Goal: Transaction & Acquisition: Subscribe to service/newsletter

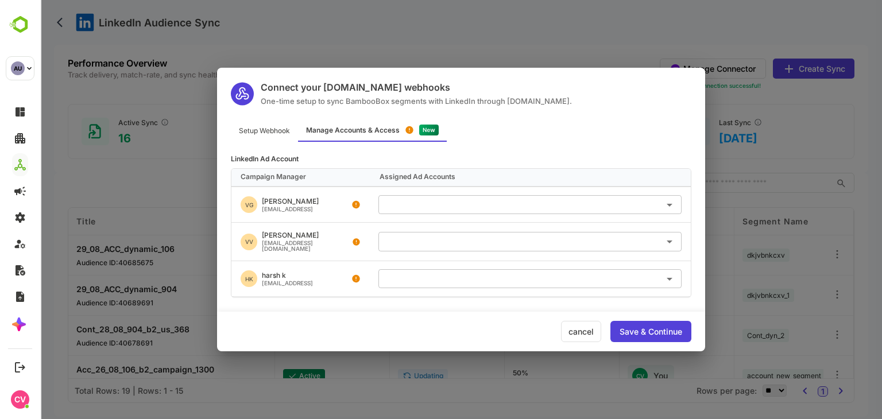
click at [586, 333] on div "cancel" at bounding box center [581, 331] width 40 height 21
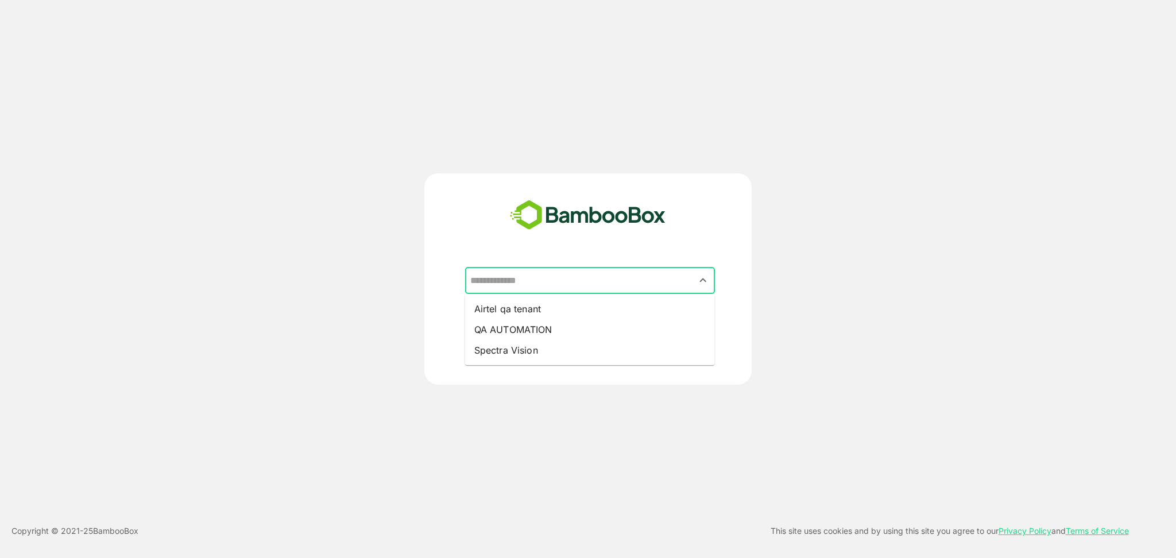
click at [526, 286] on input "text" at bounding box center [590, 281] width 245 height 22
click at [521, 322] on li "QA AUTOMATION" at bounding box center [590, 329] width 250 height 21
type input "**********"
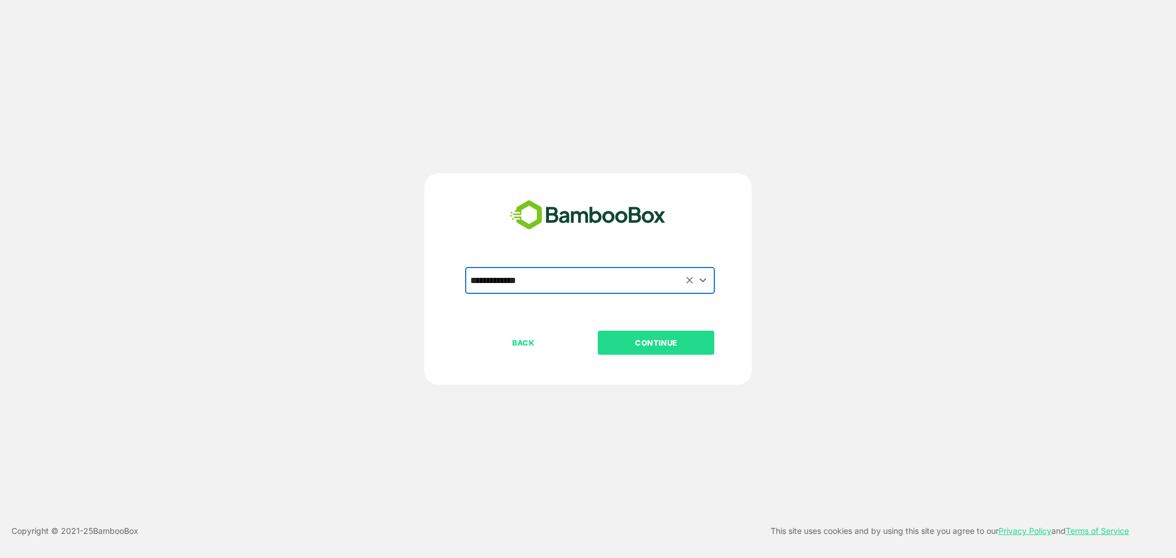
click at [660, 335] on button "CONTINUE" at bounding box center [656, 343] width 117 height 24
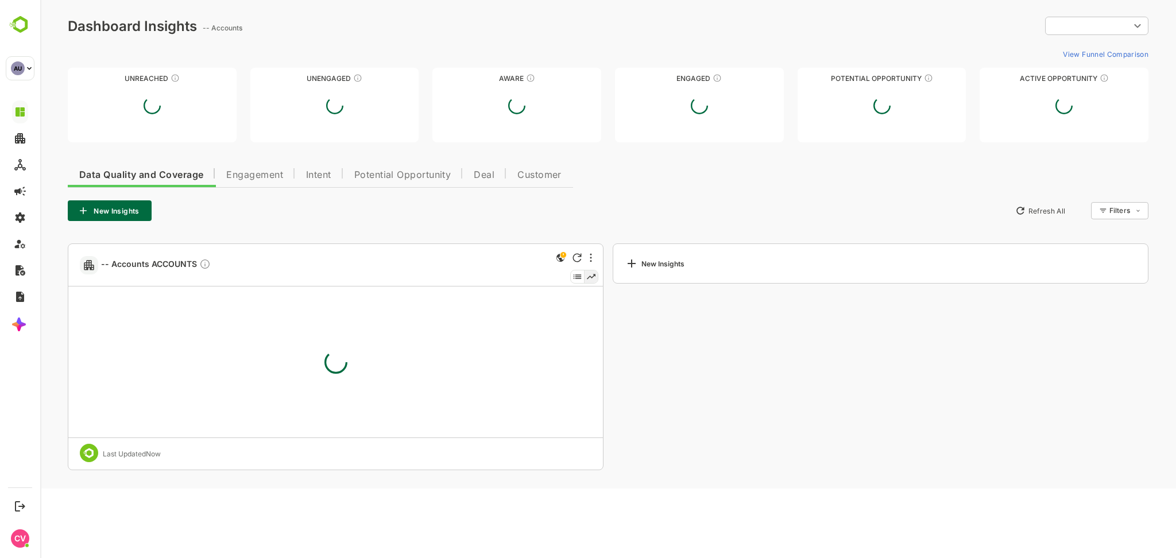
type input "**********"
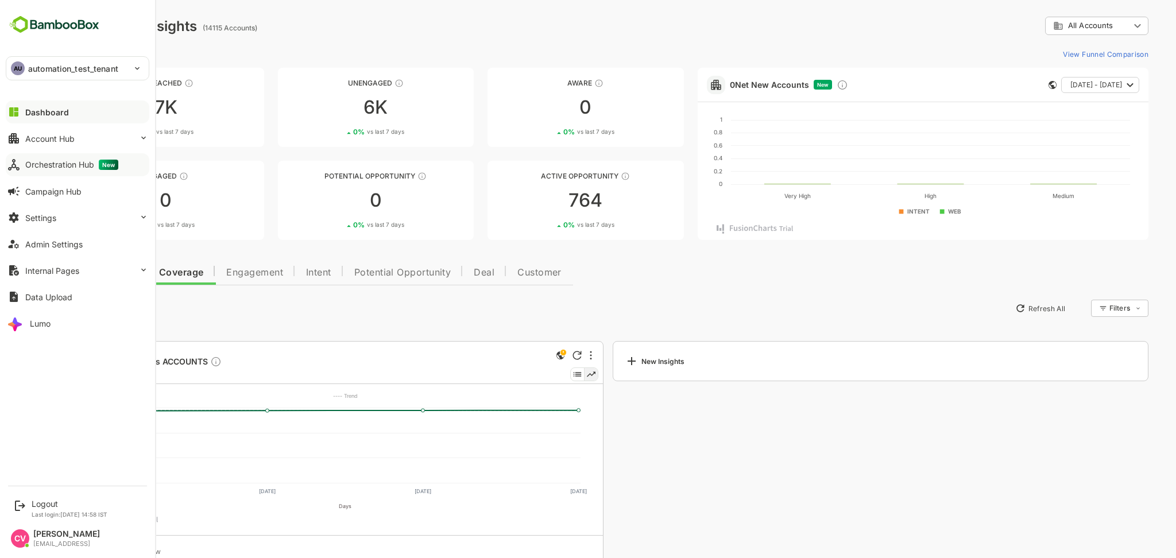
click at [79, 173] on button "Orchestration Hub New" at bounding box center [78, 164] width 144 height 23
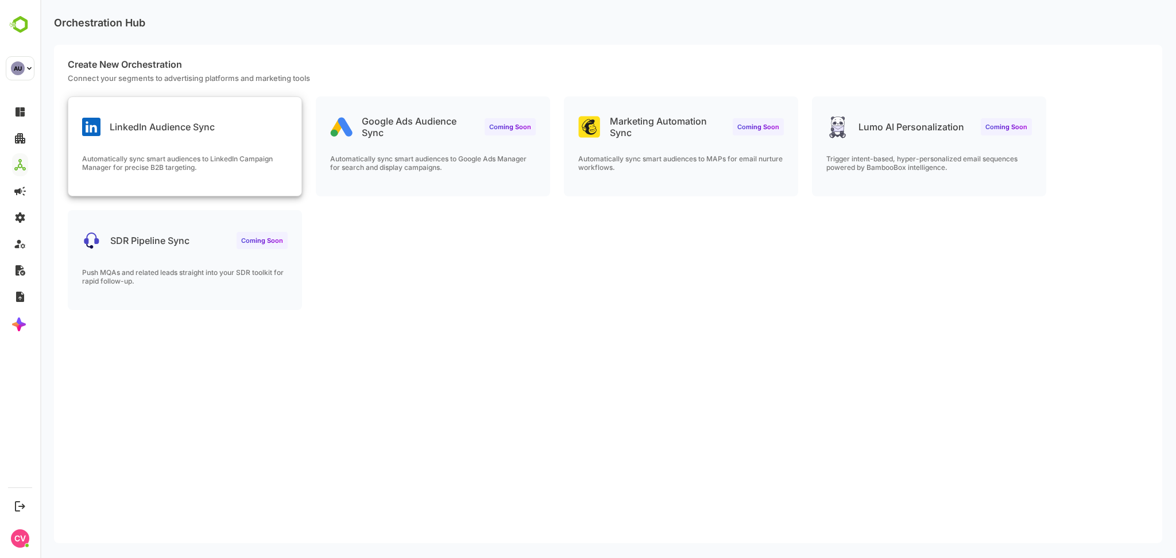
click at [152, 136] on div "LinkedIn Audience Sync" at bounding box center [148, 127] width 133 height 18
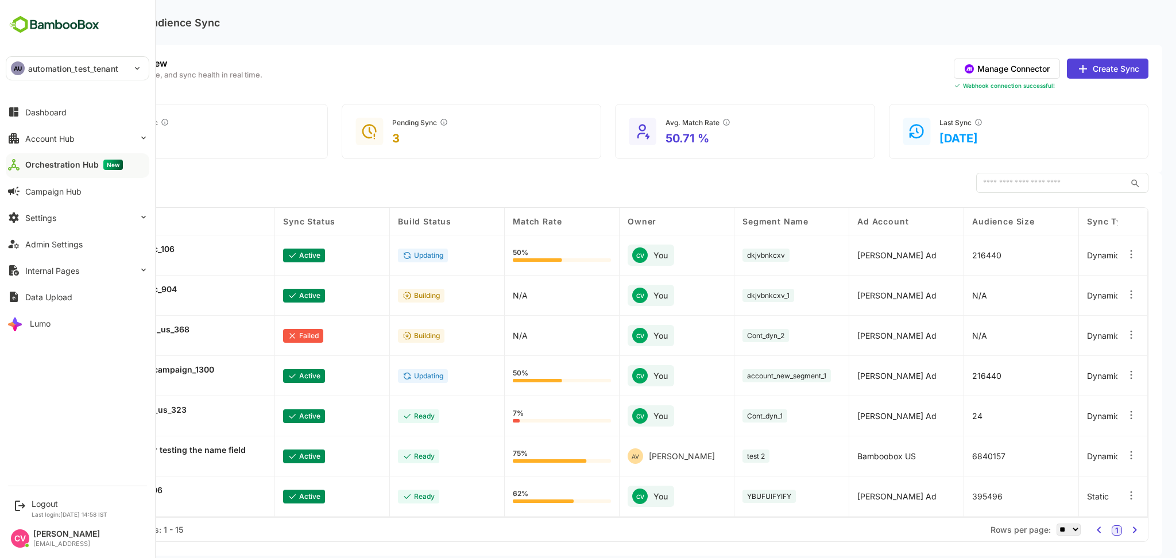
click at [38, 67] on p "automation_test_tenant" at bounding box center [73, 69] width 90 height 12
click at [63, 126] on li "TE test" at bounding box center [79, 127] width 144 height 25
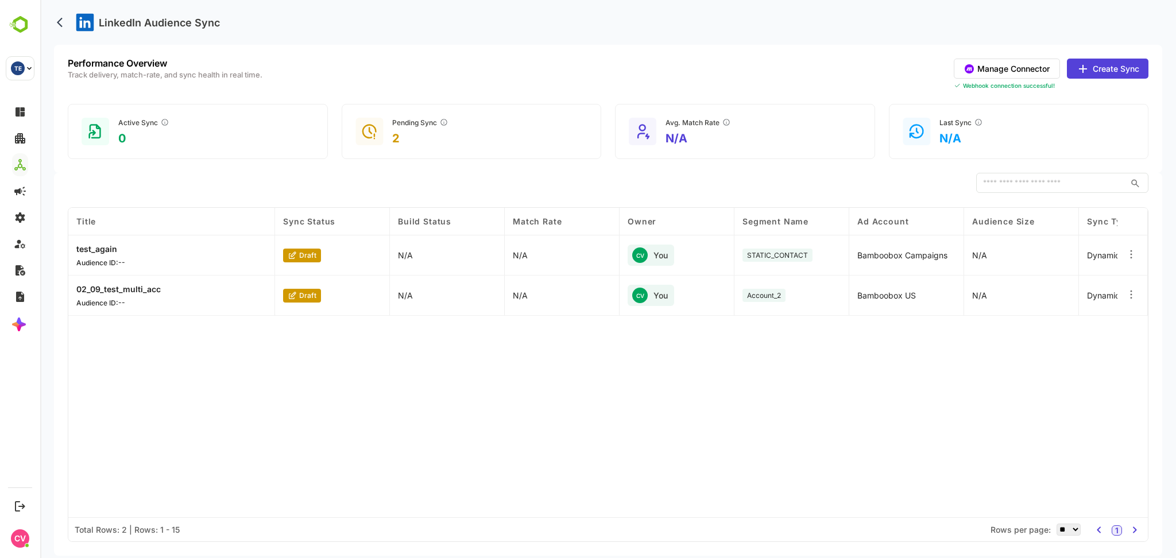
click at [1006, 72] on button "Manage Connector" at bounding box center [1007, 69] width 106 height 20
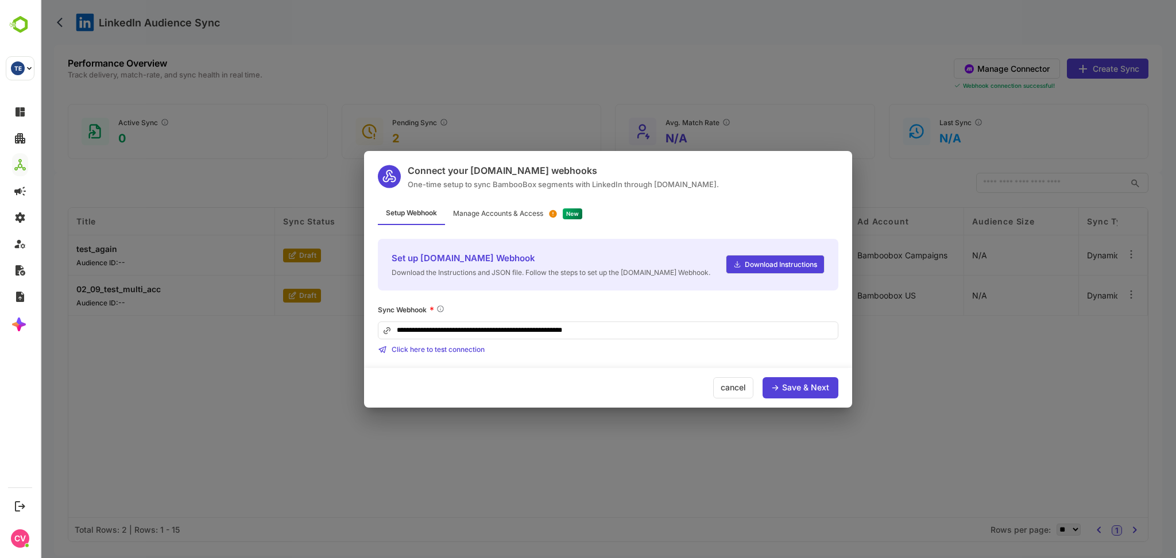
click at [531, 205] on div "Manage Accounts & Access" at bounding box center [517, 214] width 145 height 22
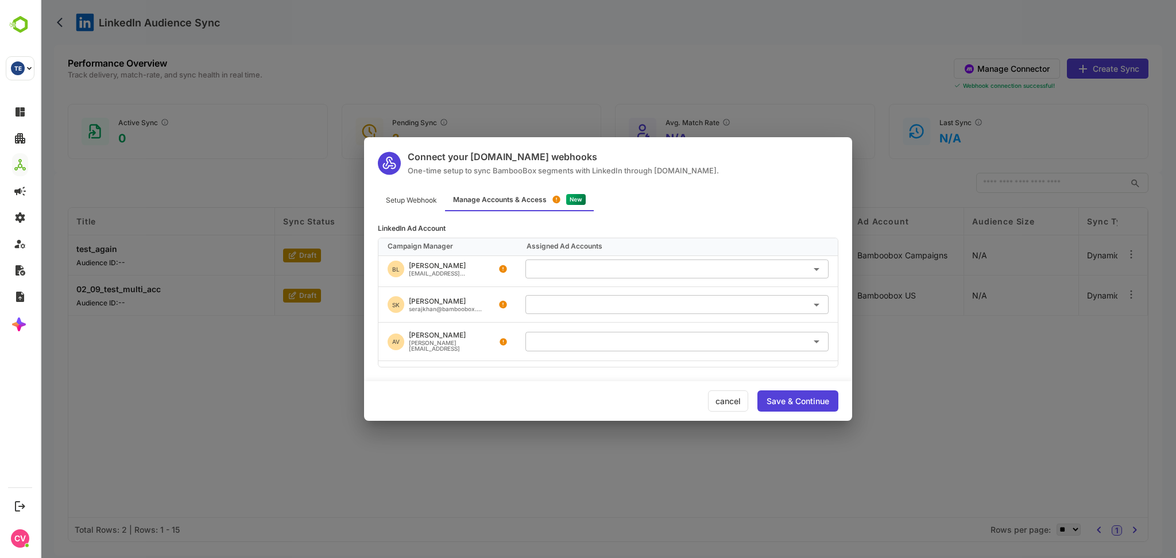
scroll to position [449, 0]
click at [563, 294] on input "text" at bounding box center [677, 303] width 294 height 19
click at [584, 341] on div "Bamboobox US" at bounding box center [578, 340] width 55 height 7
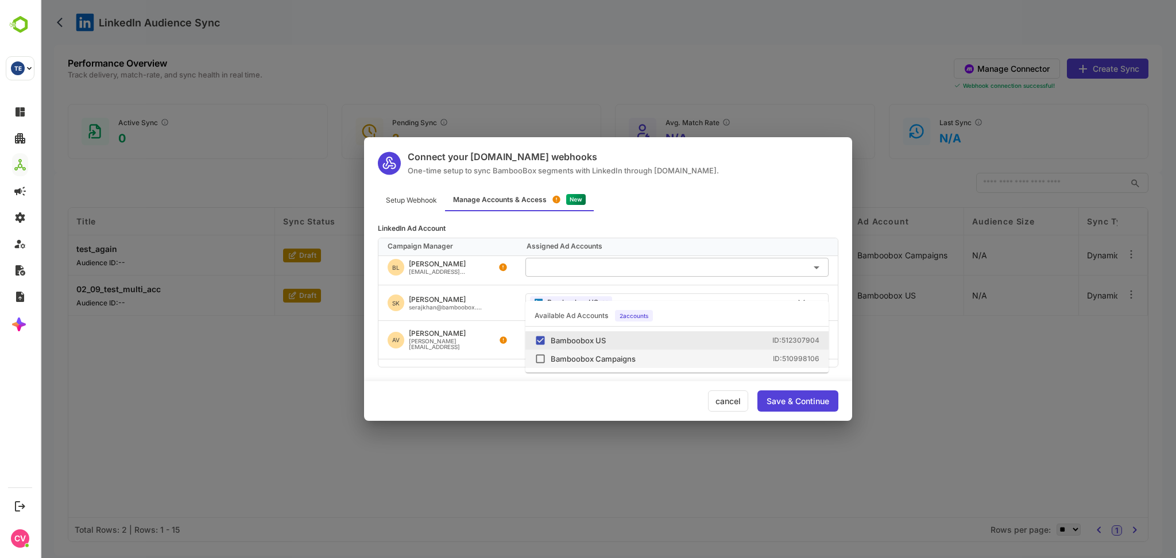
click at [797, 397] on div "Save & Continue" at bounding box center [798, 401] width 63 height 8
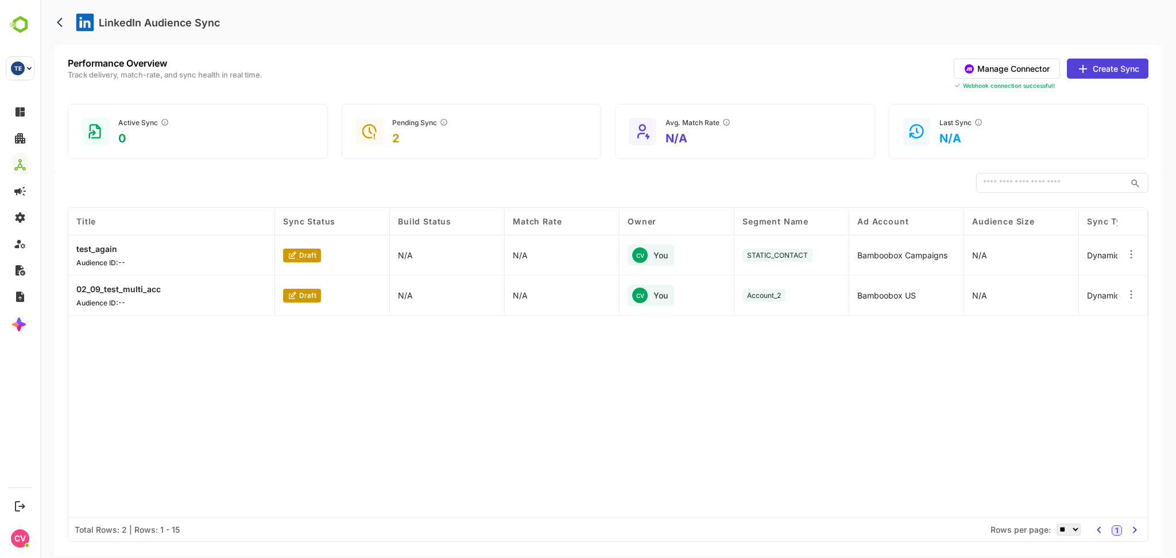
click at [997, 69] on button "Manage Connector" at bounding box center [1007, 69] width 106 height 20
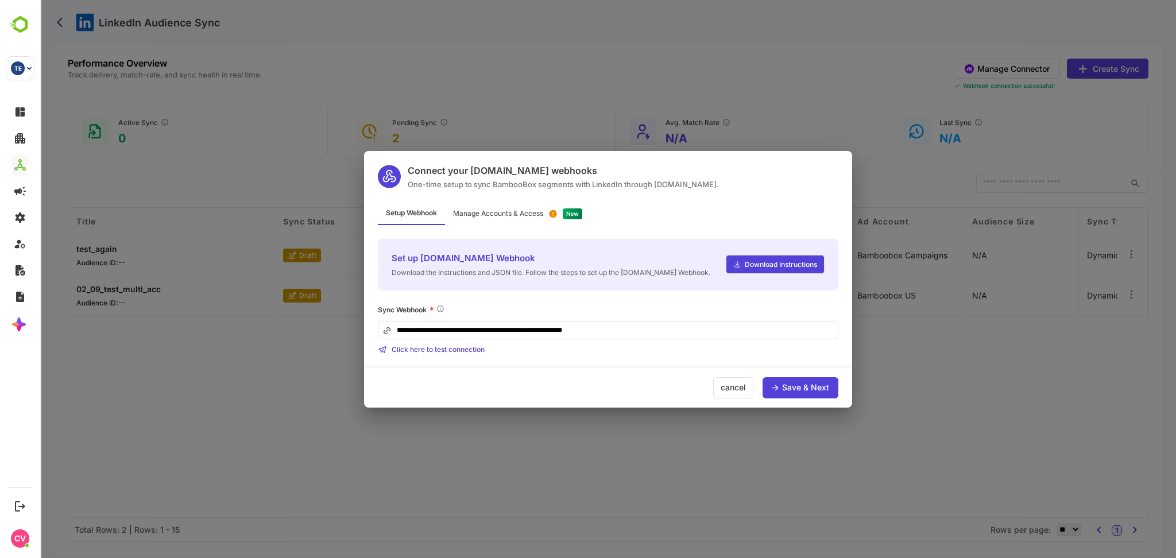
click at [504, 222] on div "Manage Accounts & Access" at bounding box center [517, 214] width 145 height 22
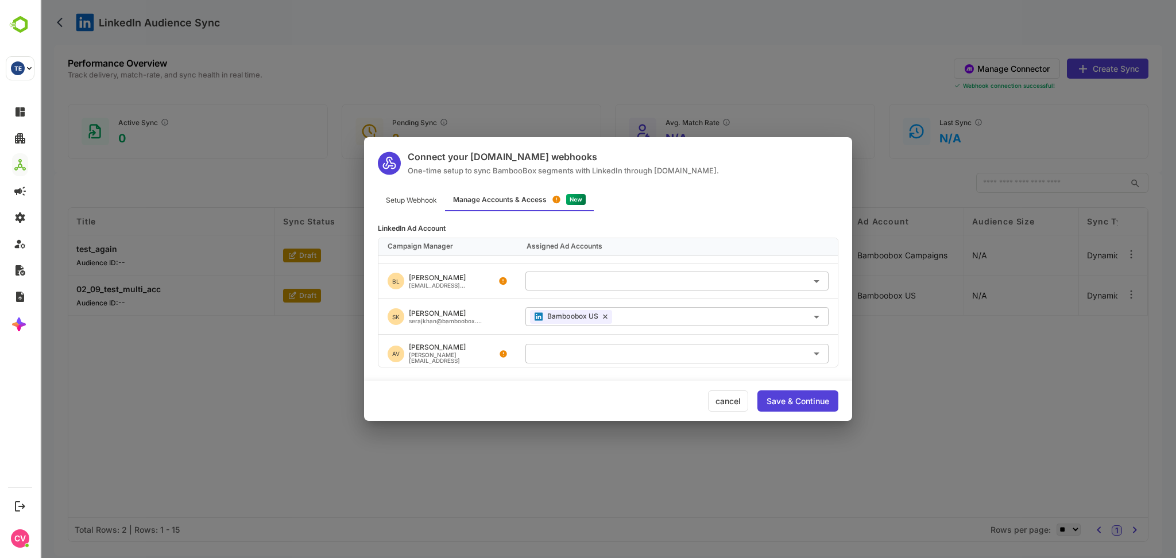
scroll to position [437, 0]
click at [652, 306] on input "text" at bounding box center [720, 315] width 207 height 19
click at [435, 408] on div "cancel Save & Continue" at bounding box center [608, 401] width 488 height 40
click at [224, 376] on div "Connect your Make.com webhooks One-time setup to sync BambooBox segments with L…" at bounding box center [608, 279] width 1136 height 558
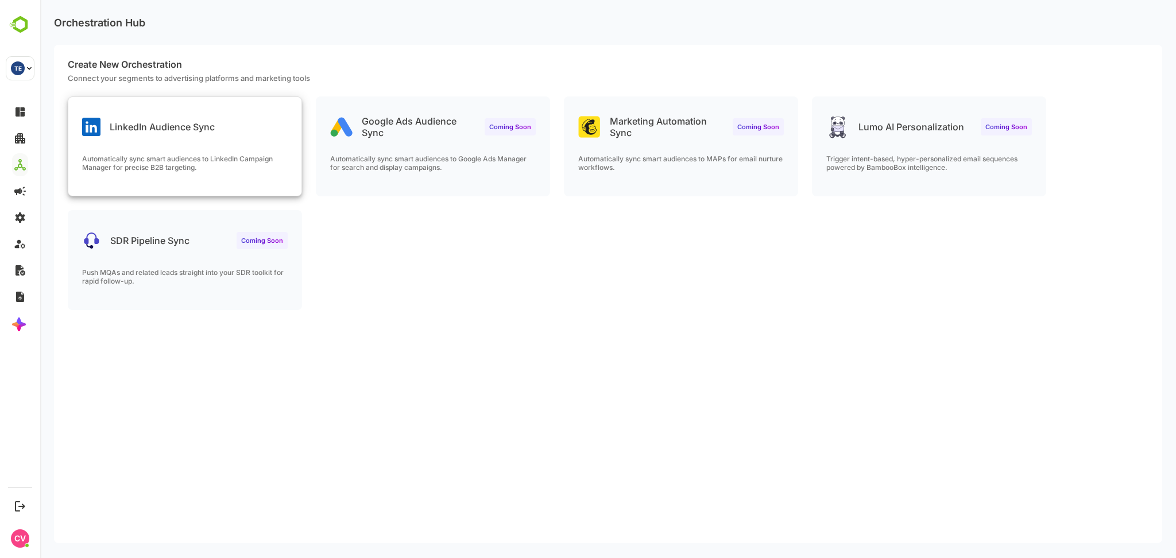
click at [151, 159] on p "Automatically sync smart audiences to LinkedIn Campaign Manager for precise B2B…" at bounding box center [185, 163] width 206 height 17
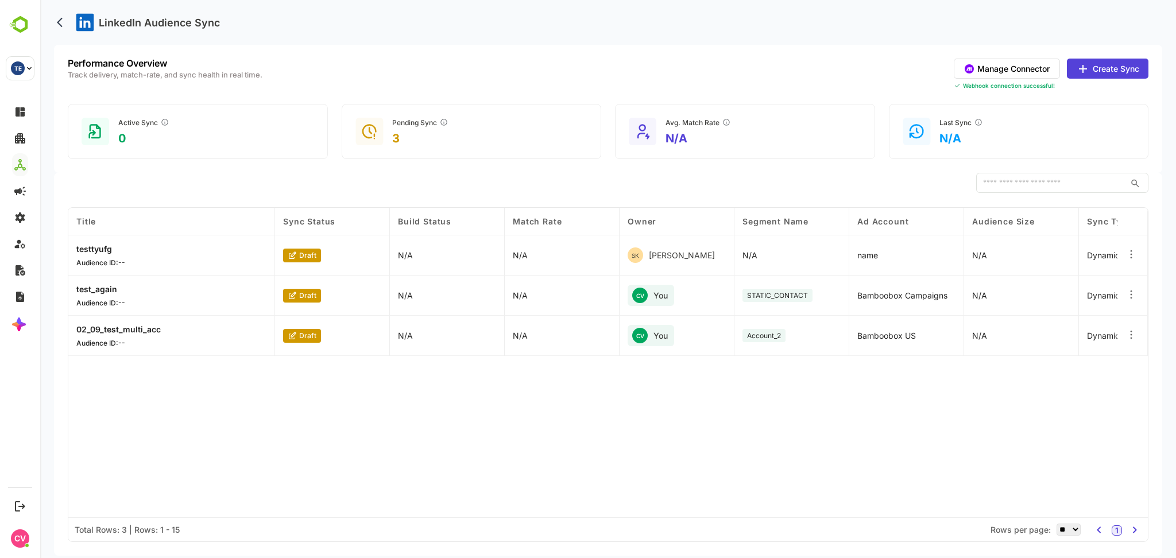
click at [1022, 72] on button "Manage Connector" at bounding box center [1007, 69] width 106 height 20
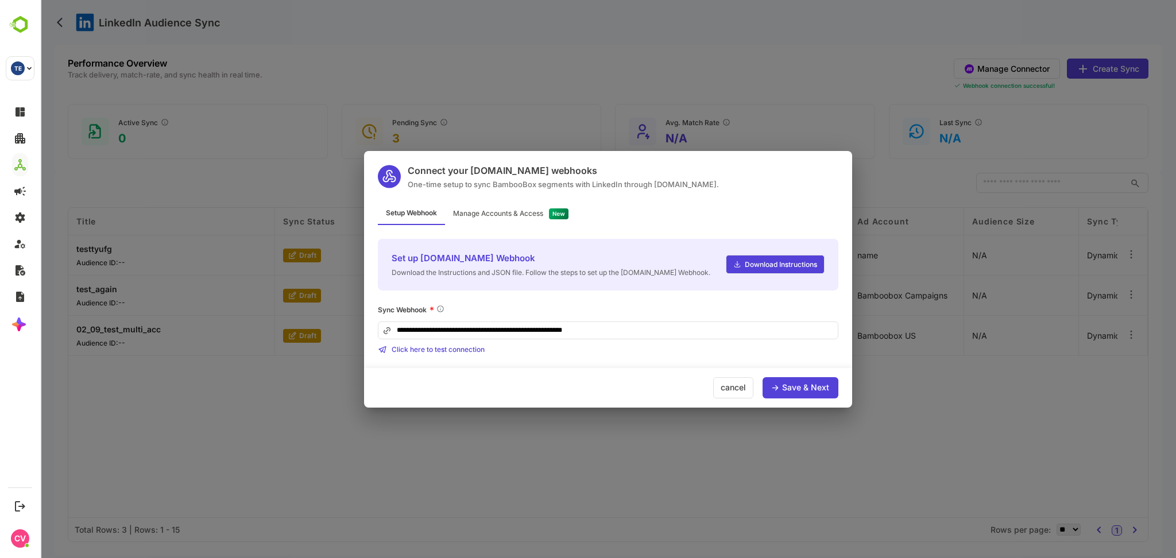
click at [508, 200] on div "**********" at bounding box center [608, 279] width 488 height 257
click at [508, 215] on div "Manage Accounts & Access" at bounding box center [498, 213] width 90 height 7
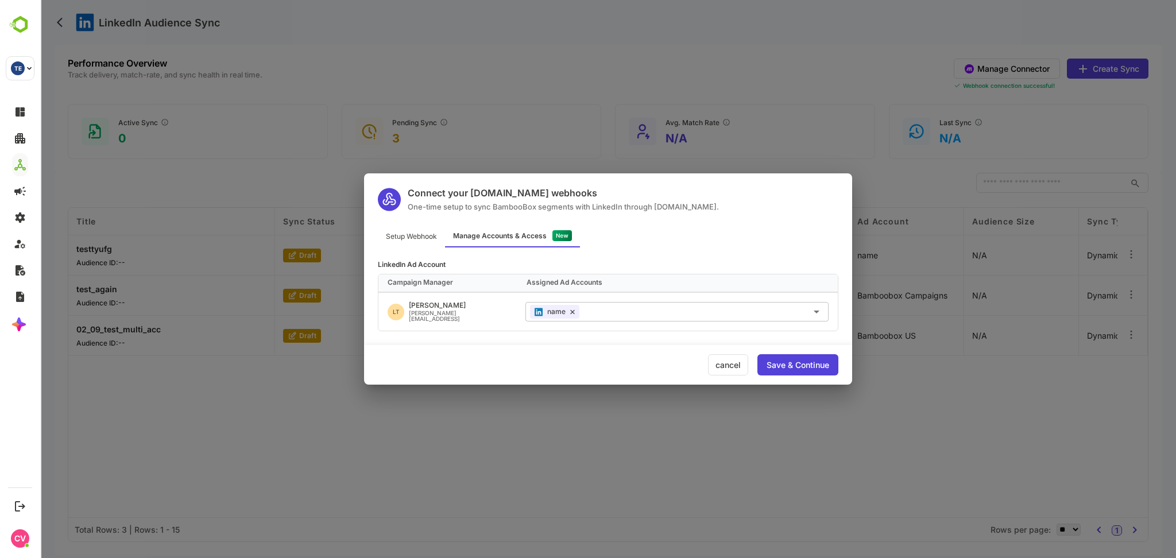
click at [408, 240] on div "Setup Webhook" at bounding box center [411, 236] width 67 height 22
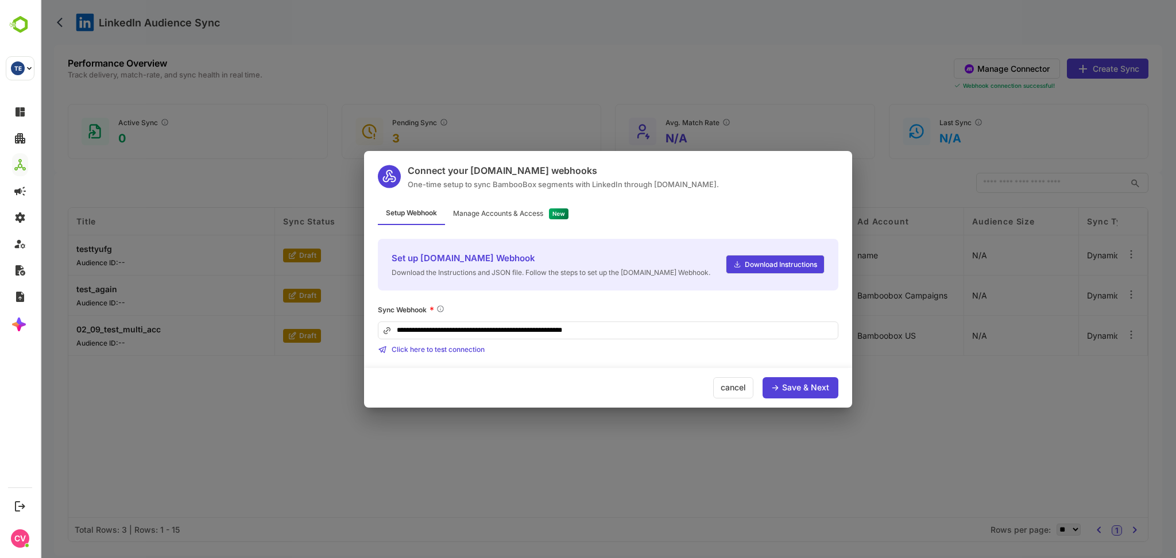
click at [519, 211] on div "Manage Accounts & Access" at bounding box center [498, 213] width 90 height 7
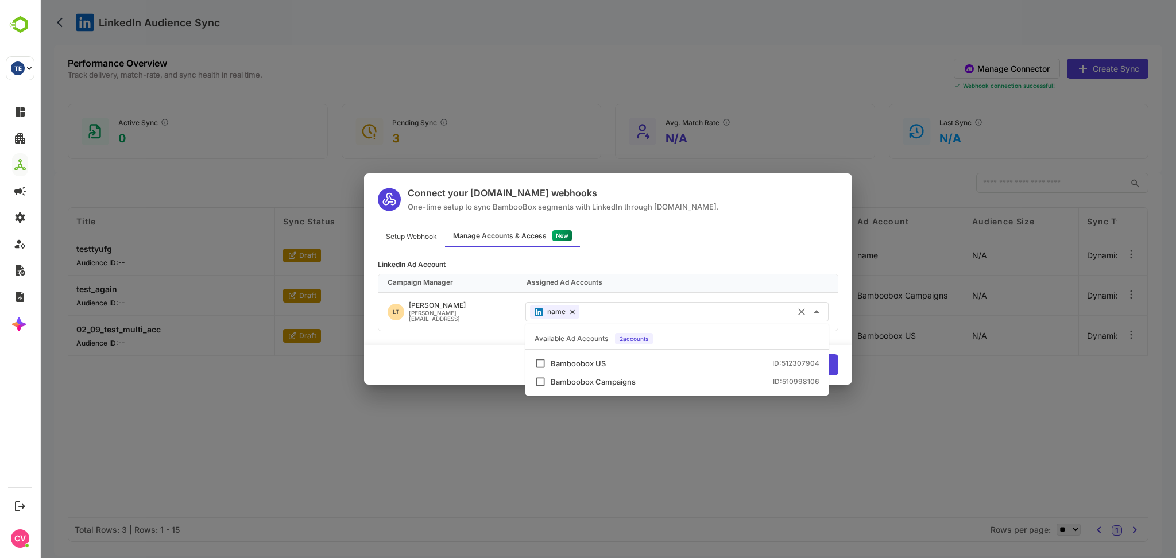
click at [613, 304] on input "text" at bounding box center [704, 311] width 240 height 19
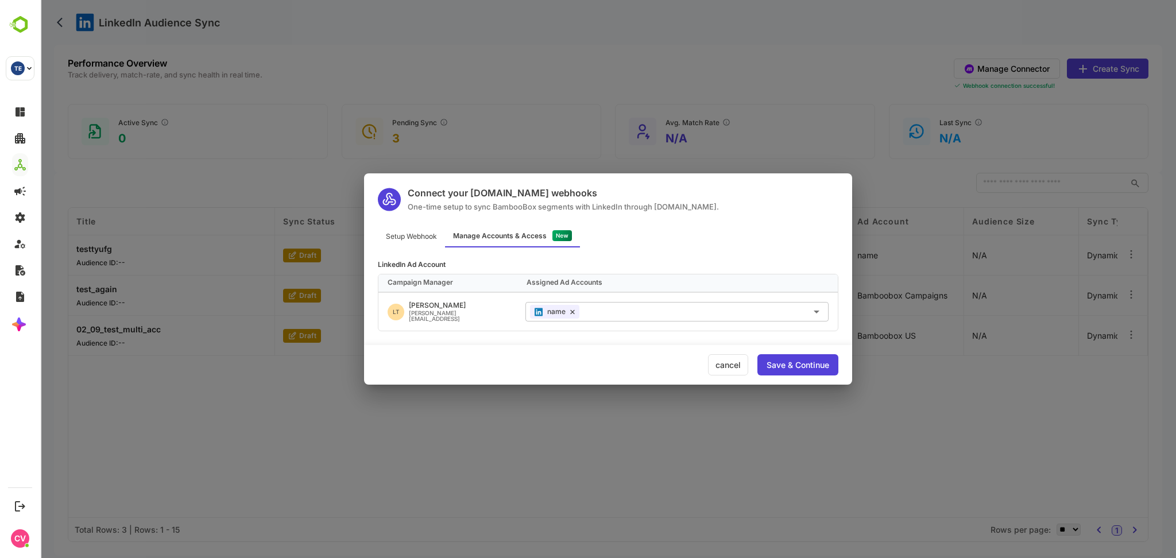
click at [701, 254] on div "LinkedIn Ad Account Campaign Manager Assigned Ad Accounts LT Lokesh Totakuri lo…" at bounding box center [608, 290] width 488 height 84
click at [720, 369] on div "cancel" at bounding box center [728, 364] width 40 height 21
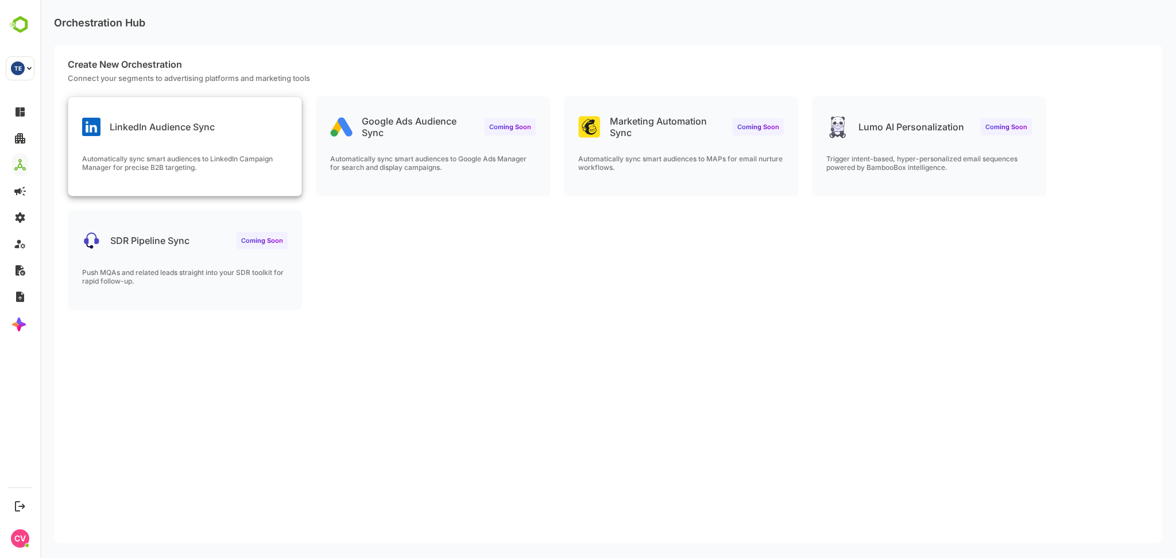
click at [198, 134] on div "LinkedIn Audience Sync" at bounding box center [148, 127] width 133 height 18
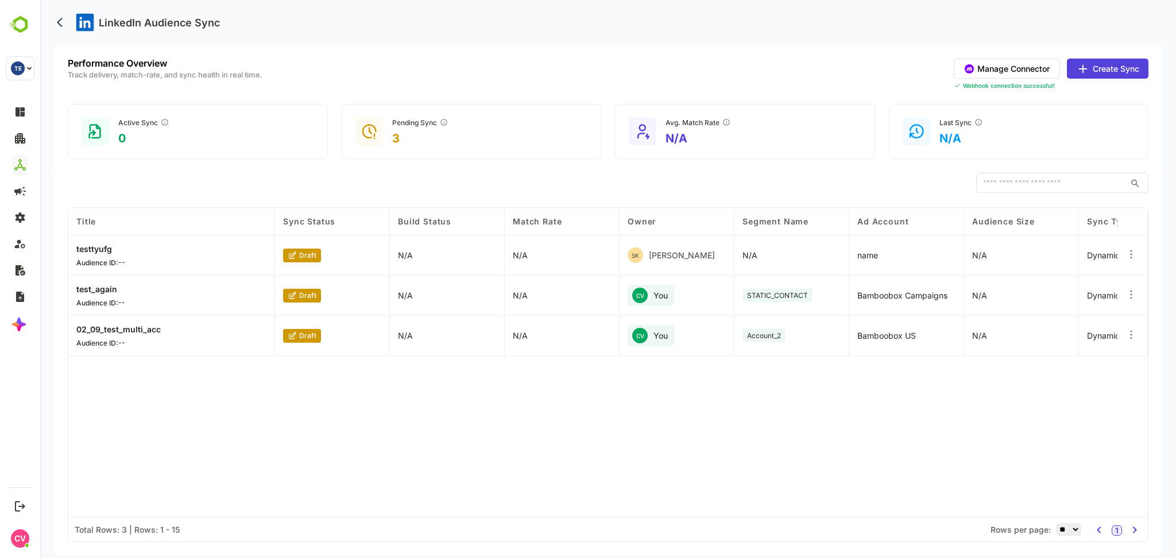
click at [1020, 65] on button "Manage Connector" at bounding box center [1007, 69] width 106 height 20
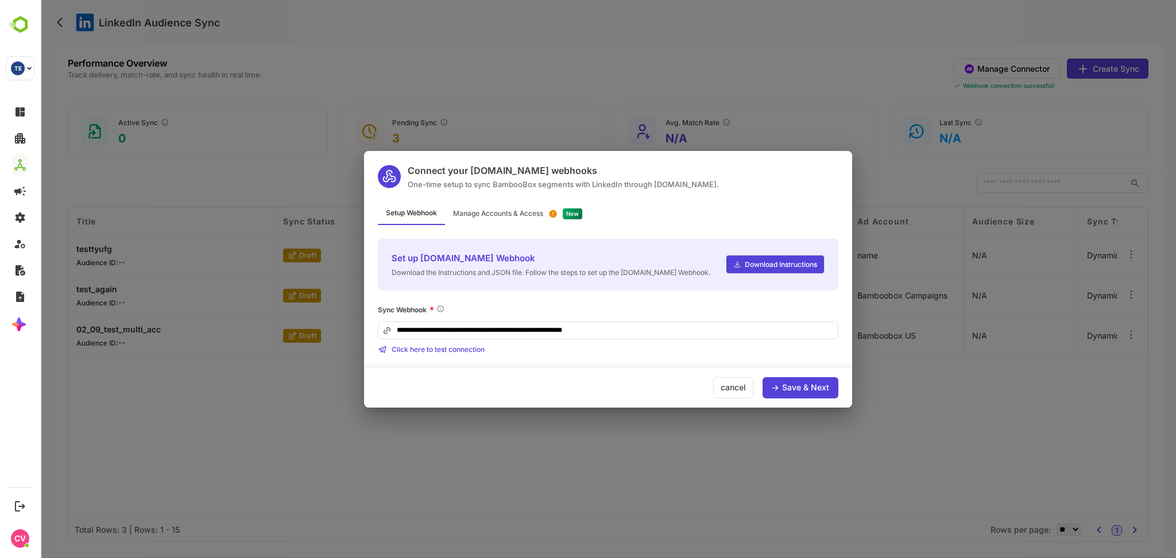
click at [513, 211] on div "Manage Accounts & Access" at bounding box center [498, 213] width 90 height 7
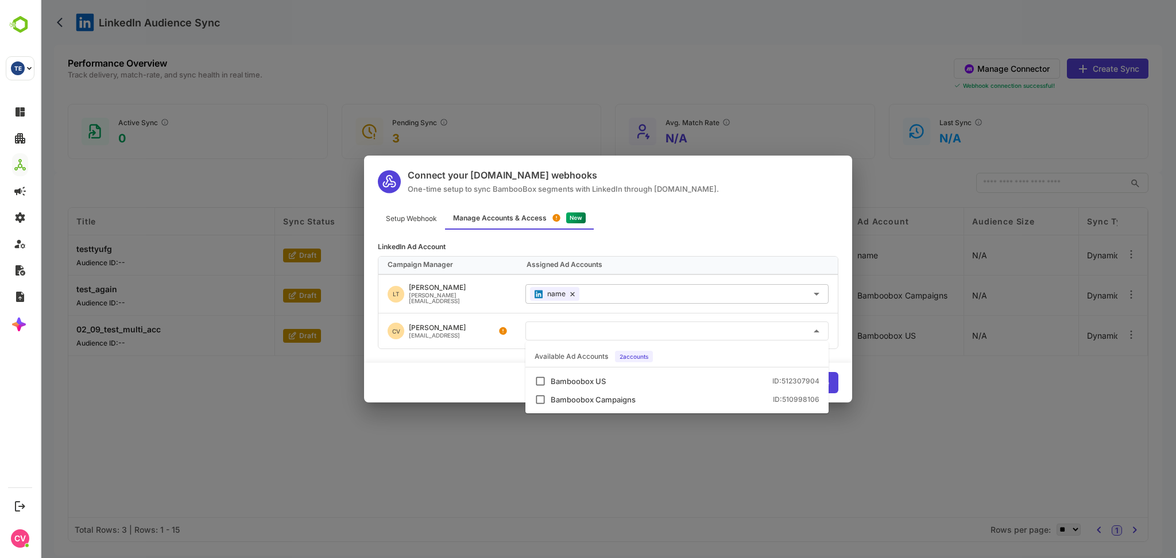
click at [551, 329] on input "text" at bounding box center [677, 331] width 294 height 19
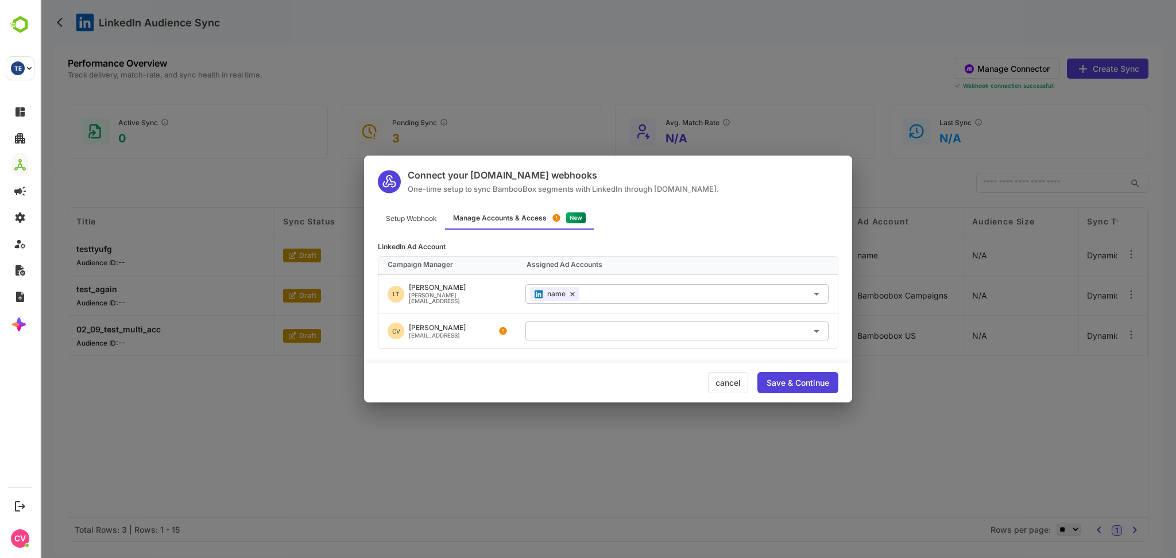
click at [452, 370] on div "cancel Save & Continue" at bounding box center [608, 383] width 488 height 40
click at [729, 387] on div "cancel" at bounding box center [728, 382] width 40 height 21
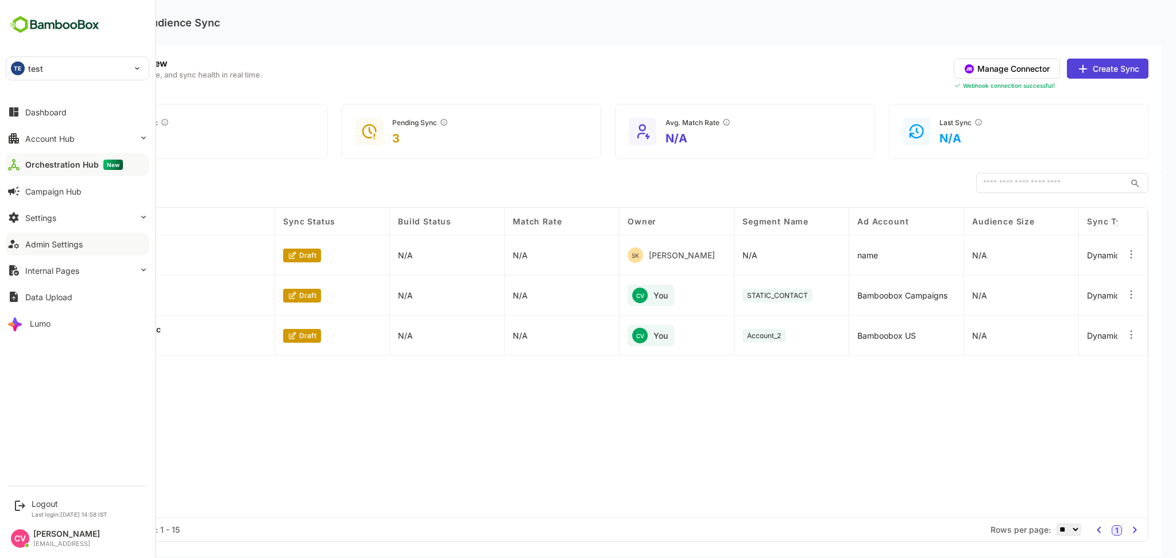
click at [65, 240] on div "Admin Settings" at bounding box center [53, 245] width 57 height 10
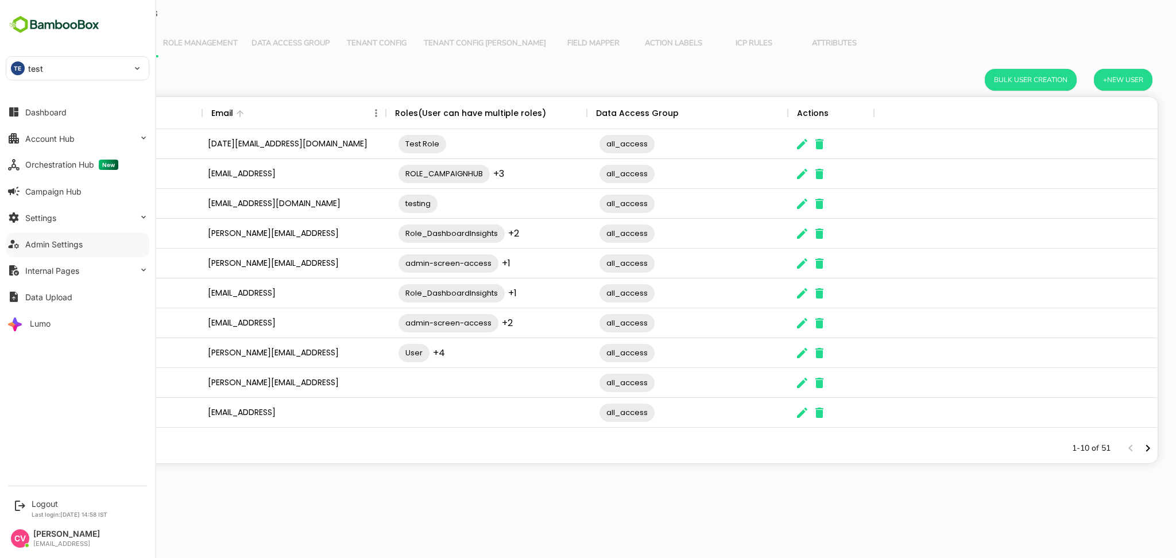
scroll to position [325, 1087]
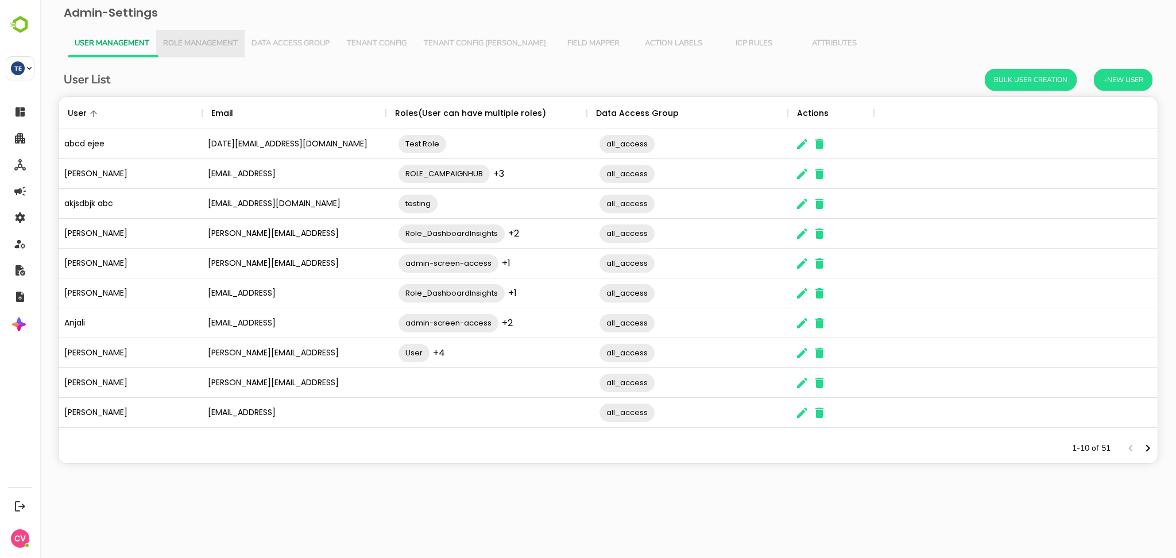
click at [206, 45] on span "Role Management" at bounding box center [200, 43] width 75 height 9
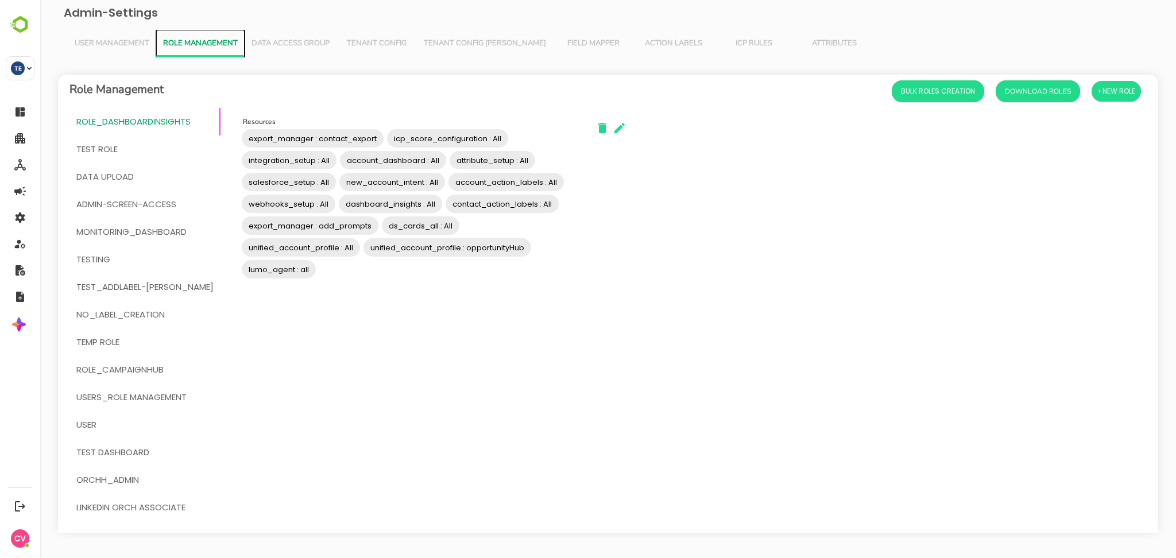
scroll to position [3, 0]
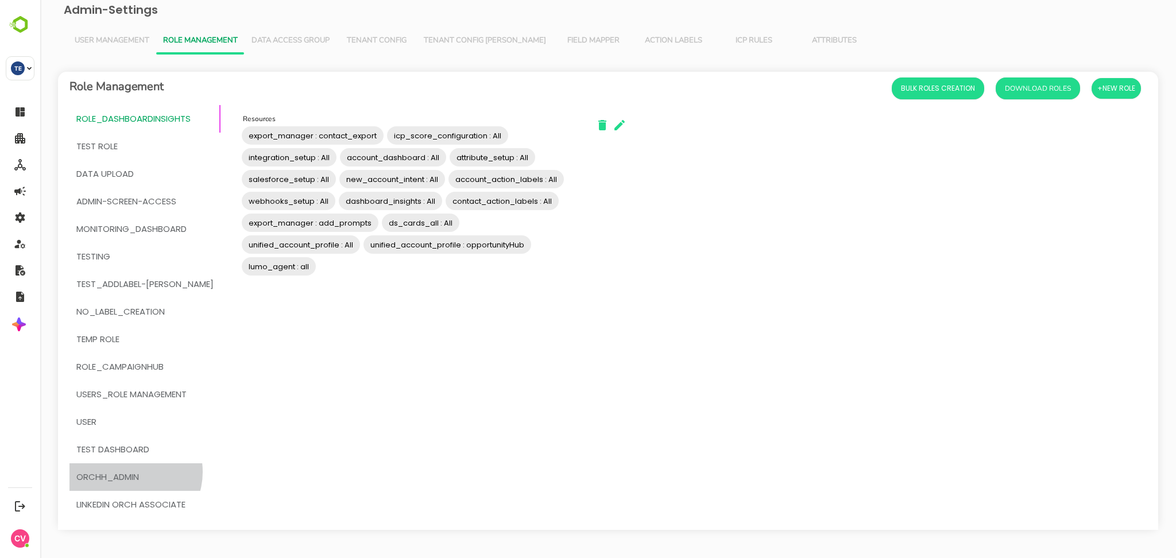
click at [129, 472] on span "OrchH_admin" at bounding box center [107, 477] width 63 height 15
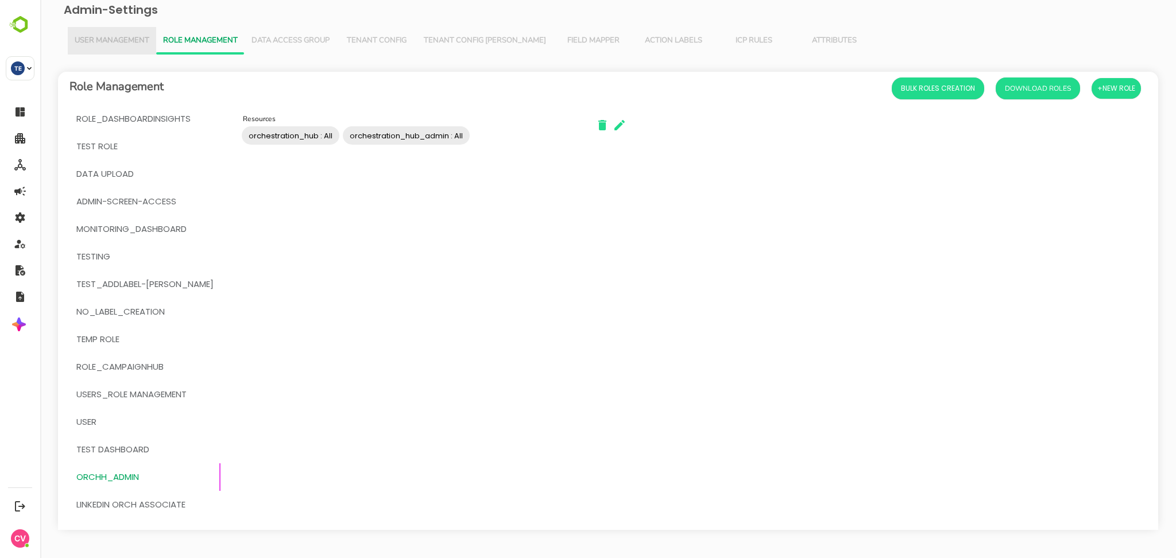
click at [109, 43] on span "User Management" at bounding box center [112, 40] width 75 height 9
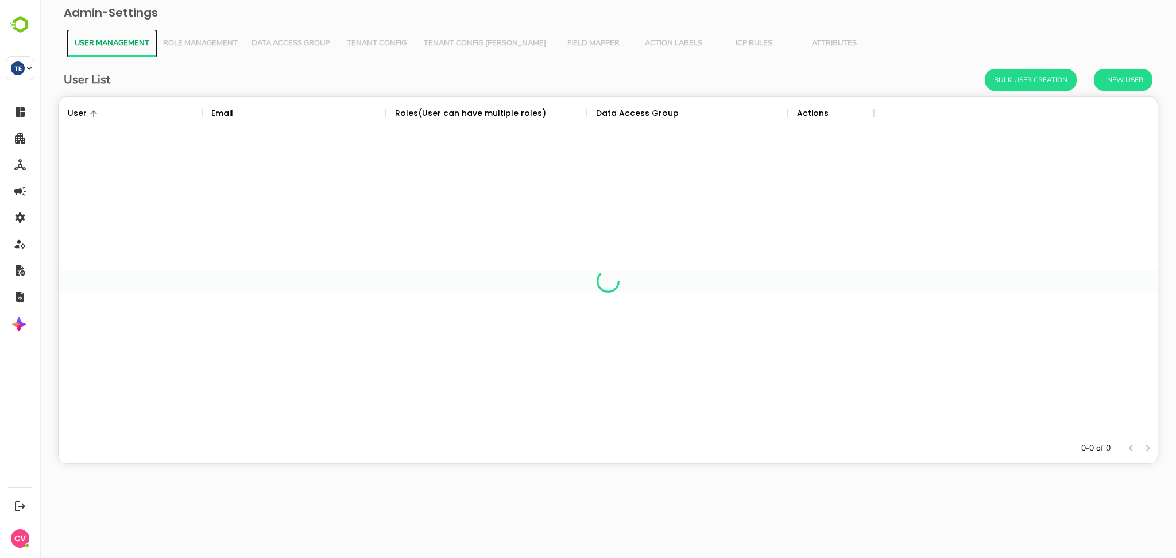
scroll to position [325, 1087]
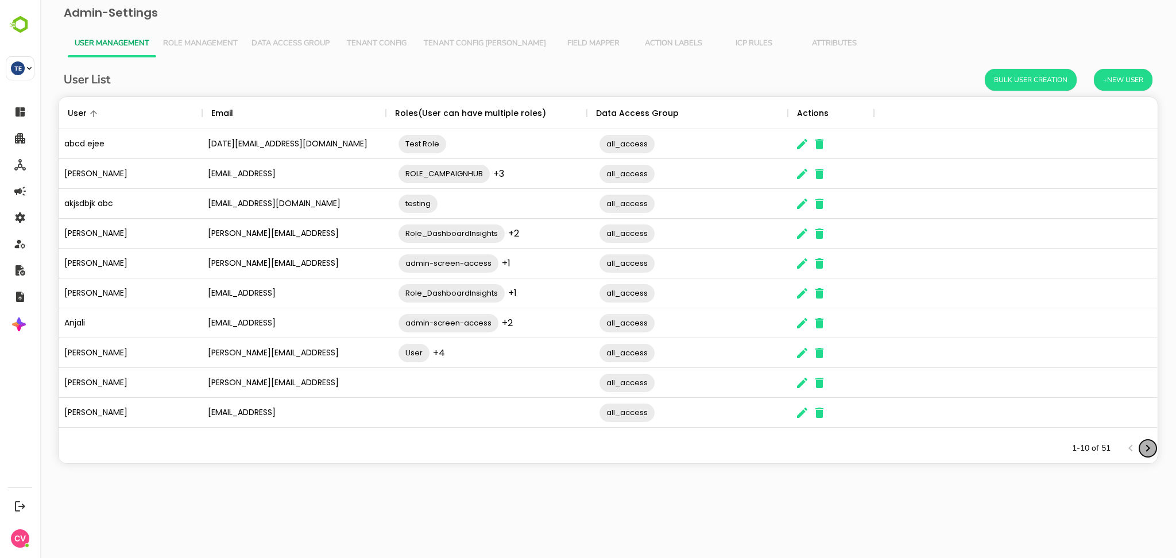
click at [1150, 446] on icon "Next page" at bounding box center [1148, 449] width 14 height 14
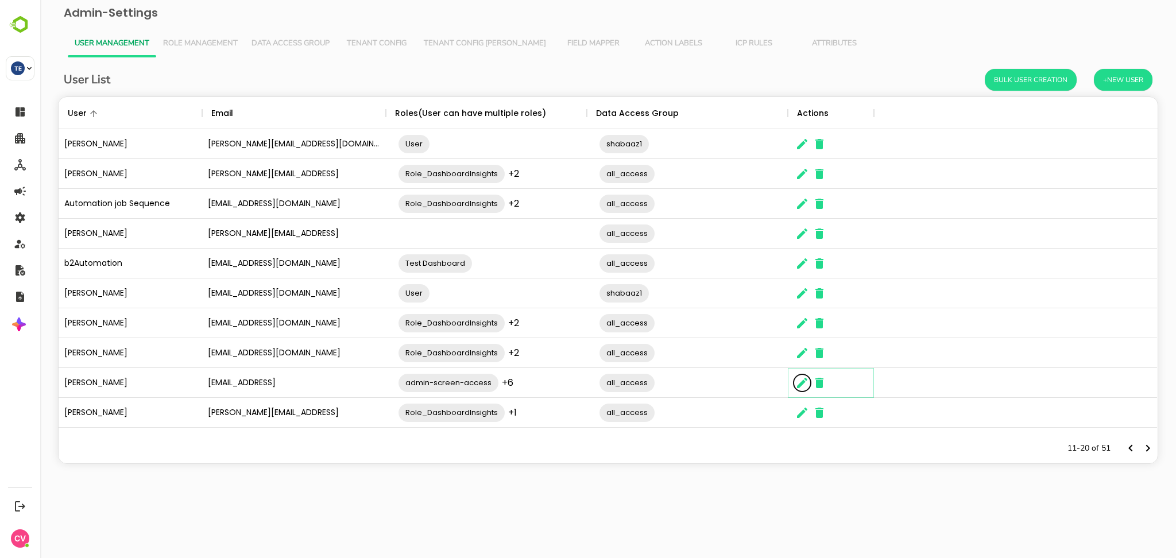
click at [801, 380] on icon "The User Data" at bounding box center [803, 383] width 14 height 14
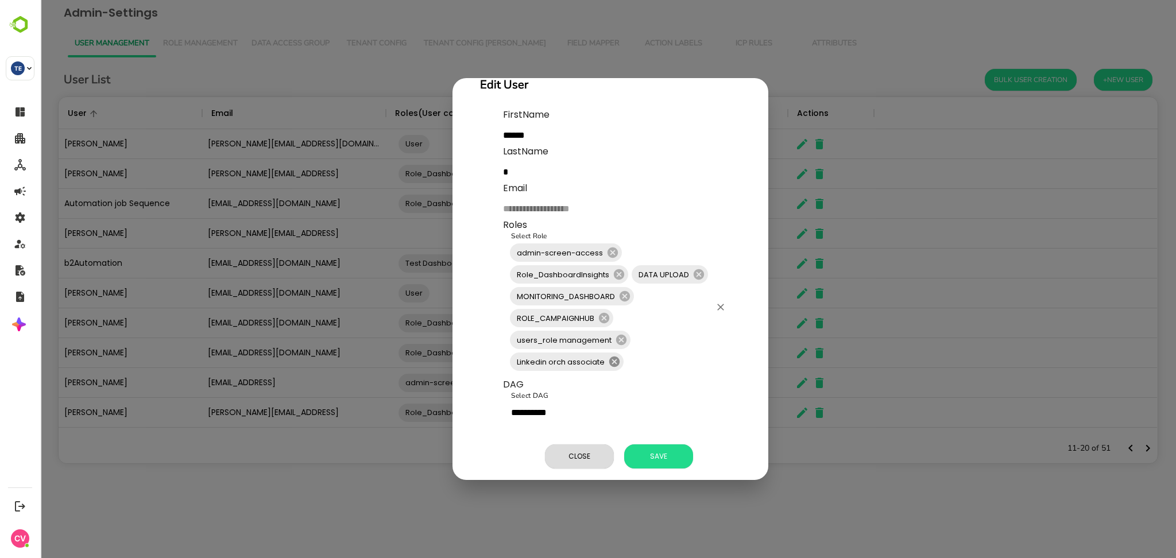
scroll to position [50, 0]
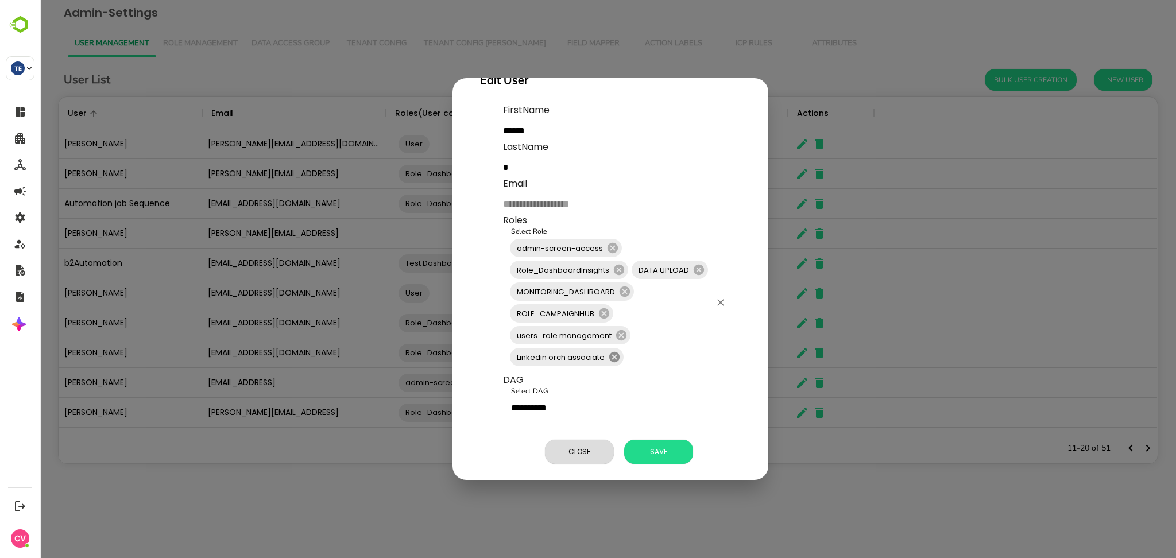
click at [612, 352] on icon at bounding box center [614, 357] width 10 height 10
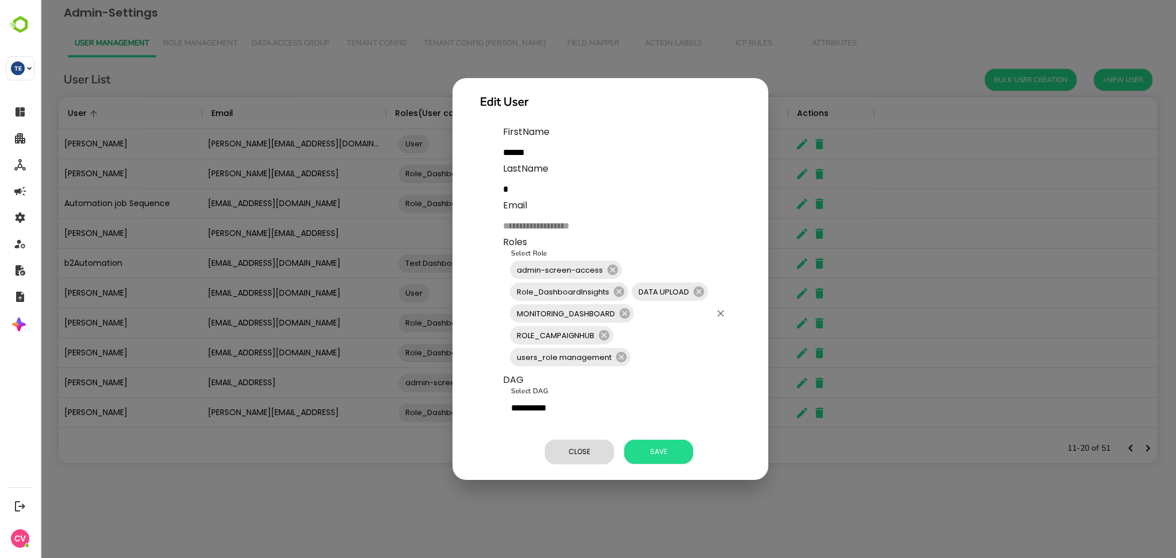
scroll to position [28, 0]
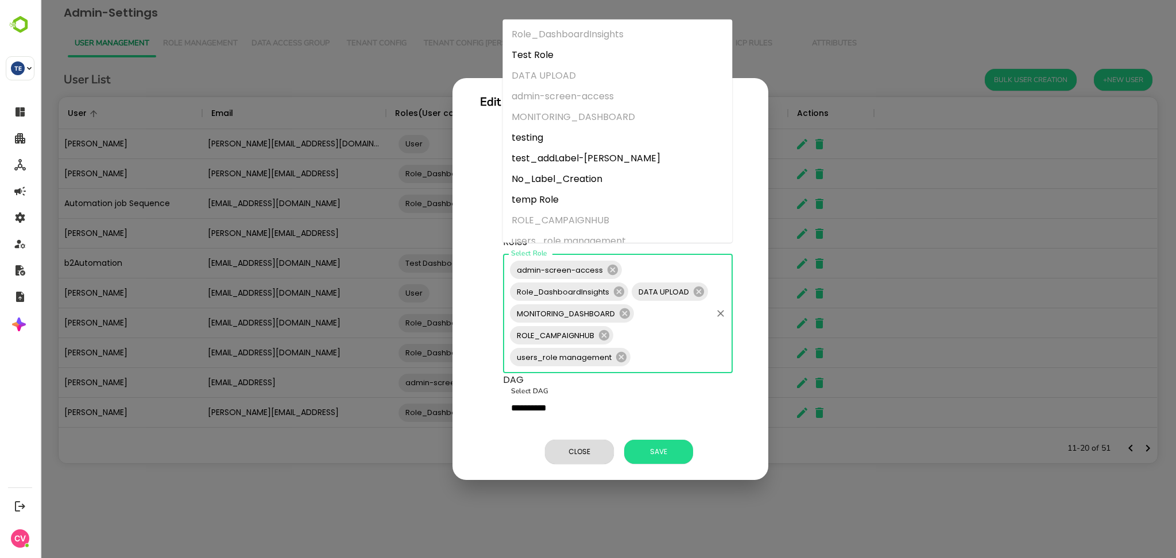
click at [661, 346] on input "Select Role" at bounding box center [671, 357] width 78 height 22
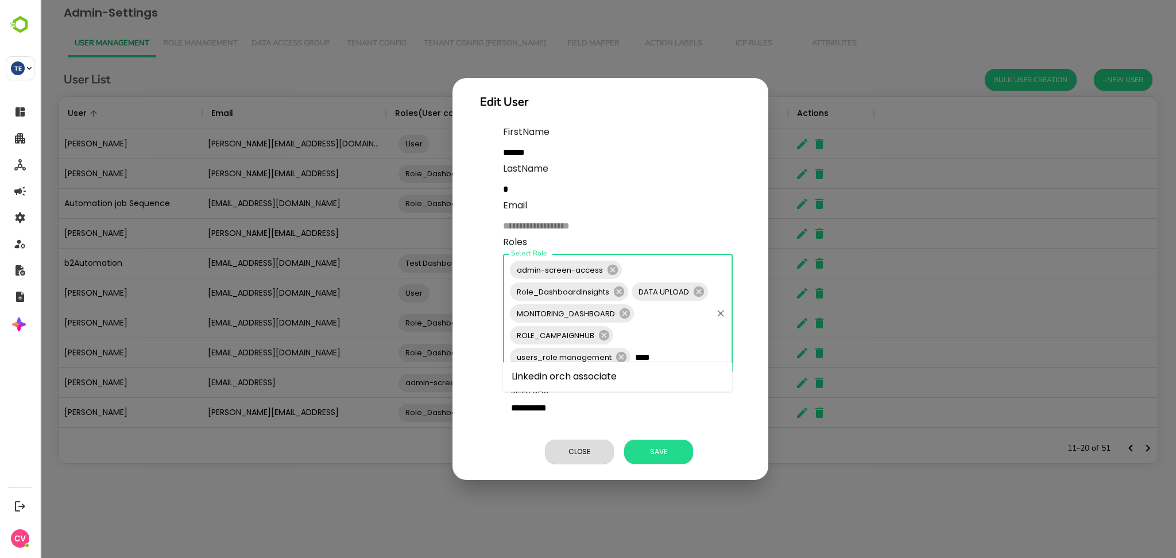
type input "****"
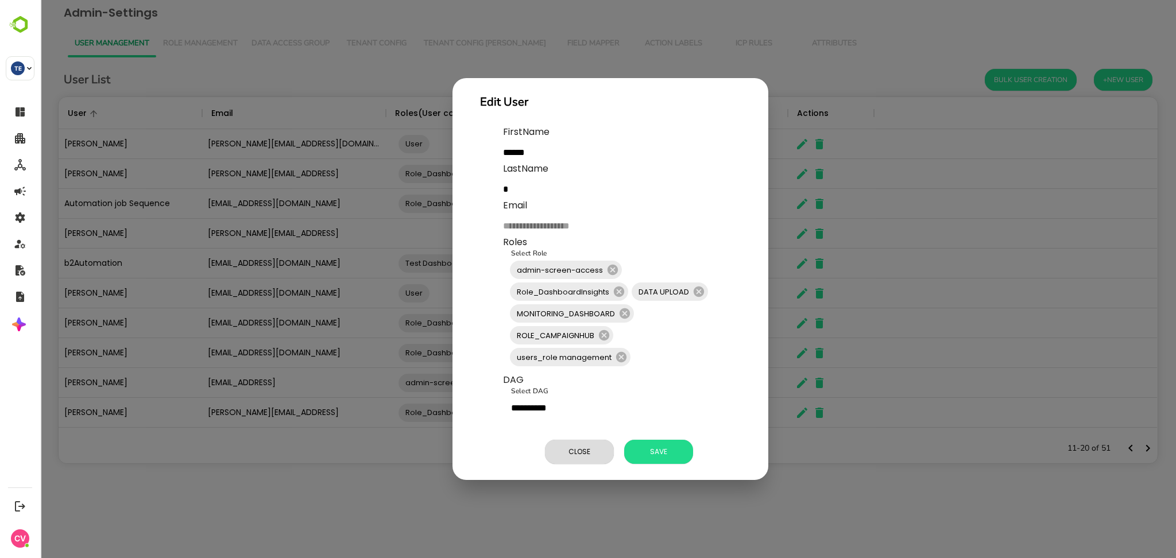
click at [700, 419] on p "**********" at bounding box center [622, 296] width 238 height 343
click at [648, 445] on span "Save" at bounding box center [658, 452] width 57 height 15
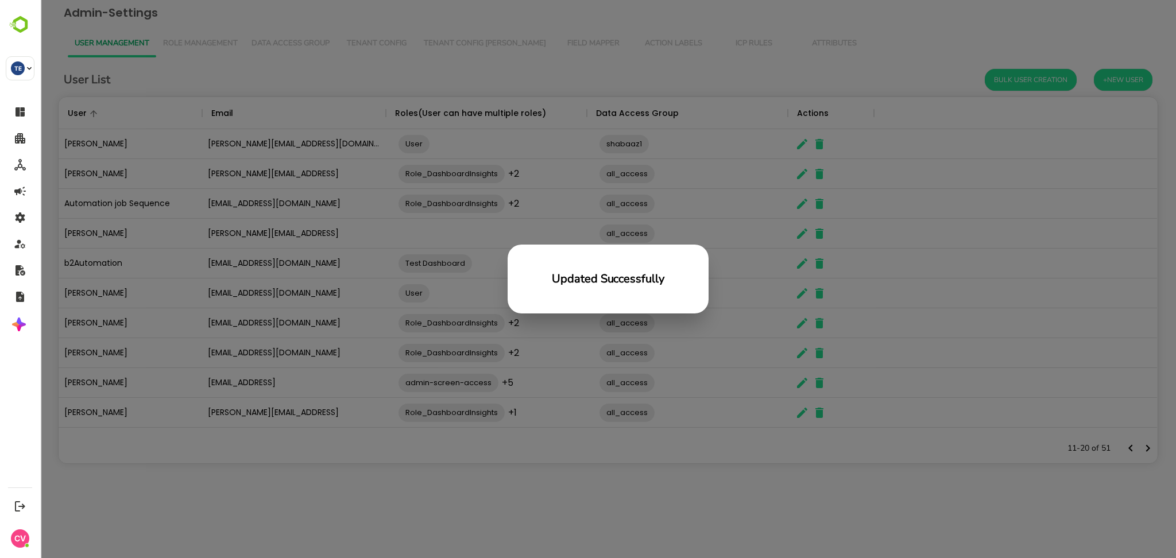
click at [198, 40] on div "Updated Successfully" at bounding box center [608, 279] width 1136 height 558
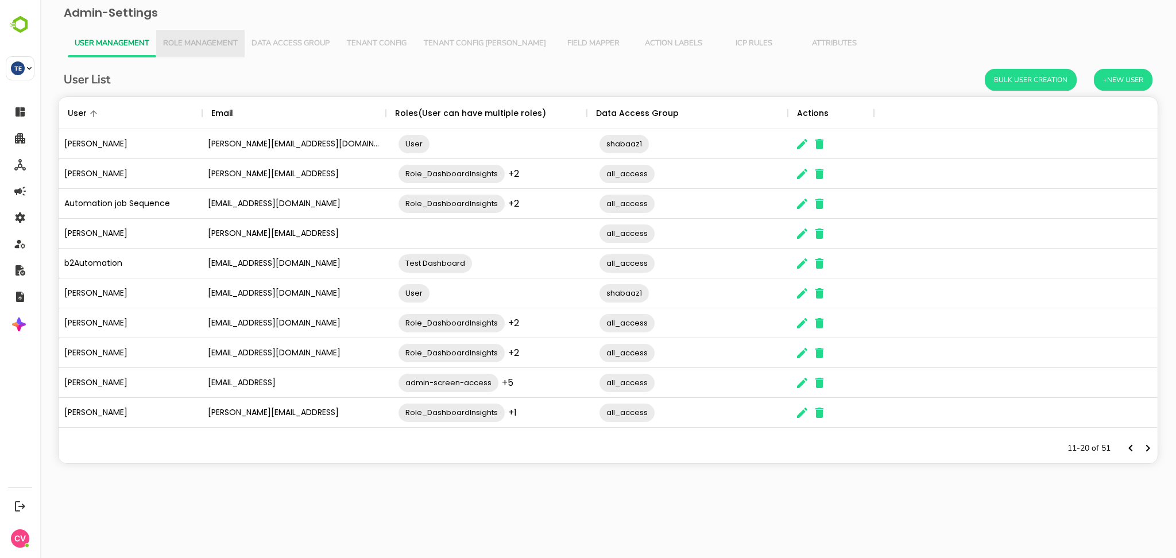
click at [198, 40] on span "Role Management" at bounding box center [200, 43] width 75 height 9
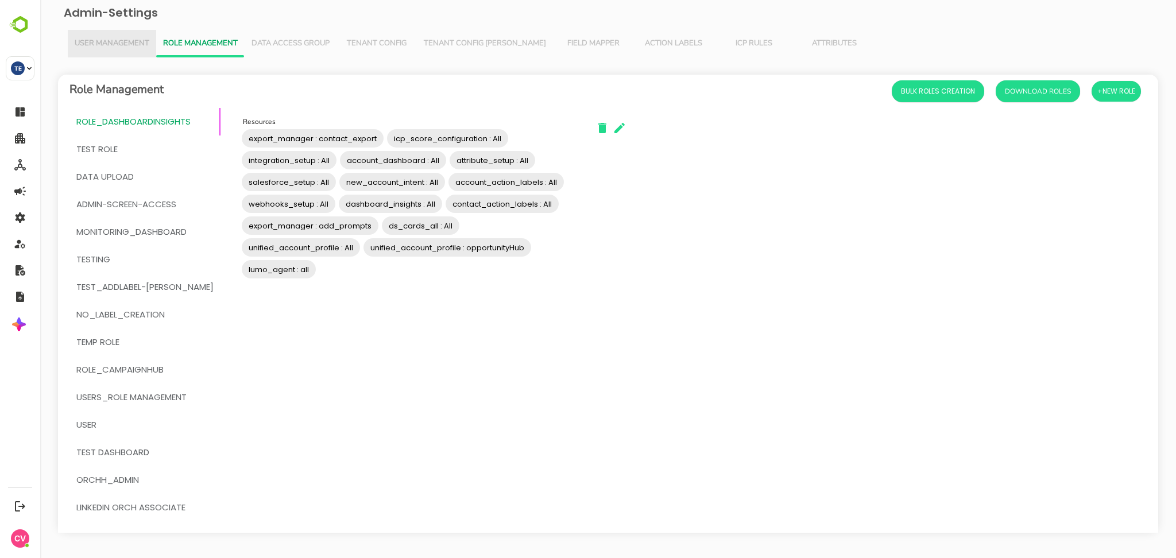
click at [117, 50] on button "User Management" at bounding box center [112, 44] width 88 height 28
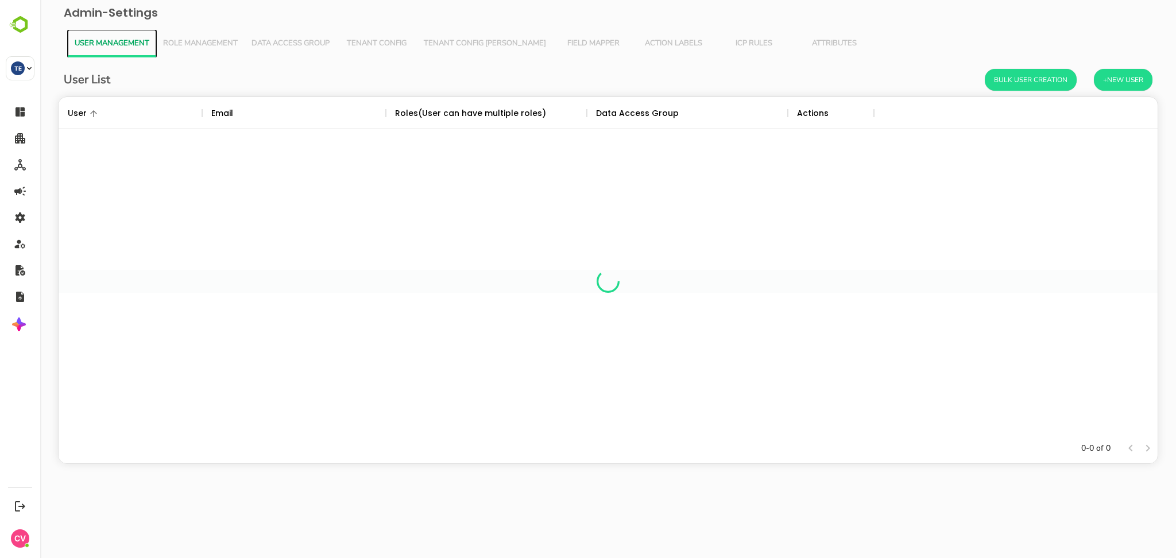
scroll to position [325, 1087]
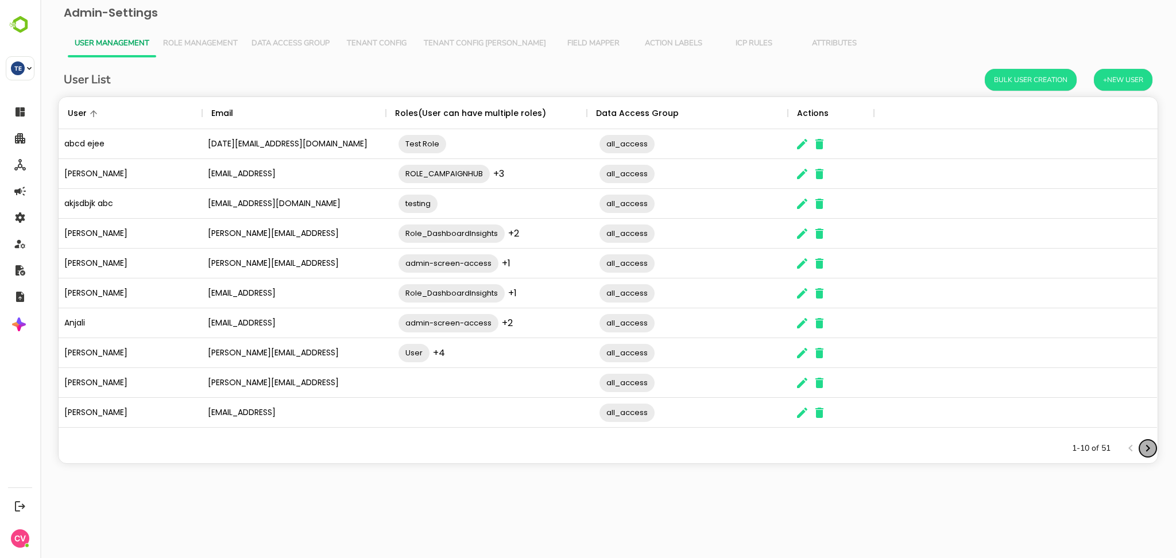
click at [1148, 445] on icon "Next page" at bounding box center [1148, 449] width 14 height 14
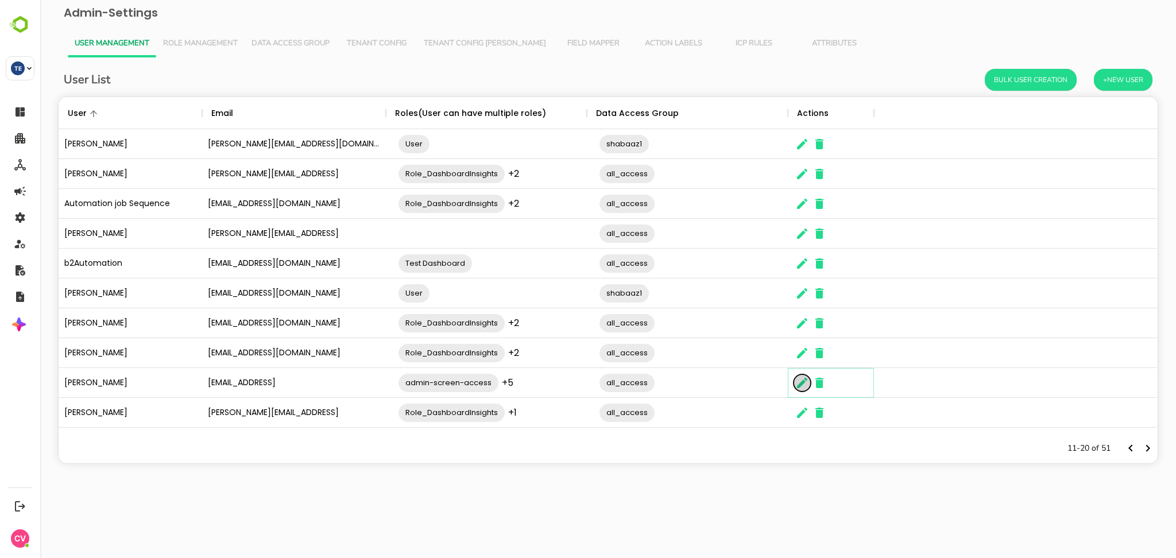
click at [810, 380] on button "The User Data" at bounding box center [802, 382] width 17 height 17
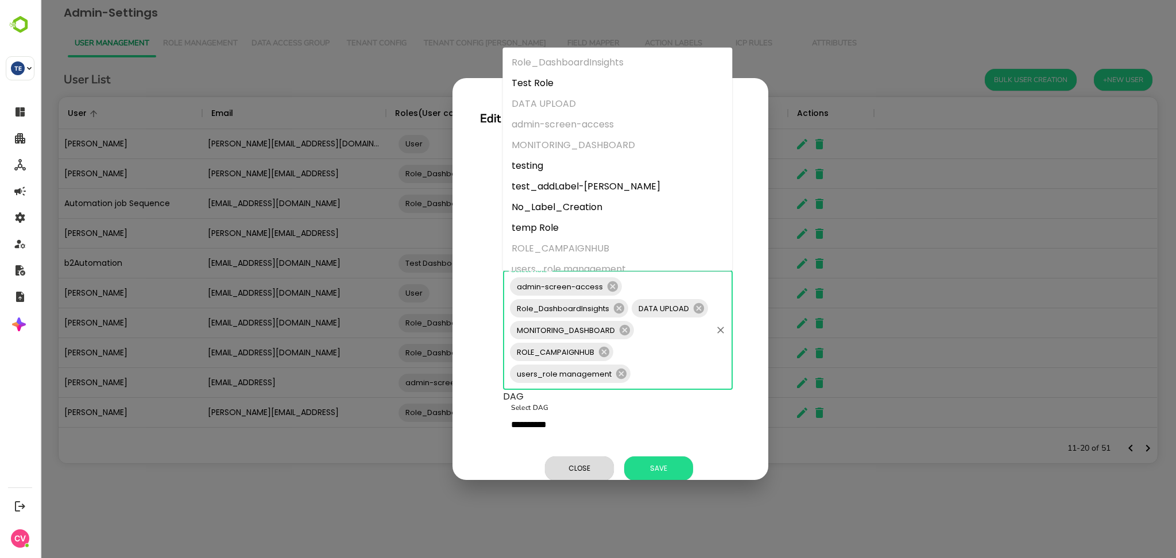
click at [668, 367] on input "Select Role" at bounding box center [671, 374] width 78 height 22
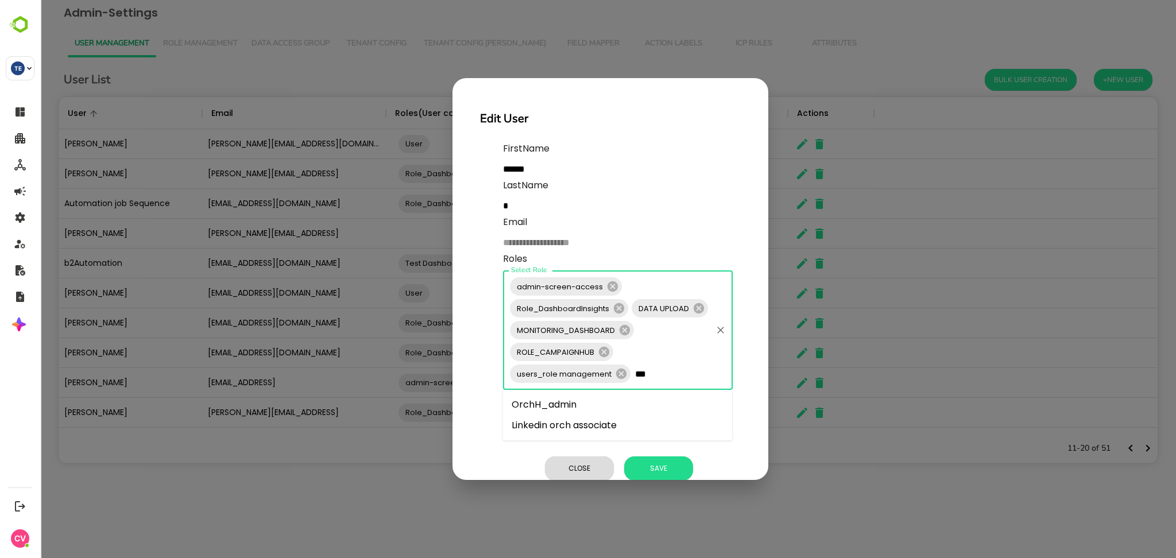
type input "****"
click at [617, 403] on li "OrchH_admin" at bounding box center [618, 405] width 230 height 21
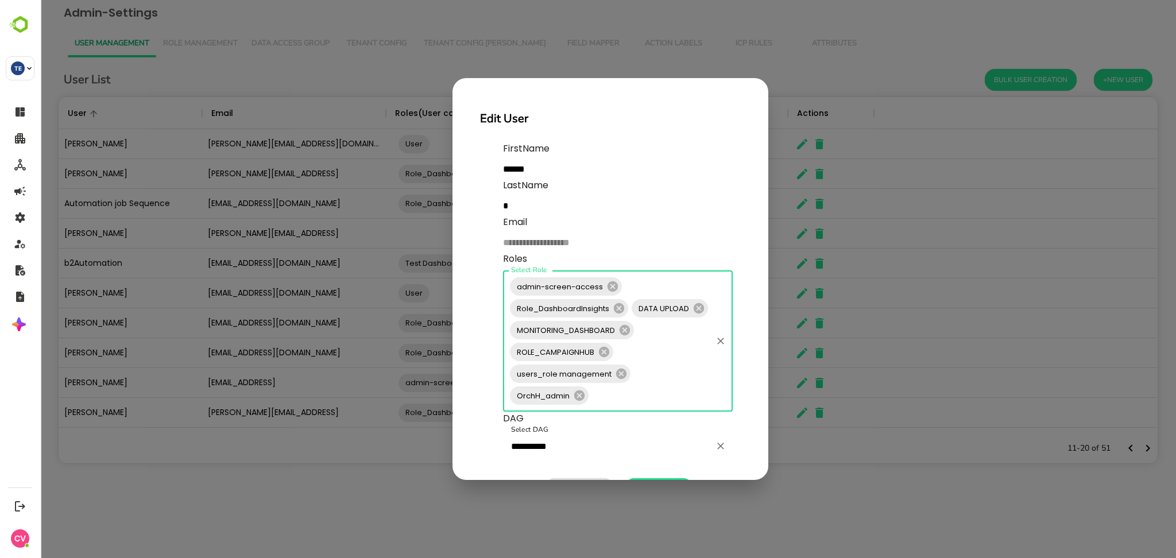
scroll to position [50, 0]
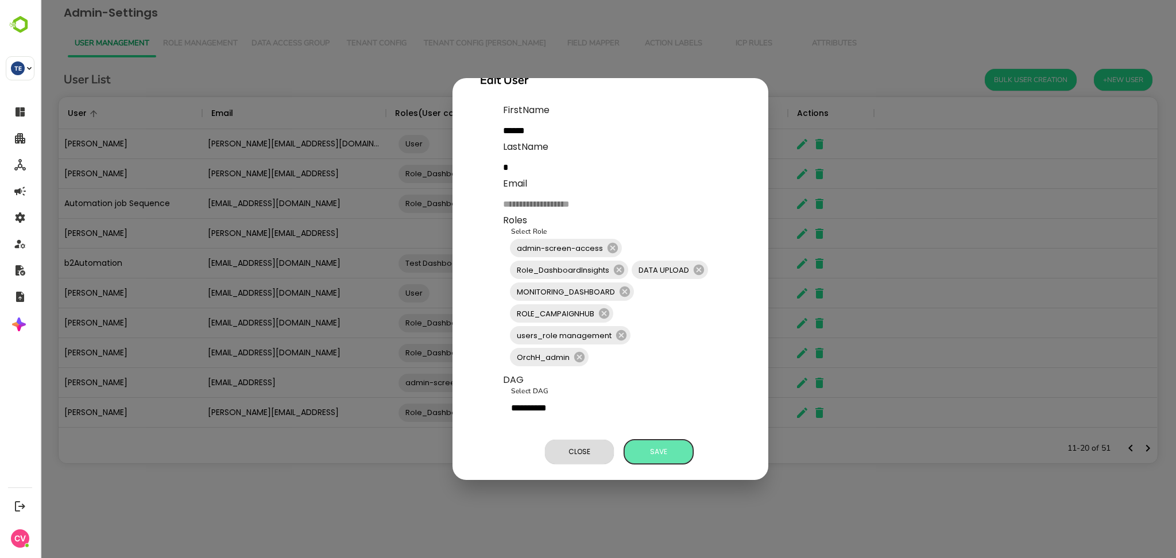
click at [656, 445] on span "Save" at bounding box center [658, 452] width 57 height 15
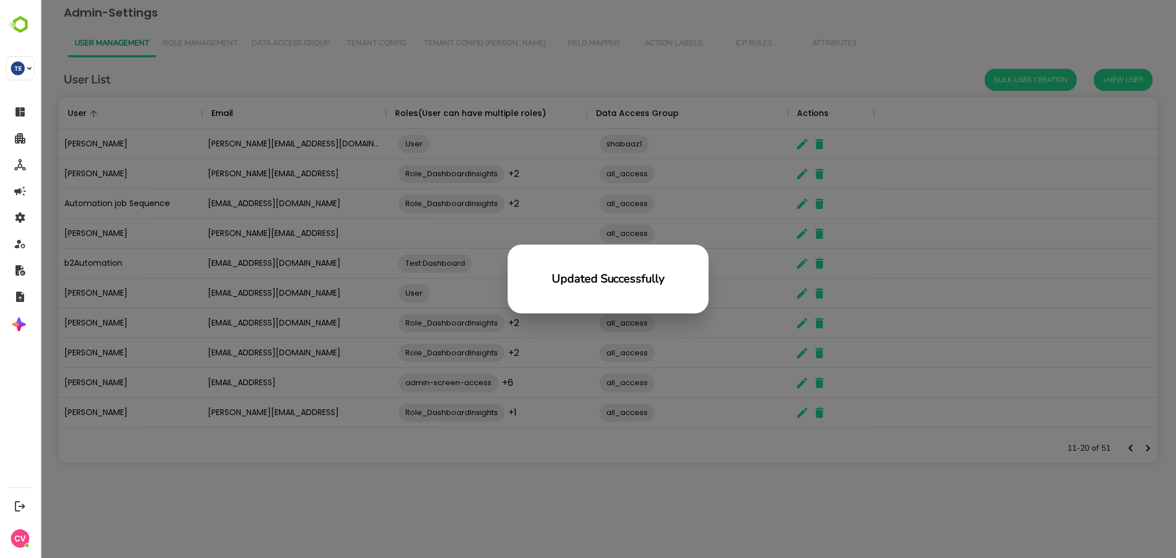
click at [393, 461] on div "Updated Successfully" at bounding box center [608, 279] width 1136 height 558
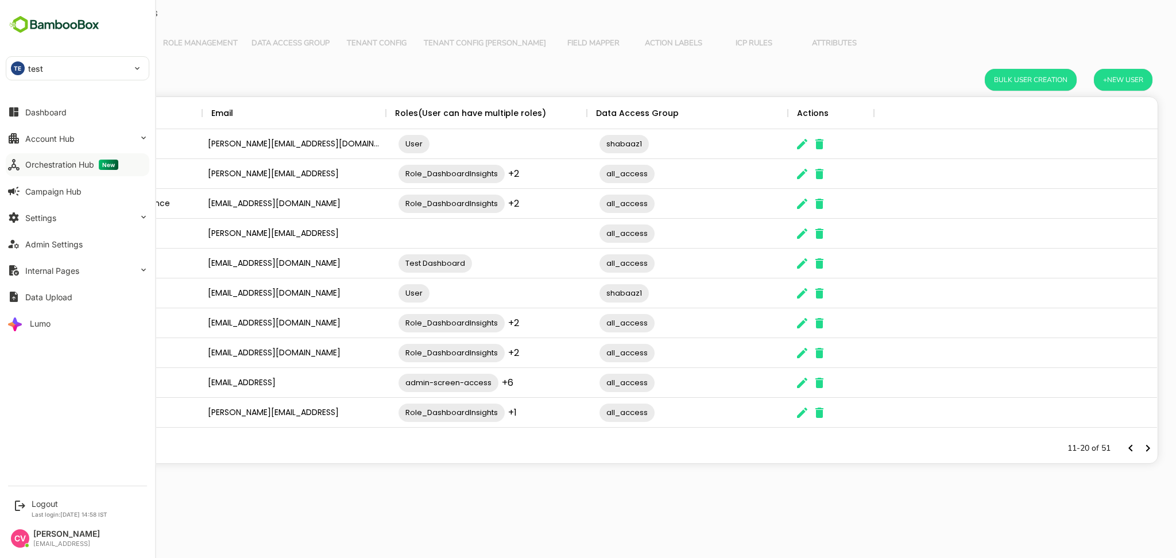
click at [68, 173] on button "Orchestration Hub New" at bounding box center [78, 164] width 144 height 23
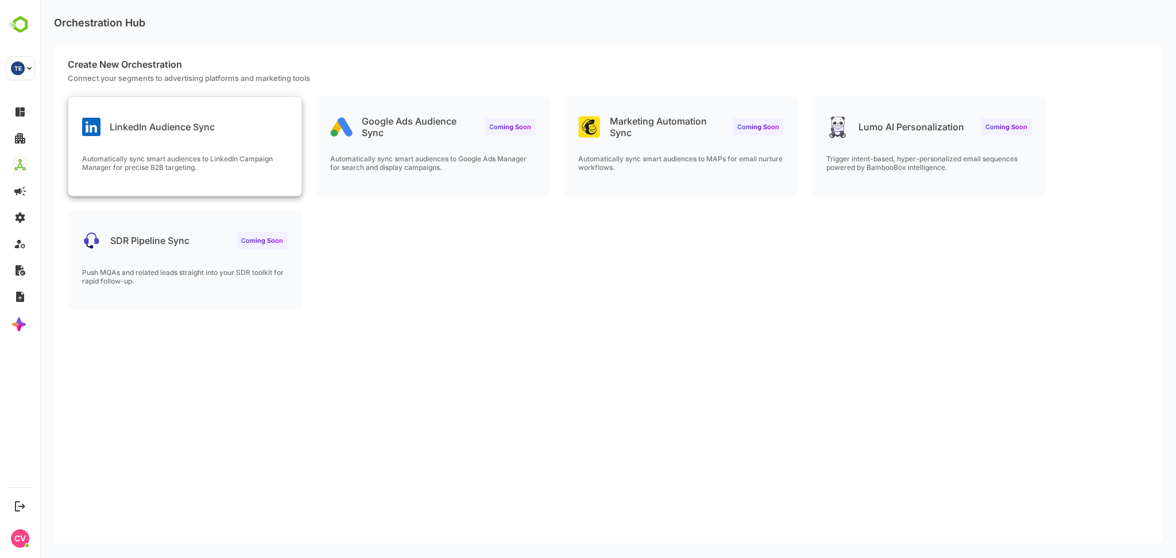
click at [176, 150] on div "LinkedIn Audience Sync Automatically sync smart audiences to LinkedIn Campaign …" at bounding box center [184, 146] width 233 height 99
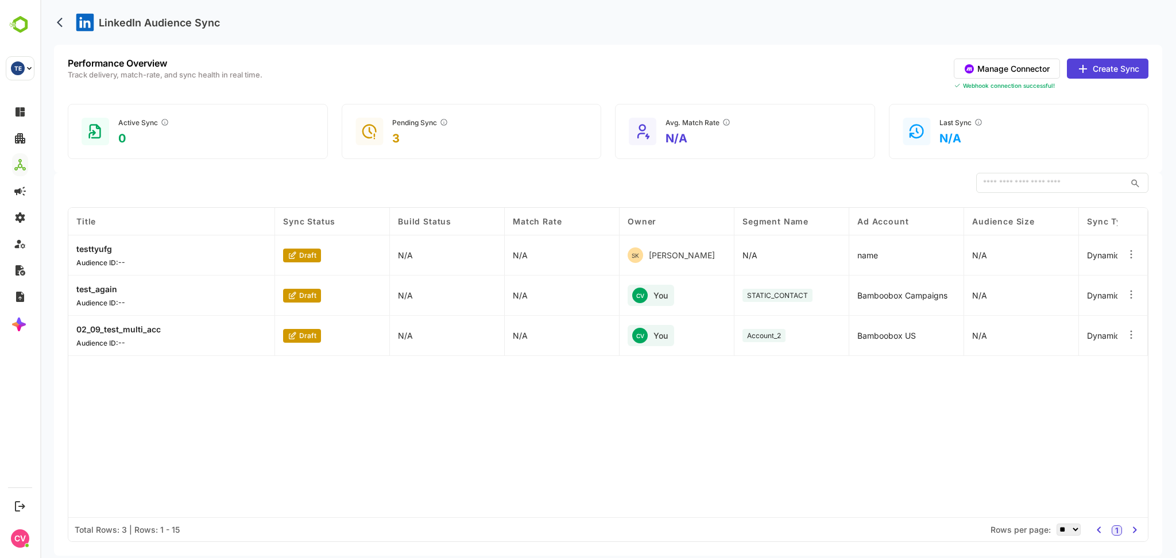
click at [1013, 73] on button "Manage Connector" at bounding box center [1007, 69] width 106 height 20
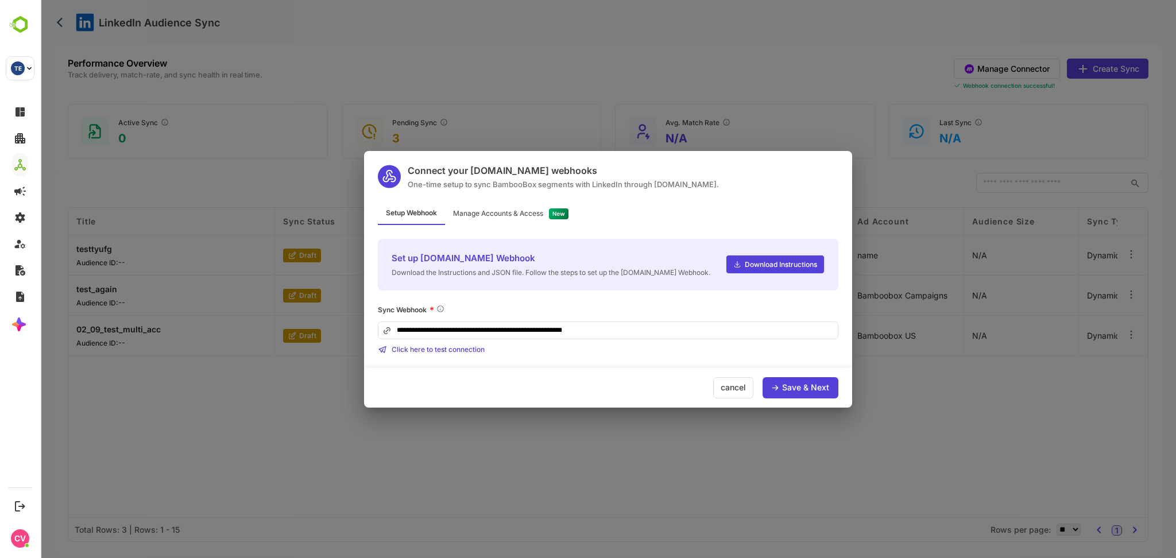
click at [515, 212] on div "Manage Accounts & Access" at bounding box center [498, 213] width 90 height 7
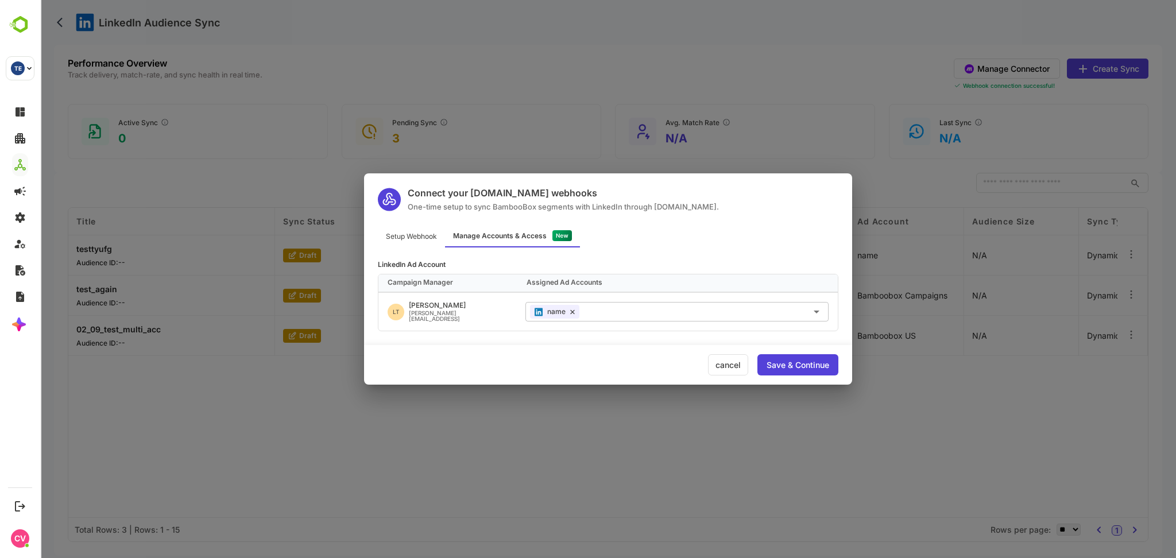
click at [731, 361] on div "cancel" at bounding box center [728, 364] width 40 height 21
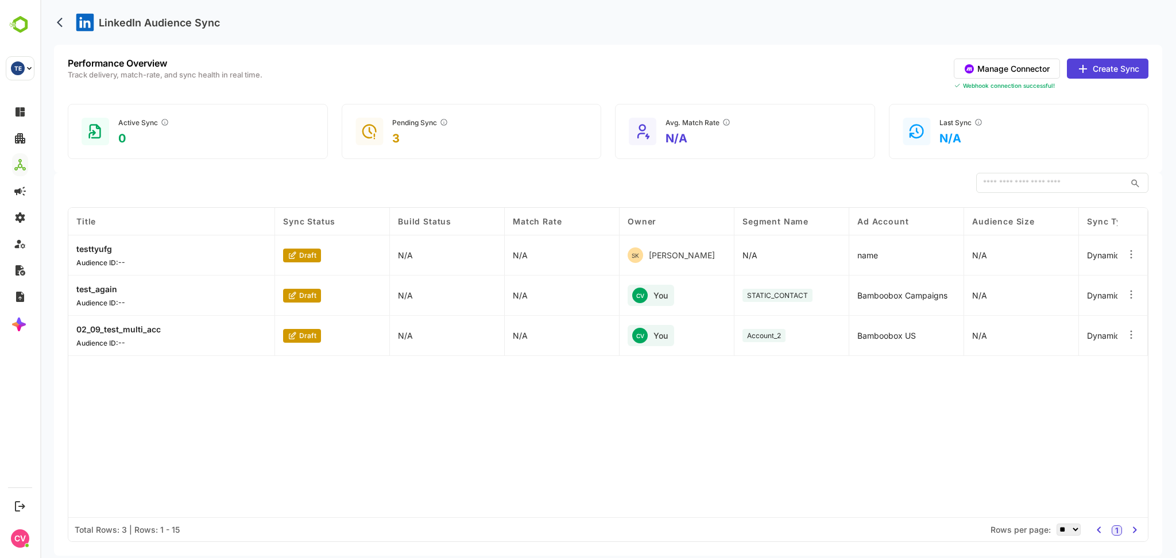
click at [984, 70] on button "Manage Connector" at bounding box center [1007, 69] width 106 height 20
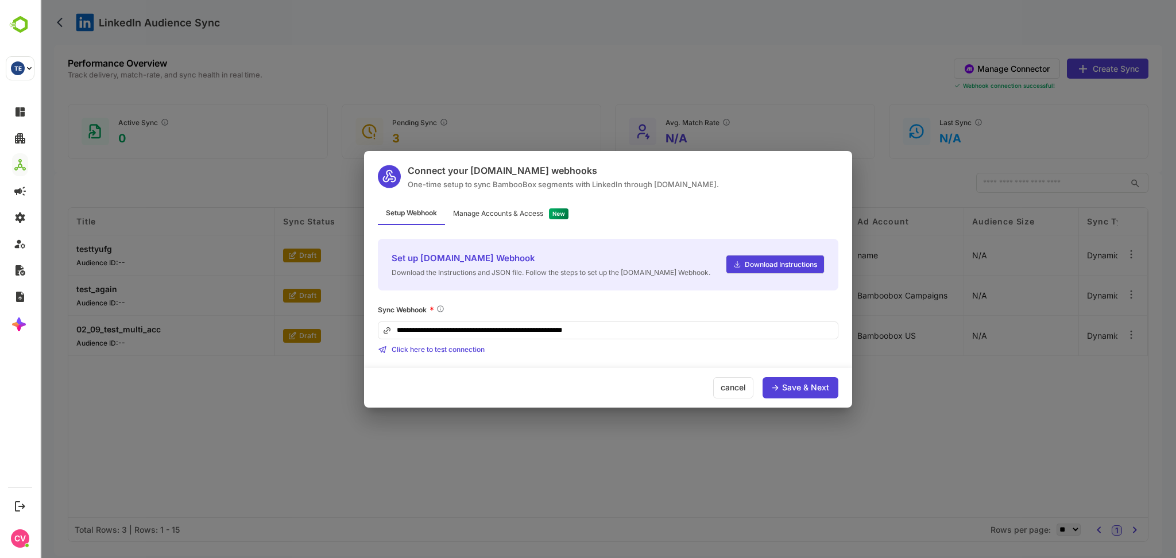
click at [503, 214] on div "Manage Accounts & Access" at bounding box center [498, 213] width 90 height 7
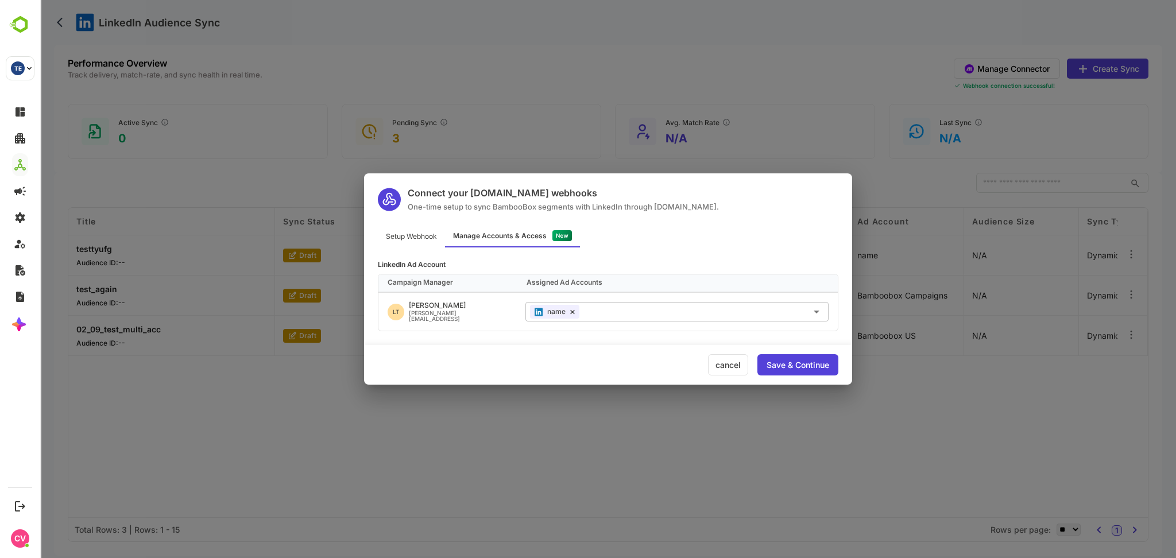
click at [731, 362] on div "cancel" at bounding box center [728, 364] width 40 height 21
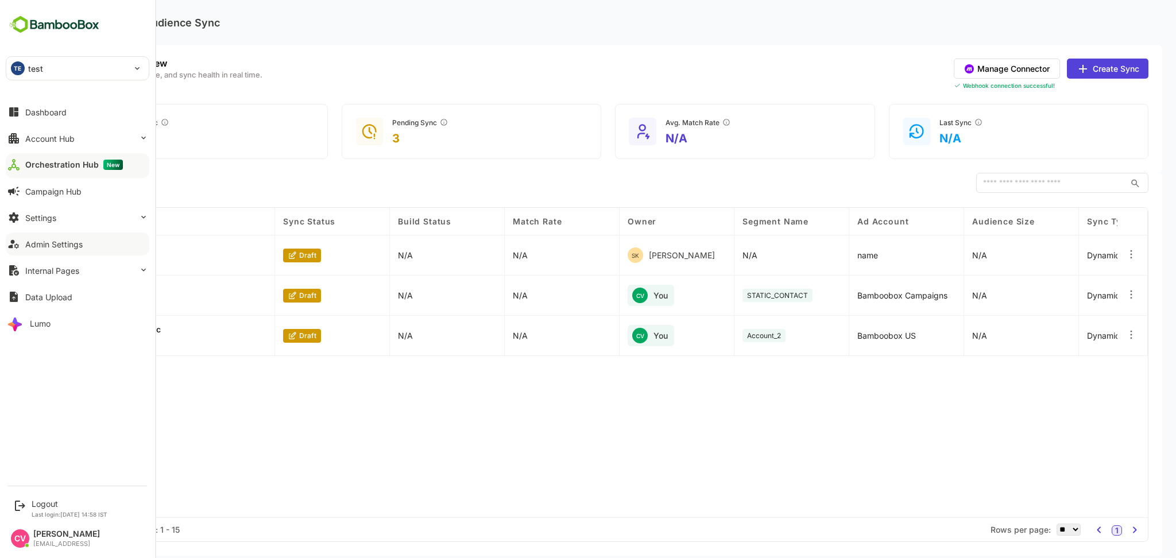
click at [74, 242] on div "Admin Settings" at bounding box center [53, 245] width 57 height 10
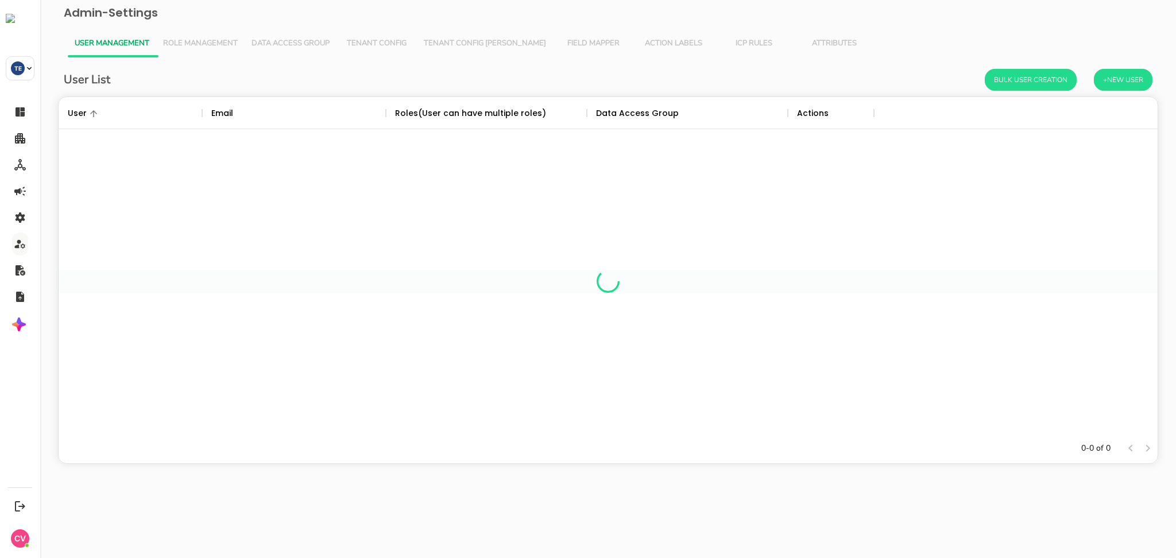
scroll to position [325, 1087]
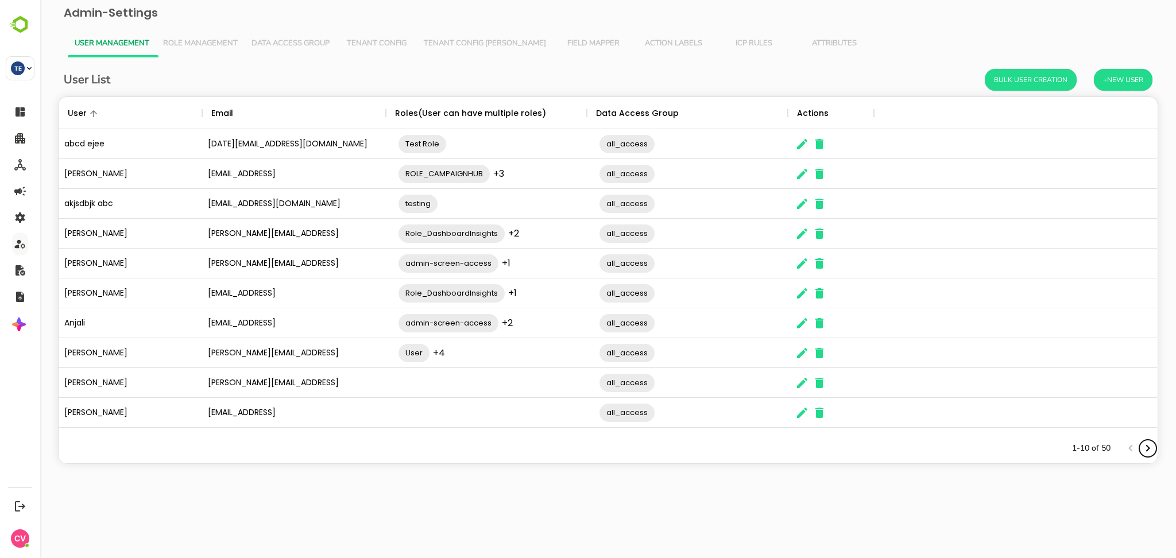
click at [1147, 447] on icon "Next page" at bounding box center [1148, 449] width 14 height 14
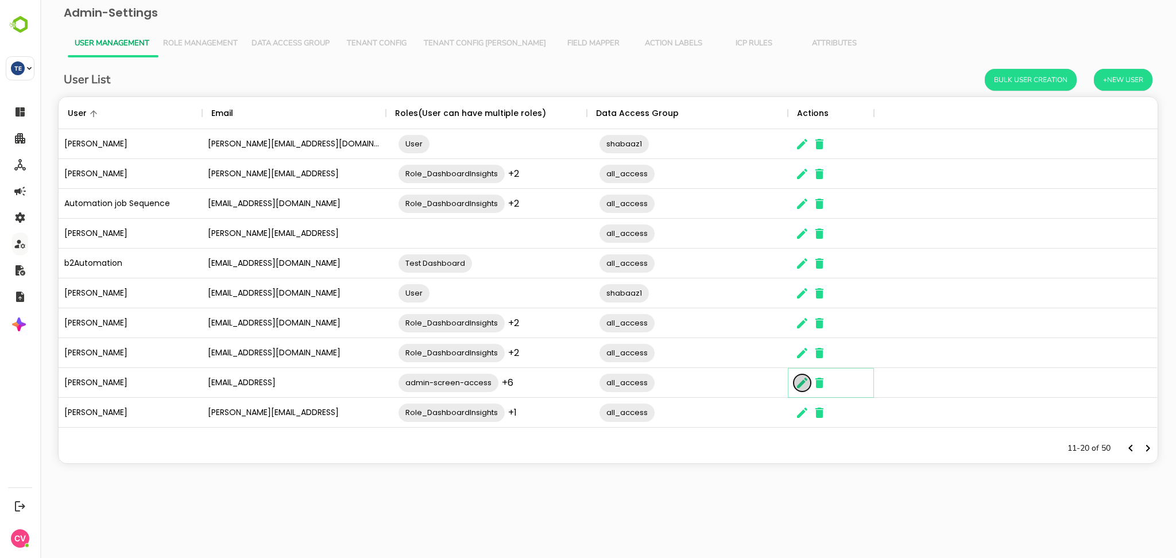
click at [800, 387] on icon "The User Data" at bounding box center [802, 383] width 10 height 10
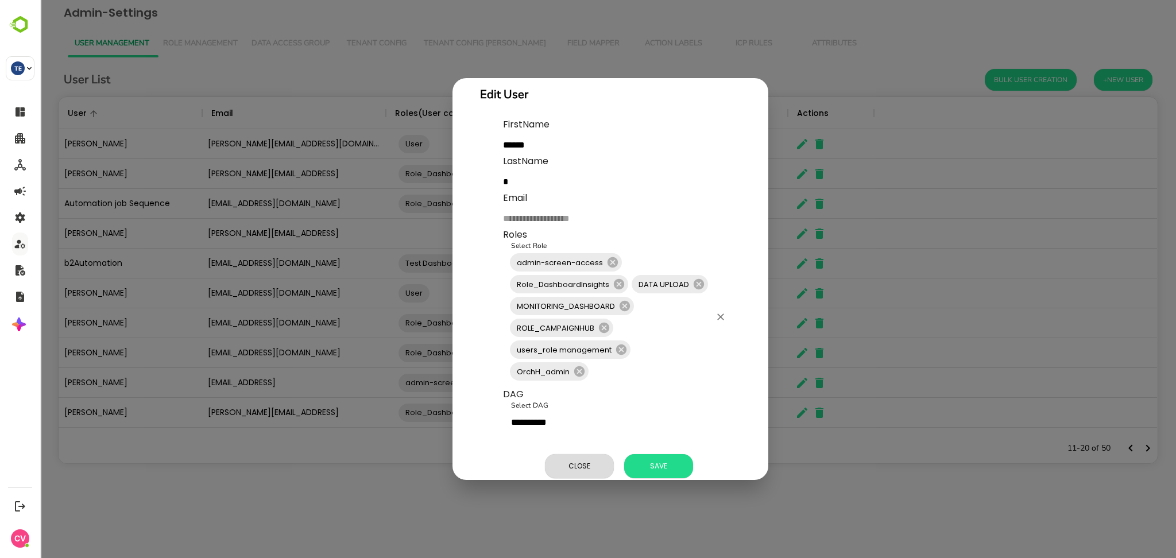
scroll to position [50, 0]
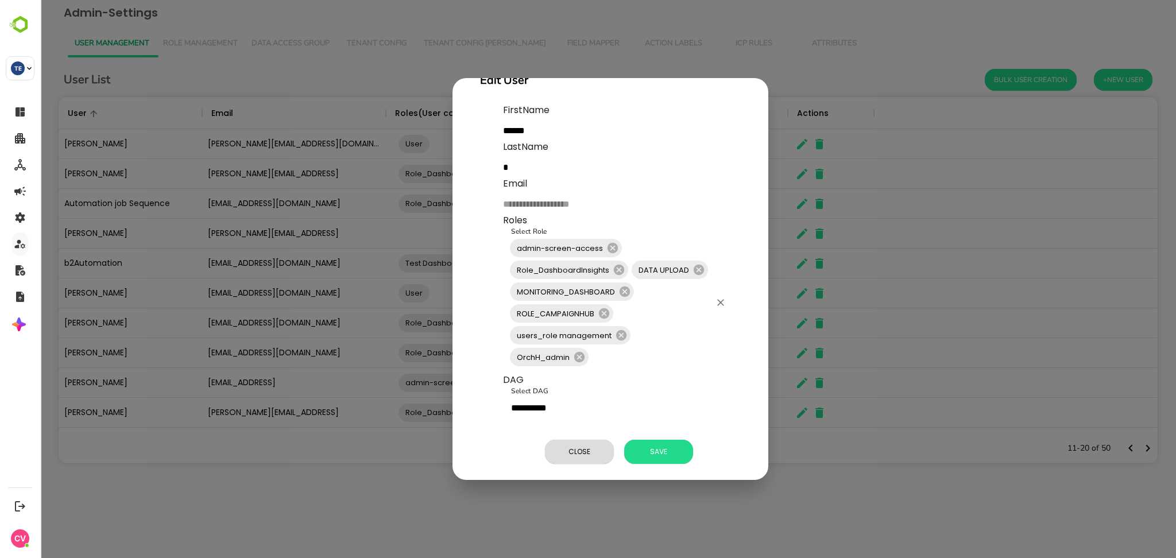
click at [616, 346] on input "Select Role" at bounding box center [650, 357] width 120 height 22
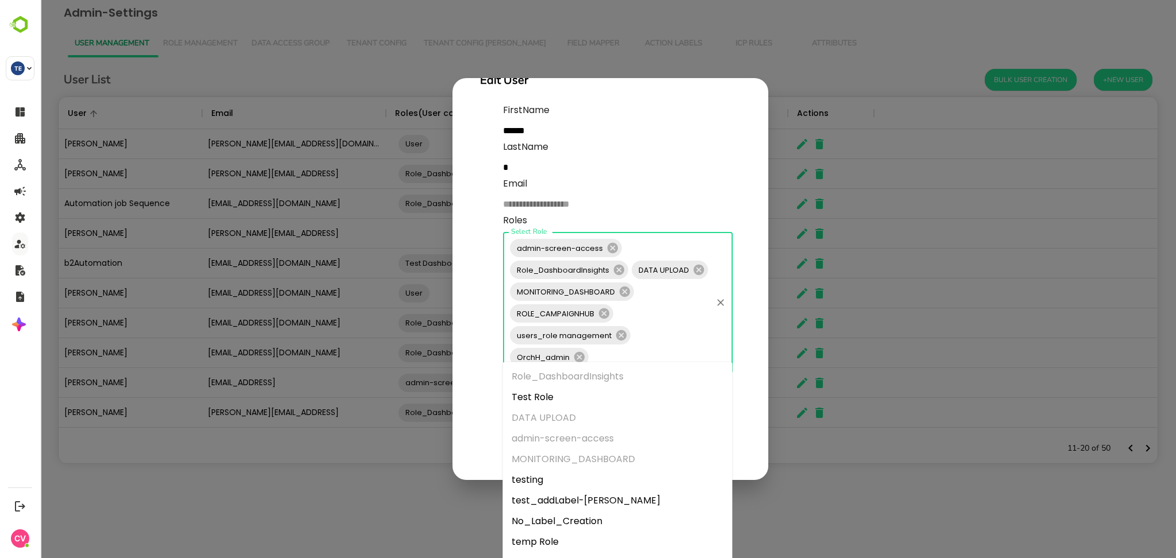
click at [379, 506] on div "**********" at bounding box center [608, 279] width 1136 height 558
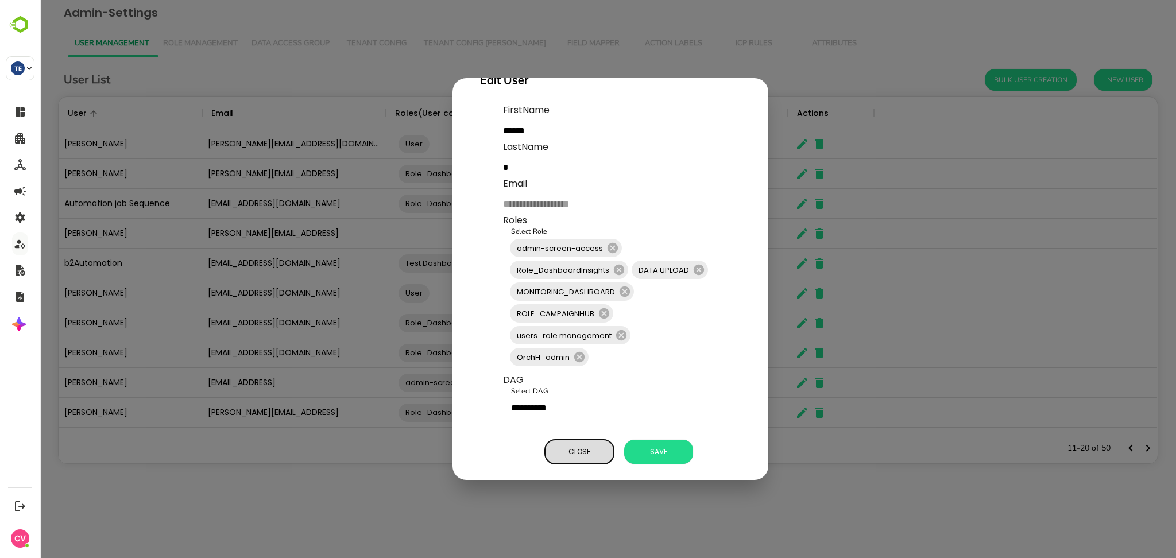
click at [580, 445] on span "Close" at bounding box center [579, 452] width 57 height 15
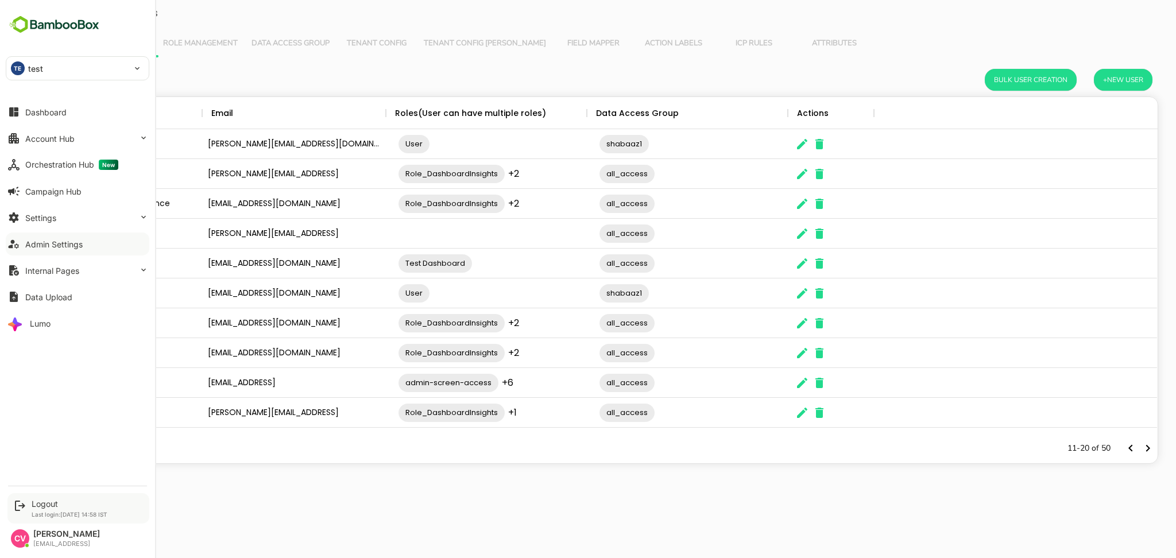
click at [58, 498] on div "Logout Last login: Sep 2 14:58 IST" at bounding box center [78, 508] width 142 height 30
click at [56, 503] on div "Logout" at bounding box center [70, 504] width 76 height 10
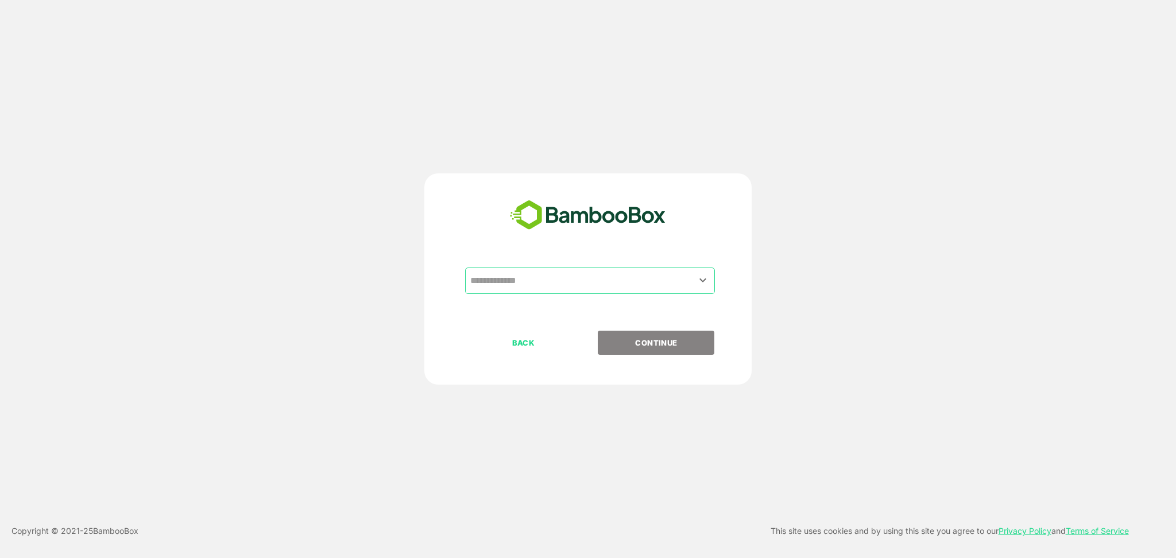
click at [917, 160] on div "​ BACK CONTINUE Copyright © 2021- 25 BambooBox This site uses cookies and by us…" at bounding box center [588, 279] width 1176 height 558
click at [555, 285] on input "text" at bounding box center [590, 281] width 245 height 22
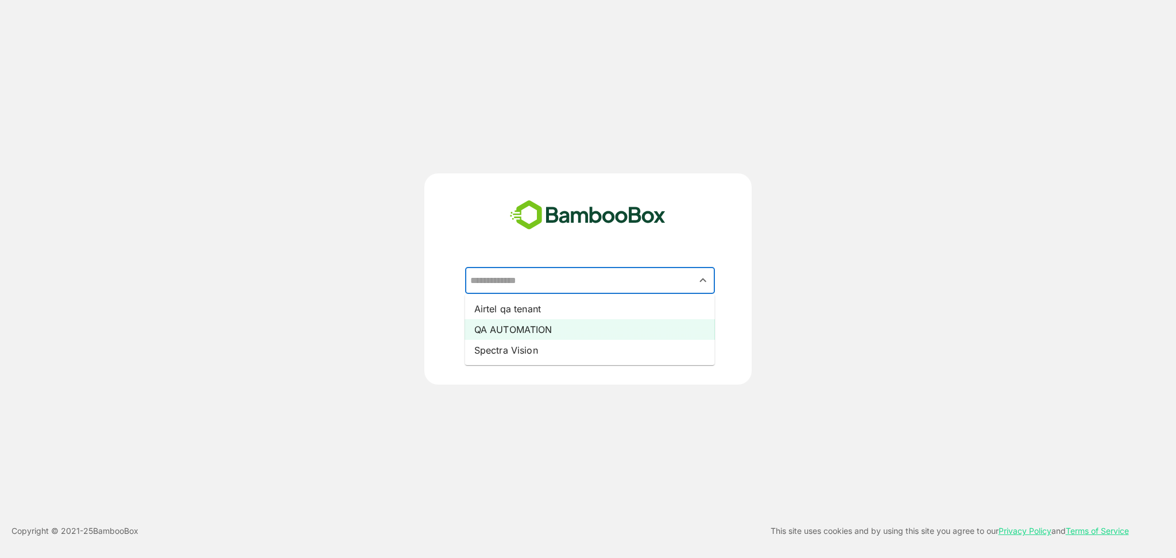
click at [533, 326] on li "QA AUTOMATION" at bounding box center [590, 329] width 250 height 21
type input "**********"
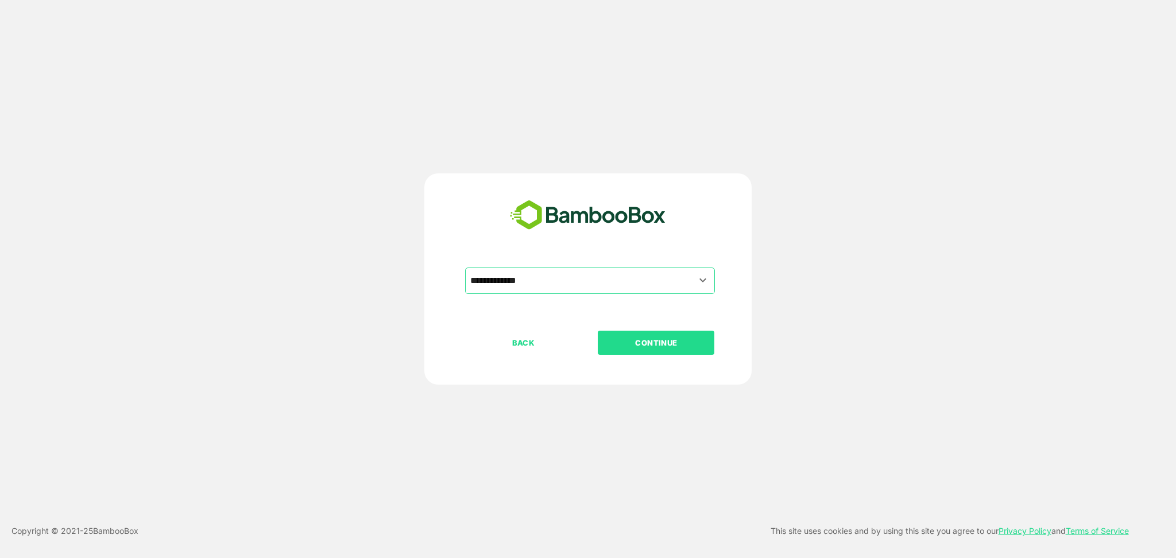
click at [654, 342] on p "CONTINUE" at bounding box center [656, 343] width 115 height 13
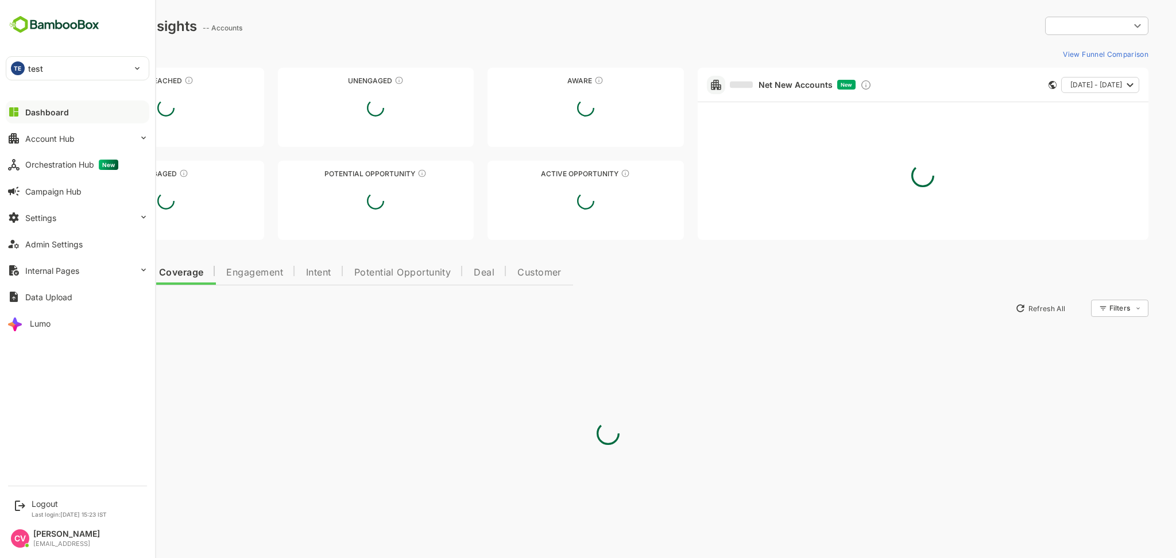
type input "**********"
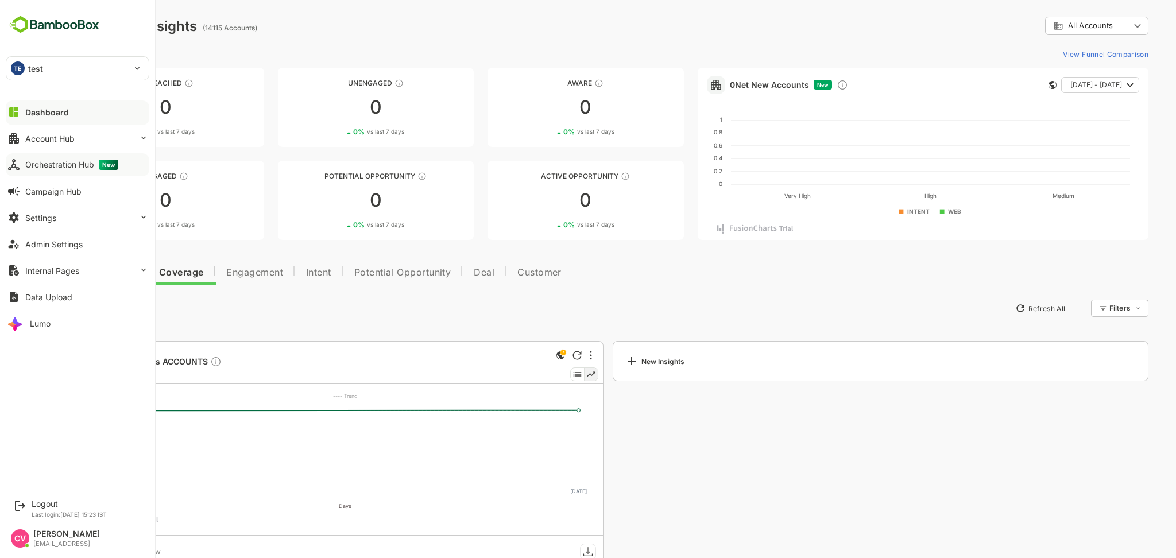
click at [61, 165] on div "Orchestration Hub New" at bounding box center [71, 165] width 93 height 10
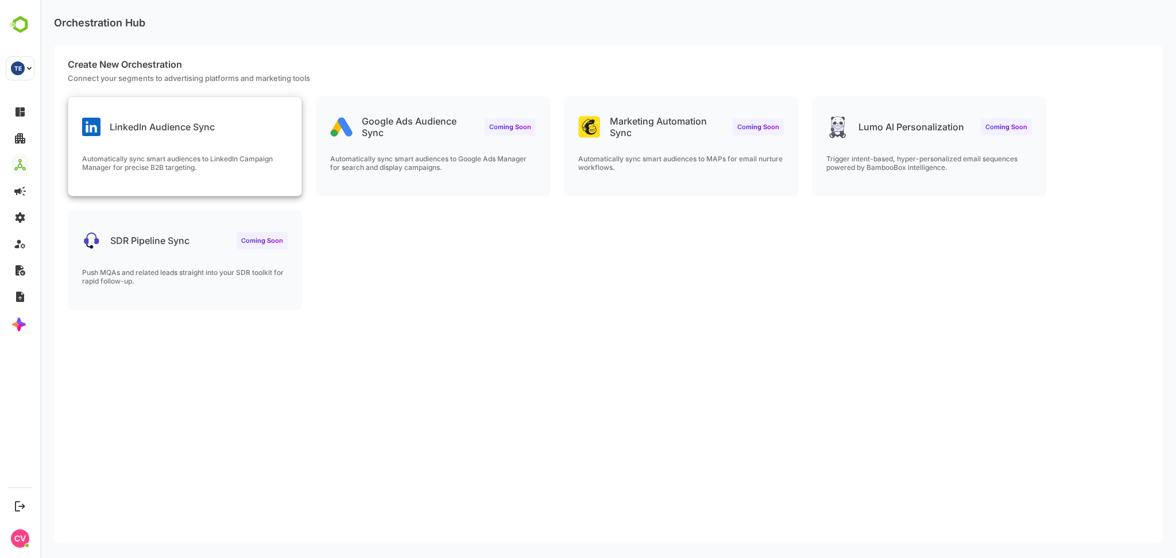
click at [242, 159] on p "Automatically sync smart audiences to LinkedIn Campaign Manager for precise B2B…" at bounding box center [185, 163] width 206 height 17
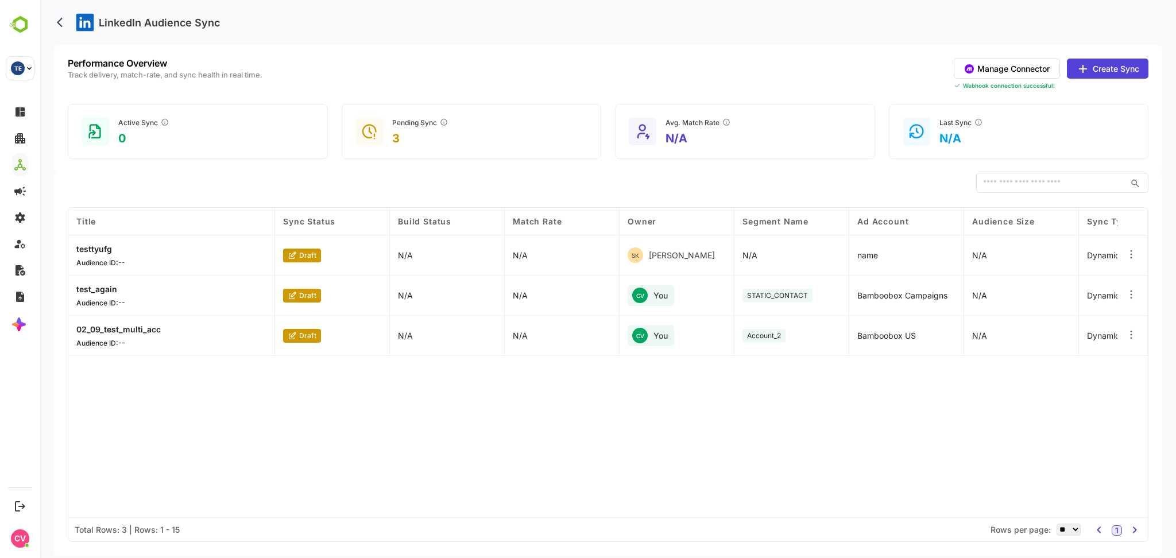
click at [1030, 76] on button "Manage Connector" at bounding box center [1007, 69] width 106 height 20
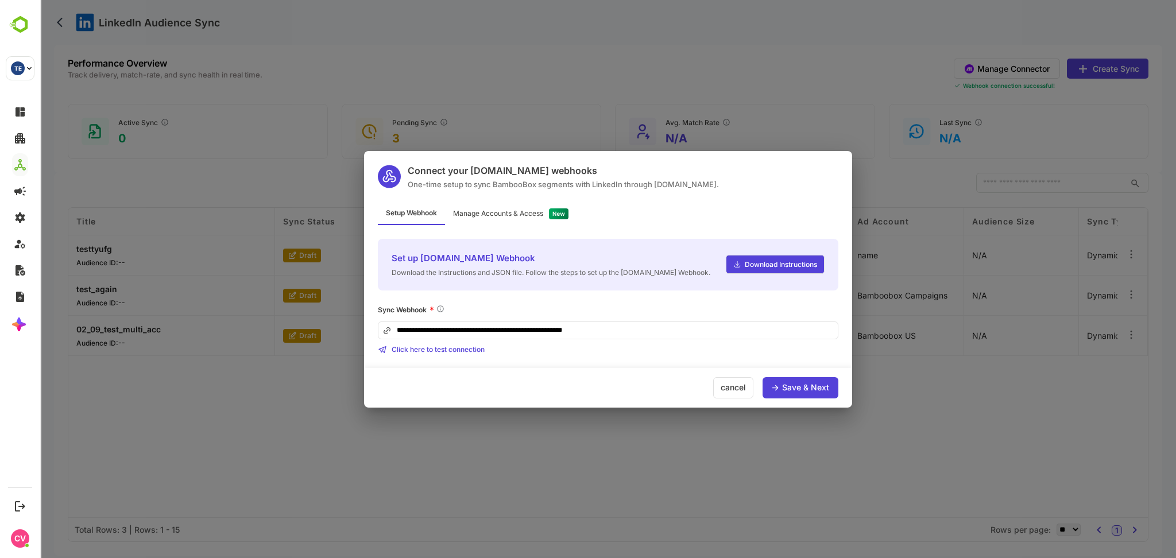
click at [520, 214] on div "Manage Accounts & Access" at bounding box center [498, 213] width 90 height 7
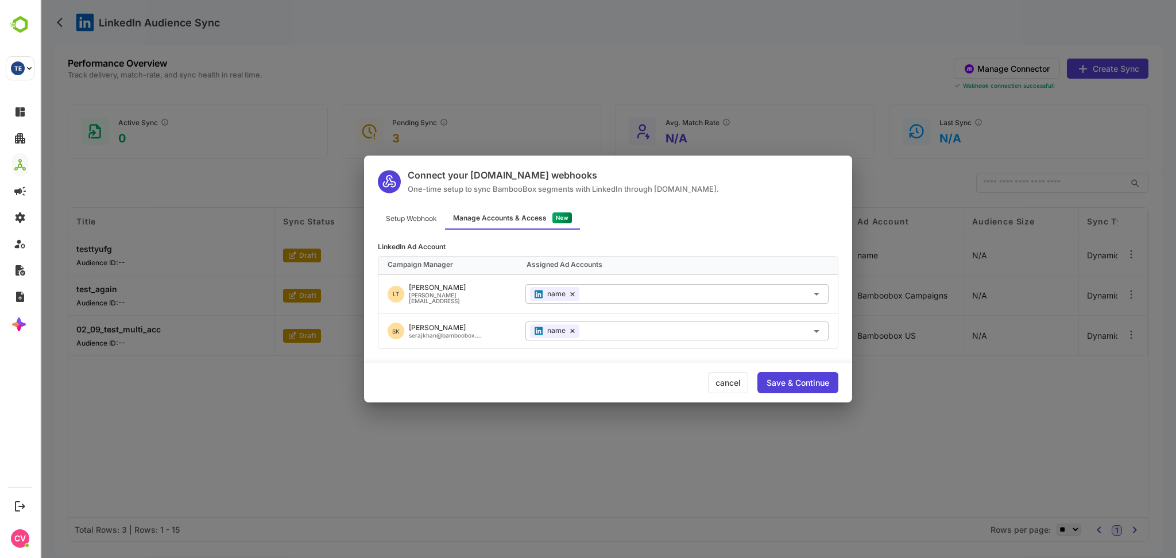
click at [732, 387] on div "cancel" at bounding box center [728, 382] width 40 height 21
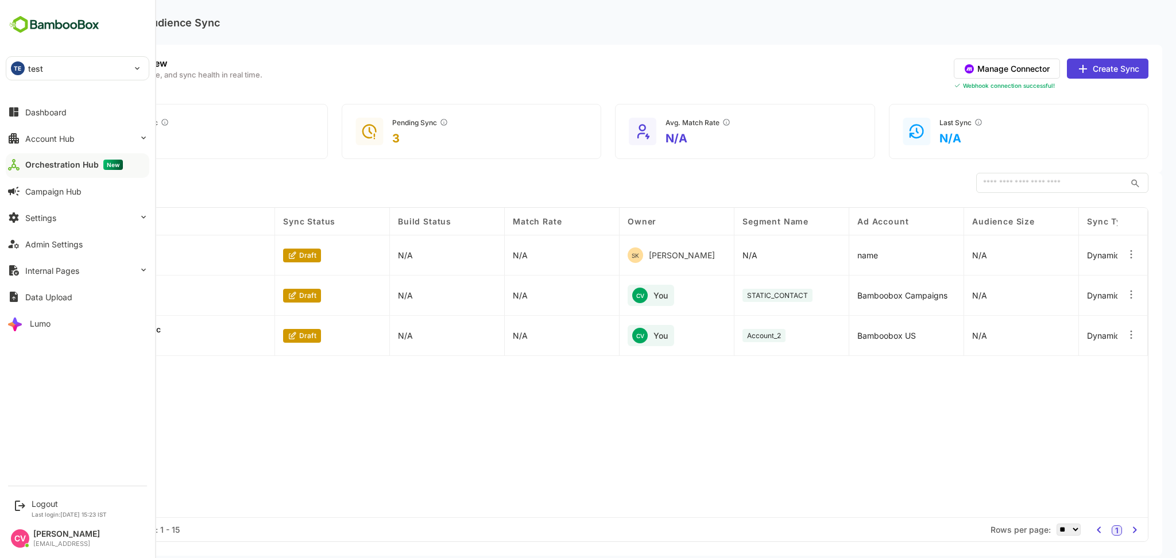
click at [37, 66] on p "test" at bounding box center [36, 69] width 16 height 12
click at [60, 102] on p "automation_test_tenant" at bounding box center [72, 100] width 90 height 12
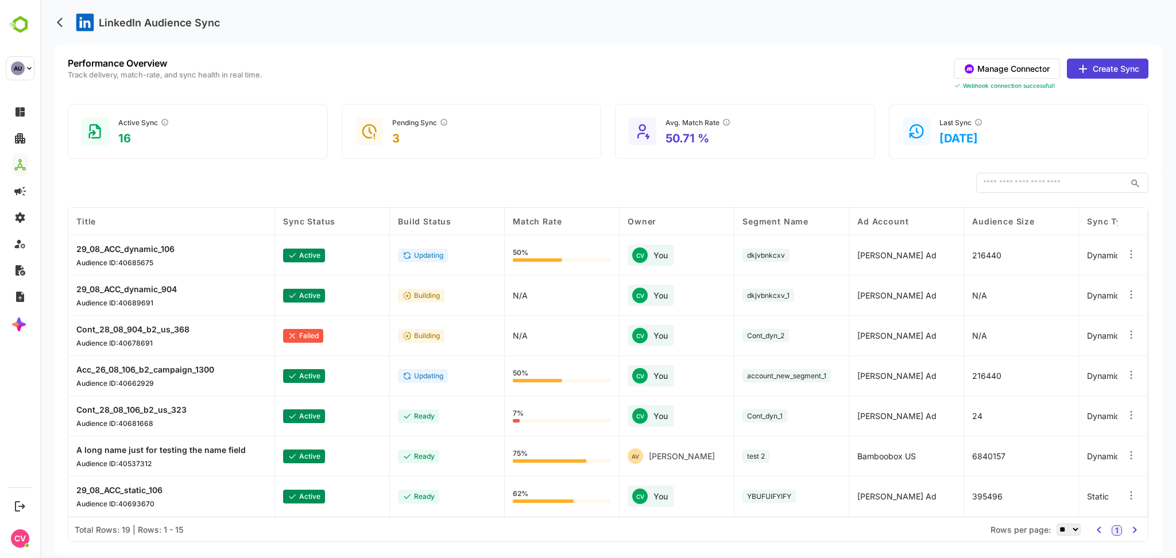
click at [1009, 68] on button "Manage Connector" at bounding box center [1007, 69] width 106 height 20
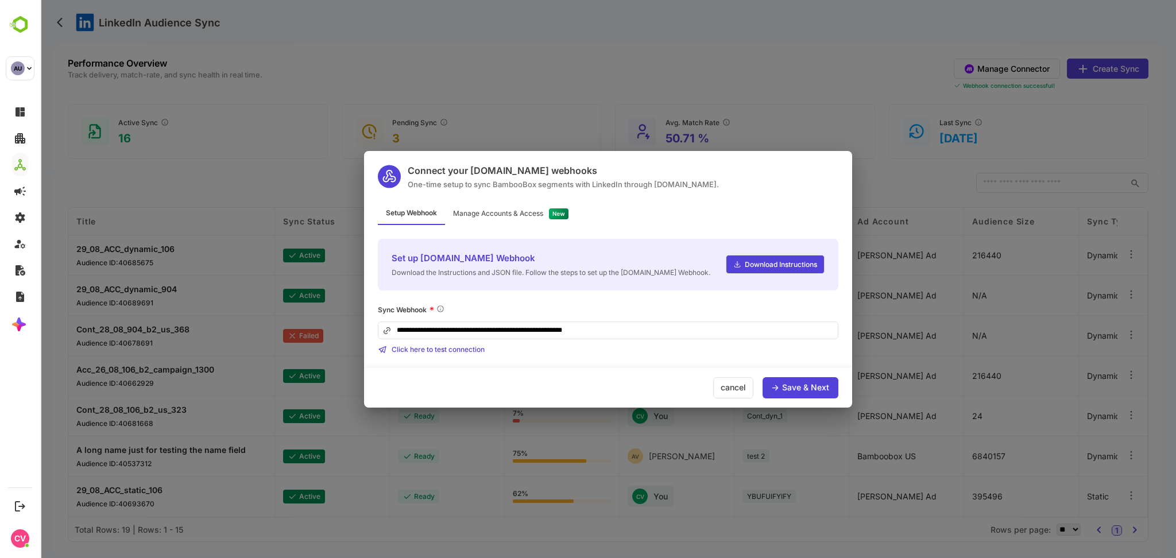
click at [530, 196] on div "**********" at bounding box center [608, 279] width 488 height 257
click at [530, 211] on div "Manage Accounts & Access" at bounding box center [498, 213] width 90 height 7
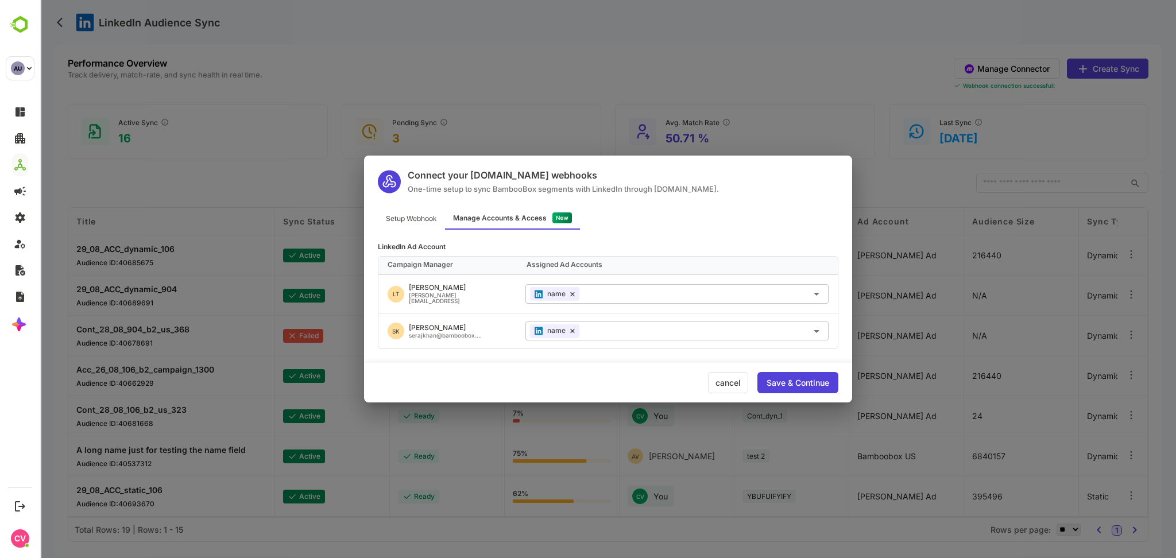
click at [725, 388] on div "cancel" at bounding box center [728, 382] width 40 height 21
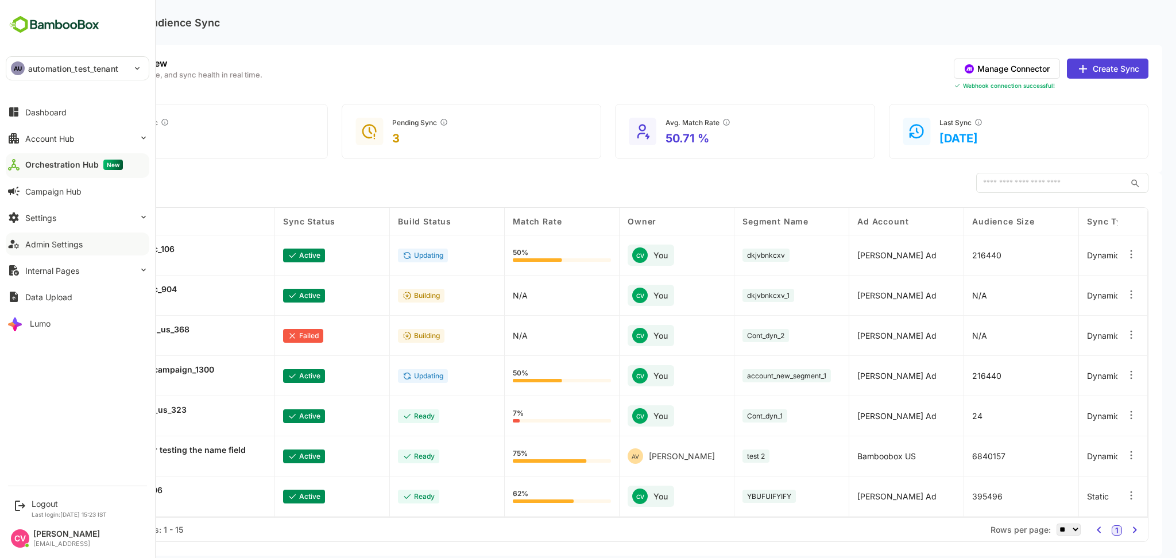
click at [76, 248] on div "Admin Settings" at bounding box center [53, 245] width 57 height 10
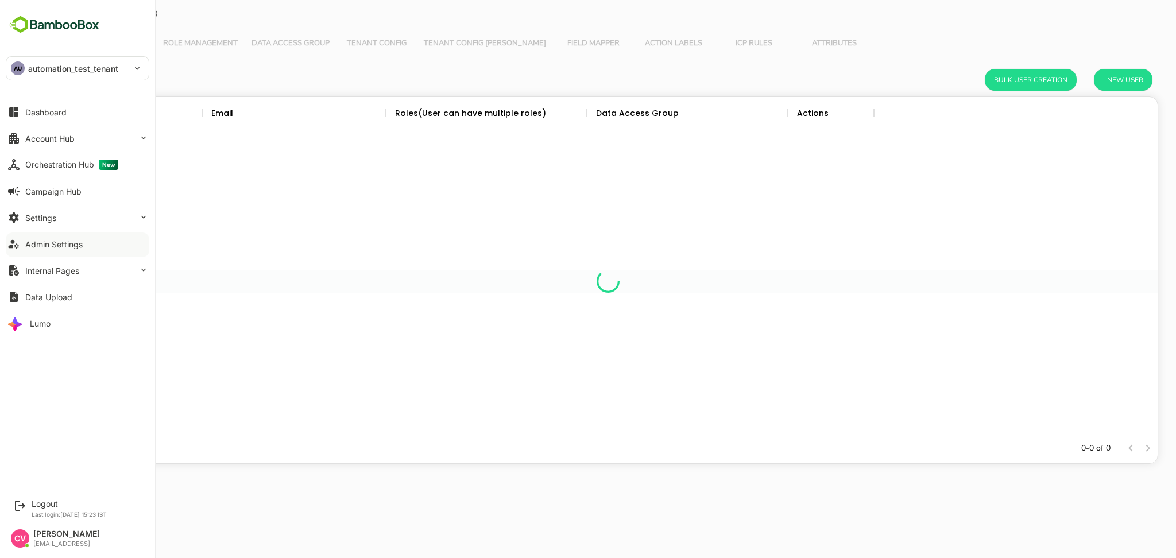
scroll to position [325, 1087]
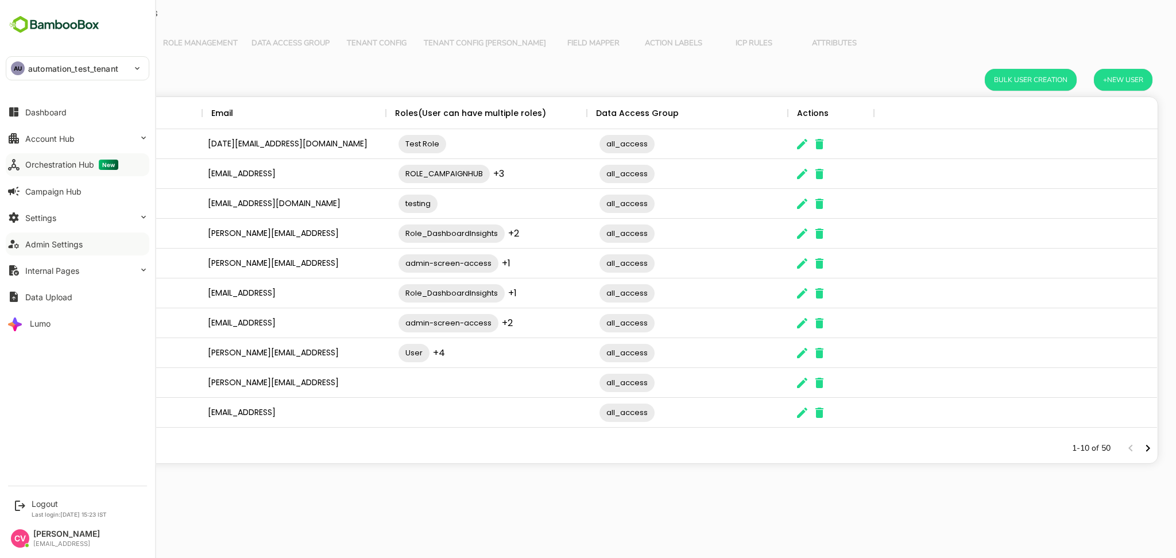
click at [78, 161] on div "Orchestration Hub New" at bounding box center [71, 165] width 93 height 10
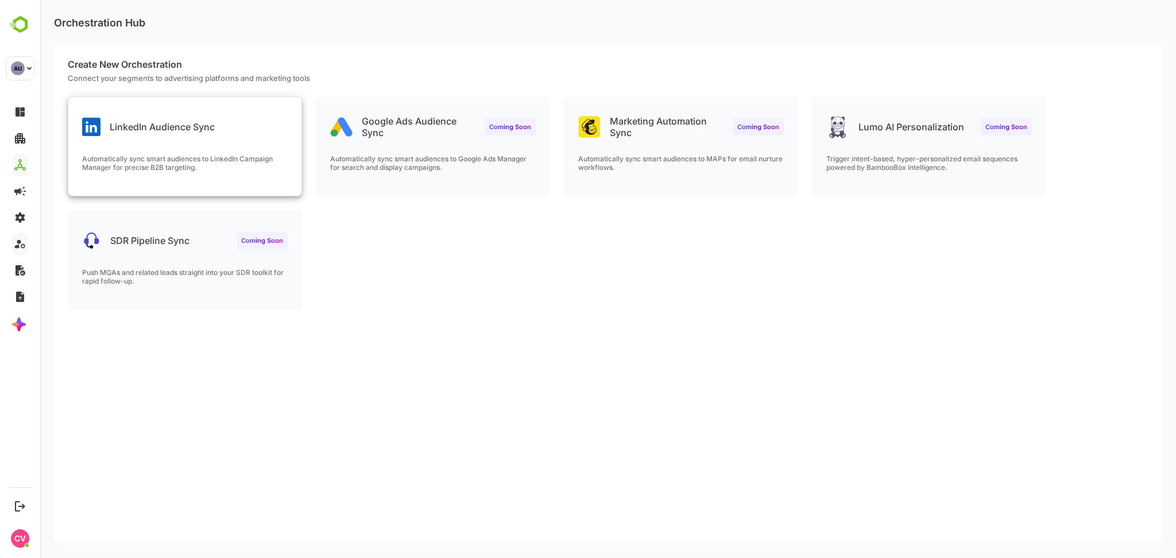
click at [274, 145] on div "LinkedIn Audience Sync Automatically sync smart audiences to LinkedIn Campaign …" at bounding box center [184, 146] width 233 height 99
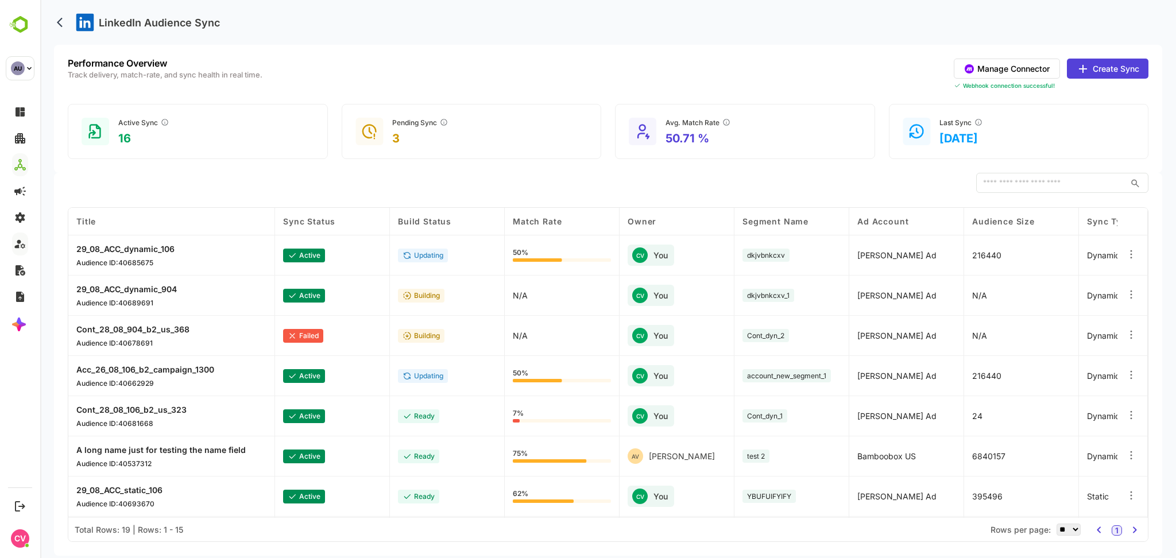
click at [1029, 66] on button "Manage Connector" at bounding box center [1007, 69] width 106 height 20
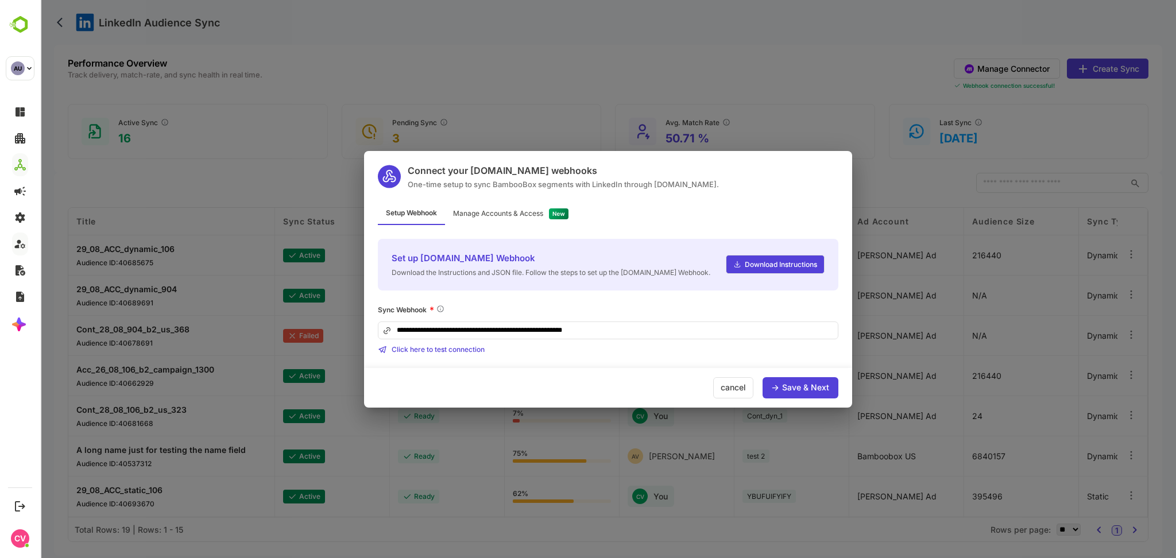
click at [492, 210] on div "Manage Accounts & Access" at bounding box center [498, 213] width 90 height 7
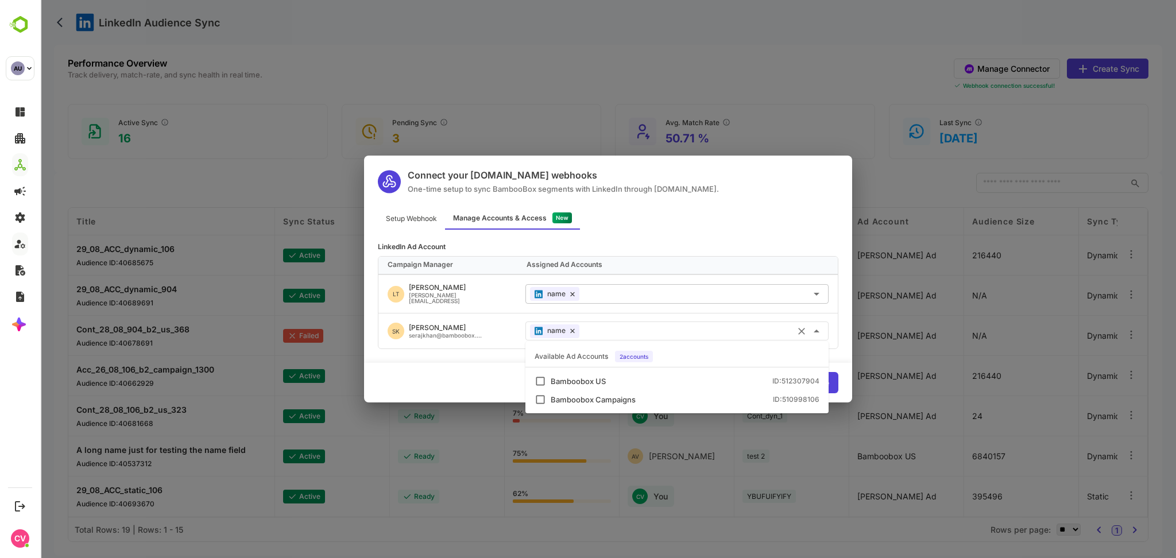
click at [682, 324] on input "text" at bounding box center [704, 331] width 240 height 19
click at [630, 383] on div "Bamboobox US ID: 512307904" at bounding box center [685, 381] width 269 height 7
click at [627, 394] on div "Bamboobox Campaigns ID: 510998106" at bounding box center [677, 399] width 285 height 11
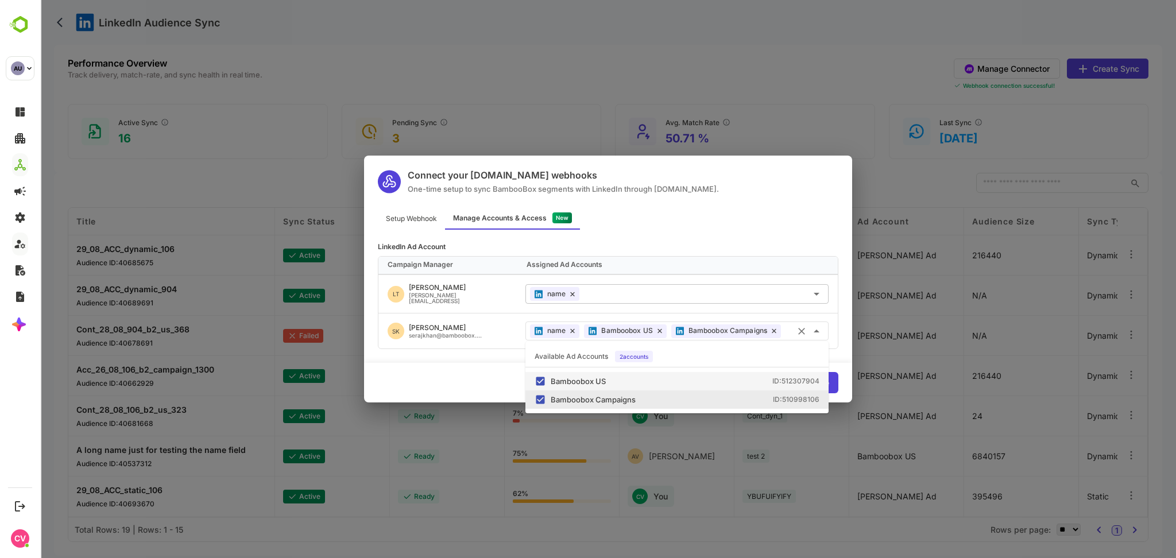
click at [573, 330] on icon at bounding box center [572, 331] width 3 height 3
click at [574, 296] on icon at bounding box center [572, 293] width 3 height 3
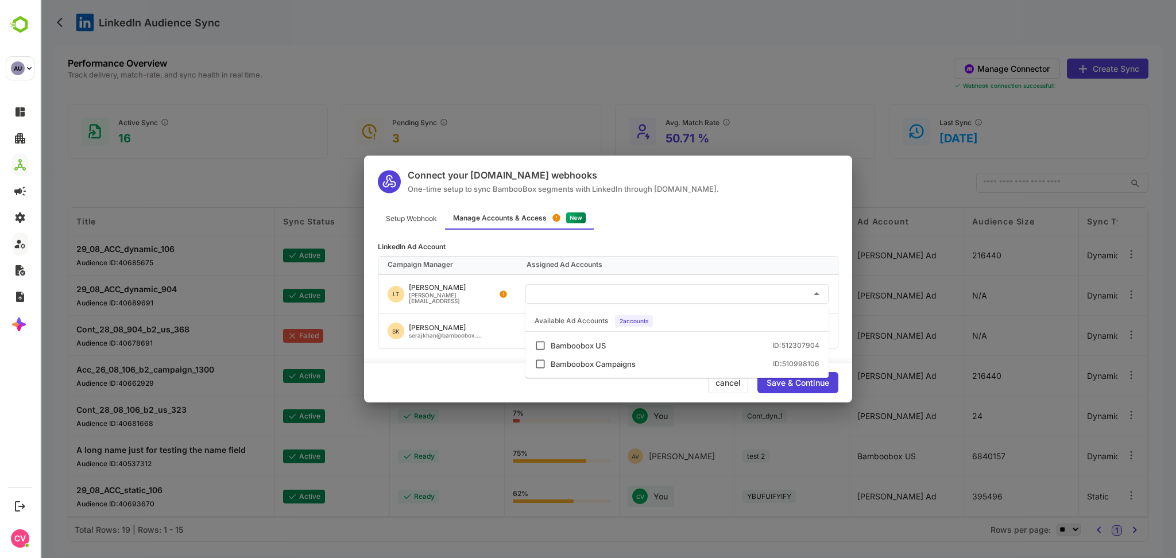
click at [625, 290] on input "text" at bounding box center [677, 293] width 294 height 19
click at [600, 342] on div "Bamboobox US" at bounding box center [578, 345] width 55 height 7
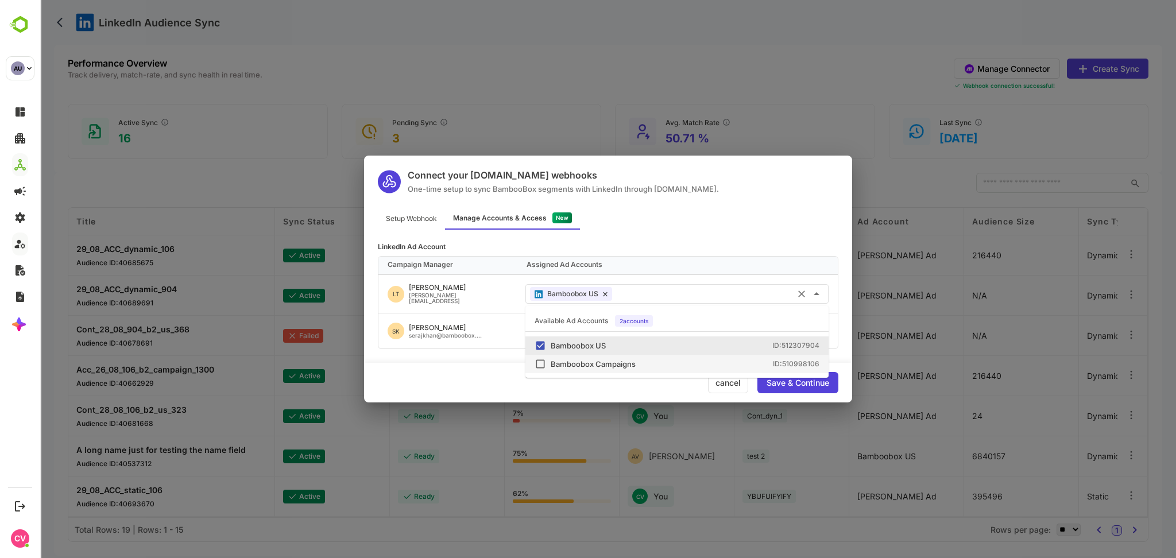
click at [800, 382] on div "Save & Continue" at bounding box center [798, 383] width 63 height 8
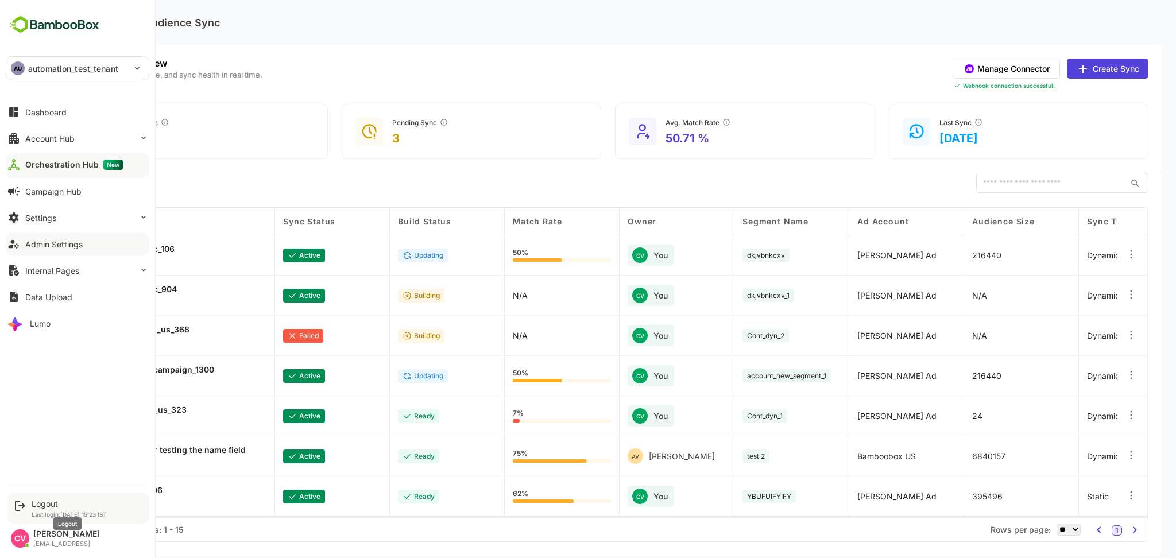
click at [59, 501] on div "Logout" at bounding box center [69, 504] width 75 height 10
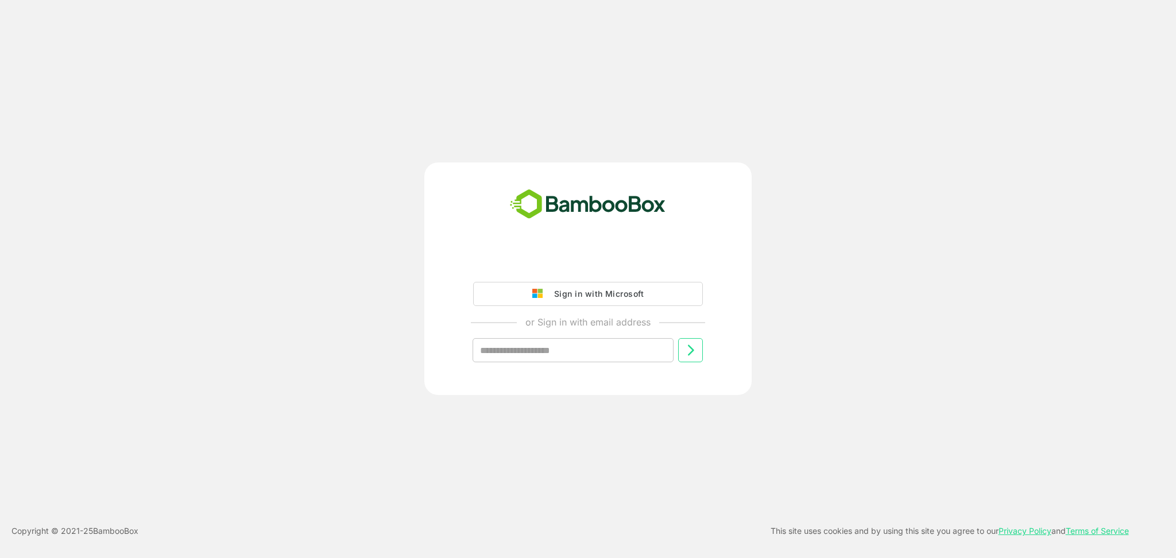
click at [640, 249] on div "Sign in with Microsoft or Sign in with email address ​" at bounding box center [587, 279] width 327 height 233
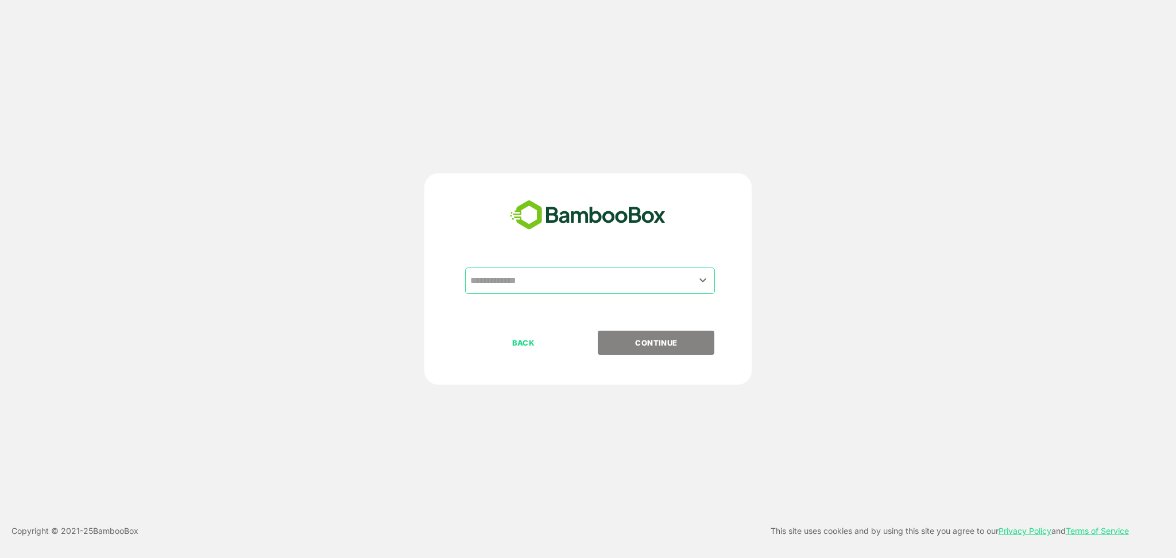
click at [537, 276] on input "text" at bounding box center [590, 281] width 245 height 22
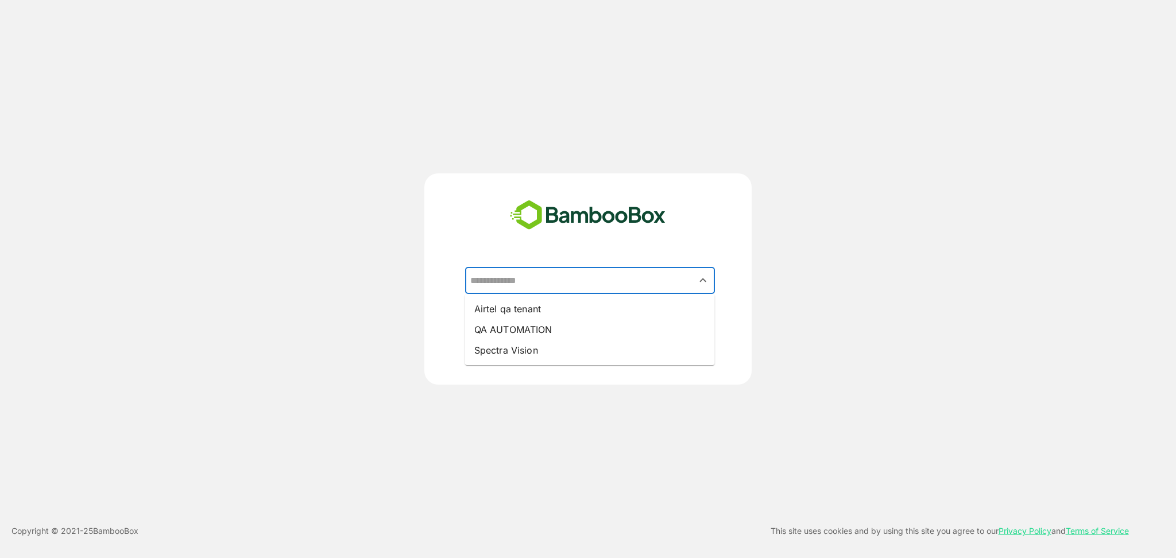
click at [532, 306] on li "Airtel qa tenant" at bounding box center [590, 309] width 250 height 21
type input "**********"
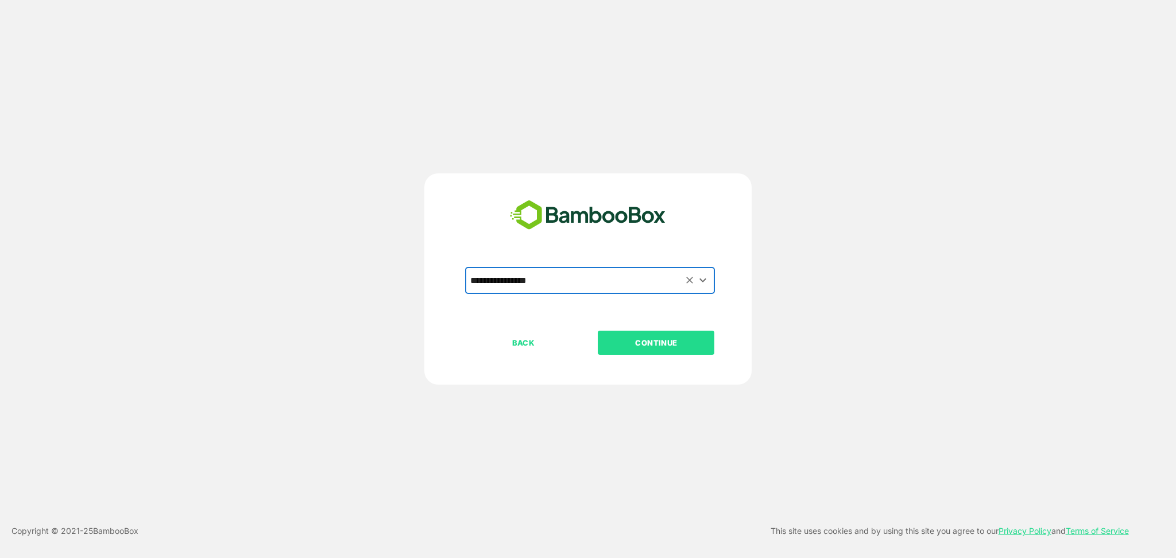
click at [658, 342] on p "CONTINUE" at bounding box center [656, 343] width 115 height 13
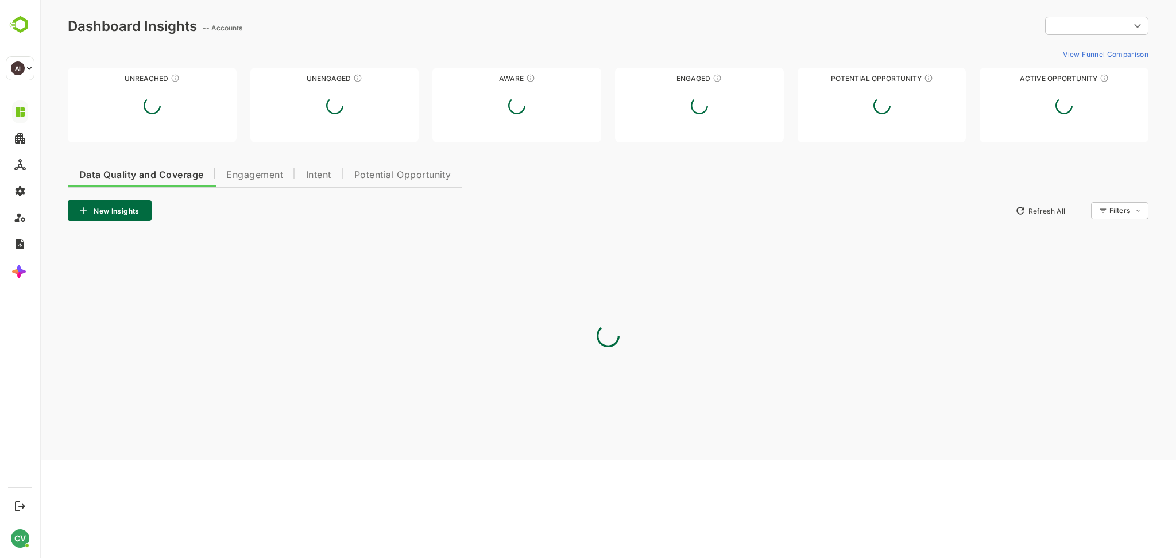
type input "**********"
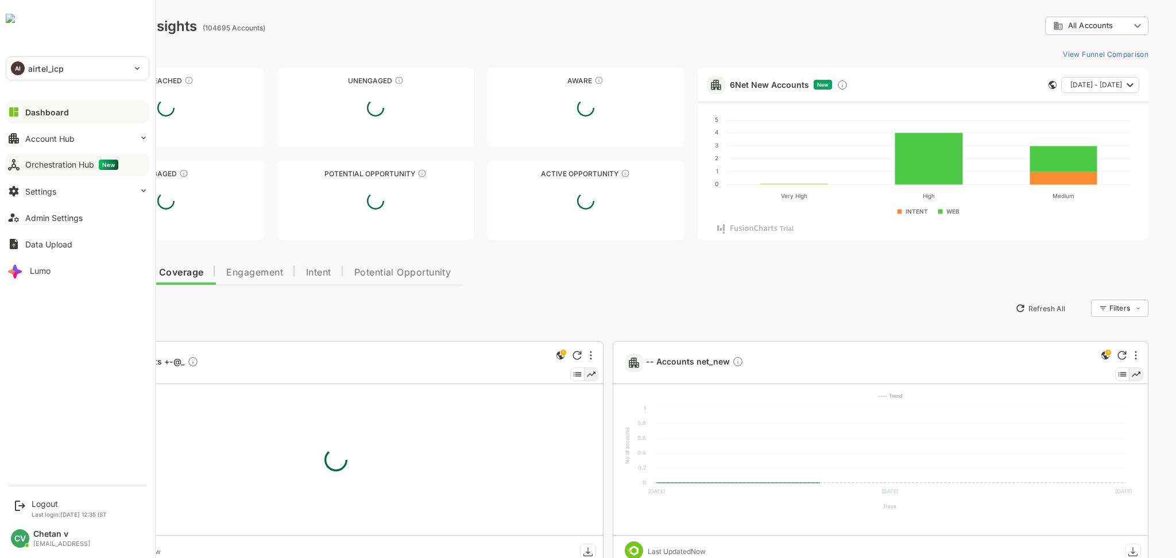
click at [60, 167] on div "Orchestration Hub New" at bounding box center [71, 165] width 93 height 10
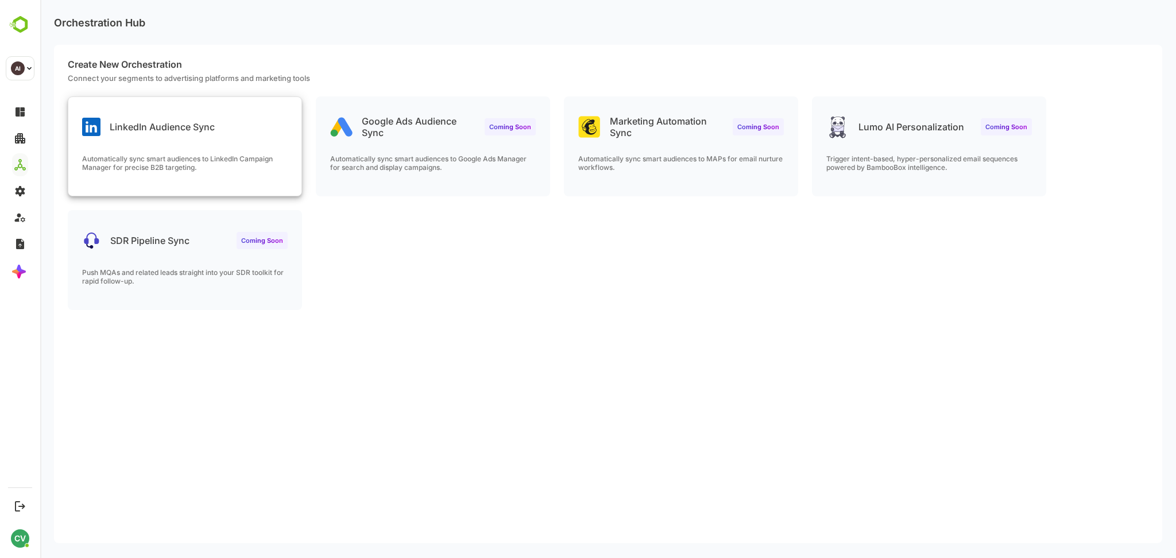
click at [265, 177] on div "Automatically sync smart audiences to LinkedIn Campaign Manager for precise B2B…" at bounding box center [184, 175] width 233 height 41
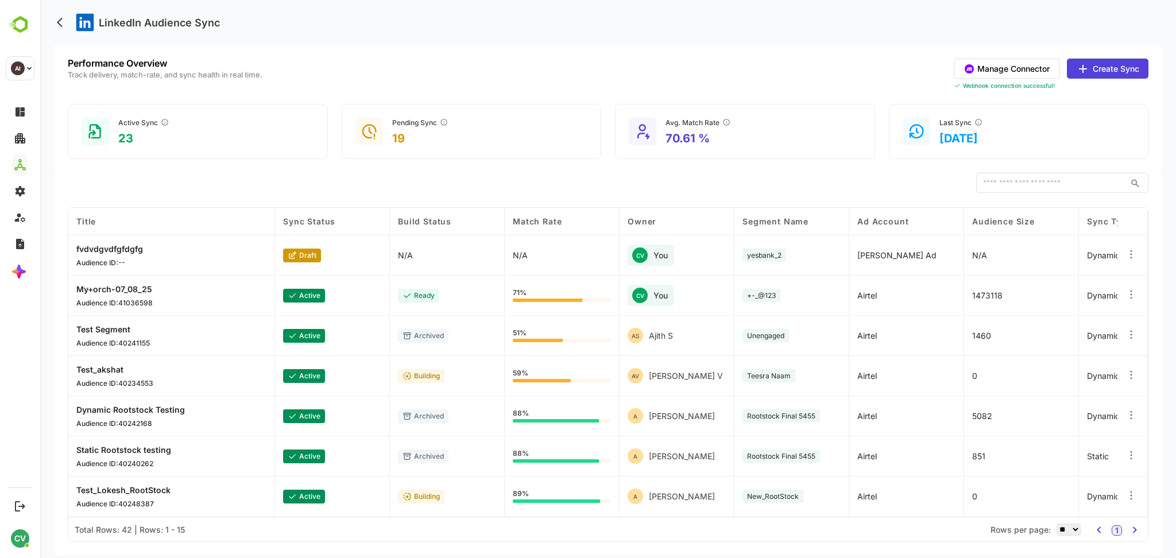
click at [1019, 64] on button "Manage Connector" at bounding box center [1007, 69] width 106 height 20
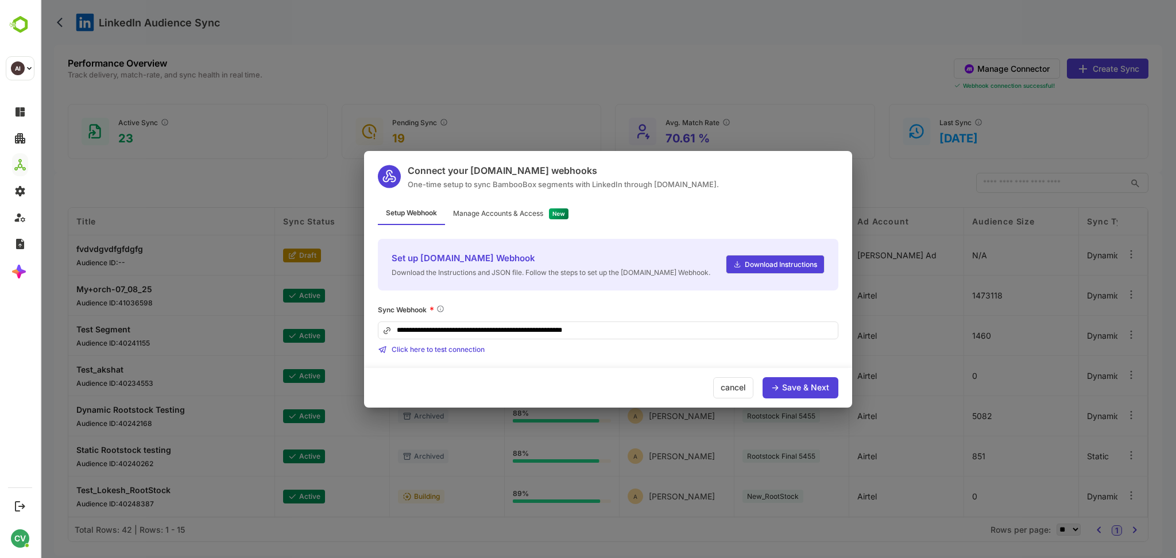
click at [511, 210] on div "Manage Accounts & Access" at bounding box center [498, 213] width 90 height 7
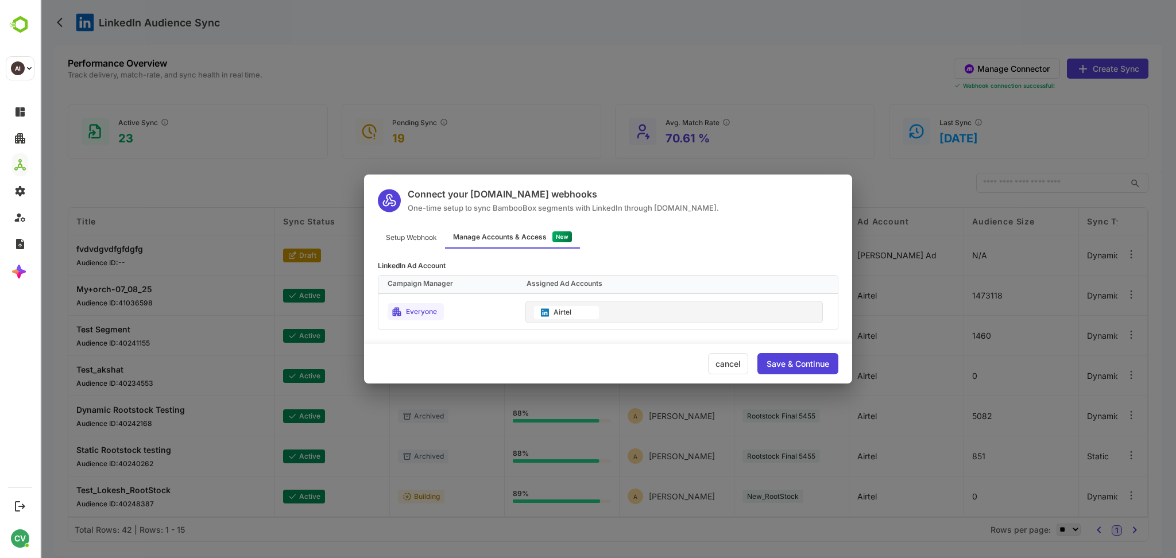
click at [618, 312] on div "Airtel" at bounding box center [675, 312] width 298 height 22
click at [642, 311] on div "Airtel" at bounding box center [675, 312] width 298 height 22
click at [568, 311] on div "Airtel" at bounding box center [563, 312] width 18 height 7
click at [619, 306] on div "Airtel" at bounding box center [675, 312] width 298 height 22
click at [819, 364] on div "Save & Continue" at bounding box center [798, 364] width 63 height 8
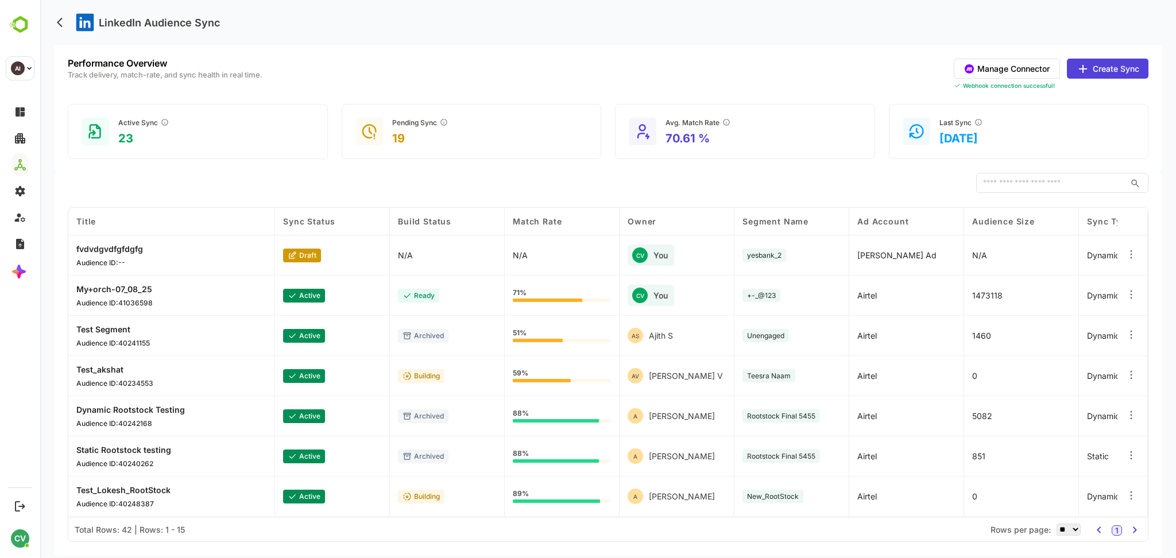
click at [1014, 69] on button "Manage Connector" at bounding box center [1007, 69] width 106 height 20
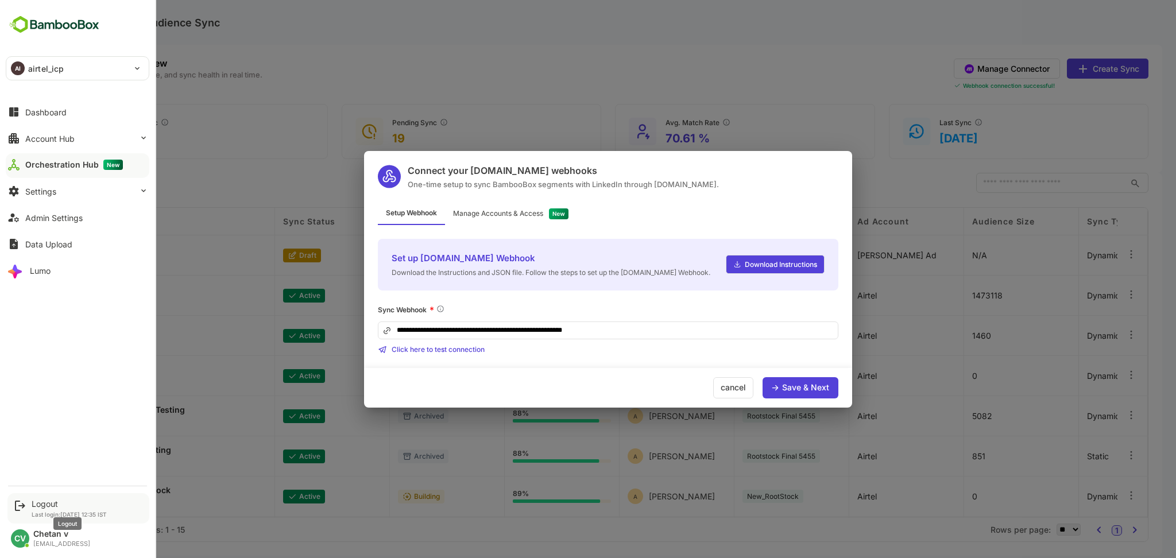
click at [61, 508] on div "Logout" at bounding box center [69, 504] width 75 height 10
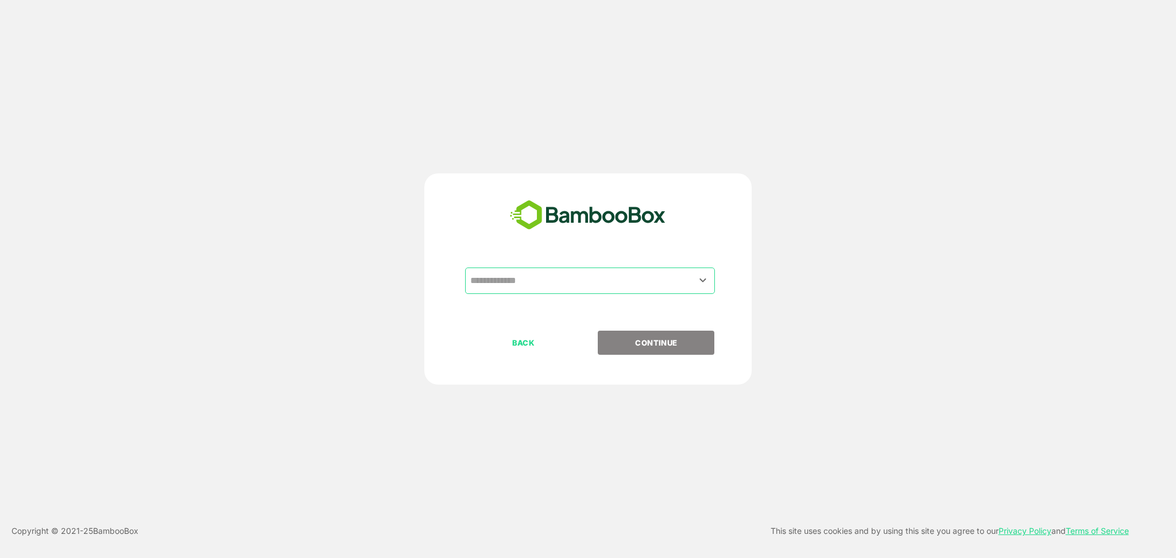
click at [502, 279] on input "text" at bounding box center [590, 281] width 245 height 22
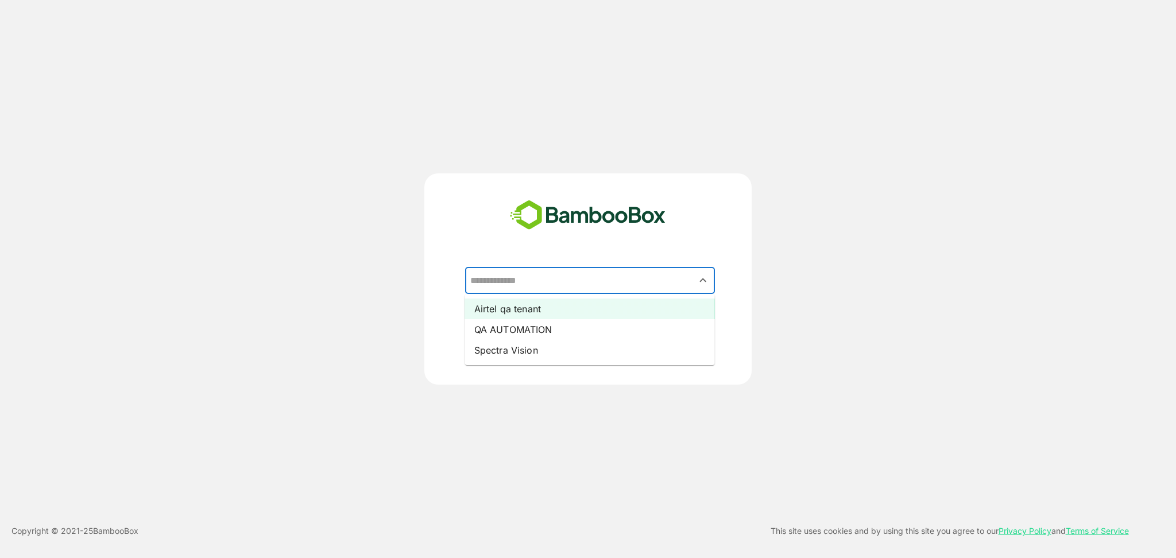
drag, startPoint x: 509, startPoint y: 308, endPoint x: 543, endPoint y: 327, distance: 38.6
click at [509, 308] on li "Airtel qa tenant" at bounding box center [590, 309] width 250 height 21
type input "**********"
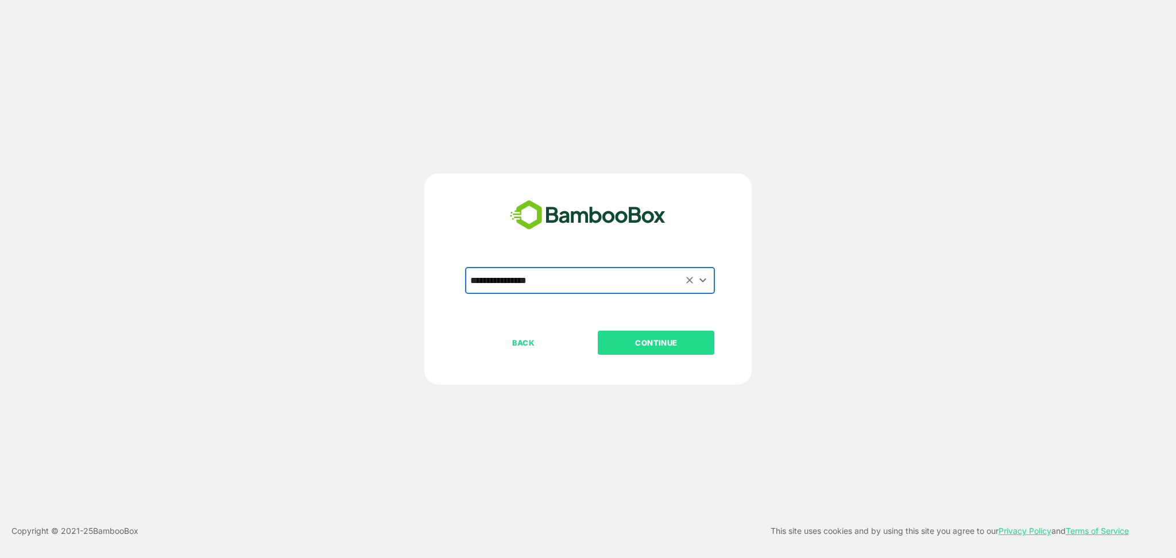
click at [632, 340] on p "CONTINUE" at bounding box center [656, 343] width 115 height 13
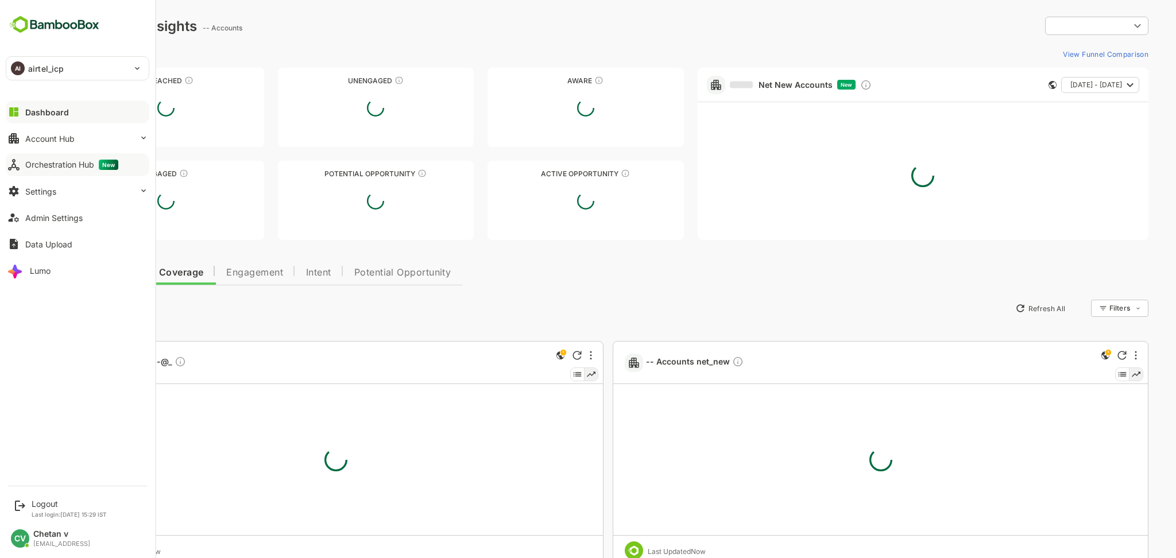
click at [63, 164] on div "Orchestration Hub New" at bounding box center [71, 165] width 93 height 10
type input "**********"
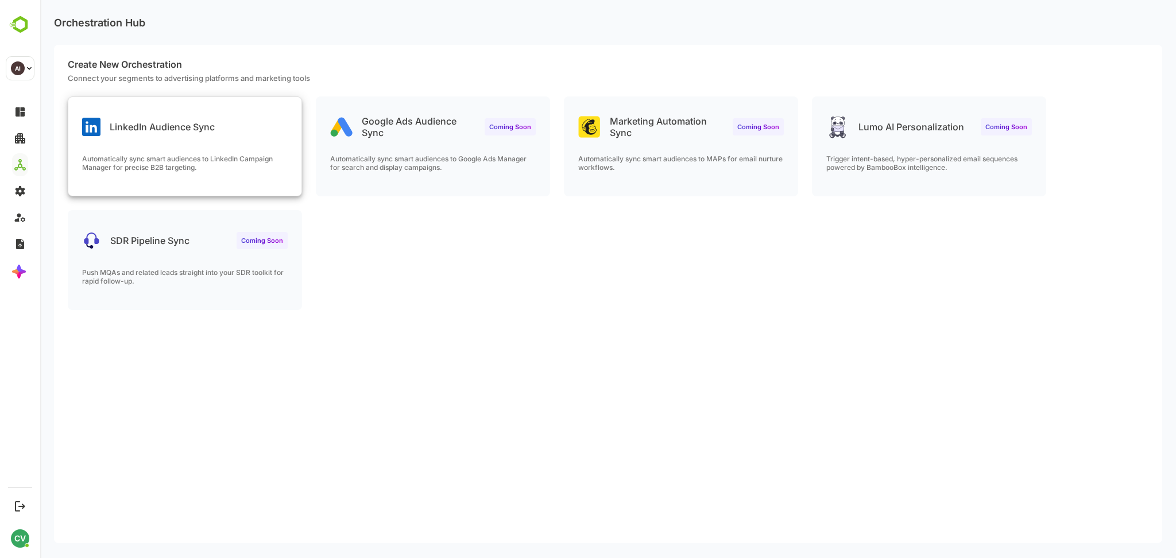
click at [202, 150] on div "LinkedIn Audience Sync Automatically sync smart audiences to LinkedIn Campaign …" at bounding box center [184, 146] width 233 height 99
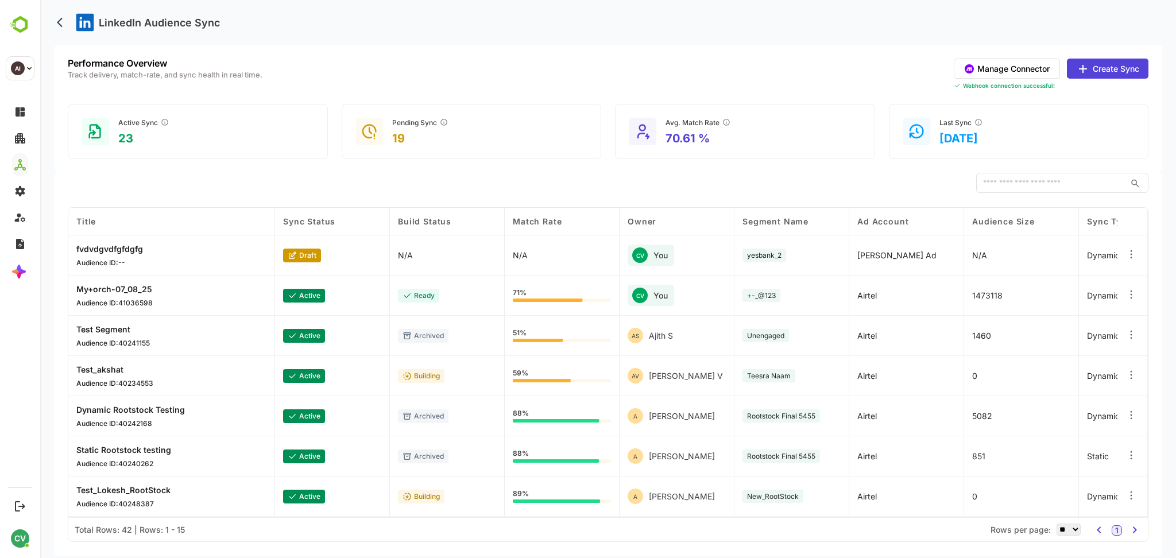
click at [1091, 55] on div "Performance Overview Track delivery, match-rate, and sync health in real time. …" at bounding box center [608, 109] width 1109 height 128
click at [1092, 63] on button "Create Sync" at bounding box center [1108, 69] width 82 height 20
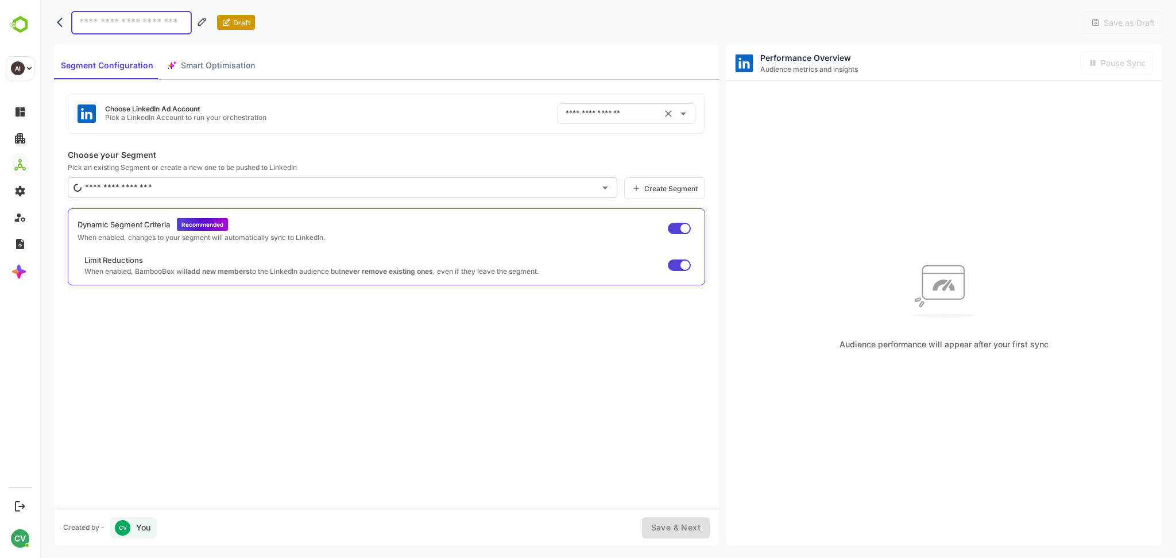
click at [612, 112] on input "text" at bounding box center [610, 114] width 95 height 18
click at [649, 167] on li "Airtel ID: 512307904" at bounding box center [627, 162] width 139 height 21
type input "******"
click at [499, 102] on div "Choose LinkedIn Ad Account Pick a LinkedIn Account to run your orchestration **…" at bounding box center [387, 114] width 638 height 40
click at [594, 111] on input "******" at bounding box center [610, 114] width 95 height 18
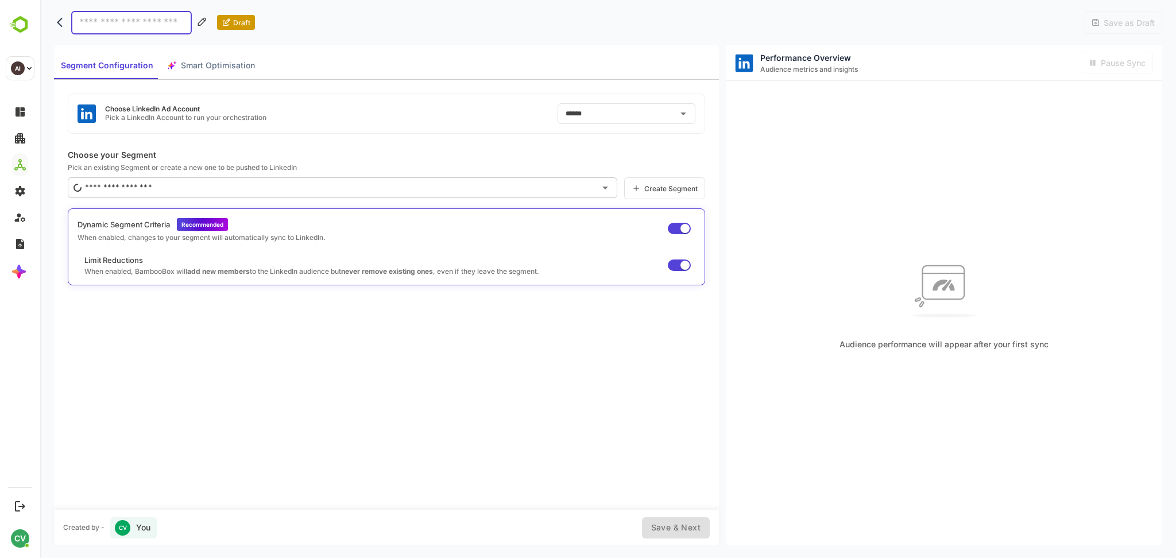
click at [495, 106] on div "Choose LinkedIn Ad Account Pick a LinkedIn Account to run your orchestration **…" at bounding box center [387, 114] width 638 height 40
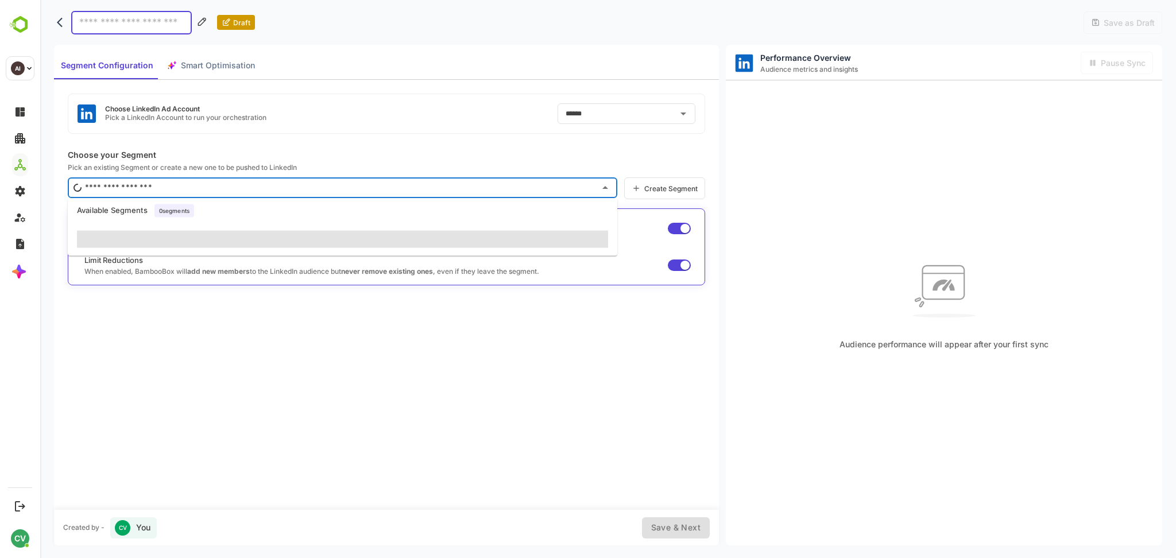
click at [339, 191] on input "text" at bounding box center [338, 188] width 513 height 18
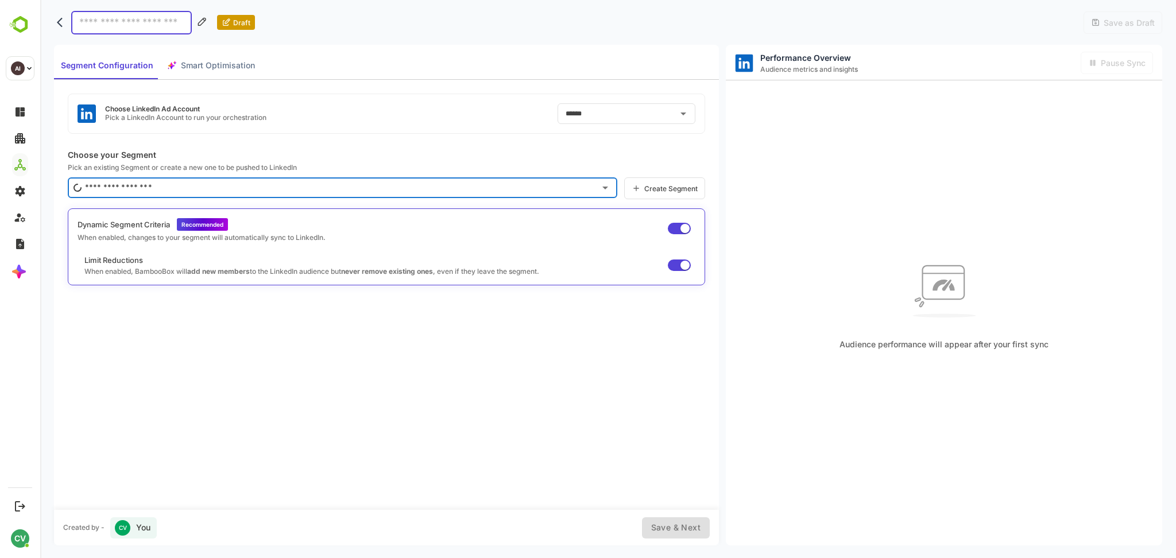
click at [246, 185] on input "text" at bounding box center [338, 188] width 513 height 18
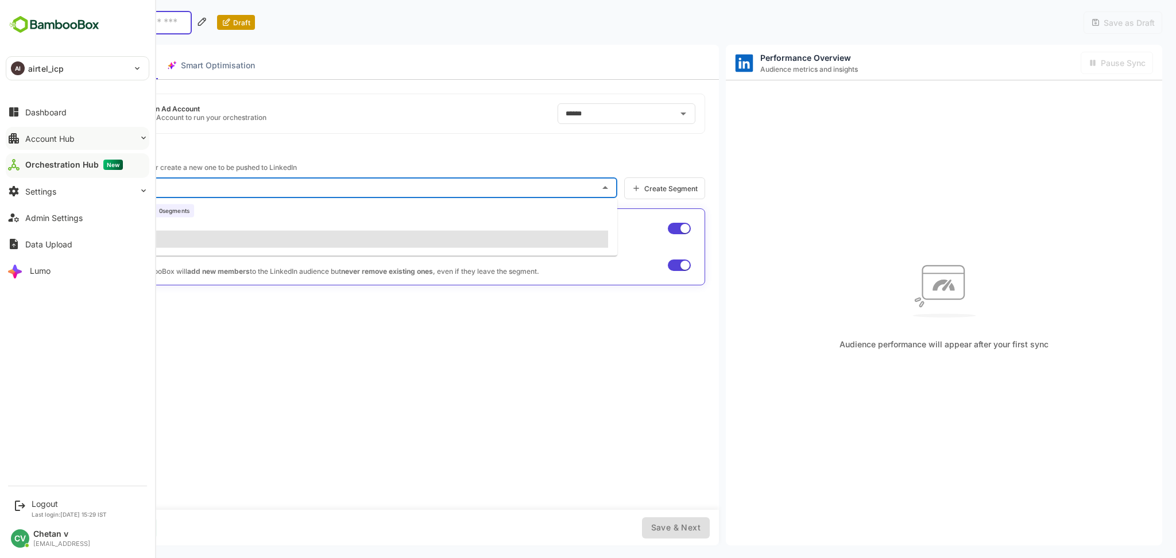
click at [31, 141] on div "Account Hub" at bounding box center [49, 139] width 49 height 10
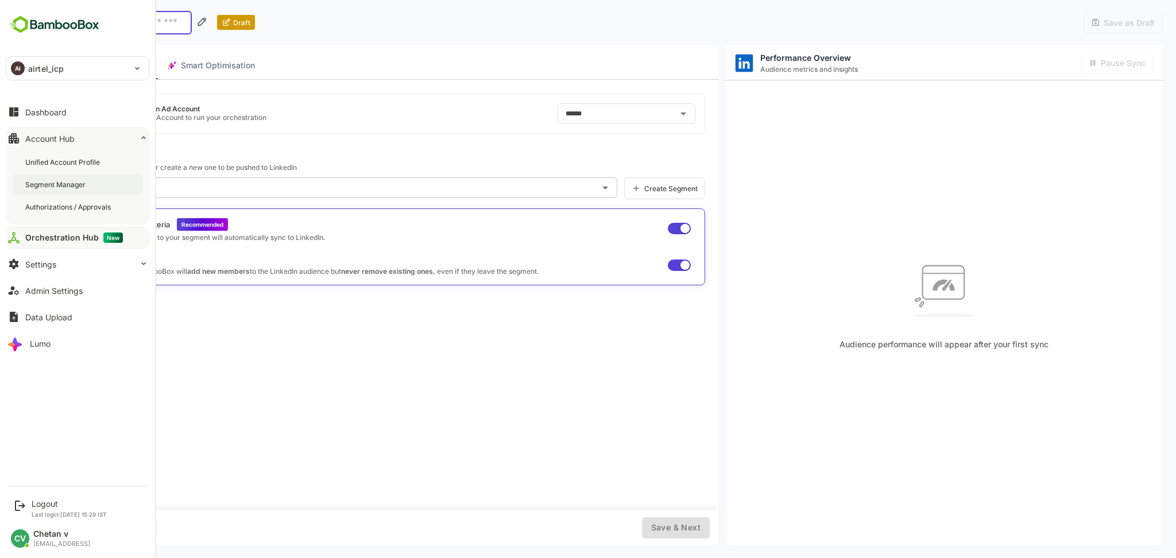
click at [67, 191] on div "Segment Manager" at bounding box center [78, 184] width 130 height 21
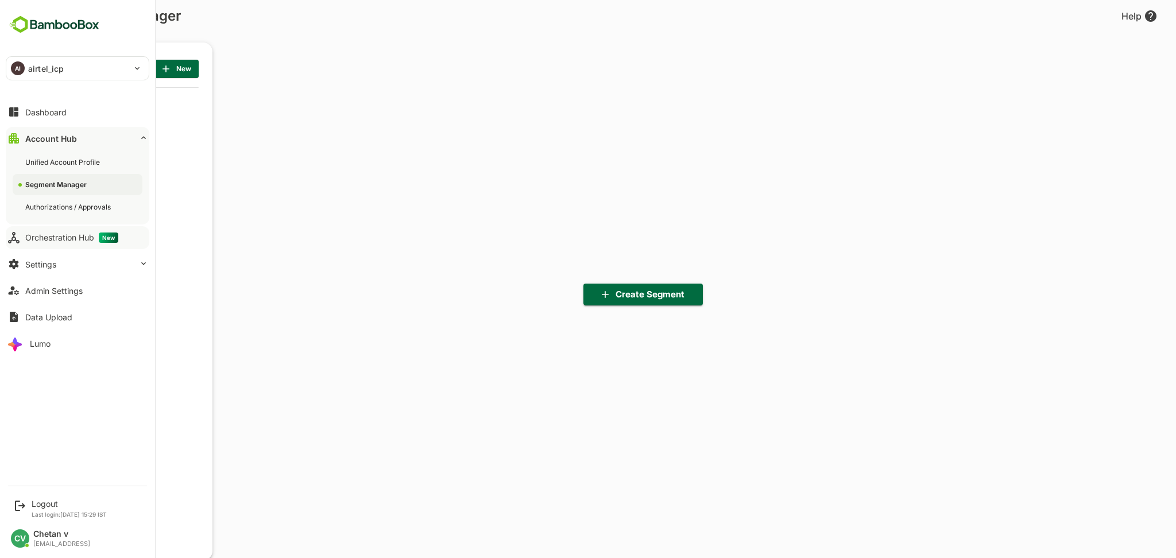
scroll to position [389, 142]
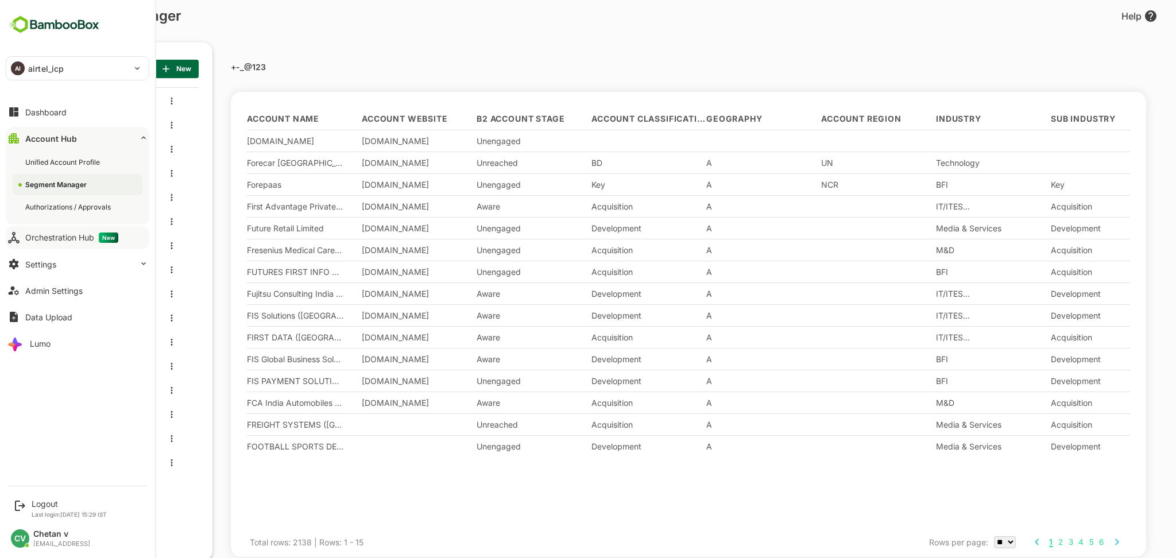
click at [80, 238] on div "Orchestration Hub New" at bounding box center [71, 238] width 93 height 10
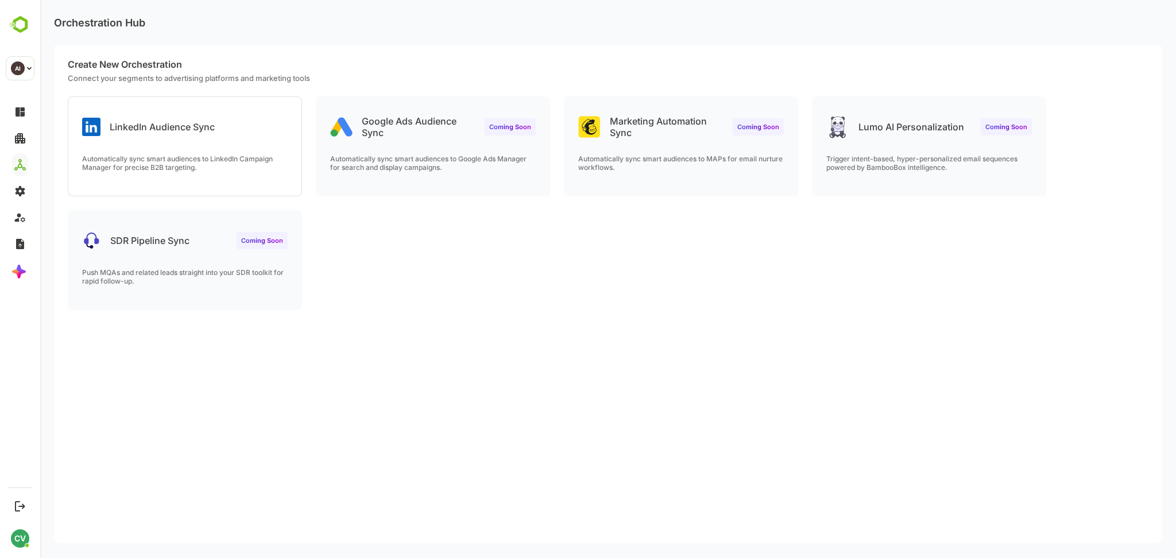
click at [196, 129] on p "LinkedIn Audience Sync" at bounding box center [162, 126] width 105 height 11
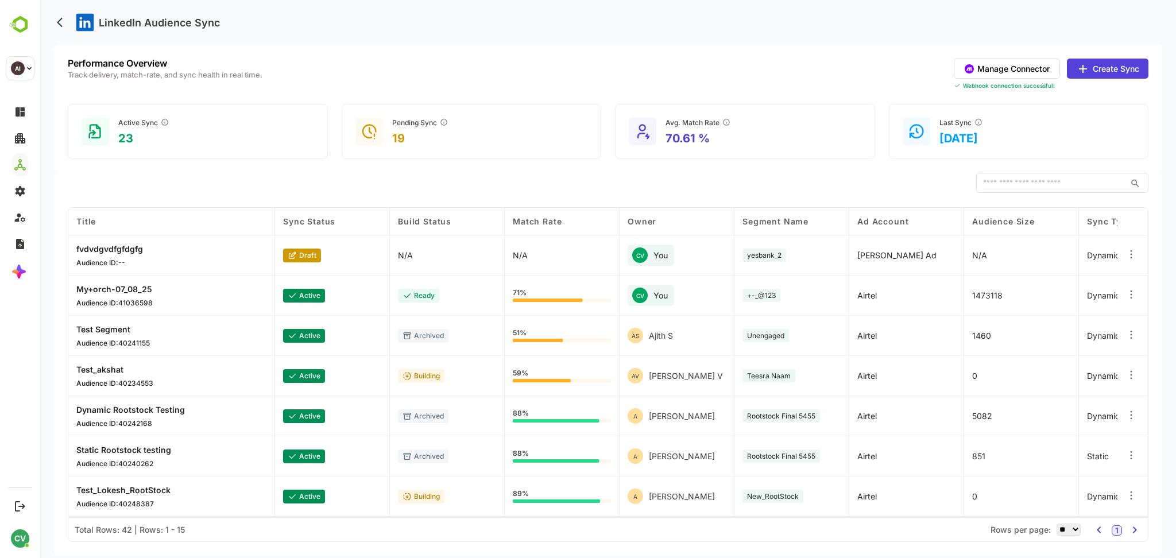
click at [1128, 77] on button "Create Sync" at bounding box center [1108, 69] width 82 height 20
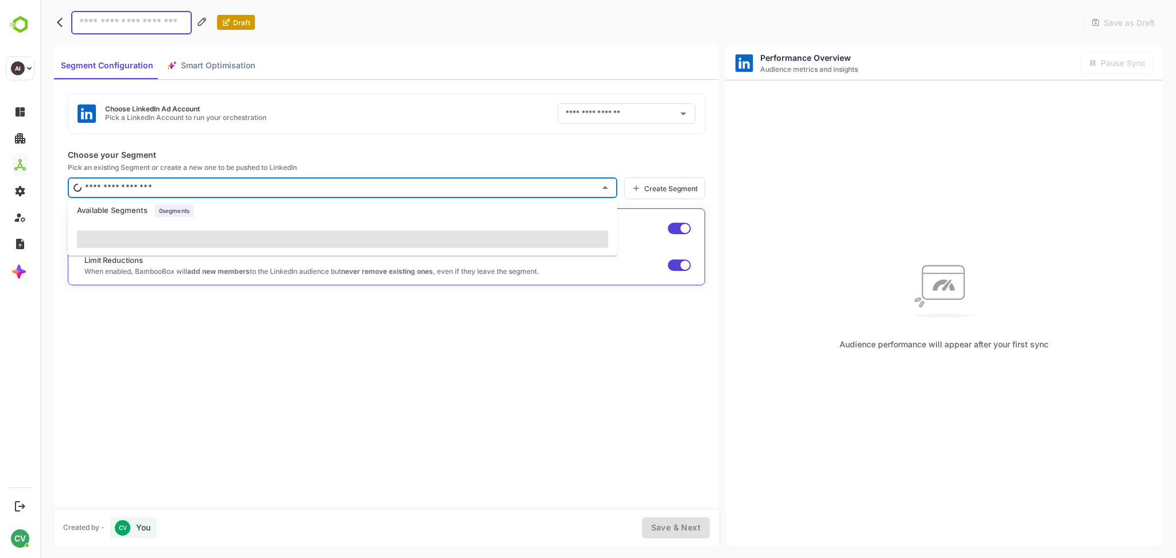
click at [212, 186] on input "text" at bounding box center [338, 188] width 513 height 18
click at [304, 381] on div "Choose LinkedIn Ad Account Pick a LinkedIn Account to run your orchestration ​ …" at bounding box center [386, 295] width 665 height 430
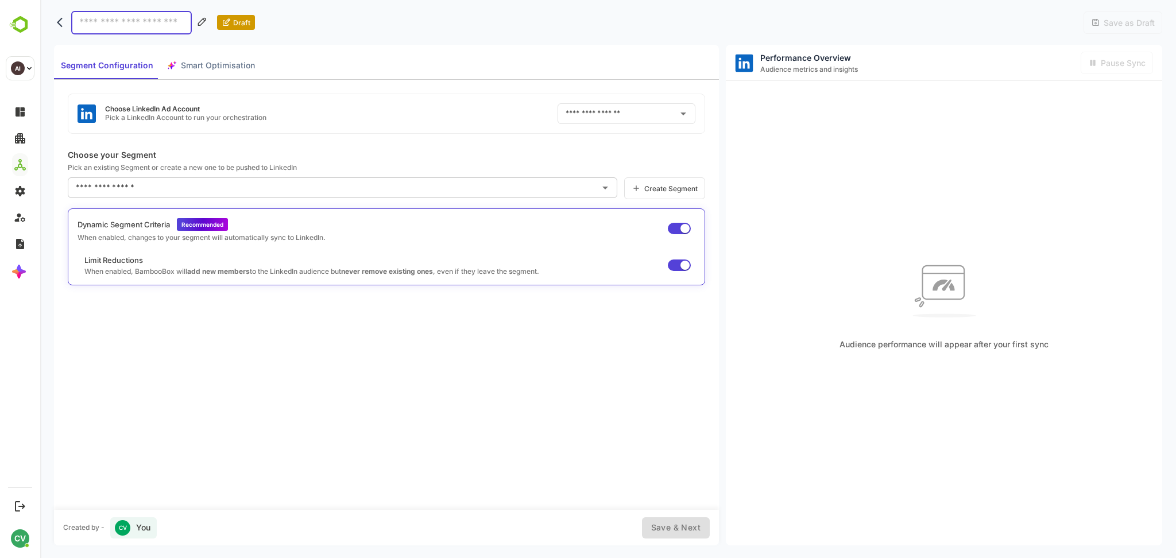
click at [304, 188] on input "text" at bounding box center [334, 188] width 522 height 18
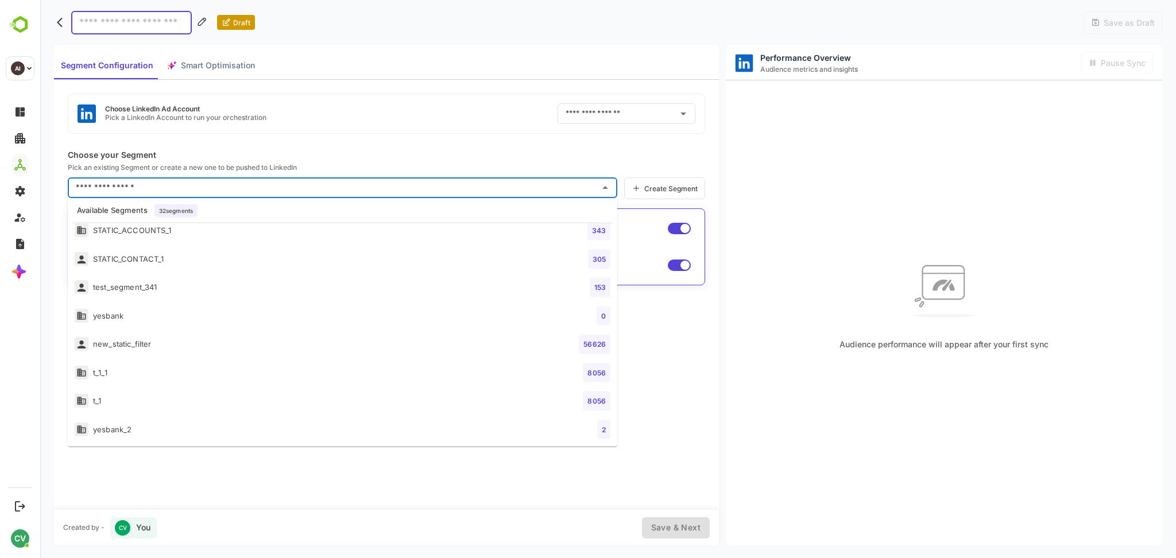
scroll to position [695, 0]
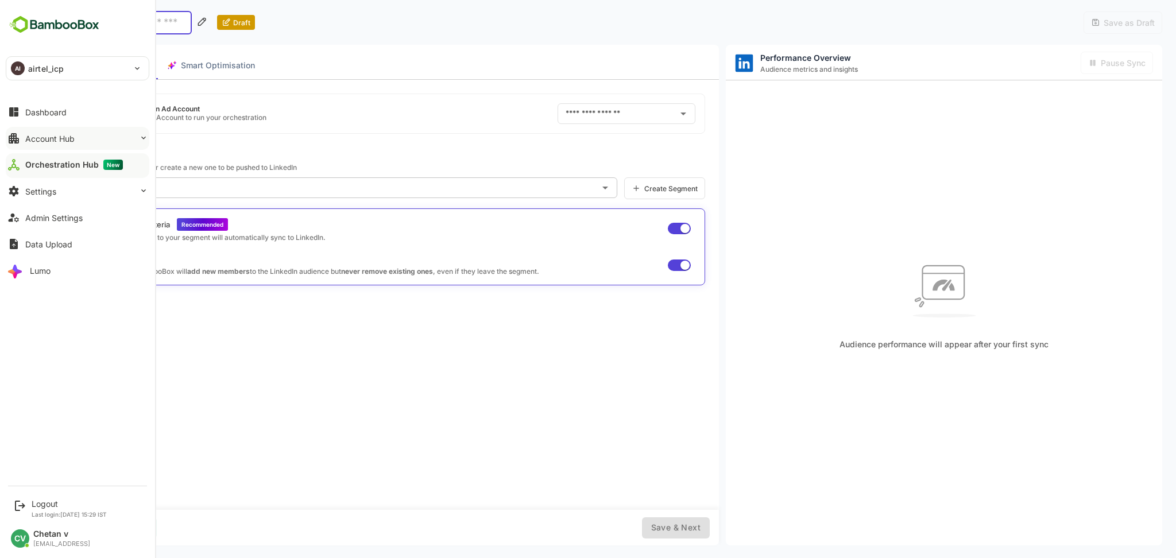
click at [92, 136] on button "Account Hub" at bounding box center [78, 138] width 144 height 23
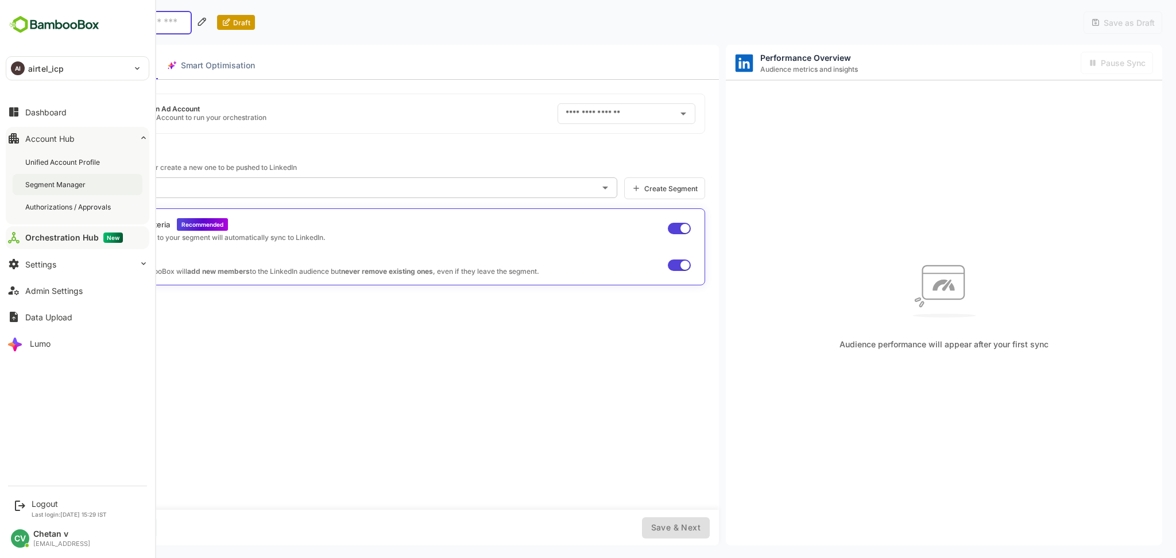
click at [87, 190] on div "Segment Manager" at bounding box center [78, 184] width 130 height 21
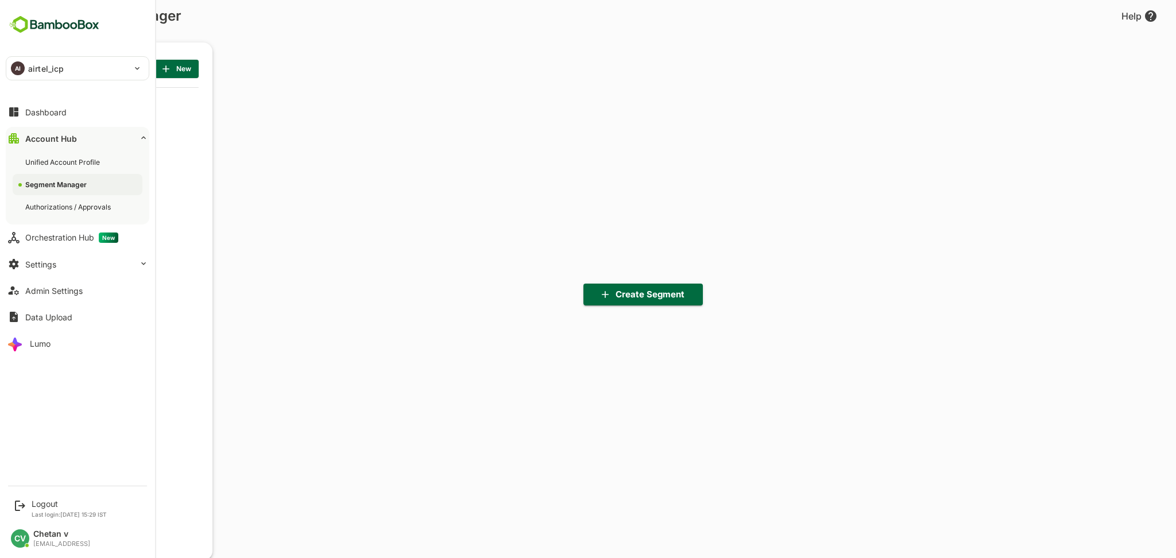
scroll to position [389, 142]
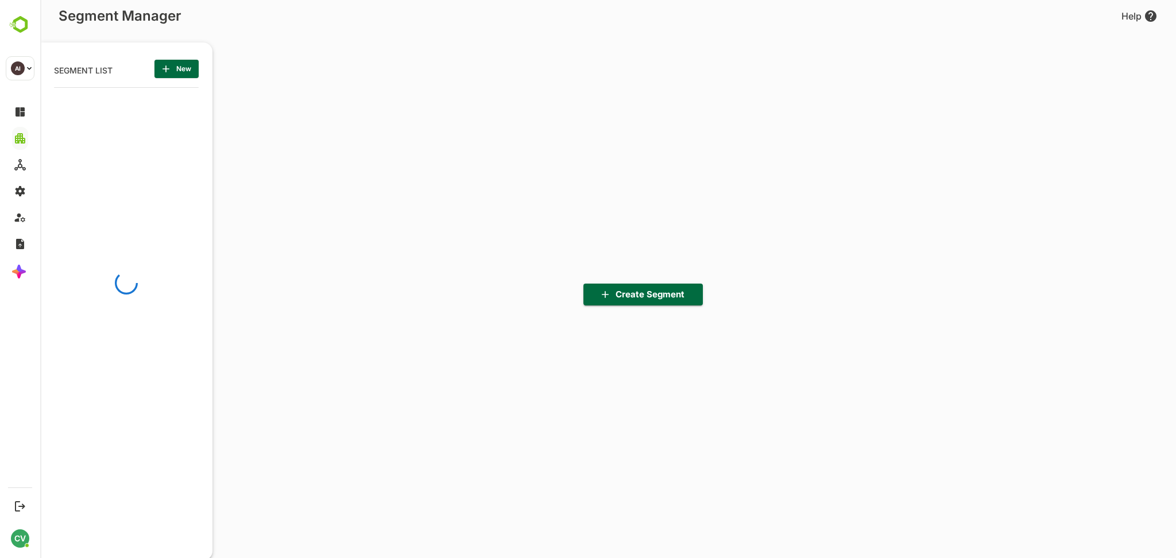
click at [175, 67] on span "New" at bounding box center [177, 68] width 26 height 15
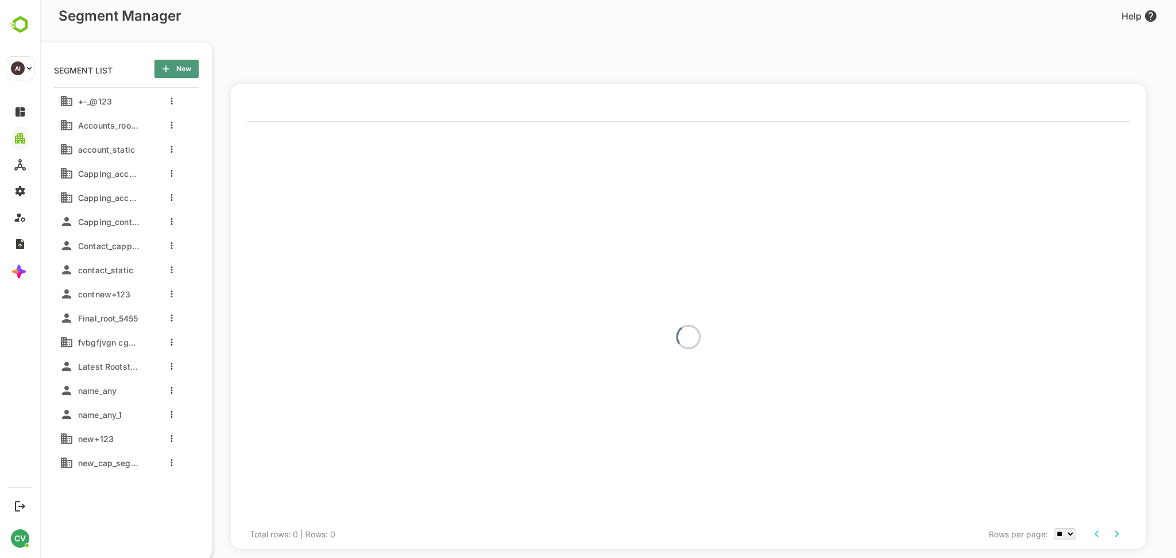
click at [183, 69] on span "New" at bounding box center [177, 68] width 26 height 15
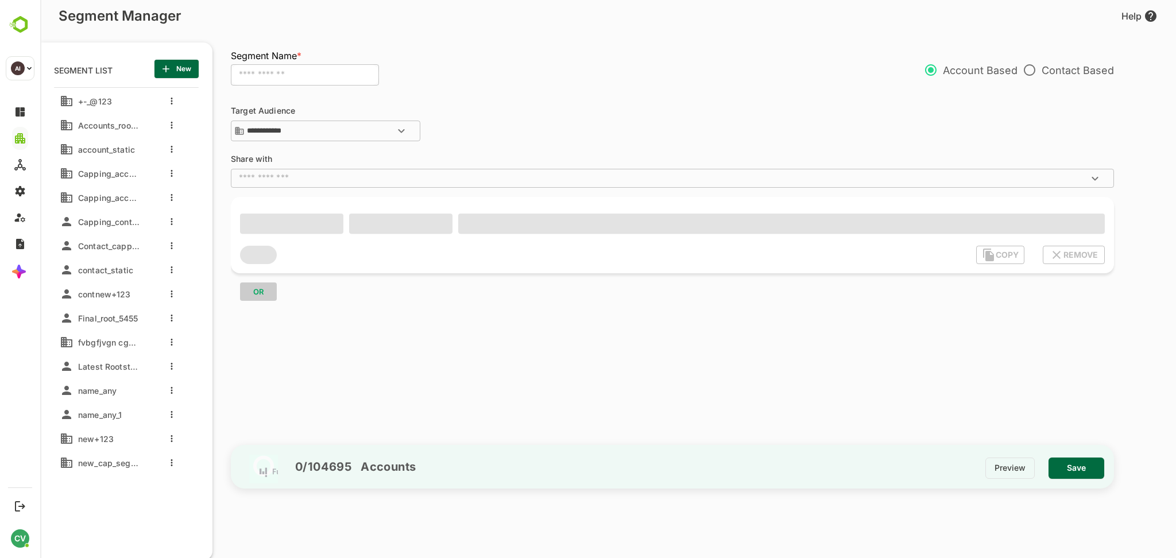
drag, startPoint x: 291, startPoint y: 67, endPoint x: 287, endPoint y: 75, distance: 9.0
click at [291, 67] on input "text" at bounding box center [305, 75] width 148 height 22
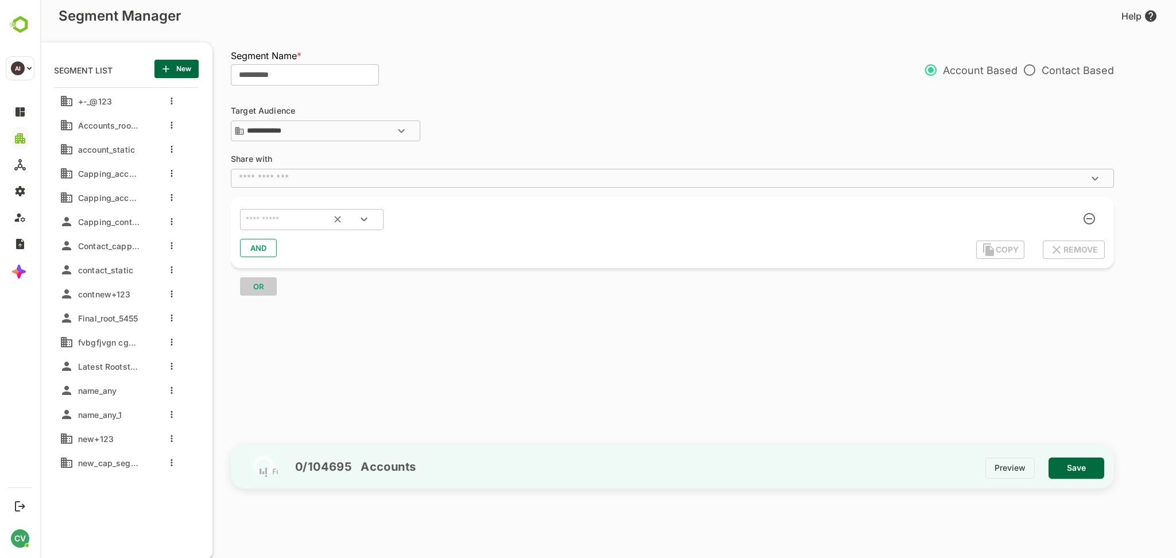
type input "**********"
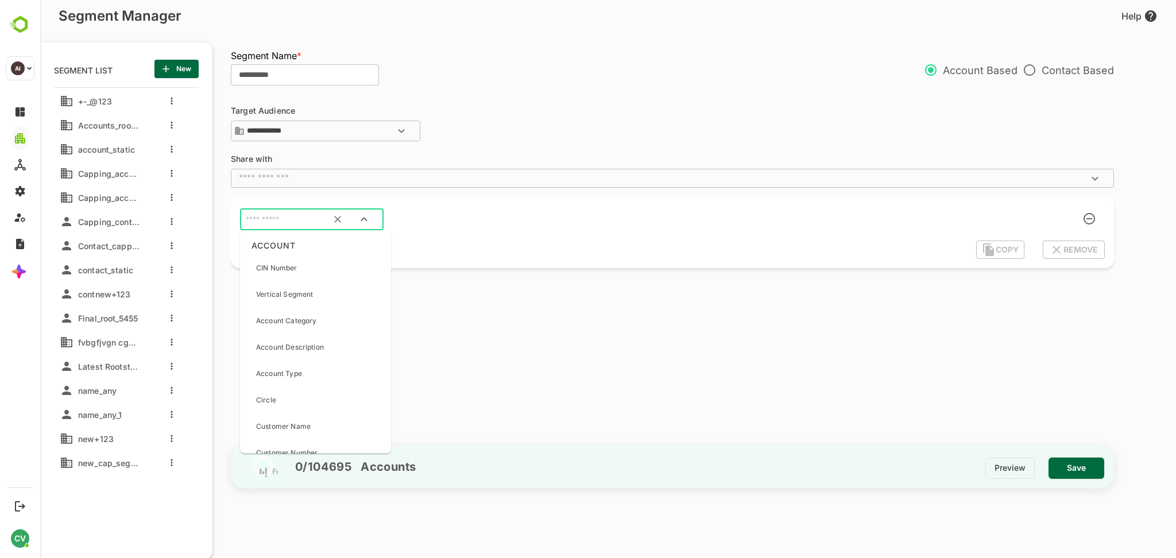
click at [300, 213] on input "text" at bounding box center [298, 220] width 108 height 15
type input "**"
click at [282, 268] on p "Customer Name" at bounding box center [283, 268] width 55 height 10
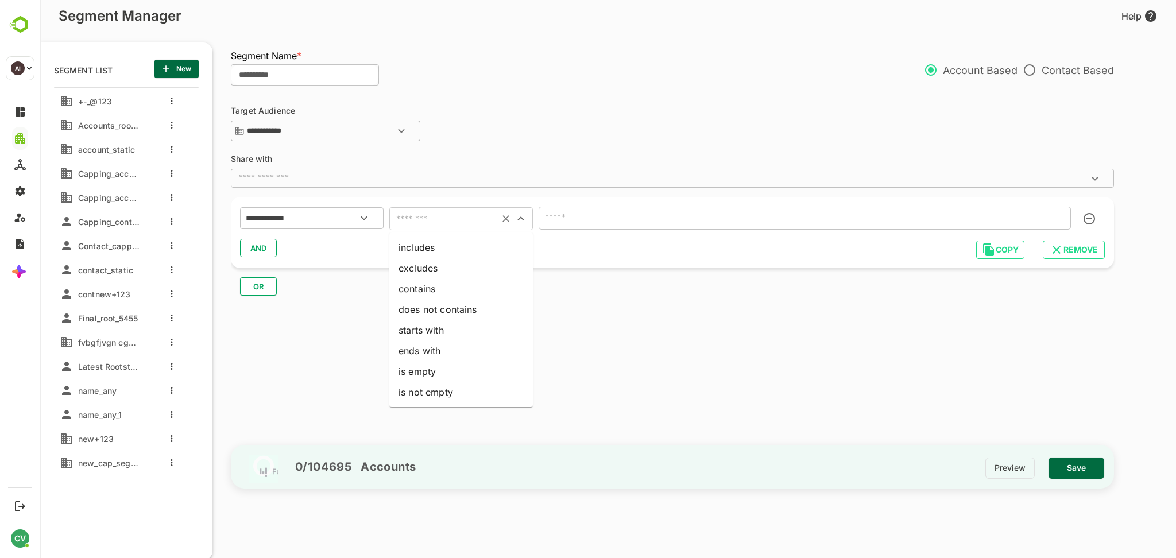
click at [423, 215] on input "text" at bounding box center [444, 219] width 103 height 16
click at [435, 352] on li "ends with" at bounding box center [461, 351] width 144 height 21
type input "*********"
click at [566, 223] on input "text" at bounding box center [805, 218] width 532 height 23
type input "*"
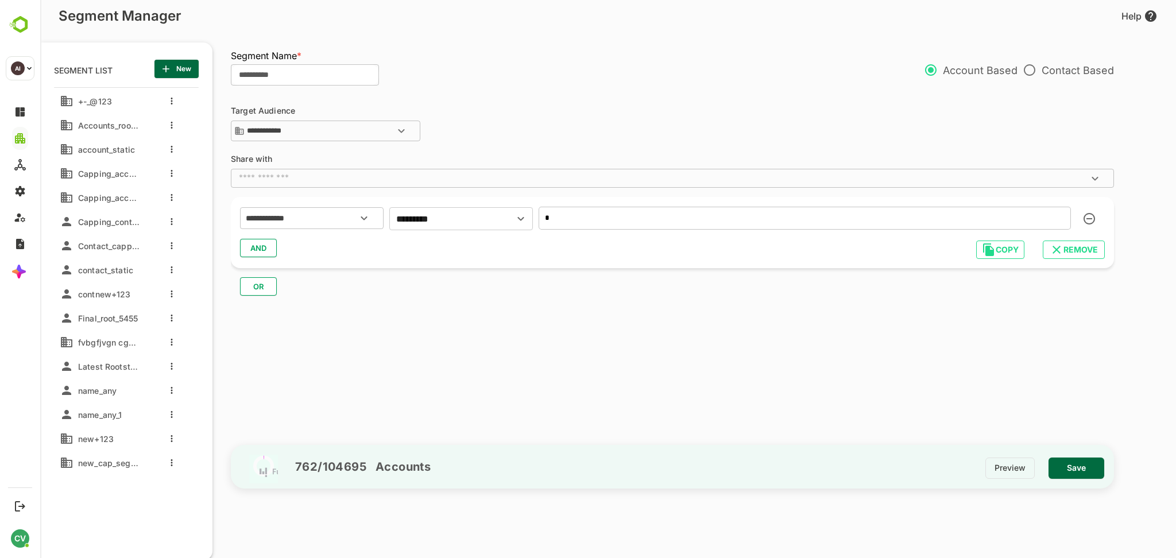
type input "*"
click at [1067, 464] on span "Save" at bounding box center [1076, 468] width 37 height 15
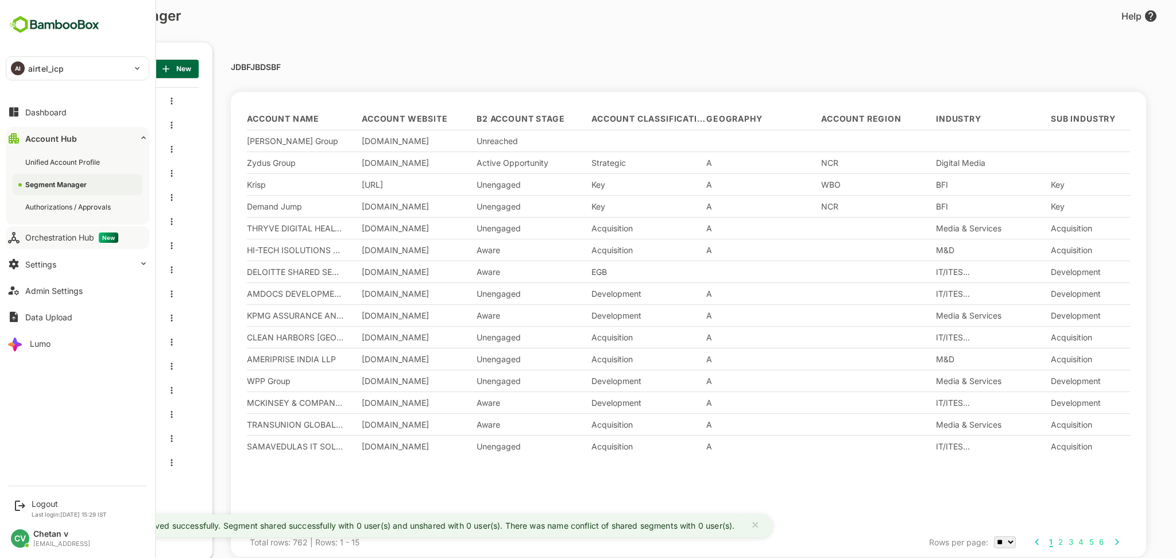
click at [62, 239] on div "Orchestration Hub New" at bounding box center [71, 238] width 93 height 10
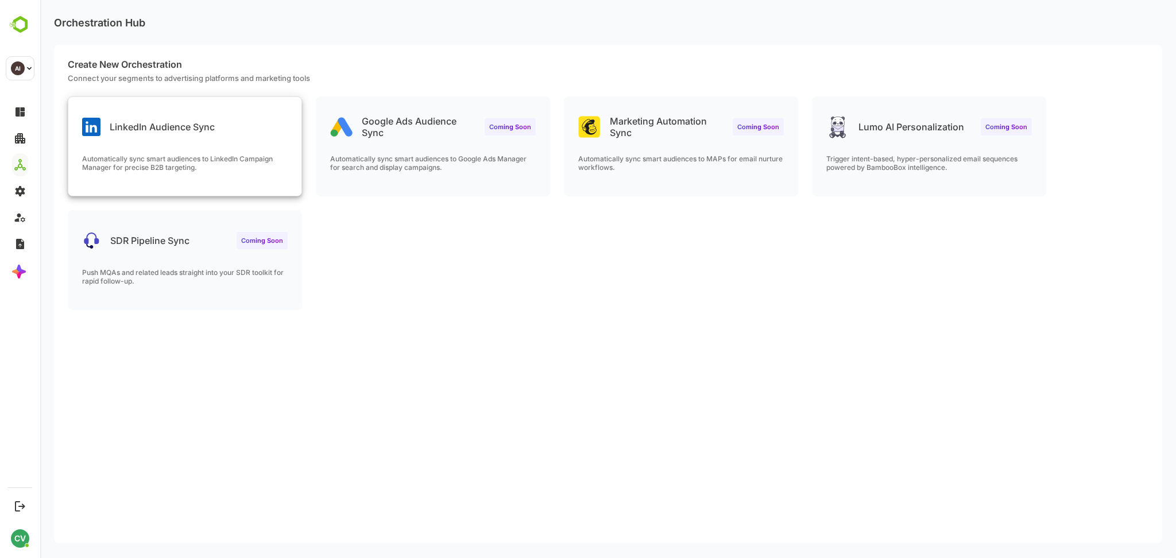
click at [191, 127] on p "LinkedIn Audience Sync" at bounding box center [162, 126] width 105 height 11
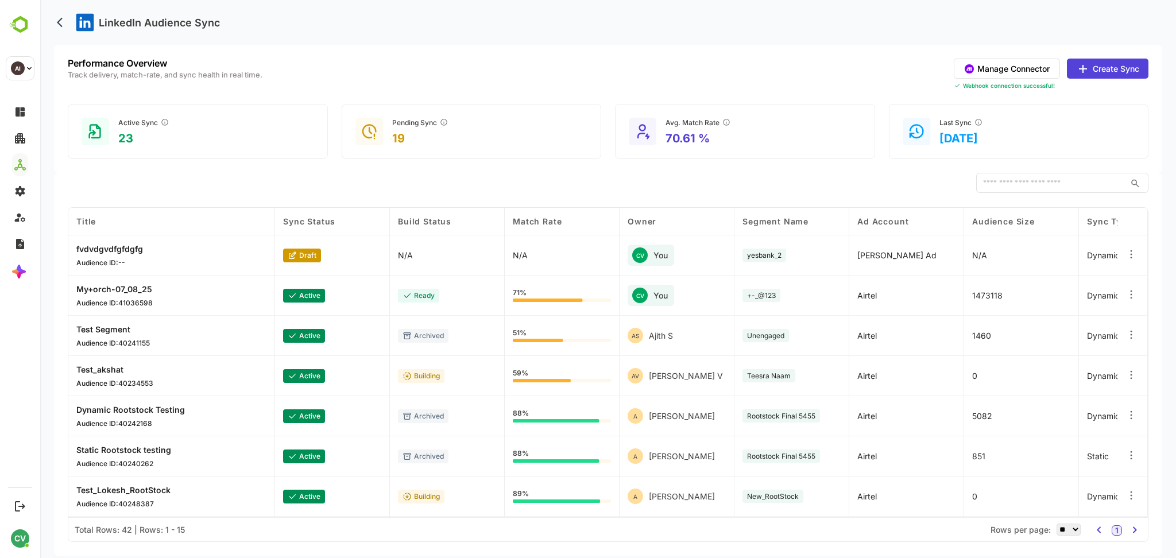
click at [1087, 63] on icon at bounding box center [1083, 69] width 14 height 14
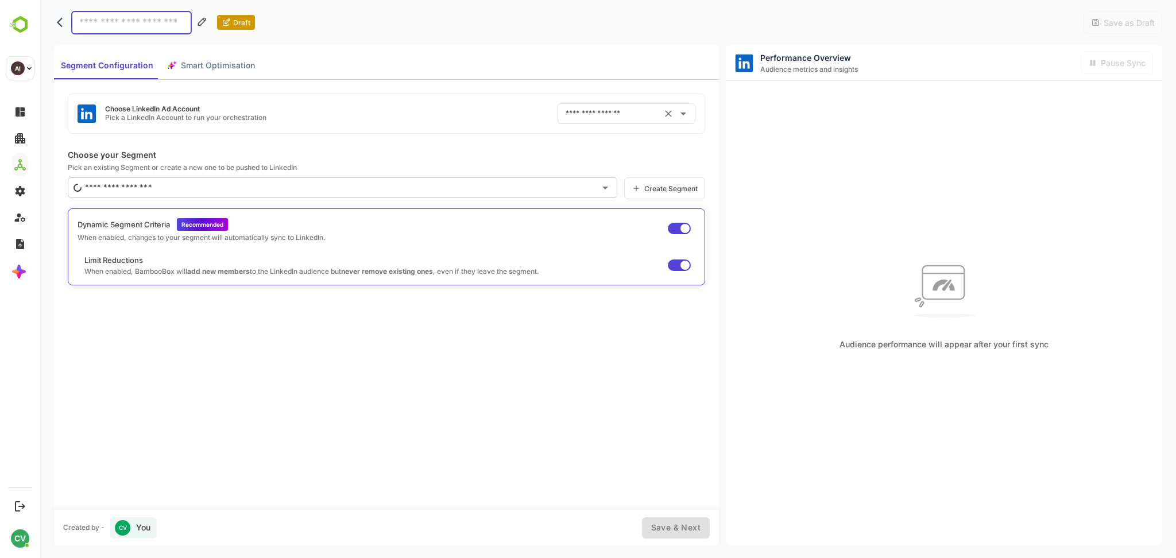
click at [613, 114] on input "text" at bounding box center [610, 114] width 95 height 18
click at [599, 159] on li "Airtel ID: 512307904" at bounding box center [627, 162] width 139 height 21
type input "******"
click at [141, 24] on input at bounding box center [131, 23] width 121 height 24
type input "**********"
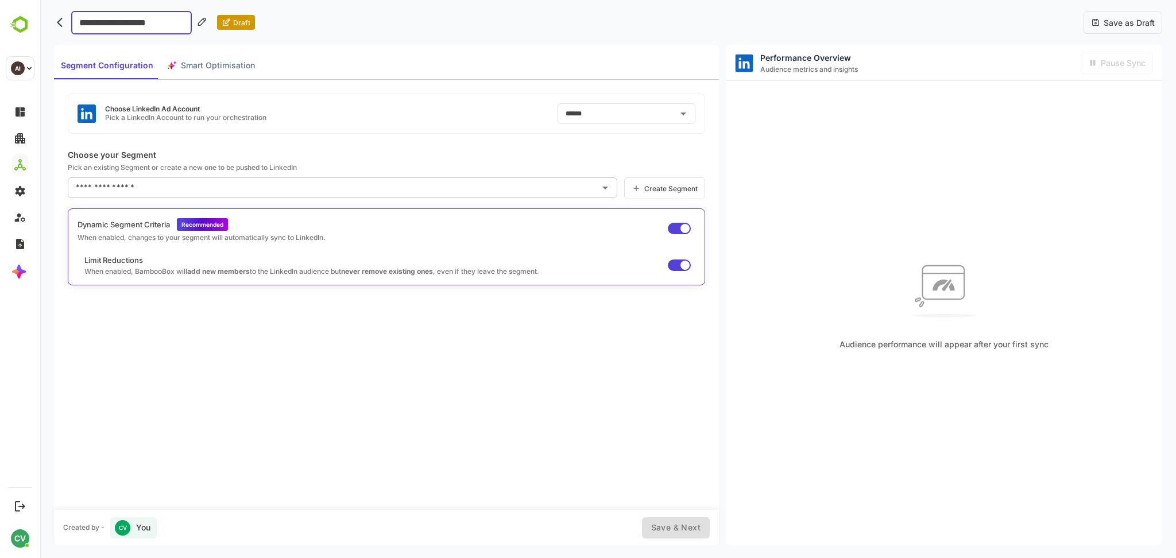
type input "**********"
click at [186, 184] on input "text" at bounding box center [334, 188] width 522 height 18
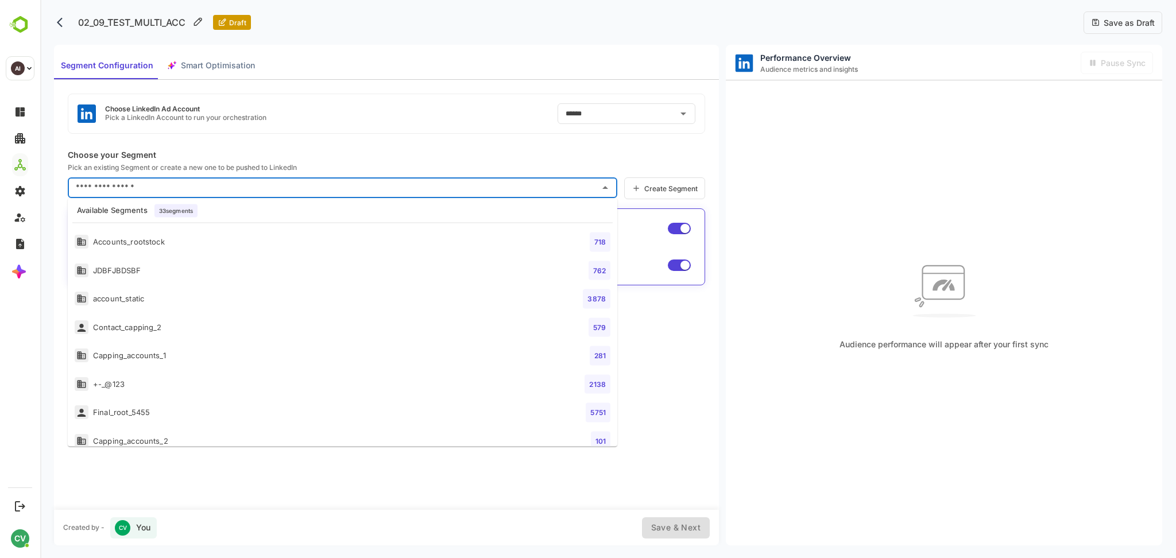
click at [187, 271] on li "JDBFJBDSBF 762" at bounding box center [343, 270] width 550 height 29
type input "**********"
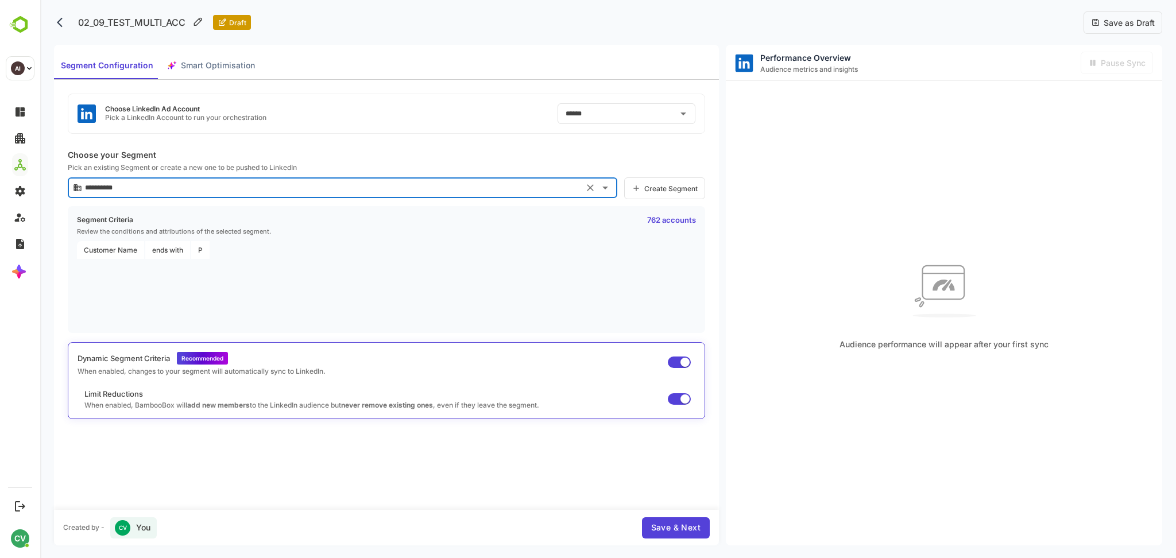
click at [682, 532] on span "Save & Next" at bounding box center [675, 528] width 49 height 14
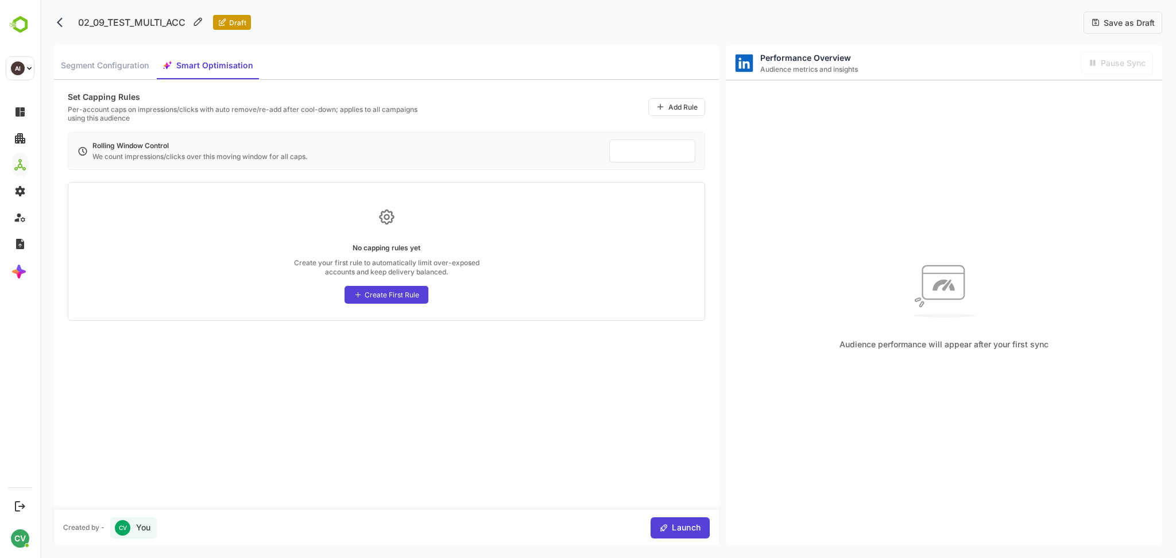
click at [682, 532] on span "Launch" at bounding box center [685, 528] width 32 height 14
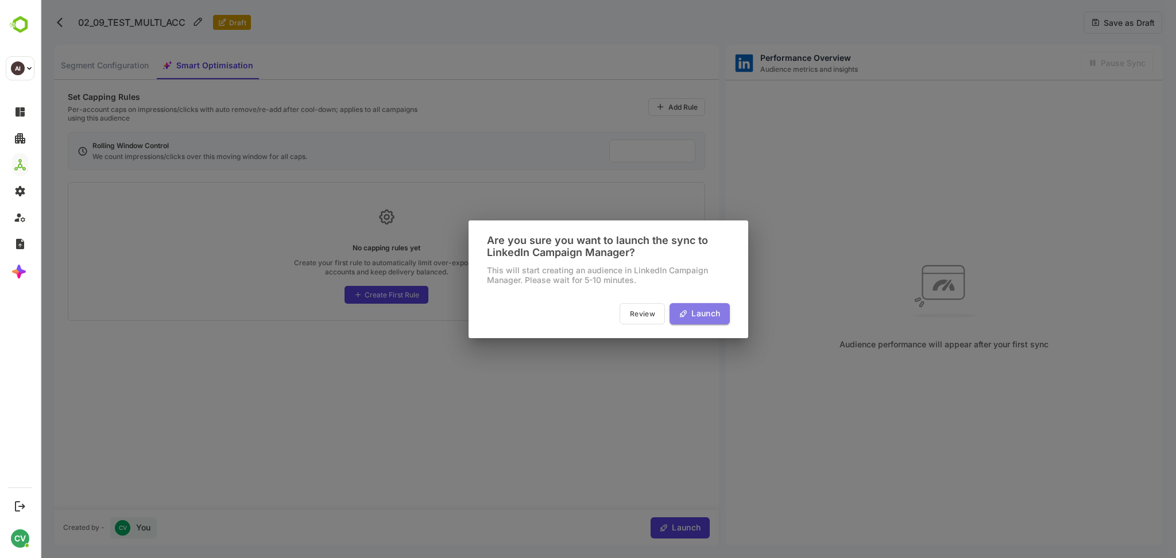
click at [712, 312] on span "Launch" at bounding box center [704, 314] width 32 height 14
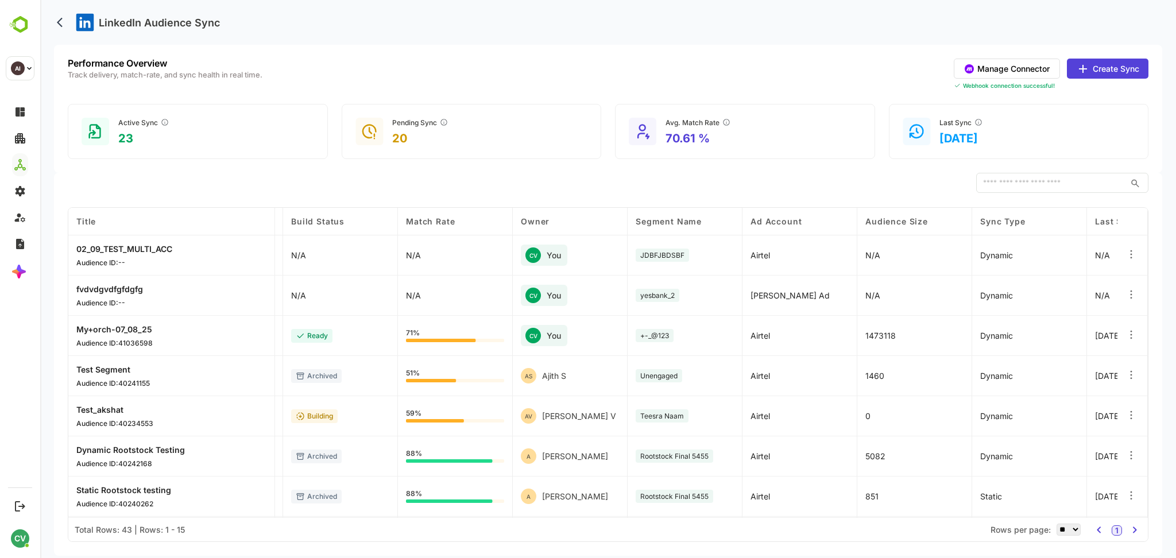
scroll to position [0, 192]
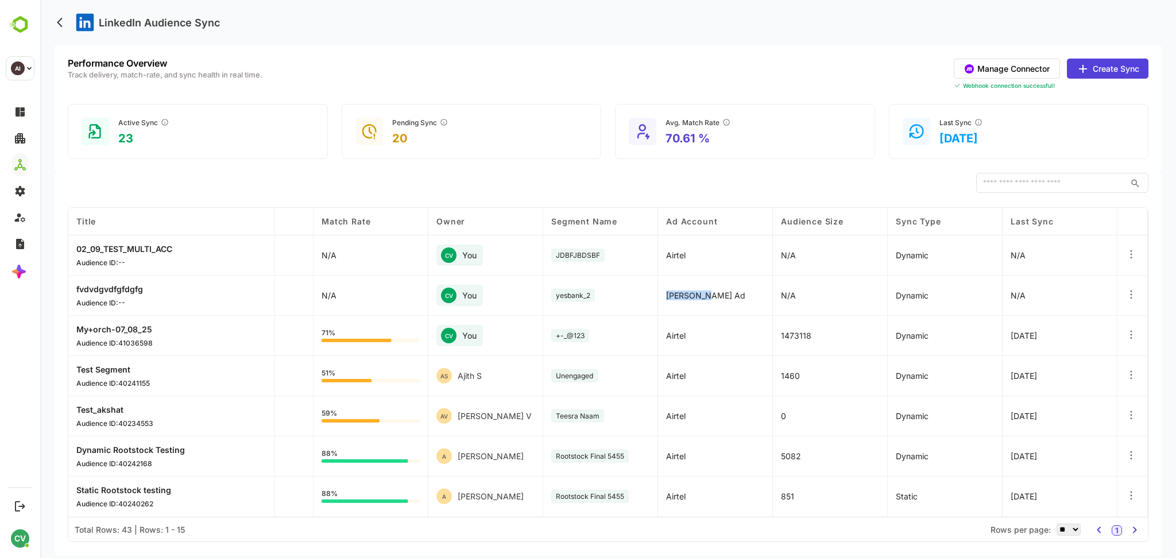
drag, startPoint x: 706, startPoint y: 297, endPoint x: 647, endPoint y: 292, distance: 59.3
click at [647, 292] on div "Title Sync Status Build Status Match Rate Owner Segment Name Ad Account Audienc…" at bounding box center [608, 363] width 1080 height 310
click at [754, 296] on div "[PERSON_NAME] Ad" at bounding box center [715, 296] width 115 height 40
click at [739, 302] on div "[PERSON_NAME] Ad" at bounding box center [715, 296] width 115 height 40
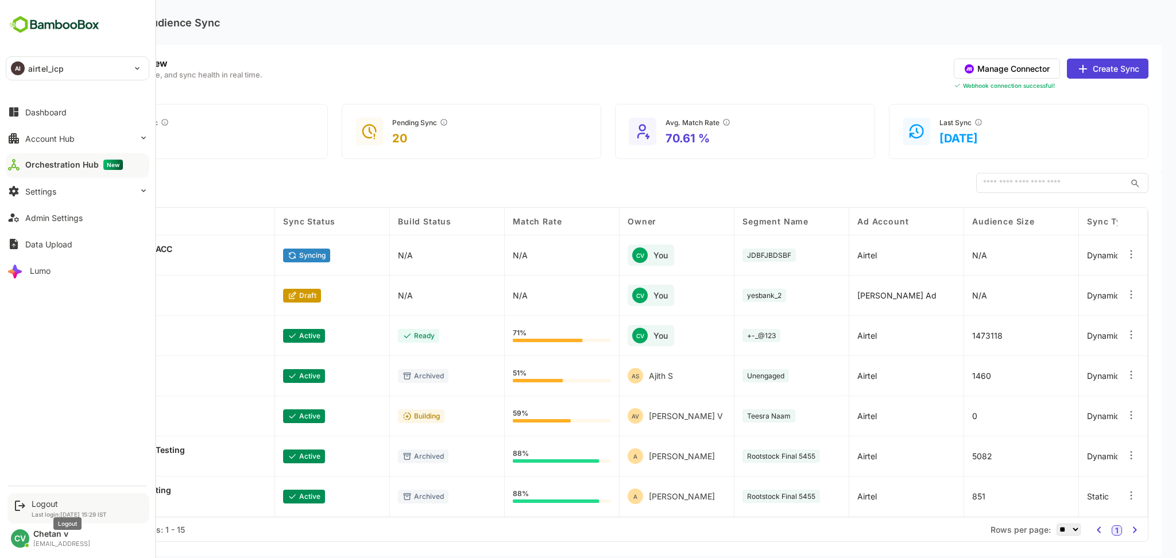
click at [53, 505] on div "Logout" at bounding box center [69, 504] width 75 height 10
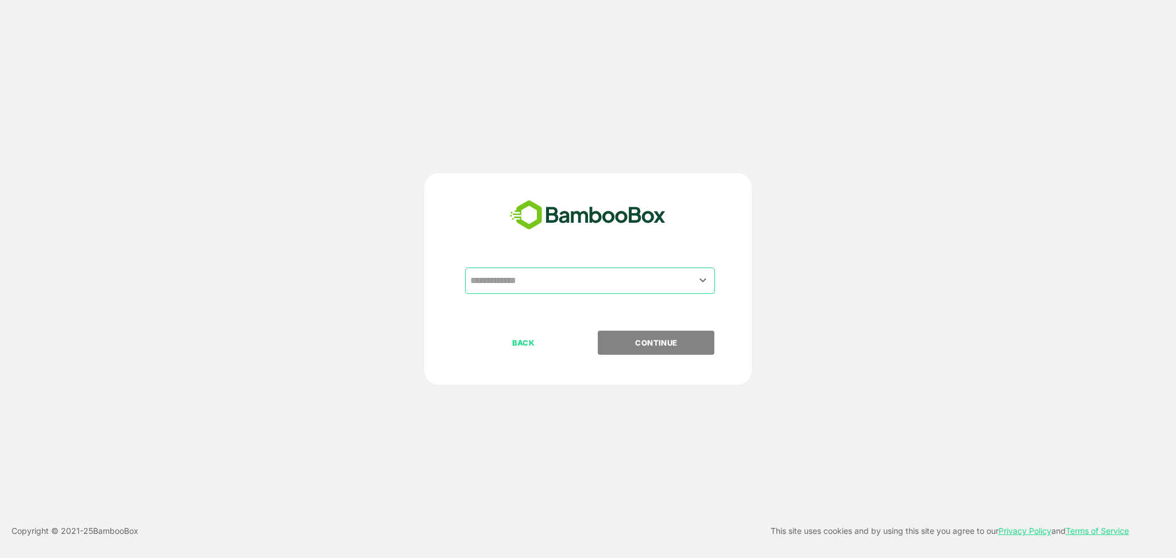
click at [503, 287] on input "text" at bounding box center [590, 281] width 245 height 22
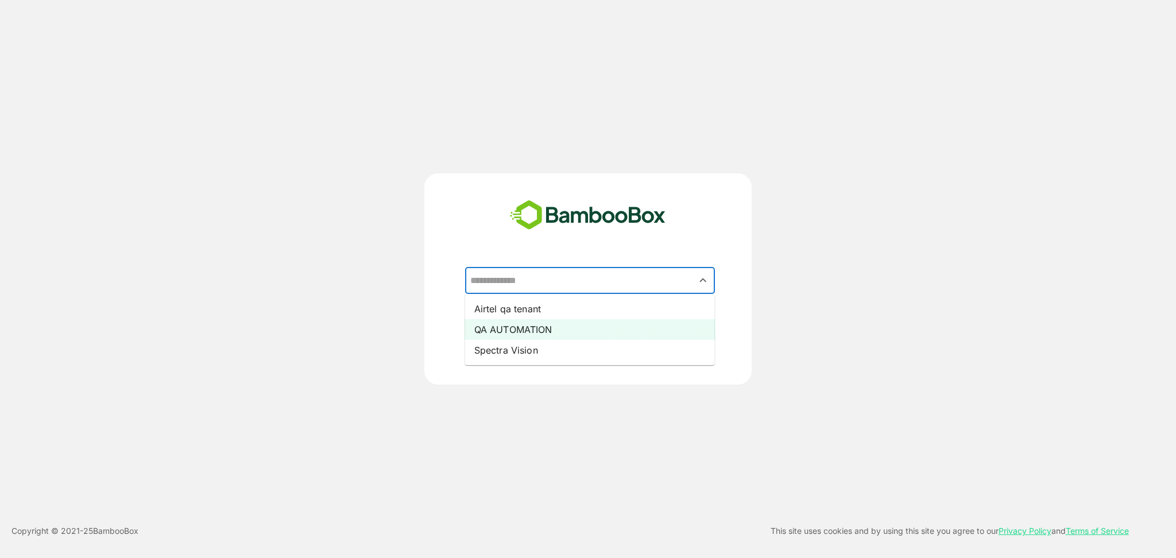
click at [485, 331] on li "QA AUTOMATION" at bounding box center [590, 329] width 250 height 21
type input "**********"
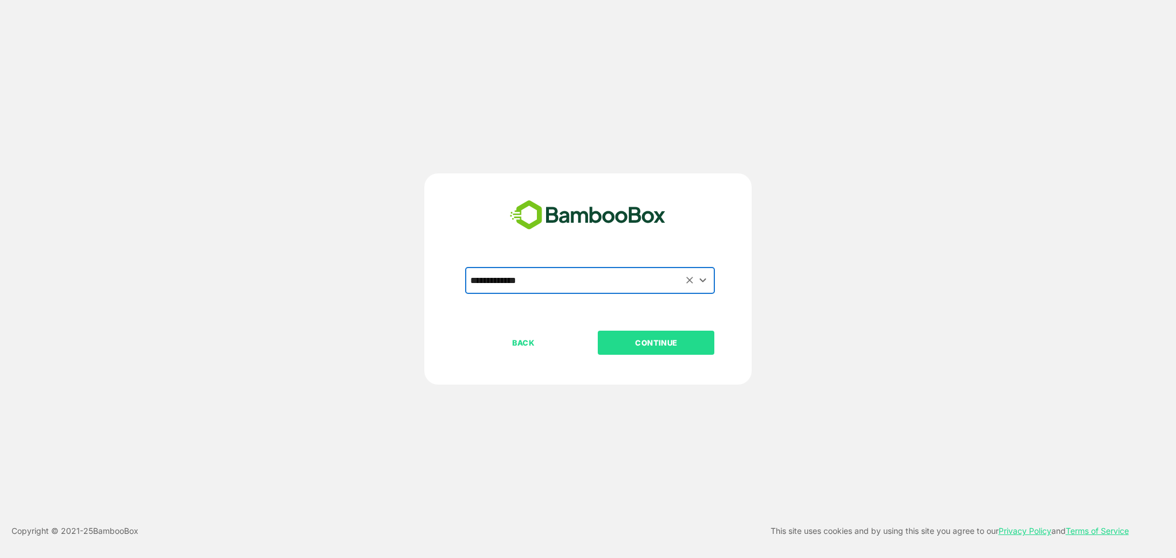
click at [645, 342] on p "CONTINUE" at bounding box center [656, 343] width 115 height 13
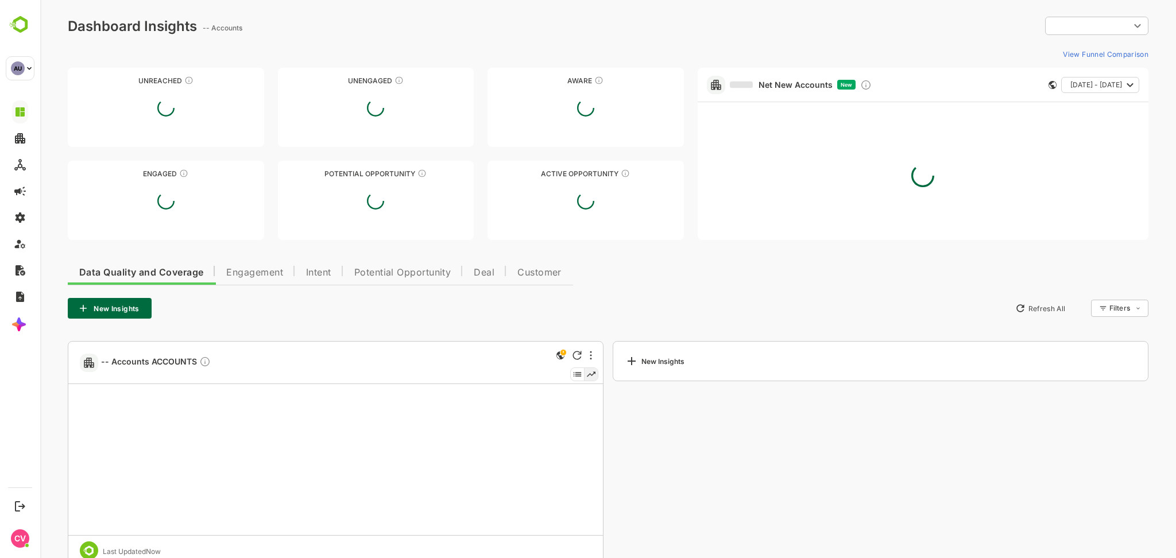
type input "**********"
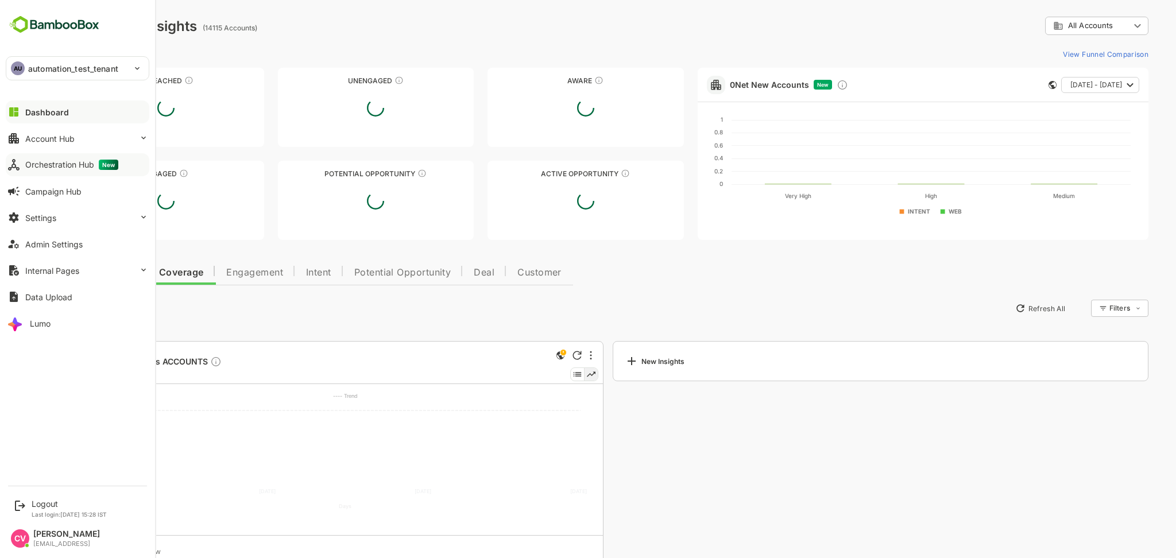
click at [71, 160] on div "Orchestration Hub New" at bounding box center [71, 165] width 93 height 10
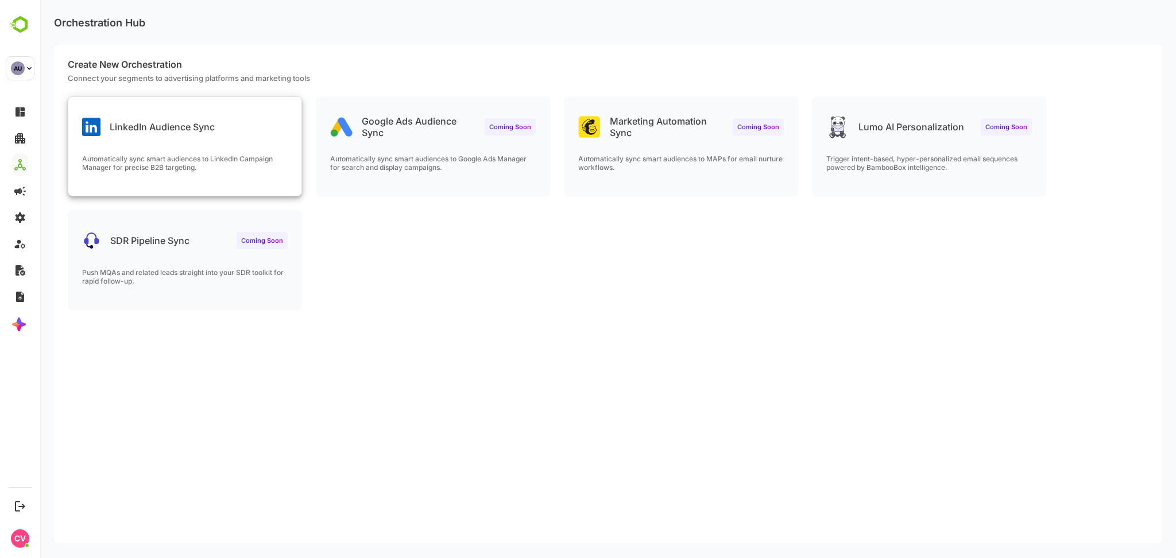
click at [240, 149] on div "LinkedIn Audience Sync Automatically sync smart audiences to LinkedIn Campaign …" at bounding box center [184, 146] width 233 height 99
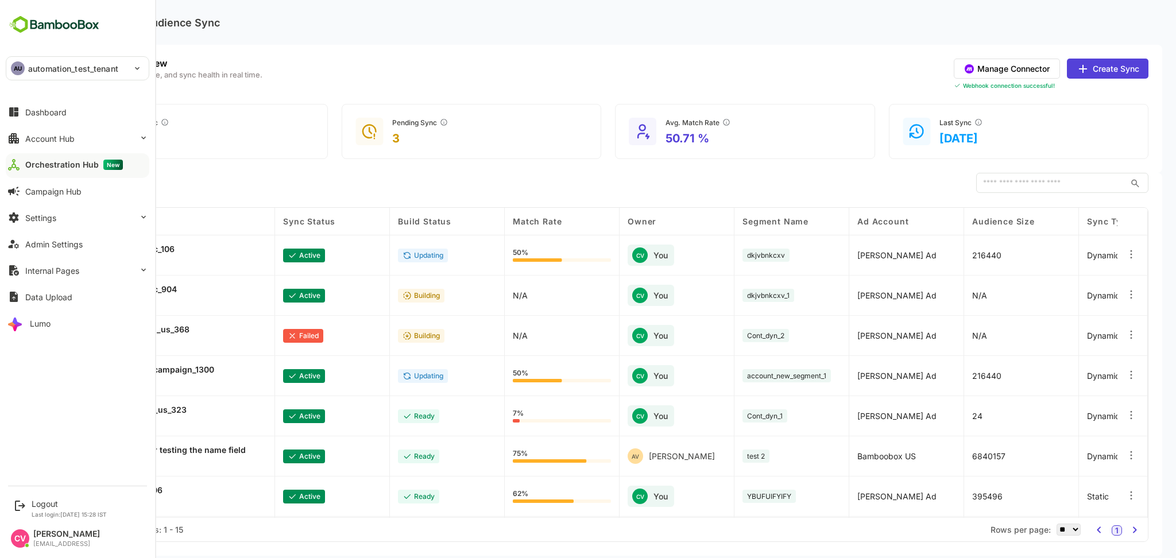
click at [34, 69] on p "automation_test_tenant" at bounding box center [73, 69] width 90 height 12
click at [54, 126] on li "TE test" at bounding box center [79, 127] width 144 height 25
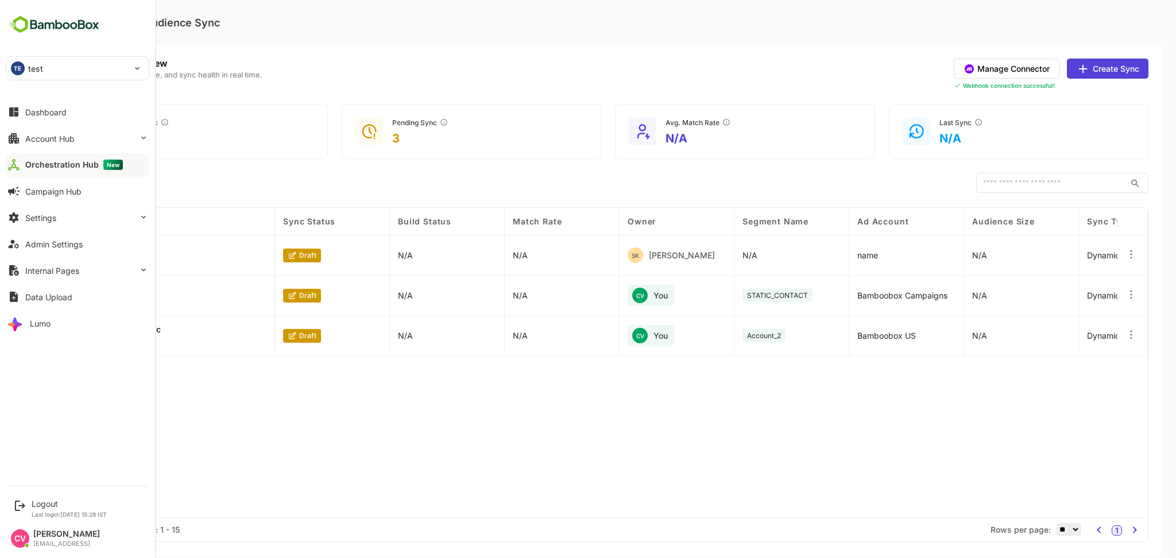
click at [60, 74] on div "TE test" at bounding box center [70, 68] width 129 height 23
click at [76, 102] on p "automation_test_tenant" at bounding box center [72, 100] width 90 height 12
type input "**********"
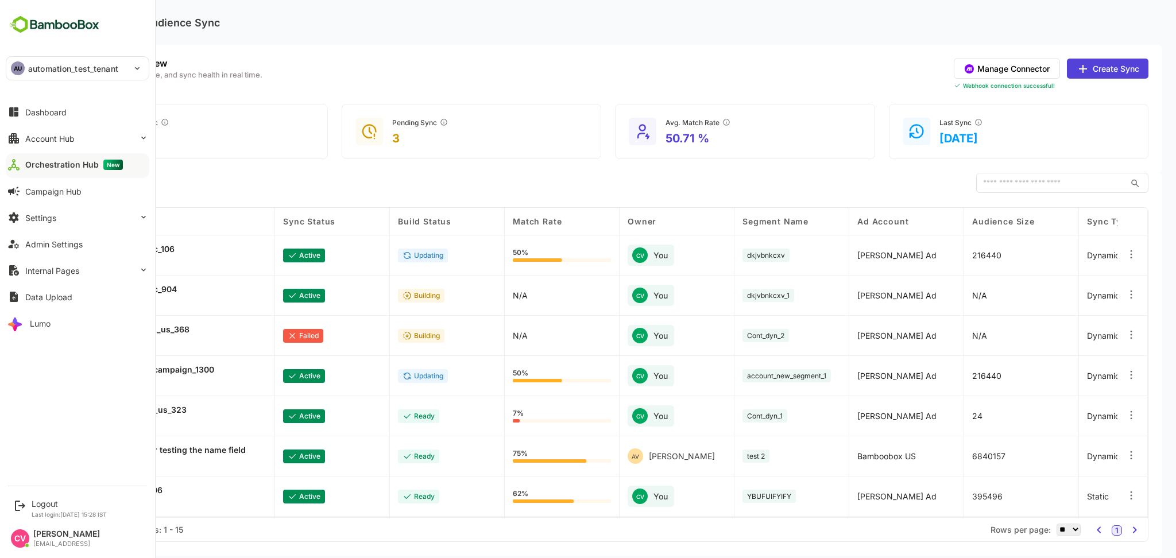
click at [550, 188] on div "​" at bounding box center [608, 183] width 1081 height 21
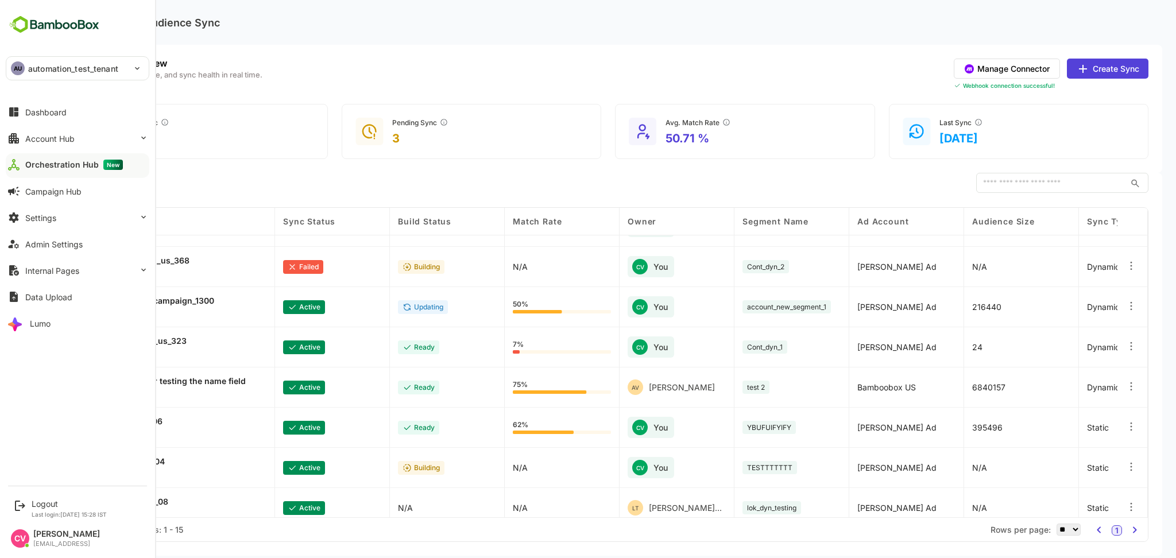
scroll to position [322, 0]
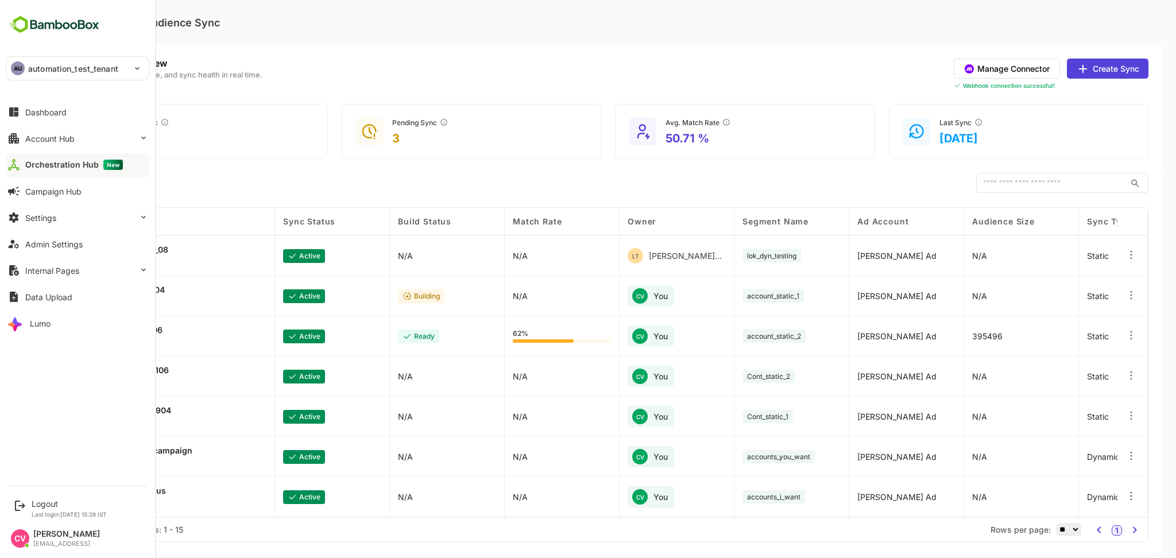
drag, startPoint x: 540, startPoint y: 179, endPoint x: 460, endPoint y: 149, distance: 85.2
click at [543, 178] on div "​" at bounding box center [608, 183] width 1081 height 21
click at [113, 63] on p "automation_test_tenant" at bounding box center [73, 69] width 90 height 12
click at [76, 101] on p "automation_test_tenant" at bounding box center [72, 100] width 90 height 12
click at [483, 56] on div "Performance Overview Track delivery, match-rate, and sync health in real time. …" at bounding box center [608, 109] width 1109 height 128
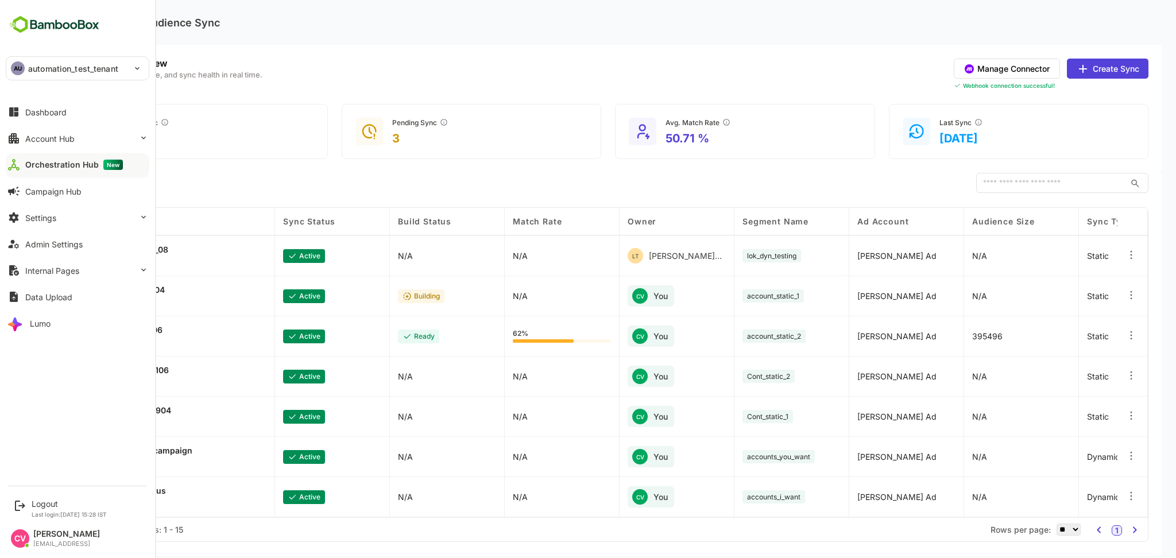
click at [99, 76] on div "AU automation_test_tenant" at bounding box center [70, 68] width 129 height 23
click at [95, 94] on p "automation_test_tenant" at bounding box center [72, 100] width 90 height 12
click at [454, 59] on div "Performance Overview Track delivery, match-rate, and sync health in real time. …" at bounding box center [608, 75] width 1081 height 32
click at [108, 55] on div "**********" at bounding box center [77, 239] width 155 height 479
click at [103, 76] on div "AU automation_test_tenant" at bounding box center [70, 68] width 129 height 23
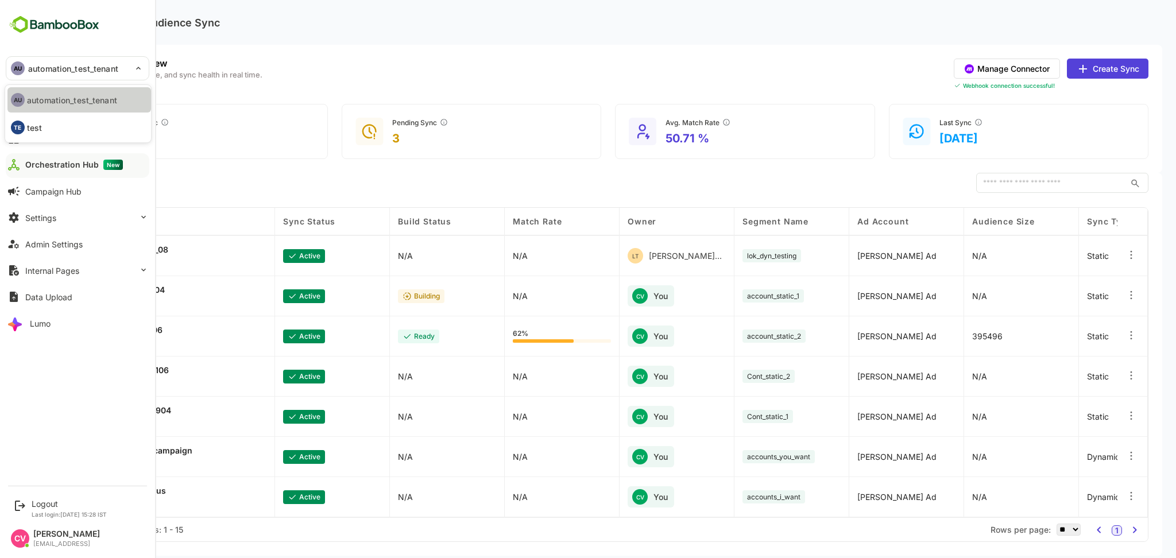
click at [90, 92] on li "AU automation_test_tenant" at bounding box center [79, 99] width 144 height 25
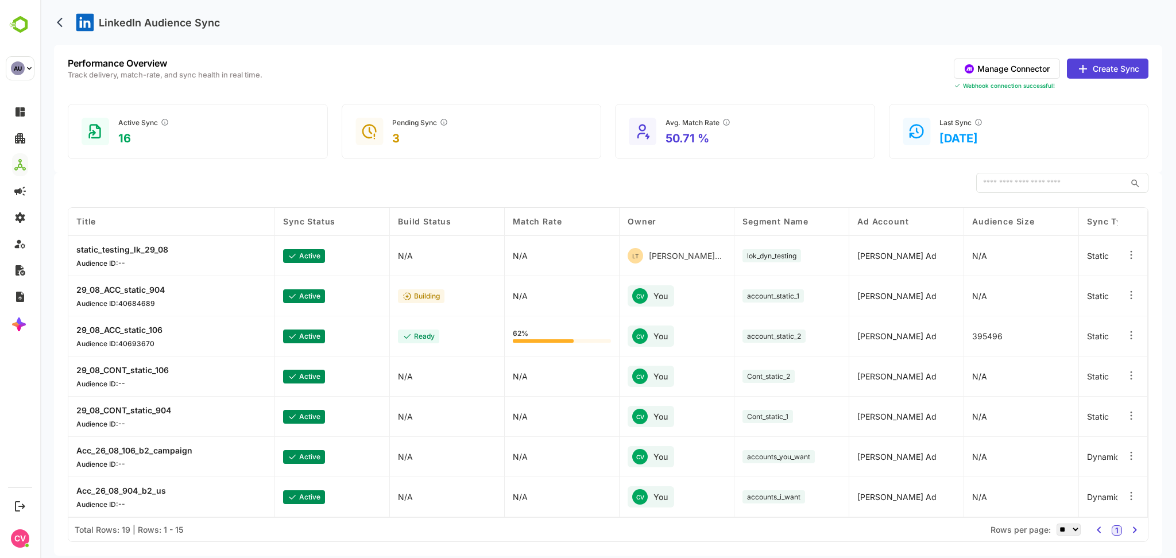
click at [1068, 536] on select "** ** ** *** *** ****" at bounding box center [1069, 530] width 24 height 12
select select "**"
click at [1057, 524] on select "** ** ** *** *** ****" at bounding box center [1069, 530] width 24 height 12
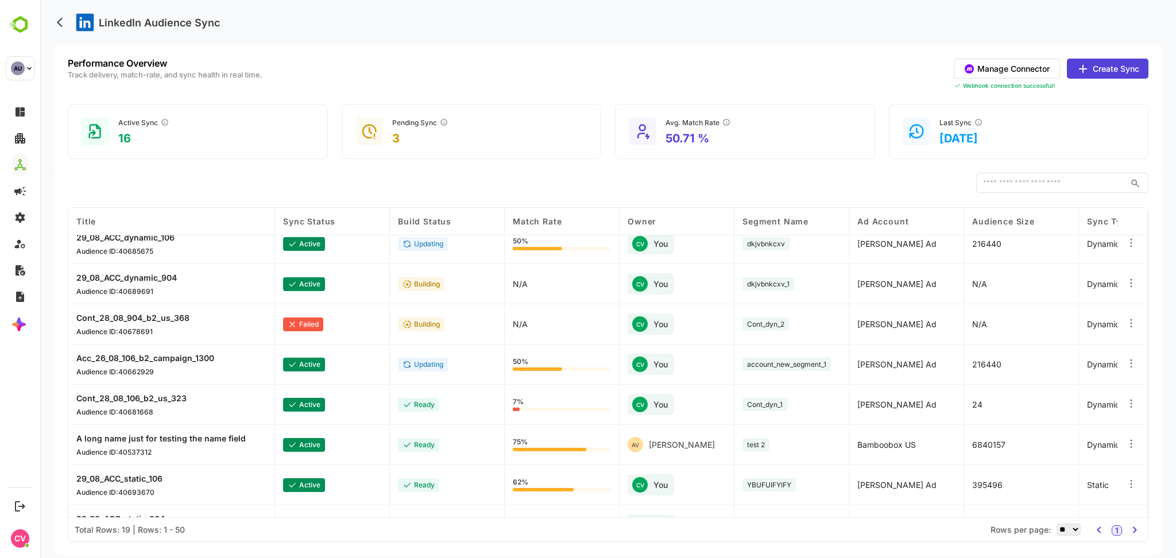
scroll to position [0, 0]
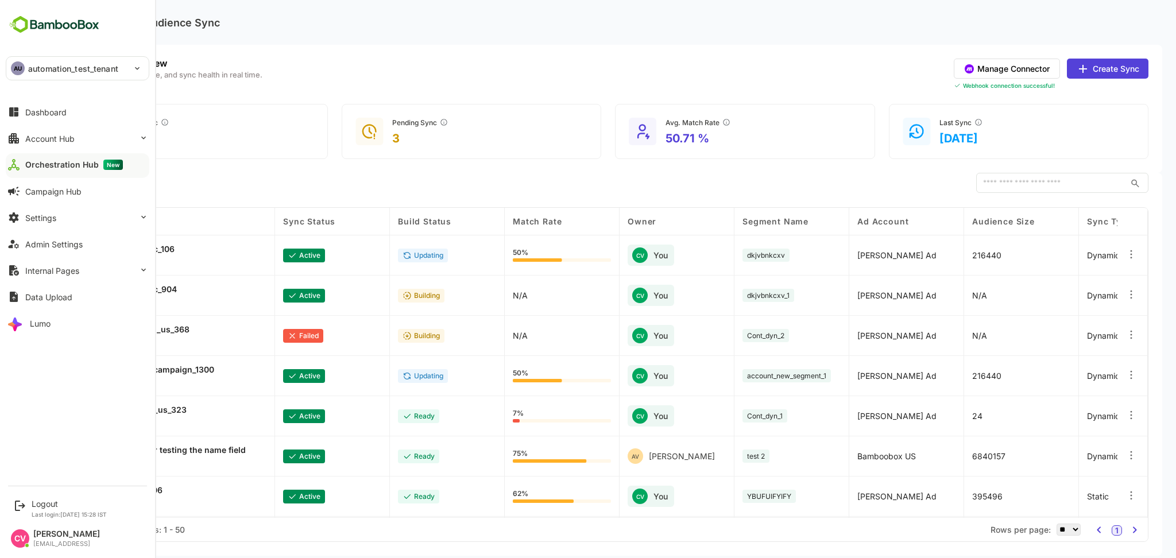
click at [68, 65] on p "automation_test_tenant" at bounding box center [73, 69] width 90 height 12
click at [85, 126] on li "TE test" at bounding box center [79, 127] width 144 height 25
type input "****"
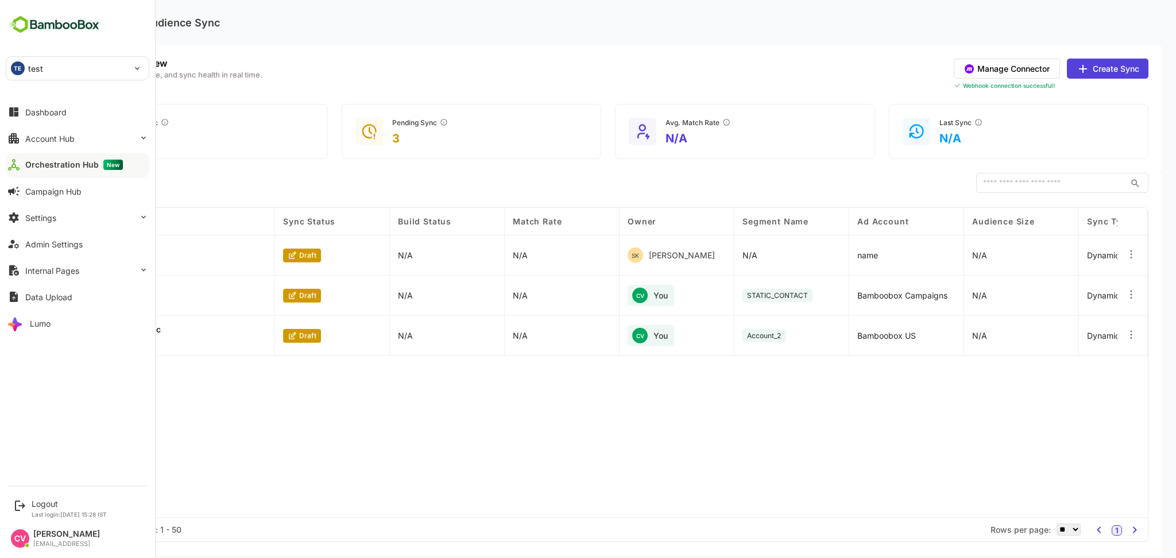
click at [739, 427] on div "Title Sync Status Build Status Match Rate Owner Segment Name Ad Account Audienc…" at bounding box center [608, 363] width 1080 height 310
click at [464, 445] on div "Title Sync Status Build Status Match Rate Owner Segment Name Ad Account Audienc…" at bounding box center [608, 363] width 1080 height 310
click at [88, 71] on div "TE test" at bounding box center [70, 68] width 129 height 23
click at [77, 130] on li "TE test" at bounding box center [79, 127] width 144 height 25
click at [507, 87] on div "Performance Overview Track delivery, match-rate, and sync health in real time. …" at bounding box center [608, 75] width 1081 height 32
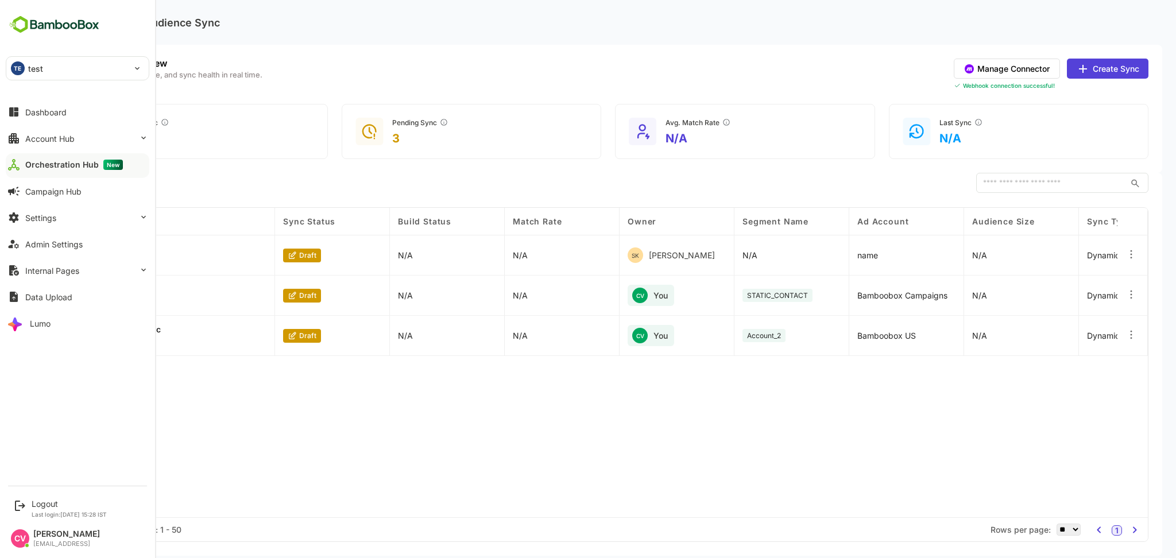
click at [108, 69] on div "TE test" at bounding box center [70, 68] width 129 height 23
click at [111, 125] on li "TE test" at bounding box center [79, 127] width 144 height 25
click at [43, 137] on div "Account Hub" at bounding box center [49, 139] width 49 height 10
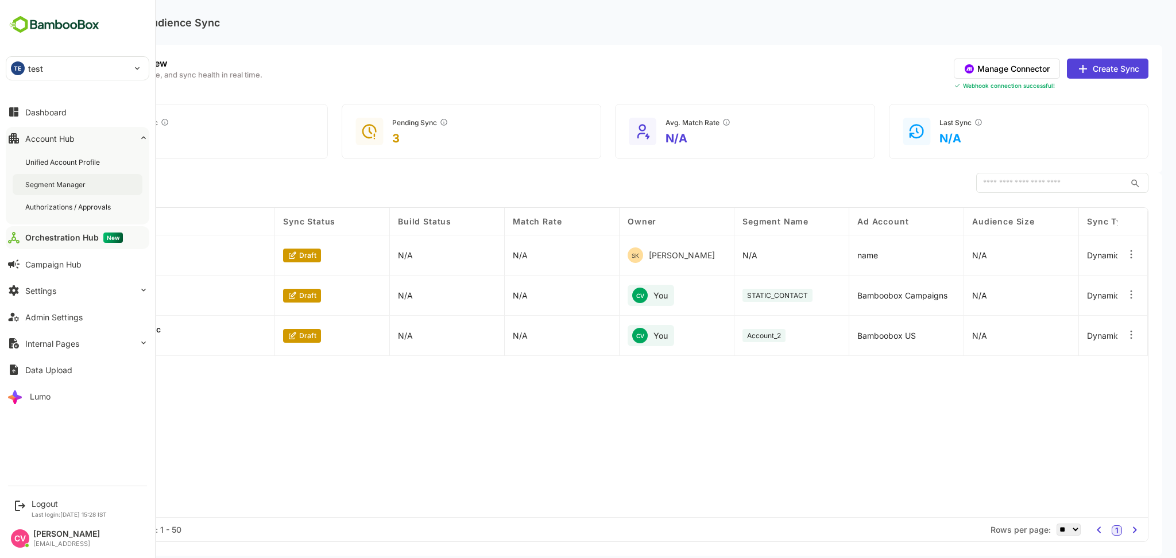
click at [59, 180] on div "Segment Manager" at bounding box center [56, 185] width 63 height 10
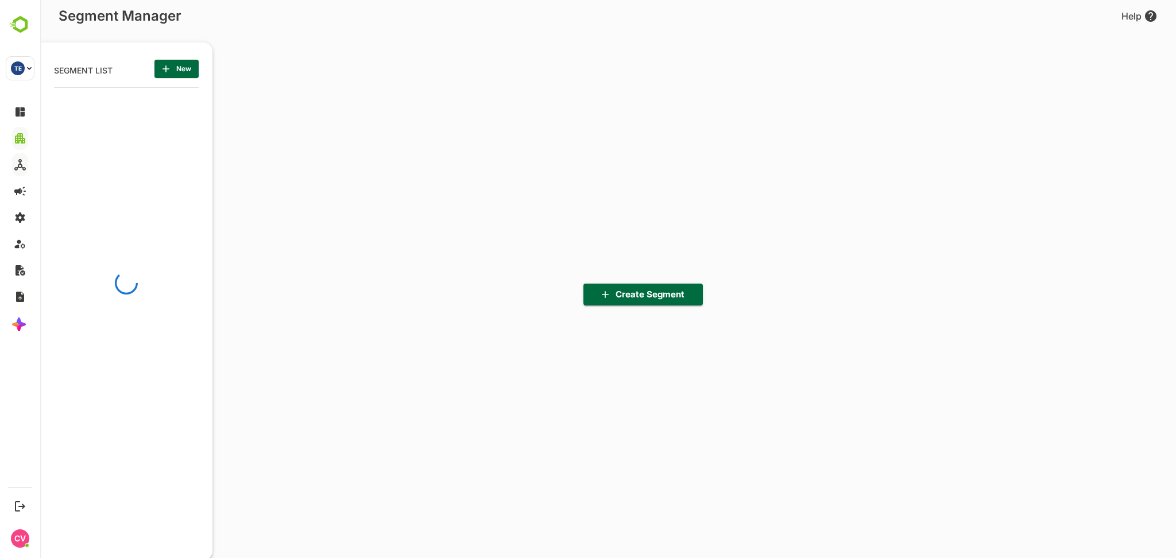
scroll to position [389, 142]
click at [187, 72] on span "New" at bounding box center [177, 68] width 26 height 15
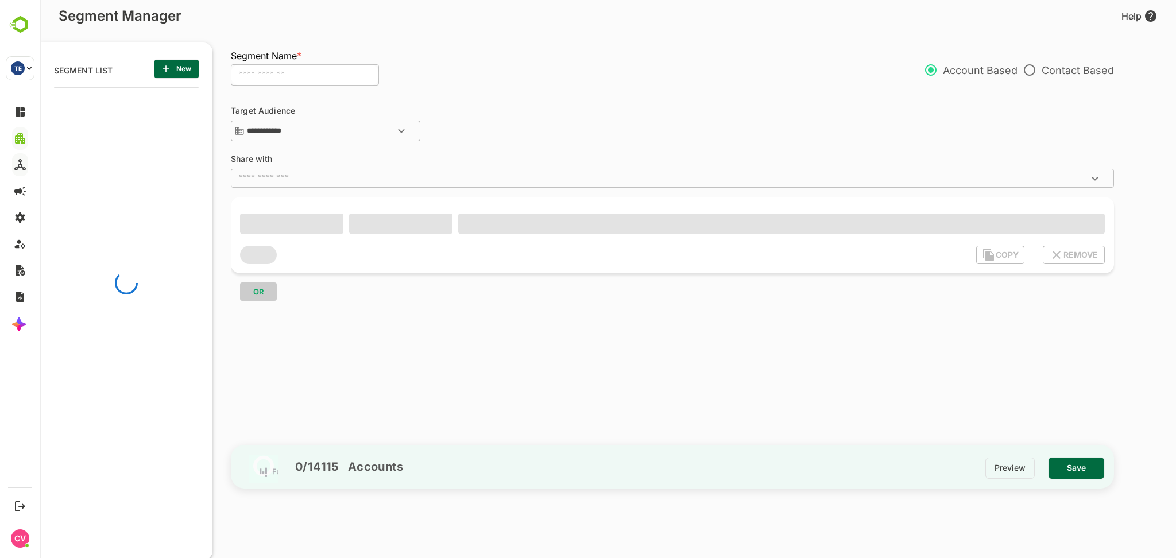
click at [316, 72] on input "text" at bounding box center [305, 75] width 148 height 22
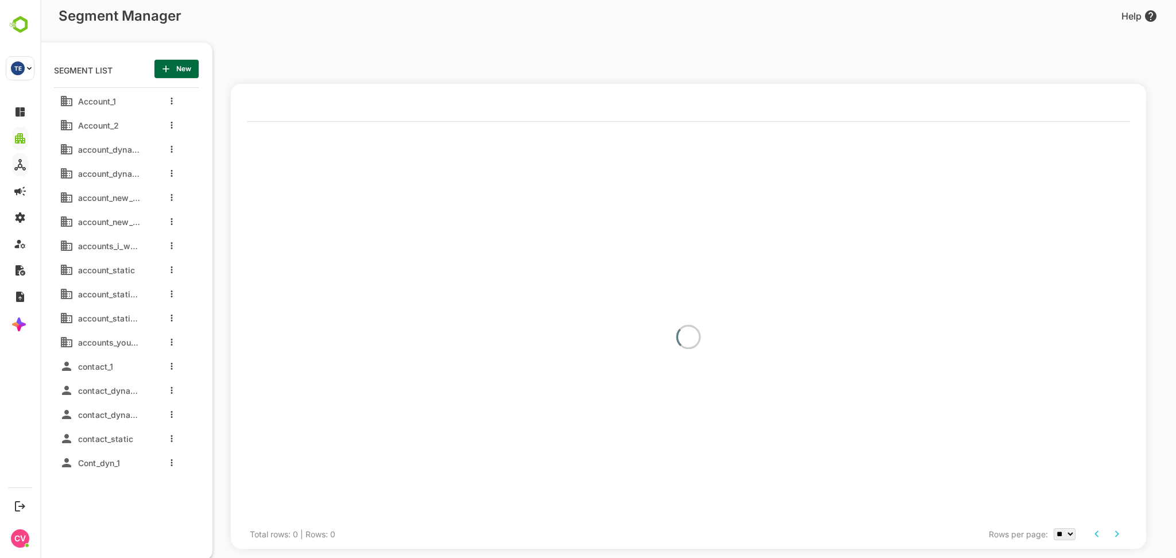
click at [196, 72] on button "New" at bounding box center [177, 69] width 44 height 18
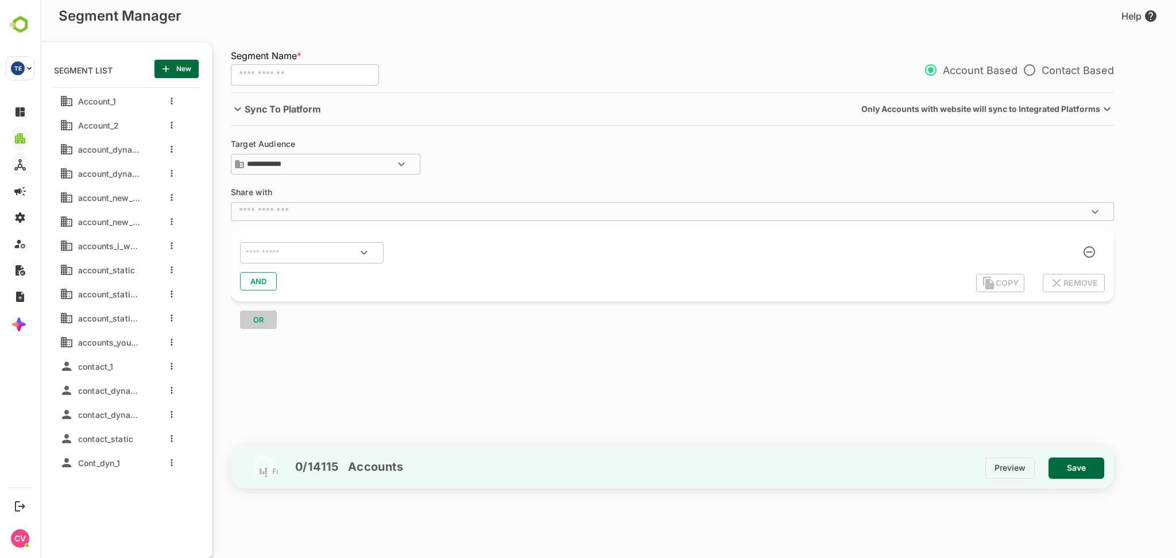
click at [283, 82] on input "text" at bounding box center [305, 75] width 148 height 22
click at [290, 262] on div "​" at bounding box center [312, 253] width 144 height 22
type input "**********"
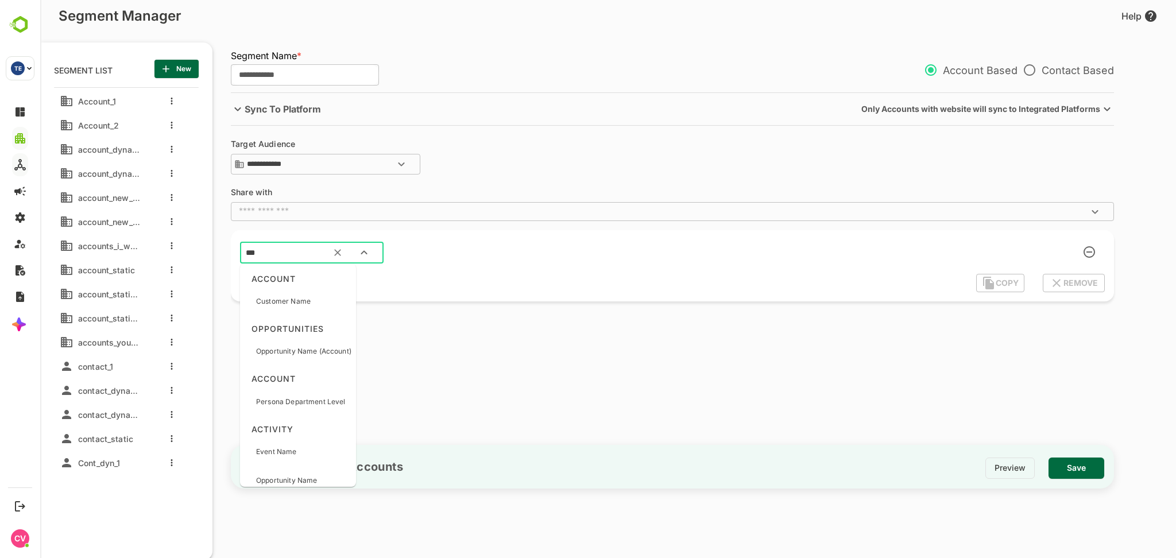
type input "****"
click at [301, 302] on p "Customer Name" at bounding box center [283, 301] width 55 height 10
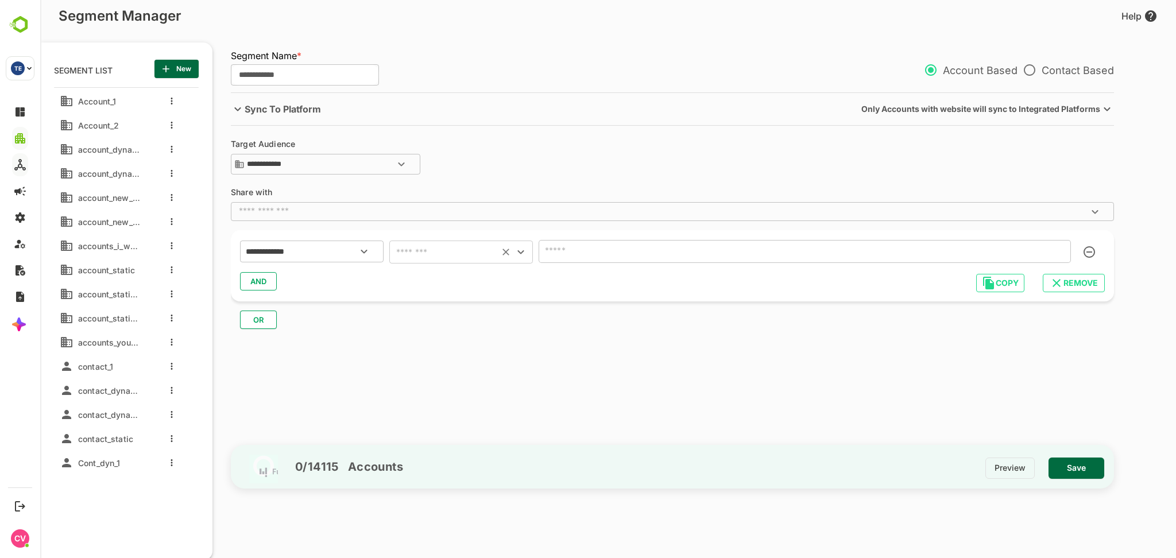
click at [462, 251] on input "text" at bounding box center [444, 252] width 103 height 16
click at [449, 383] on li "ends with" at bounding box center [461, 384] width 144 height 21
type input "*********"
click at [642, 245] on input "text" at bounding box center [805, 251] width 532 height 23
type input "*"
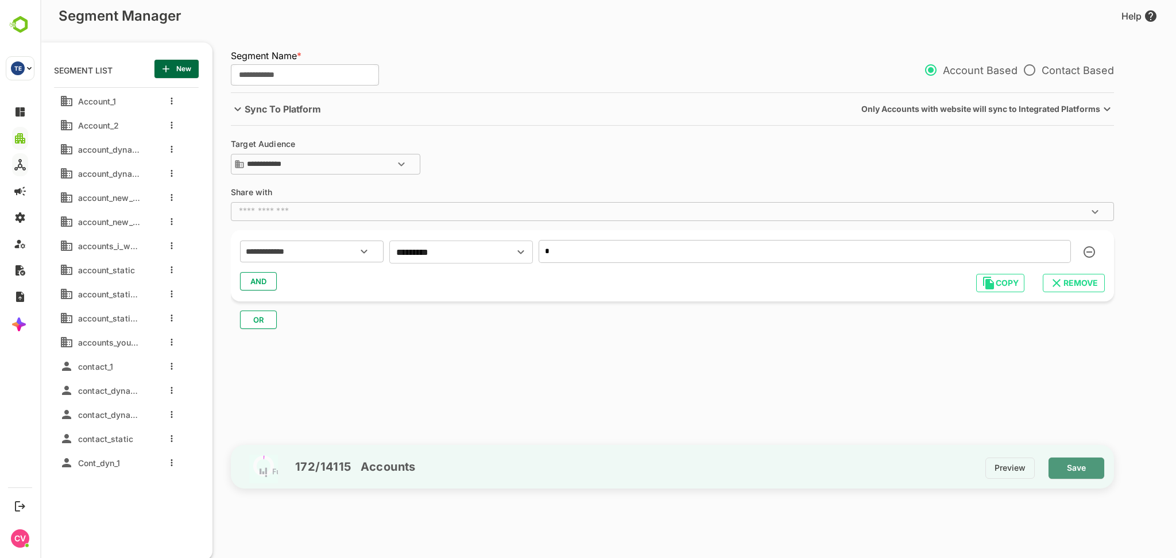
click at [1067, 469] on span "Save" at bounding box center [1076, 468] width 37 height 15
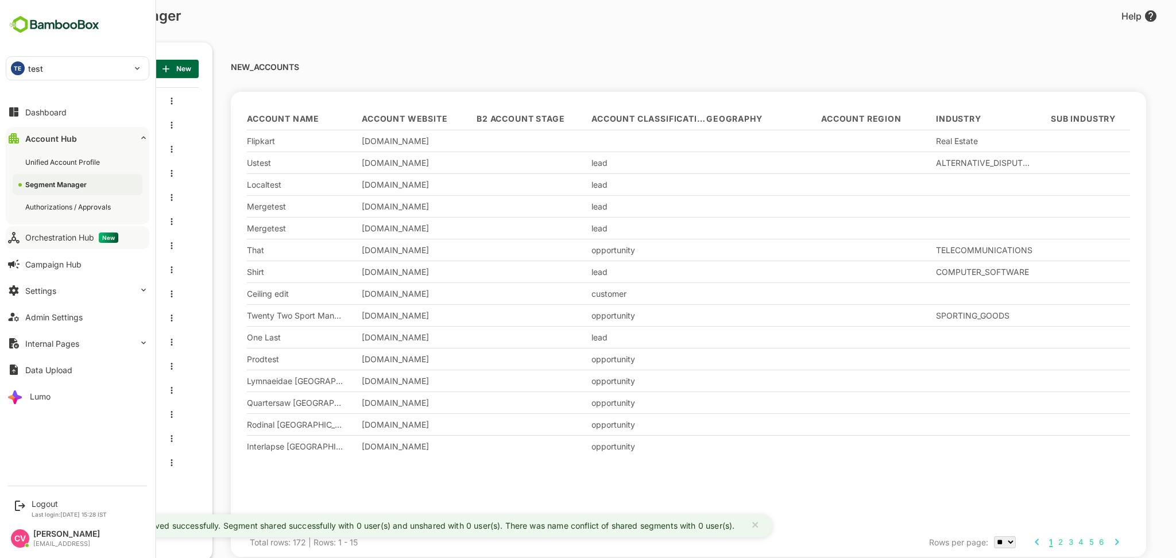
click at [56, 237] on div "Orchestration Hub New" at bounding box center [71, 238] width 93 height 10
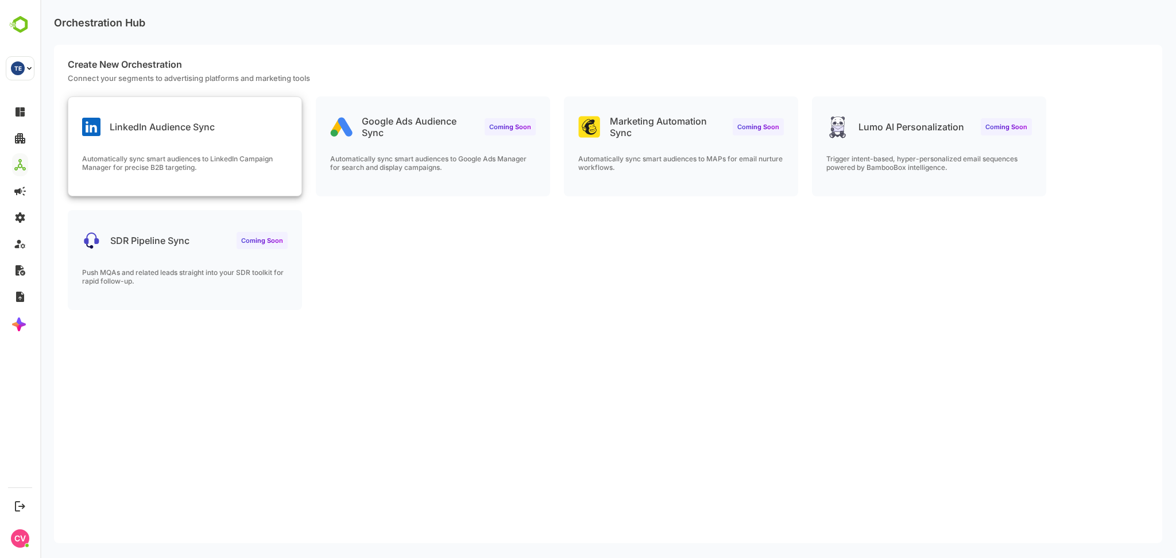
click at [226, 128] on div "LinkedIn Audience Sync" at bounding box center [184, 117] width 233 height 41
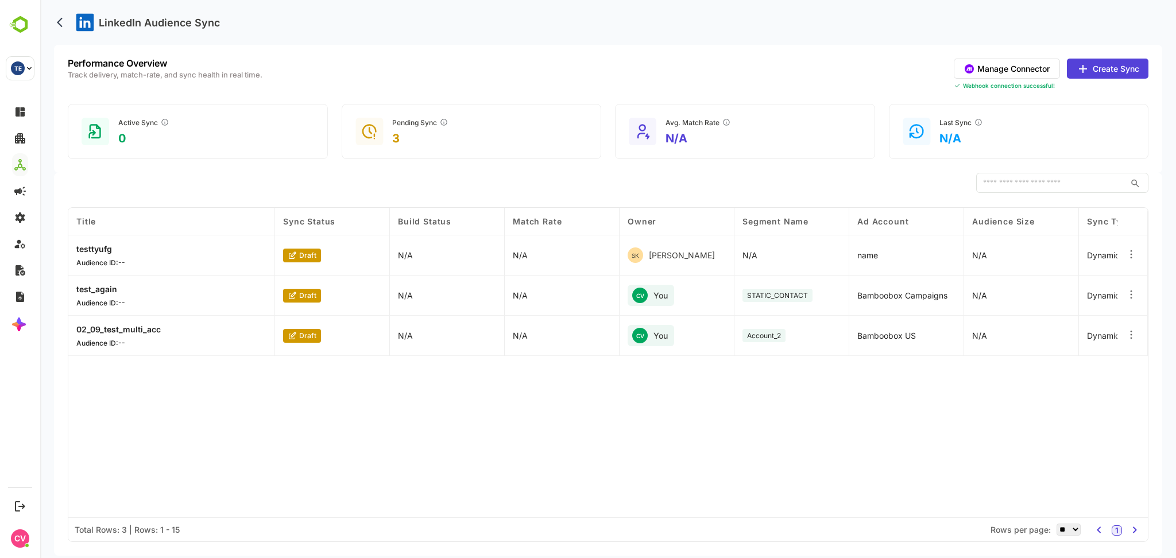
click at [134, 327] on p "02_09_test_multi_acc" at bounding box center [118, 330] width 84 height 10
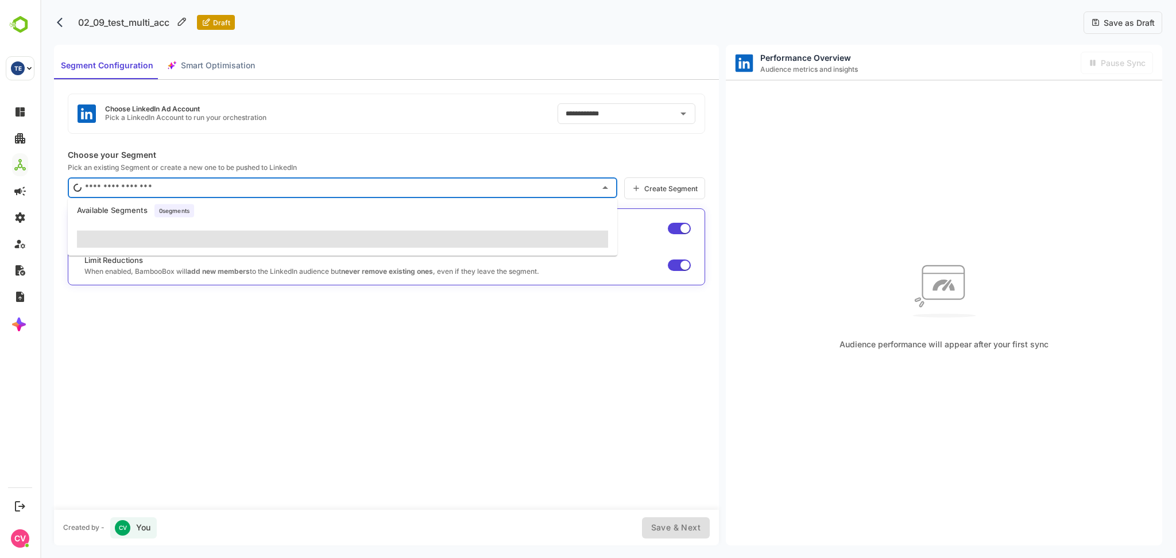
click at [358, 188] on input "text" at bounding box center [338, 188] width 513 height 18
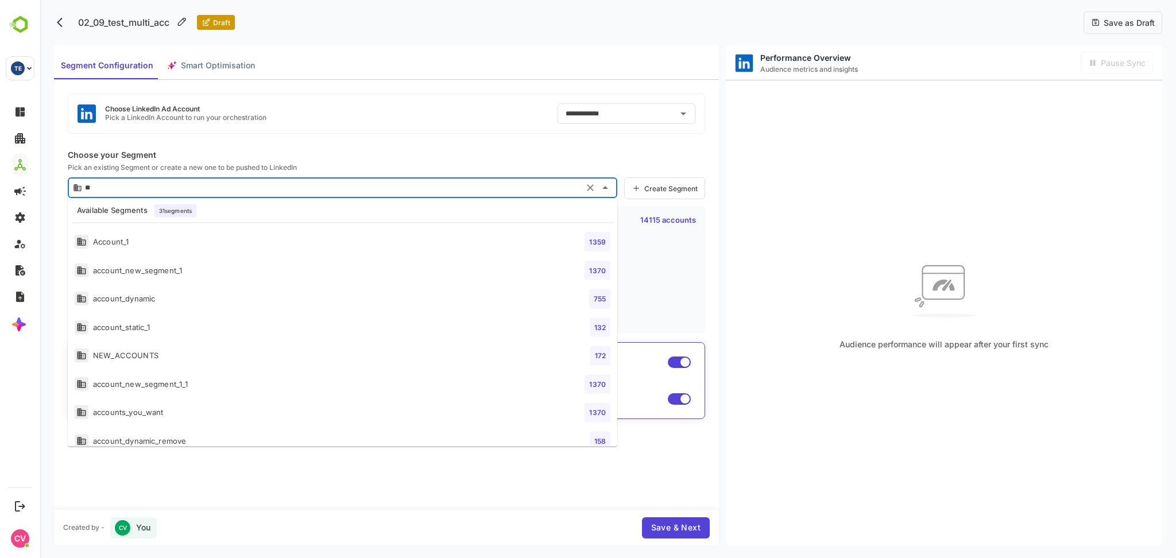
scroll to position [123, 0]
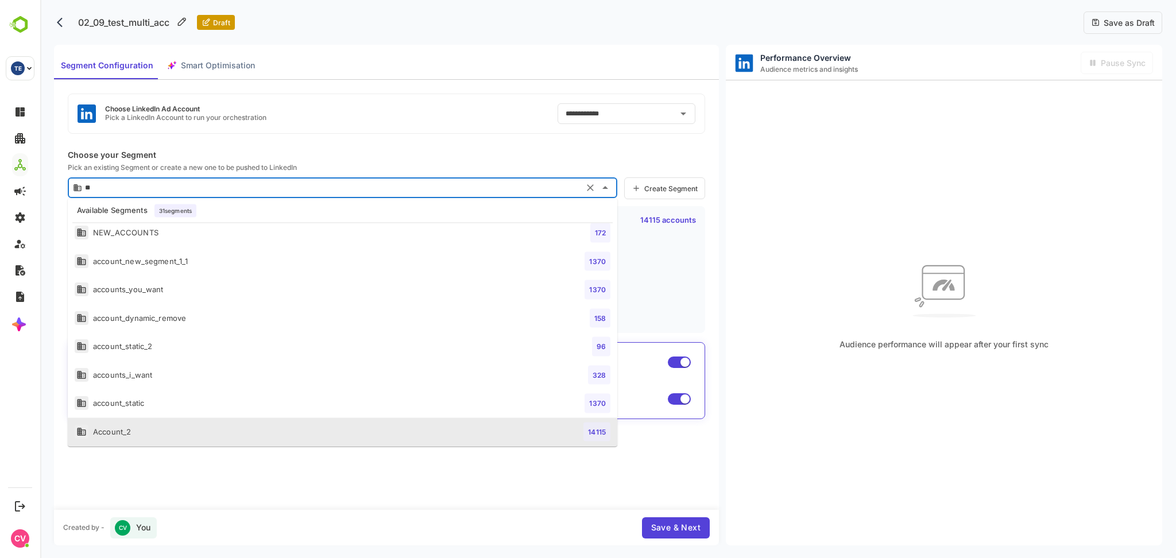
type input "*"
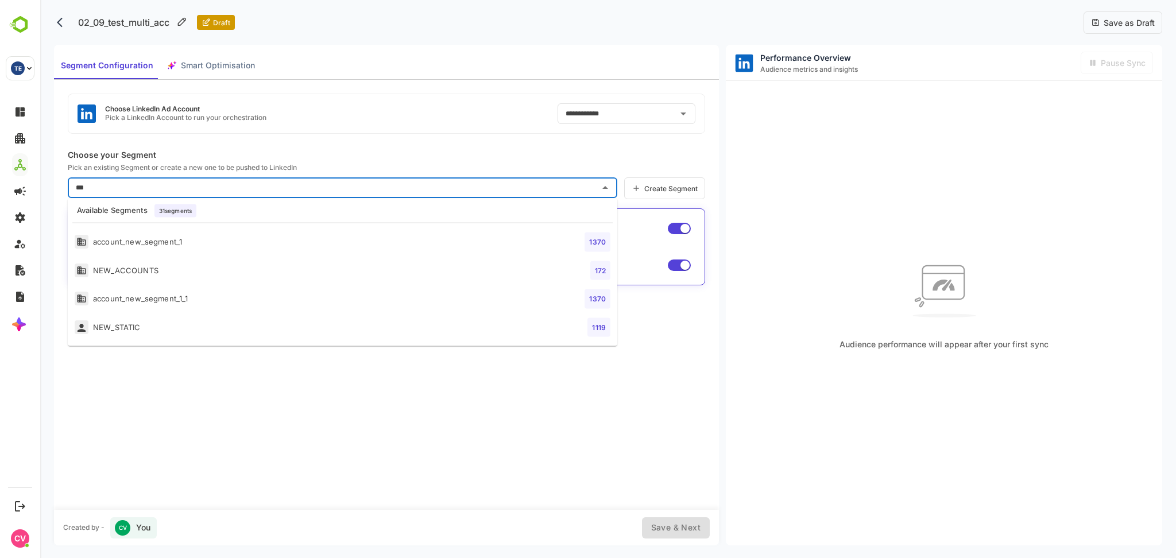
click at [218, 272] on li "NEW_ACCOUNTS 172" at bounding box center [343, 270] width 550 height 29
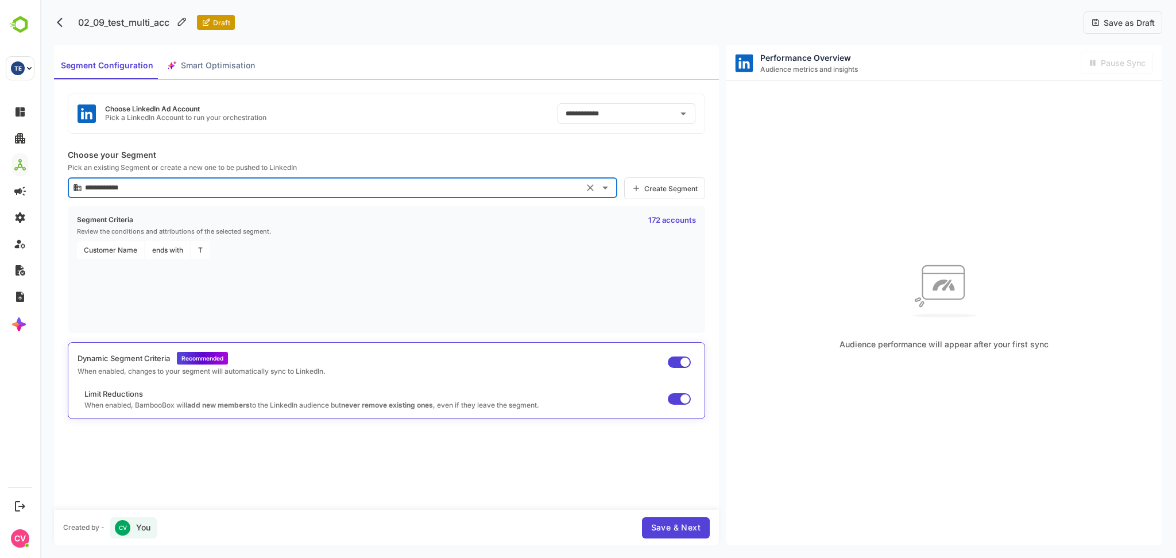
type input "**********"
click at [222, 71] on span "Smart Optimisation" at bounding box center [218, 66] width 74 height 14
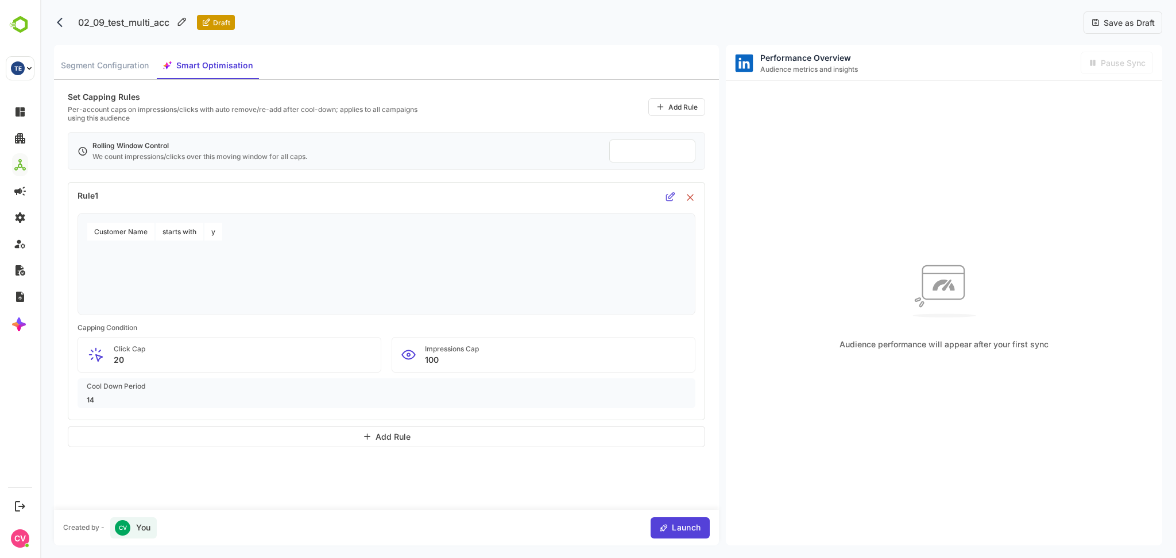
click at [692, 195] on icon at bounding box center [690, 197] width 7 height 7
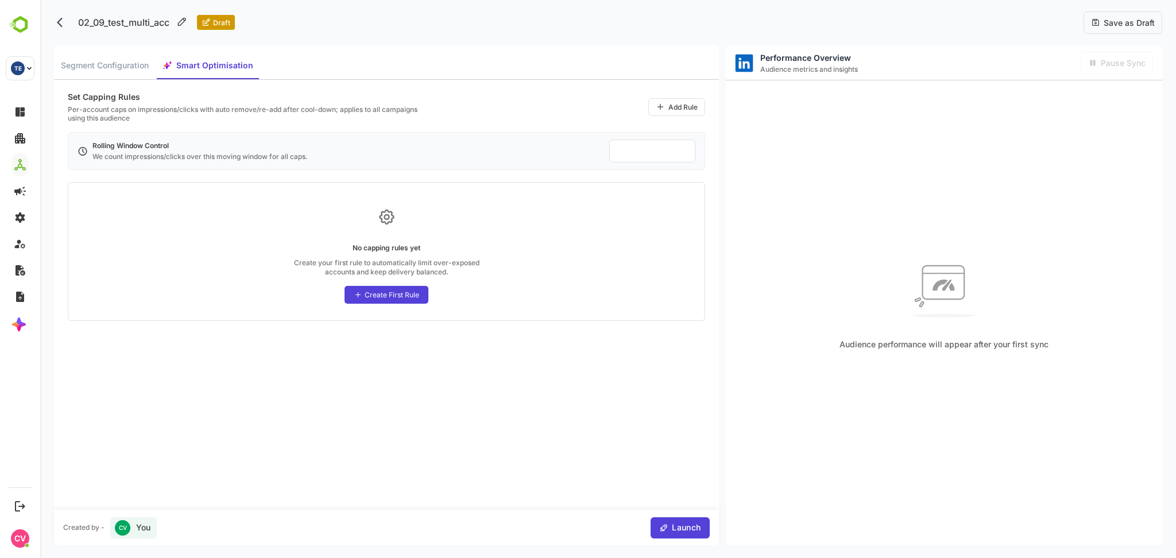
click at [100, 72] on span "Segment Configuration" at bounding box center [105, 66] width 88 height 14
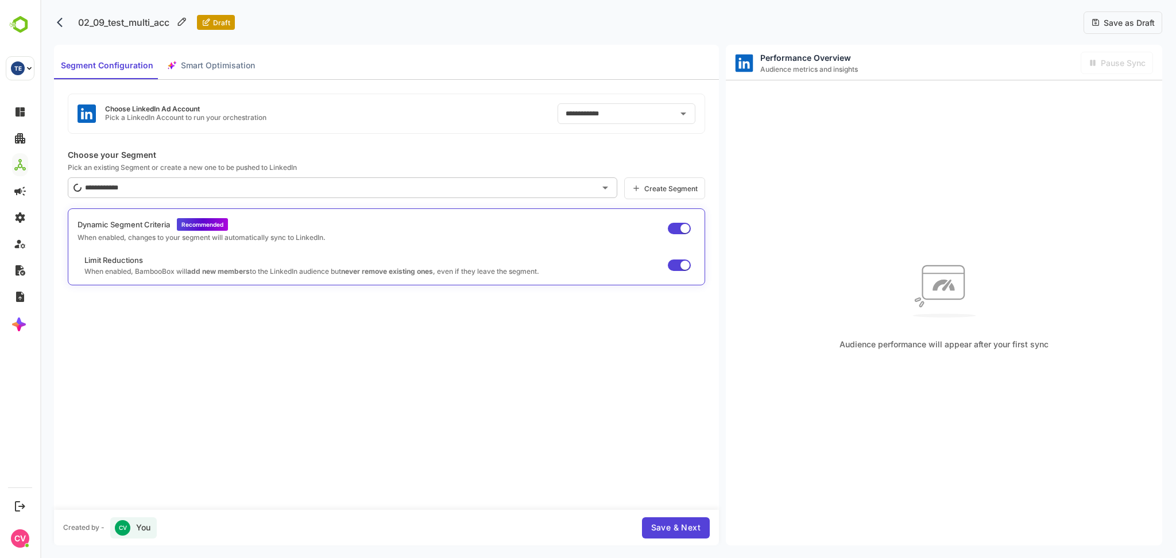
type input "*********"
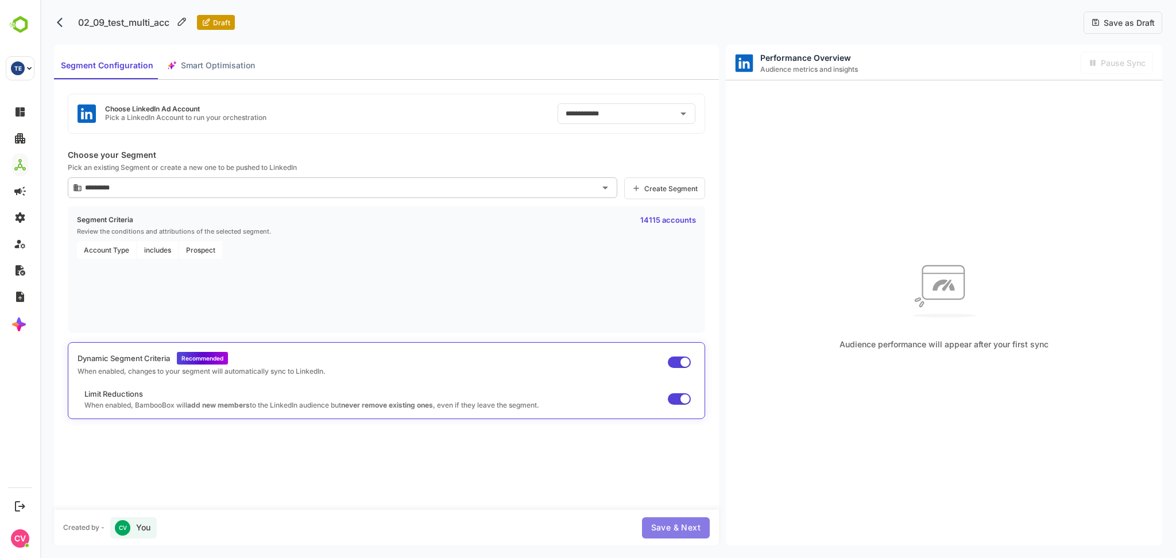
click at [663, 525] on span "Save & Next" at bounding box center [675, 528] width 49 height 14
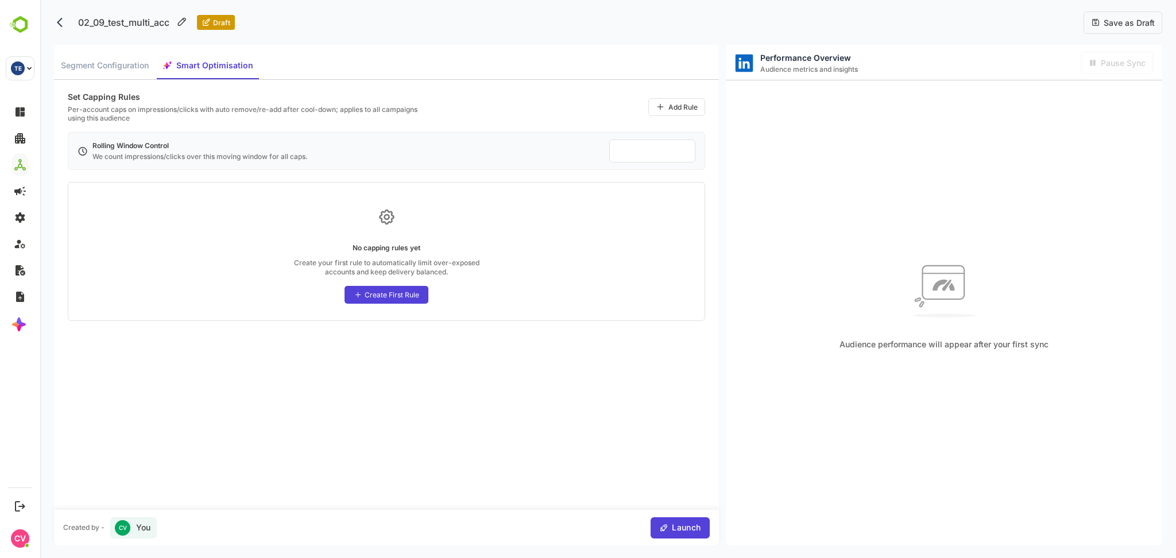
click at [686, 525] on span "Launch" at bounding box center [685, 528] width 32 height 14
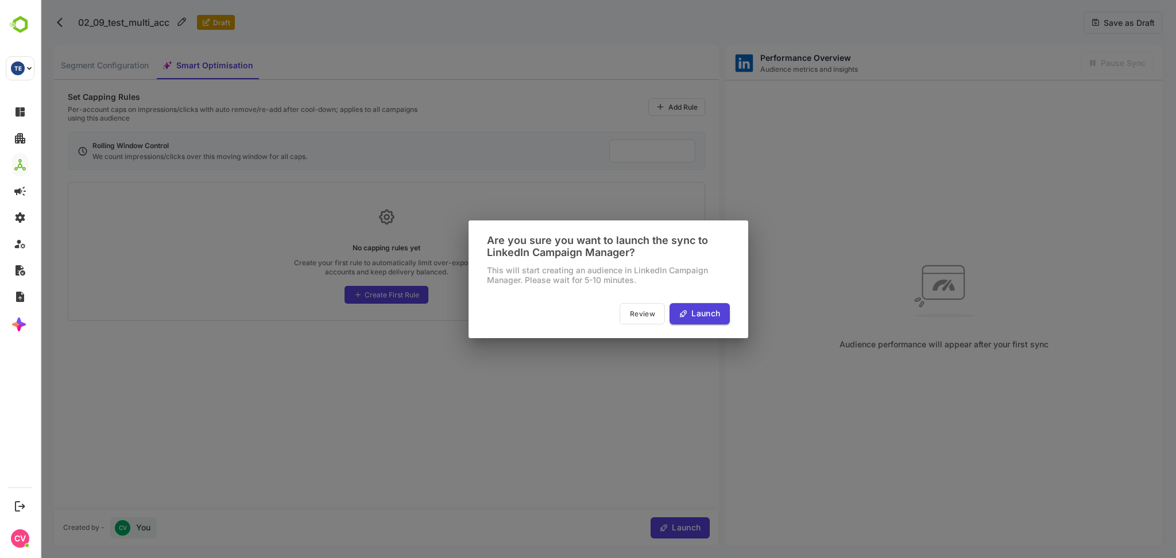
click at [708, 308] on span "Launch" at bounding box center [704, 314] width 32 height 14
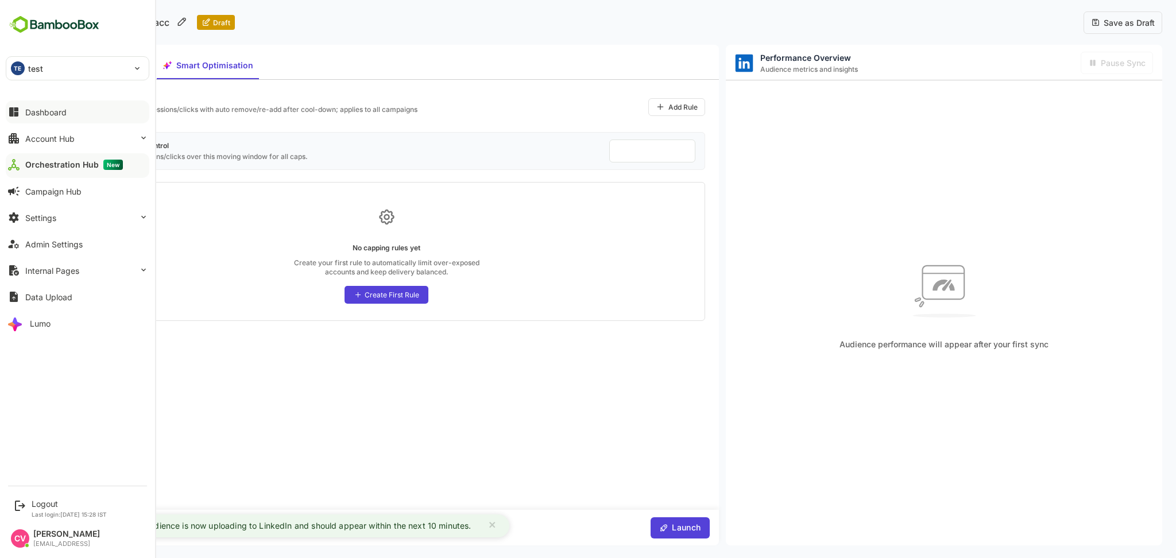
click at [33, 117] on button "Dashboard" at bounding box center [78, 112] width 144 height 23
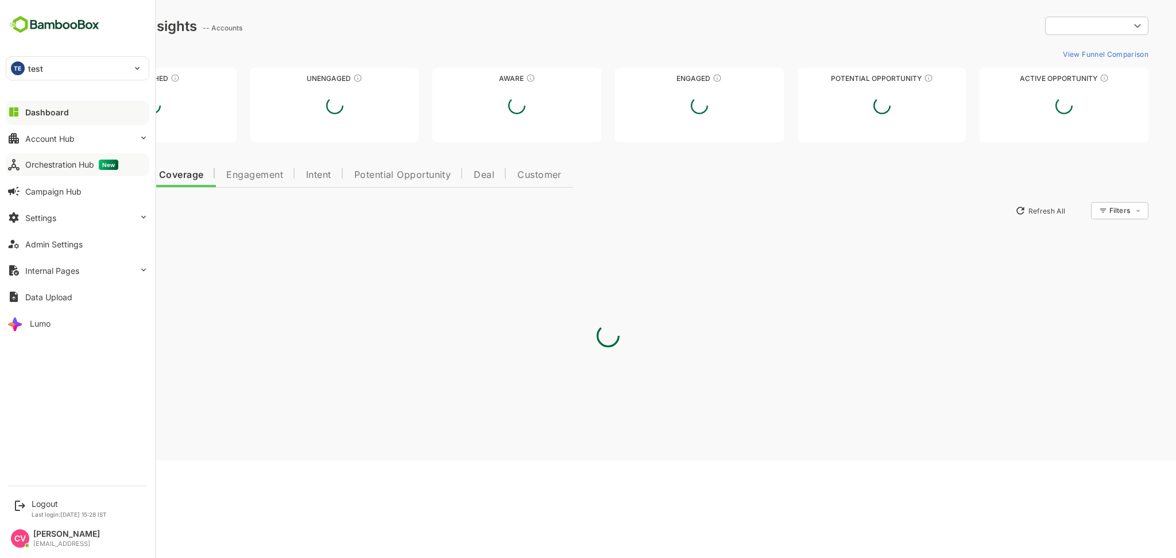
type input "**********"
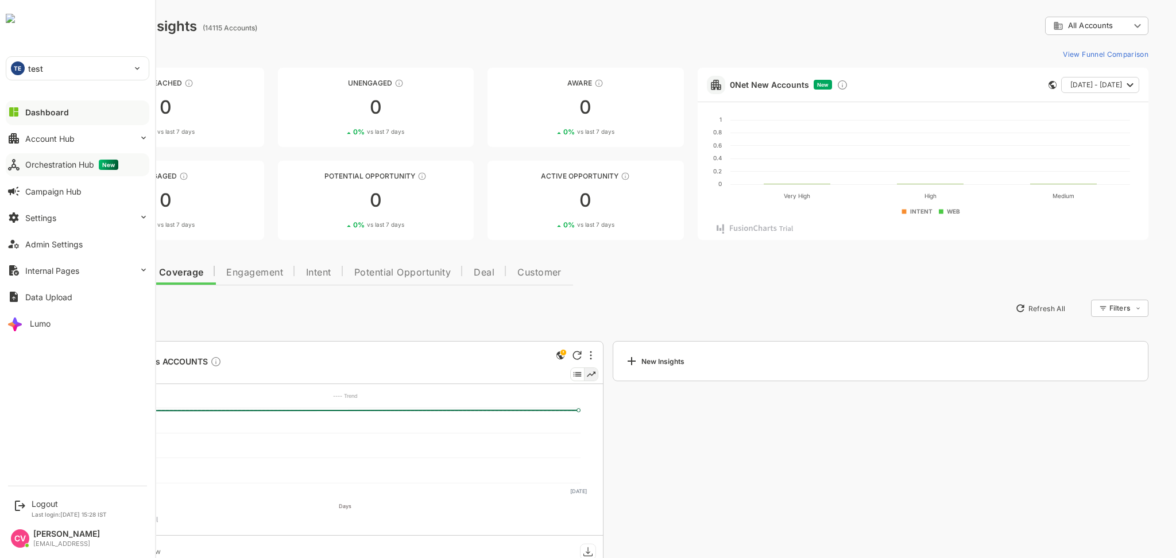
click at [74, 165] on div "Orchestration Hub New" at bounding box center [71, 165] width 93 height 10
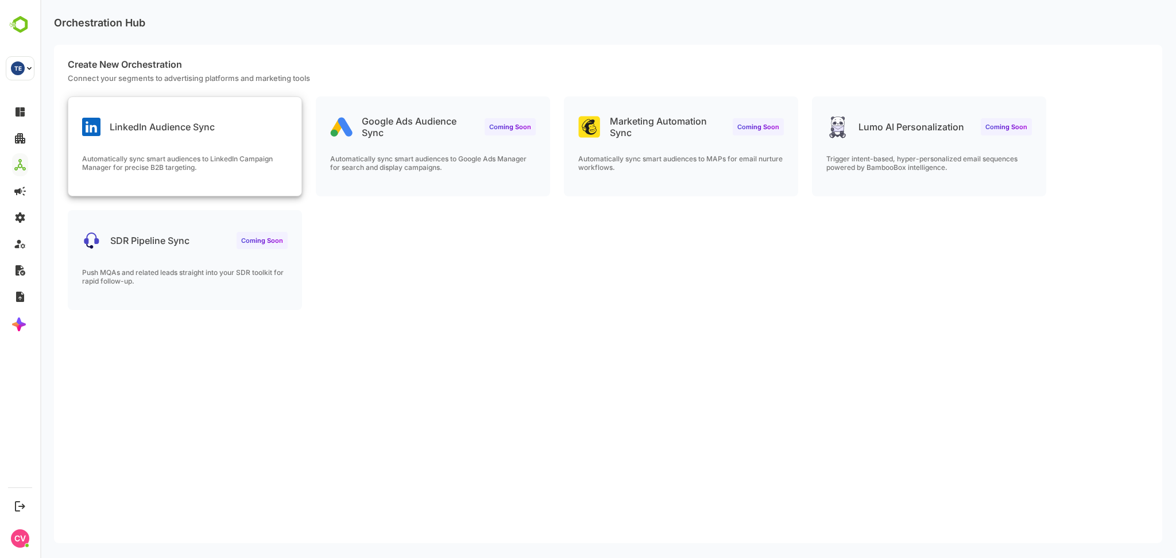
click at [219, 142] on div "LinkedIn Audience Sync Automatically sync smart audiences to LinkedIn Campaign …" at bounding box center [184, 146] width 233 height 99
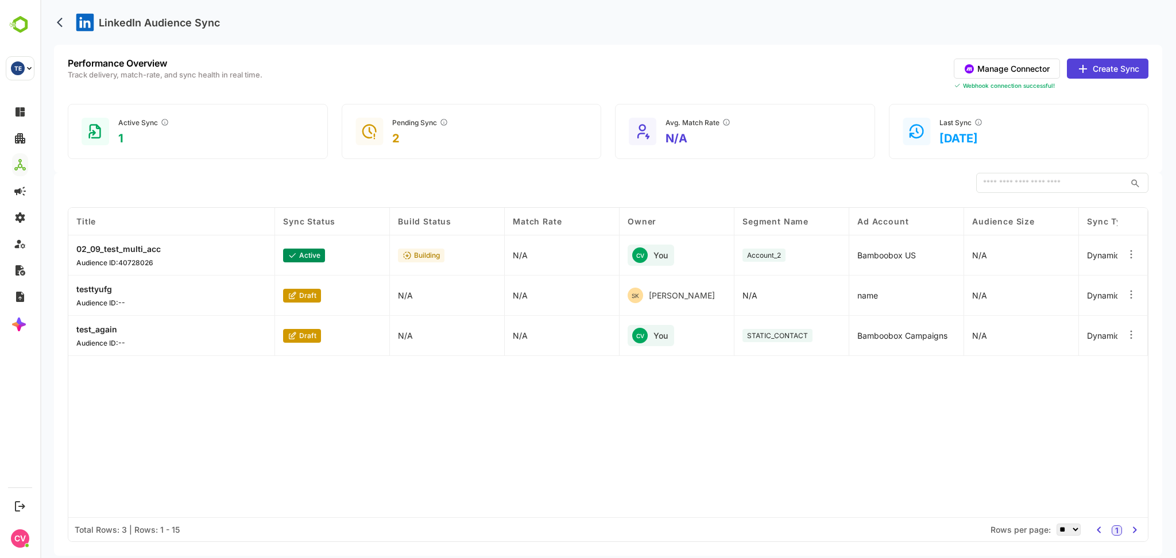
click at [334, 29] on div "LinkedIn Audience Sync" at bounding box center [608, 22] width 1109 height 45
click at [334, 26] on div "LinkedIn Audience Sync" at bounding box center [608, 22] width 1109 height 45
click at [337, 28] on div "LinkedIn Audience Sync" at bounding box center [608, 22] width 1109 height 45
click at [335, 23] on div "LinkedIn Audience Sync" at bounding box center [608, 22] width 1109 height 45
click at [1109, 68] on button "Create Sync" at bounding box center [1108, 69] width 82 height 20
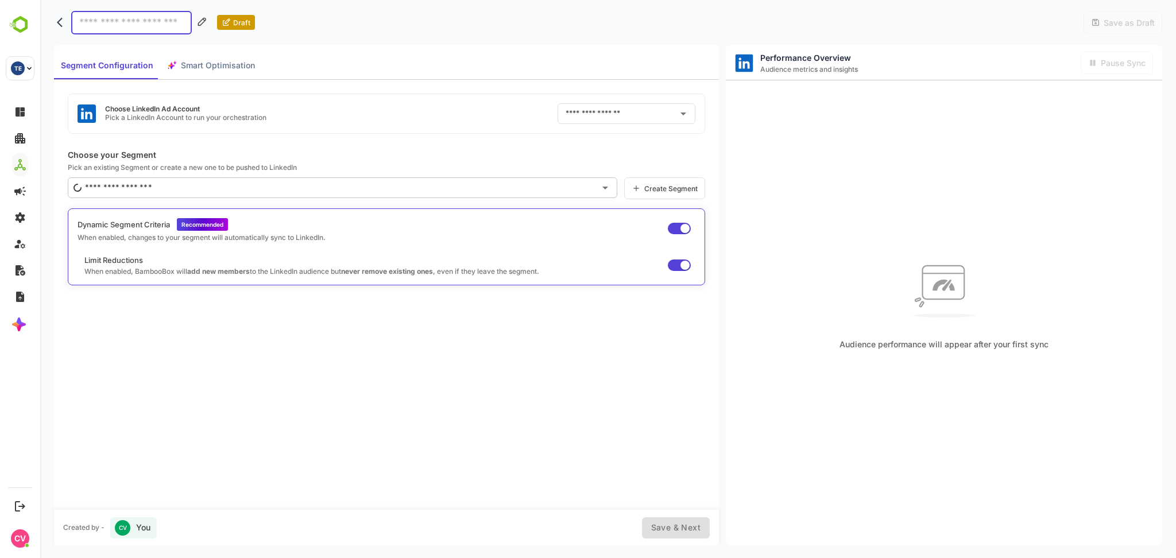
click at [322, 192] on input "text" at bounding box center [338, 188] width 513 height 18
click at [359, 152] on p "Choose your Segment" at bounding box center [387, 155] width 638 height 10
click at [63, 22] on icon "back" at bounding box center [62, 22] width 11 height 11
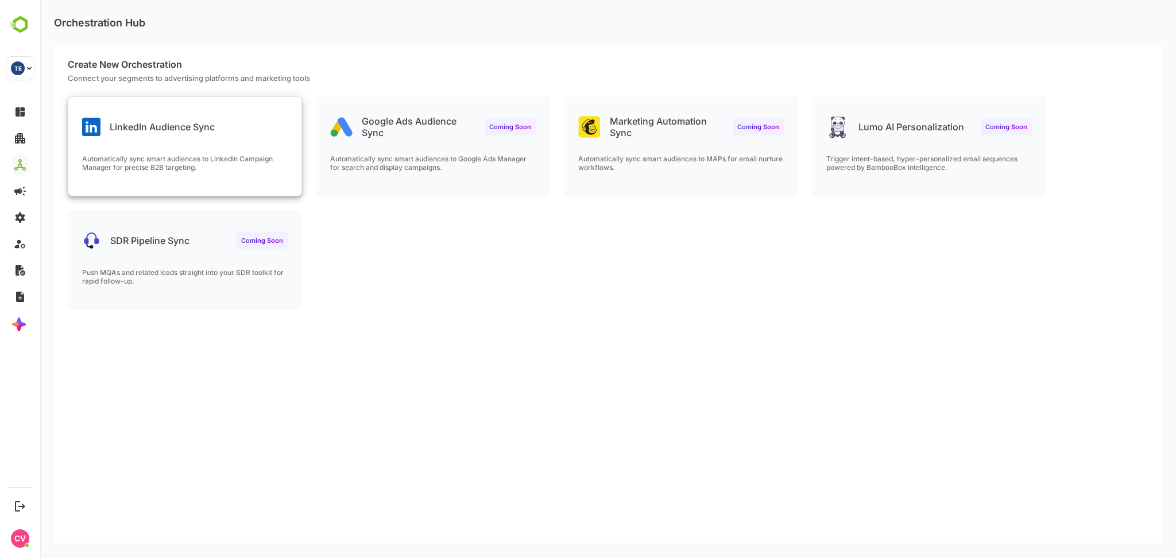
click at [225, 162] on p "Automatically sync smart audiences to LinkedIn Campaign Manager for precise B2B…" at bounding box center [185, 163] width 206 height 17
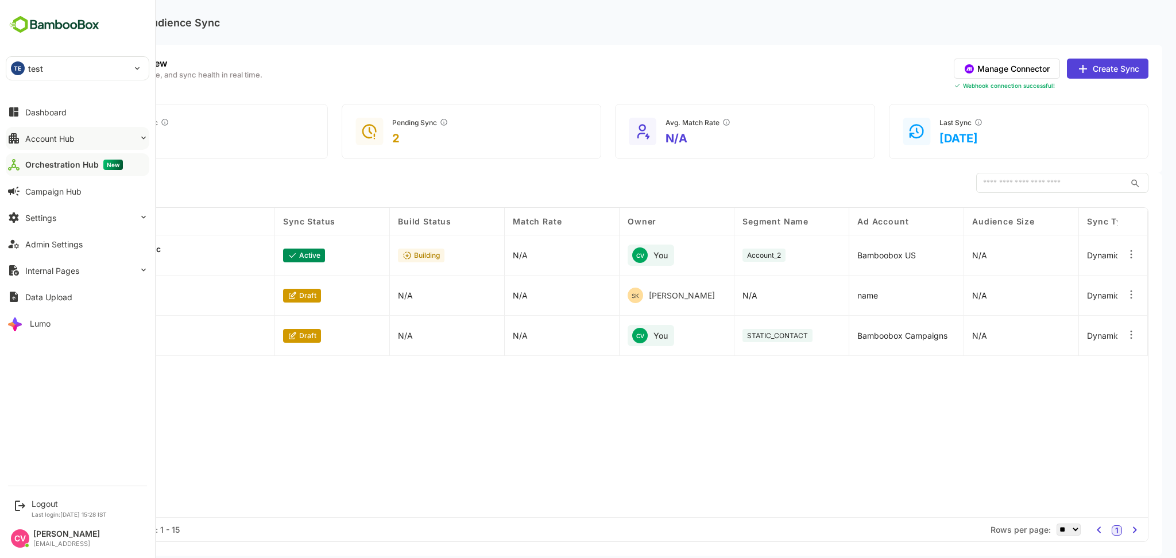
click at [66, 136] on div "Account Hub" at bounding box center [49, 139] width 49 height 10
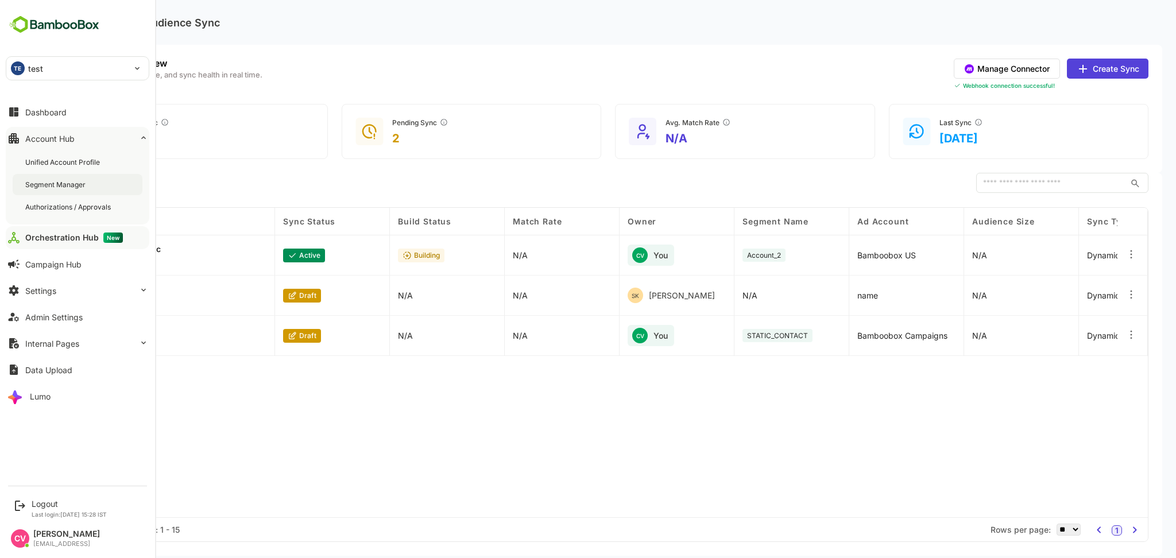
click at [71, 183] on div "Segment Manager" at bounding box center [56, 185] width 63 height 10
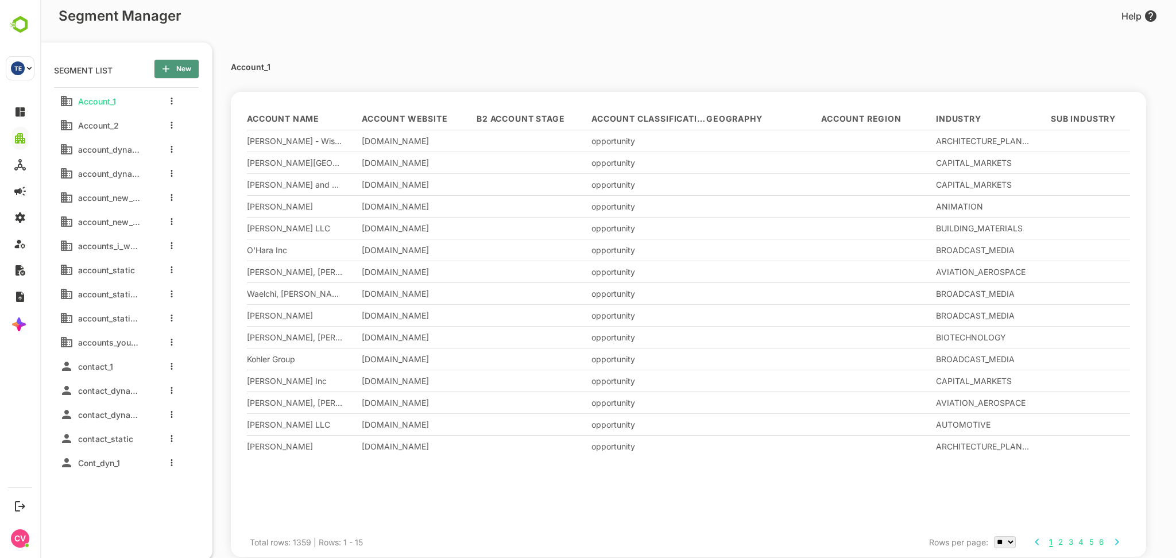
click at [170, 68] on icon "button" at bounding box center [165, 68] width 11 height 11
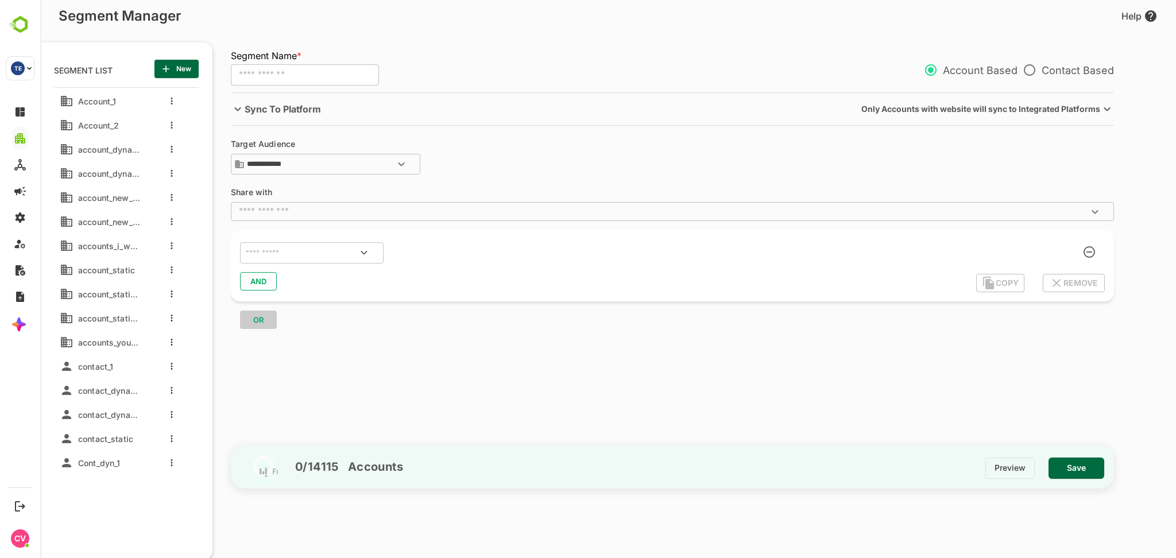
click at [269, 73] on input "text" at bounding box center [305, 75] width 148 height 22
type input "********"
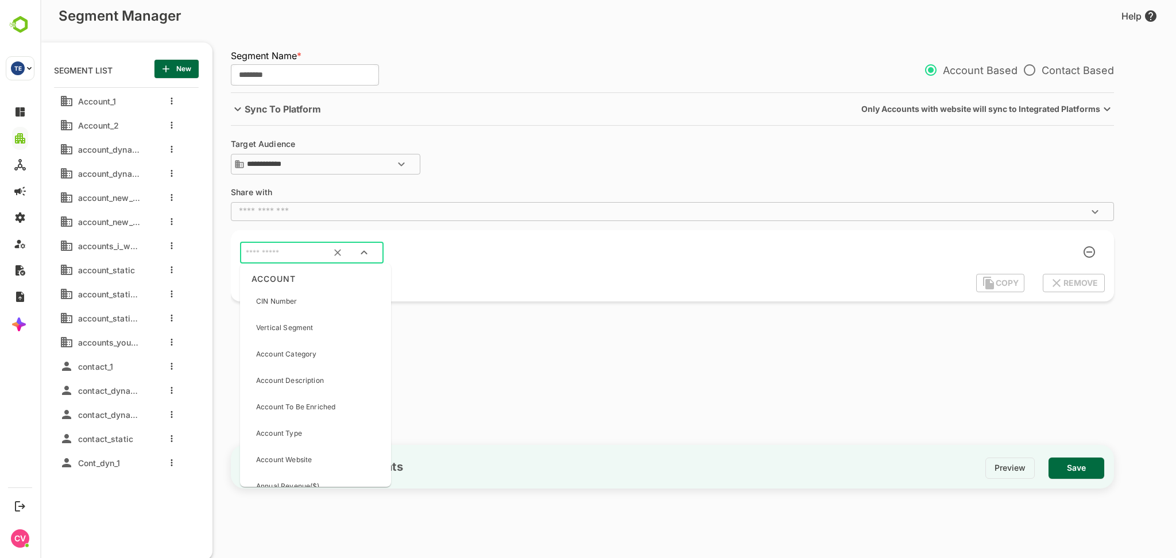
click at [282, 248] on input "text" at bounding box center [298, 253] width 108 height 15
type input "***"
click at [314, 316] on ul "ACCOUNT Customer Name OPPORTUNITIES Opportunity Name (Account) ACTIVITY Event N…" at bounding box center [298, 356] width 116 height 184
click at [314, 294] on div "Customer Name" at bounding box center [298, 301] width 107 height 24
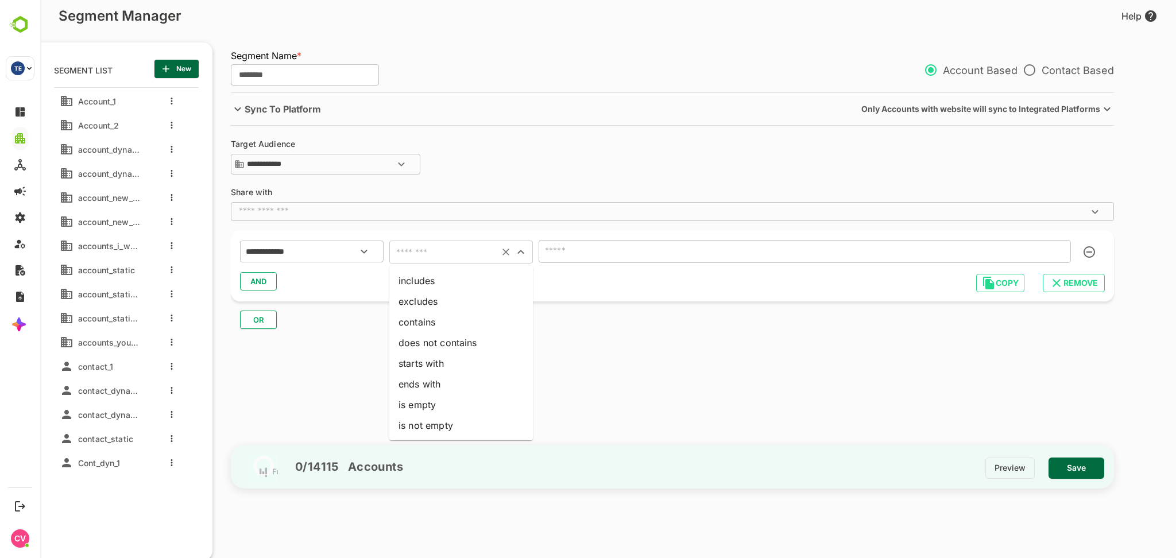
click at [425, 252] on input "text" at bounding box center [444, 252] width 103 height 16
click at [438, 321] on li "contains" at bounding box center [461, 322] width 144 height 21
type input "********"
click at [572, 255] on input "text" at bounding box center [805, 251] width 532 height 23
type input "*"
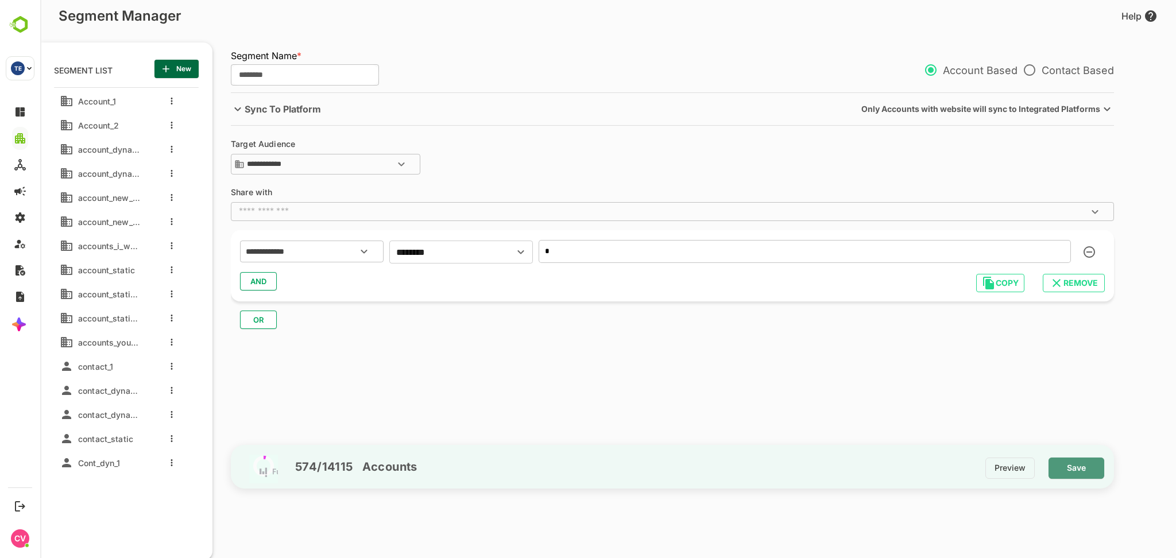
click at [1079, 465] on span "Save" at bounding box center [1076, 468] width 37 height 15
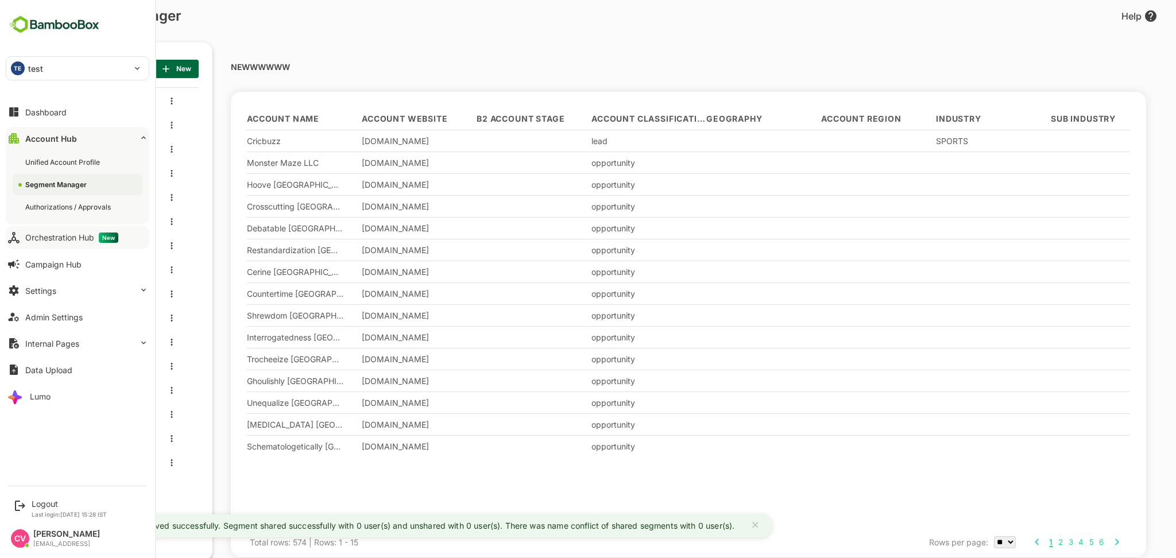
click at [79, 233] on div "Orchestration Hub New" at bounding box center [71, 238] width 93 height 10
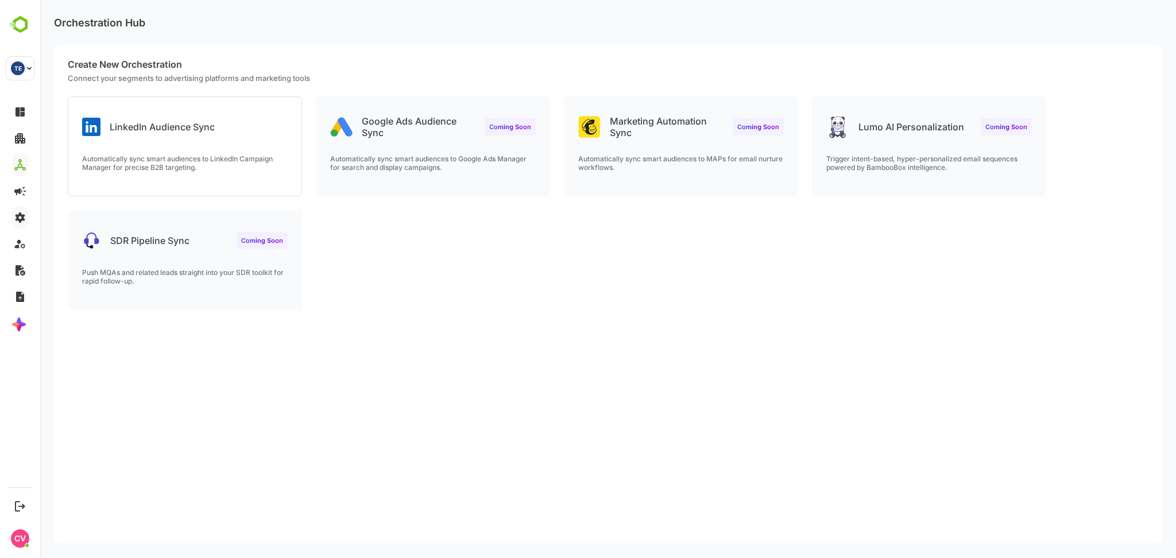
click at [234, 146] on div "LinkedIn Audience Sync Automatically sync smart audiences to LinkedIn Campaign …" at bounding box center [184, 146] width 233 height 99
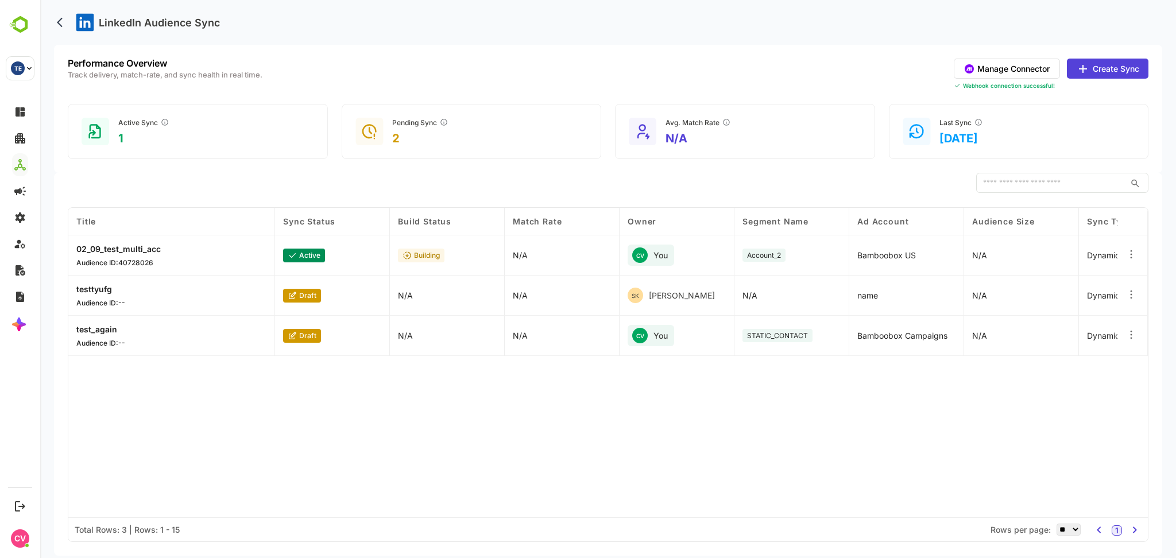
click at [1095, 72] on button "Create Sync" at bounding box center [1108, 69] width 82 height 20
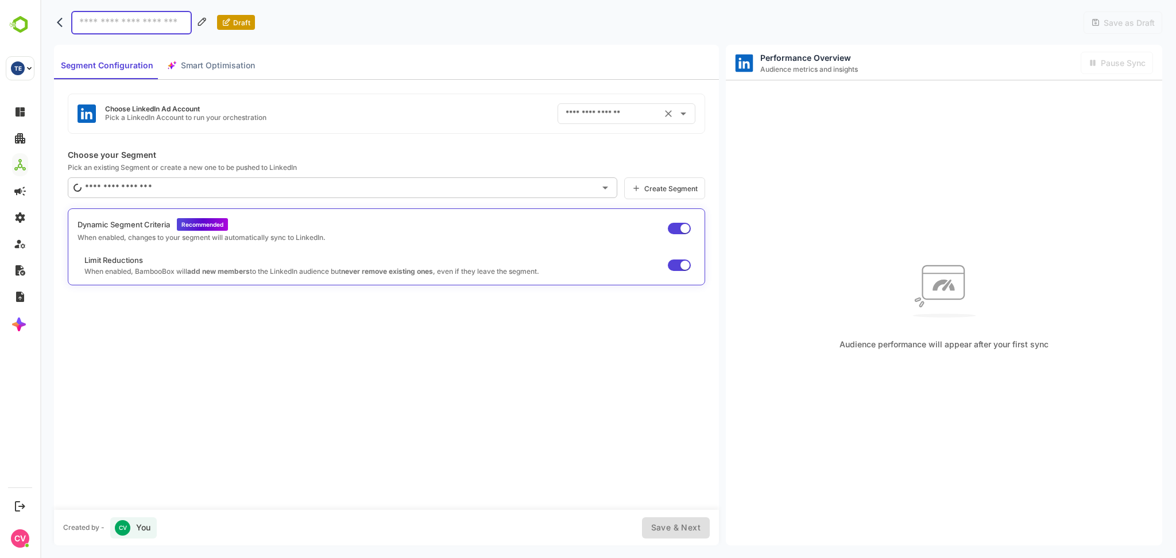
click at [594, 121] on input "text" at bounding box center [610, 114] width 95 height 18
click at [616, 176] on li "Bamboobox Campaigns ID: 510998106" at bounding box center [635, 184] width 154 height 21
type input "**********"
click at [609, 114] on input "**********" at bounding box center [610, 114] width 95 height 18
click at [452, 111] on div "**********" at bounding box center [387, 114] width 638 height 40
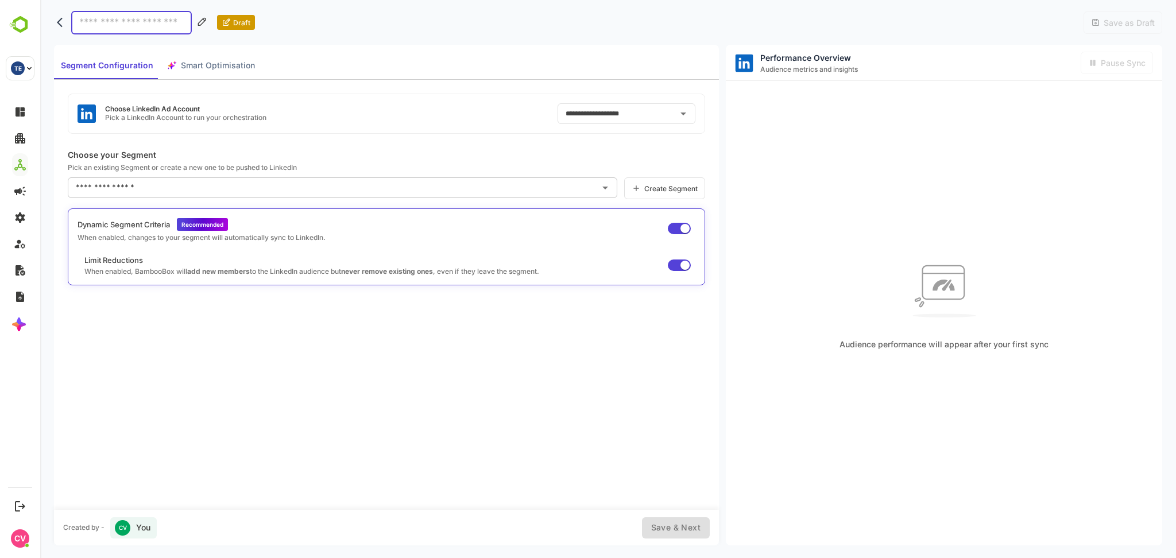
click at [377, 188] on input "text" at bounding box center [334, 188] width 522 height 18
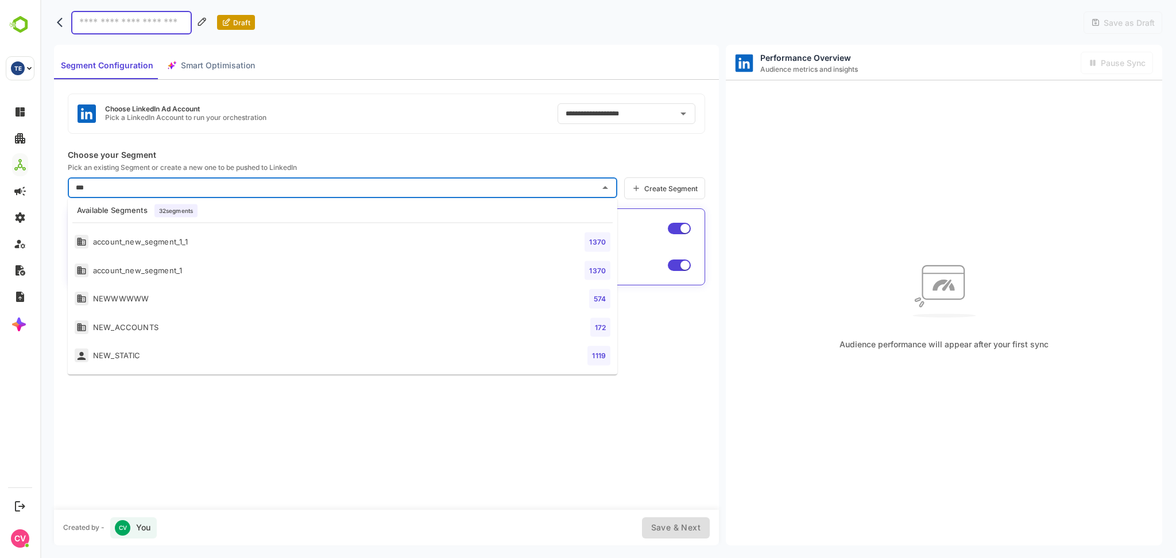
click at [256, 308] on li "NEWWWWWW 574" at bounding box center [343, 299] width 550 height 28
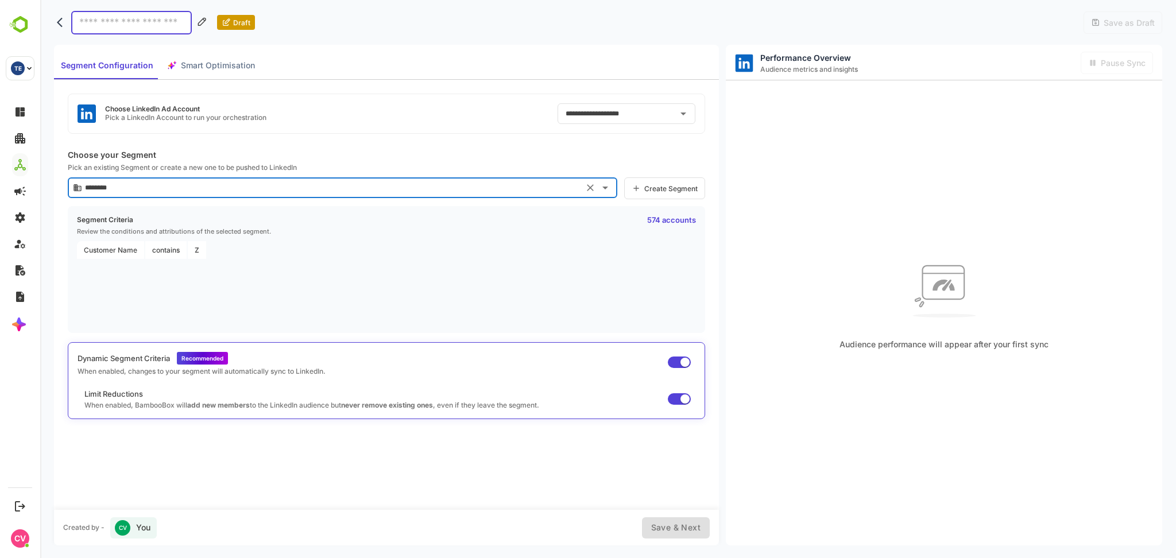
type input "********"
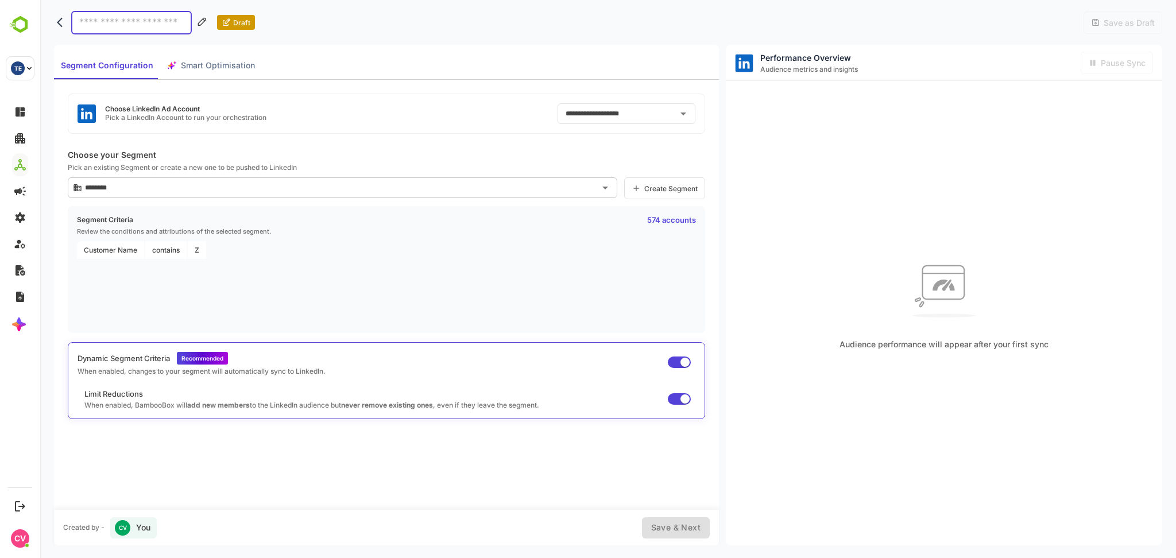
click at [143, 18] on input at bounding box center [131, 23] width 121 height 24
type input "*"
type input "**********"
click at [692, 536] on button "Save & Next" at bounding box center [676, 528] width 68 height 21
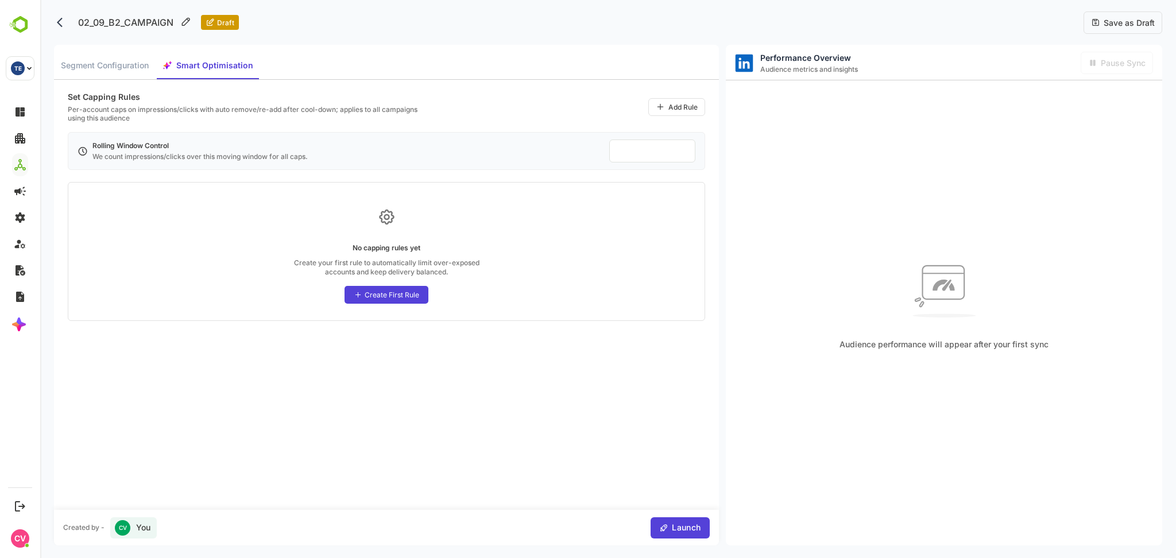
click at [685, 528] on span "Launch" at bounding box center [685, 528] width 32 height 14
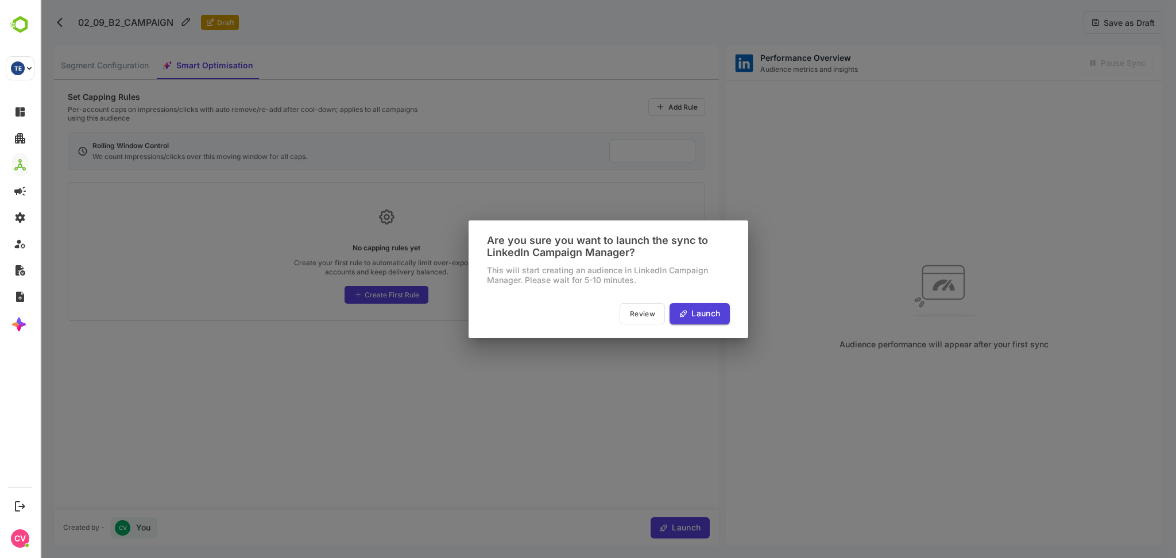
click at [720, 316] on button "Launch" at bounding box center [700, 313] width 60 height 21
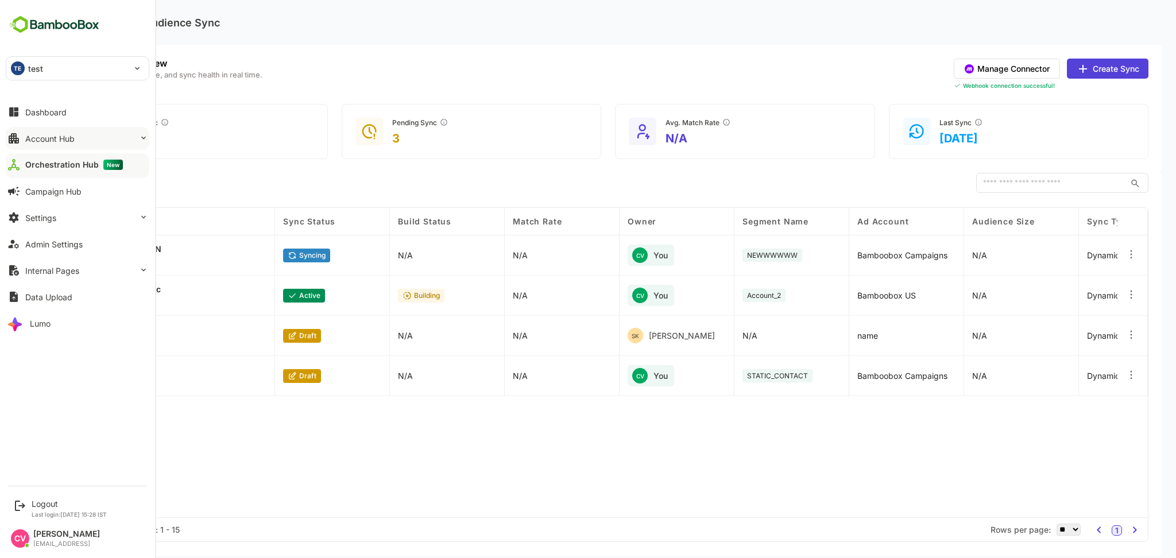
click at [44, 139] on div "Account Hub" at bounding box center [49, 139] width 49 height 10
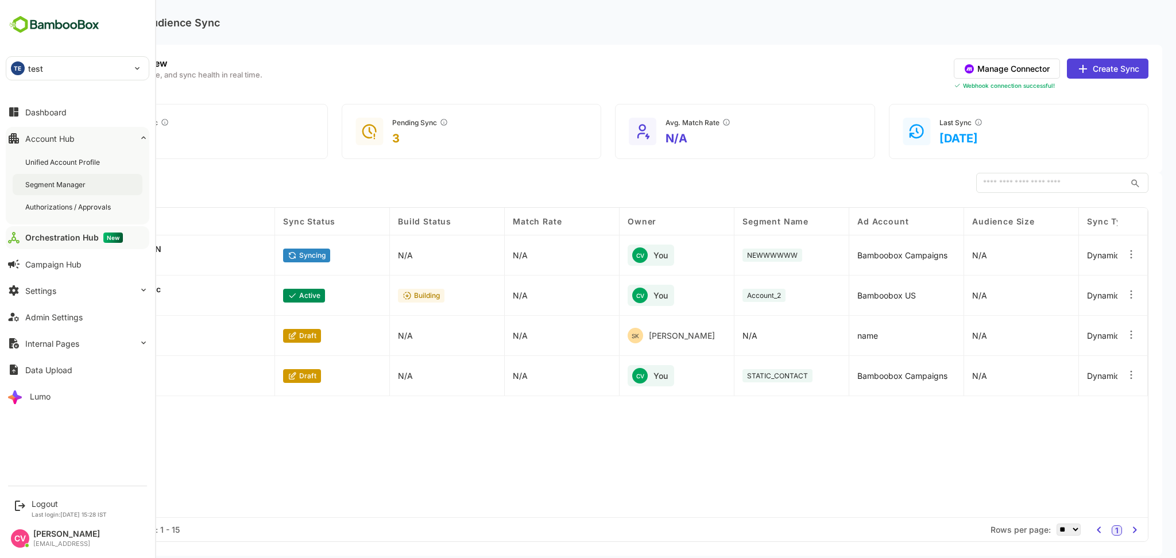
click at [46, 184] on div "Segment Manager" at bounding box center [56, 185] width 63 height 10
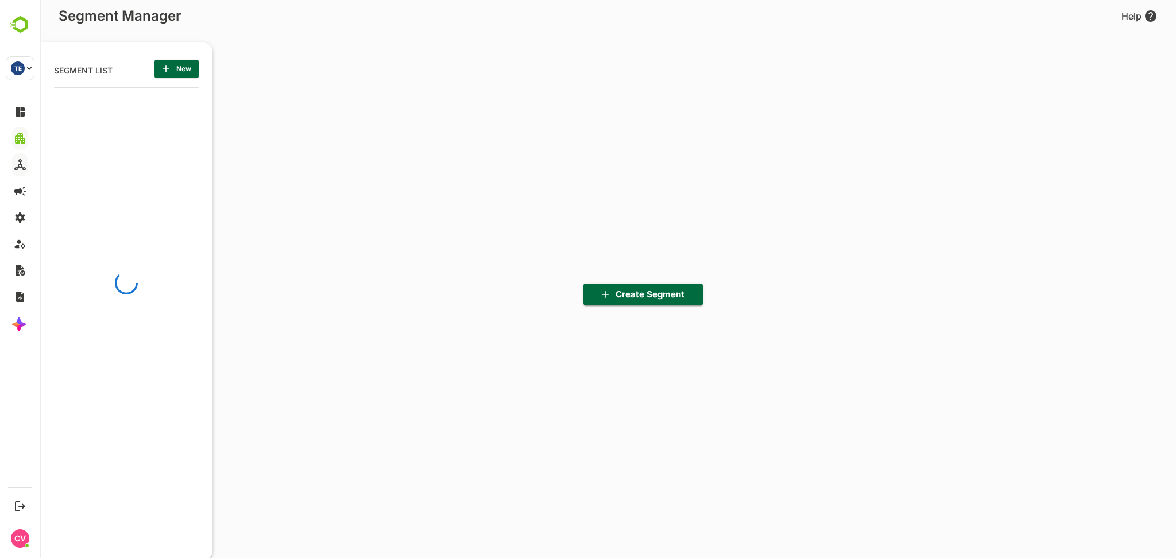
scroll to position [389, 142]
click at [186, 76] on span "New" at bounding box center [177, 68] width 26 height 15
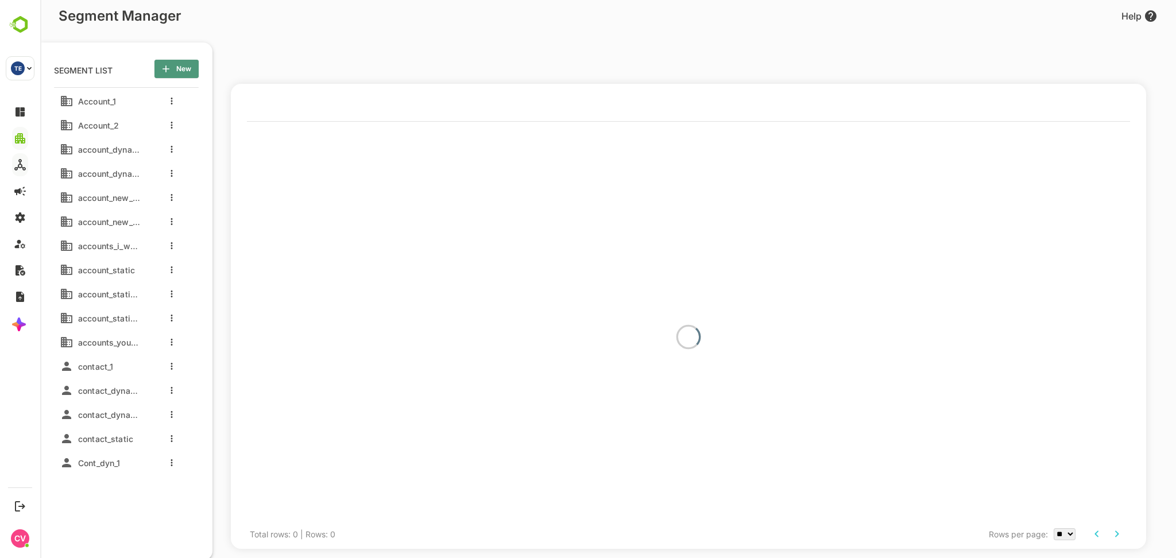
click at [184, 65] on span "New" at bounding box center [177, 68] width 26 height 15
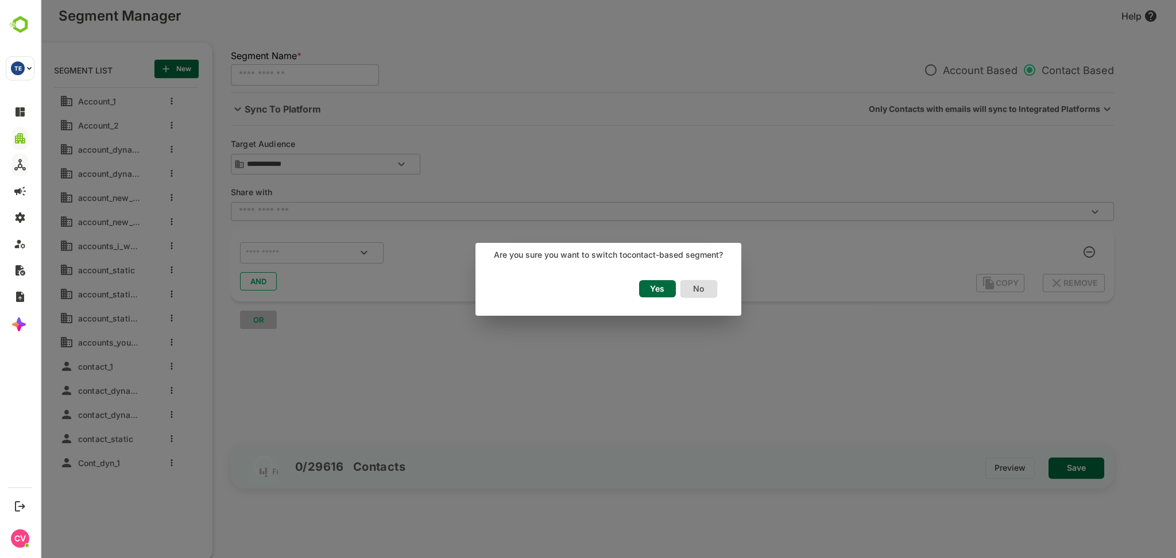
click at [662, 285] on span "Yes" at bounding box center [657, 288] width 25 height 15
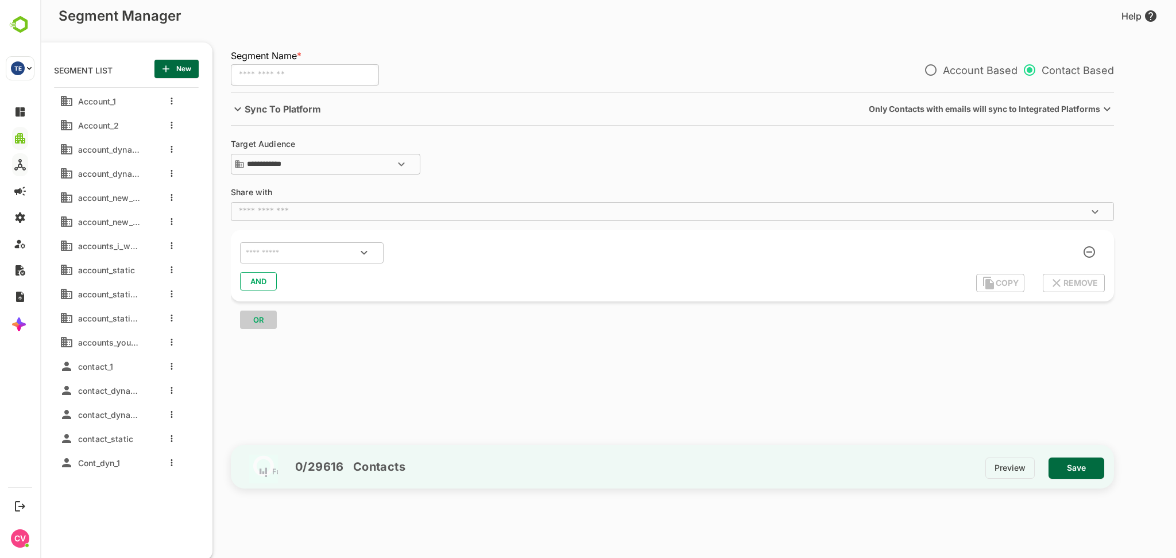
click at [291, 70] on input "text" at bounding box center [305, 75] width 148 height 22
click at [288, 263] on div "​" at bounding box center [312, 253] width 144 height 22
type input "********"
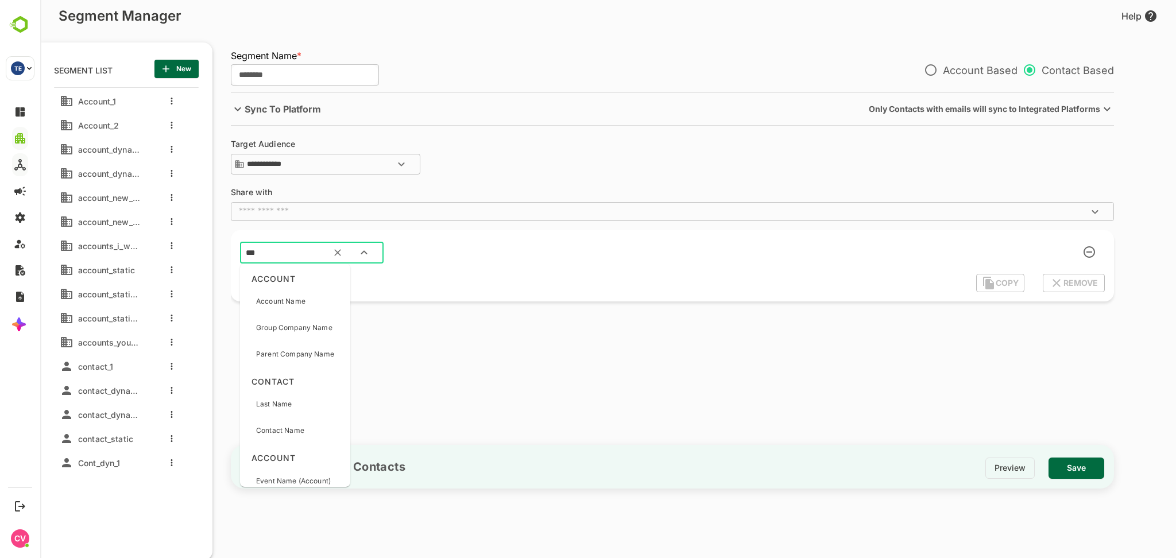
type input "****"
click at [304, 313] on div "Account Name" at bounding box center [280, 301] width 49 height 24
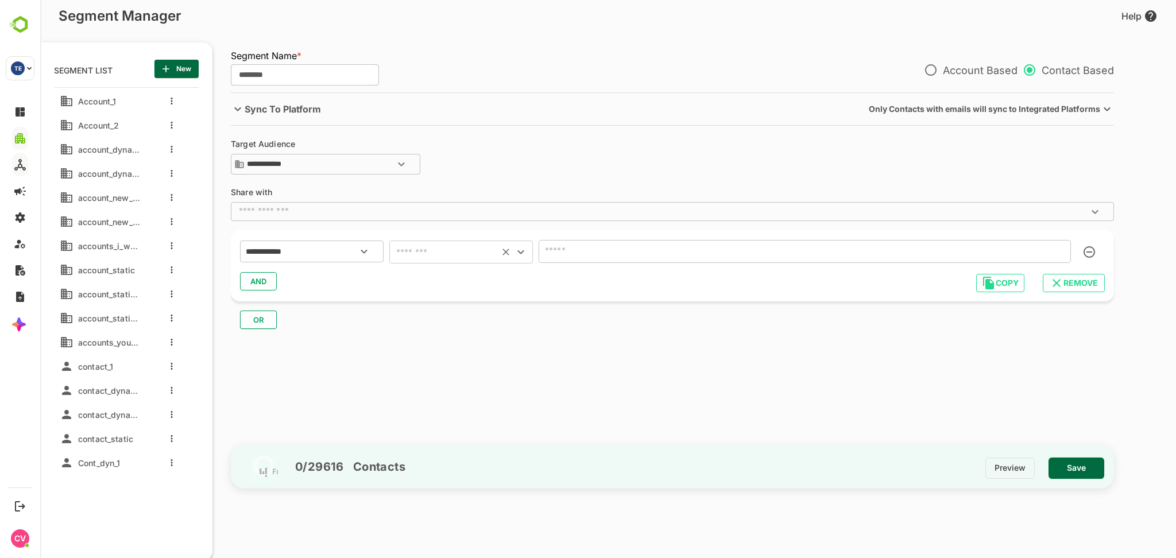
click at [422, 253] on input "text" at bounding box center [444, 252] width 103 height 16
click at [434, 318] on li "contains" at bounding box center [461, 322] width 144 height 21
type input "********"
click at [675, 249] on input "text" at bounding box center [805, 251] width 532 height 23
type input "*"
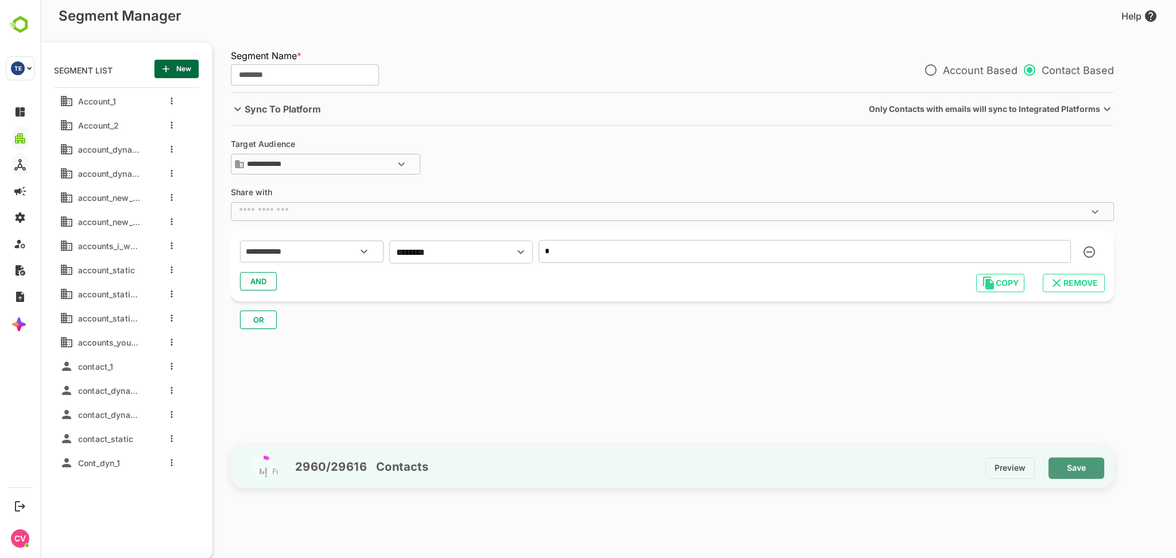
click at [1079, 464] on span "Save" at bounding box center [1076, 468] width 37 height 15
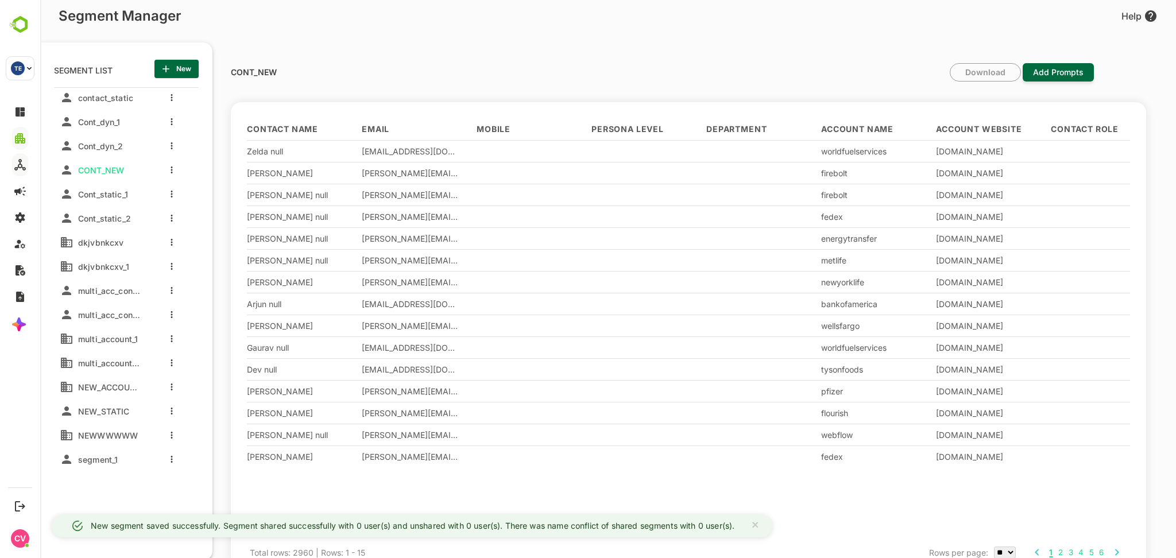
scroll to position [299, 0]
click at [171, 172] on icon "more actions" at bounding box center [172, 171] width 2 height 7
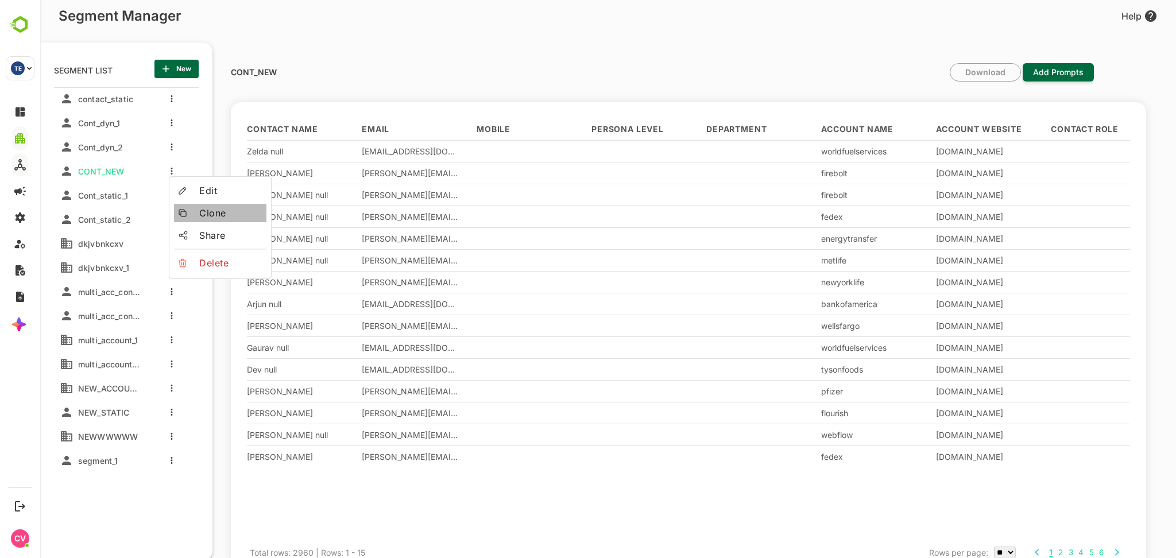
click at [208, 219] on span "Clone" at bounding box center [230, 213] width 63 height 14
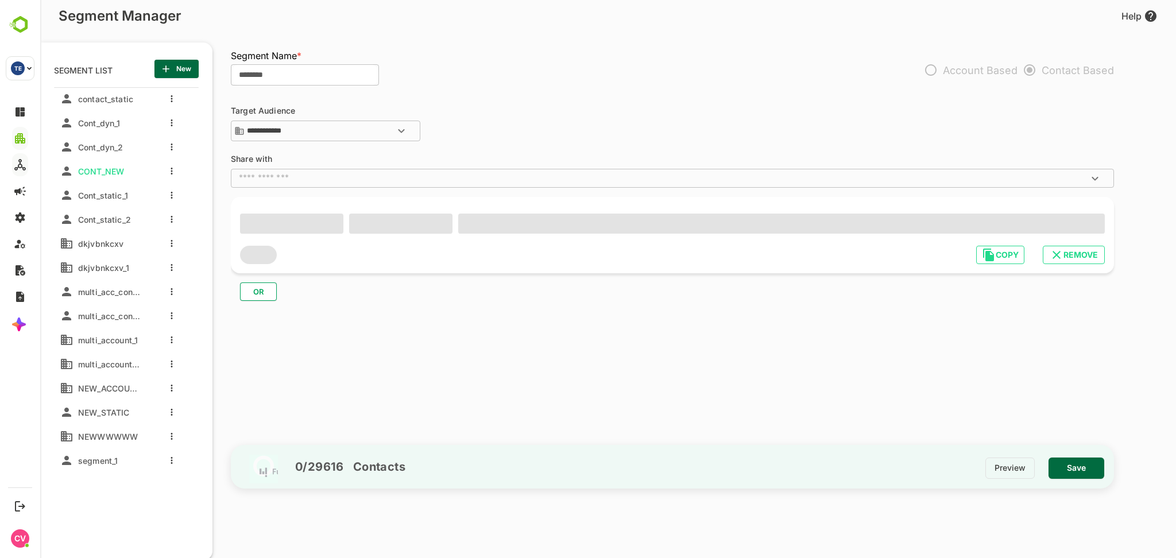
type input "**********"
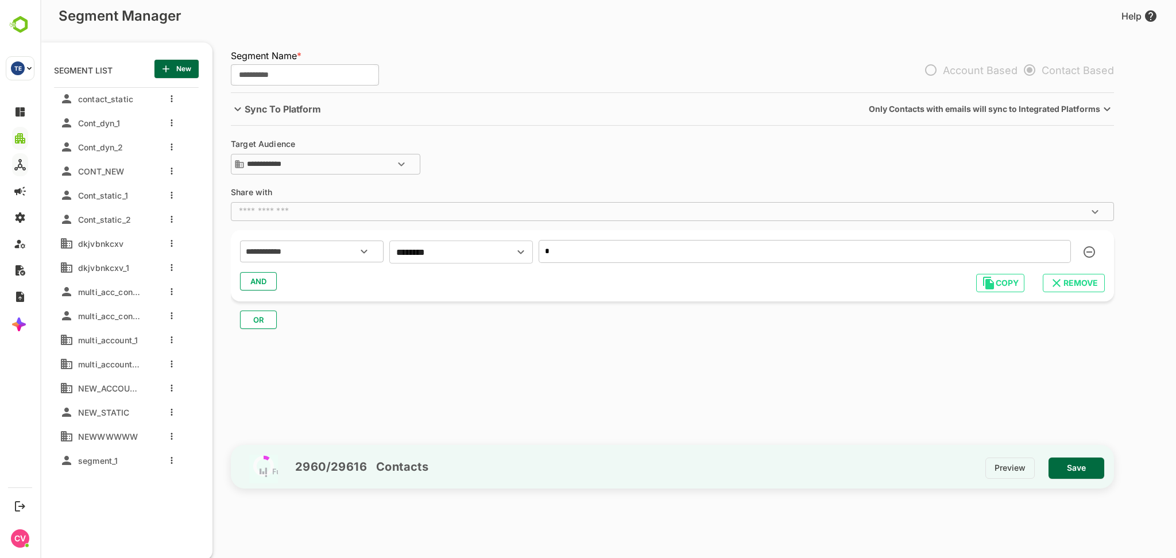
click at [565, 260] on input "*" at bounding box center [805, 251] width 532 height 23
type input "*"
click at [1074, 464] on span "Save" at bounding box center [1076, 468] width 37 height 15
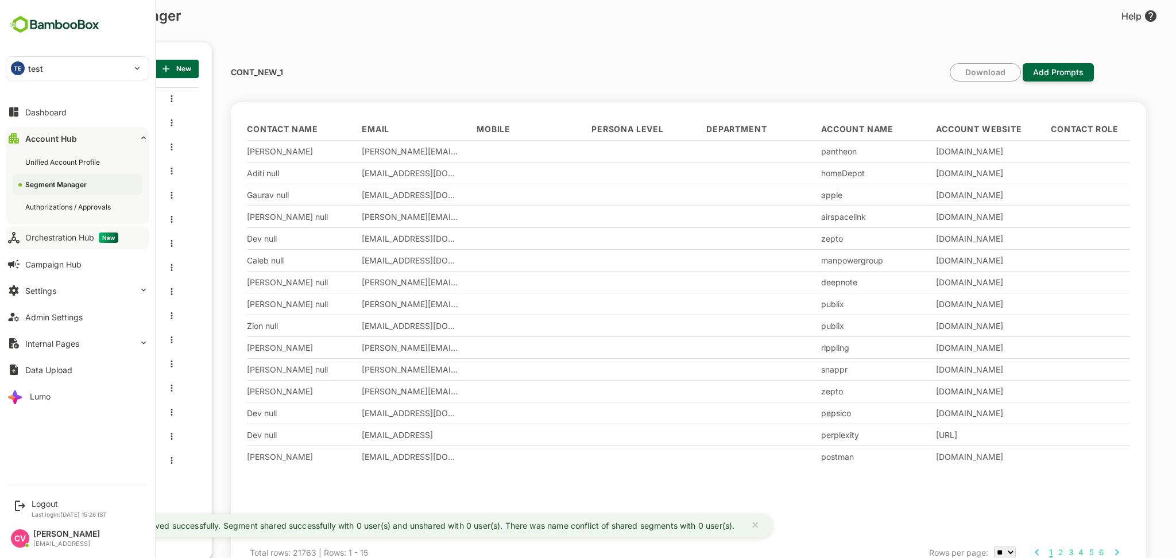
click at [71, 241] on div "Orchestration Hub New" at bounding box center [71, 238] width 93 height 10
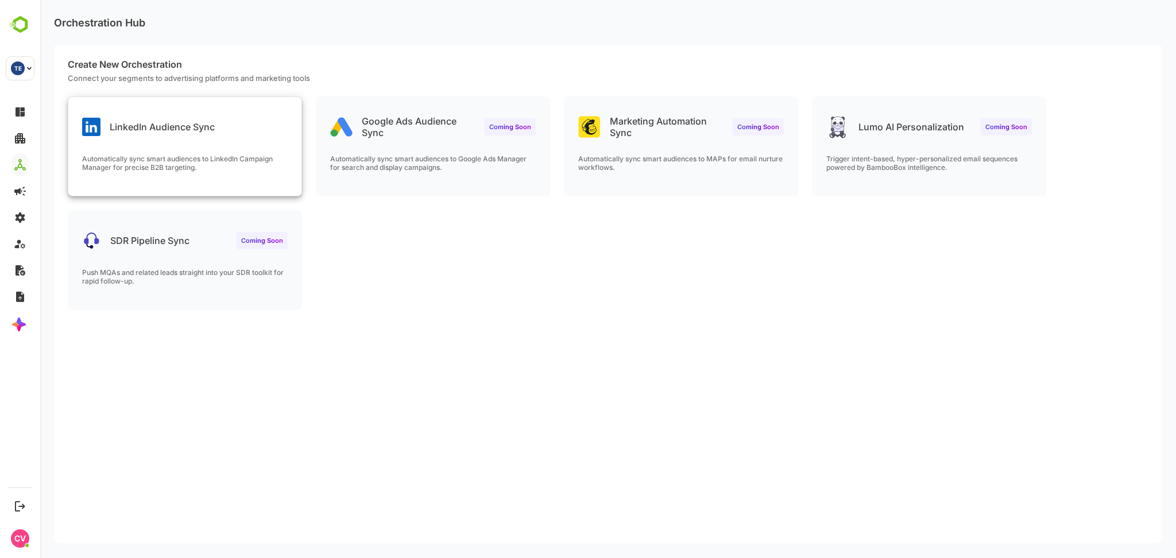
click at [234, 140] on div "LinkedIn Audience Sync Automatically sync smart audiences to LinkedIn Campaign …" at bounding box center [184, 146] width 233 height 99
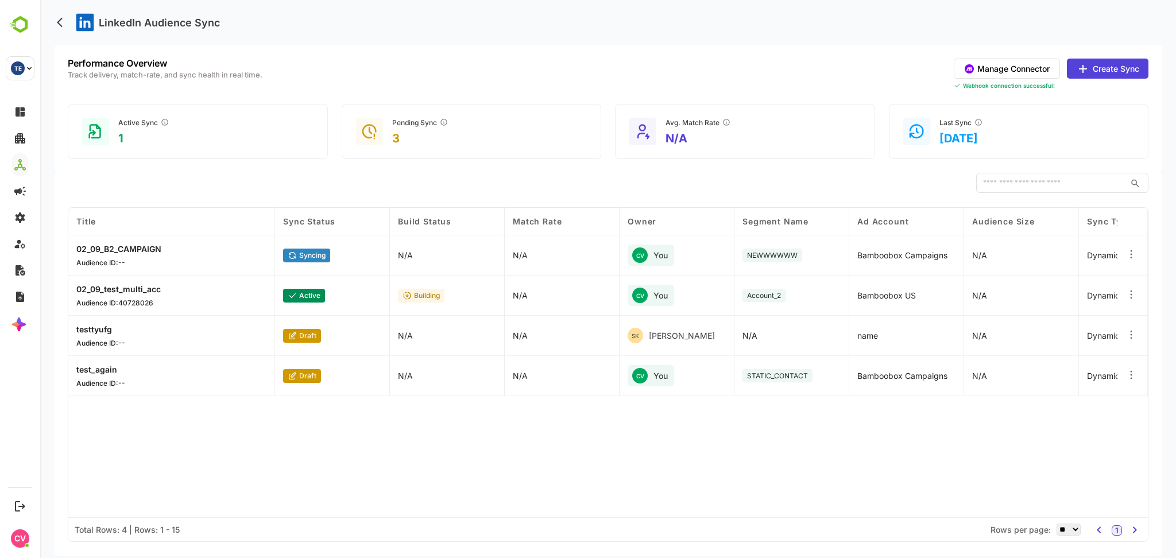
click at [1103, 69] on button "Create Sync" at bounding box center [1108, 69] width 82 height 20
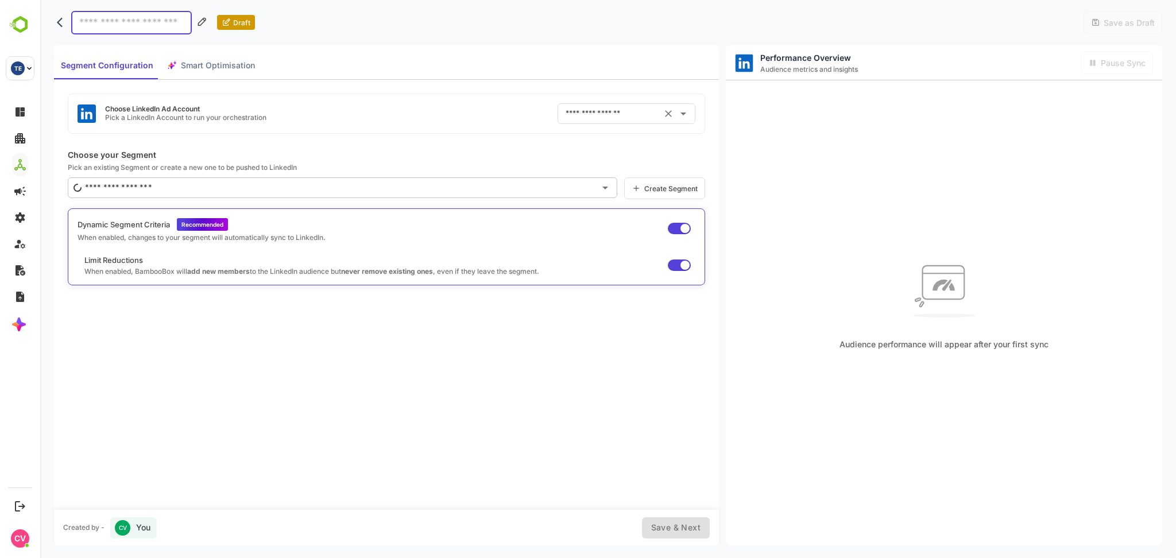
click at [596, 113] on input "text" at bounding box center [610, 114] width 95 height 18
click at [603, 173] on ul "Bamboobox US ID: 512307904 Bamboobox Campaigns ID: 510998106" at bounding box center [634, 173] width 159 height 48
click at [576, 162] on div "Bamboobox US" at bounding box center [593, 161] width 56 height 11
type input "**********"
click at [141, 26] on input at bounding box center [131, 23] width 121 height 24
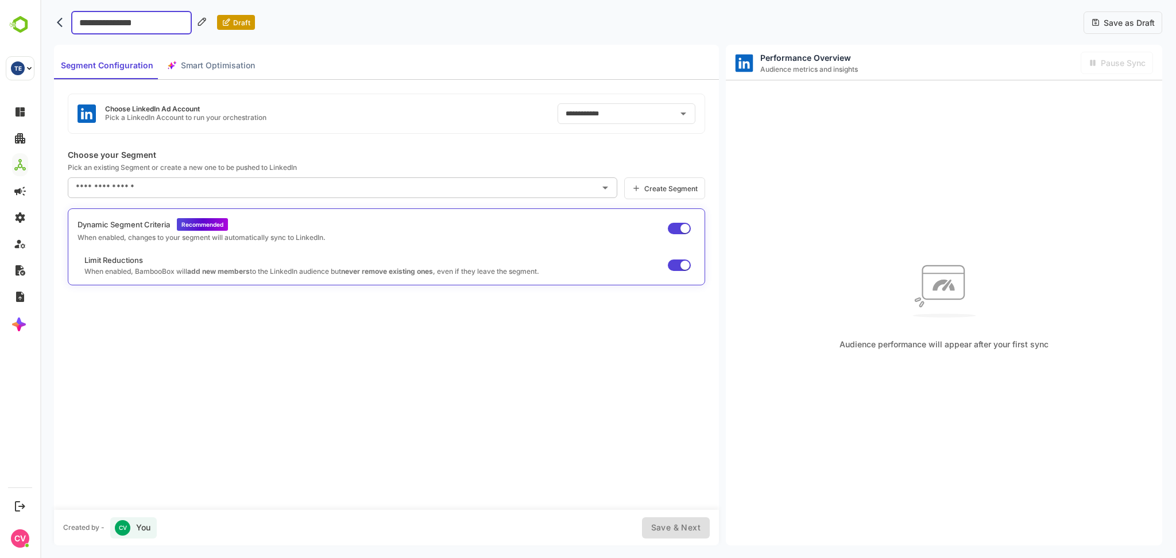
type input "**********"
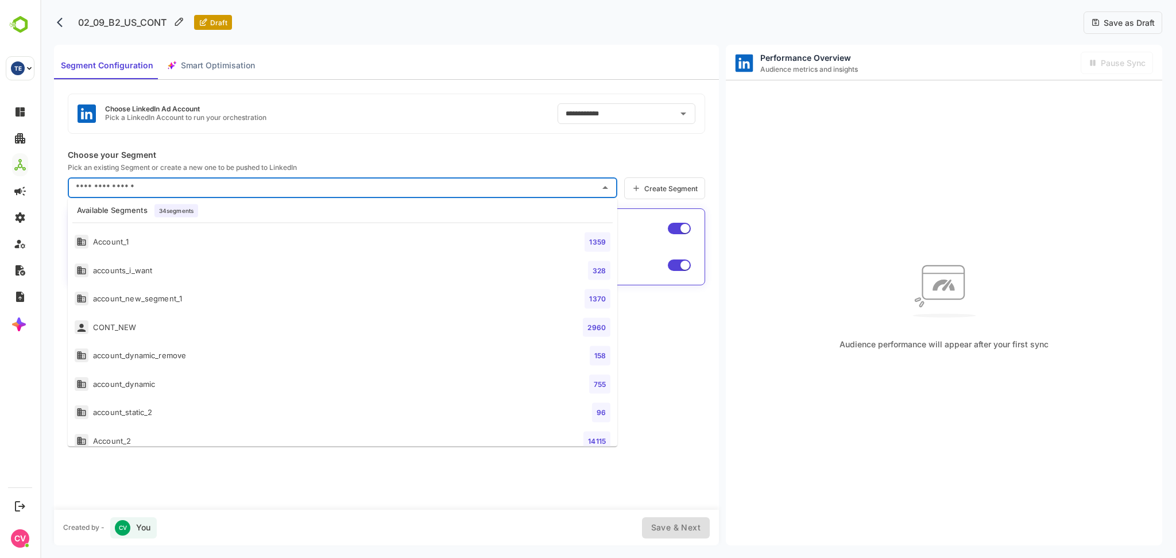
click at [149, 188] on input "text" at bounding box center [334, 188] width 522 height 18
click at [156, 252] on li "CONT_NEW 2960" at bounding box center [343, 242] width 550 height 29
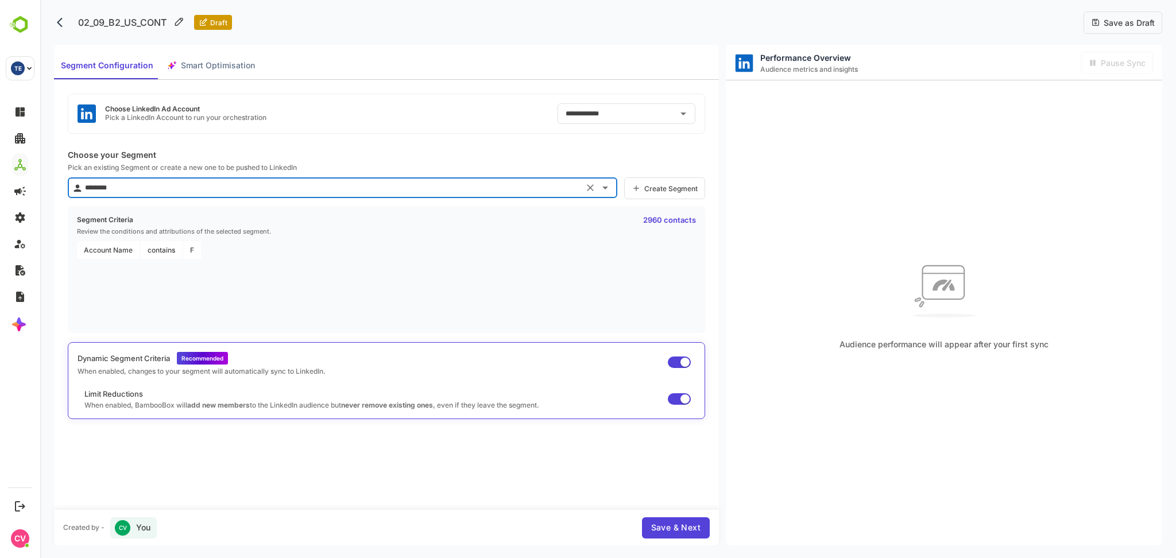
type input "********"
click at [670, 527] on span "Save & Next" at bounding box center [675, 528] width 49 height 14
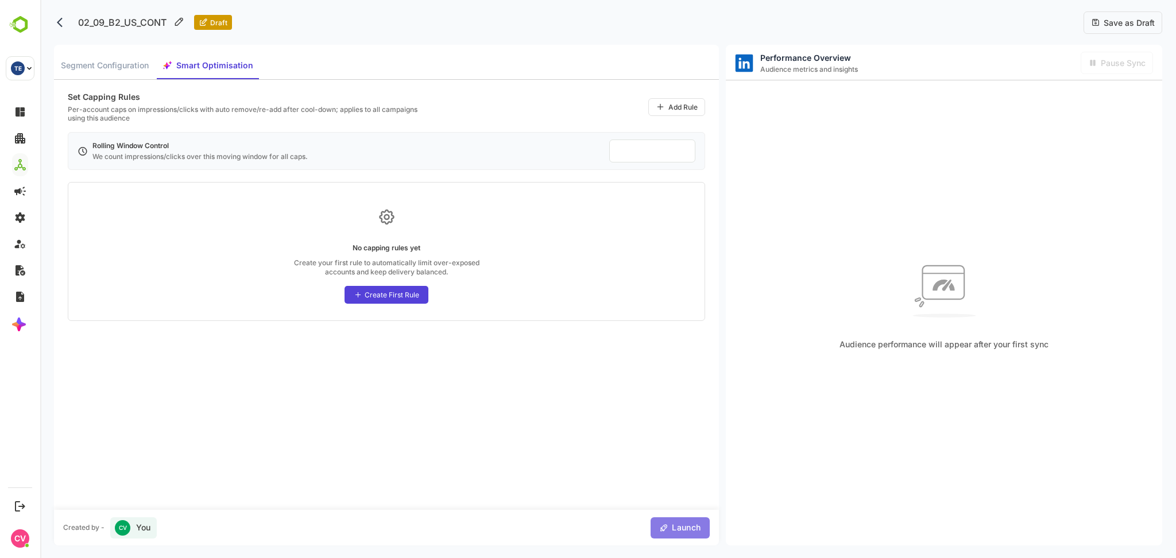
click at [670, 527] on span "Launch" at bounding box center [685, 528] width 32 height 14
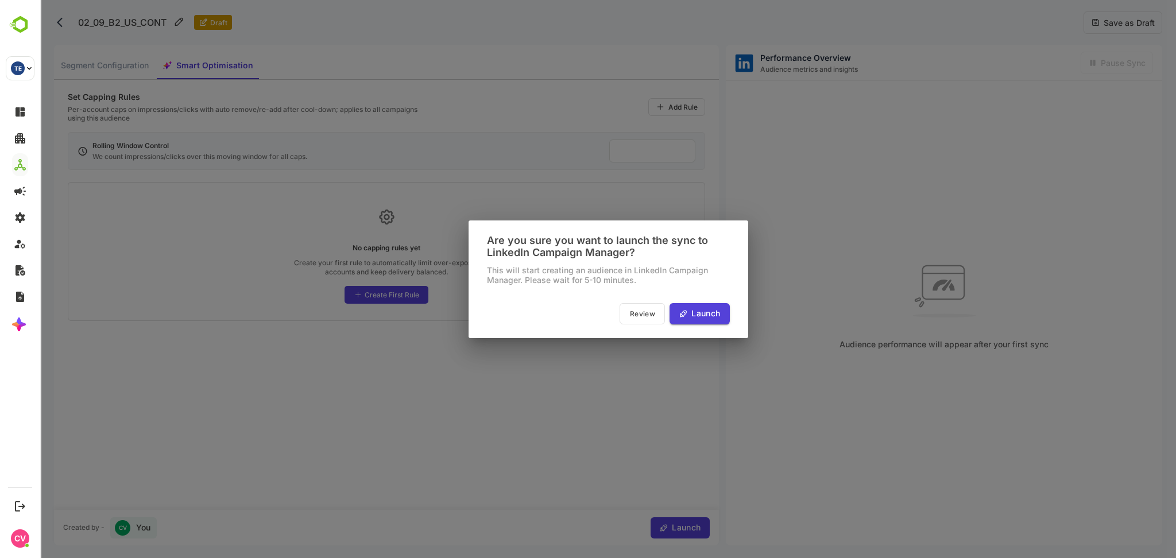
click at [708, 318] on span "Launch" at bounding box center [704, 314] width 32 height 14
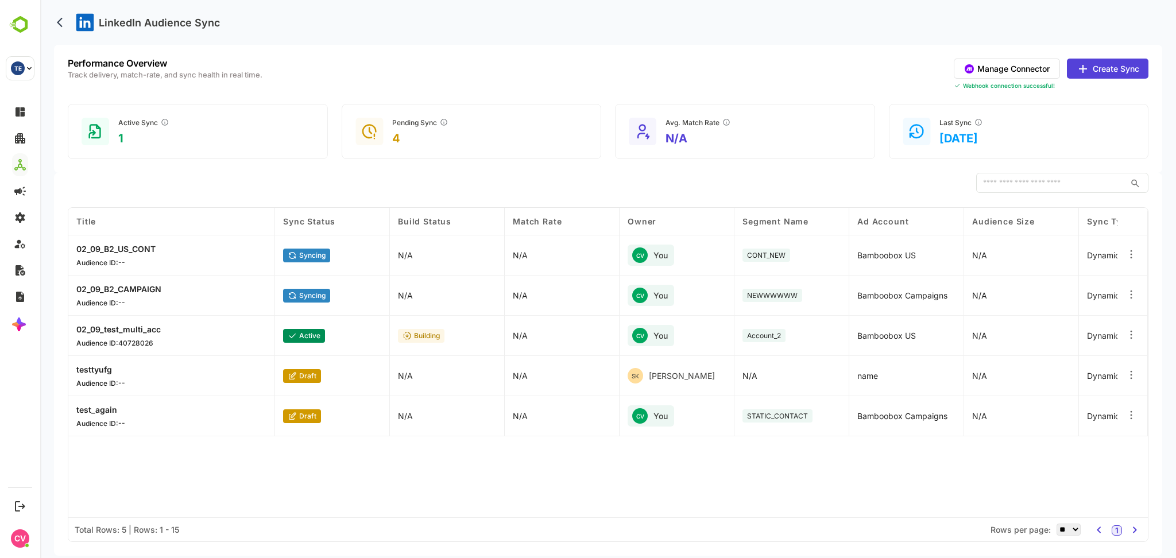
click at [1100, 75] on button "Create Sync" at bounding box center [1108, 69] width 82 height 20
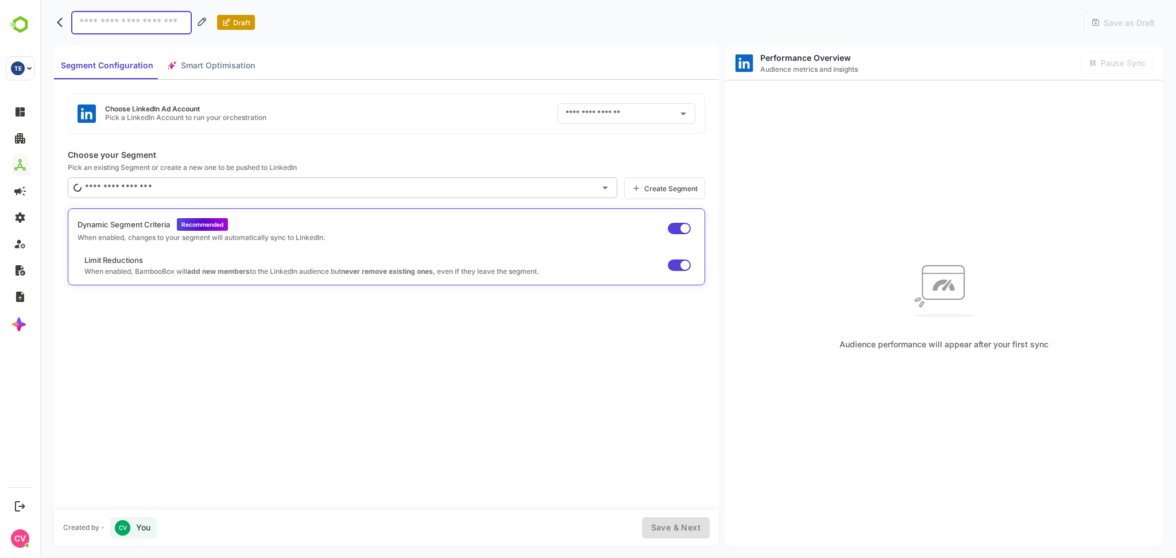
click at [113, 18] on input at bounding box center [131, 23] width 121 height 24
type input "**********"
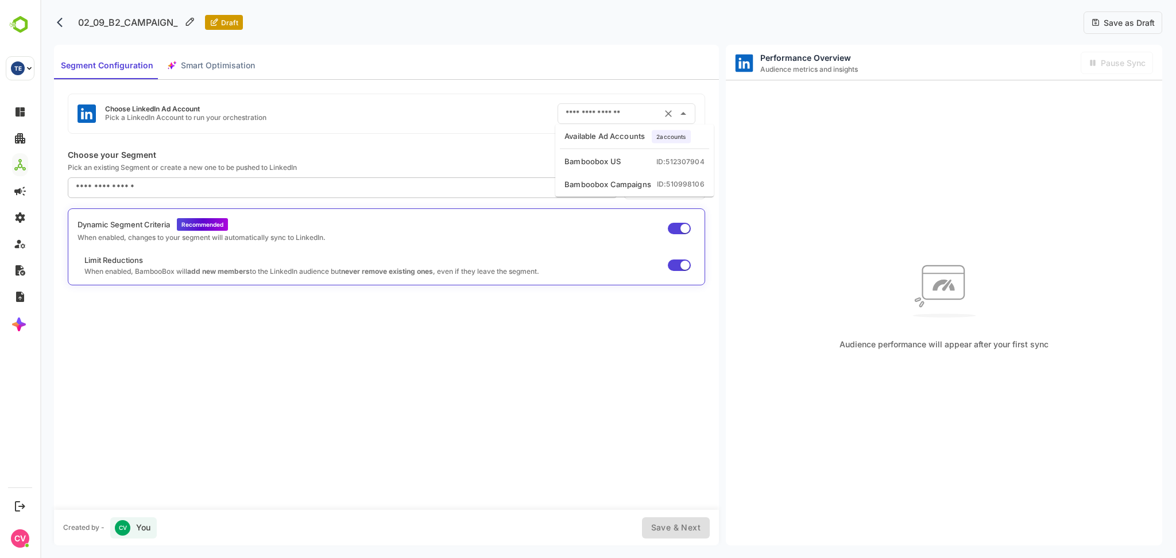
click at [638, 114] on input "text" at bounding box center [610, 114] width 95 height 18
click at [618, 182] on div "Bamboobox Campaigns" at bounding box center [608, 184] width 87 height 11
type input "**********"
click at [173, 14] on p "02_09_B2_CAMPAIGN_" at bounding box center [127, 22] width 113 height 23
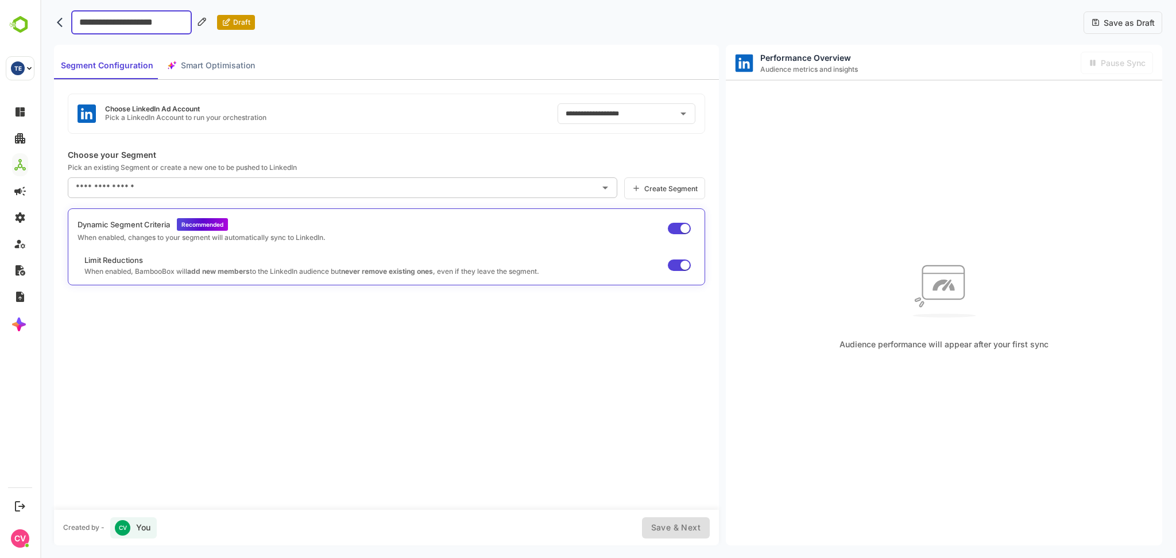
type input "**********"
click at [187, 197] on div "​" at bounding box center [343, 187] width 550 height 21
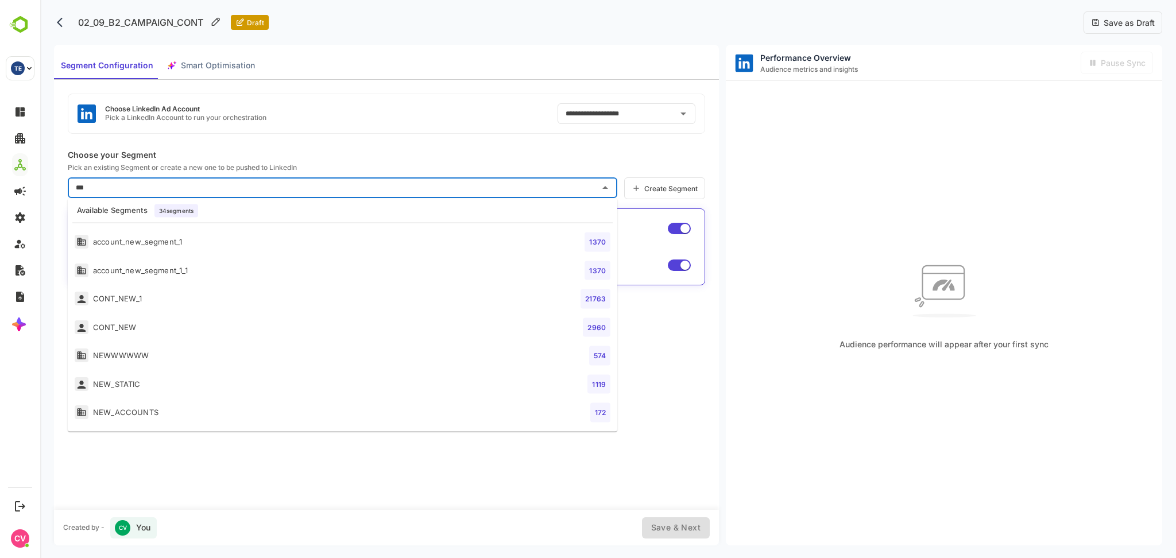
click at [157, 302] on li "CONT_NEW_1 21763" at bounding box center [343, 299] width 550 height 28
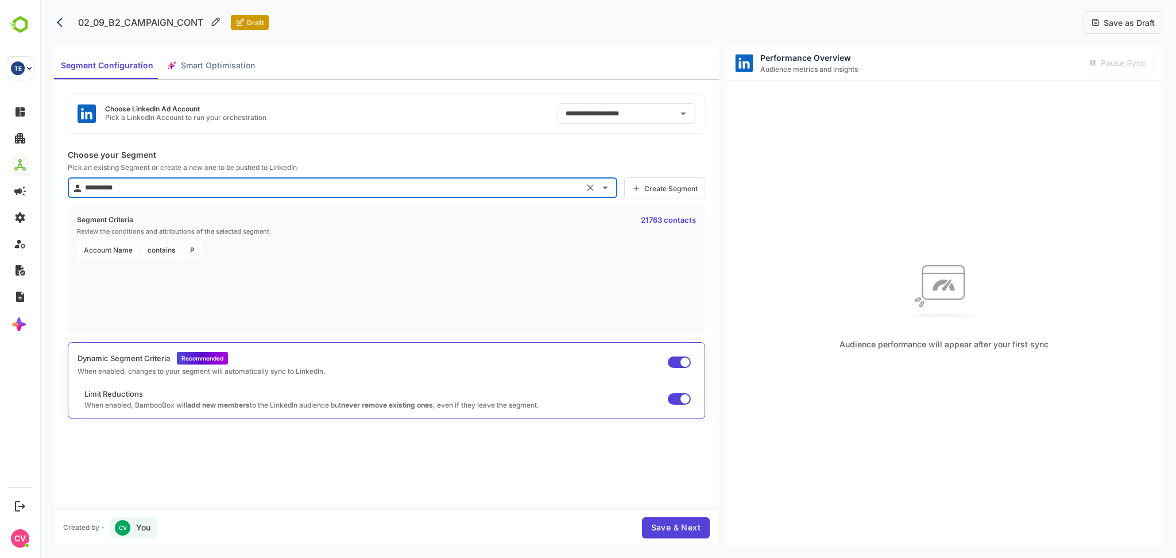
type input "**********"
click at [663, 535] on span "Save & Next" at bounding box center [675, 528] width 49 height 14
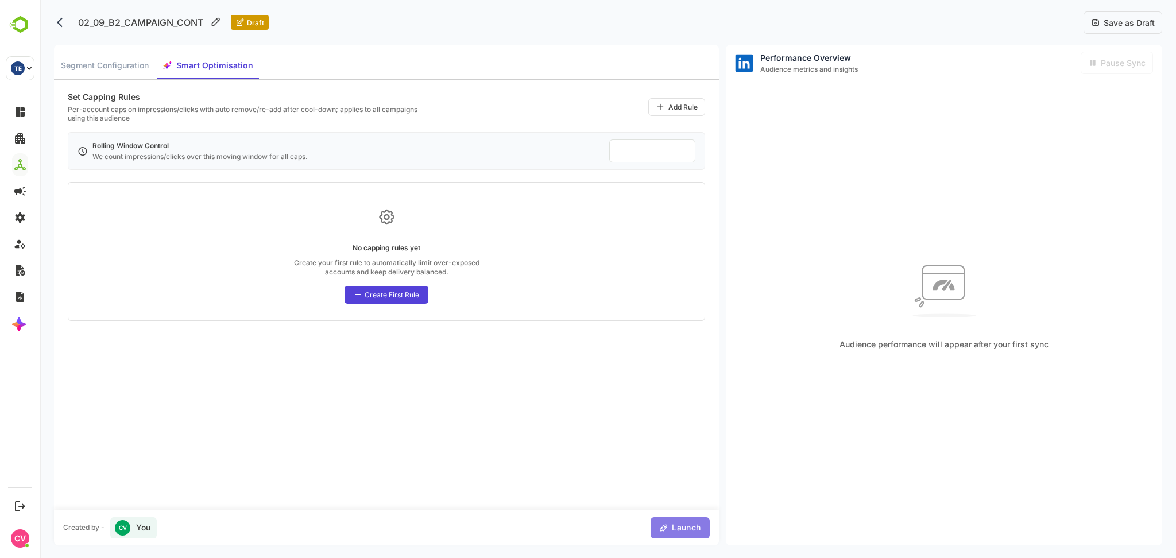
click at [706, 524] on button "Launch" at bounding box center [680, 528] width 59 height 21
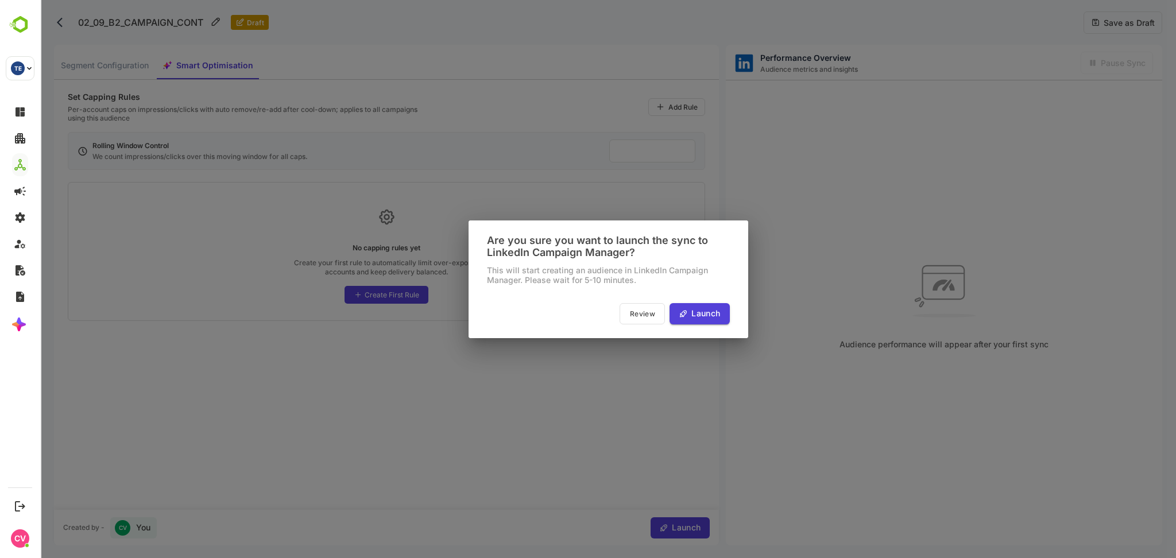
click at [700, 316] on span "Launch" at bounding box center [704, 314] width 32 height 14
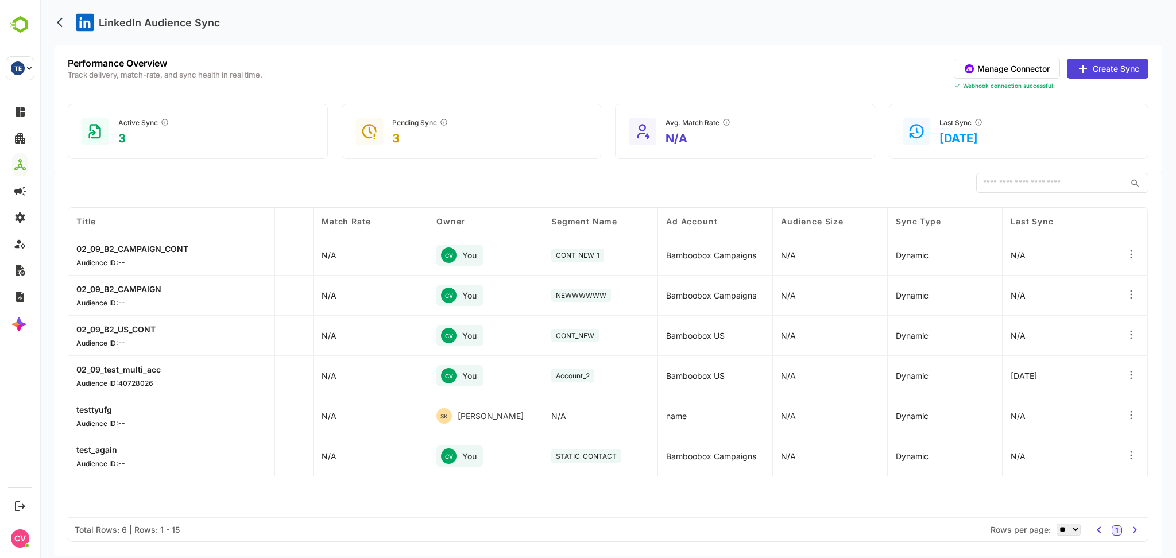
scroll to position [0, 0]
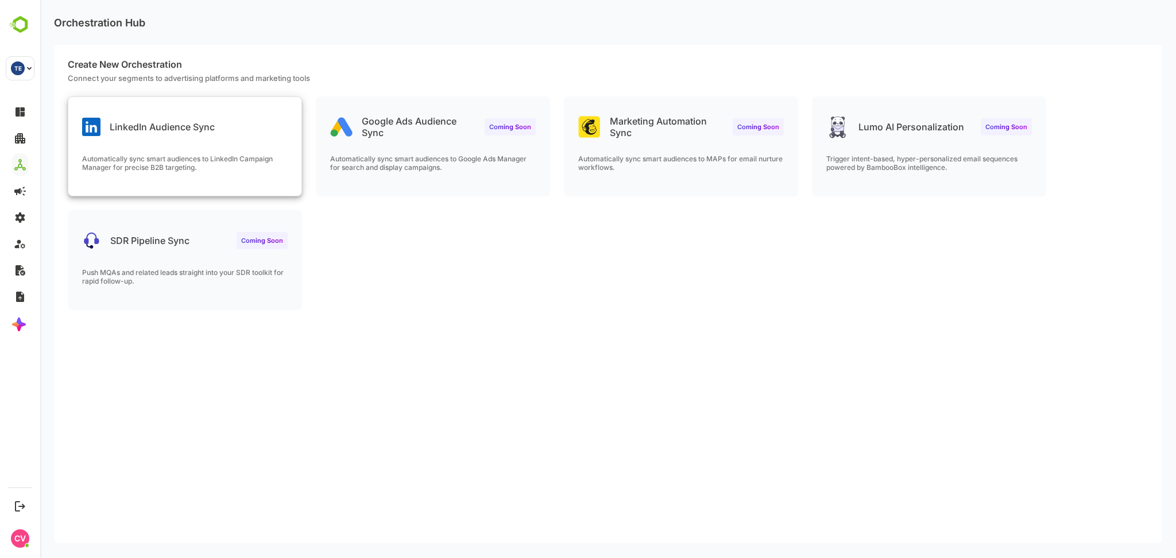
click at [272, 138] on div "LinkedIn Audience Sync" at bounding box center [184, 117] width 233 height 41
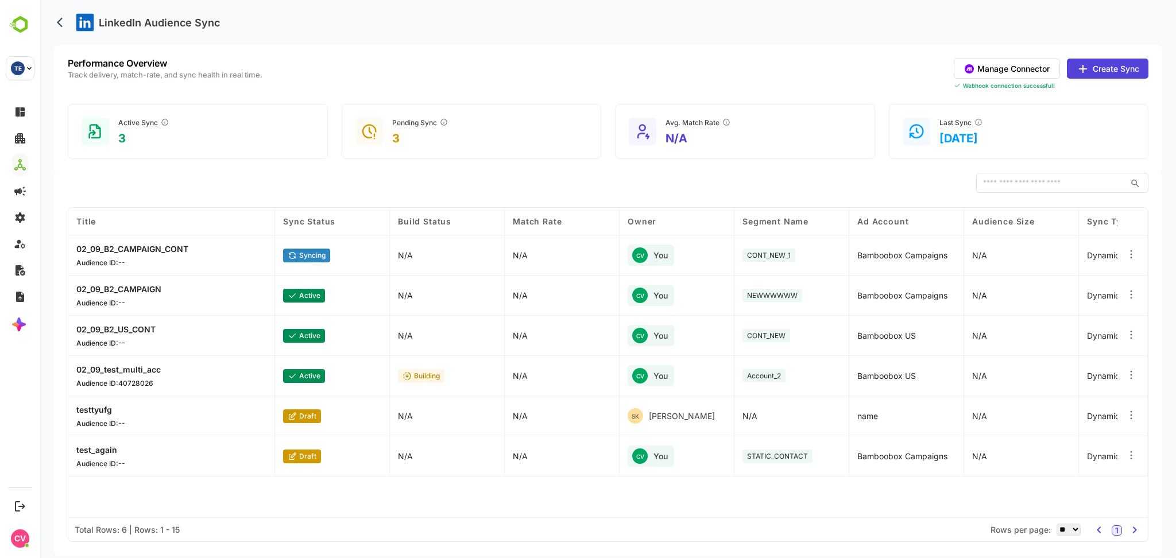
click at [831, 109] on div "Avg. Match Rate N/A" at bounding box center [745, 131] width 260 height 55
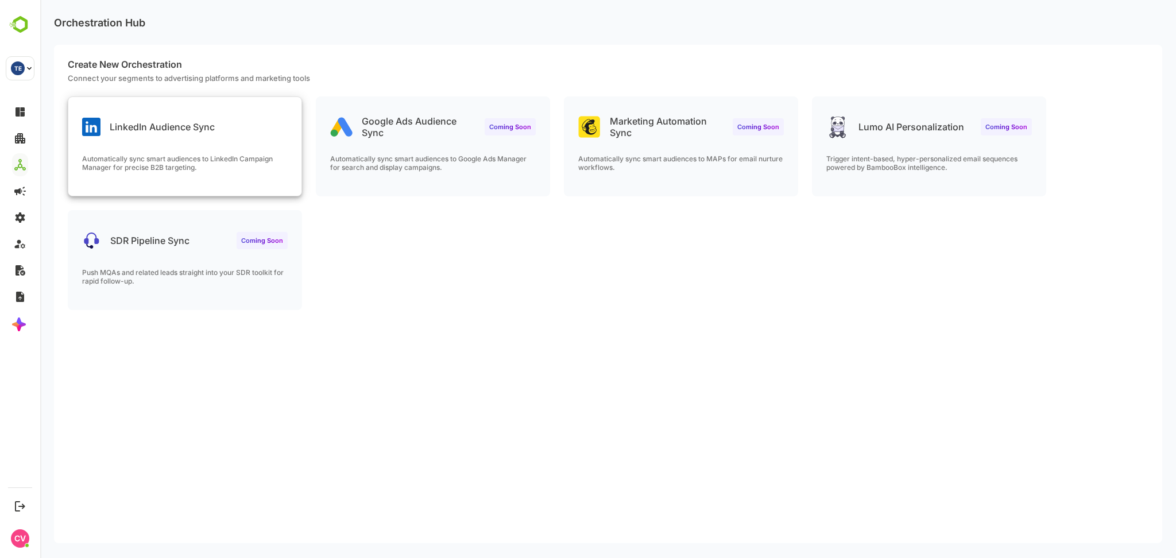
click at [198, 148] on div "LinkedIn Audience Sync Automatically sync smart audiences to LinkedIn Campaign …" at bounding box center [184, 146] width 233 height 99
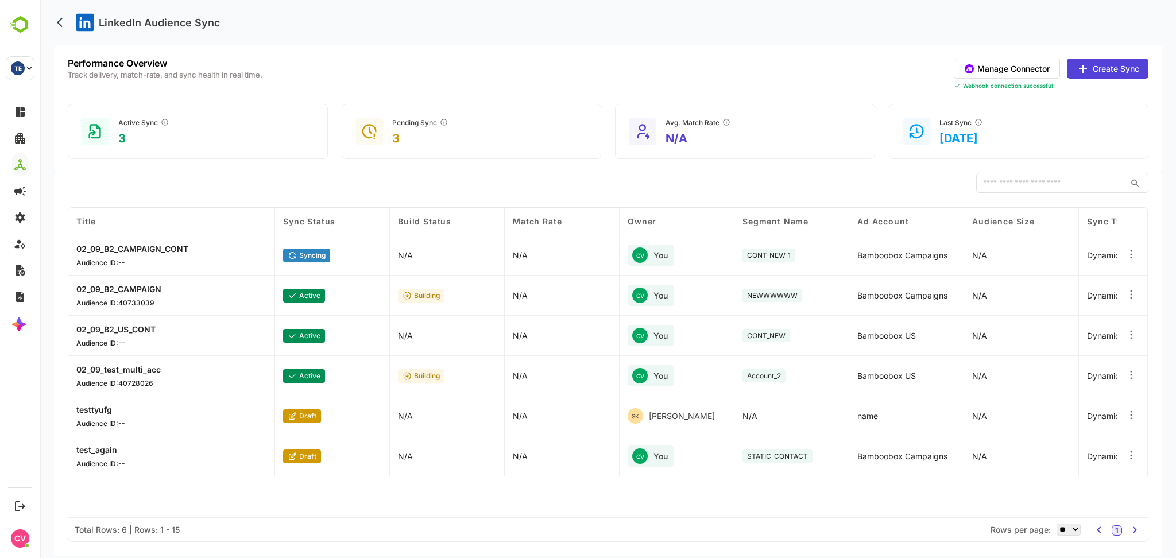
click at [618, 24] on div "LinkedIn Audience Sync" at bounding box center [608, 22] width 1109 height 45
click at [623, 24] on div "LinkedIn Audience Sync" at bounding box center [608, 22] width 1109 height 45
drag, startPoint x: 620, startPoint y: 33, endPoint x: 620, endPoint y: 24, distance: 8.6
click at [620, 24] on div "LinkedIn Audience Sync" at bounding box center [608, 22] width 1109 height 45
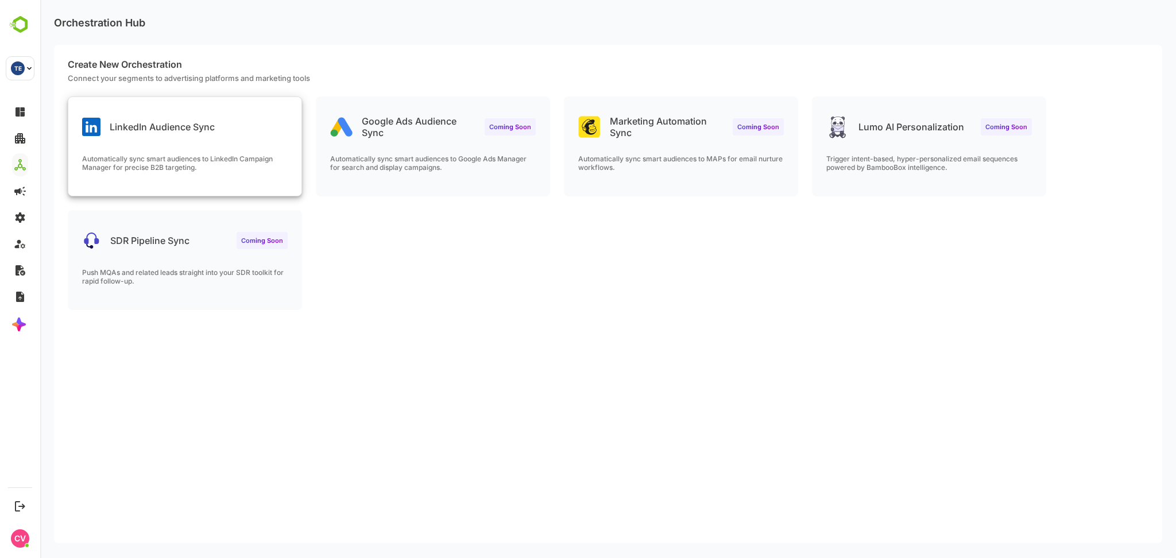
click at [172, 190] on div "Automatically sync smart audiences to LinkedIn Campaign Manager for precise B2B…" at bounding box center [184, 175] width 233 height 41
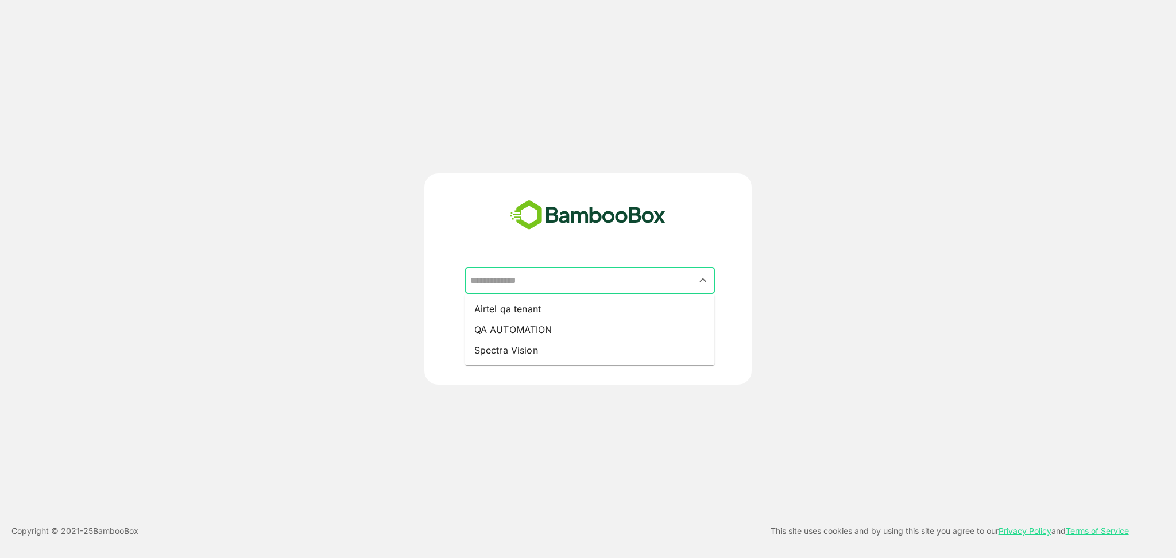
click at [603, 271] on input "text" at bounding box center [590, 281] width 245 height 22
click at [600, 334] on li "QA AUTOMATION" at bounding box center [590, 329] width 250 height 21
type input "**********"
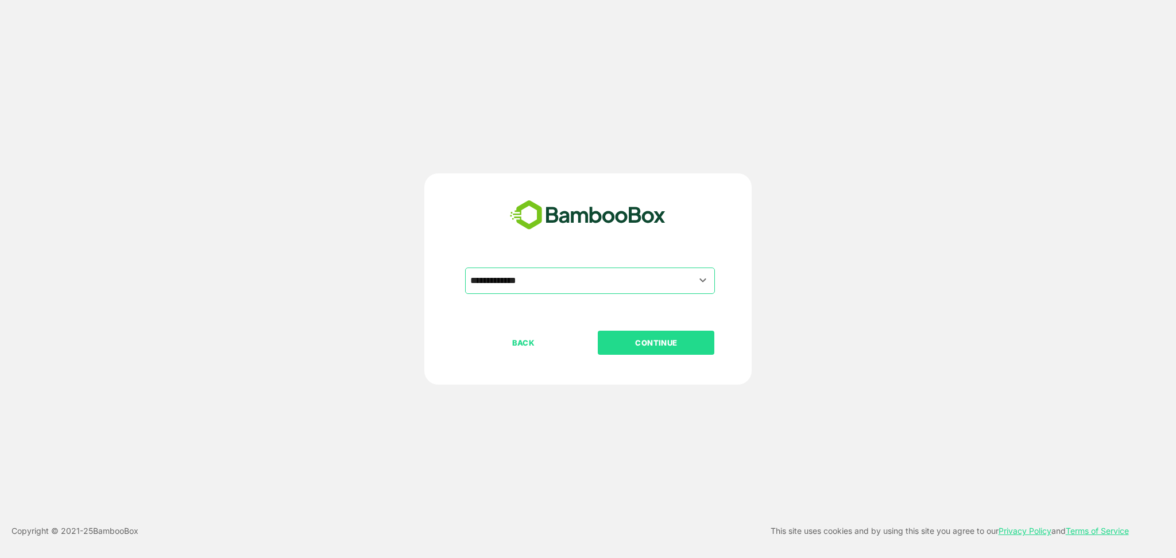
click at [681, 341] on p "CONTINUE" at bounding box center [656, 343] width 115 height 13
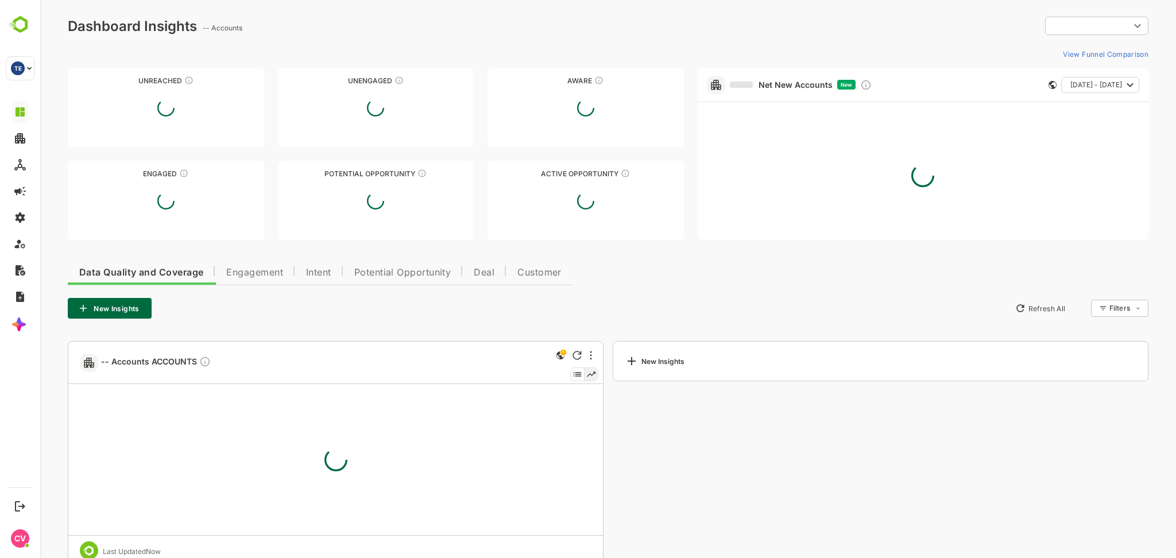
type input "**********"
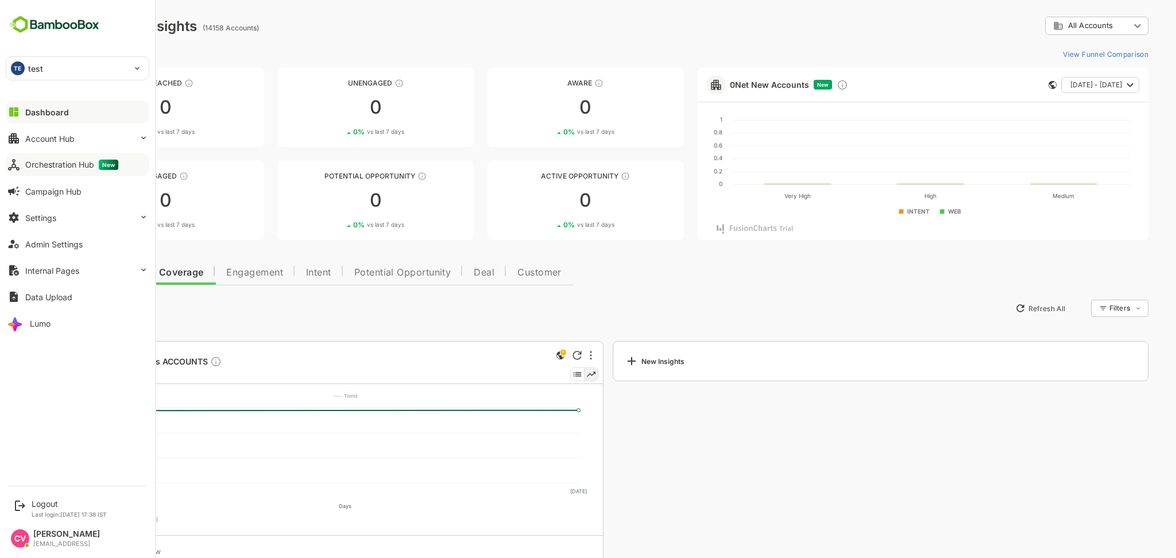
click at [90, 166] on div "Orchestration Hub New" at bounding box center [71, 165] width 93 height 10
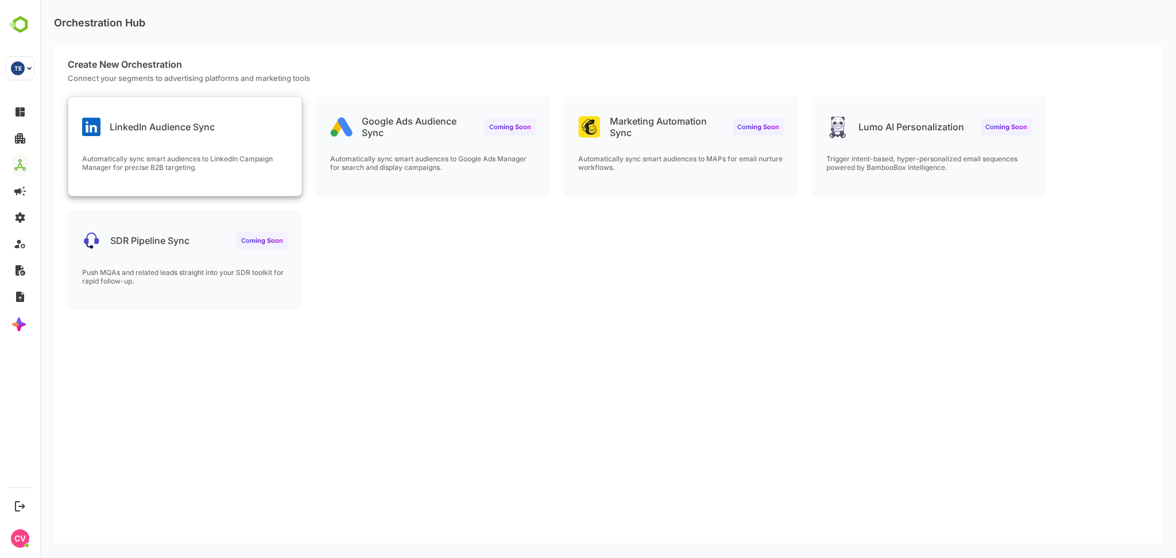
click at [183, 150] on div "LinkedIn Audience Sync Automatically sync smart audiences to LinkedIn Campaign …" at bounding box center [184, 146] width 233 height 99
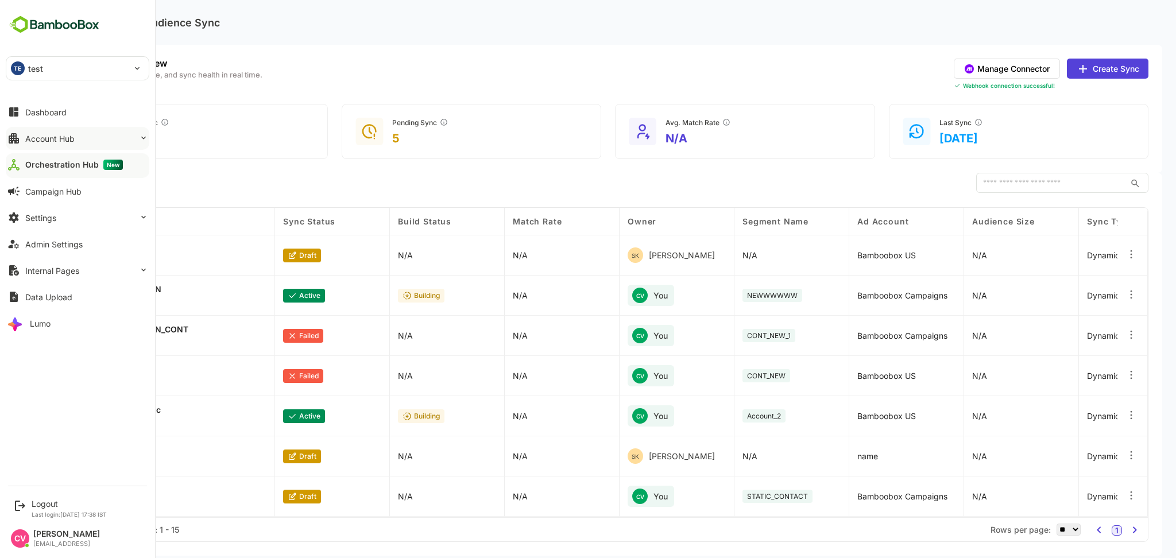
click at [48, 140] on div "Account Hub" at bounding box center [49, 139] width 49 height 10
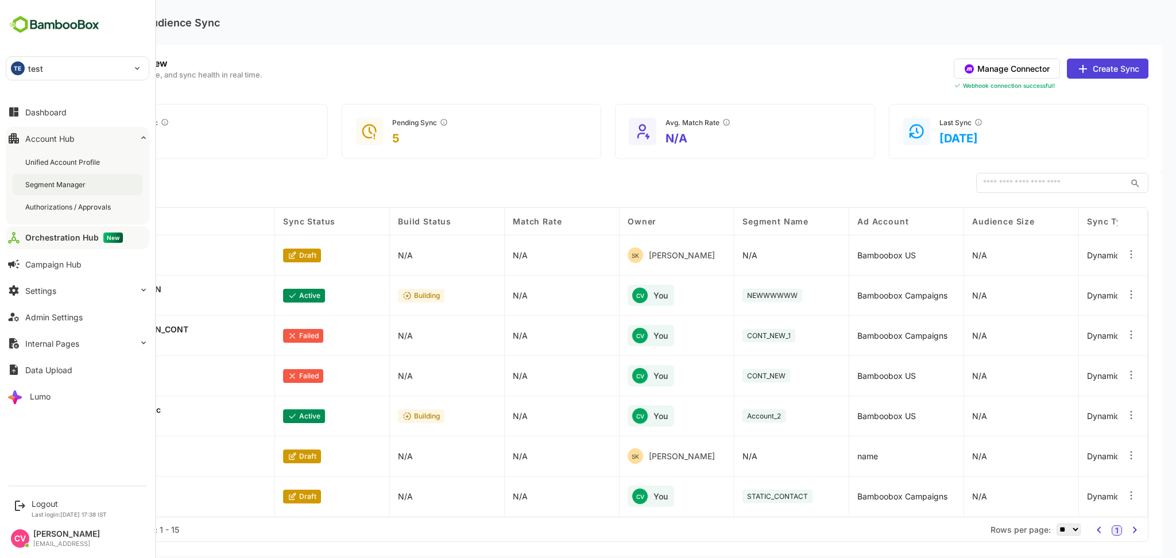
click at [56, 184] on div "Segment Manager" at bounding box center [56, 185] width 63 height 10
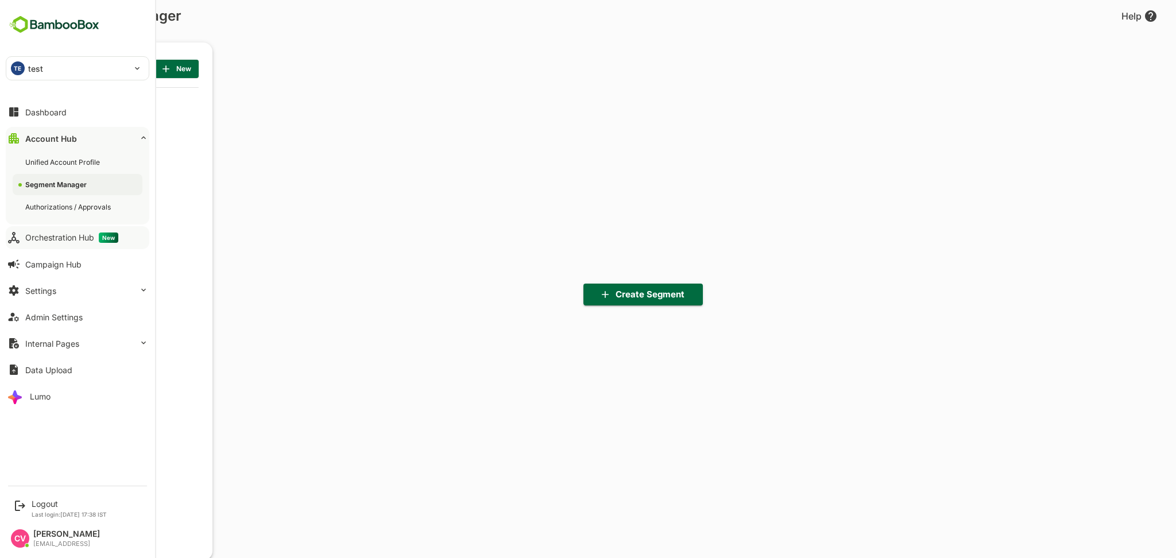
scroll to position [389, 142]
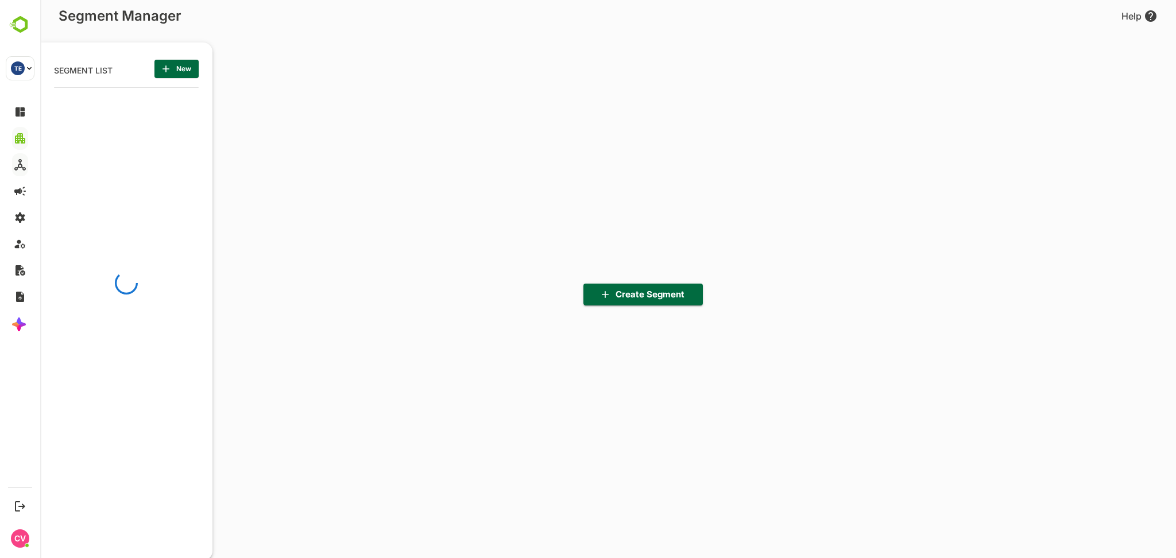
click at [182, 70] on span "New" at bounding box center [177, 68] width 26 height 15
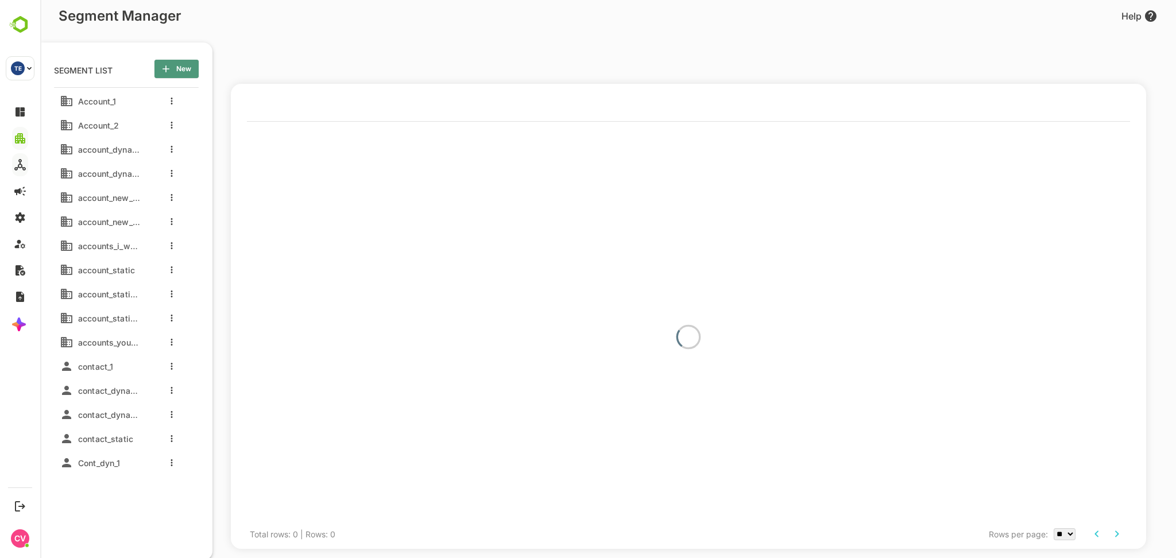
click at [187, 67] on span "New" at bounding box center [177, 68] width 26 height 15
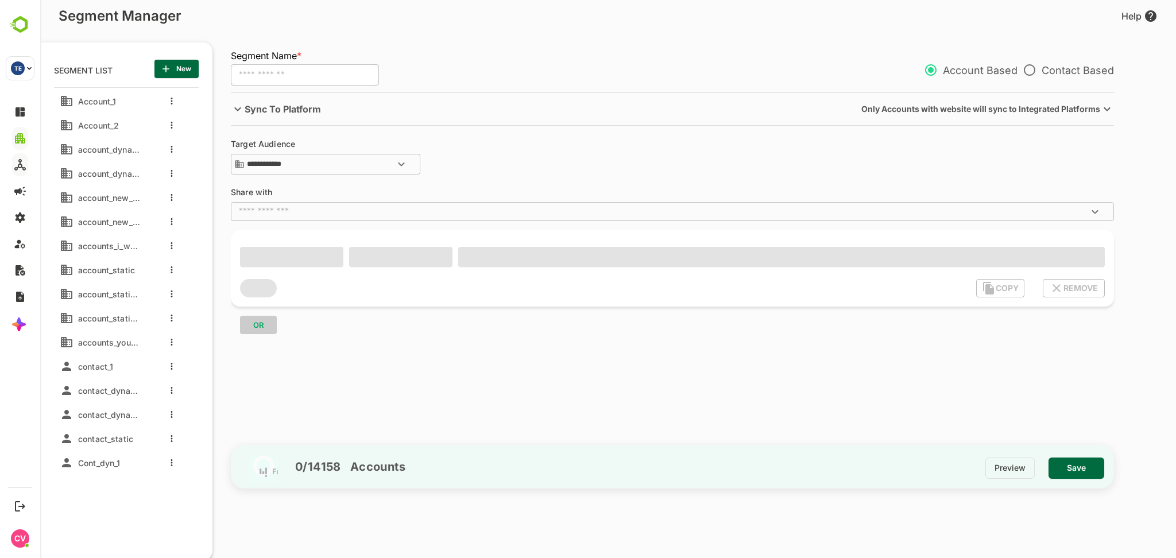
click at [284, 71] on input "text" at bounding box center [305, 75] width 148 height 22
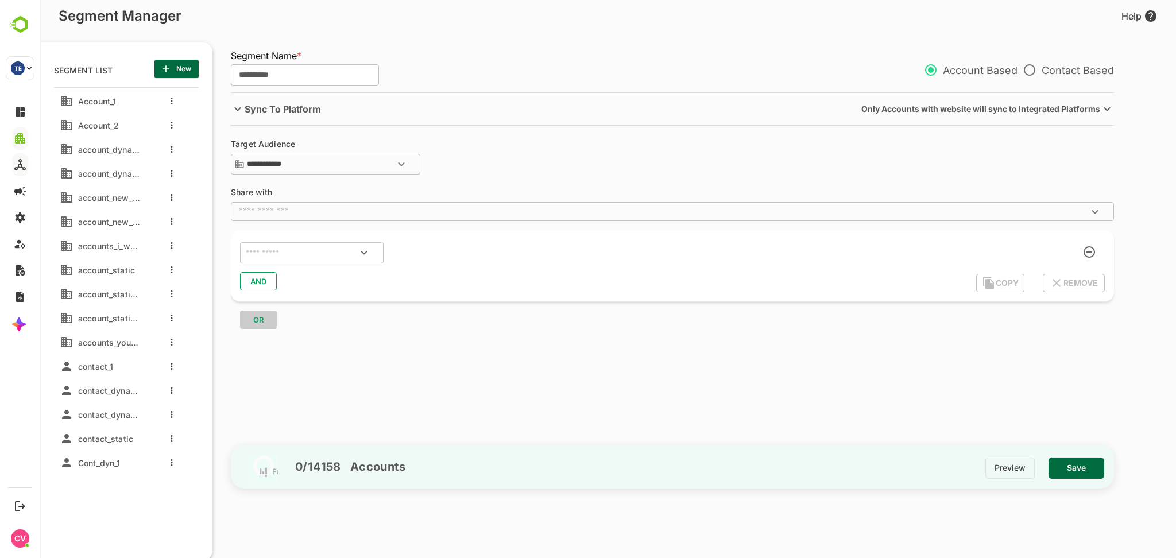
type input "**********"
click at [495, 170] on div "**********" at bounding box center [672, 158] width 883 height 37
click at [298, 260] on input "text" at bounding box center [298, 253] width 108 height 15
type input "***"
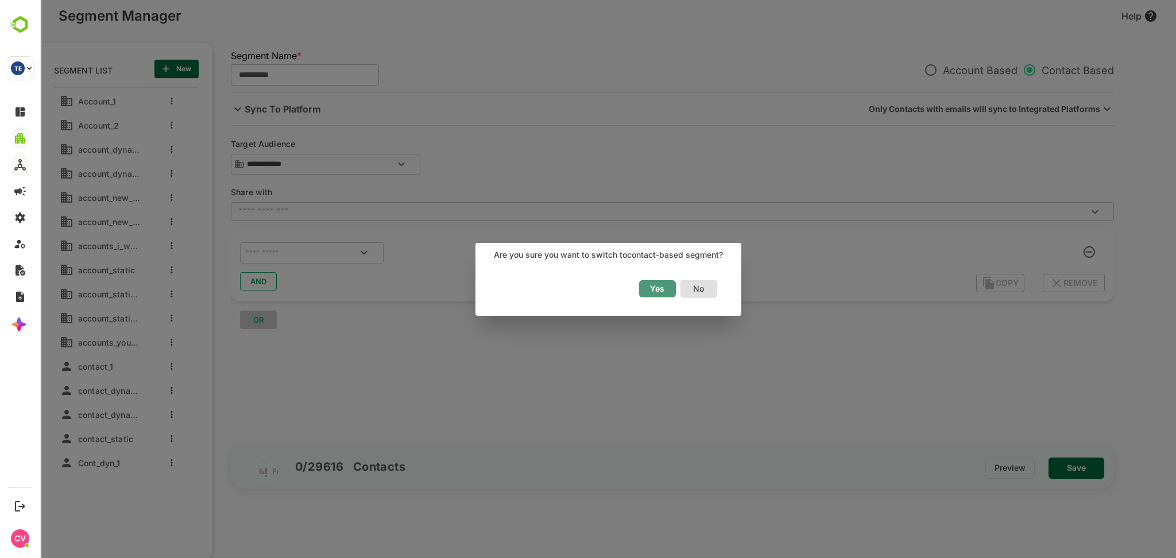
click at [651, 287] on span "Yes" at bounding box center [657, 288] width 25 height 15
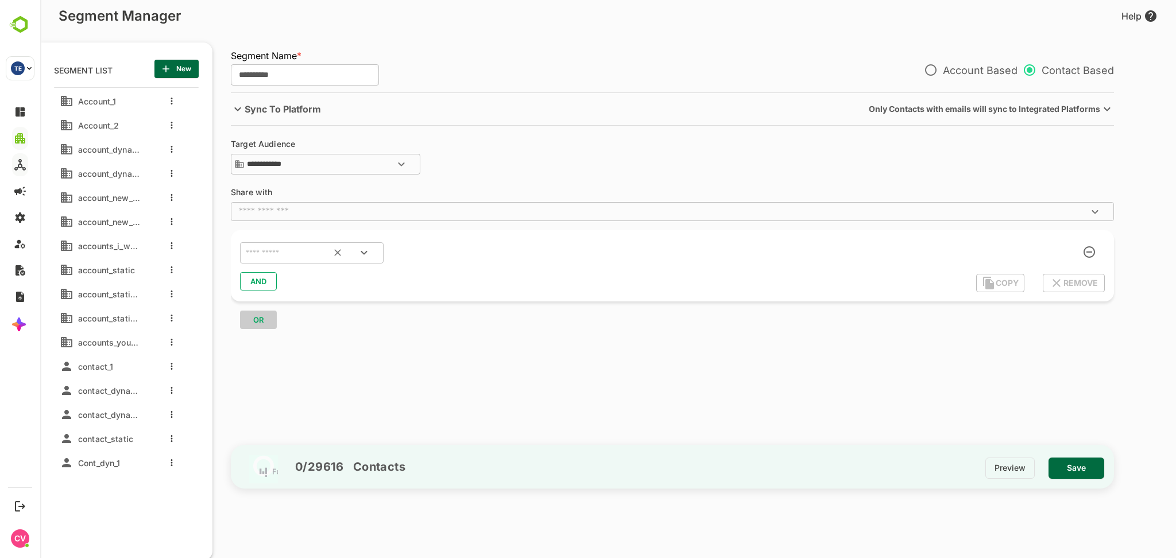
click at [275, 261] on div "​" at bounding box center [312, 253] width 144 height 22
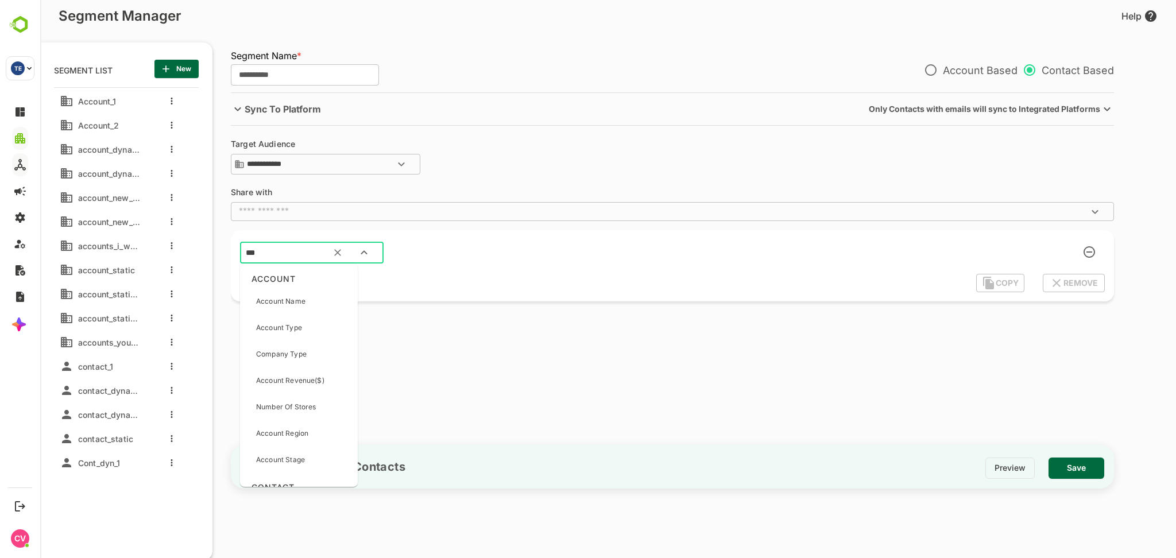
type input "****"
click at [292, 287] on ag "ACCOUNT" at bounding box center [295, 278] width 101 height 21
click at [296, 301] on p "Account Name" at bounding box center [280, 301] width 49 height 10
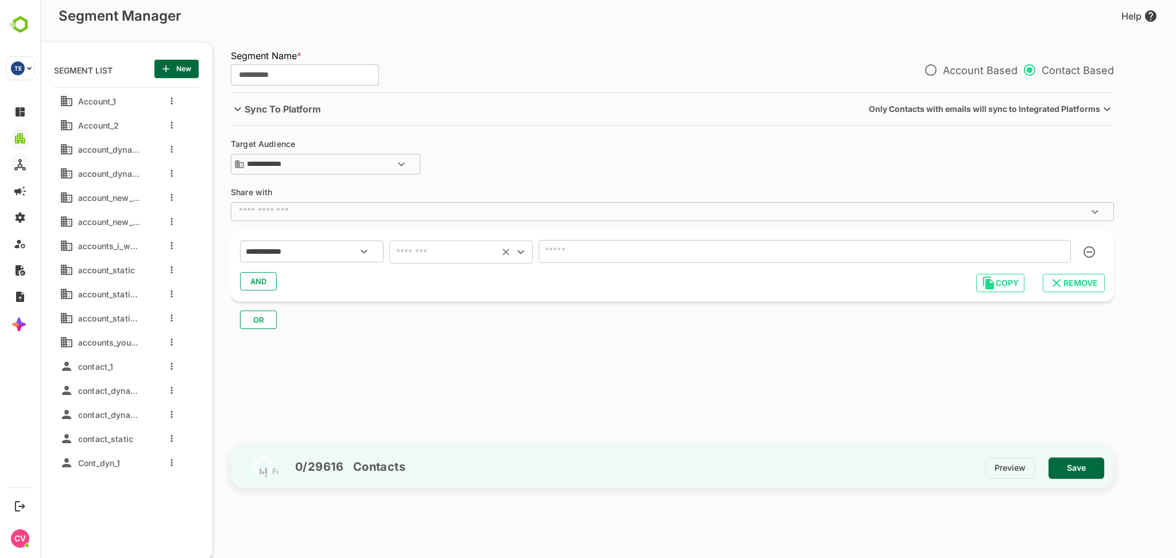
click at [476, 249] on input "text" at bounding box center [444, 252] width 103 height 16
click at [443, 321] on li "contains" at bounding box center [461, 322] width 144 height 21
type input "********"
click at [609, 248] on input "text" at bounding box center [805, 251] width 532 height 23
type input "*"
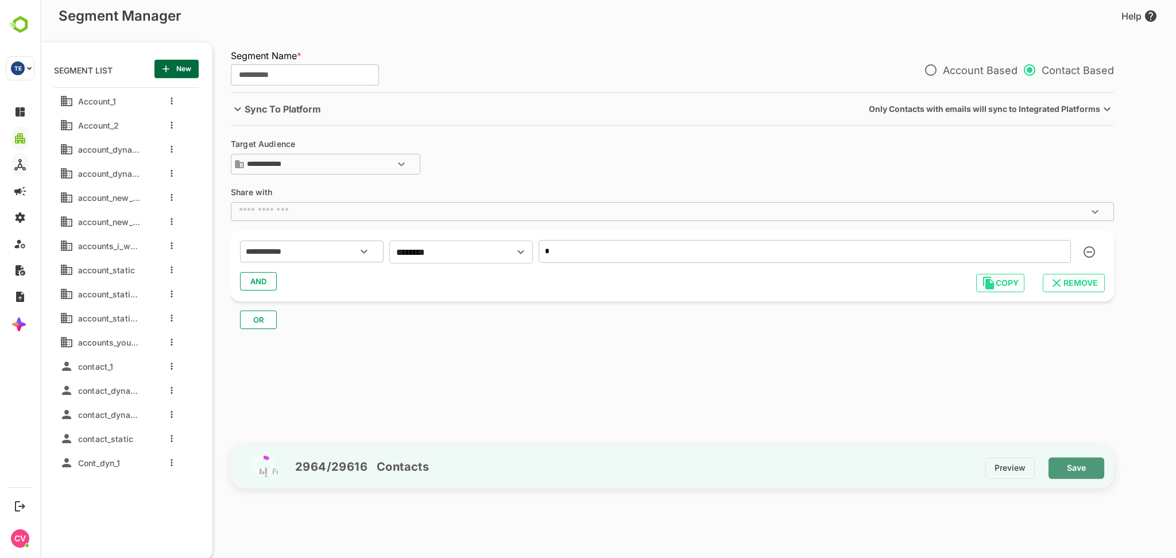
click at [1078, 464] on span "Save" at bounding box center [1076, 468] width 37 height 15
click at [285, 79] on input "**********" at bounding box center [305, 75] width 148 height 22
type input "**********"
click at [1069, 472] on span "Save" at bounding box center [1076, 468] width 37 height 15
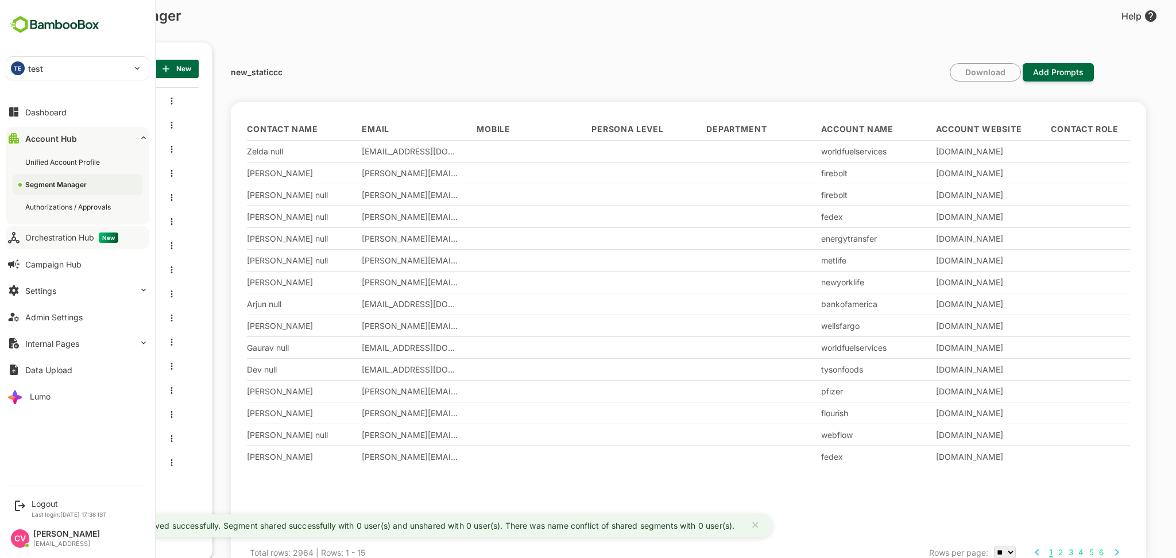
click at [69, 229] on button "Orchestration Hub New" at bounding box center [78, 237] width 144 height 23
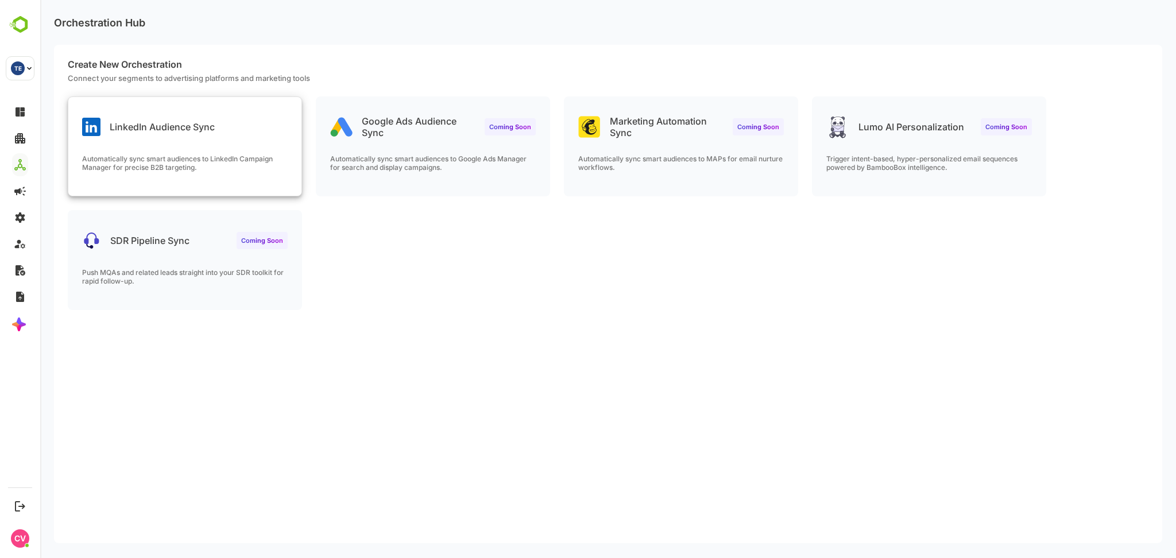
click at [219, 134] on div "LinkedIn Audience Sync" at bounding box center [184, 117] width 233 height 41
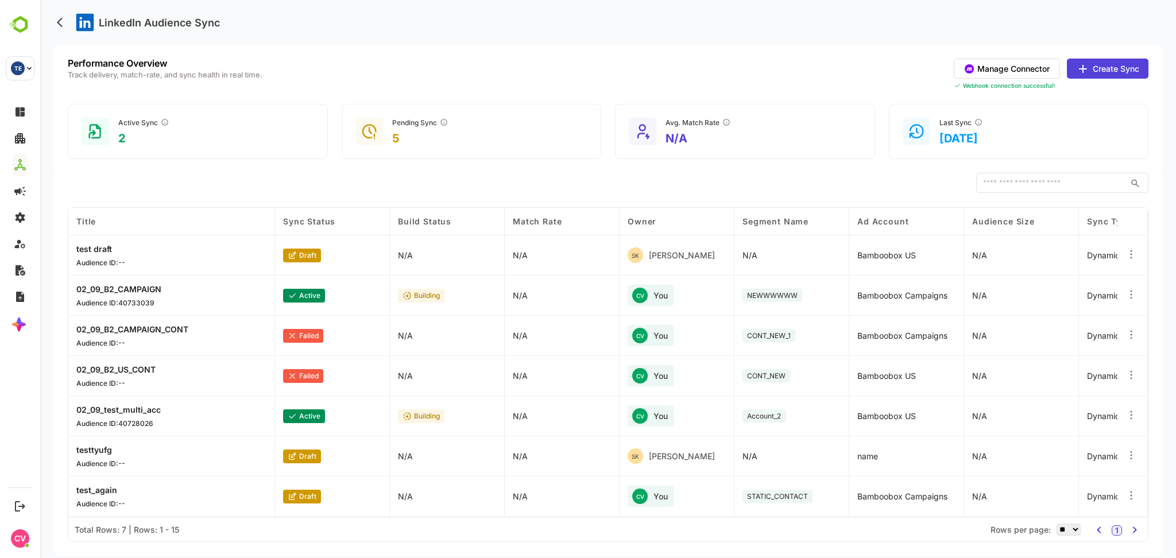
click at [1098, 66] on button "Create Sync" at bounding box center [1108, 69] width 82 height 20
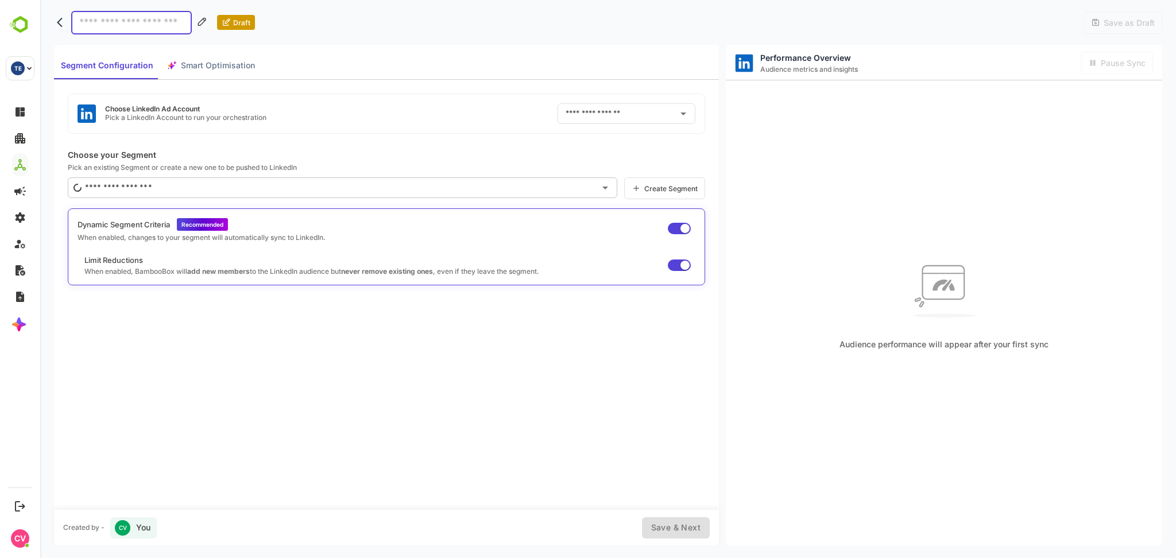
click at [118, 17] on input at bounding box center [131, 23] width 121 height 24
type input "**********"
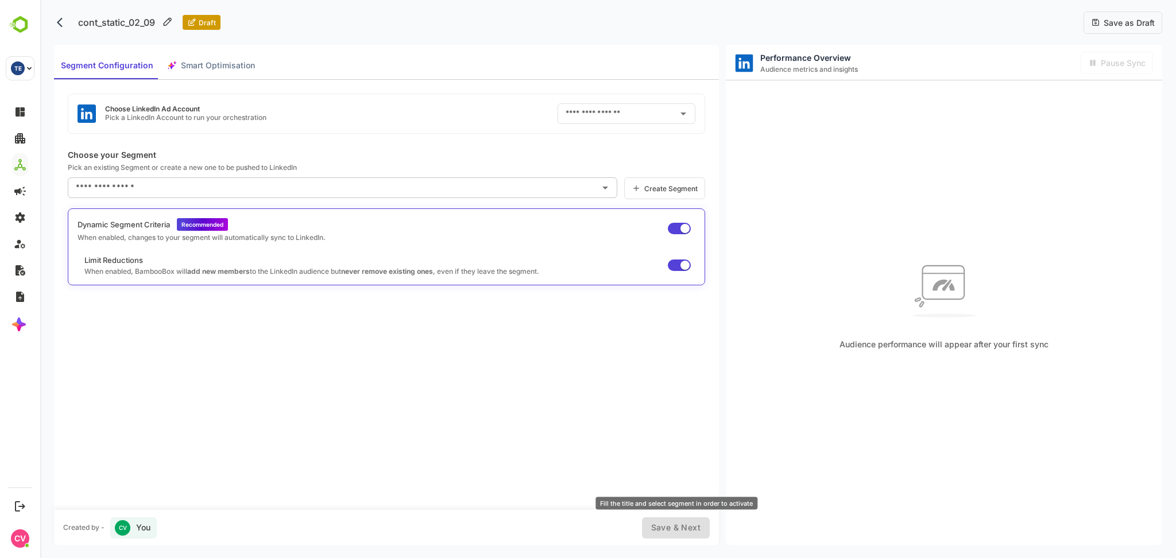
click at [680, 527] on div "Save & Next" at bounding box center [676, 528] width 68 height 21
click at [613, 115] on input "text" at bounding box center [610, 114] width 95 height 18
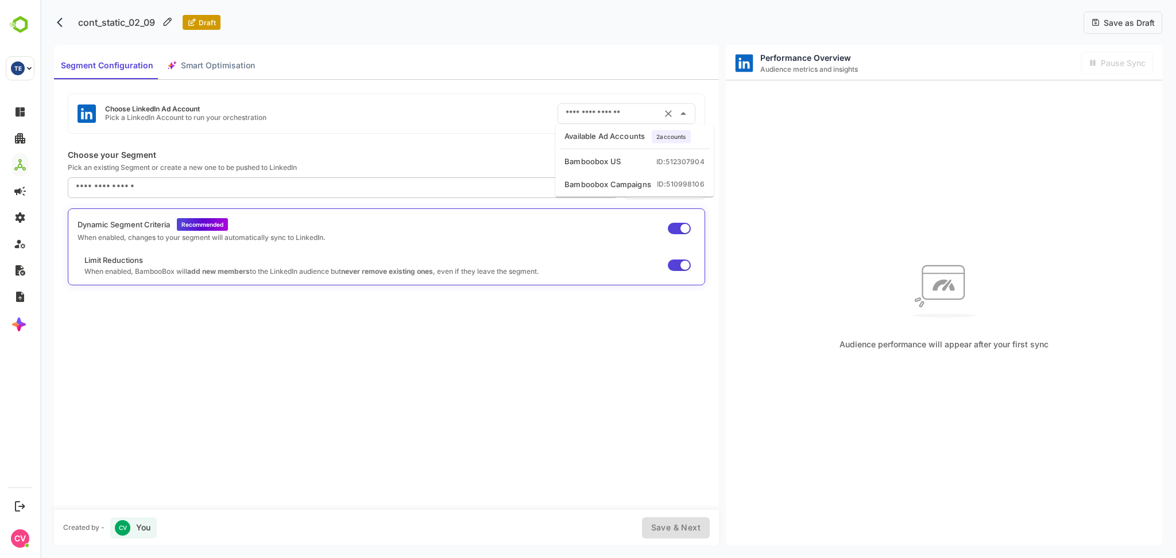
click at [620, 170] on li "Bamboobox US ID: 512307904" at bounding box center [635, 162] width 154 height 21
type input "**********"
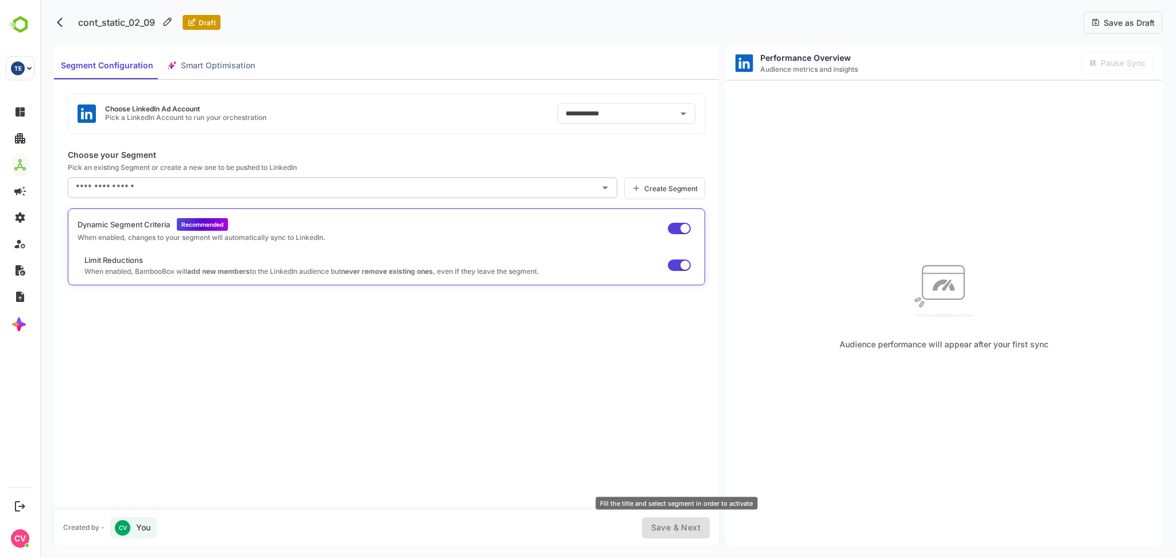
click at [690, 532] on div "Save & Next" at bounding box center [676, 528] width 68 height 21
click at [304, 175] on div "**********" at bounding box center [386, 295] width 665 height 430
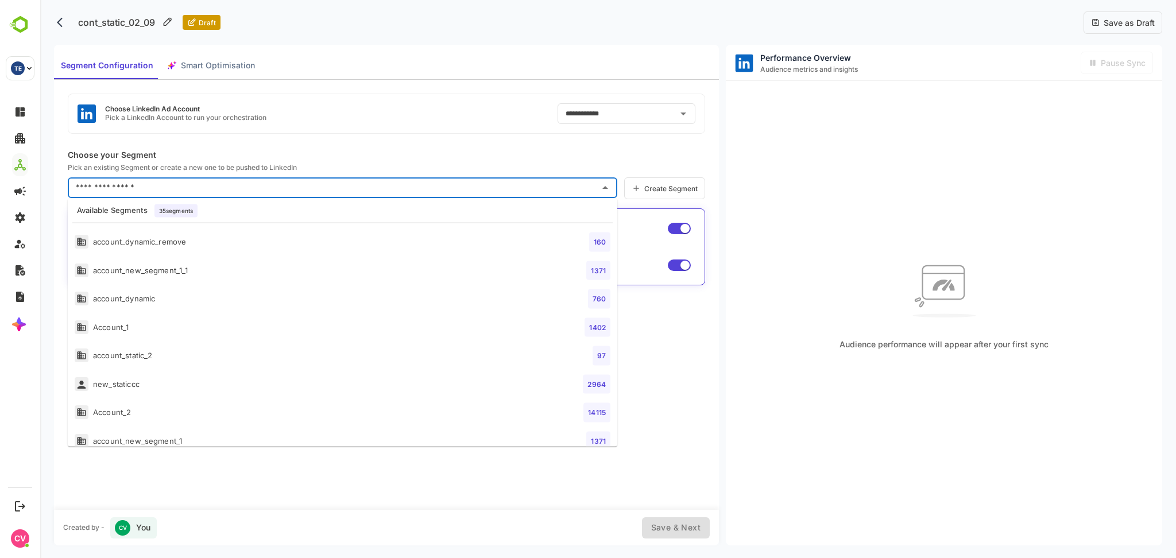
click at [302, 196] on input "text" at bounding box center [334, 188] width 522 height 18
type input "*"
click at [203, 269] on li "new_staticcc 2964" at bounding box center [343, 270] width 550 height 29
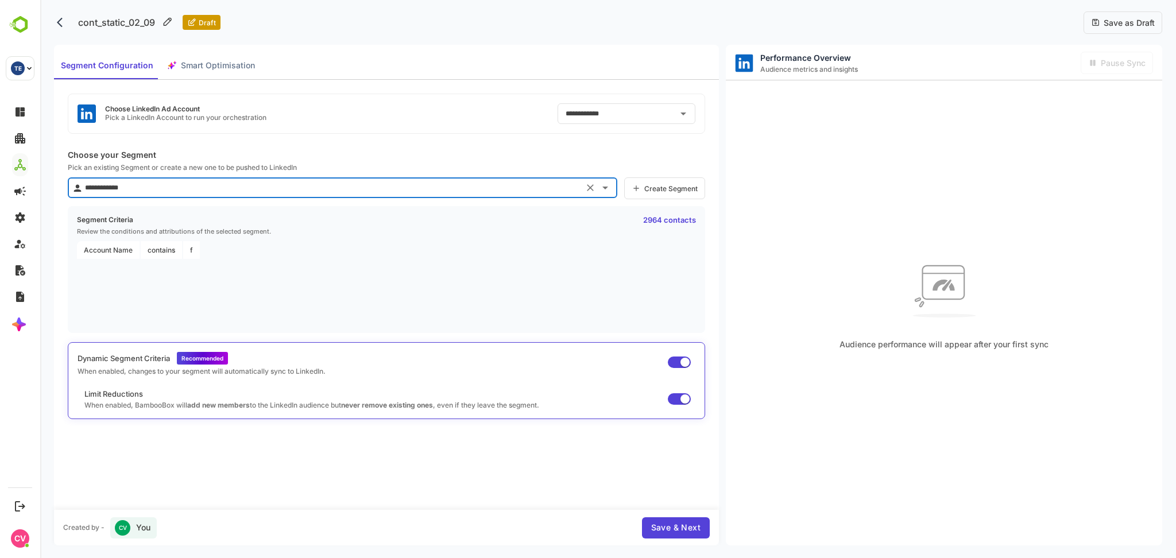
type input "**********"
click at [650, 523] on button "Save & Next" at bounding box center [676, 528] width 68 height 21
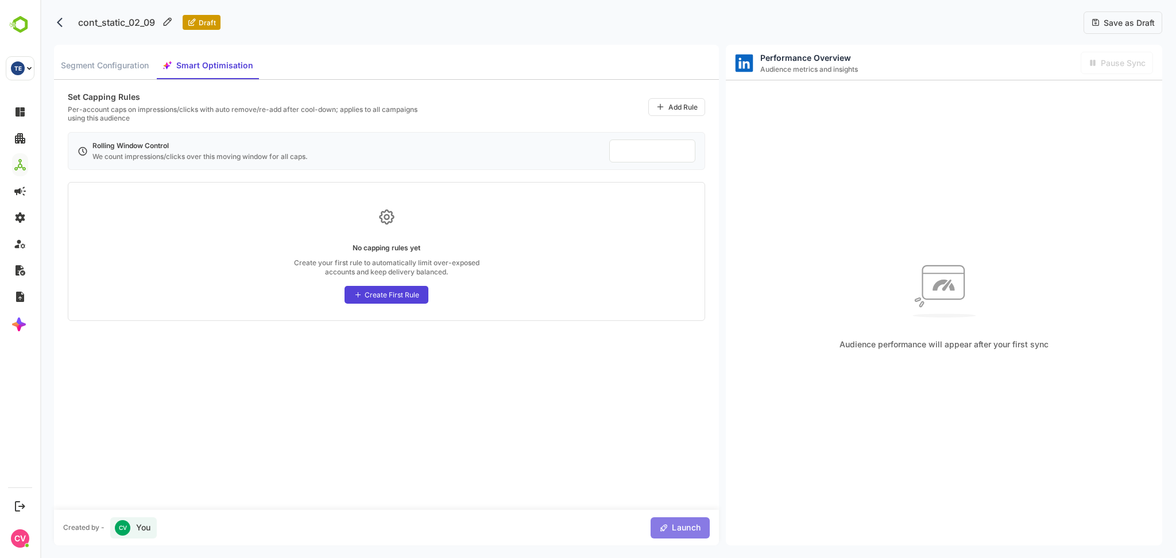
click at [662, 523] on span "Launch" at bounding box center [680, 528] width 50 height 14
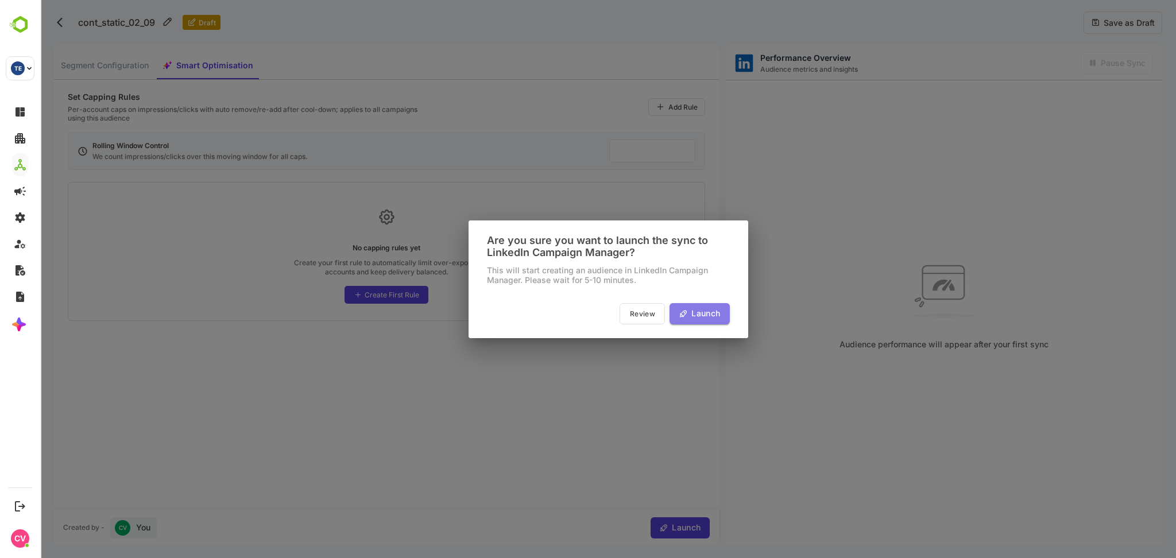
click at [711, 312] on span "Launch" at bounding box center [704, 314] width 32 height 14
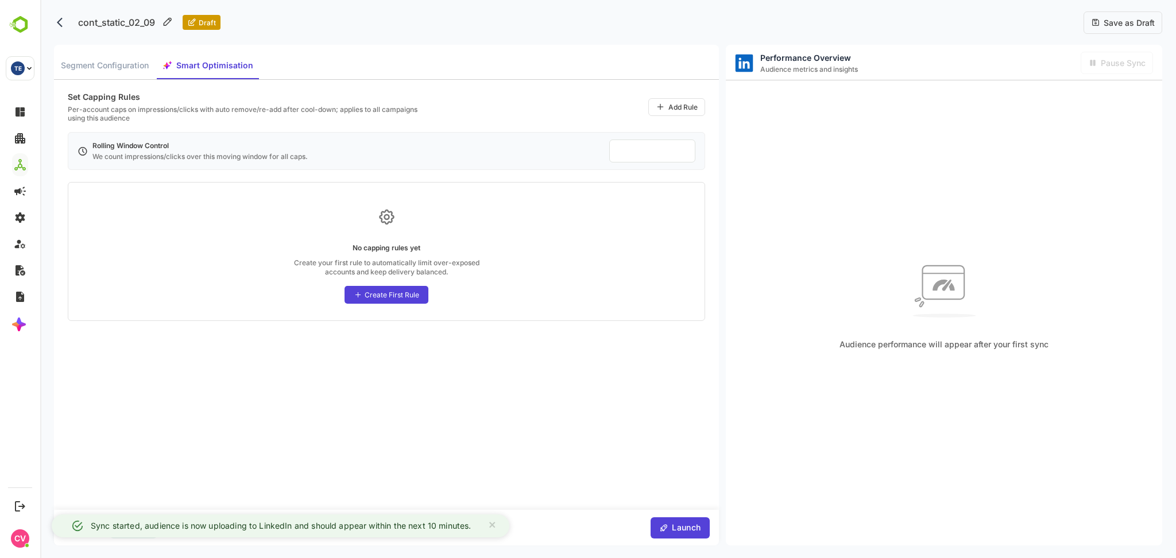
click at [63, 33] on div "cont_static_02_09 Draft" at bounding box center [137, 22] width 167 height 23
click at [63, 31] on div "cont_static_02_09 Draft" at bounding box center [137, 22] width 167 height 23
click at [60, 23] on icon "back" at bounding box center [62, 22] width 11 height 11
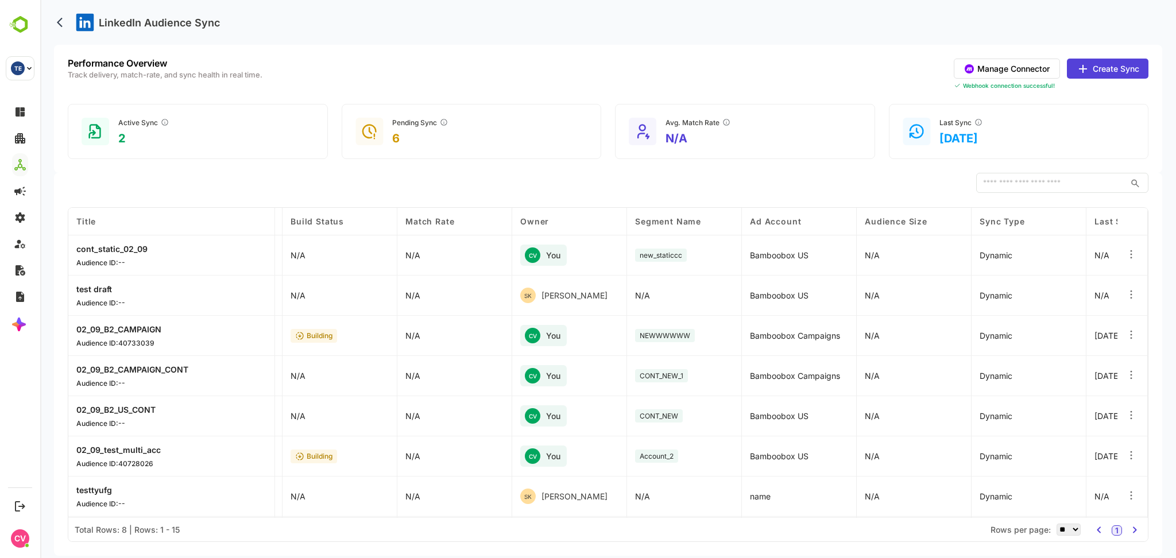
scroll to position [0, 192]
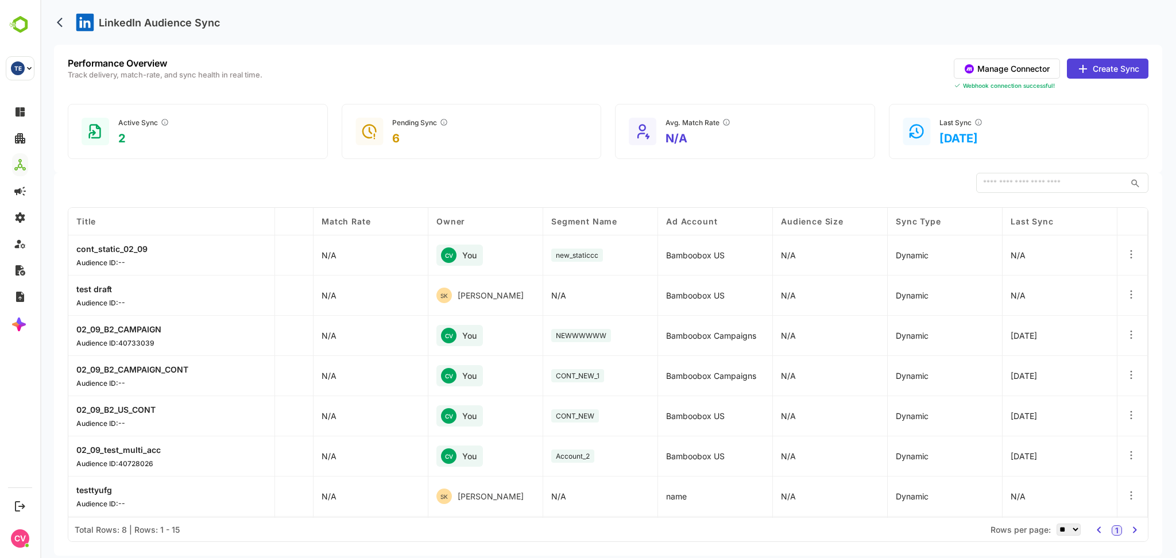
click at [1129, 250] on icon at bounding box center [1131, 254] width 11 height 11
click at [881, 177] on div "​" at bounding box center [608, 183] width 1081 height 21
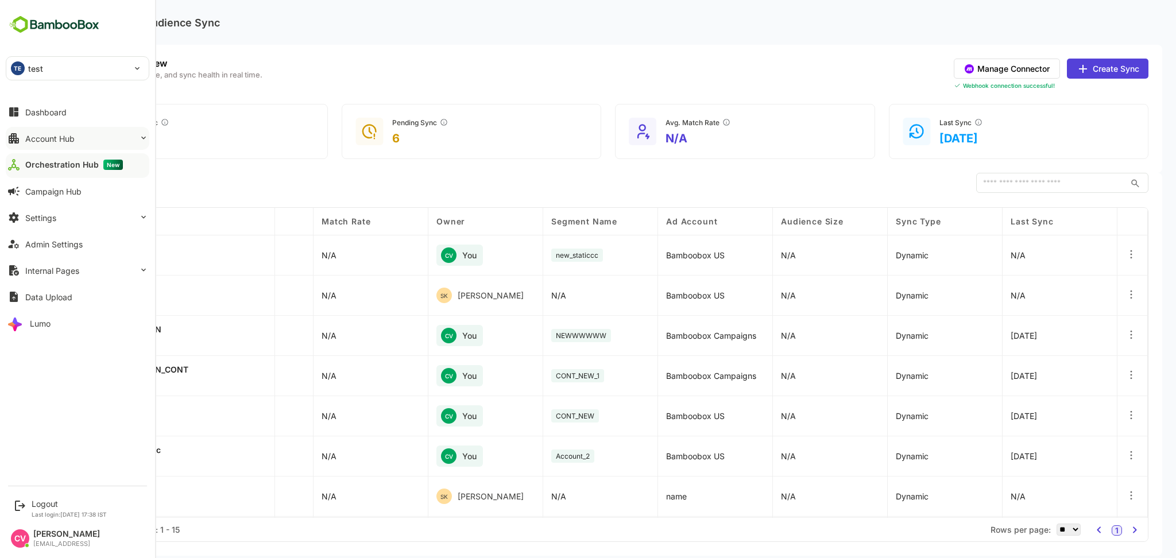
click at [57, 129] on button "Account Hub" at bounding box center [78, 138] width 144 height 23
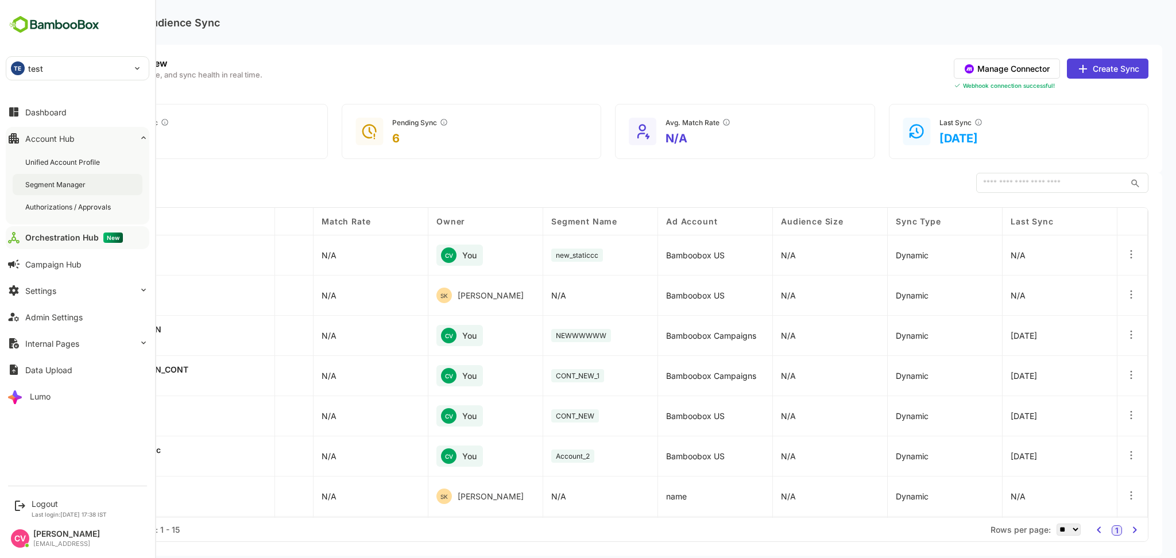
click at [78, 189] on div "Segment Manager" at bounding box center [56, 185] width 63 height 10
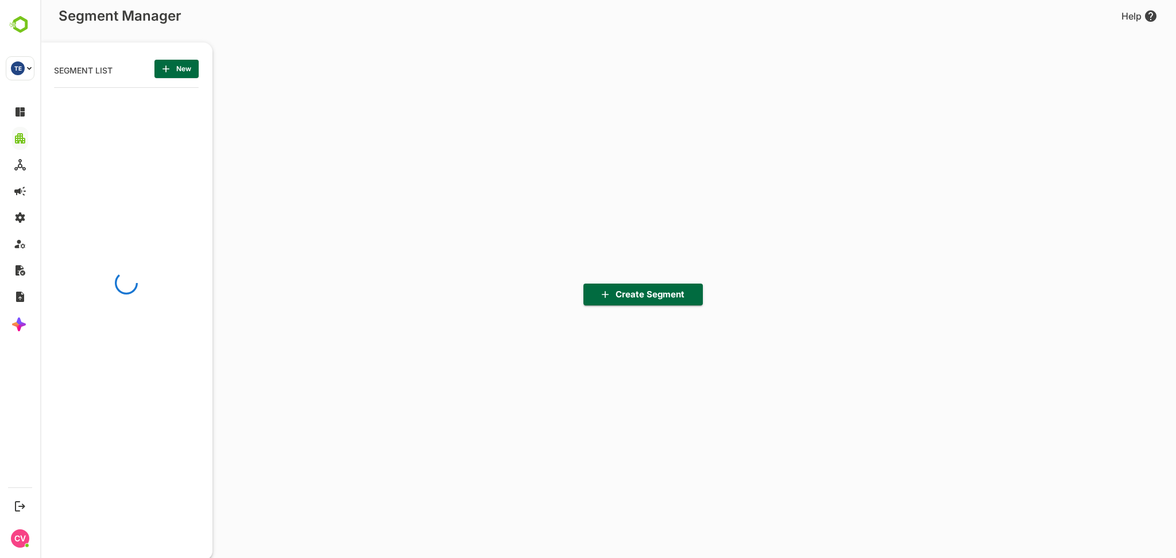
scroll to position [389, 142]
click at [185, 65] on span "New" at bounding box center [177, 68] width 26 height 15
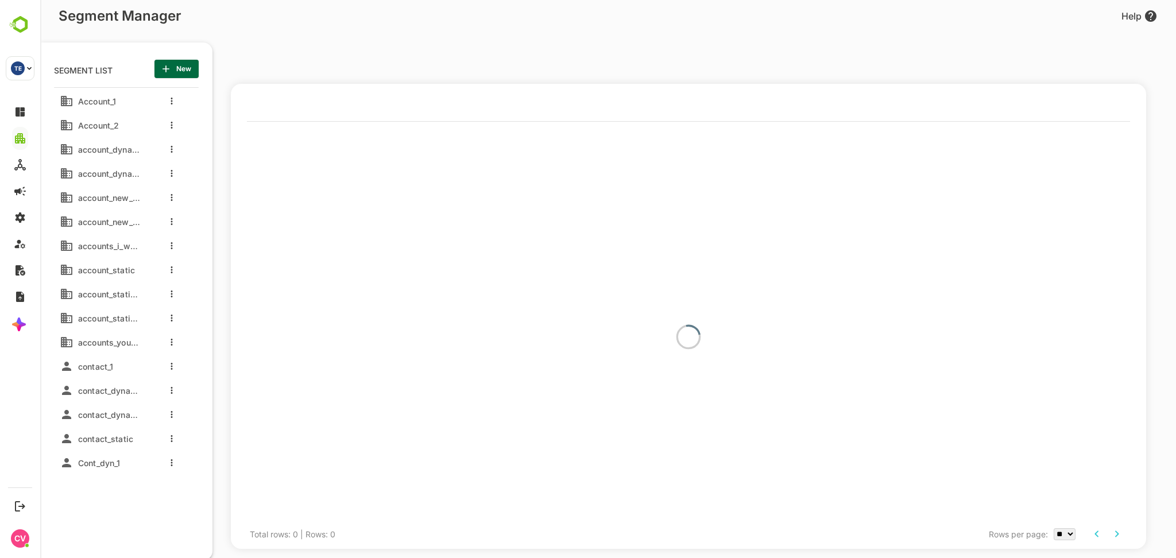
drag, startPoint x: 176, startPoint y: 69, endPoint x: 182, endPoint y: 66, distance: 6.4
click at [176, 68] on span "New" at bounding box center [177, 68] width 26 height 15
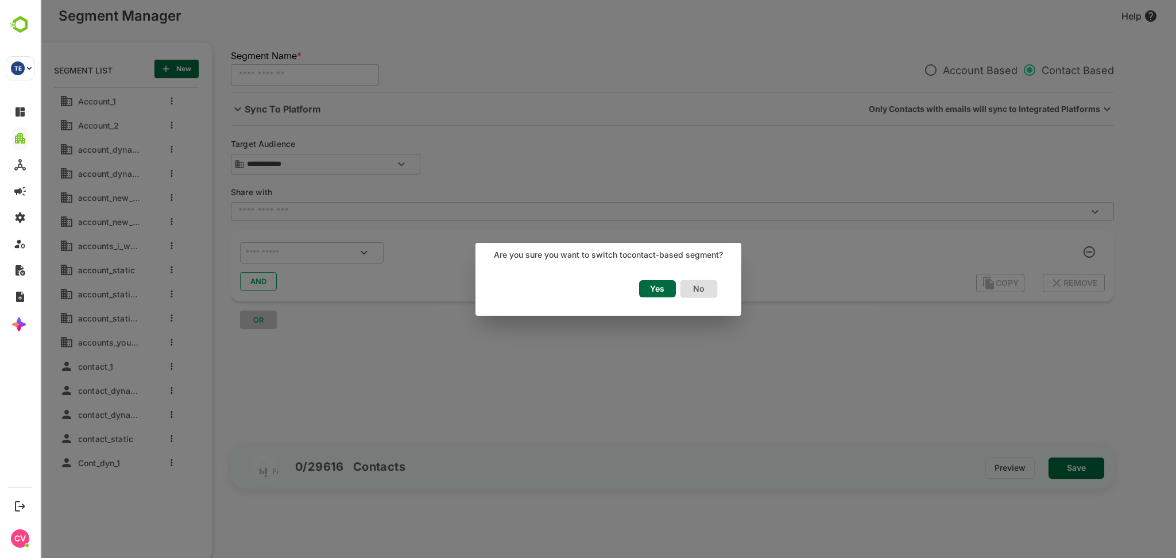
click at [665, 283] on span "Yes" at bounding box center [657, 288] width 25 height 15
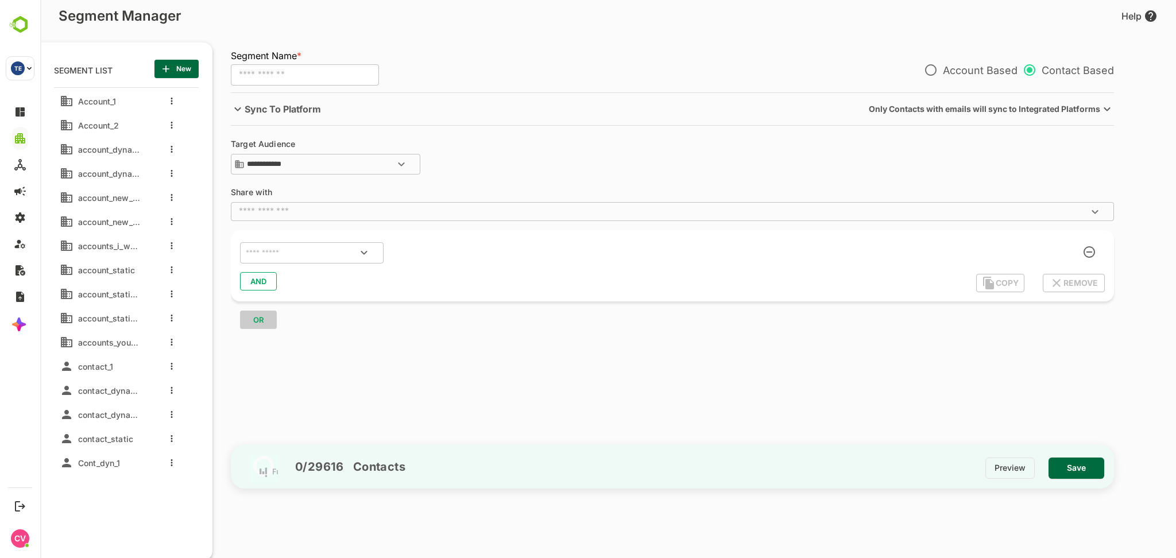
click at [313, 66] on input "text" at bounding box center [305, 75] width 148 height 22
click at [264, 243] on div "​" at bounding box center [312, 253] width 144 height 22
type input "**********"
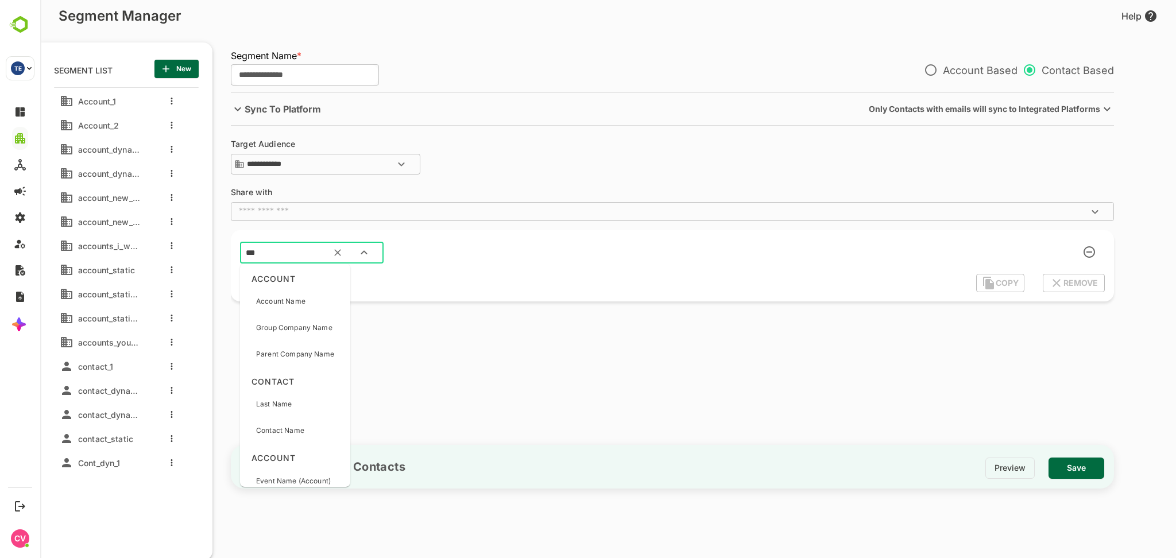
type input "****"
click at [280, 299] on p "Account Name" at bounding box center [280, 301] width 49 height 10
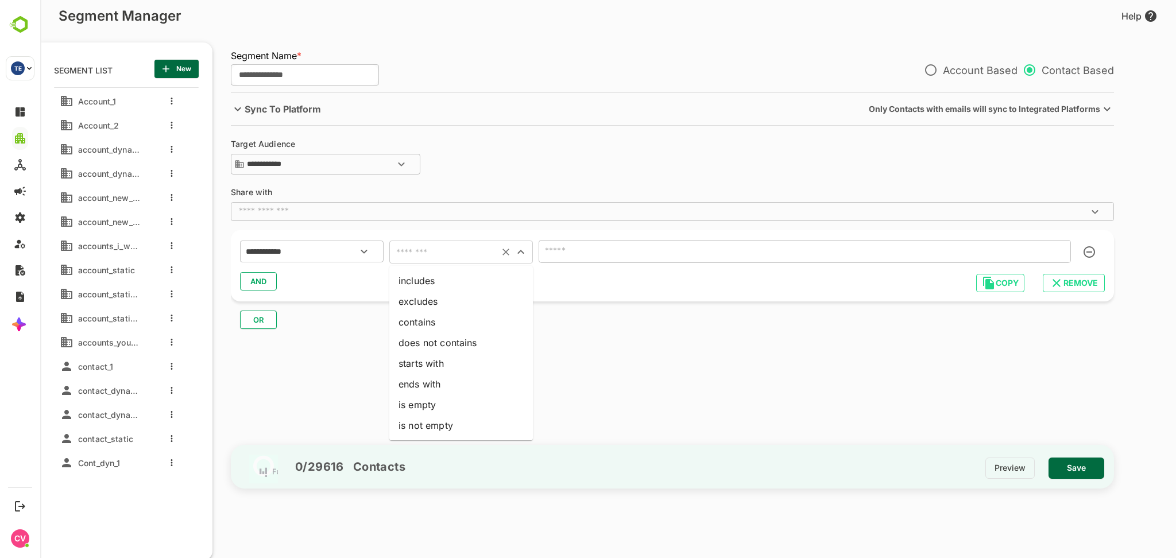
click at [456, 248] on input "text" at bounding box center [444, 252] width 103 height 16
click at [443, 314] on li "contains" at bounding box center [461, 322] width 144 height 21
type input "********"
click at [635, 237] on div "**********" at bounding box center [672, 265] width 883 height 71
click at [627, 244] on input "text" at bounding box center [805, 251] width 532 height 23
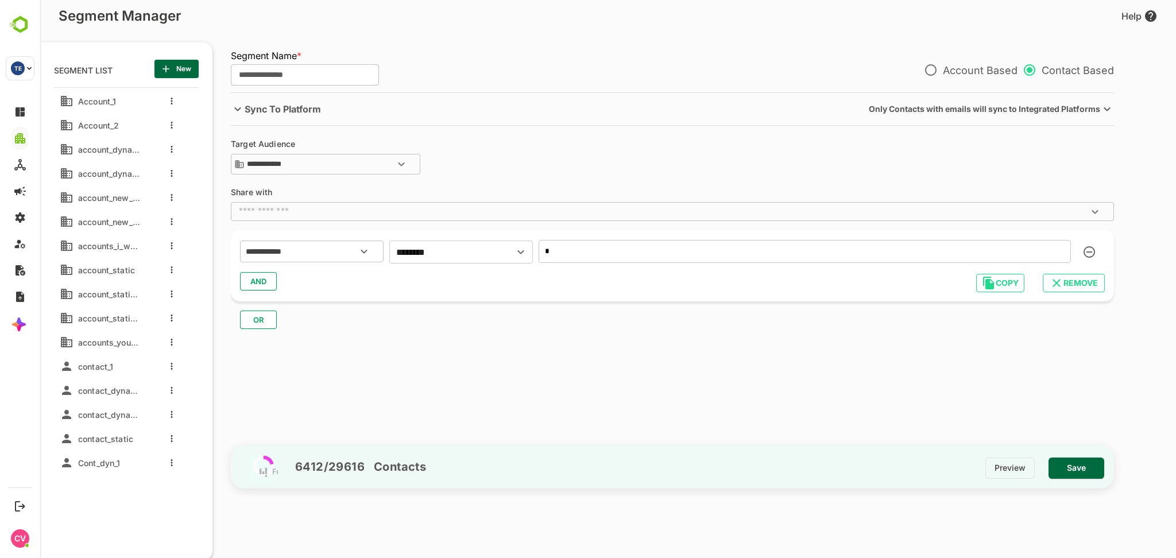
type input "*"
click at [1091, 476] on span "Save" at bounding box center [1076, 468] width 37 height 15
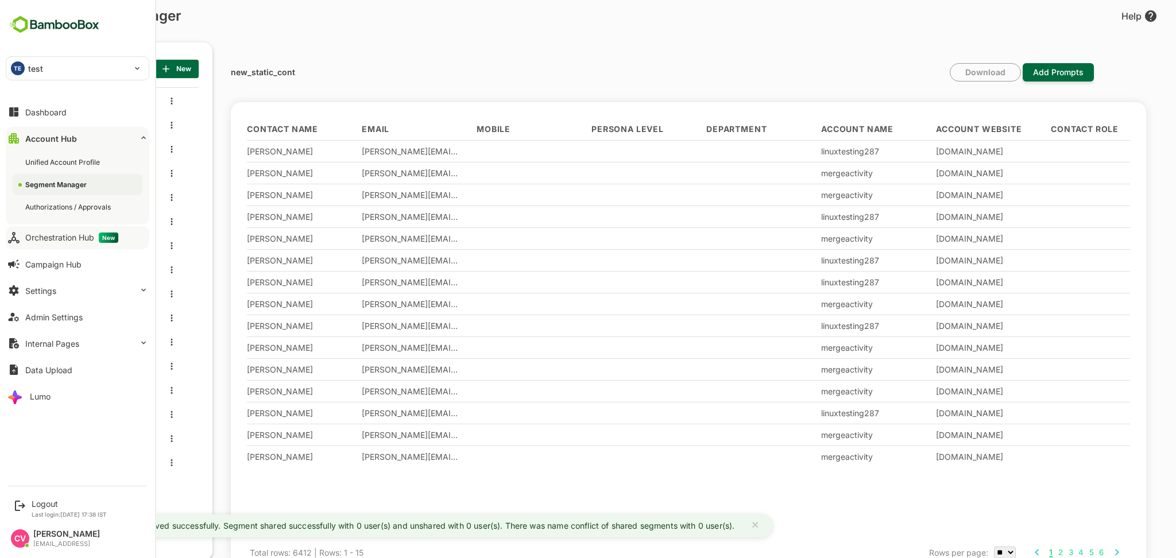
click at [52, 234] on div "Orchestration Hub New" at bounding box center [71, 238] width 93 height 10
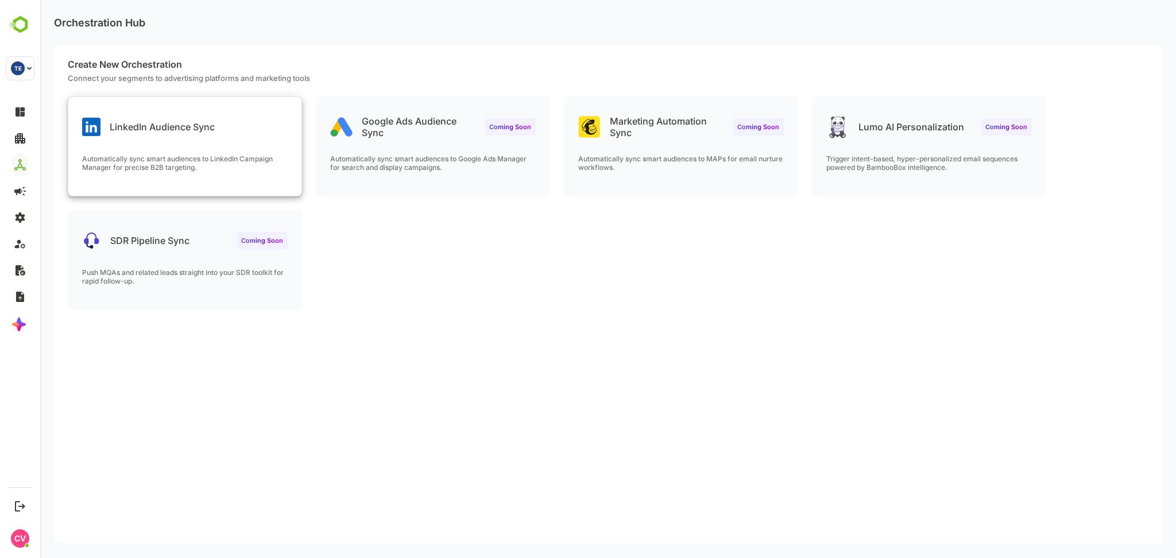
click at [224, 157] on p "Automatically sync smart audiences to LinkedIn Campaign Manager for precise B2B…" at bounding box center [185, 163] width 206 height 17
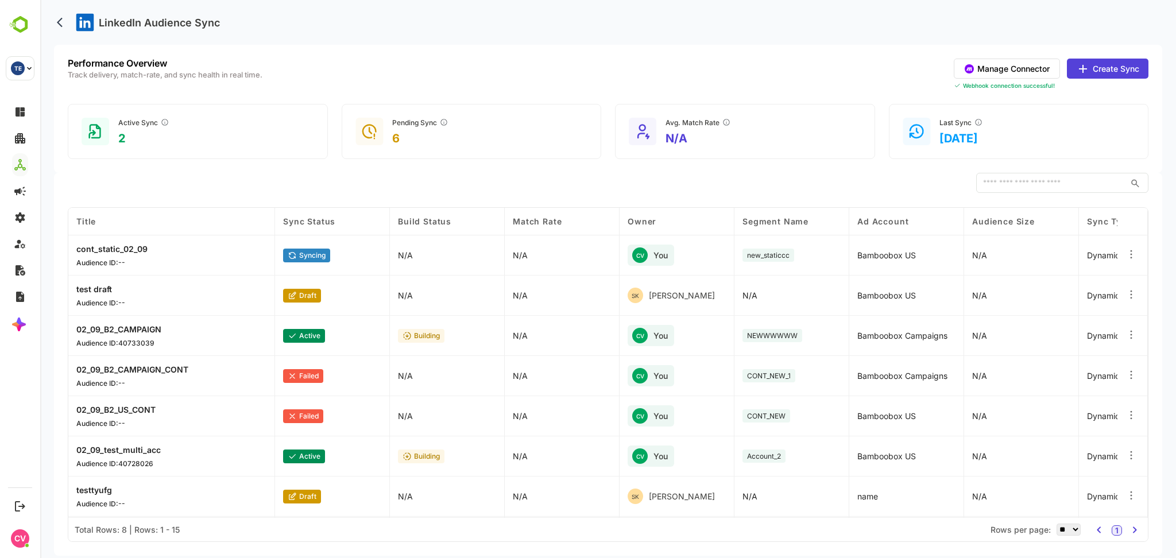
click at [1103, 76] on button "Create Sync" at bounding box center [1108, 69] width 82 height 20
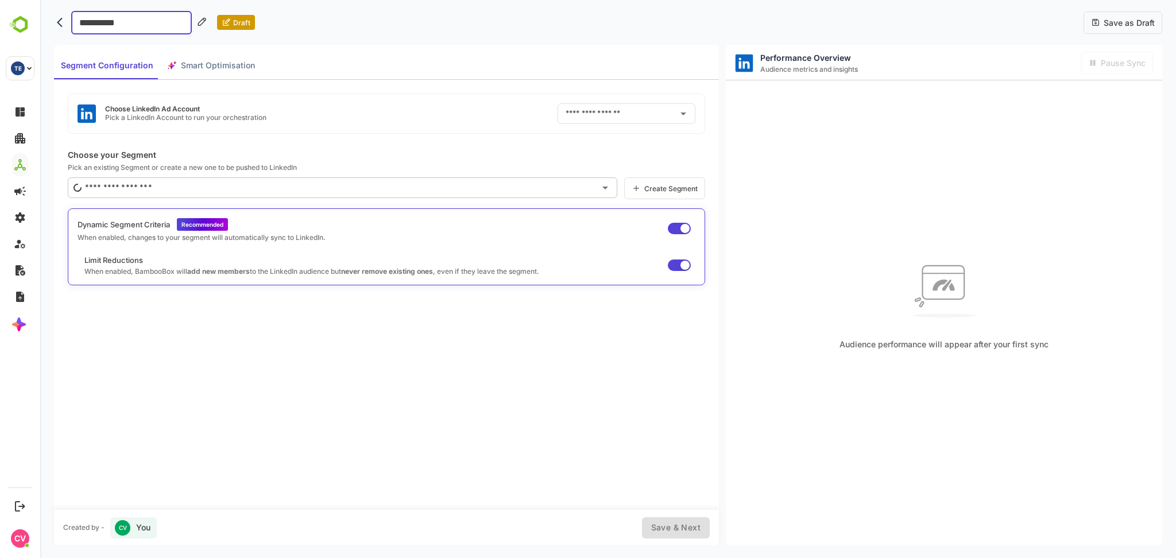
type input "**********"
click at [181, 177] on div "​" at bounding box center [343, 187] width 550 height 21
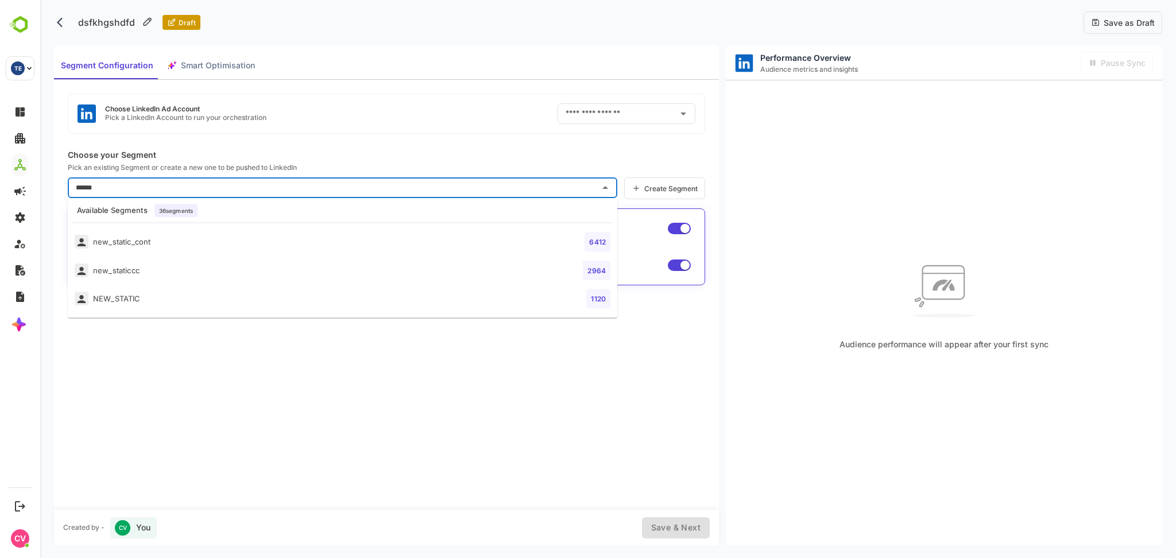
click at [185, 242] on li "new_static_cont 6412" at bounding box center [343, 242] width 550 height 29
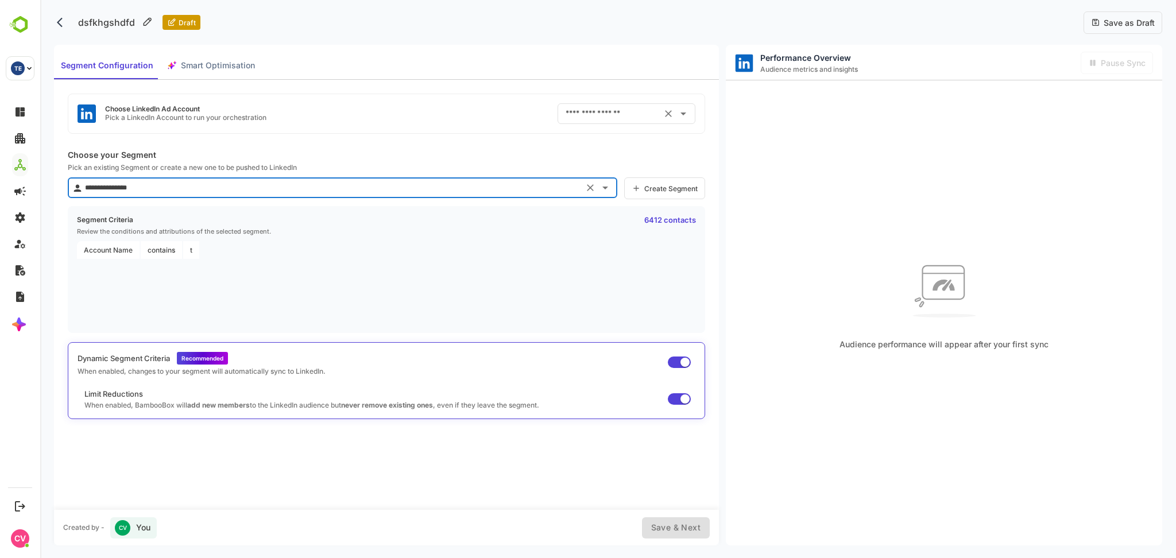
type input "**********"
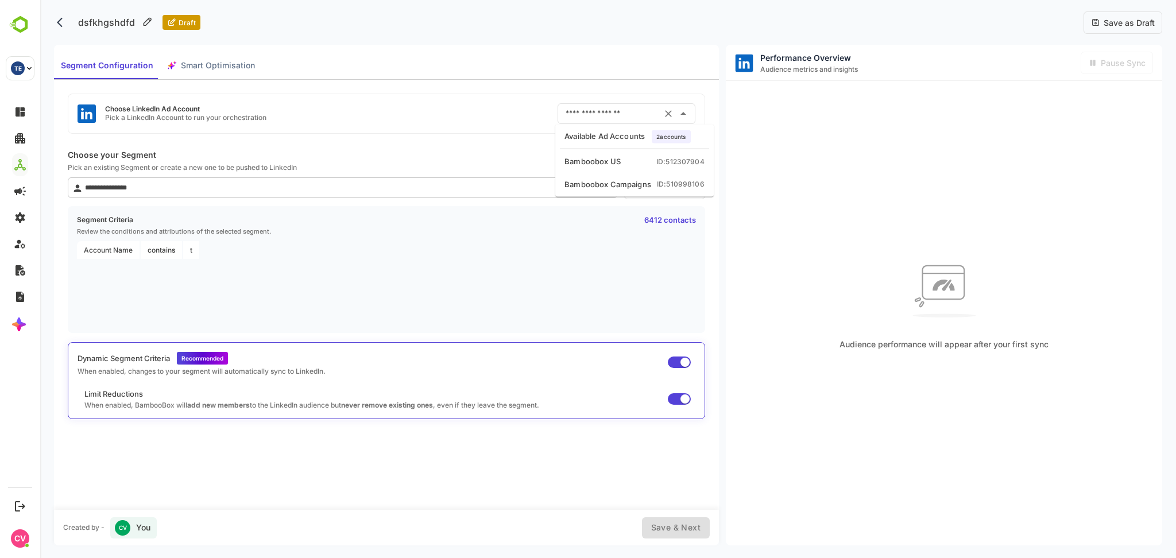
click at [577, 114] on input "text" at bounding box center [610, 114] width 95 height 18
click at [601, 161] on div "Bamboobox US" at bounding box center [593, 161] width 56 height 11
type input "**********"
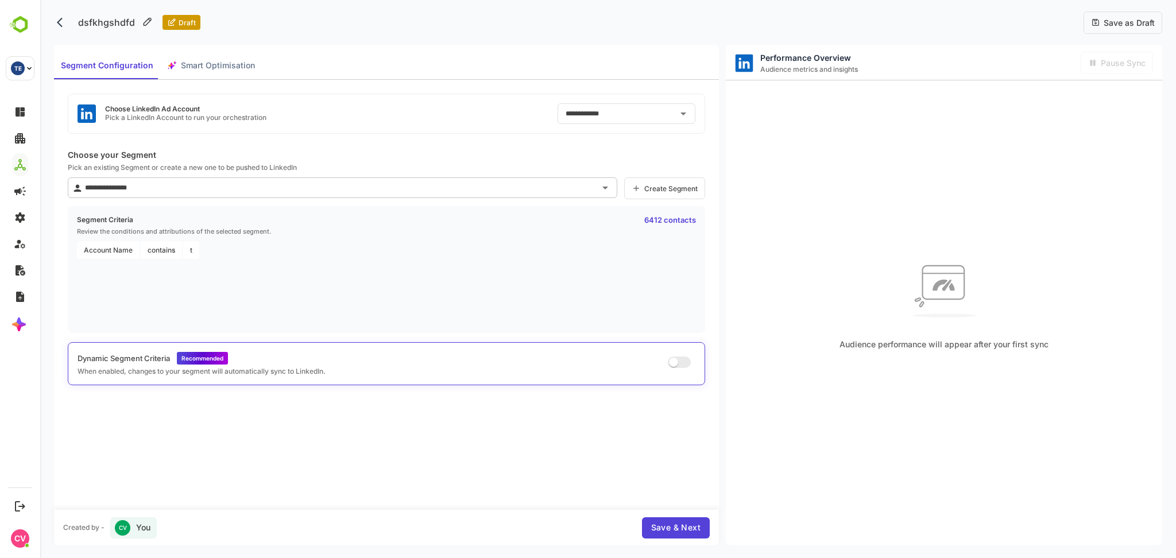
click at [675, 531] on span "Save & Next" at bounding box center [675, 528] width 49 height 14
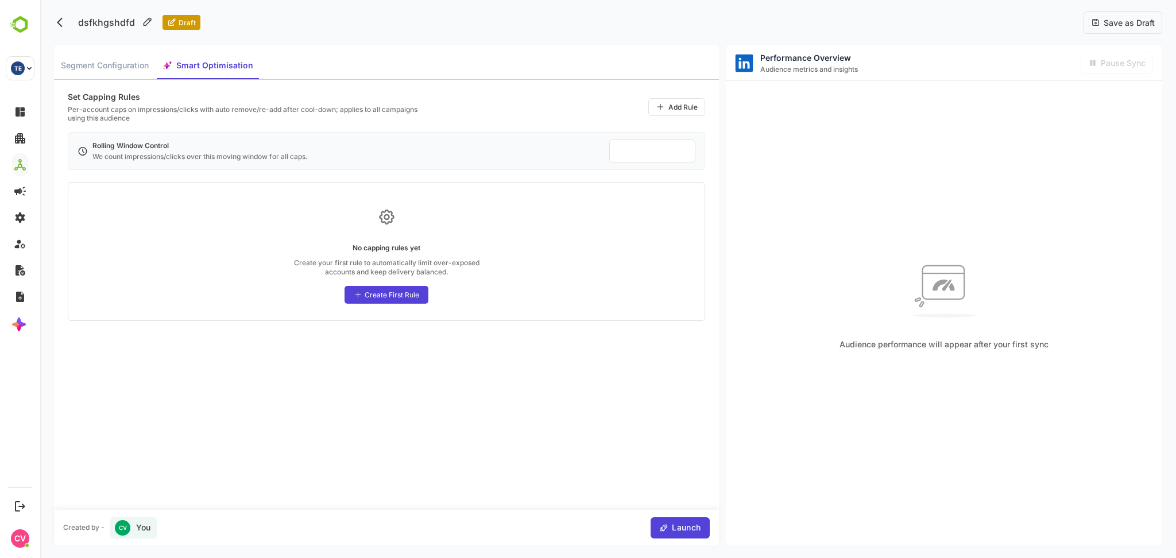
click at [675, 531] on span "Launch" at bounding box center [685, 528] width 32 height 14
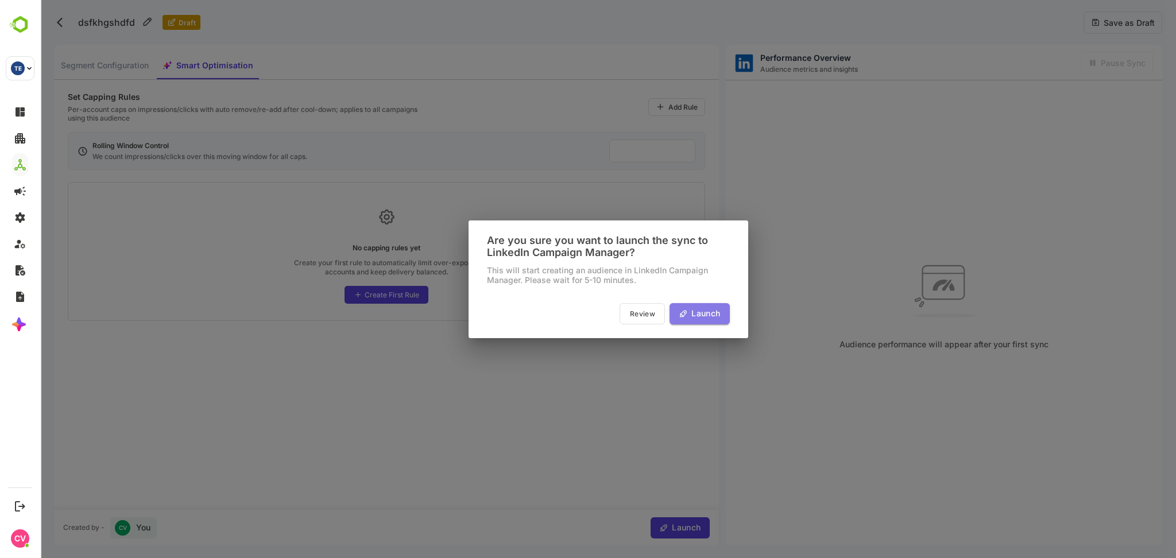
click at [700, 317] on span "Launch" at bounding box center [704, 314] width 32 height 14
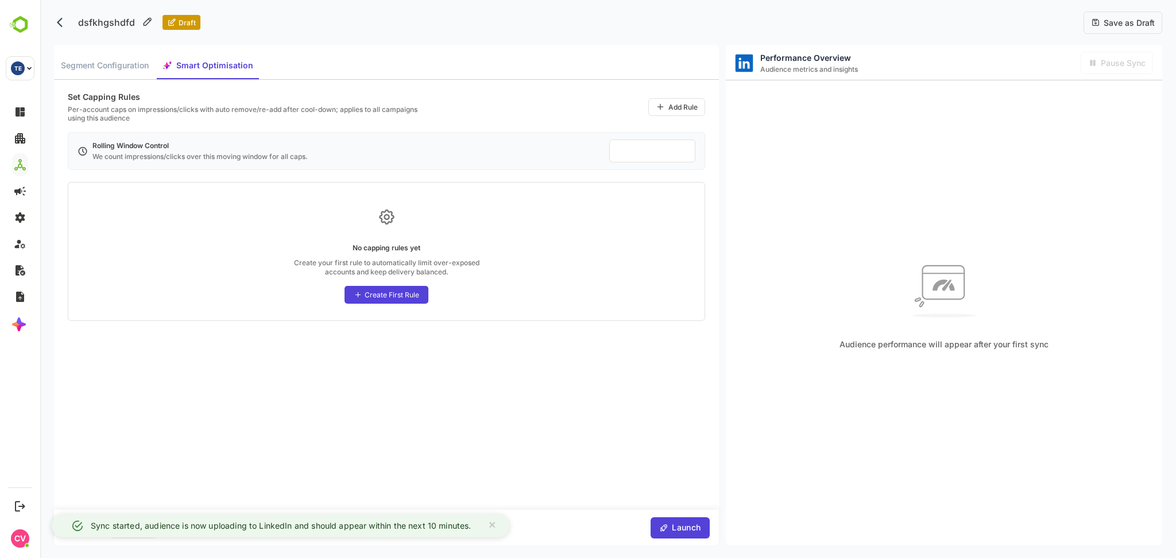
click at [63, 25] on icon "back" at bounding box center [62, 22] width 11 height 11
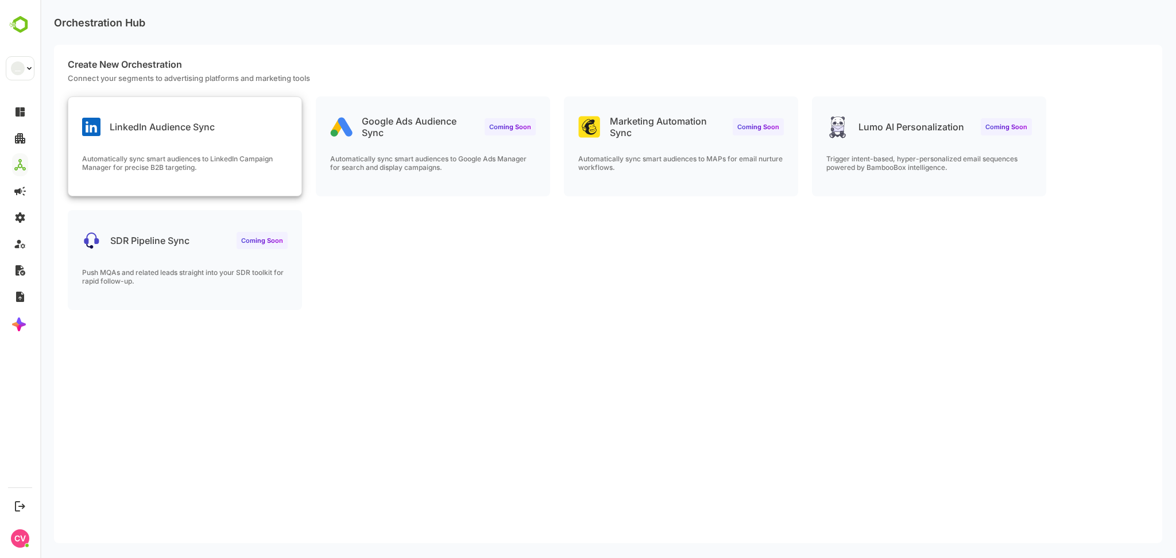
click at [288, 149] on div "LinkedIn Audience Sync Automatically sync smart audiences to LinkedIn Campaign …" at bounding box center [184, 146] width 233 height 99
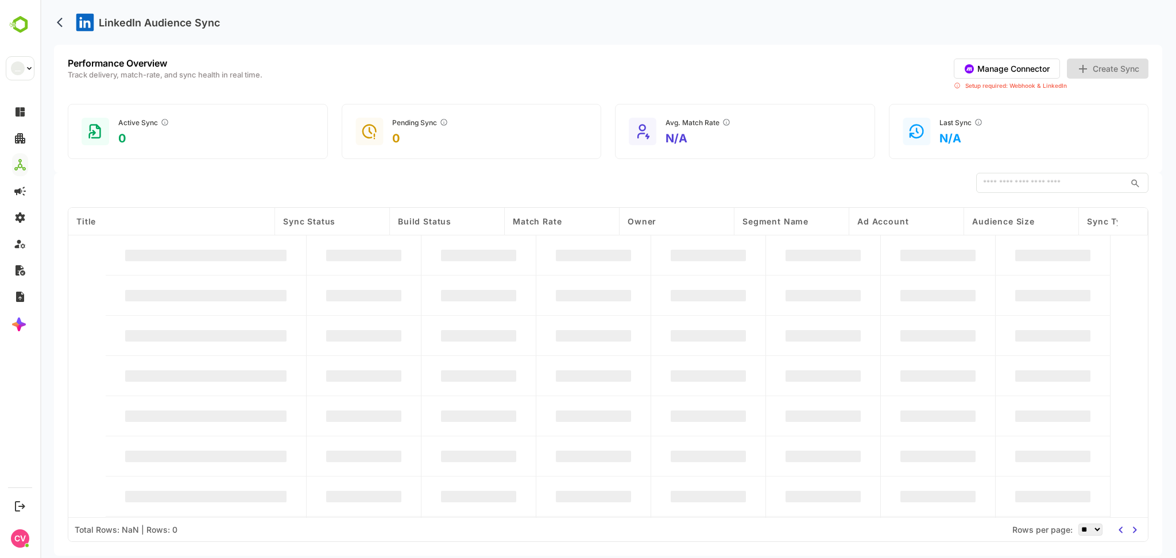
click at [1008, 67] on button "Manage Connector" at bounding box center [1007, 69] width 106 height 20
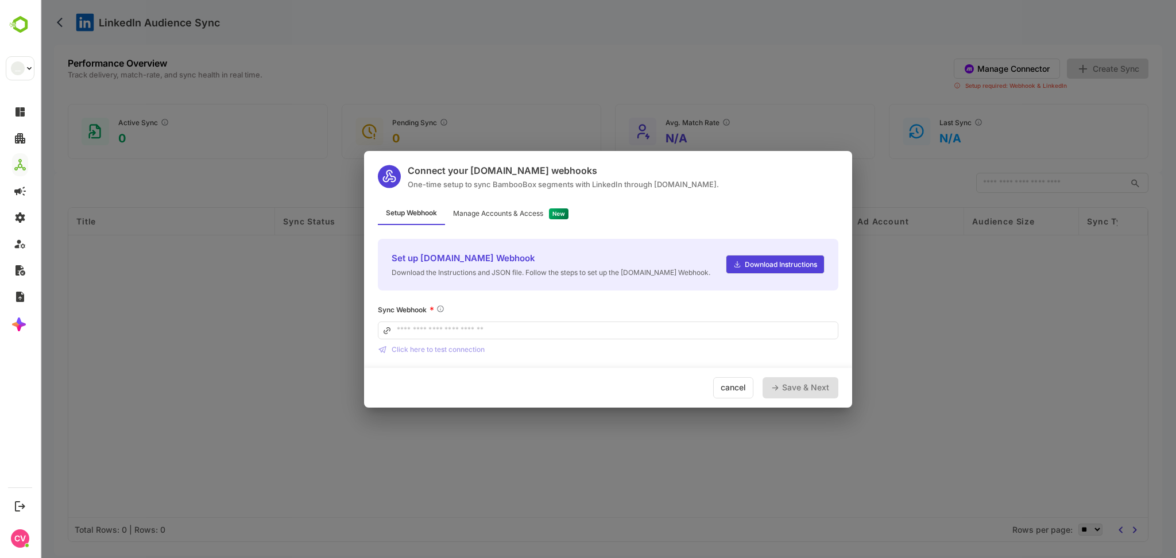
type input "**********"
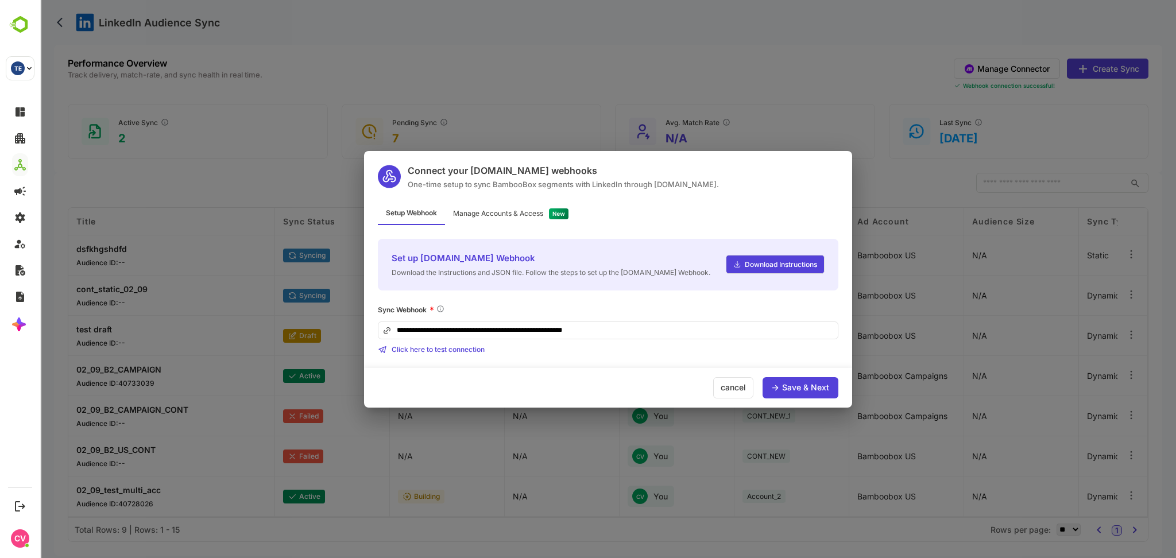
click at [525, 223] on div "Manage Accounts & Access" at bounding box center [511, 214] width 132 height 22
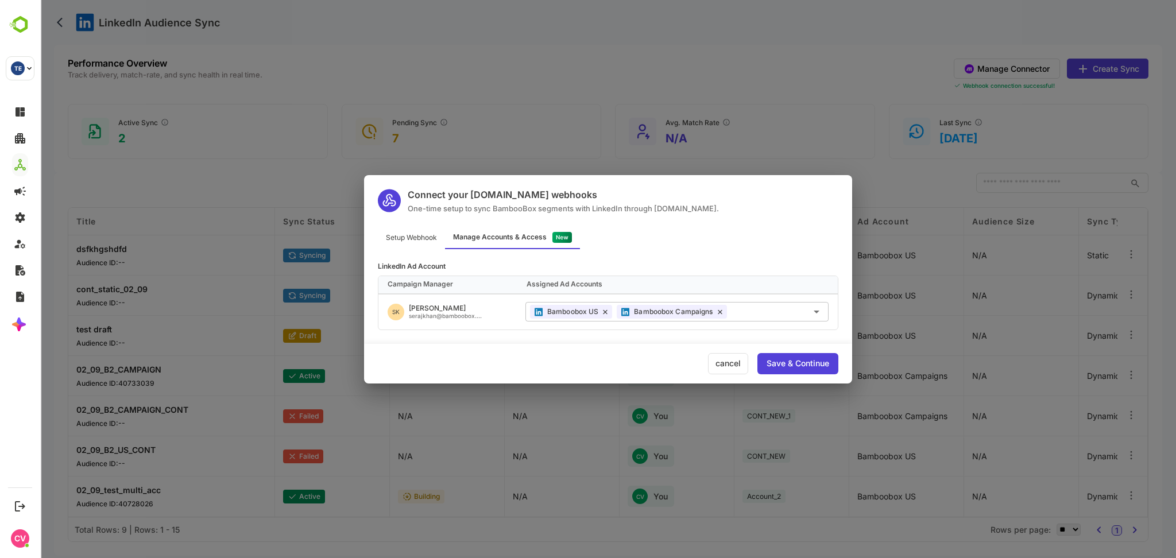
click at [716, 242] on div "Setup Webhook Manage Accounts & Access" at bounding box center [608, 238] width 488 height 22
click at [730, 370] on div "cancel" at bounding box center [728, 363] width 40 height 21
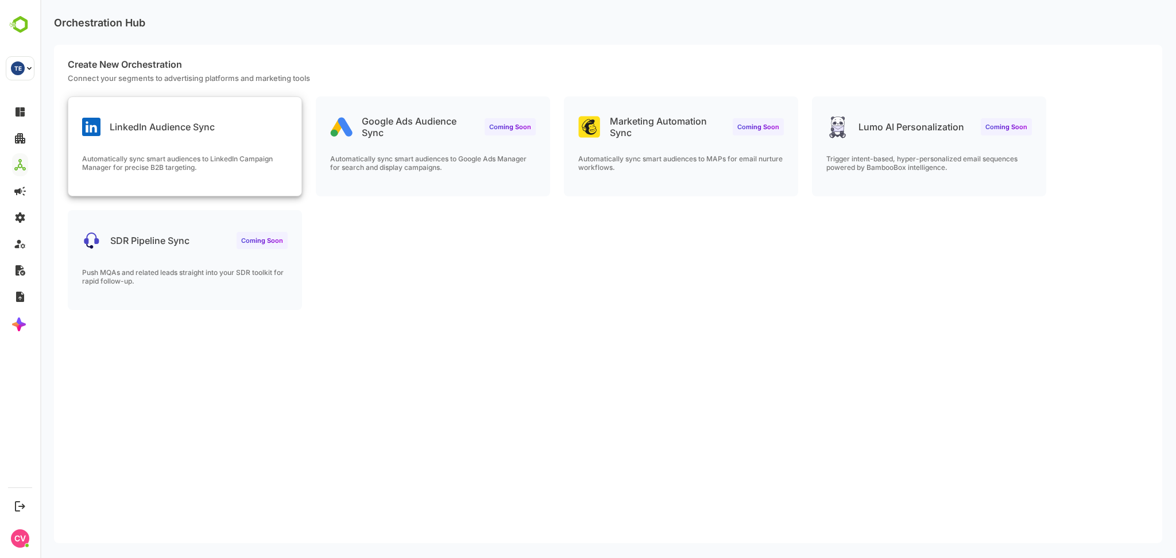
click at [207, 142] on div "LinkedIn Audience Sync Automatically sync smart audiences to LinkedIn Campaign …" at bounding box center [184, 146] width 233 height 99
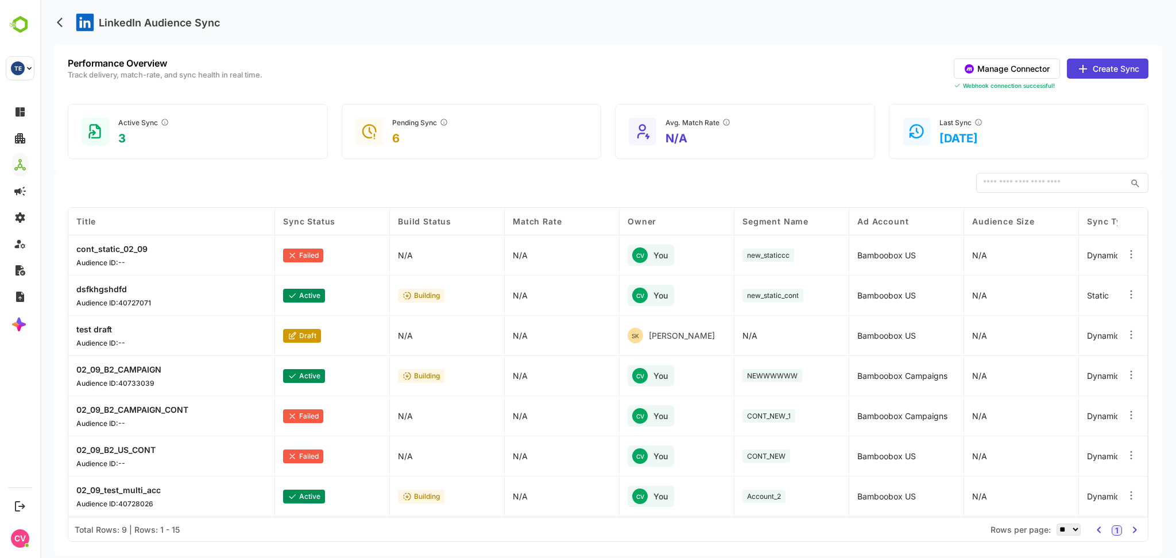
scroll to position [0, 192]
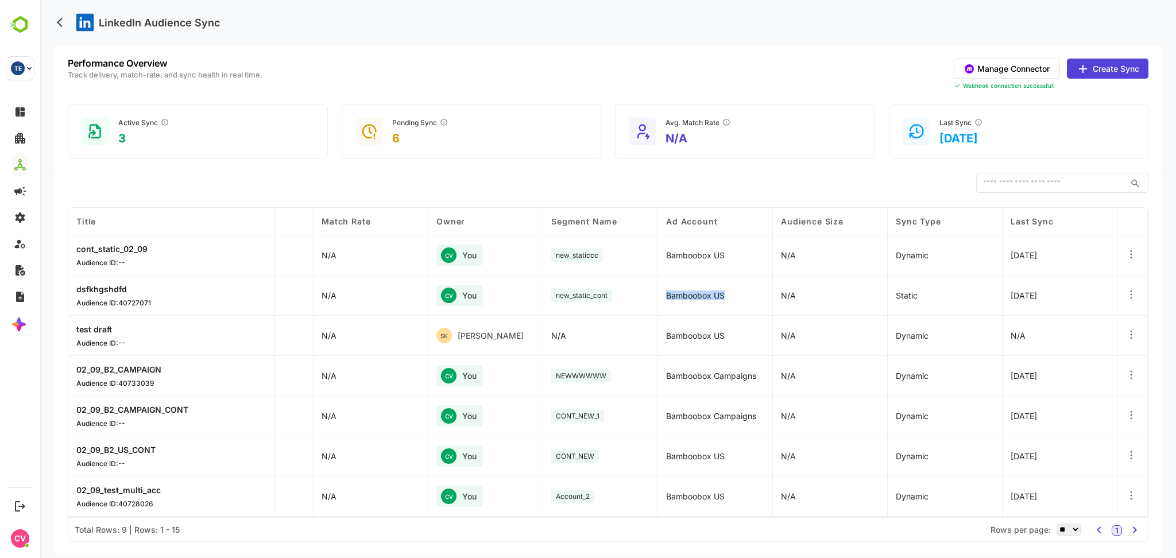
drag, startPoint x: 749, startPoint y: 297, endPoint x: 644, endPoint y: 301, distance: 104.6
click at [644, 301] on div "Title Sync Status Build Status Match Rate Owner Segment Name Ad Account Audienc…" at bounding box center [608, 363] width 1080 height 310
click at [740, 289] on div "Bamboobox US" at bounding box center [715, 296] width 115 height 40
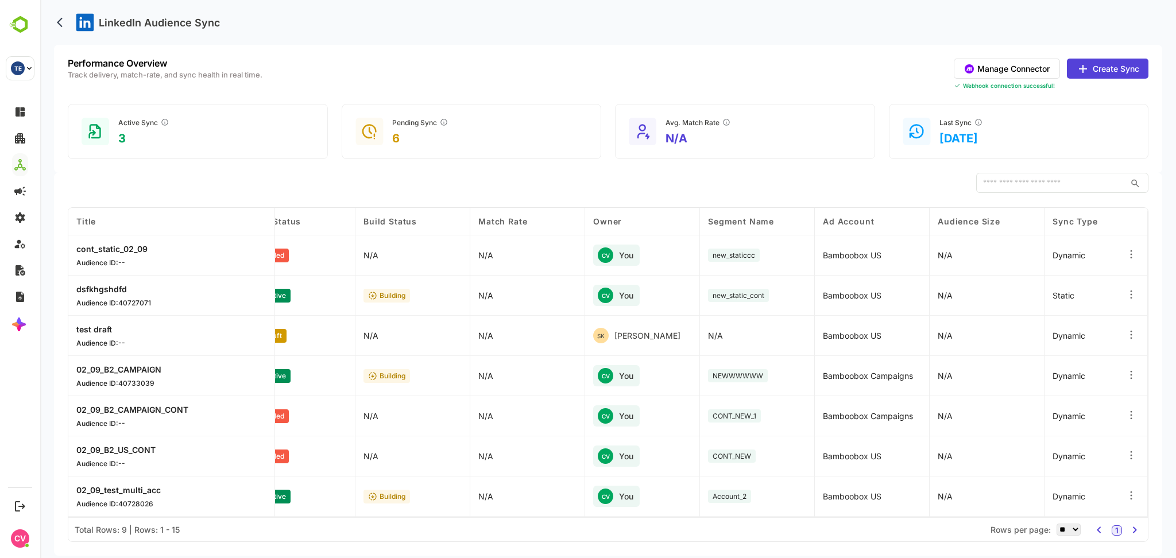
scroll to position [0, 0]
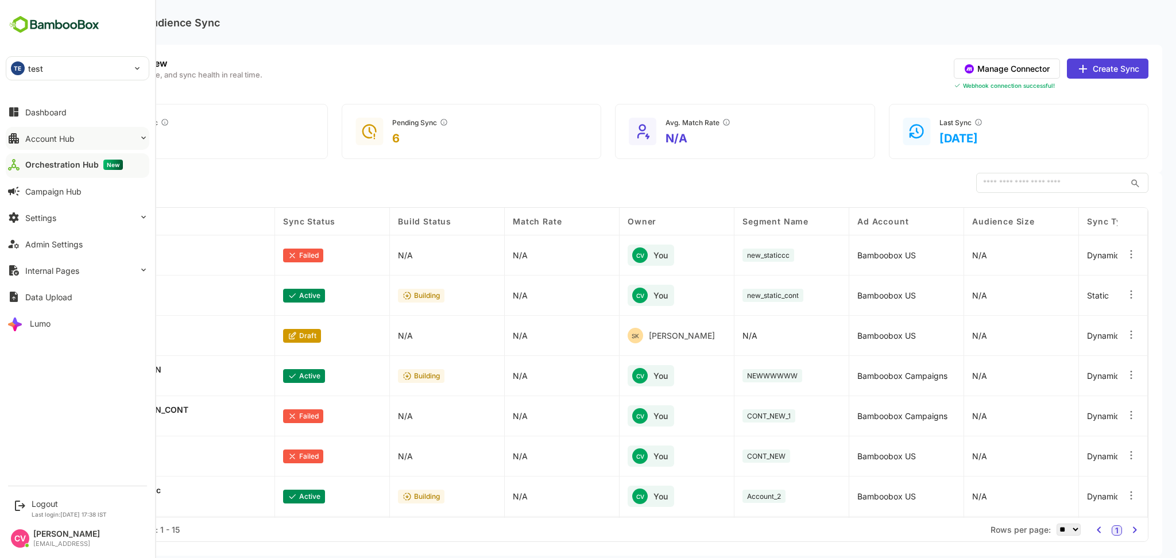
click at [65, 141] on div "Account Hub" at bounding box center [49, 139] width 49 height 10
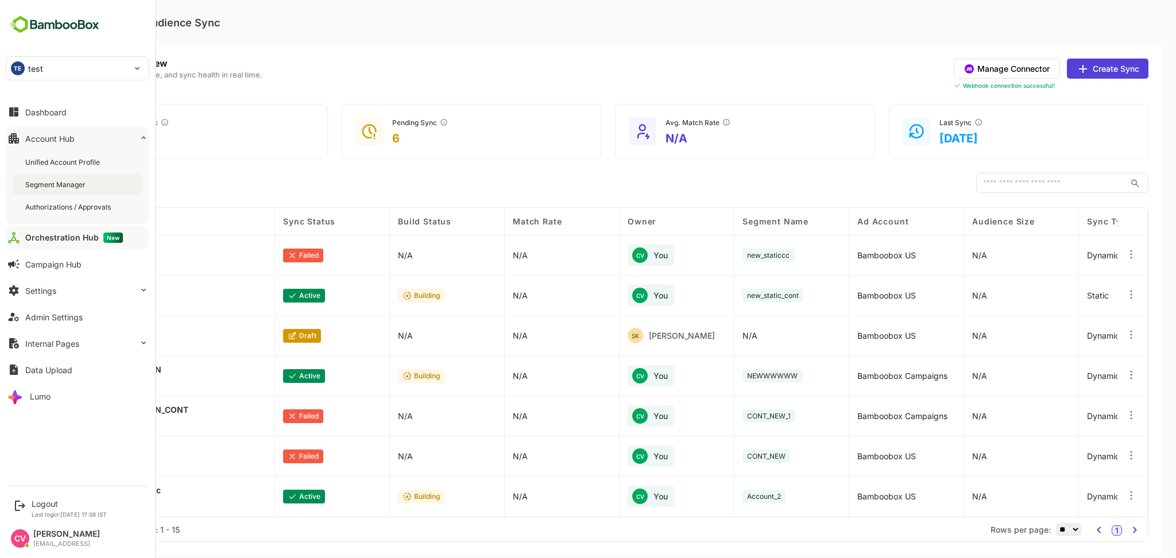
click at [79, 187] on div "Segment Manager" at bounding box center [56, 185] width 63 height 10
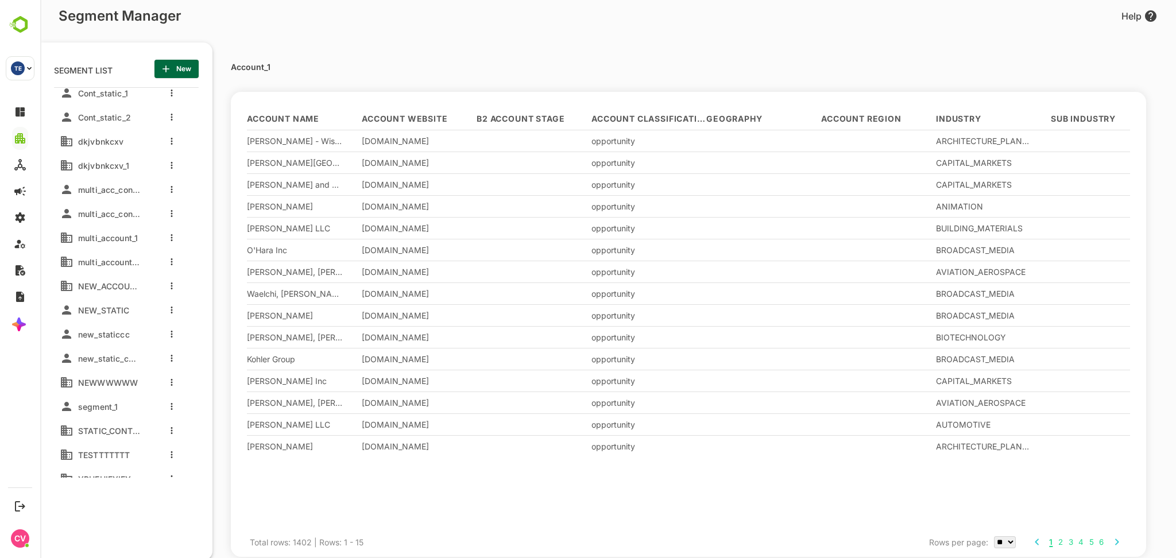
scroll to position [418, 0]
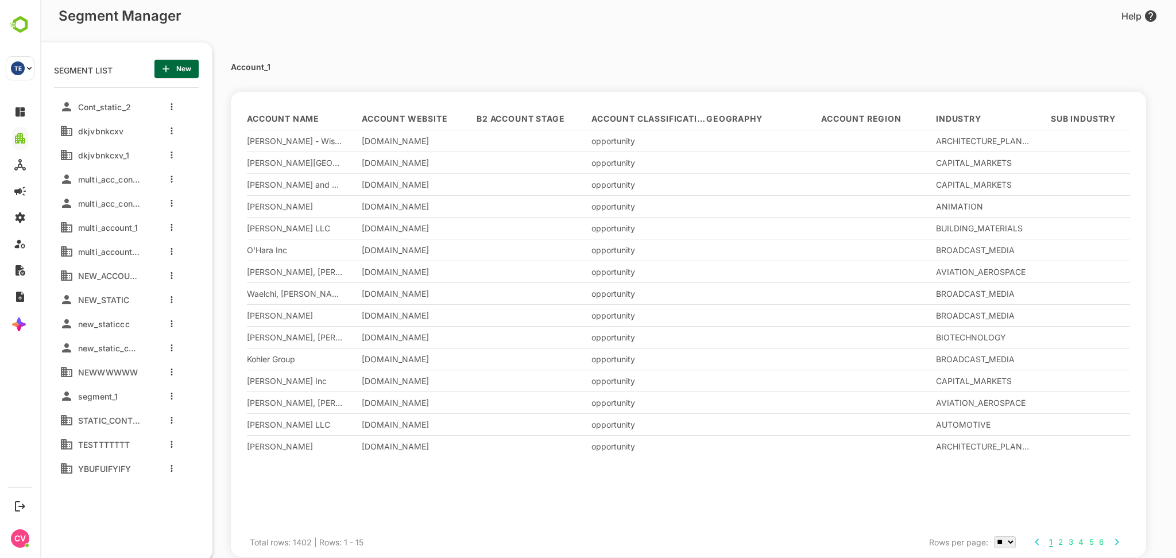
click at [175, 348] on div at bounding box center [169, 348] width 46 height 21
click at [171, 349] on icon "more actions" at bounding box center [172, 348] width 2 height 7
click at [203, 395] on span "Clone" at bounding box center [230, 390] width 63 height 14
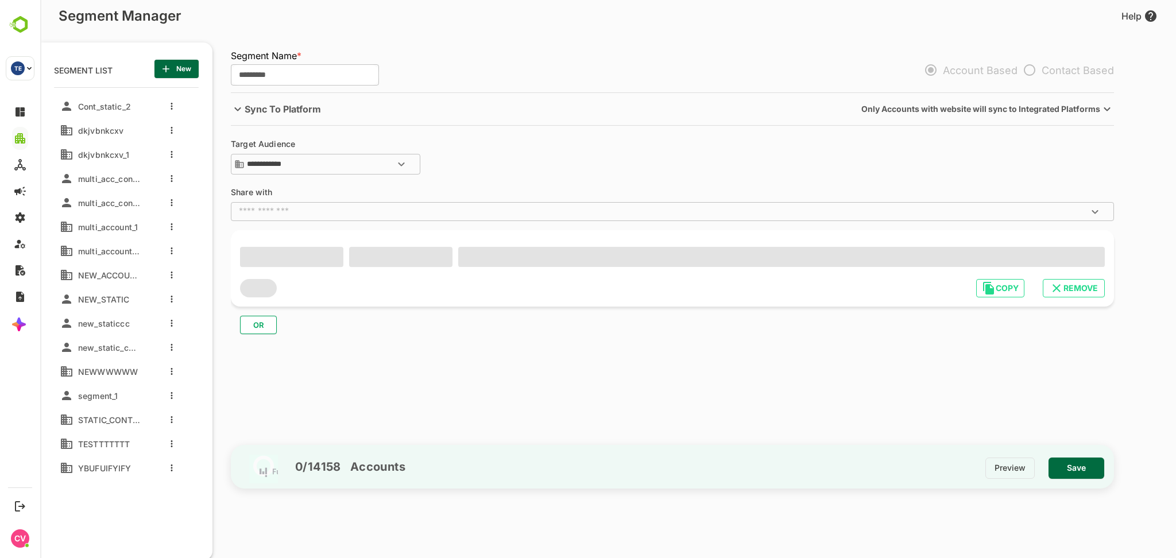
type input "**********"
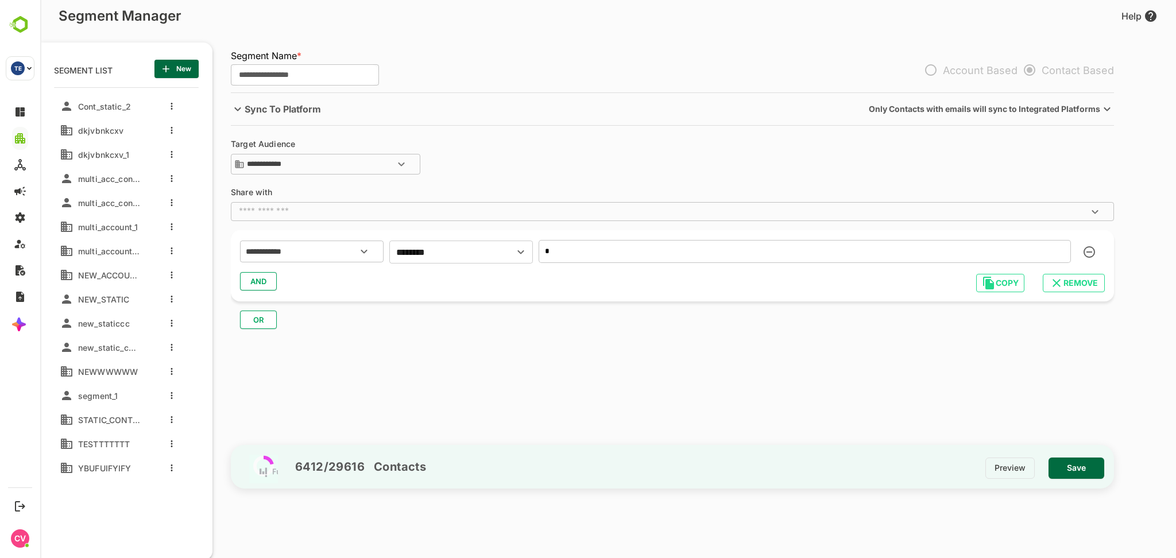
click at [604, 250] on input "*" at bounding box center [805, 251] width 532 height 23
type input "*"
click at [1081, 462] on span "Save" at bounding box center [1076, 468] width 37 height 15
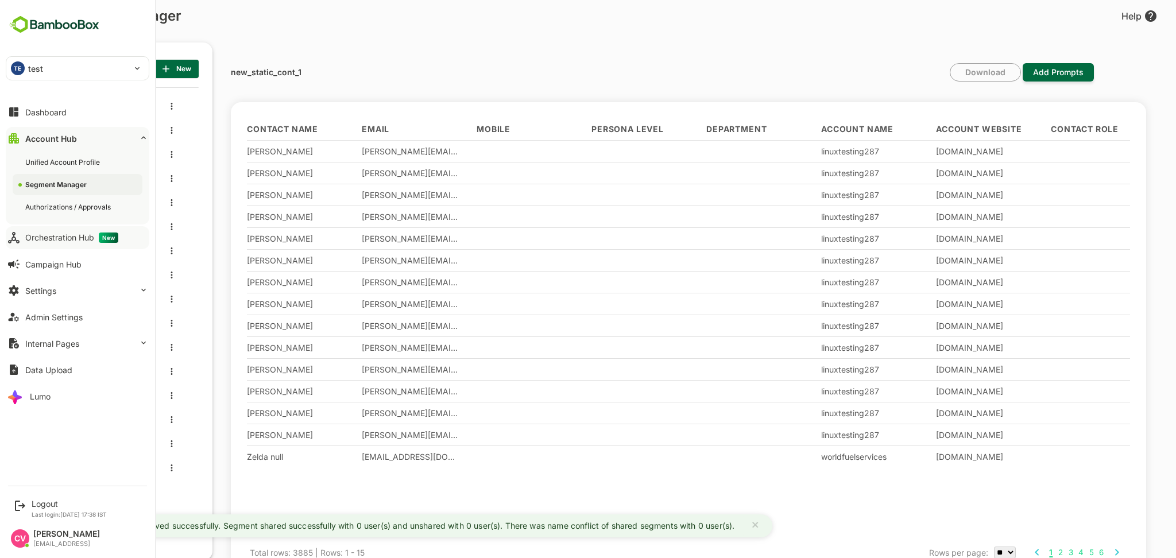
click at [75, 243] on button "Orchestration Hub New" at bounding box center [78, 237] width 144 height 23
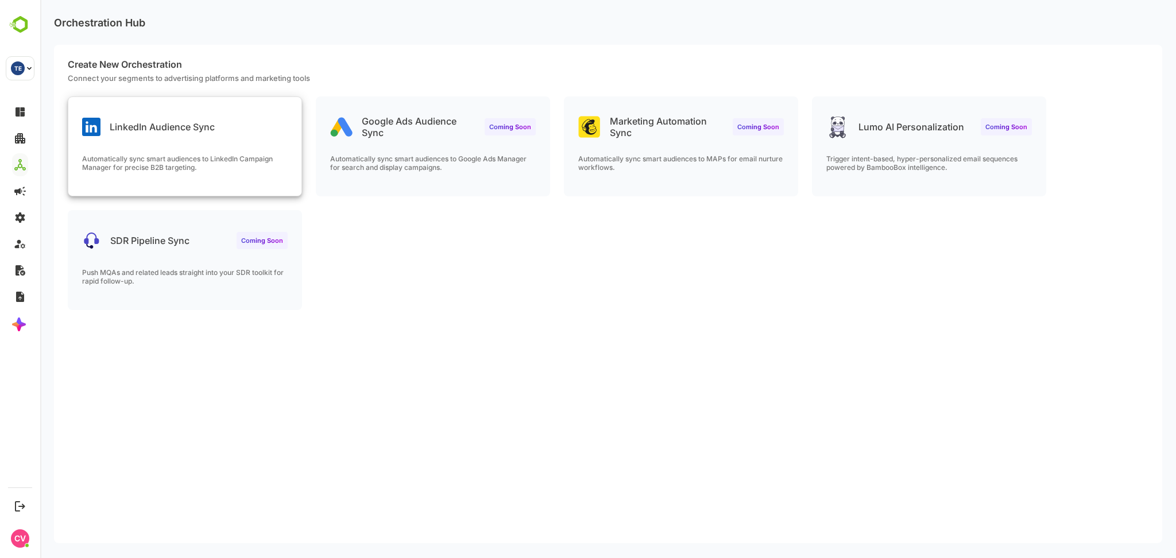
click at [247, 158] on p "Automatically sync smart audiences to LinkedIn Campaign Manager for precise B2B…" at bounding box center [185, 163] width 206 height 17
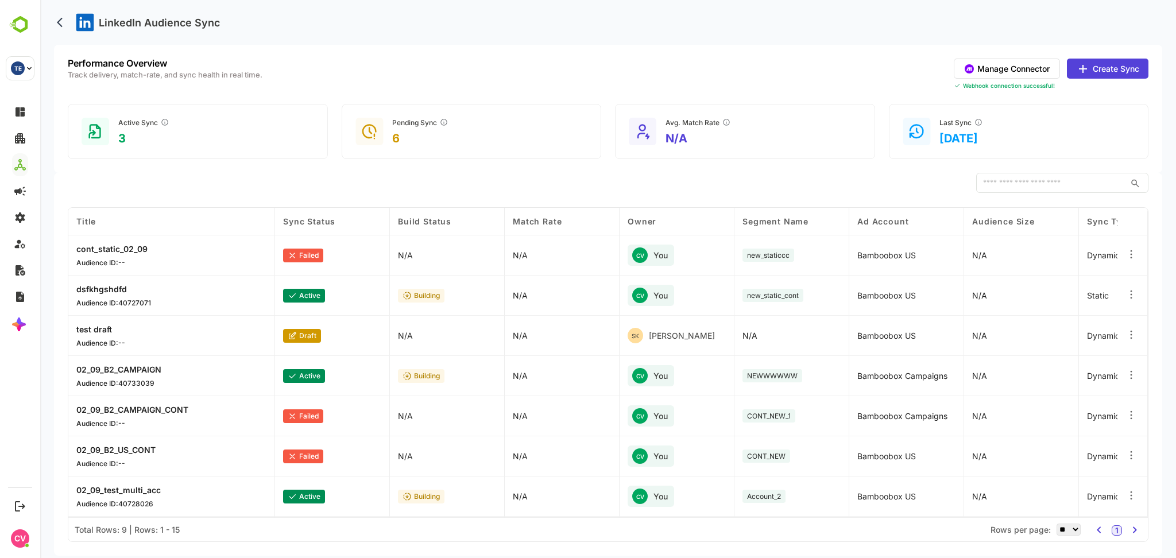
click at [1105, 59] on button "Create Sync" at bounding box center [1108, 69] width 82 height 20
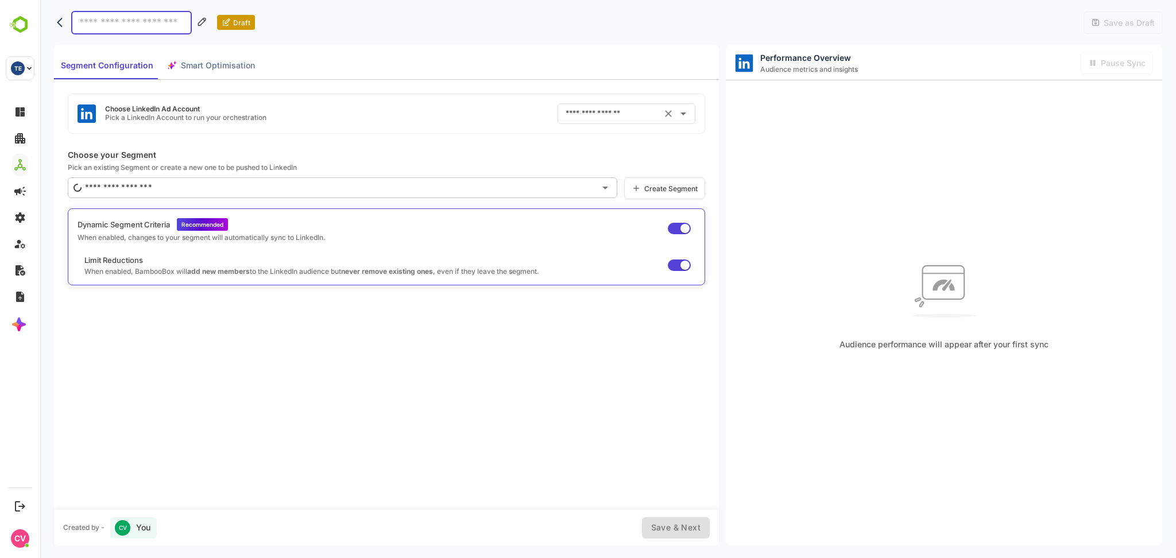
click at [583, 118] on input "text" at bounding box center [610, 114] width 95 height 18
click at [598, 188] on div "Bamboobox Campaigns" at bounding box center [608, 184] width 87 height 11
type input "**********"
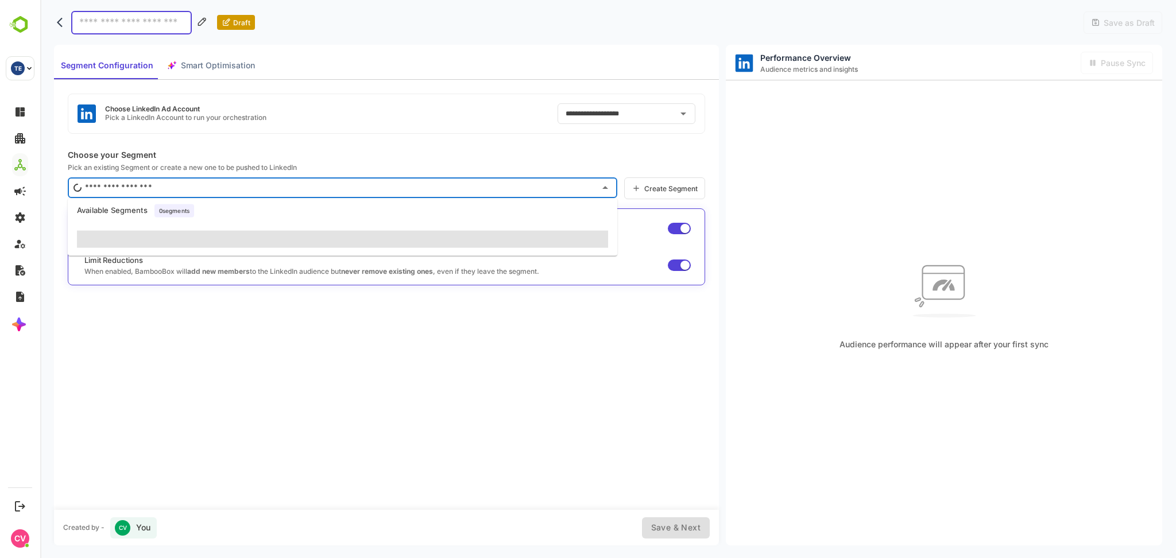
click at [262, 189] on input "text" at bounding box center [338, 188] width 513 height 18
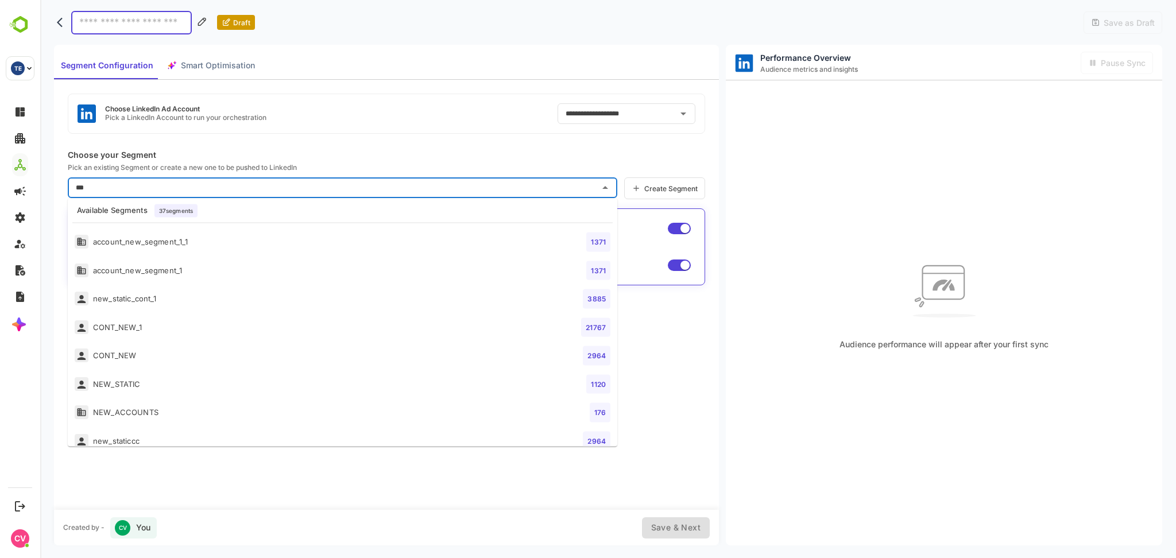
click at [143, 301] on div "new_static_cont_1" at bounding box center [116, 299] width 82 height 14
type input "**********"
click at [321, 187] on input "**********" at bounding box center [331, 188] width 498 height 18
click at [201, 294] on li "new_static_cont_1 3885" at bounding box center [343, 299] width 550 height 28
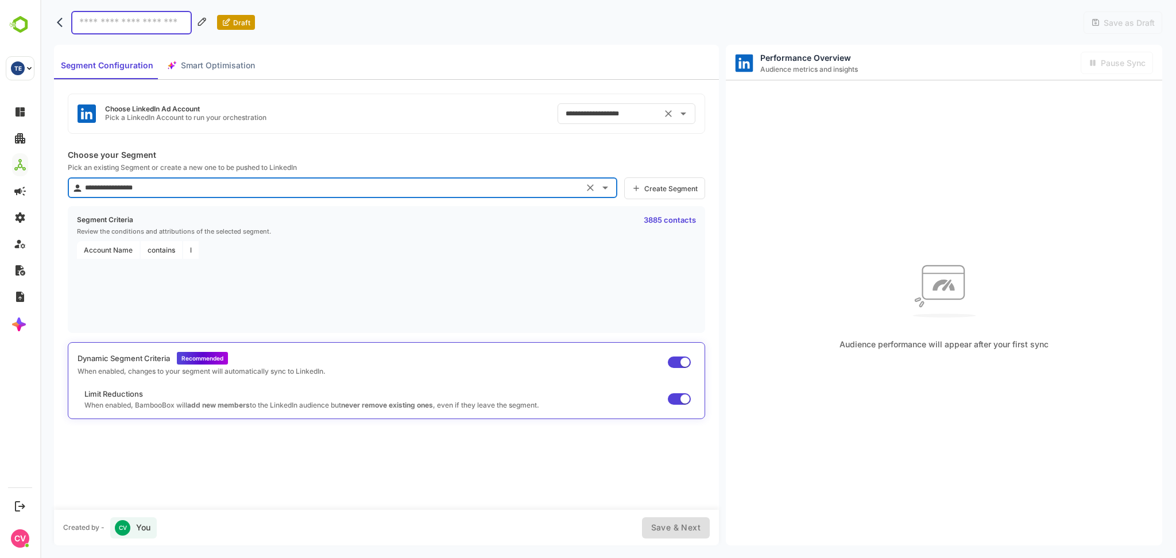
type input "**********"
click at [603, 114] on input "**********" at bounding box center [610, 114] width 95 height 18
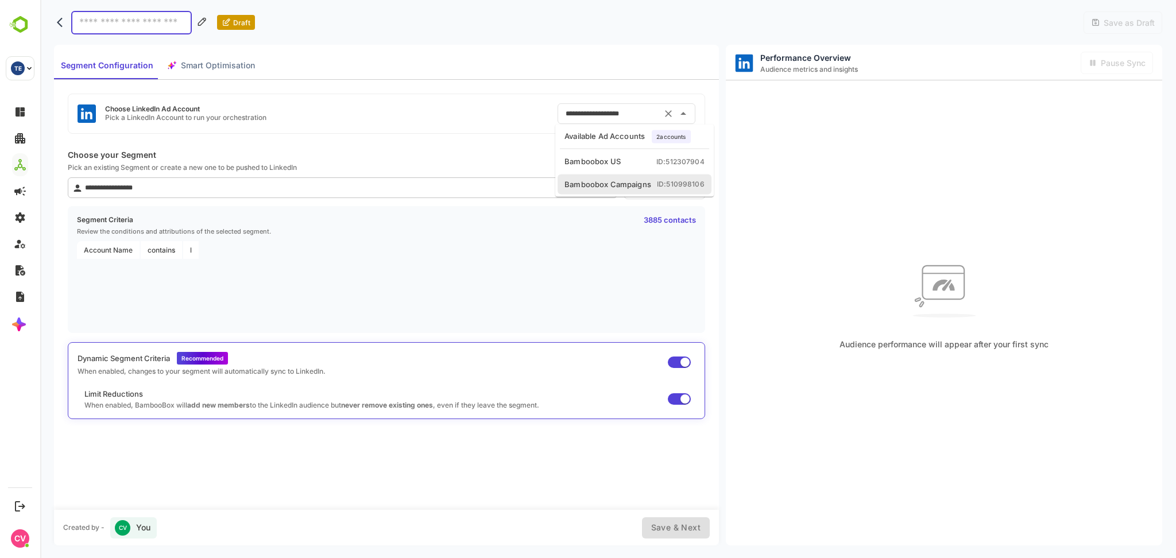
click at [392, 110] on div "**********" at bounding box center [387, 114] width 638 height 40
click at [158, 25] on input at bounding box center [131, 23] width 121 height 24
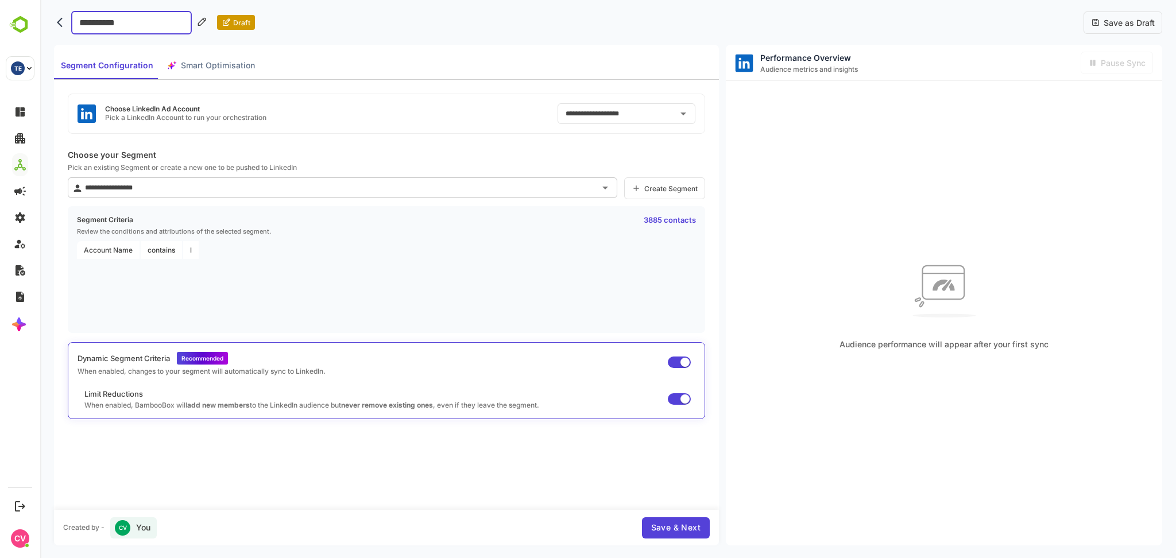
type input "**********"
click at [670, 528] on span "Save & Next" at bounding box center [675, 528] width 49 height 14
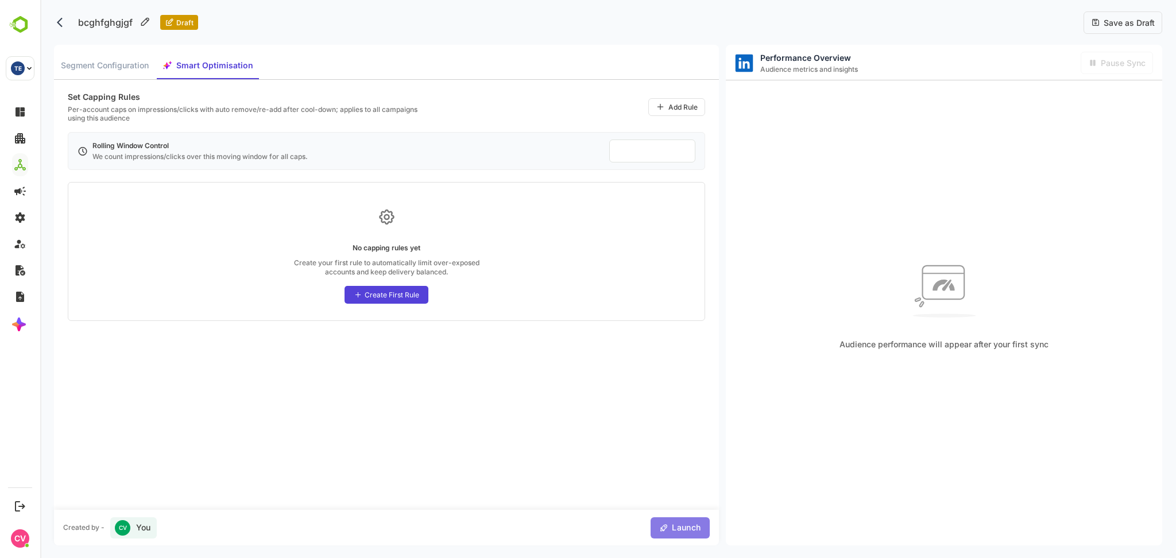
click at [677, 523] on span "Launch" at bounding box center [685, 528] width 32 height 14
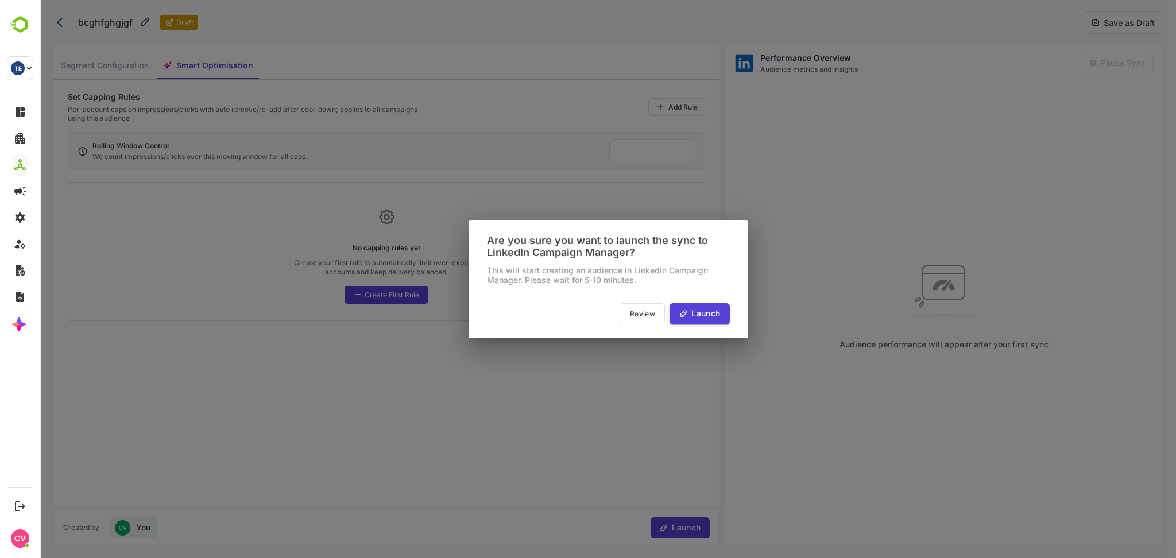
click at [711, 315] on span "Launch" at bounding box center [704, 314] width 32 height 14
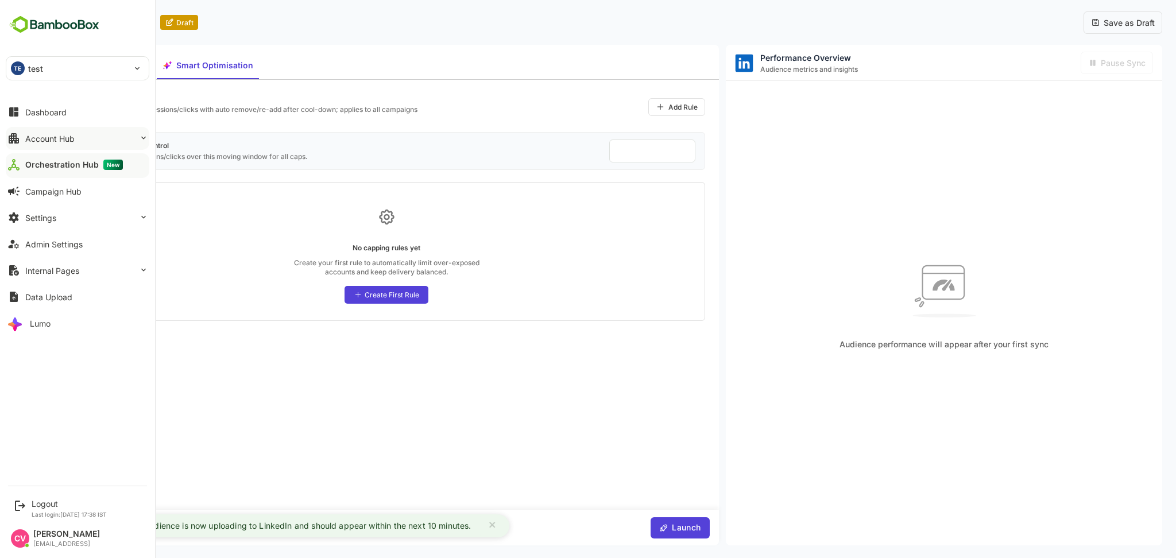
click at [92, 136] on button "Account Hub" at bounding box center [78, 138] width 144 height 23
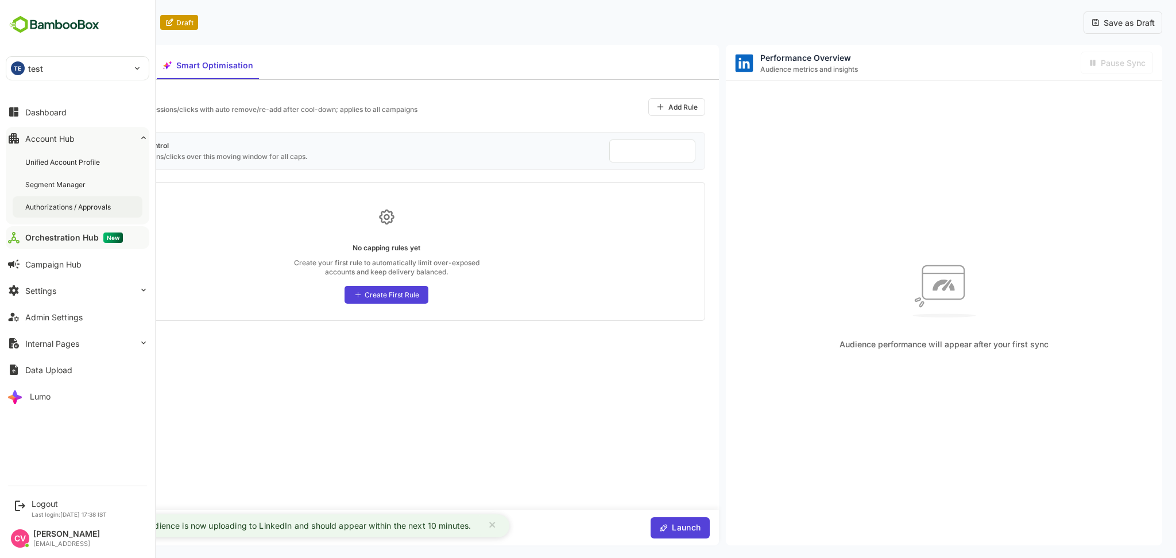
click at [86, 196] on div "Authorizations / Approvals" at bounding box center [78, 206] width 130 height 21
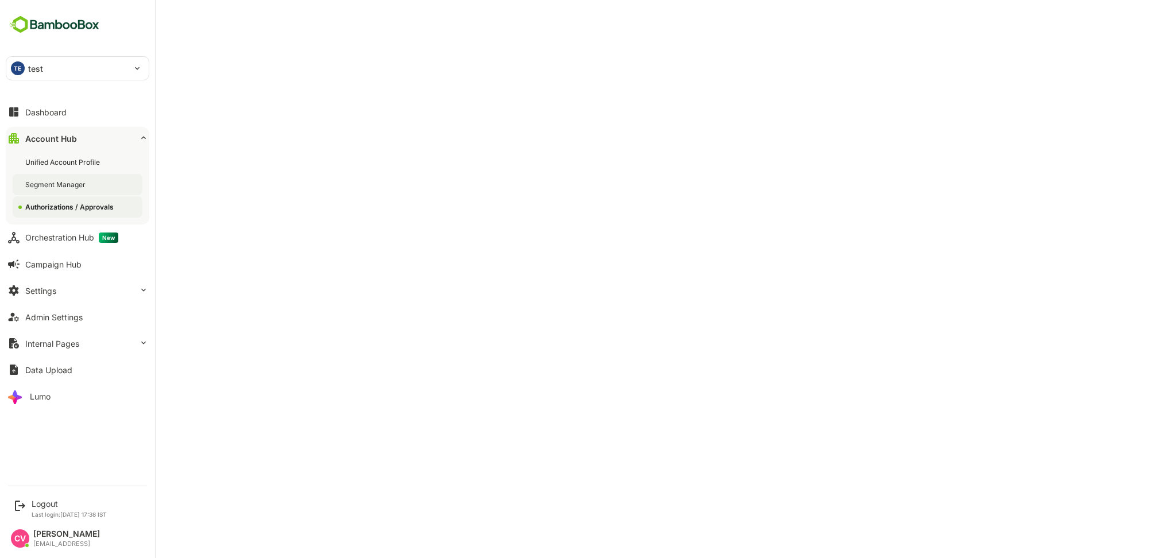
click at [81, 183] on div "Segment Manager" at bounding box center [56, 185] width 63 height 10
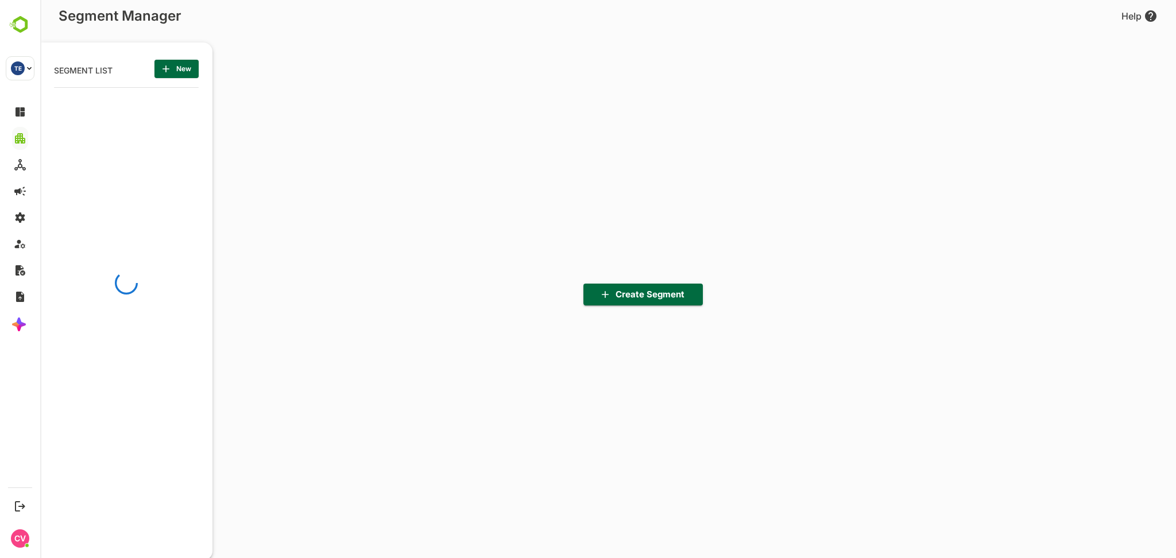
scroll to position [389, 142]
click at [181, 72] on span "New" at bounding box center [177, 68] width 26 height 15
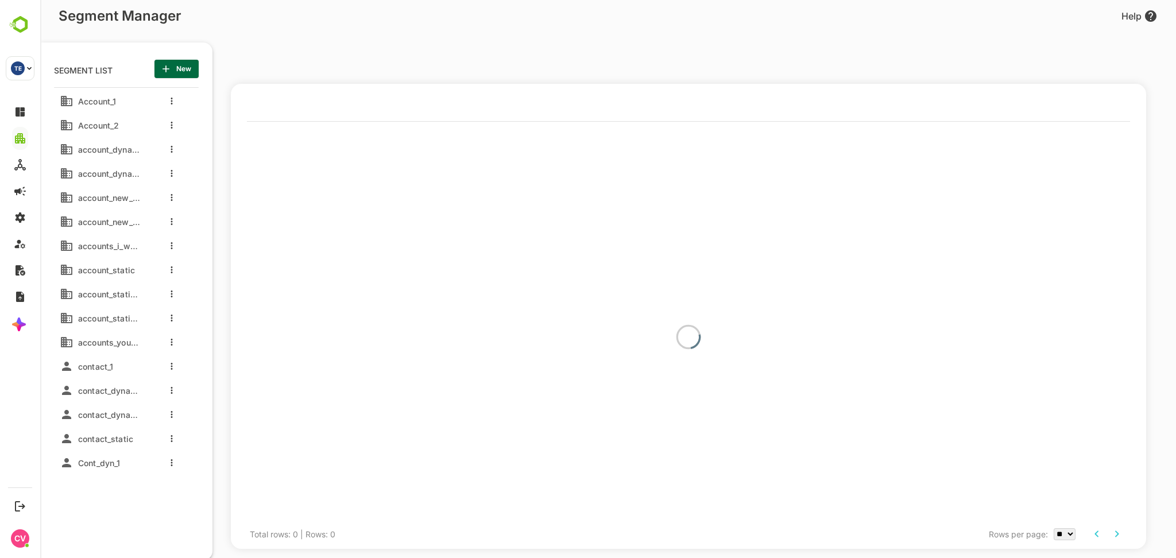
click at [318, 70] on div at bounding box center [662, 73] width 863 height 21
click at [190, 68] on span "New" at bounding box center [177, 68] width 26 height 15
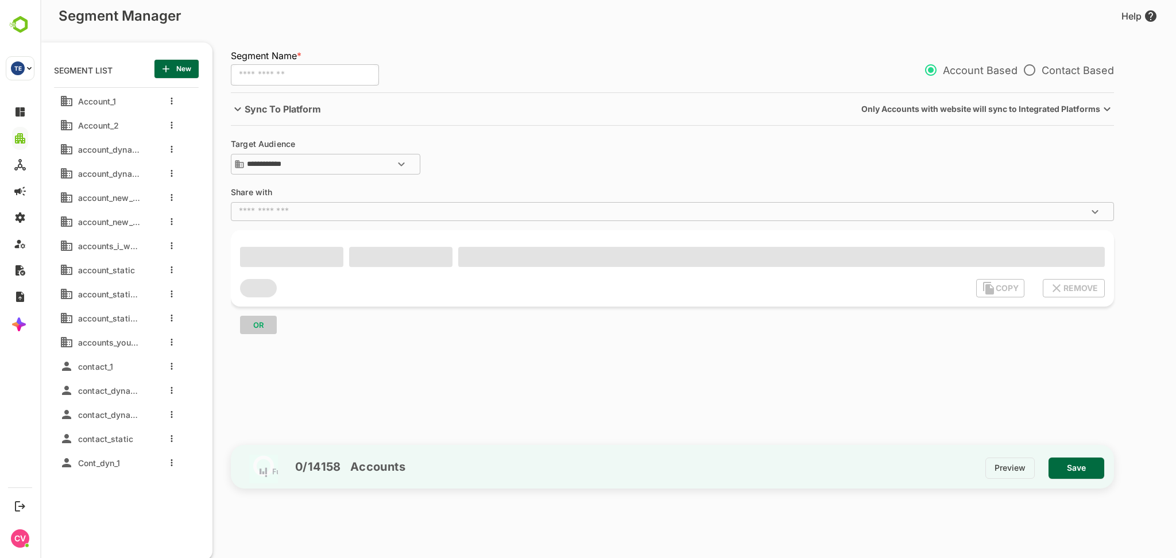
drag, startPoint x: 287, startPoint y: 84, endPoint x: 293, endPoint y: 77, distance: 9.8
click at [290, 82] on input "text" at bounding box center [305, 75] width 148 height 22
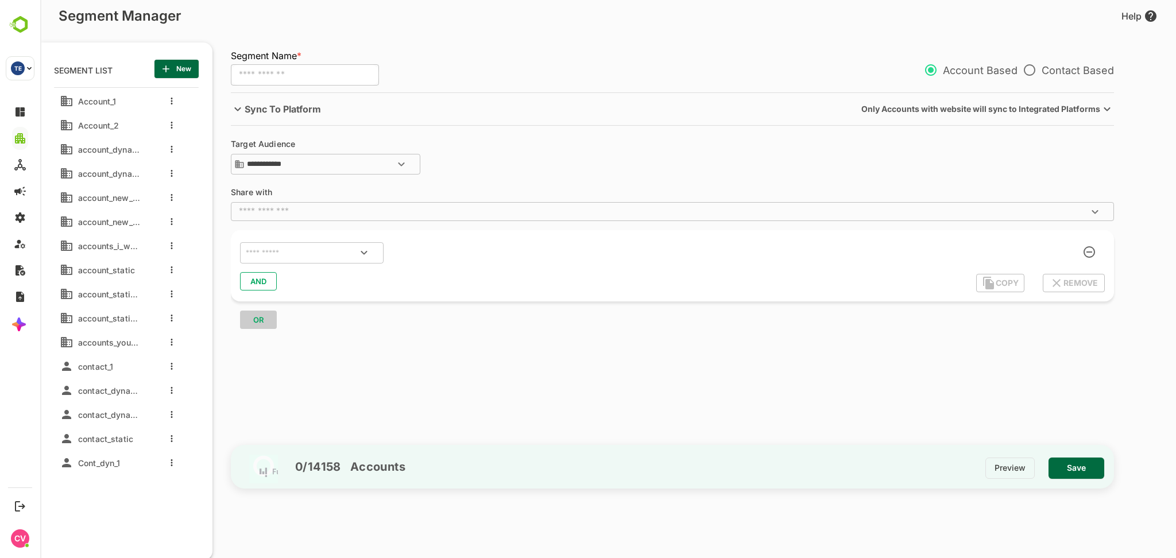
type input "*"
click at [265, 242] on div "​" at bounding box center [312, 253] width 144 height 22
type input "**********"
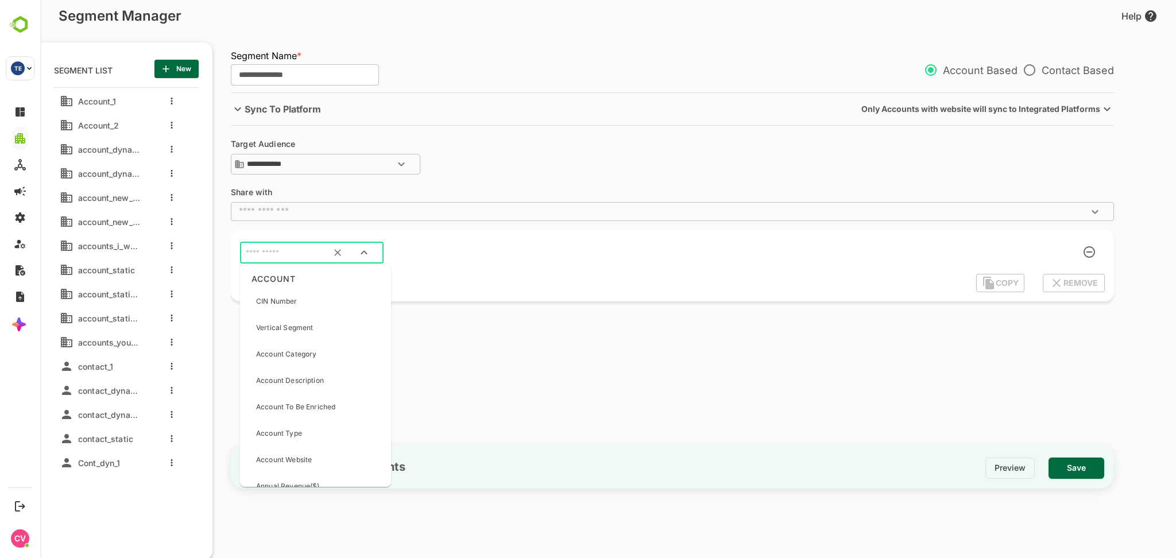
type input "*"
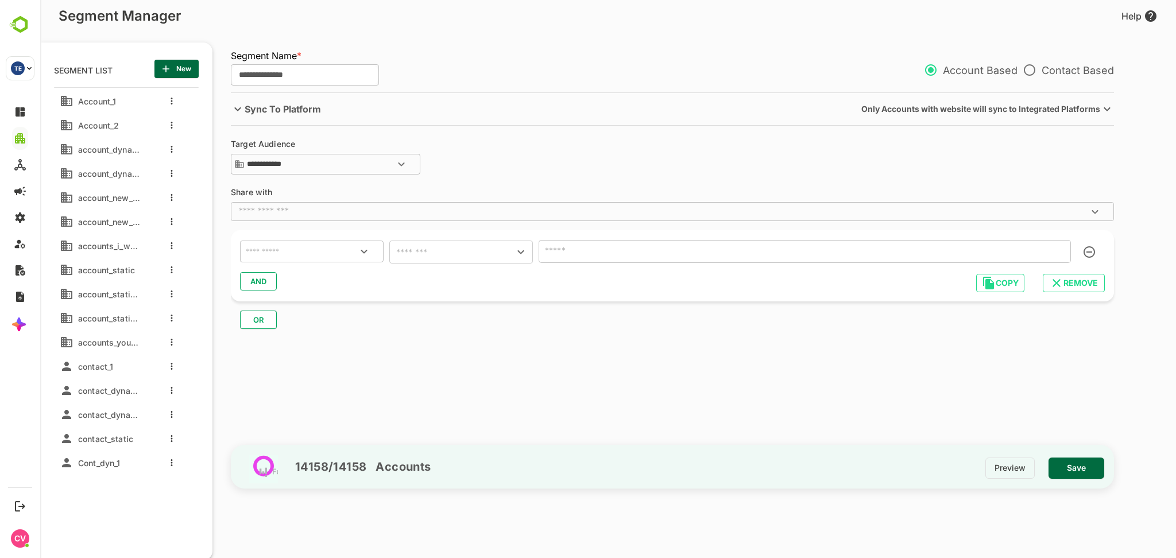
click at [286, 248] on input "text" at bounding box center [312, 251] width 137 height 15
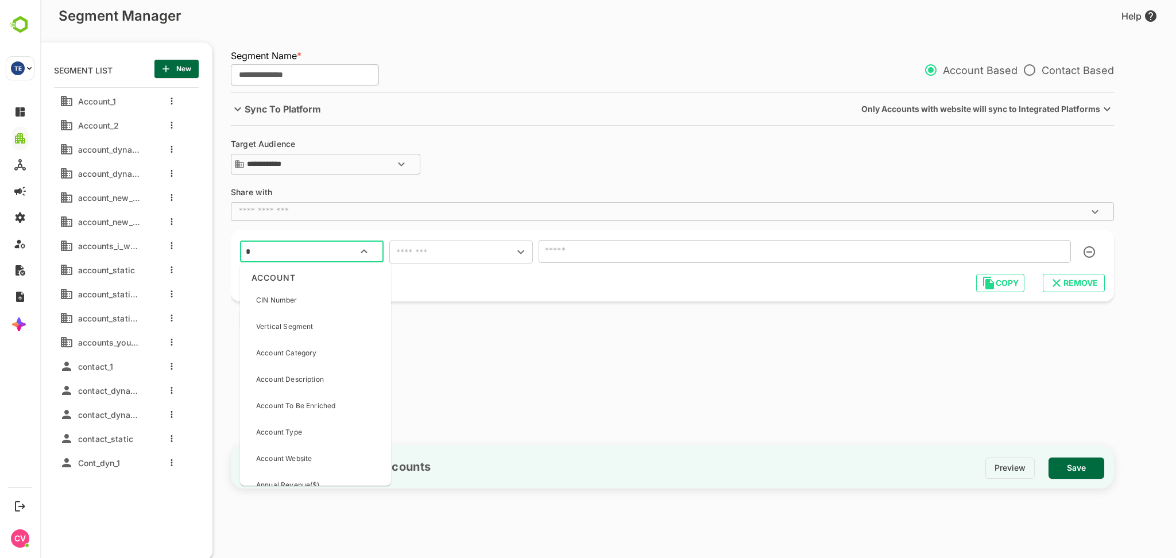
type input "**"
click at [301, 292] on div "Customer Name" at bounding box center [283, 300] width 55 height 24
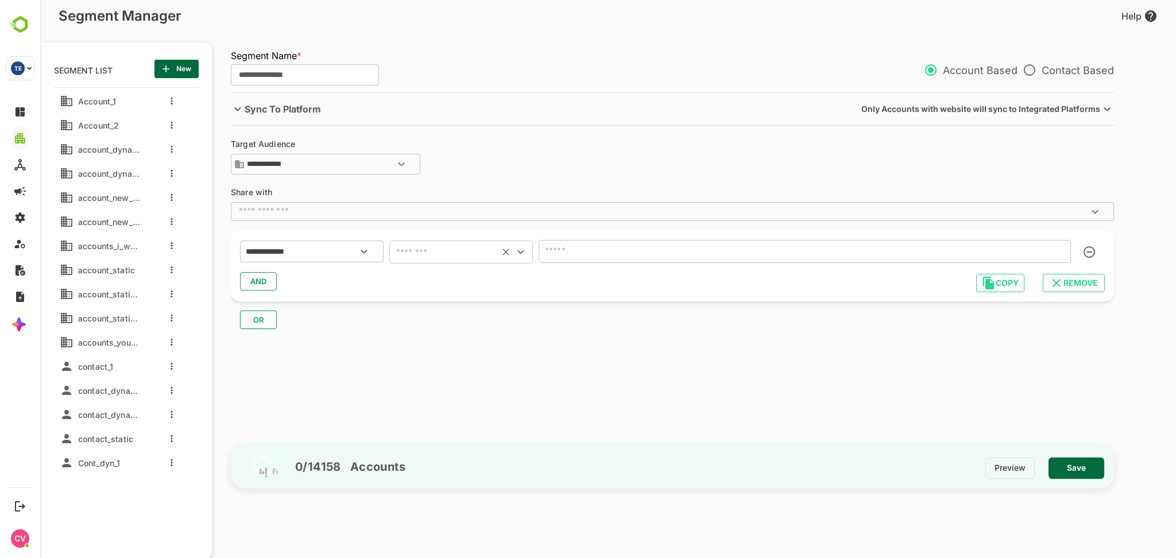
click at [406, 260] on div "​" at bounding box center [461, 252] width 144 height 23
click at [443, 257] on input "text" at bounding box center [444, 252] width 103 height 16
click at [437, 322] on li "contains" at bounding box center [461, 322] width 144 height 21
type input "********"
click at [621, 250] on input "text" at bounding box center [805, 251] width 532 height 23
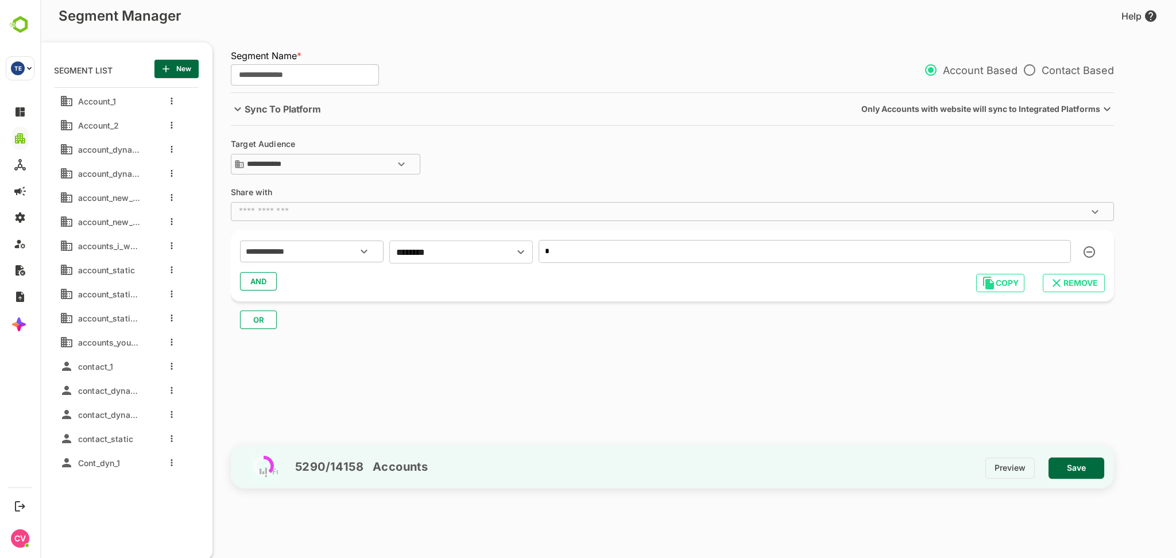
type input "*"
click at [1067, 462] on span "Save" at bounding box center [1076, 468] width 37 height 15
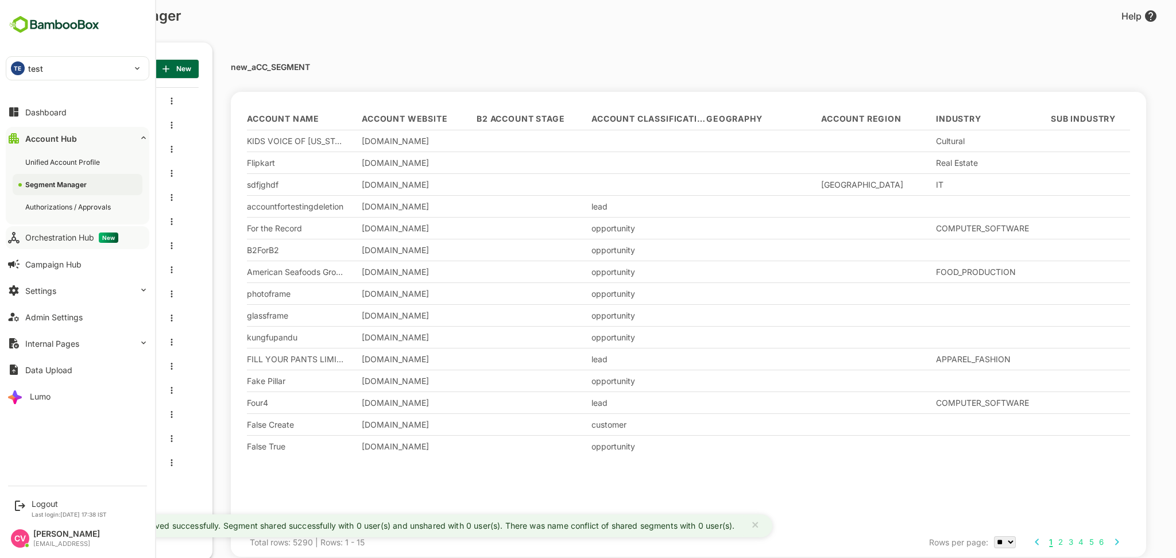
click at [71, 235] on div "Orchestration Hub New" at bounding box center [71, 238] width 93 height 10
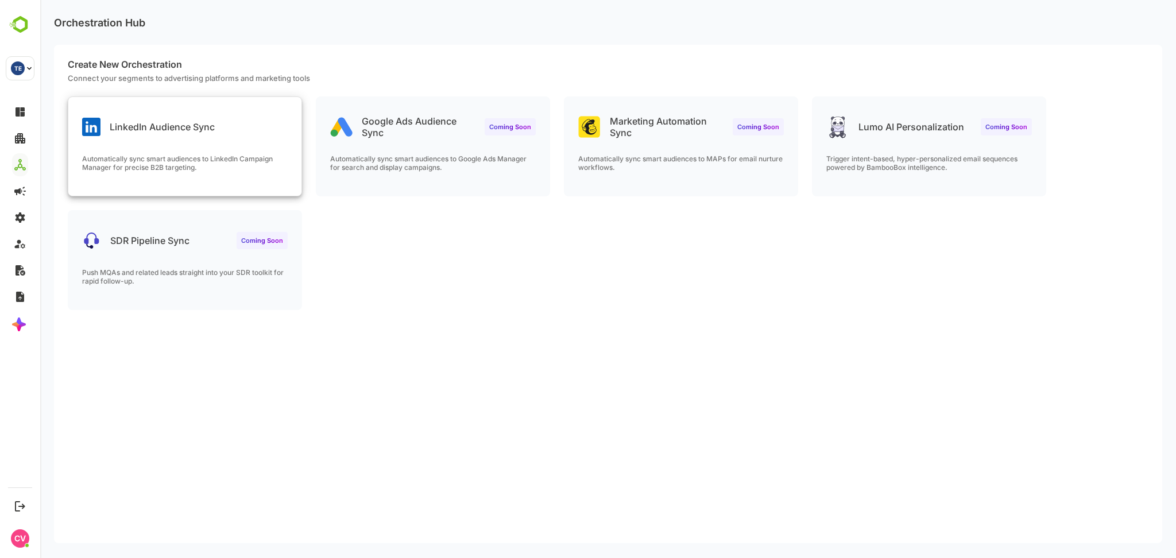
click at [239, 145] on div "LinkedIn Audience Sync Automatically sync smart audiences to LinkedIn Campaign …" at bounding box center [184, 146] width 233 height 99
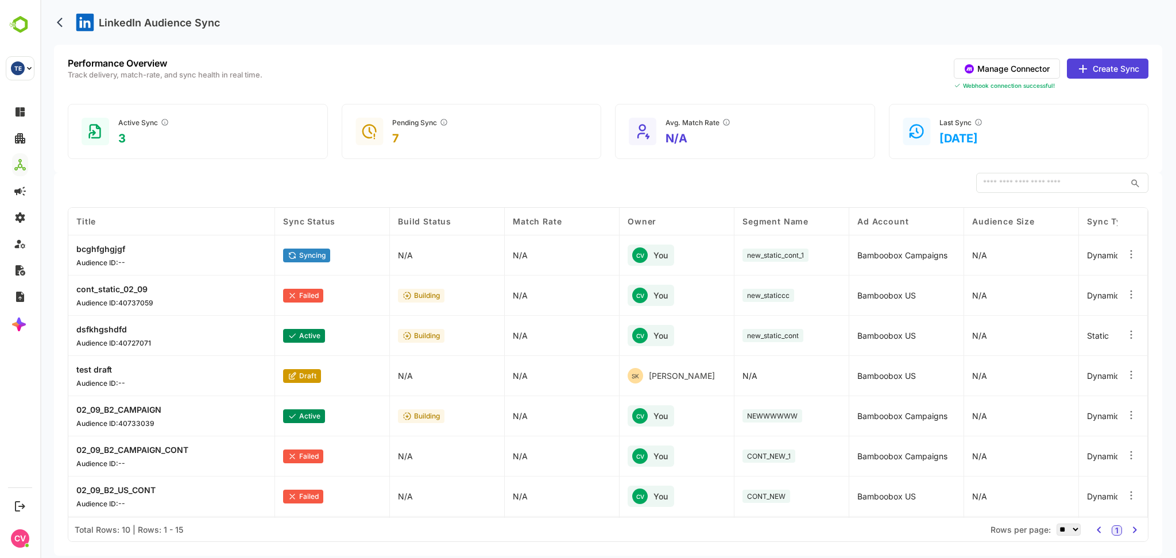
click at [1096, 65] on button "Create Sync" at bounding box center [1108, 69] width 82 height 20
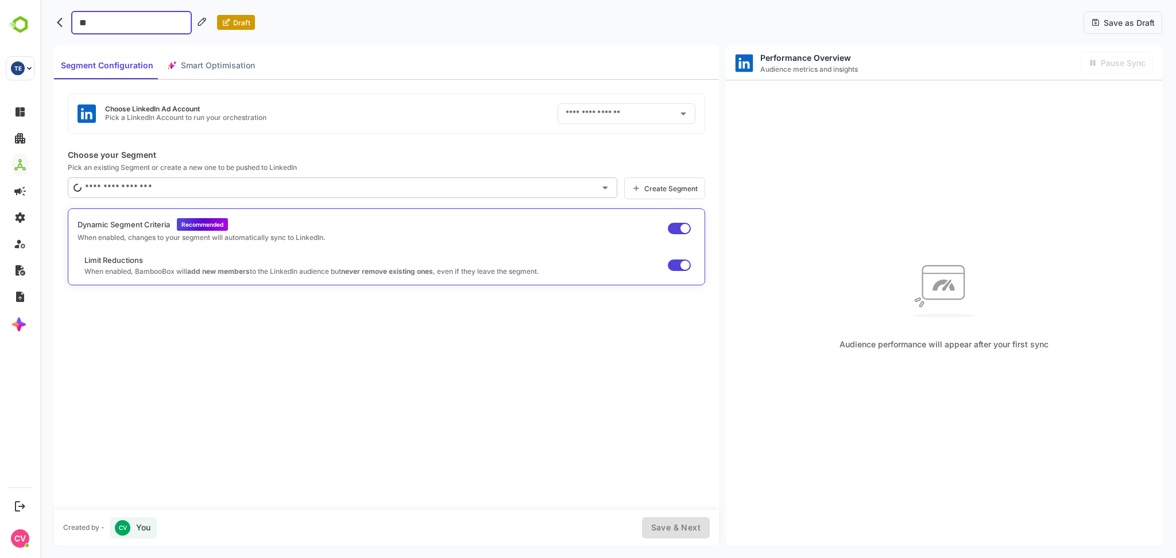
type input "***"
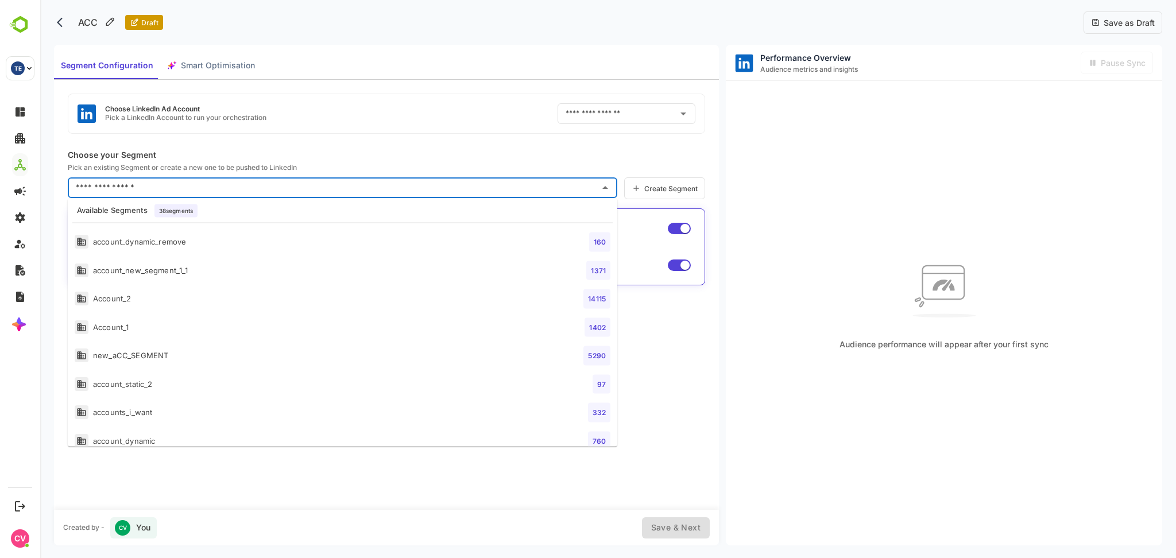
click at [179, 187] on input "text" at bounding box center [334, 188] width 522 height 18
type input "*"
click at [155, 276] on div "new_aCC_SEGMENT" at bounding box center [122, 271] width 94 height 14
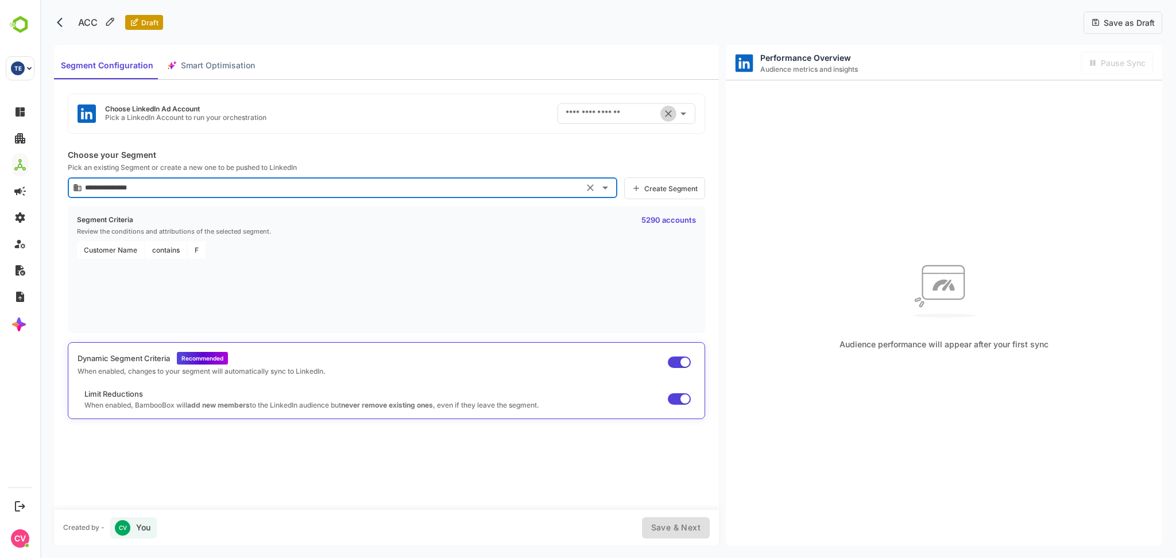
click at [665, 115] on icon "Clear" at bounding box center [668, 113] width 11 height 11
type input "**********"
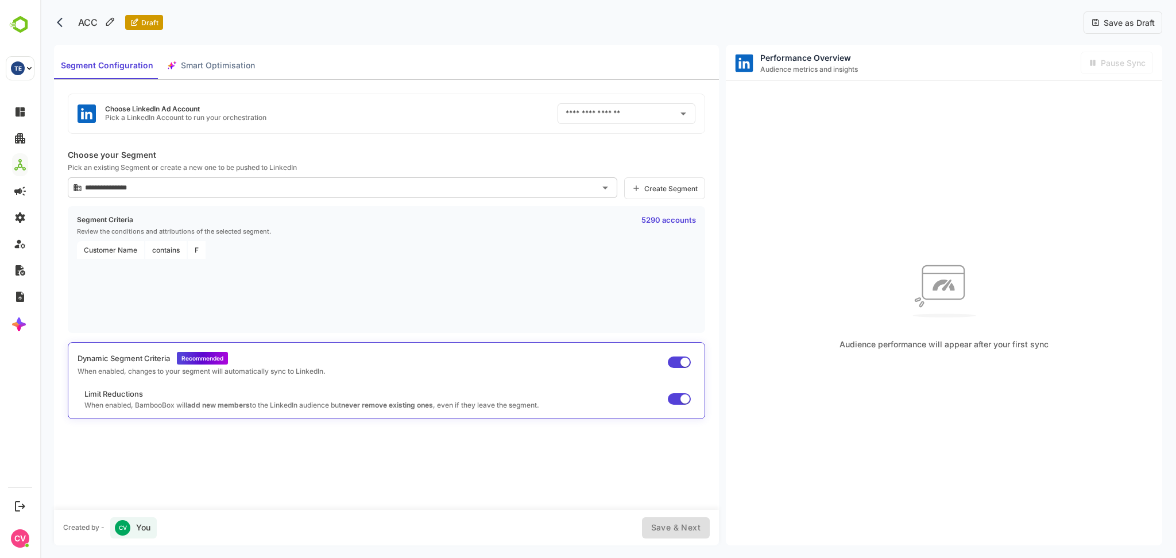
click at [635, 110] on input "text" at bounding box center [618, 114] width 110 height 18
click at [636, 161] on li "Bamboobox US ID: 512307904" at bounding box center [636, 162] width 154 height 21
type input "**********"
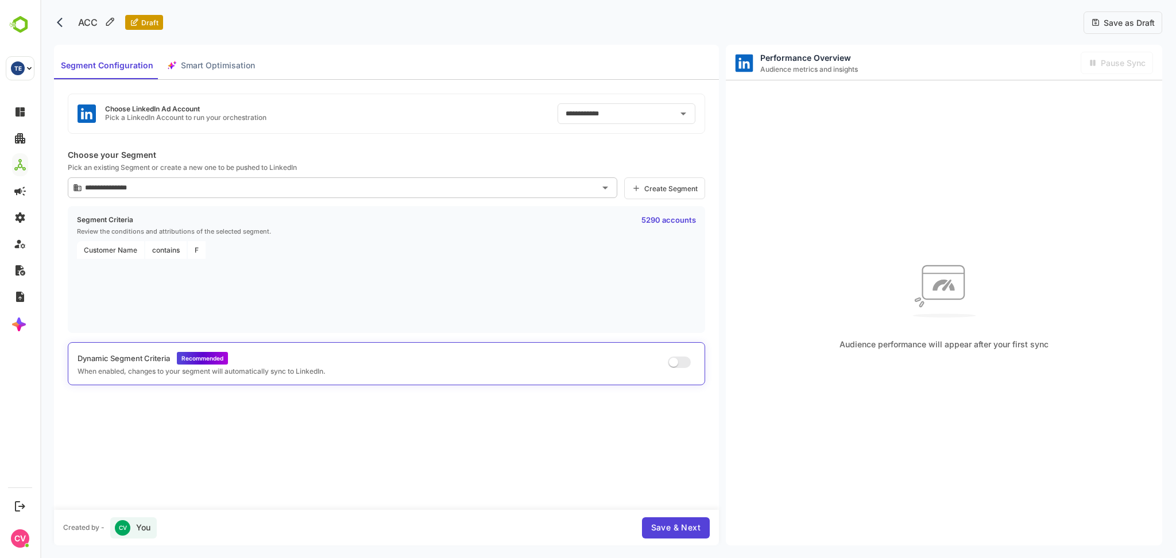
click at [667, 531] on span "Save & Next" at bounding box center [675, 528] width 49 height 14
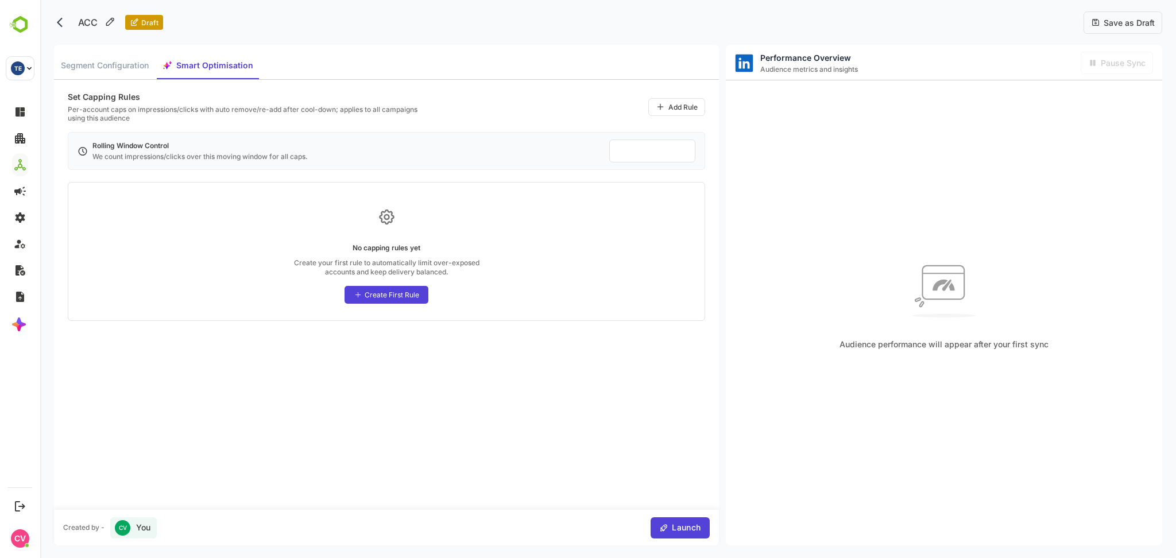
click at [685, 523] on span "Launch" at bounding box center [685, 528] width 32 height 14
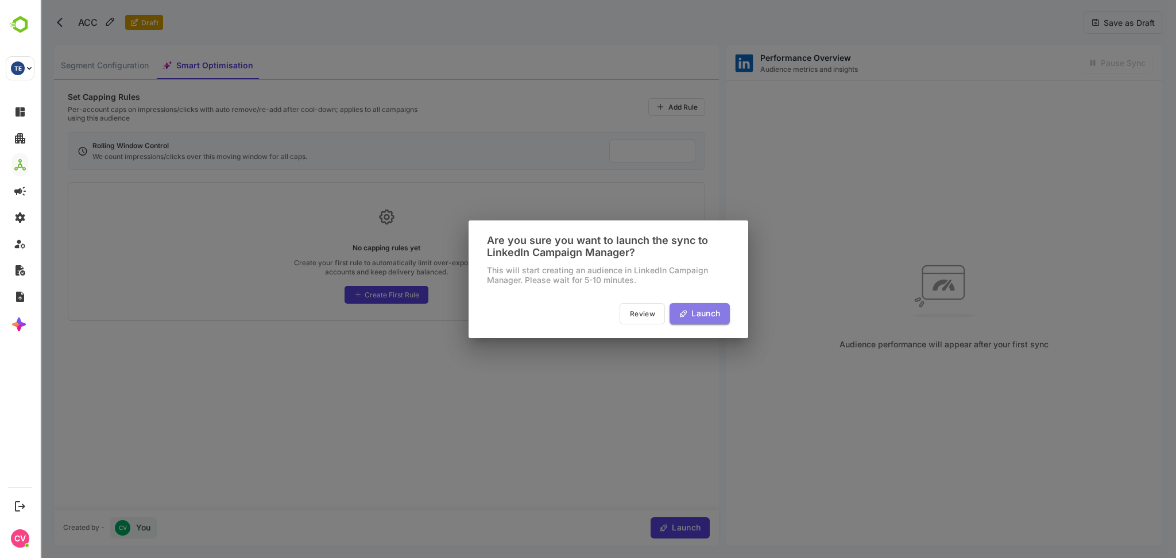
click at [696, 311] on span "Launch" at bounding box center [704, 314] width 32 height 14
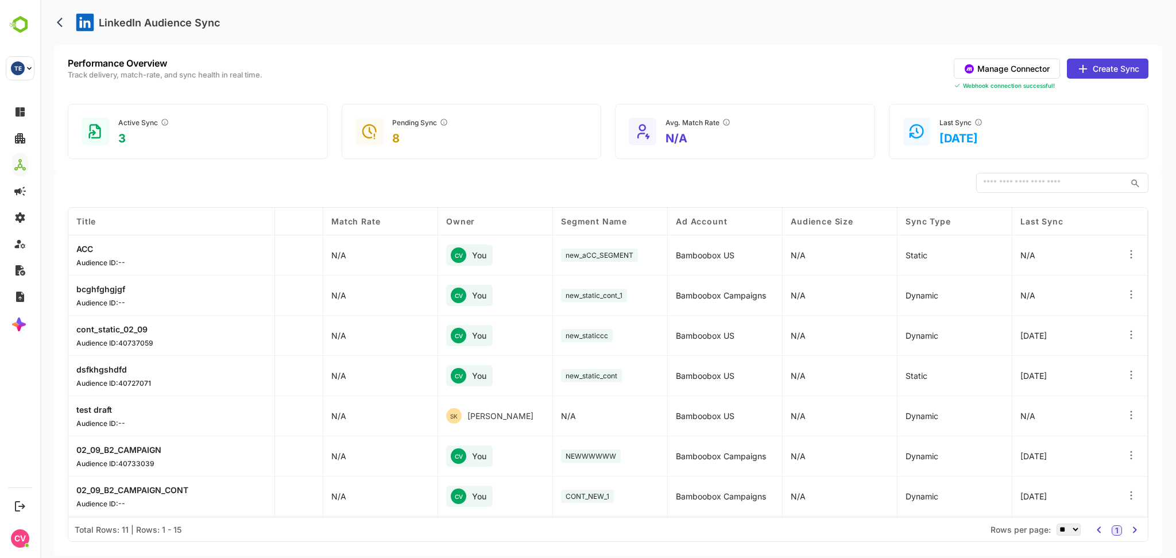
scroll to position [0, 192]
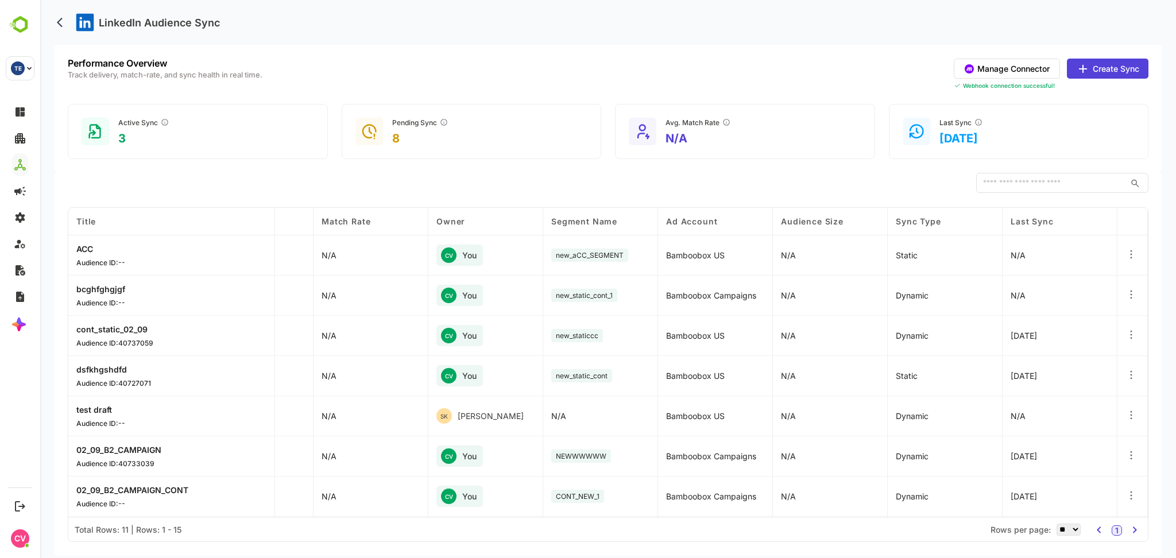
click at [1126, 295] on icon at bounding box center [1131, 294] width 11 height 11
click at [1045, 287] on div "Edit" at bounding box center [1061, 283] width 100 height 20
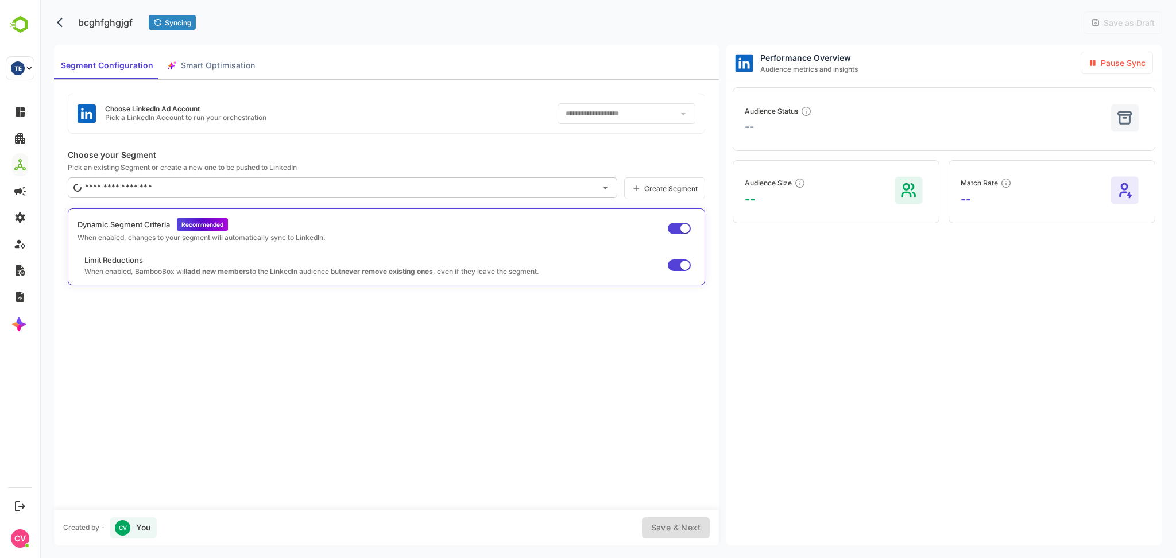
click at [681, 223] on span at bounding box center [679, 228] width 23 height 11
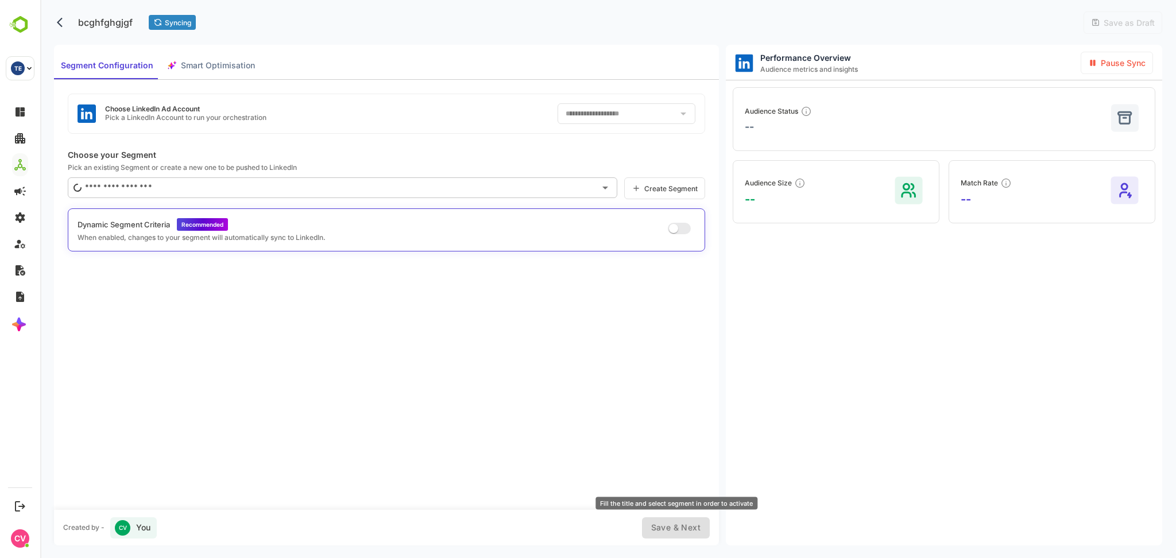
type input "**********"
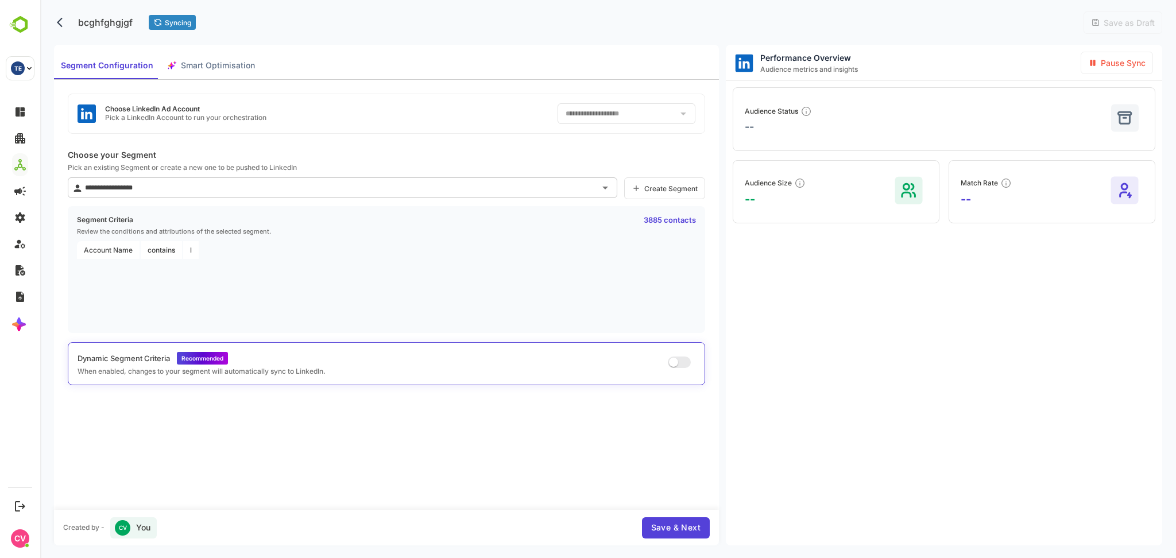
click at [668, 532] on span "Save & Next" at bounding box center [675, 528] width 49 height 14
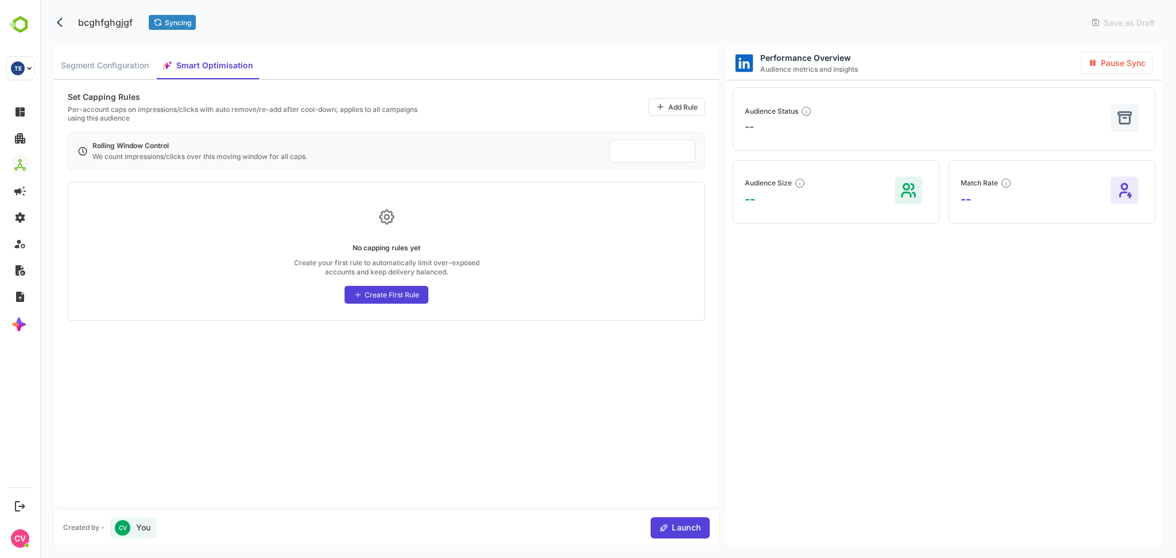
click at [677, 523] on span "Launch" at bounding box center [685, 528] width 32 height 14
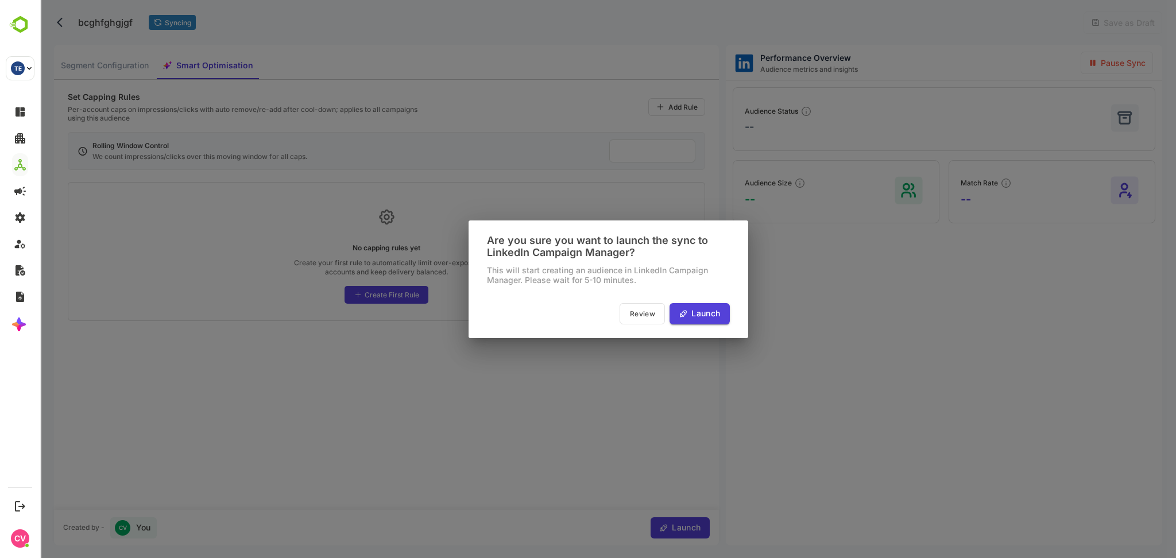
click at [699, 314] on span "Launch" at bounding box center [704, 314] width 32 height 14
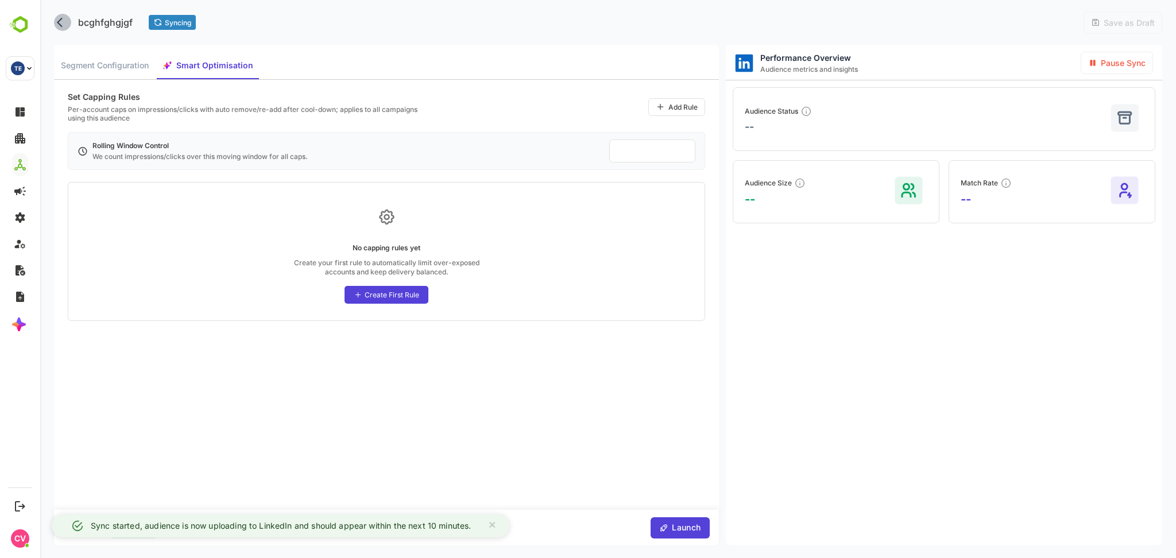
click at [57, 21] on icon "back" at bounding box center [62, 22] width 11 height 11
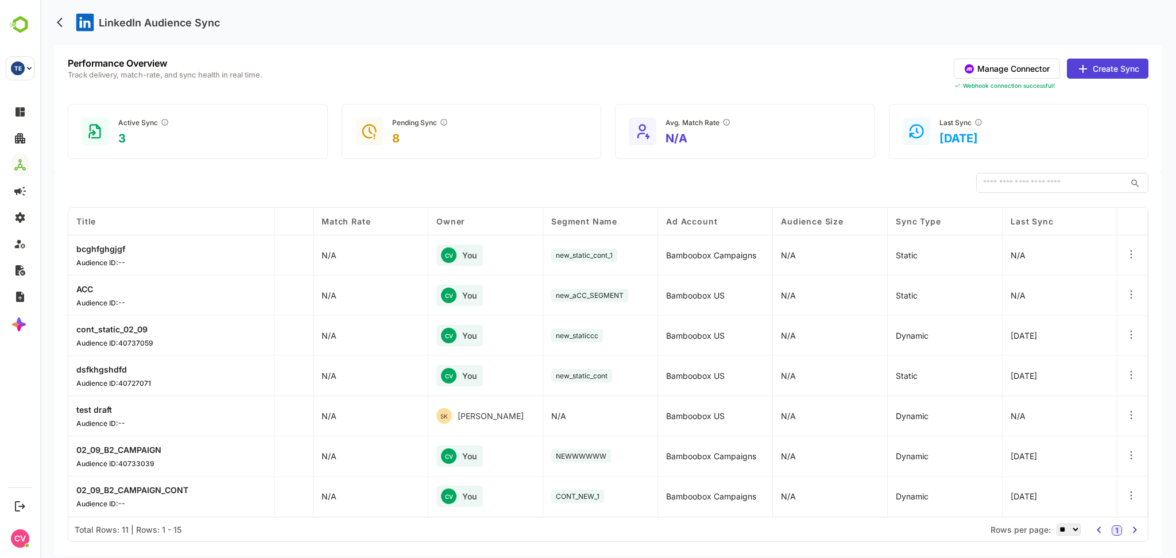
scroll to position [0, 0]
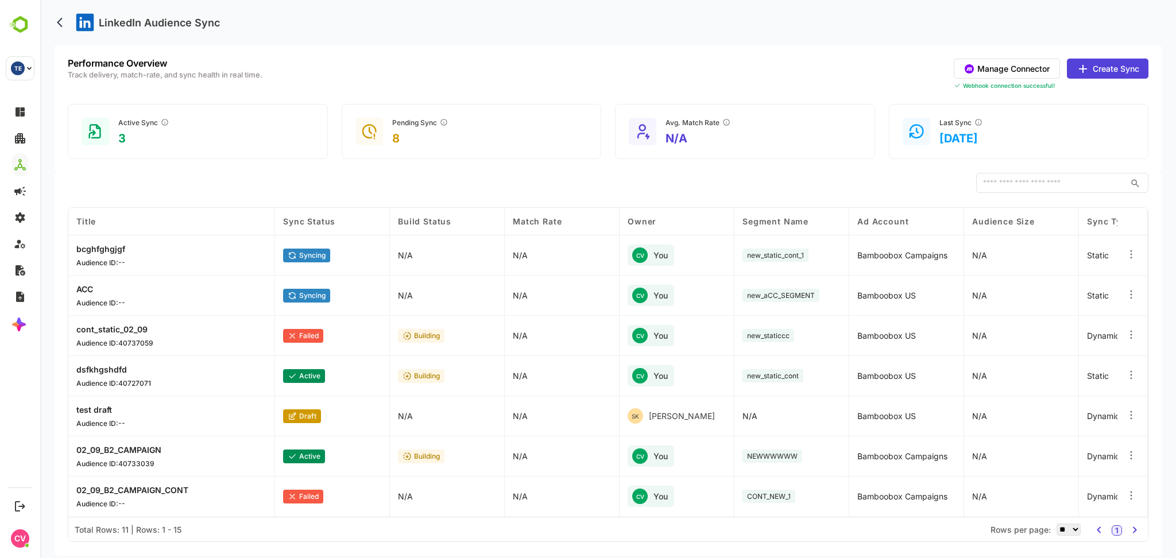
click at [1114, 75] on button "Create Sync" at bounding box center [1108, 69] width 82 height 20
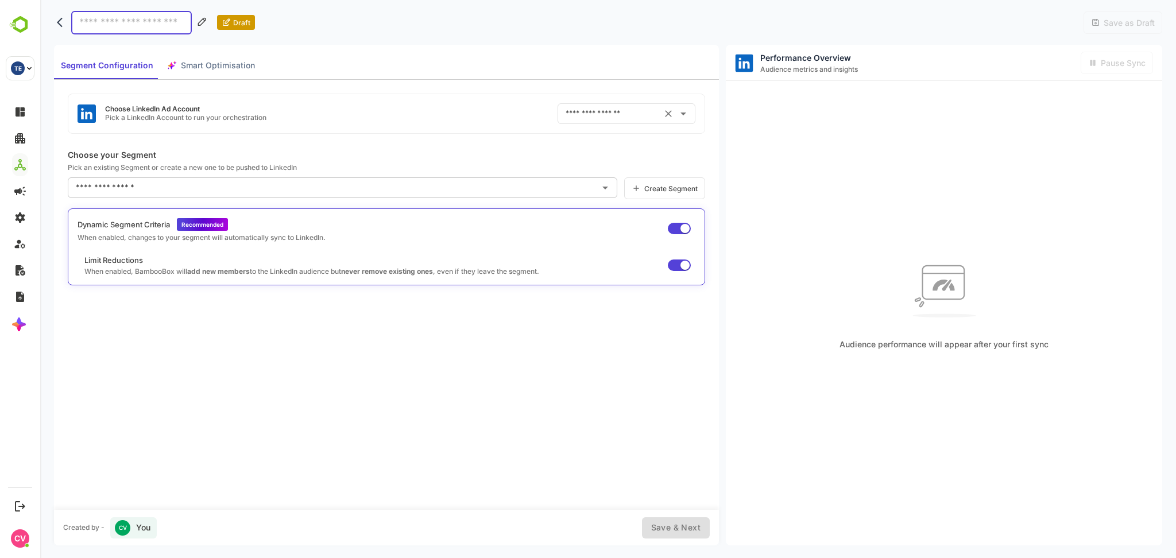
click at [593, 108] on input "text" at bounding box center [610, 114] width 95 height 18
click at [493, 115] on div "Choose LinkedIn Ad Account Pick a LinkedIn Account to run your orchestration ​" at bounding box center [387, 114] width 638 height 40
click at [592, 109] on input "text" at bounding box center [610, 114] width 95 height 18
click at [516, 118] on div "Choose LinkedIn Ad Account Pick a LinkedIn Account to run your orchestration ​" at bounding box center [387, 114] width 638 height 40
click at [58, 26] on icon "back" at bounding box center [62, 22] width 11 height 11
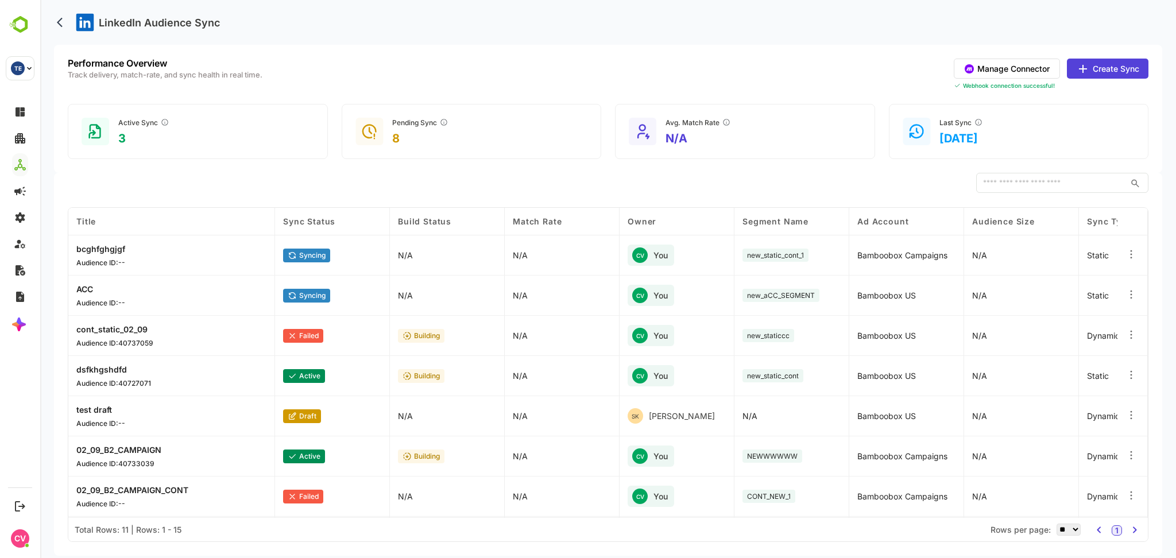
click at [1017, 68] on button "Manage Connector" at bounding box center [1007, 69] width 106 height 20
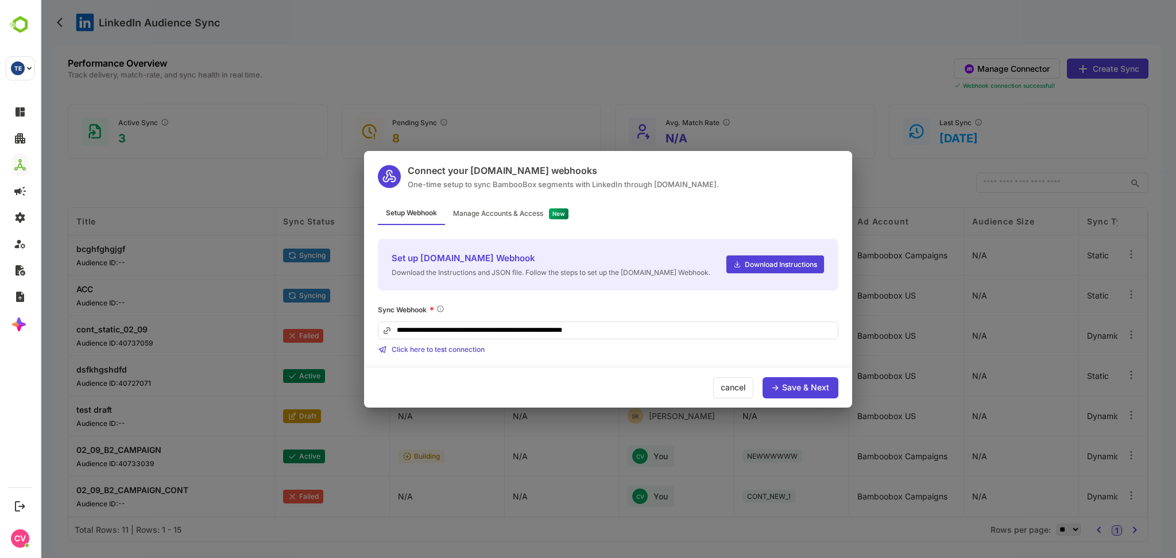
click at [549, 211] on div "Manage Accounts & Access" at bounding box center [511, 214] width 132 height 22
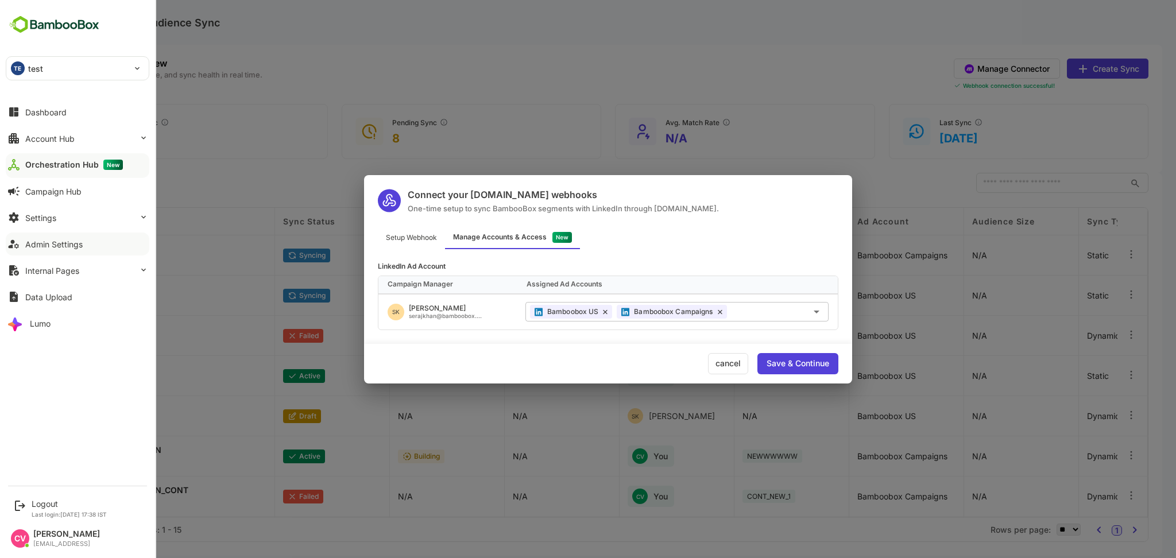
click at [41, 240] on div "Admin Settings" at bounding box center [53, 245] width 57 height 10
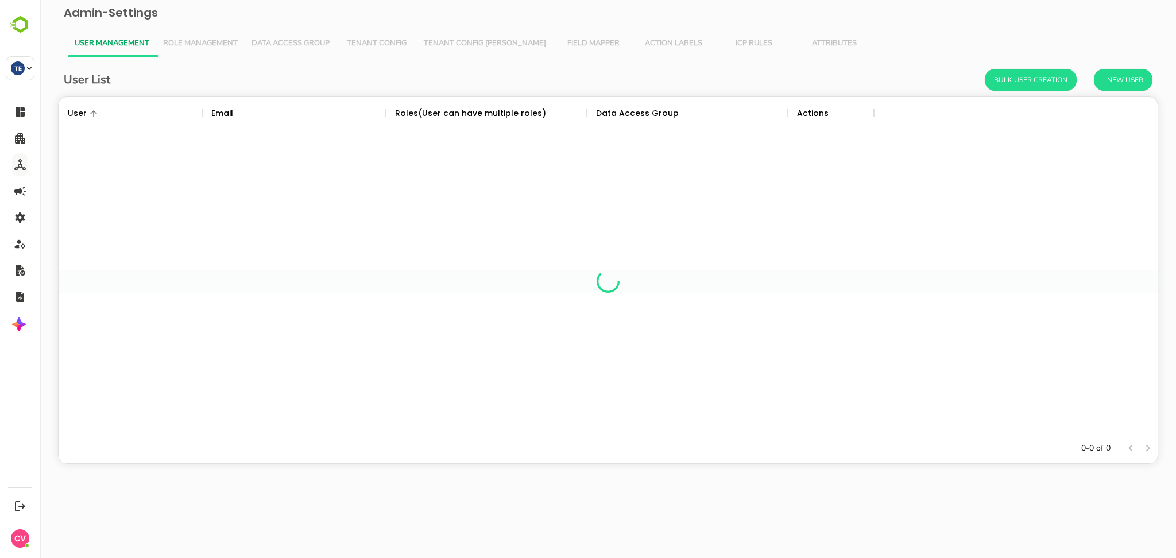
scroll to position [325, 1087]
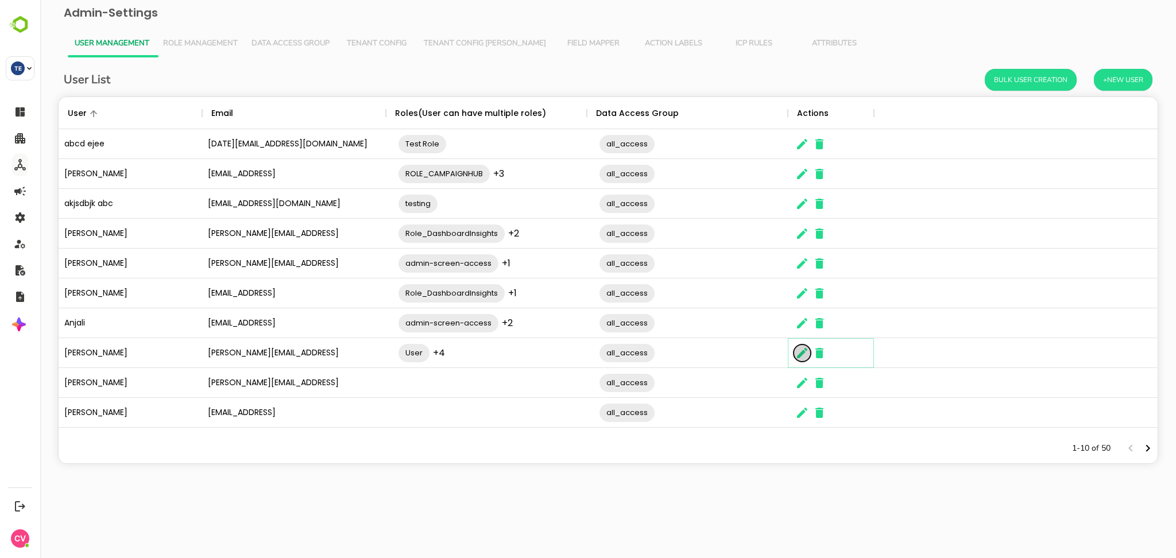
click at [802, 361] on button "The User Data" at bounding box center [802, 353] width 17 height 17
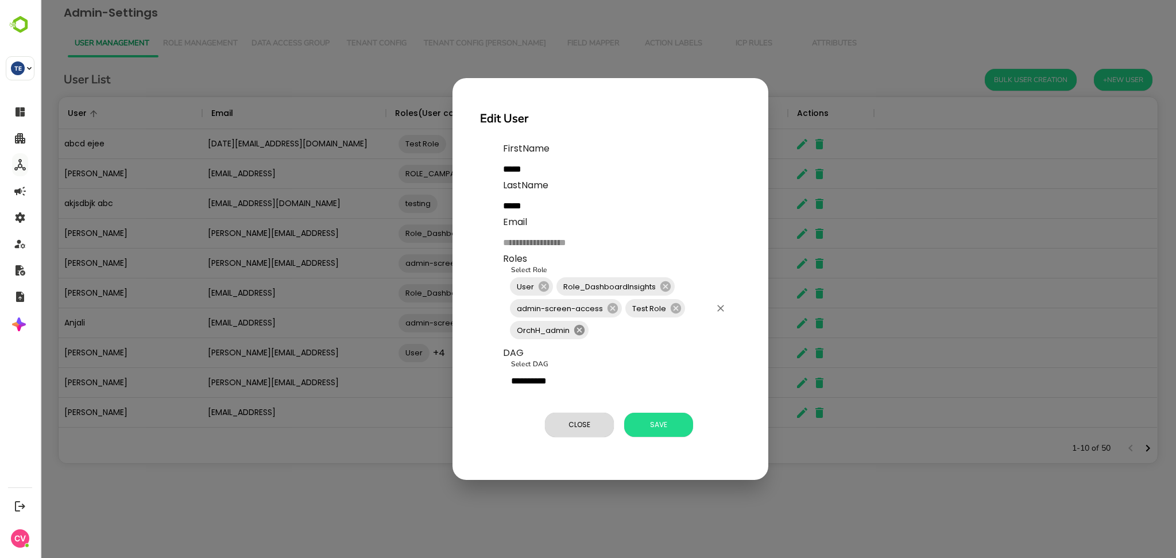
click at [581, 331] on icon at bounding box center [579, 330] width 10 height 10
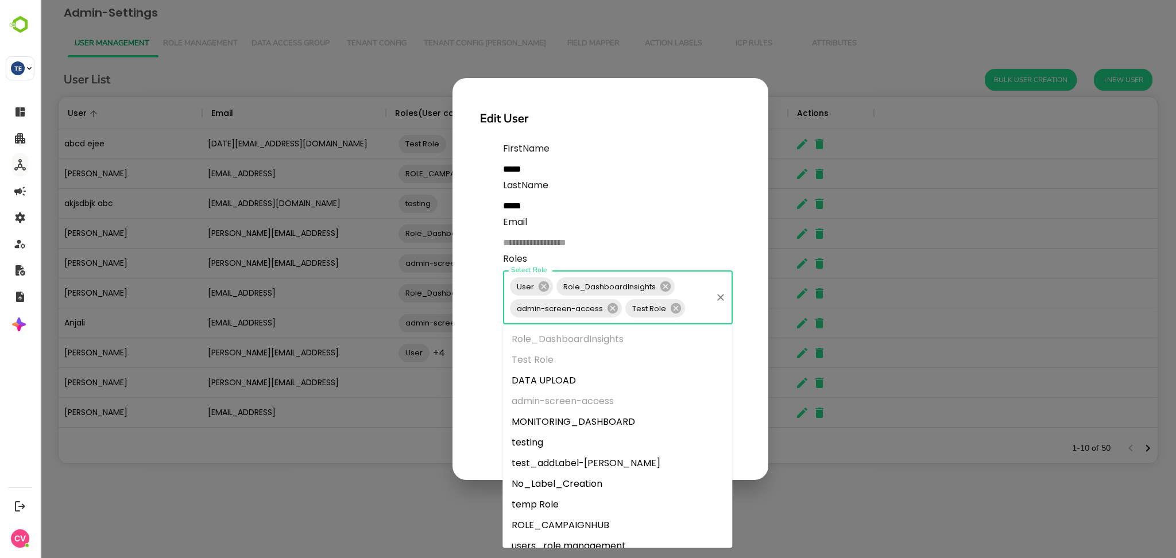
click at [701, 311] on input "Select Role" at bounding box center [699, 309] width 24 height 22
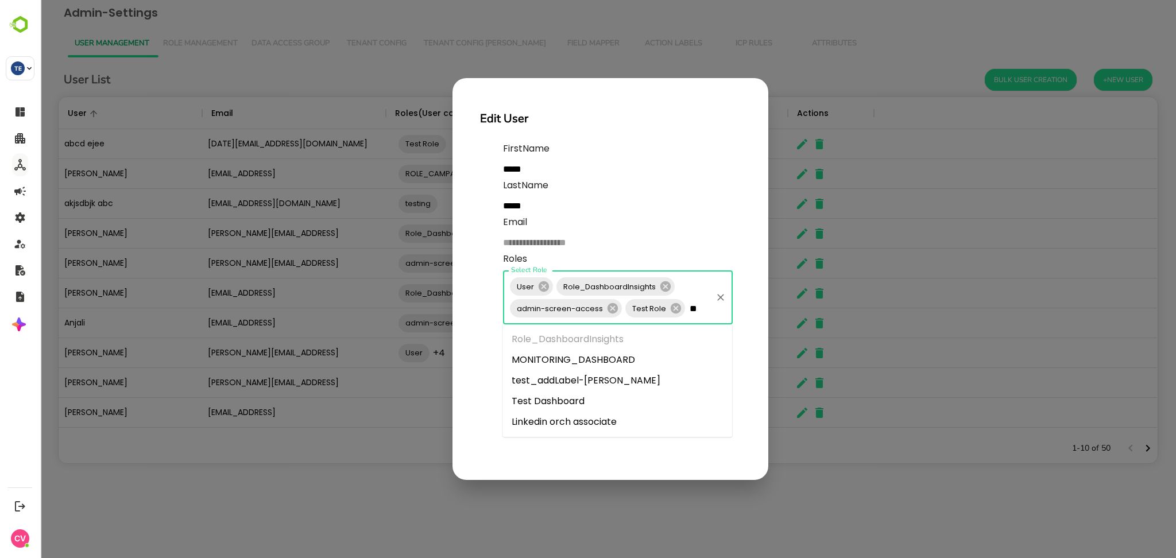
type input "***"
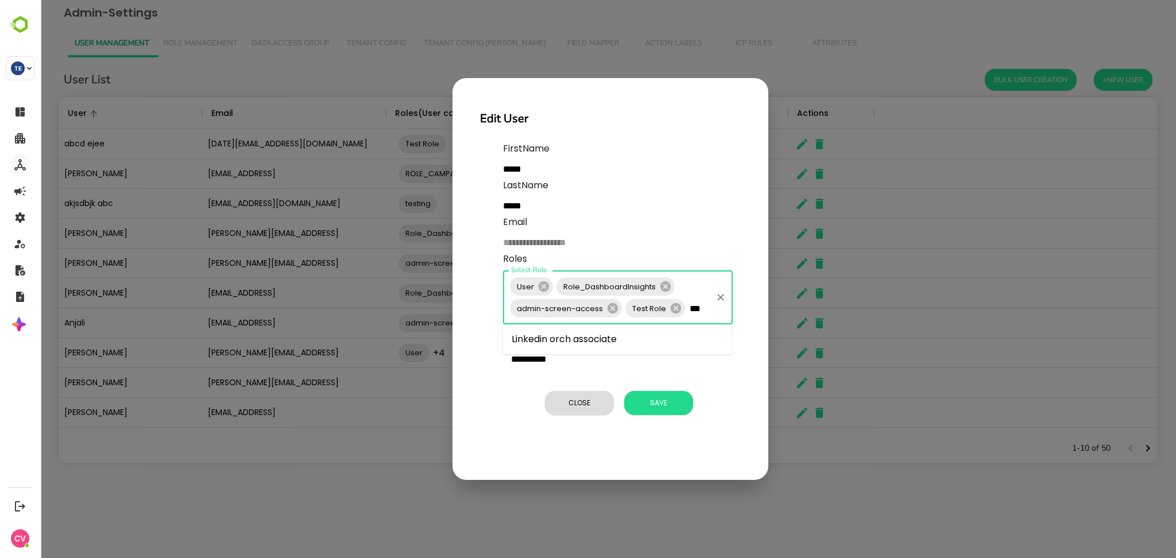
click at [636, 346] on li "Linkedin orch associate" at bounding box center [618, 339] width 230 height 21
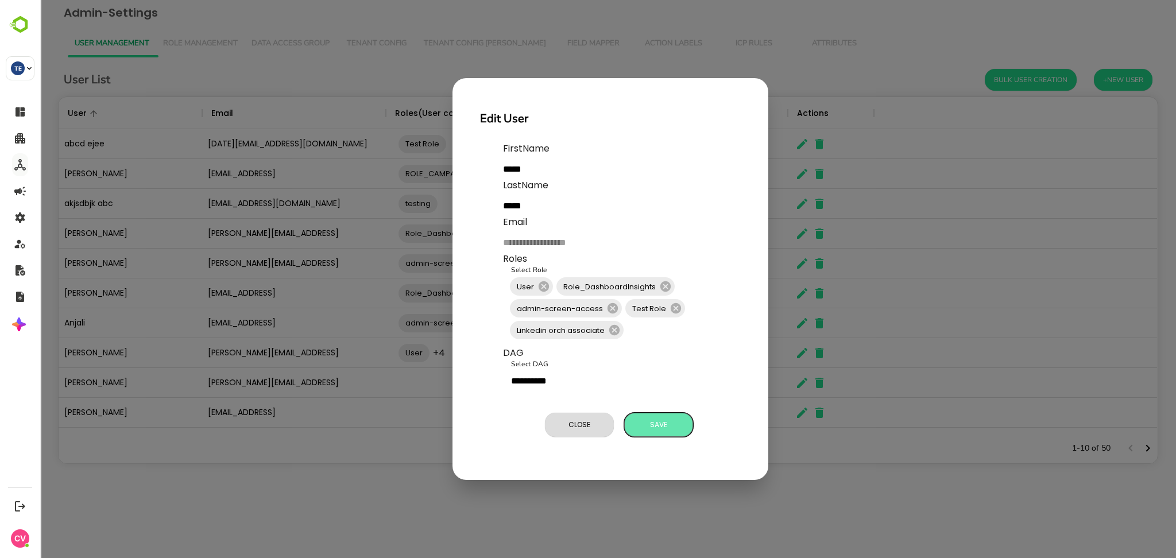
click at [671, 428] on span "Save" at bounding box center [658, 425] width 57 height 15
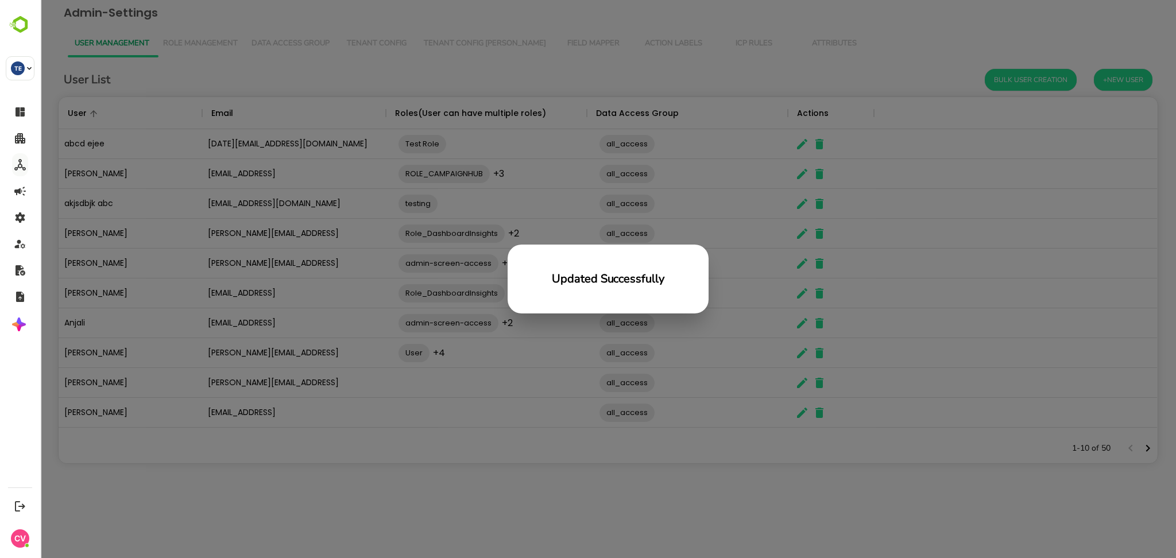
click at [327, 197] on div "Updated Successfully" at bounding box center [608, 279] width 1136 height 558
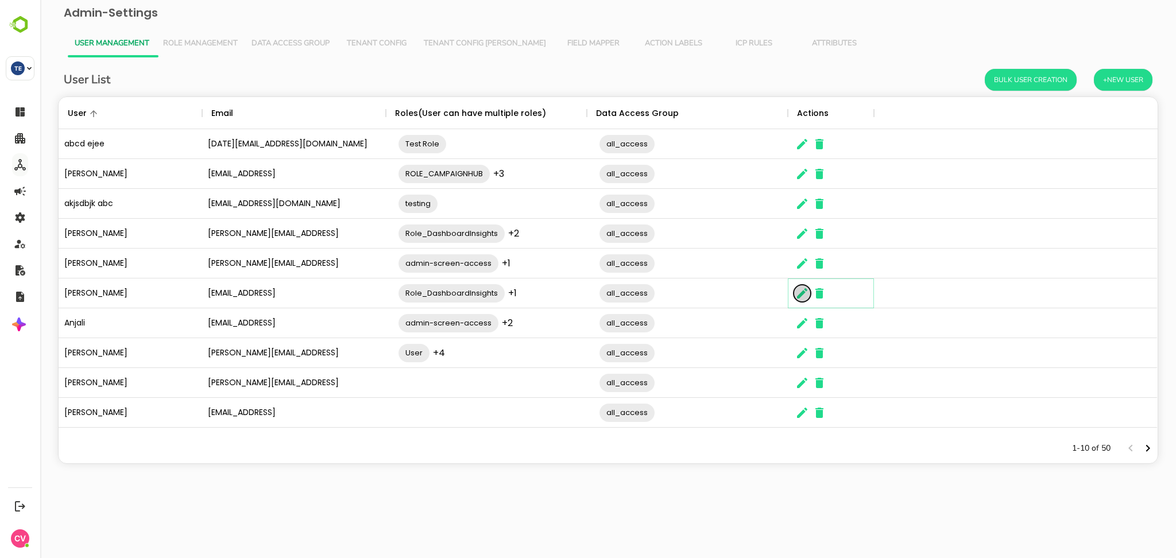
click at [801, 290] on icon "The User Data" at bounding box center [803, 294] width 14 height 14
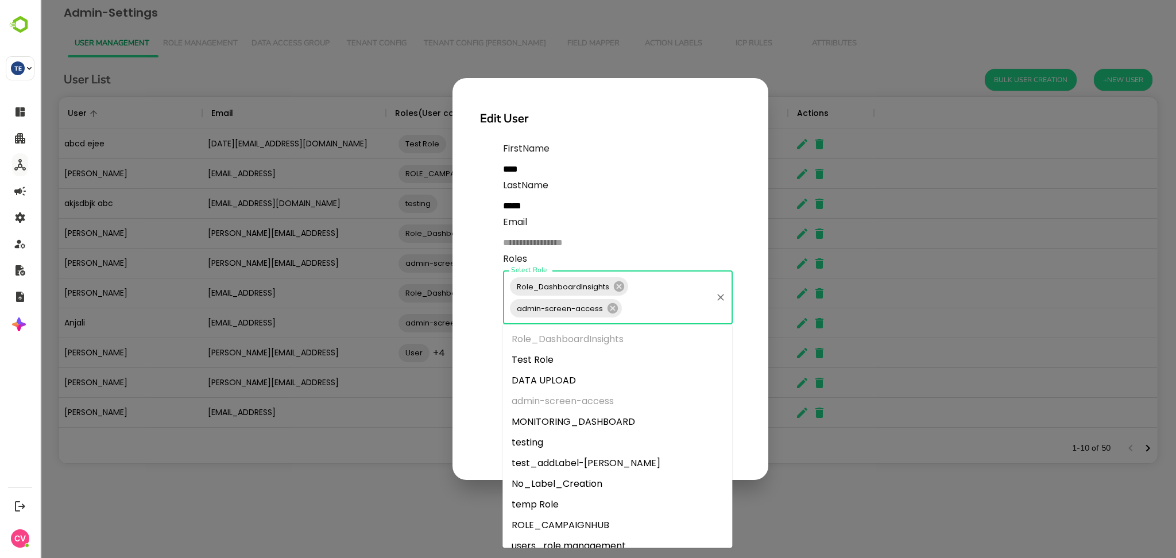
click at [677, 311] on input "Select Role" at bounding box center [667, 309] width 87 height 22
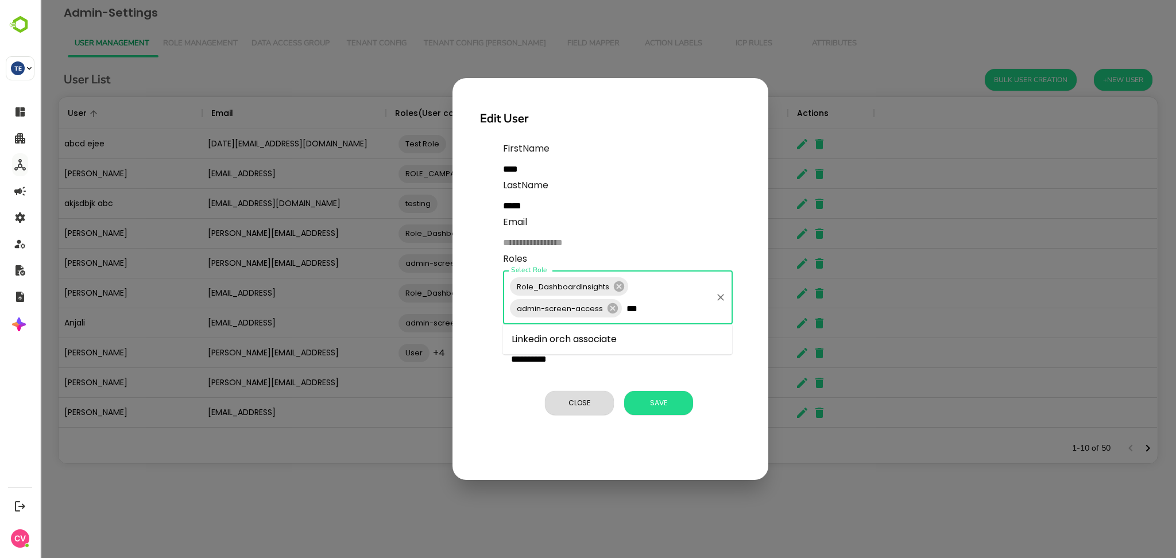
type input "****"
click at [605, 344] on li "Linkedin orch associate" at bounding box center [618, 339] width 230 height 21
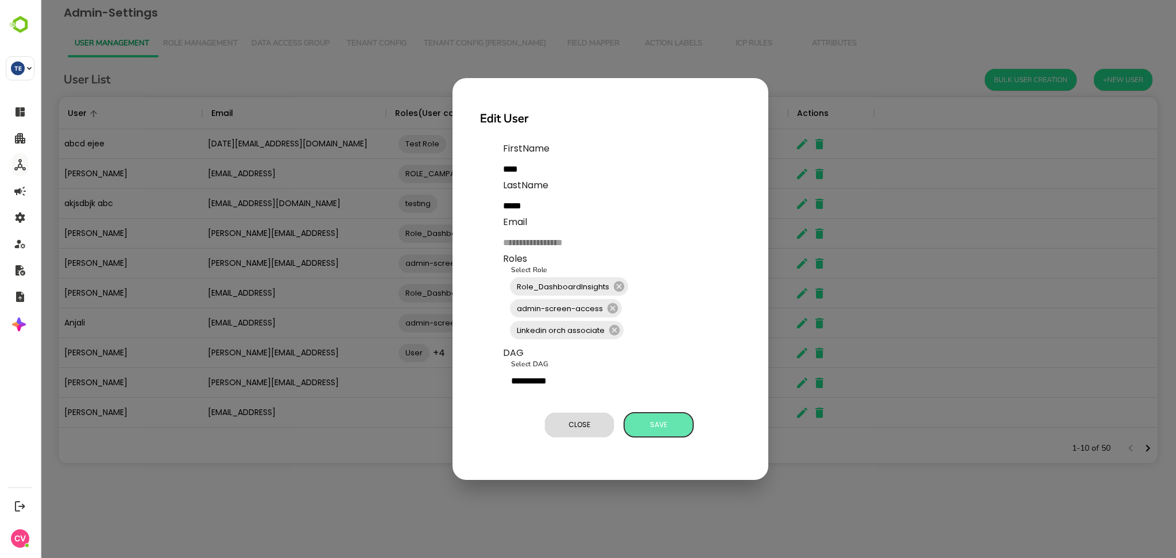
click at [670, 428] on span "Save" at bounding box center [658, 425] width 57 height 15
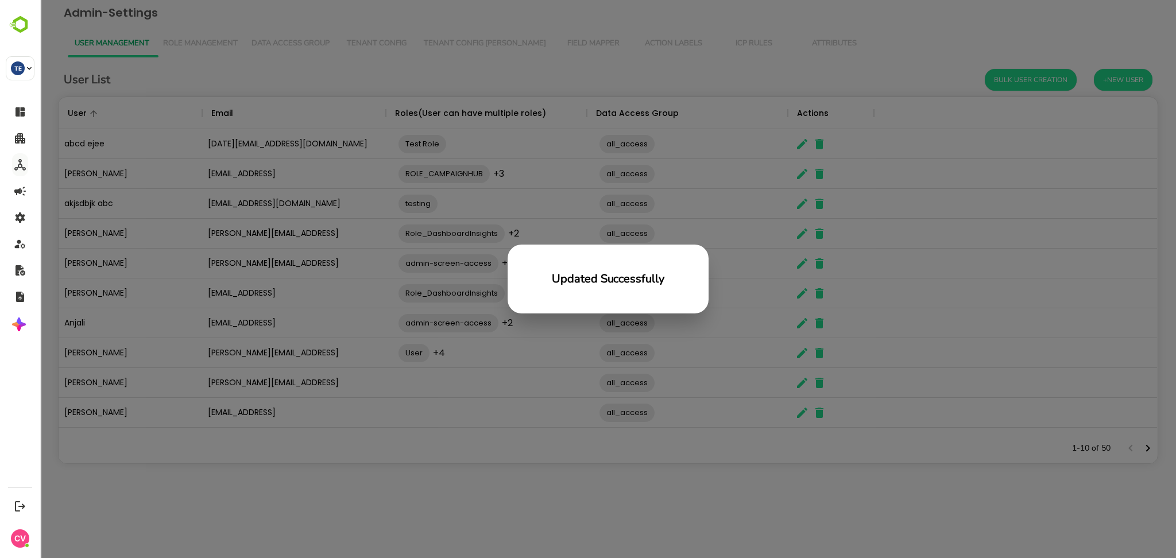
click at [112, 234] on div "Updated Successfully" at bounding box center [608, 279] width 1136 height 558
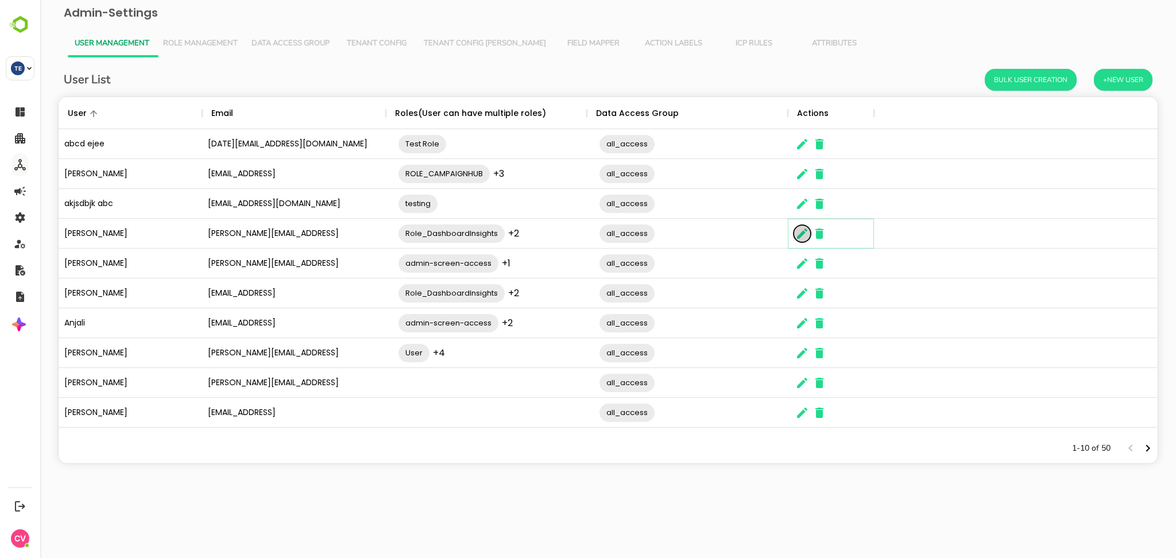
click at [802, 231] on icon "The User Data" at bounding box center [803, 234] width 14 height 14
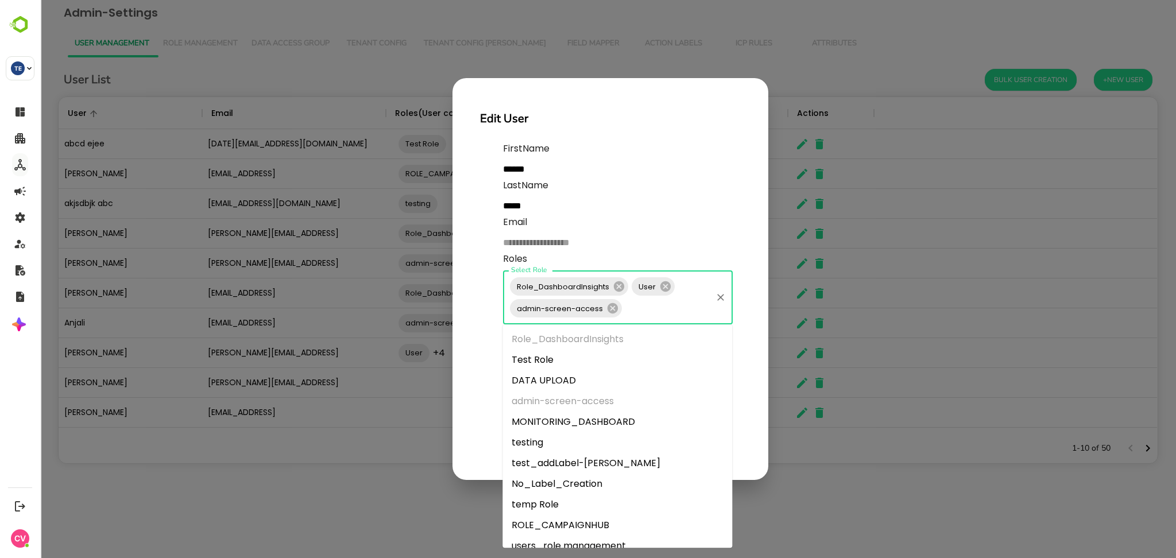
click at [657, 307] on input "Select Role" at bounding box center [667, 309] width 87 height 22
type input "***"
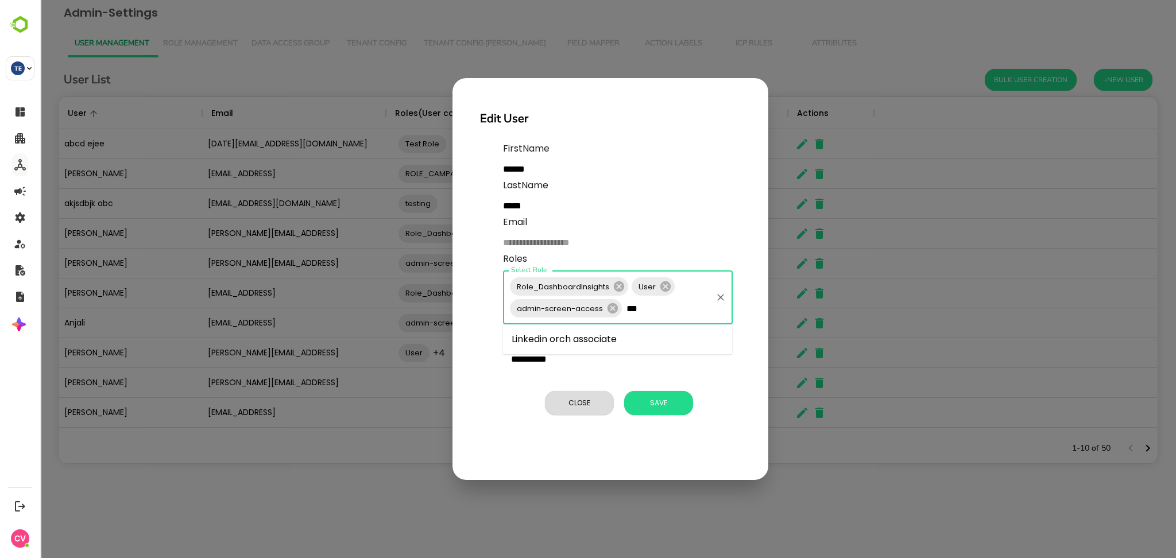
click at [646, 338] on li "Linkedin orch associate" at bounding box center [618, 339] width 230 height 21
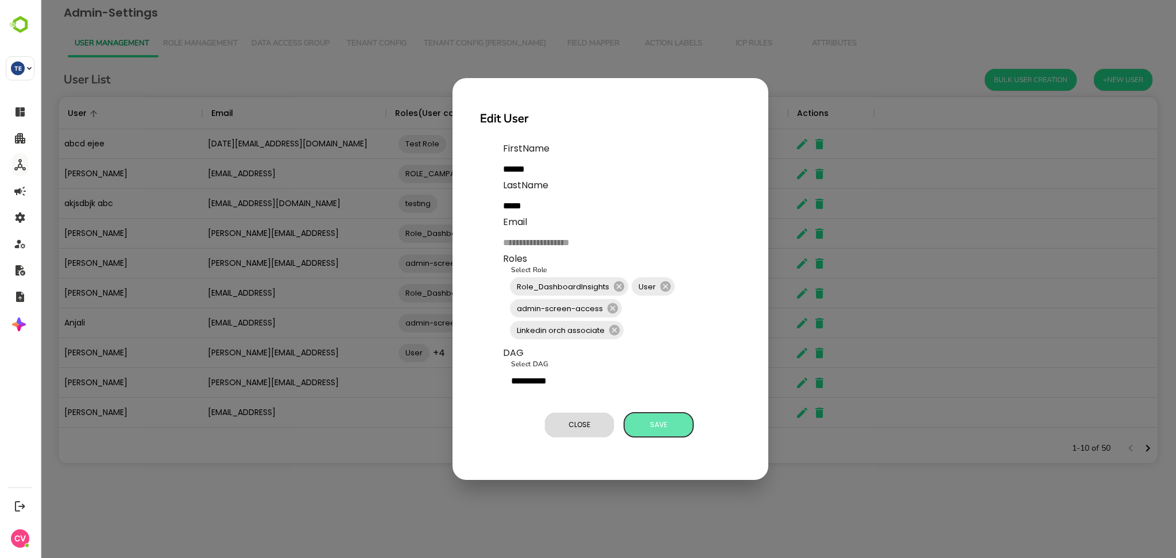
click at [662, 425] on span "Save" at bounding box center [658, 425] width 57 height 15
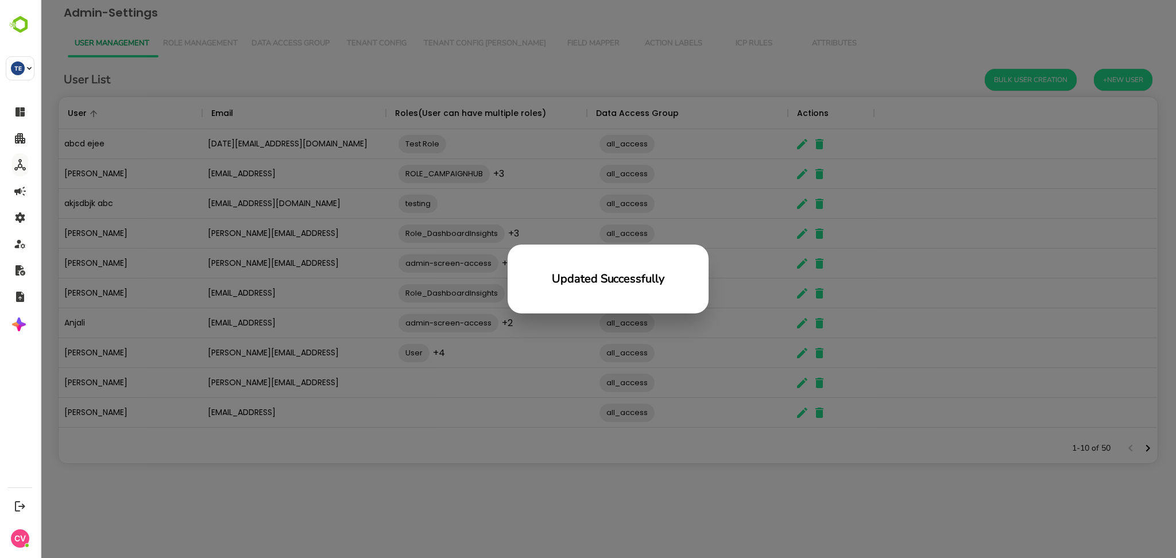
click at [510, 330] on div "Updated Successfully" at bounding box center [608, 279] width 1136 height 558
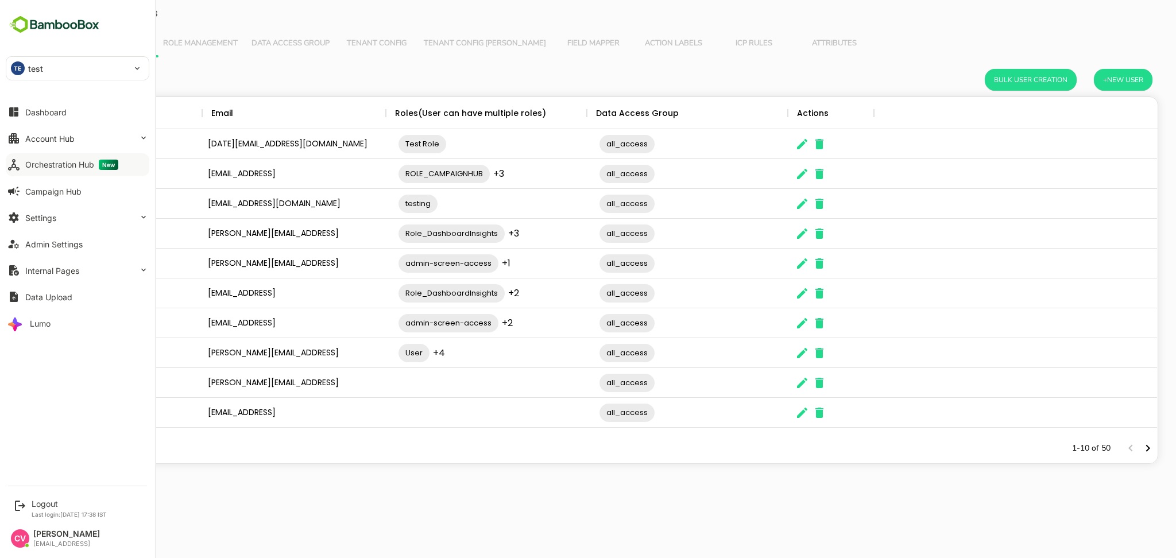
click at [62, 158] on button "Orchestration Hub New" at bounding box center [78, 164] width 144 height 23
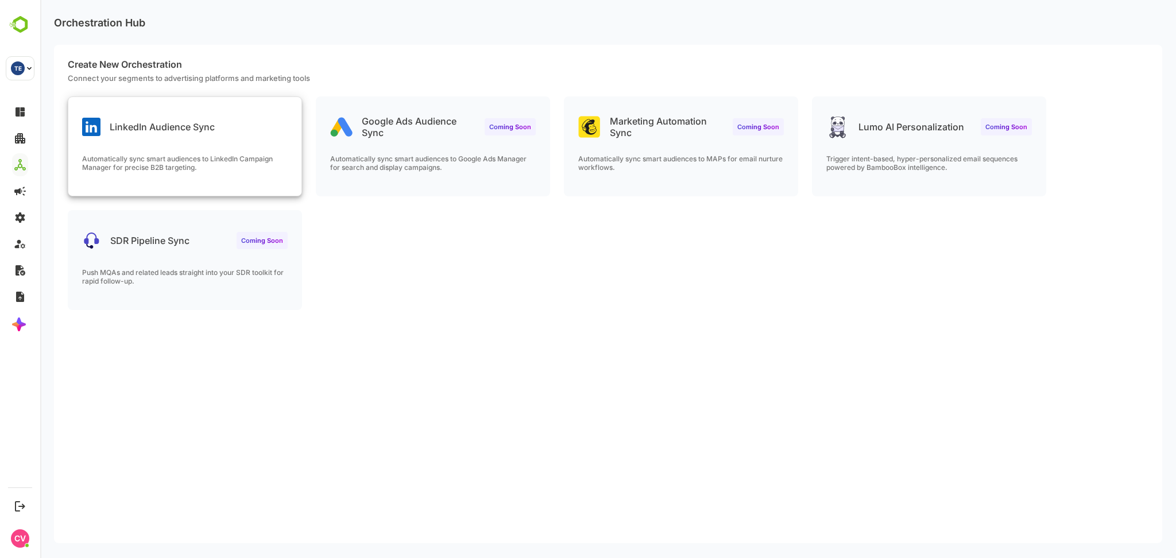
click at [137, 134] on div "LinkedIn Audience Sync" at bounding box center [148, 127] width 133 height 18
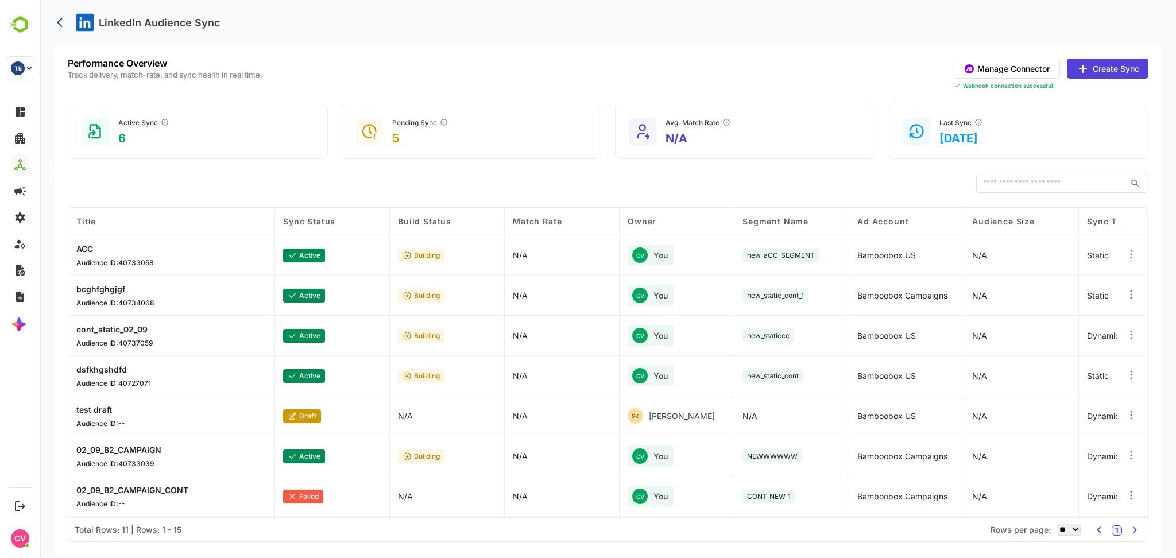
click at [1029, 65] on button "Manage Connector" at bounding box center [1007, 69] width 106 height 20
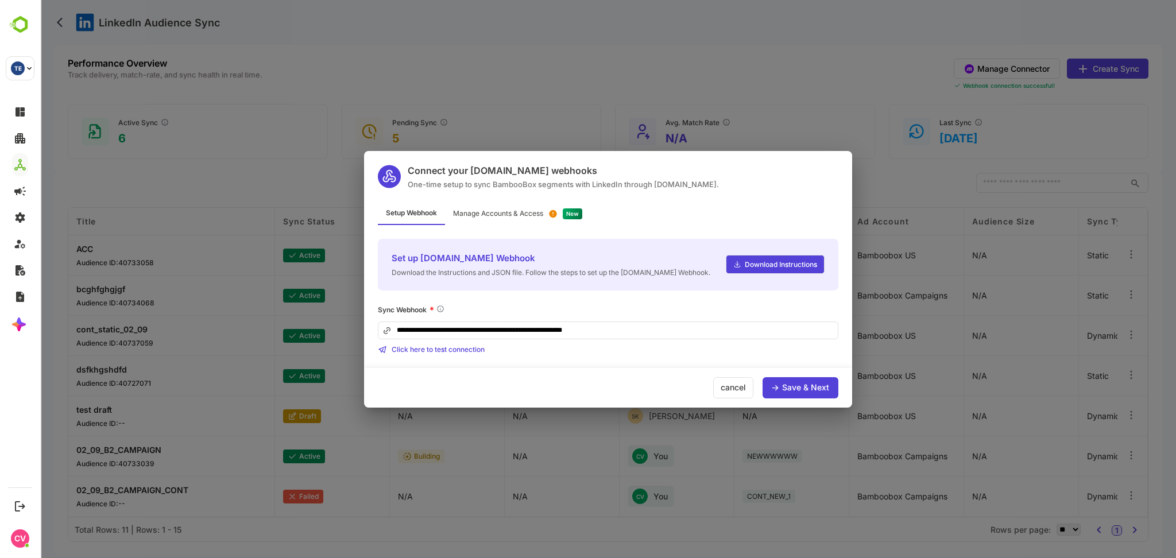
click at [509, 205] on div "Manage Accounts & Access" at bounding box center [517, 214] width 145 height 22
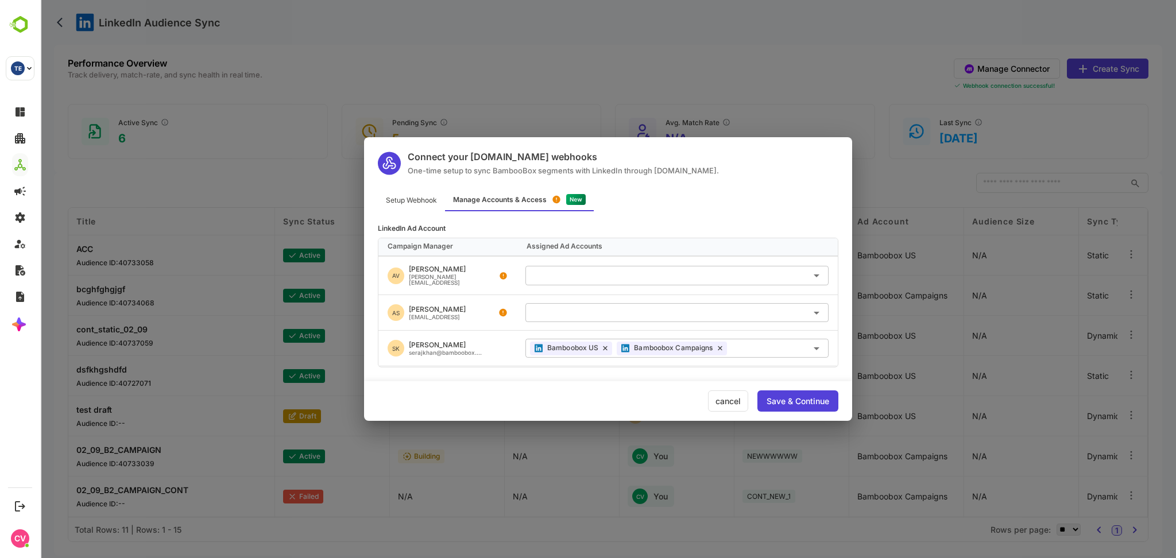
click at [620, 315] on input "text" at bounding box center [677, 312] width 294 height 19
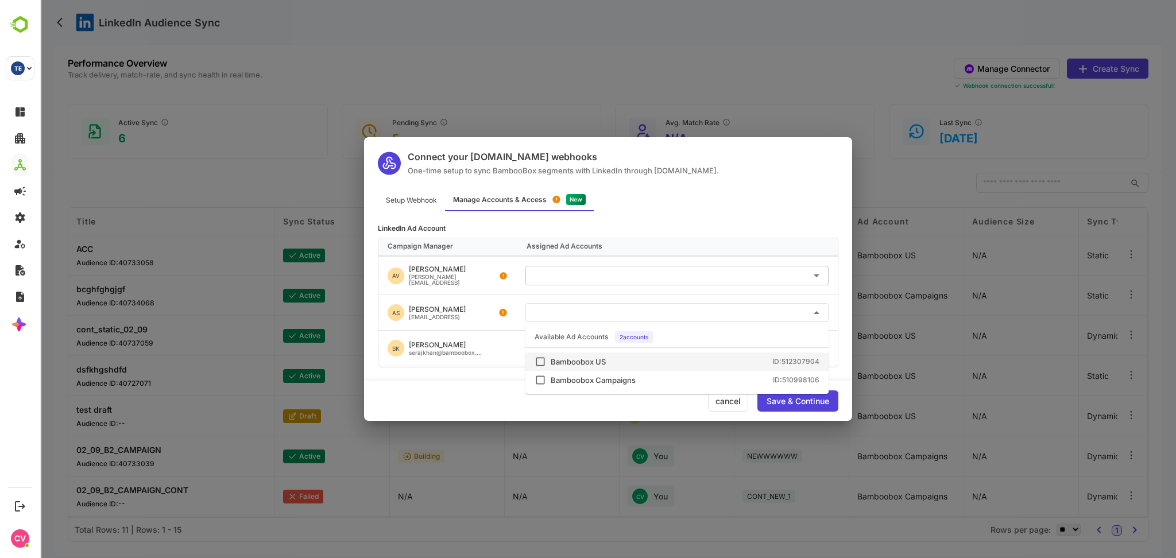
click at [620, 363] on div "Bamboobox US ID: 512307904" at bounding box center [685, 361] width 269 height 7
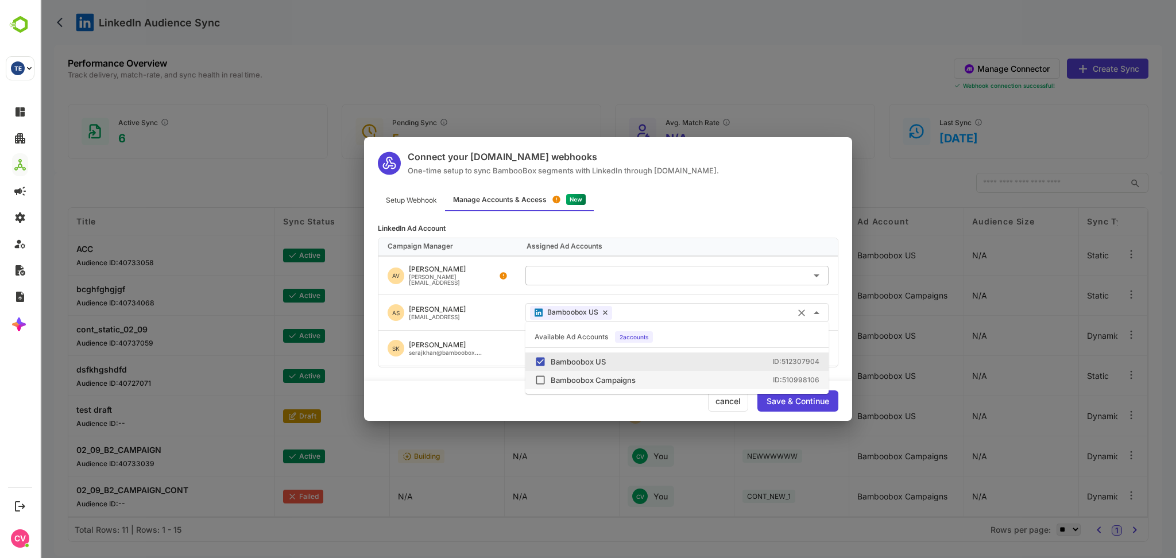
click at [618, 377] on div "Bamboobox Campaigns" at bounding box center [593, 380] width 85 height 7
click at [773, 400] on div "Save & Continue" at bounding box center [798, 401] width 63 height 8
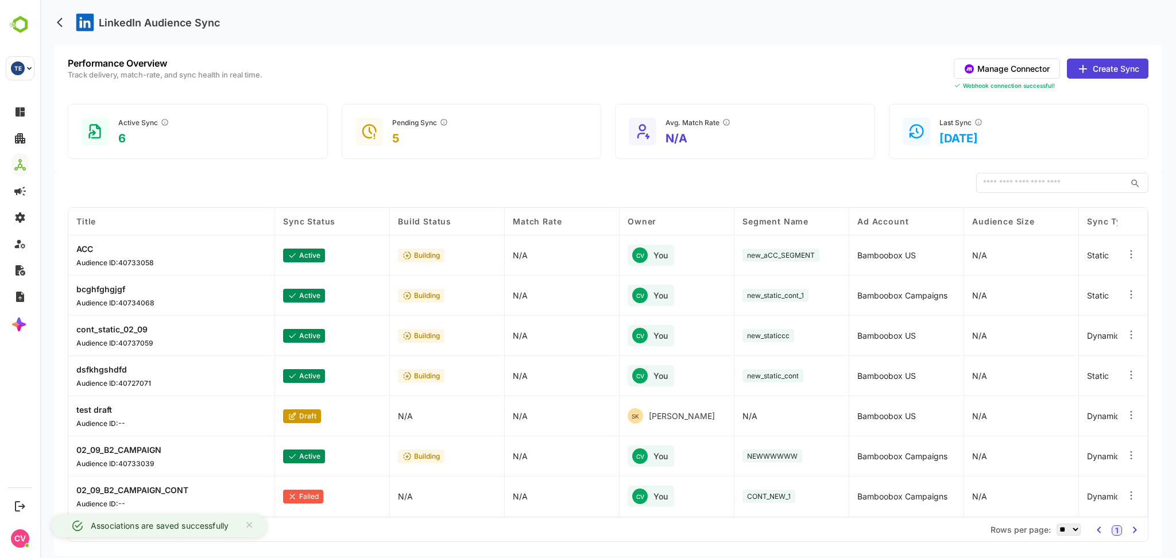
click at [1024, 73] on button "Manage Connector" at bounding box center [1007, 69] width 106 height 20
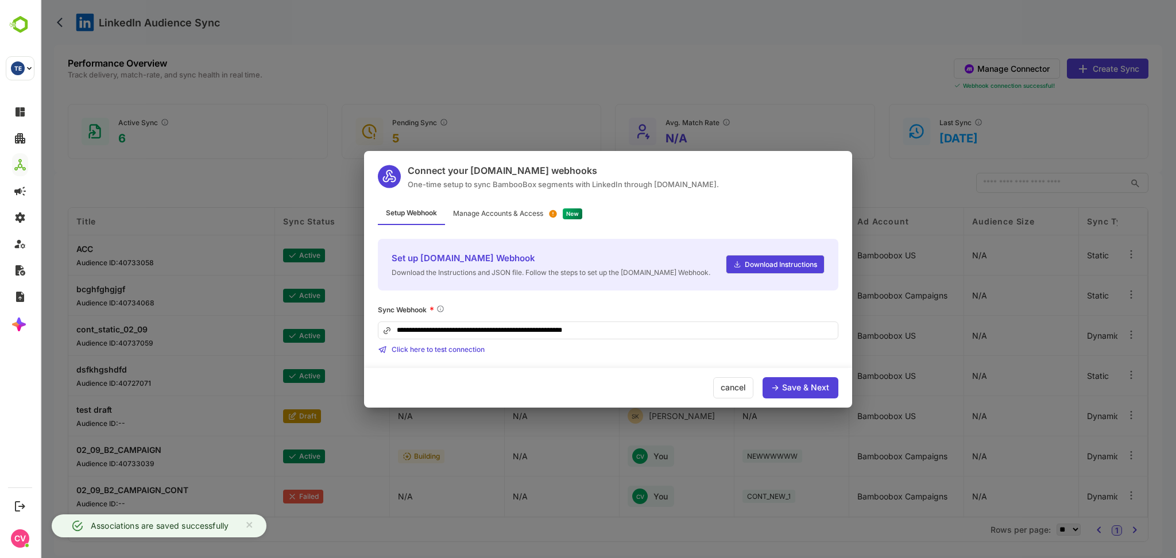
click at [501, 217] on div "Manage Accounts & Access" at bounding box center [498, 213] width 90 height 7
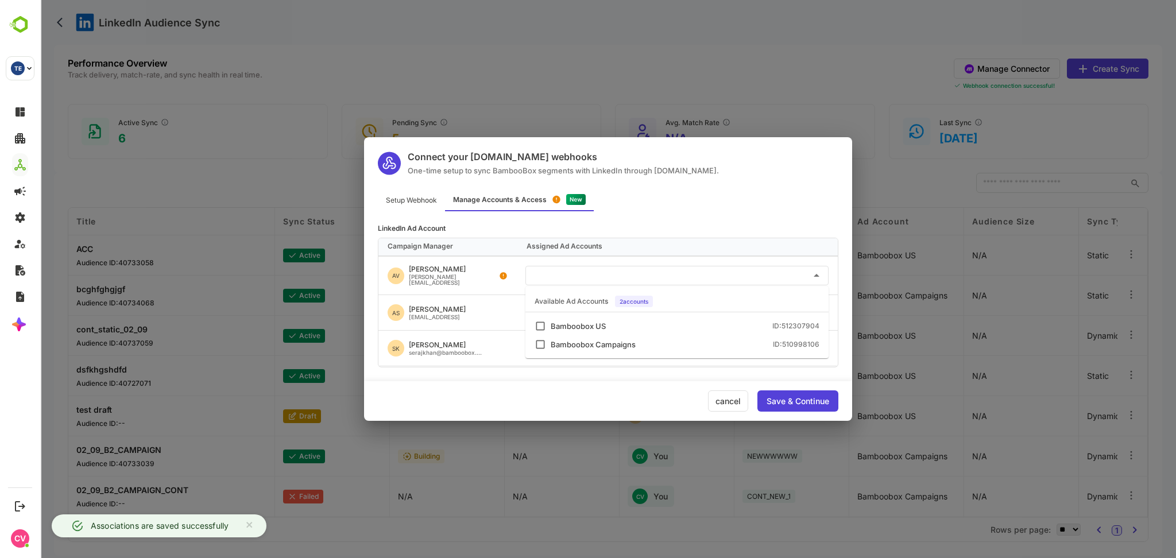
click at [564, 275] on input "text" at bounding box center [677, 275] width 294 height 19
click at [596, 327] on div "Bamboobox US" at bounding box center [578, 326] width 55 height 7
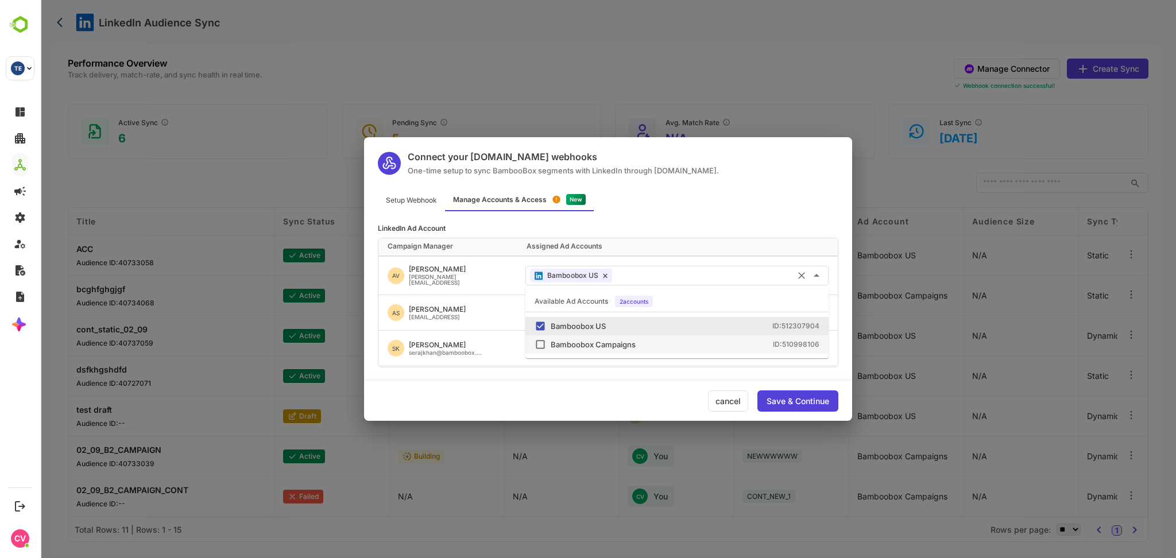
click at [688, 345] on div "Bamboobox Campaigns ID: 510998106" at bounding box center [685, 344] width 269 height 7
click at [780, 407] on div "Save & Continue" at bounding box center [798, 401] width 81 height 21
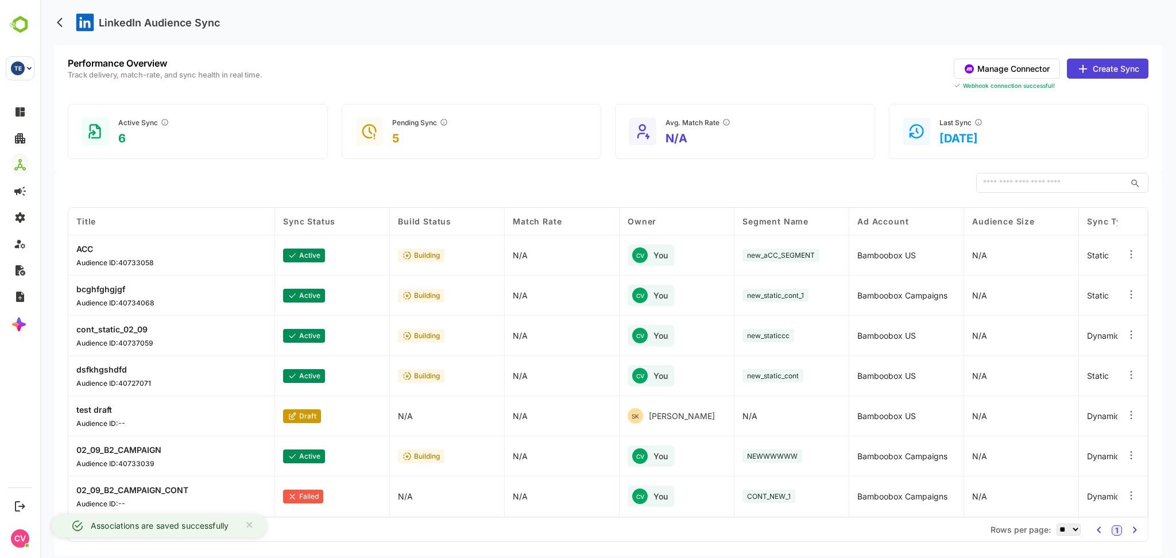
click at [1013, 60] on button "Manage Connector" at bounding box center [1007, 69] width 106 height 20
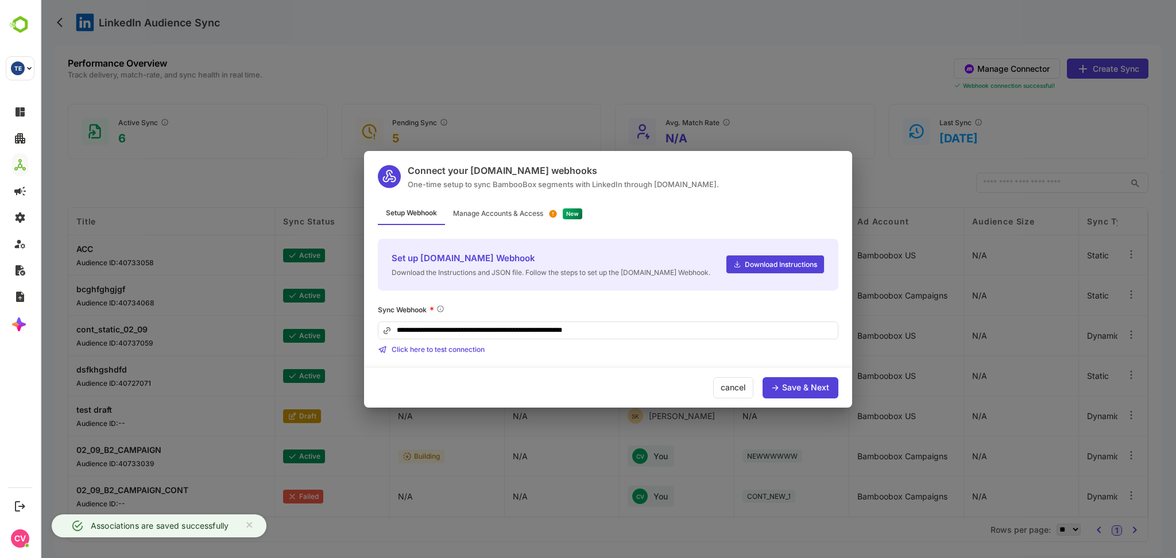
click at [500, 218] on div "Manage Accounts & Access" at bounding box center [517, 214] width 145 height 22
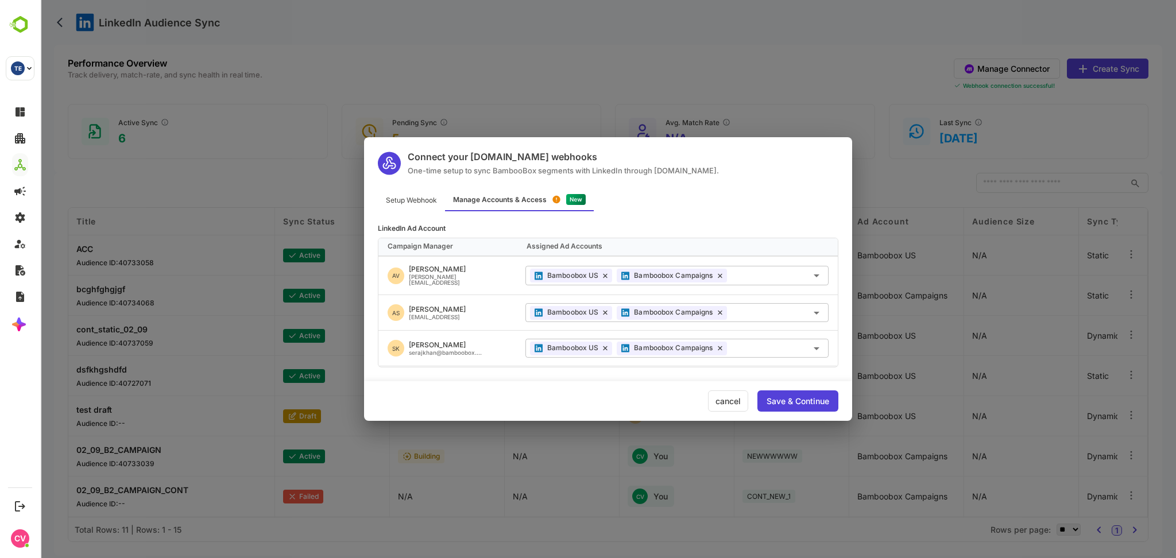
click at [723, 397] on div "cancel" at bounding box center [728, 401] width 40 height 21
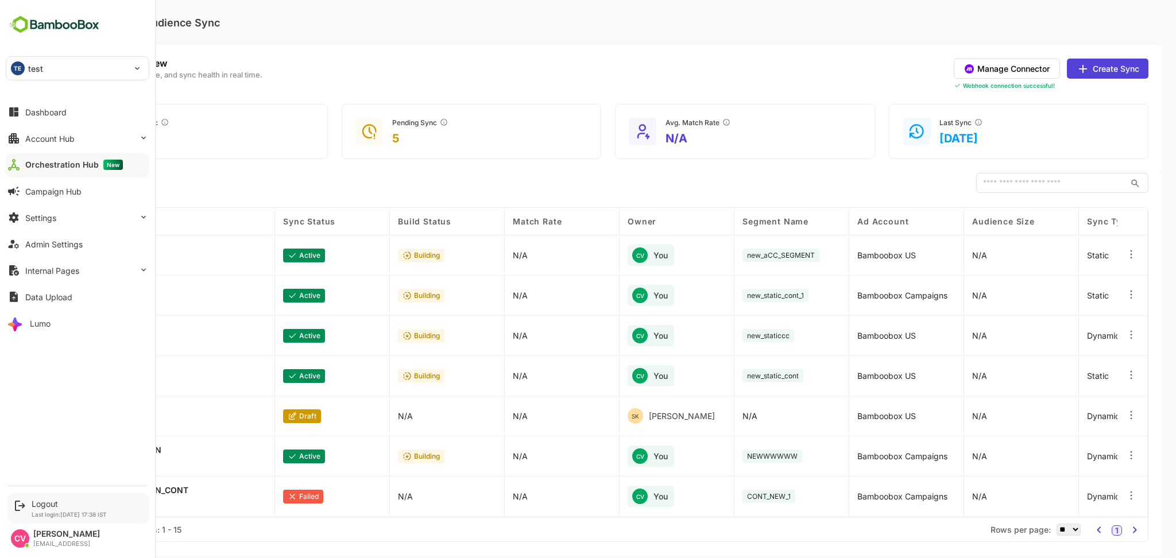
click at [30, 498] on div "Logout Last login: Sep 2 17:38 IST" at bounding box center [78, 508] width 142 height 30
click at [56, 505] on div "Logout" at bounding box center [69, 504] width 75 height 10
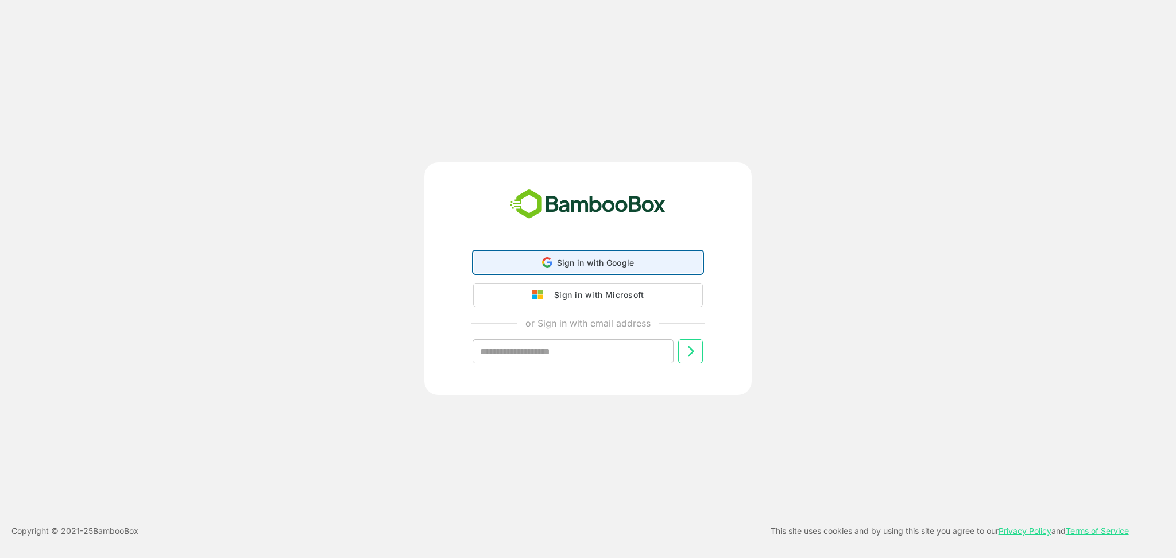
click at [601, 261] on span "Sign in with Google" at bounding box center [596, 263] width 78 height 10
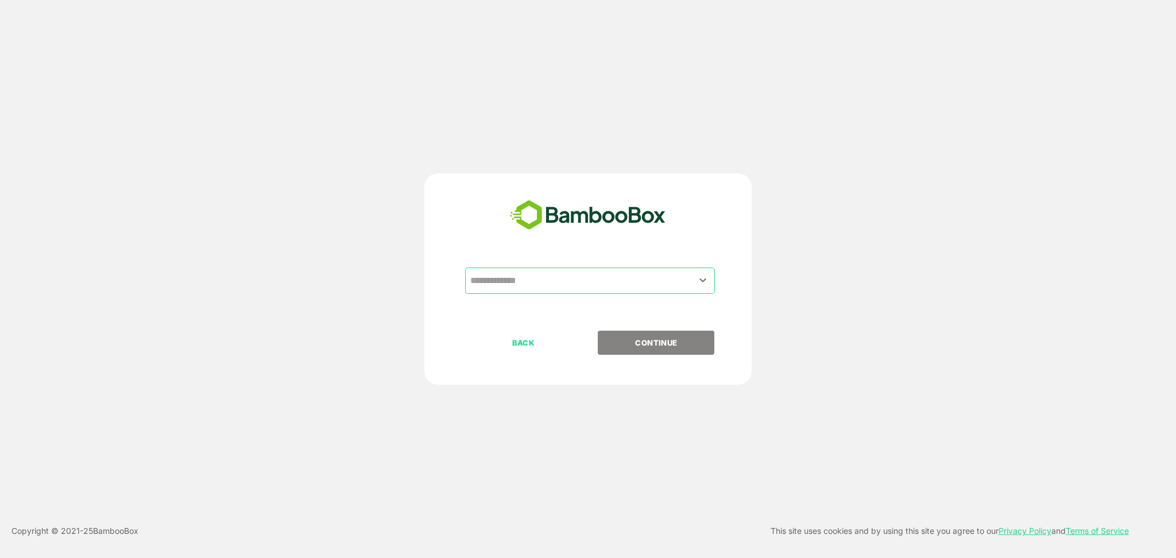
click at [613, 288] on input "text" at bounding box center [590, 281] width 245 height 22
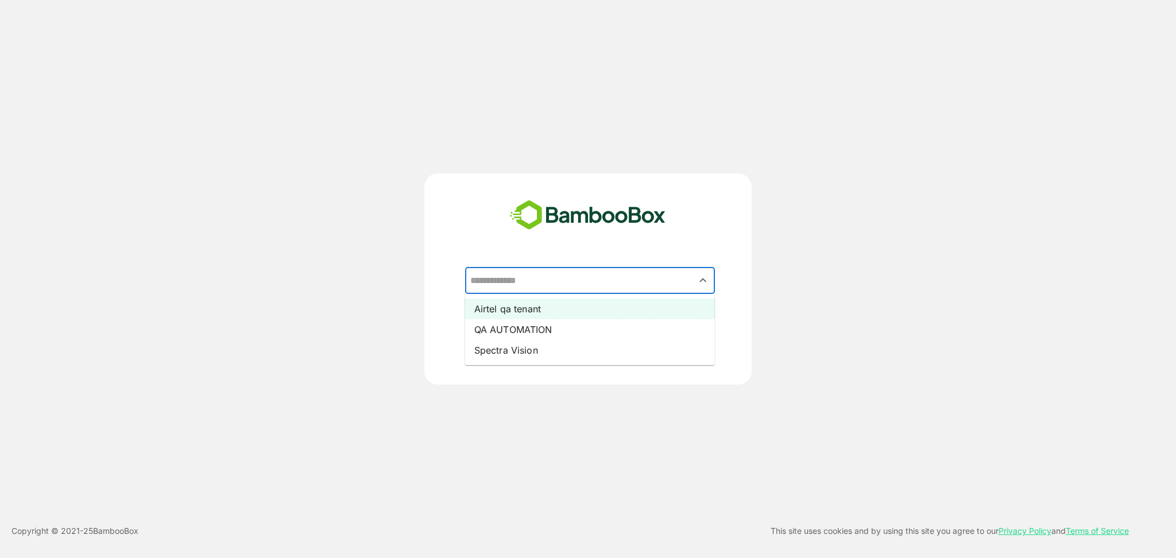
click at [588, 316] on li "Airtel qa tenant" at bounding box center [590, 309] width 250 height 21
type input "**********"
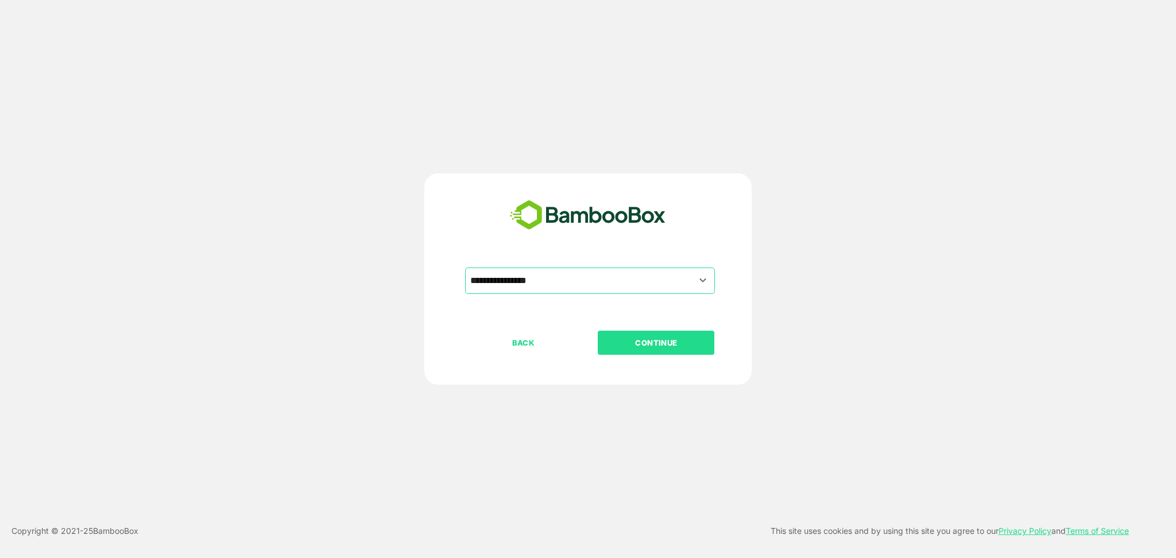
click at [648, 346] on p "CONTINUE" at bounding box center [656, 343] width 115 height 13
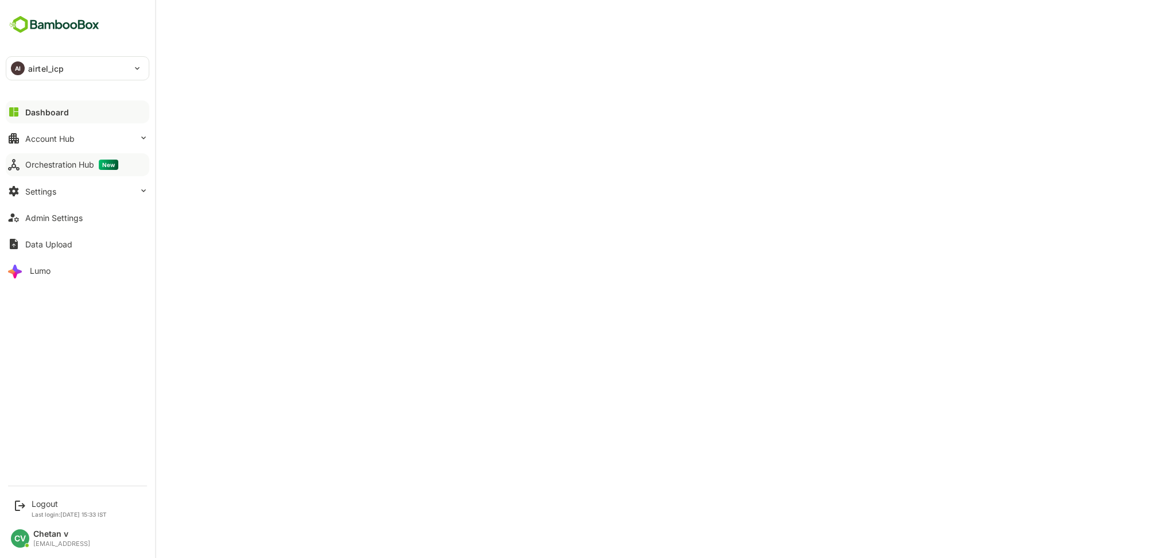
click at [58, 158] on button "Orchestration Hub New" at bounding box center [78, 164] width 144 height 23
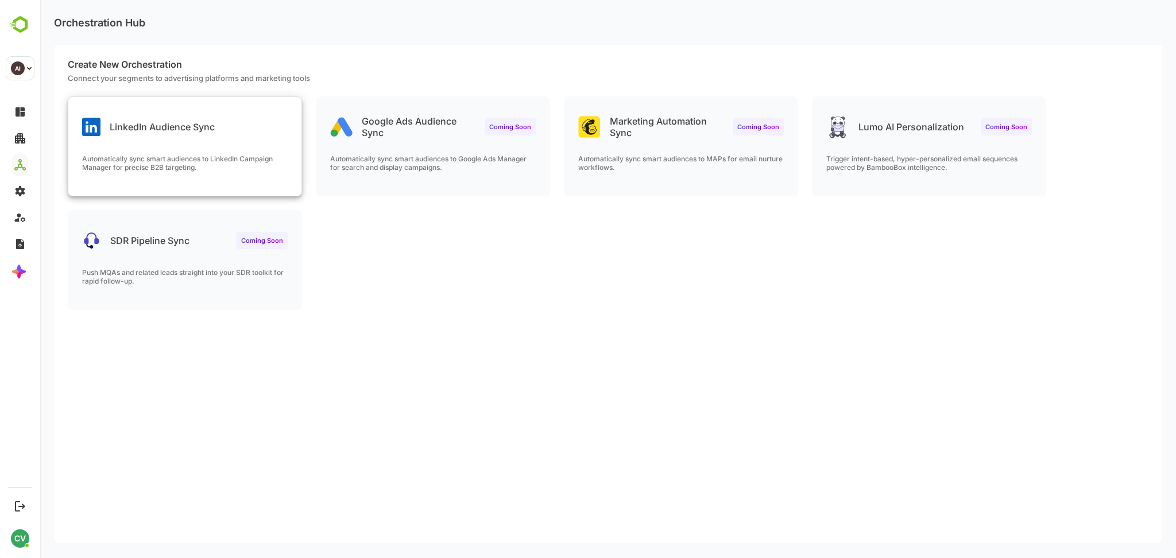
click at [203, 124] on p "LinkedIn Audience Sync" at bounding box center [162, 126] width 105 height 11
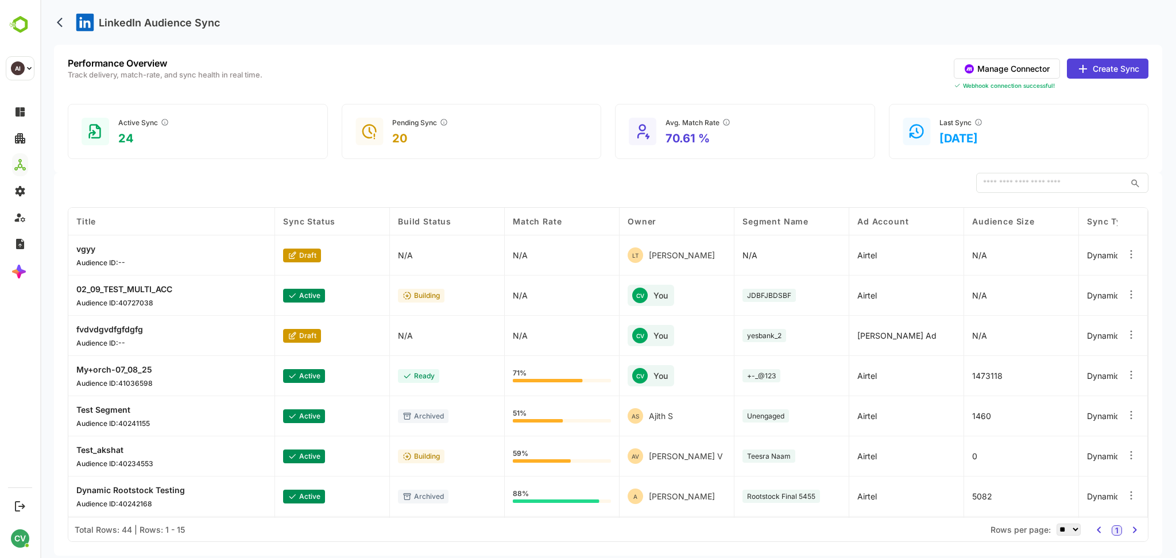
click at [1002, 67] on button "Manage Connector" at bounding box center [1007, 69] width 106 height 20
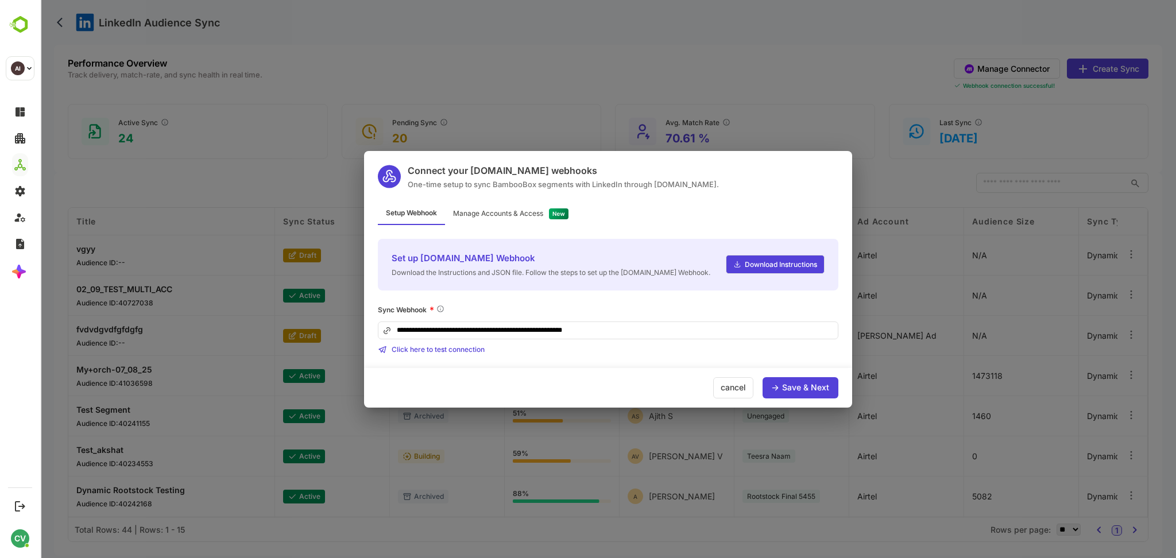
click at [515, 216] on div "Manage Accounts & Access" at bounding box center [498, 213] width 90 height 7
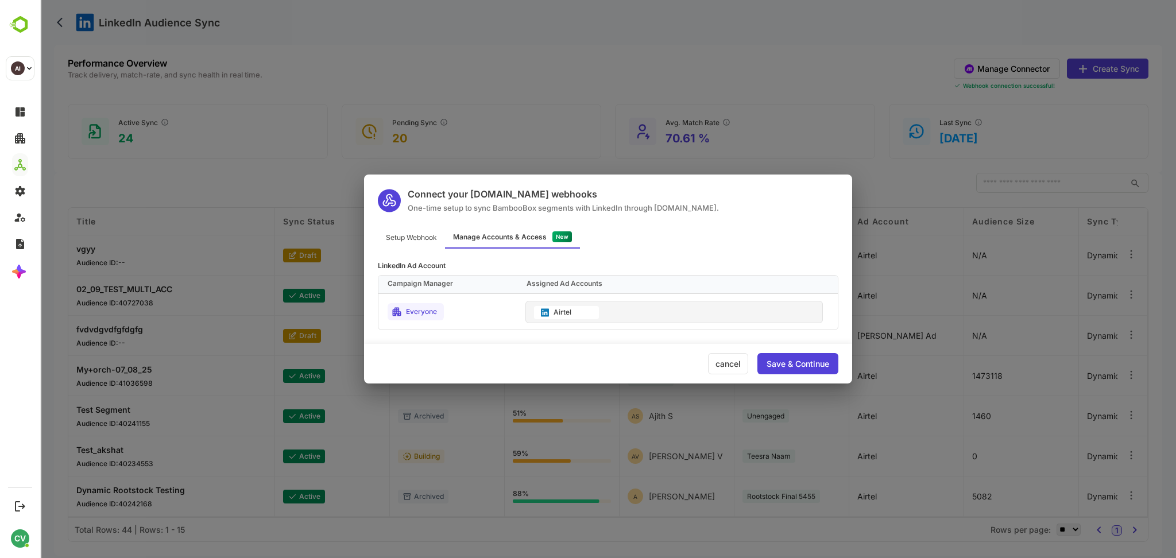
click at [584, 313] on div "Airtel" at bounding box center [566, 312] width 65 height 13
click at [607, 311] on div "Airtel" at bounding box center [675, 312] width 298 height 22
click at [424, 241] on div "Setup Webhook" at bounding box center [411, 237] width 67 height 22
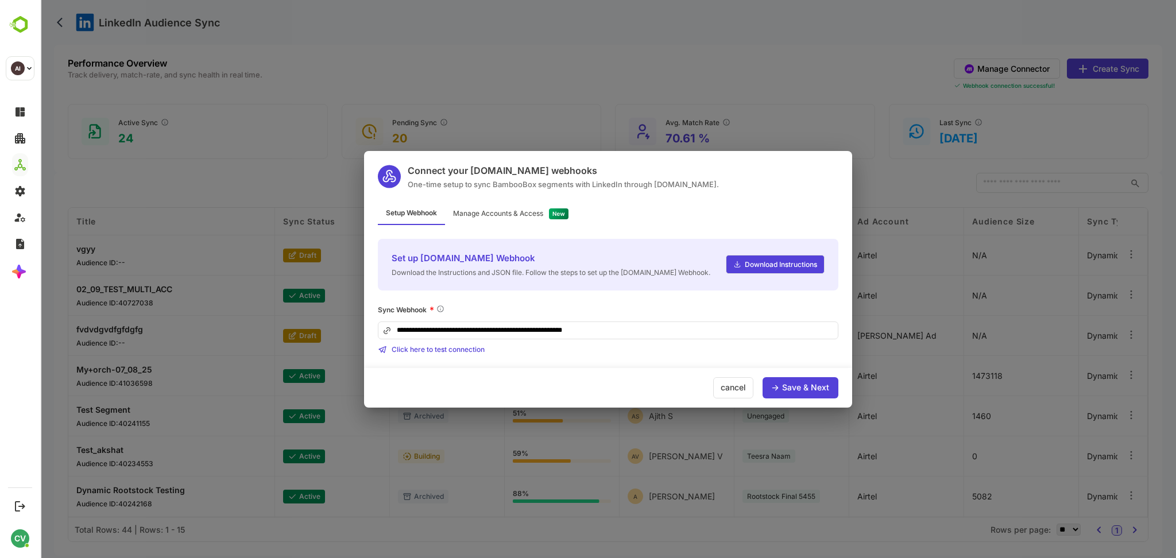
click at [630, 331] on input "**********" at bounding box center [608, 331] width 461 height 18
click at [627, 234] on div "**********" at bounding box center [608, 316] width 488 height 183
click at [523, 212] on div "Manage Accounts & Access" at bounding box center [498, 213] width 90 height 7
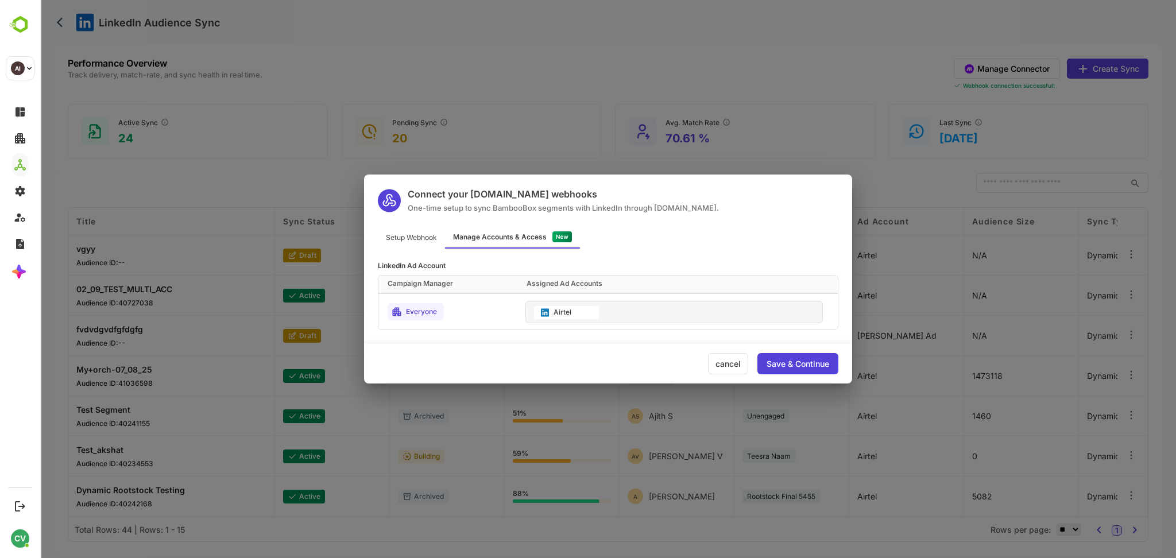
click at [773, 360] on div "Save & Continue" at bounding box center [798, 364] width 63 height 8
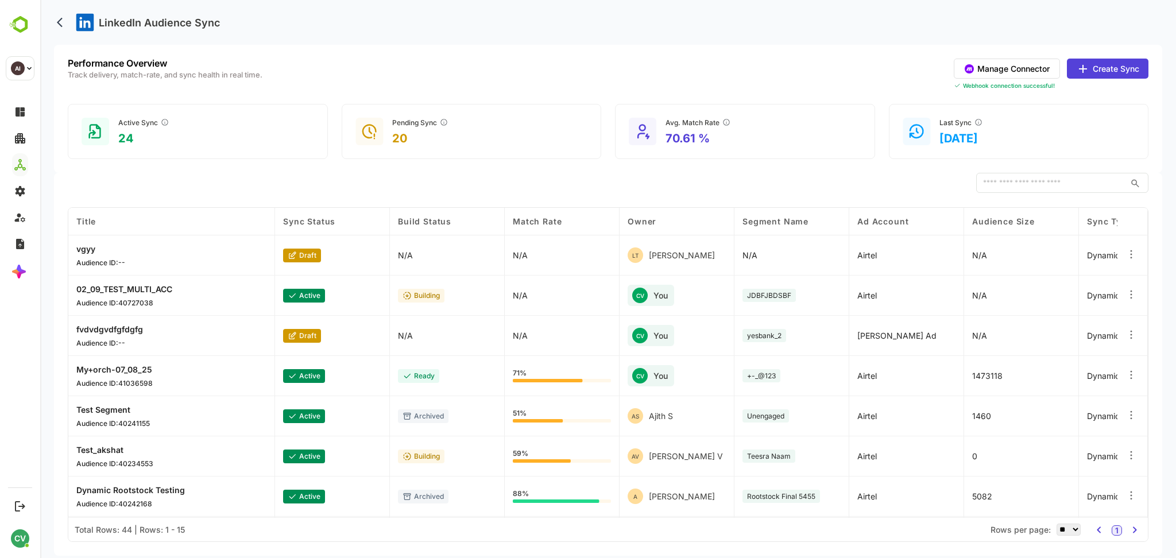
click at [1113, 73] on button "Create Sync" at bounding box center [1108, 69] width 82 height 20
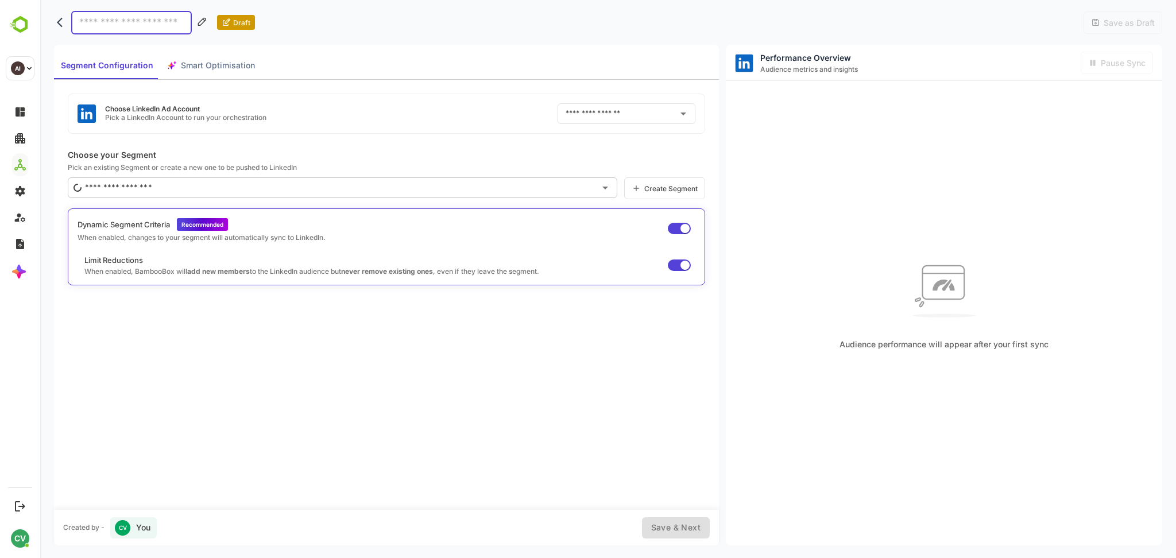
type input "******"
click at [656, 116] on input "******" at bounding box center [610, 114] width 95 height 18
click at [509, 156] on p "Choose your Segment" at bounding box center [387, 155] width 638 height 10
click at [610, 111] on input "******" at bounding box center [610, 114] width 95 height 18
click at [668, 111] on icon "Clear" at bounding box center [668, 113] width 11 height 11
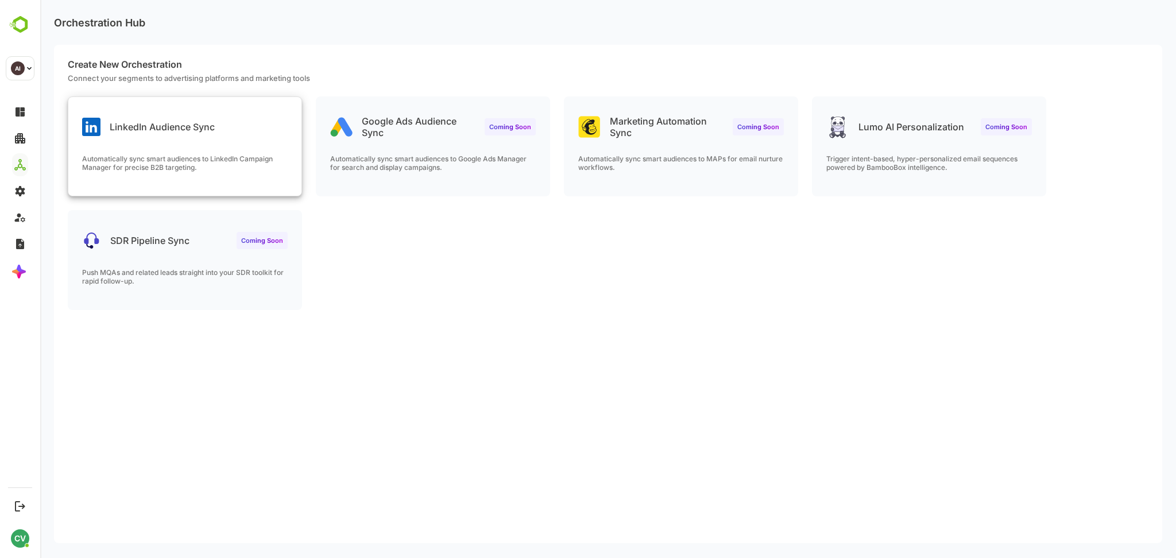
click at [199, 161] on p "Automatically sync smart audiences to LinkedIn Campaign Manager for precise B2B…" at bounding box center [185, 163] width 206 height 17
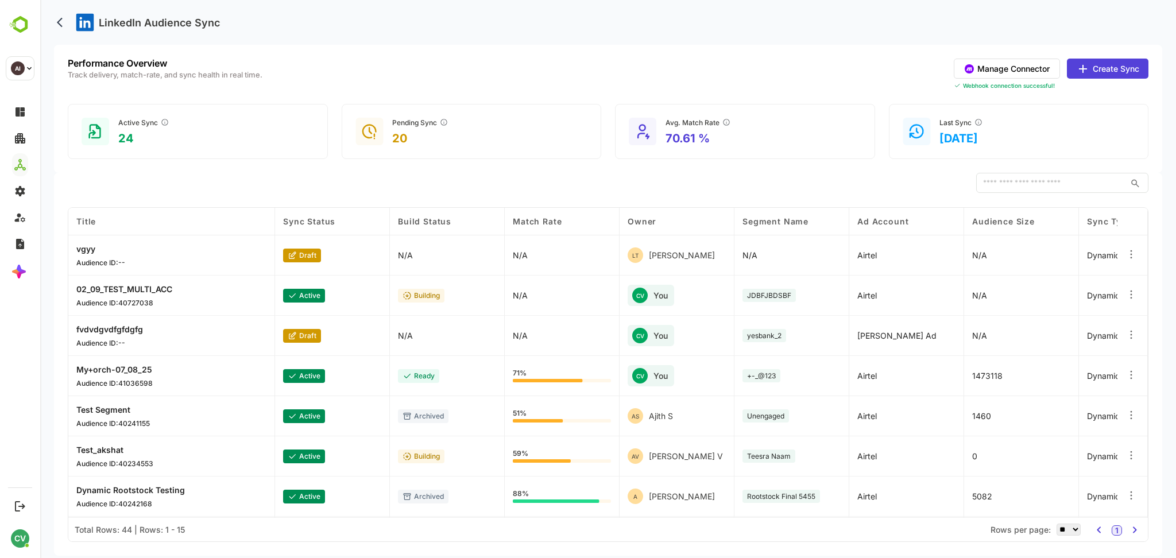
click at [1096, 66] on button "Create Sync" at bounding box center [1108, 69] width 82 height 20
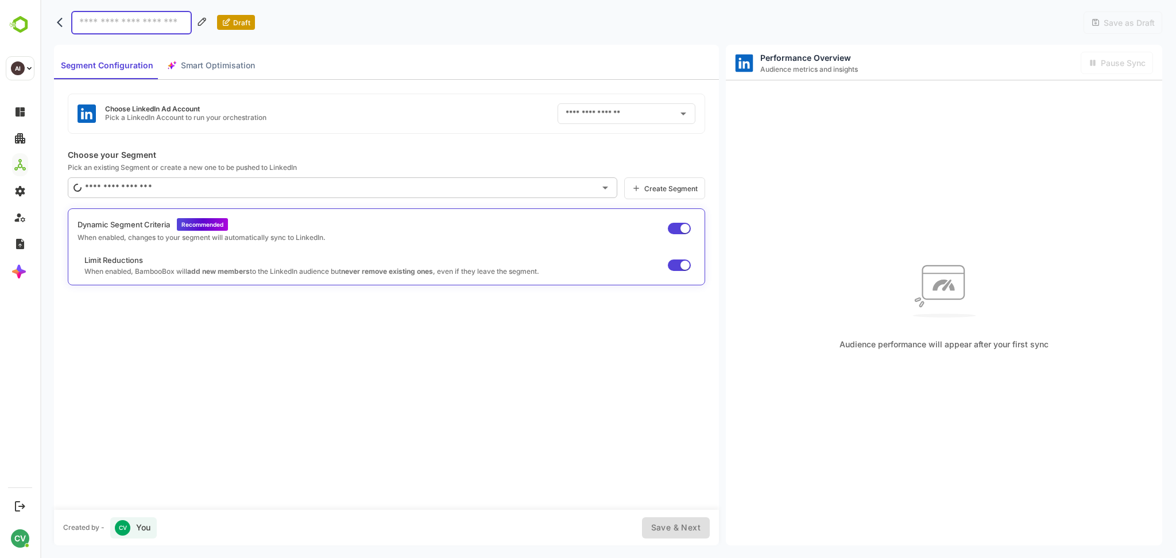
type input "******"
click at [613, 115] on input "******" at bounding box center [610, 114] width 95 height 18
click at [603, 119] on input "******" at bounding box center [610, 114] width 95 height 18
click at [602, 164] on li "Airtel ID: 512307904" at bounding box center [627, 162] width 139 height 21
click at [609, 119] on input "******" at bounding box center [610, 114] width 95 height 18
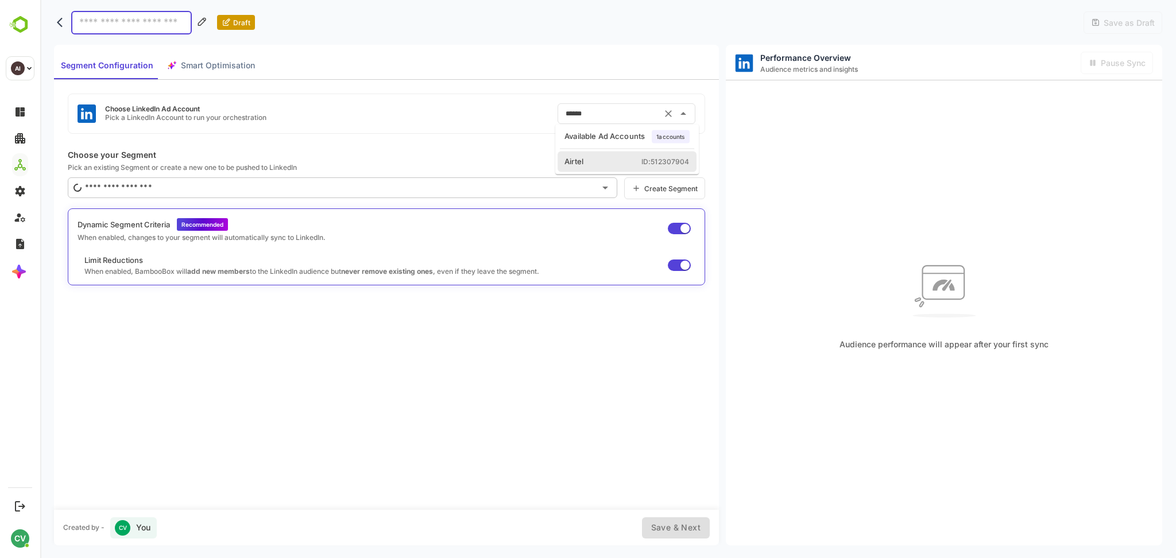
click at [602, 157] on li "Airtel ID: 512307904" at bounding box center [627, 162] width 139 height 21
click at [613, 114] on input "******" at bounding box center [610, 114] width 95 height 18
click at [612, 115] on input "******" at bounding box center [610, 114] width 95 height 18
drag, startPoint x: 504, startPoint y: 144, endPoint x: 515, endPoint y: 142, distance: 11.0
click at [504, 144] on div "Choose LinkedIn Ad Account Pick a LinkedIn Account to run your orchestration **…" at bounding box center [386, 295] width 665 height 430
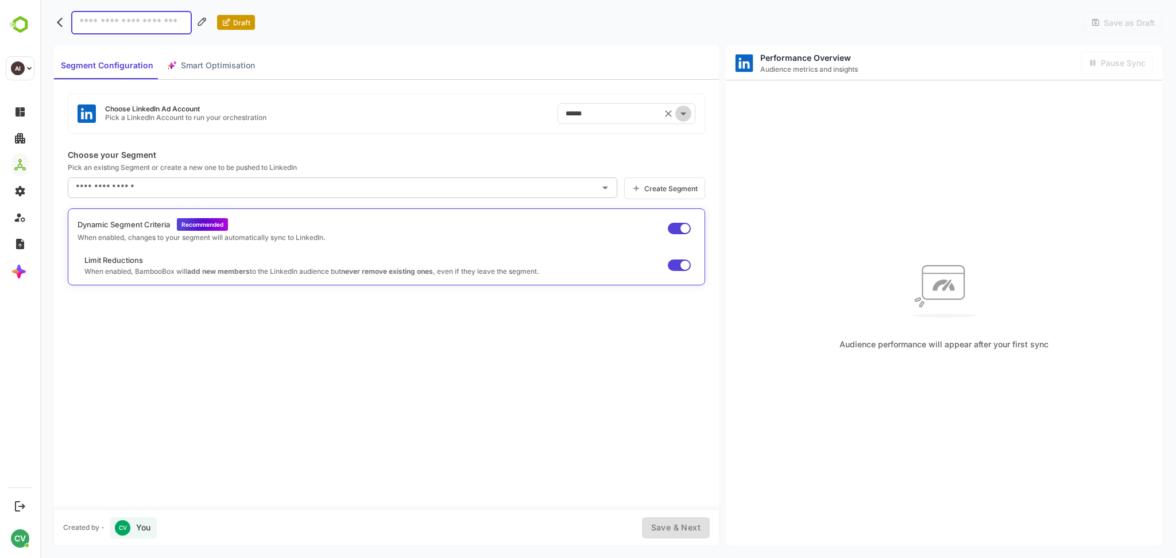
click at [684, 119] on icon "Open" at bounding box center [684, 114] width 14 height 14
click at [666, 113] on icon "Clear" at bounding box center [668, 113] width 11 height 11
click at [612, 118] on input "text" at bounding box center [618, 114] width 110 height 18
click at [609, 160] on li "Airtel ID: 512307904" at bounding box center [628, 162] width 139 height 21
type input "******"
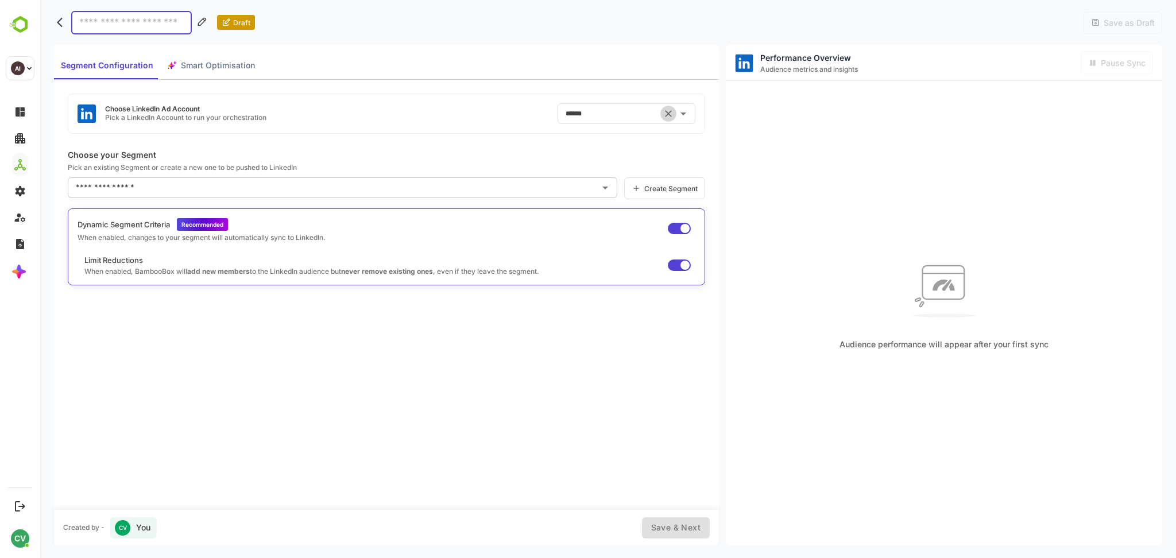
click at [668, 113] on icon "Clear" at bounding box center [668, 113] width 7 height 7
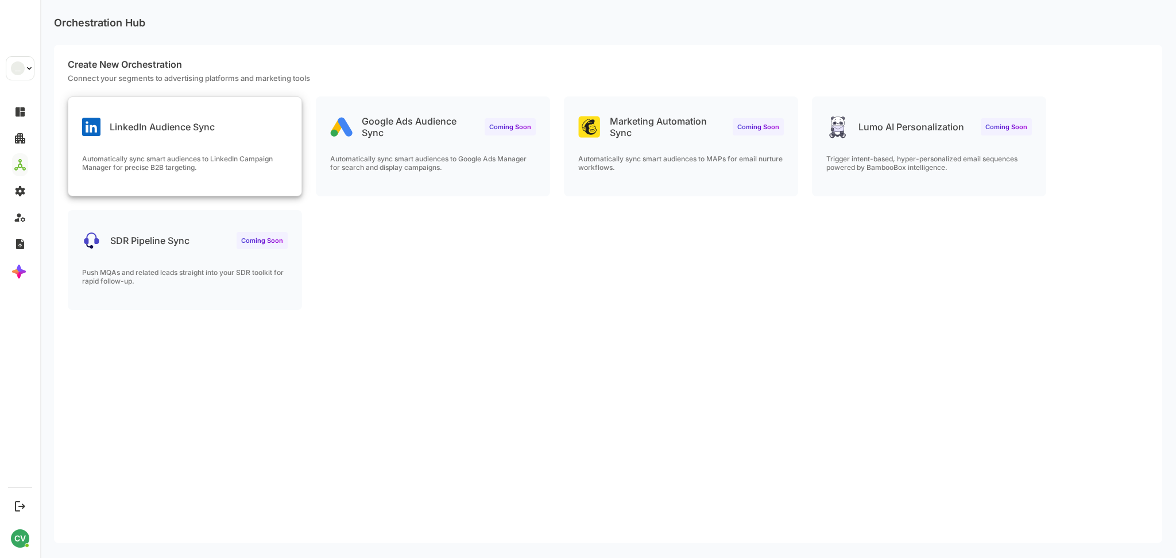
click at [298, 134] on div "LinkedIn Audience Sync" at bounding box center [184, 117] width 233 height 41
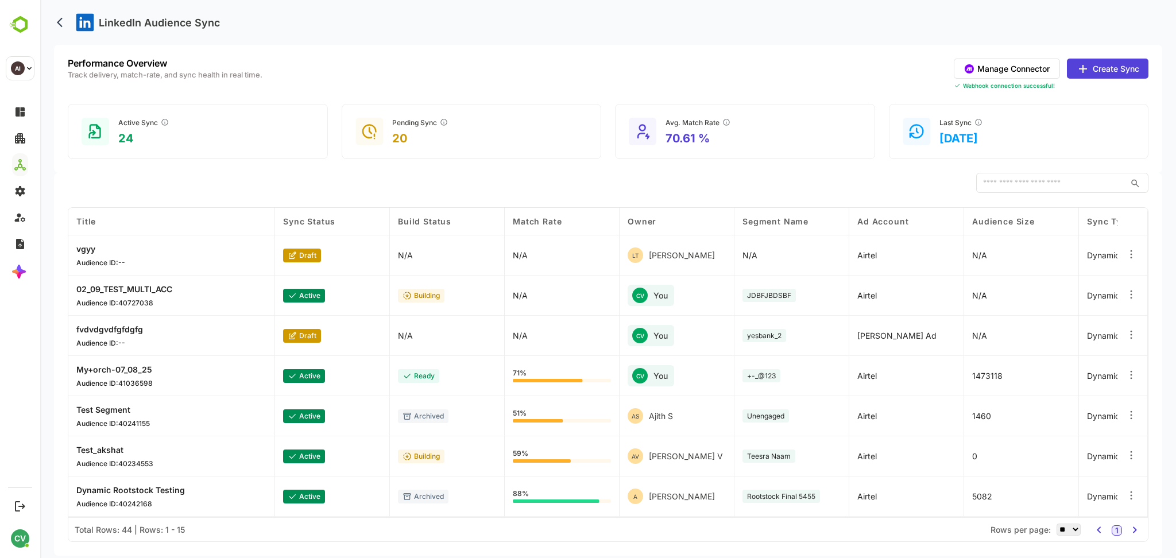
click at [1102, 61] on button "Create Sync" at bounding box center [1108, 69] width 82 height 20
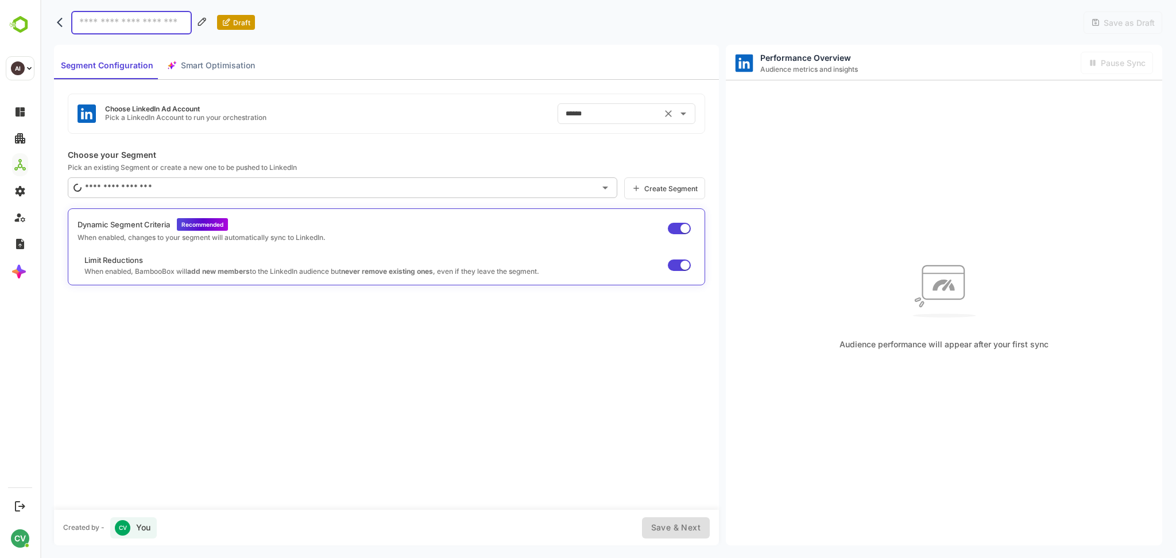
click at [665, 117] on icon "Clear" at bounding box center [668, 113] width 11 height 11
click at [637, 117] on input "text" at bounding box center [618, 114] width 110 height 18
click at [618, 157] on li "Airtel ID: 512307904" at bounding box center [628, 162] width 139 height 21
type input "******"
click at [609, 112] on input "******" at bounding box center [610, 114] width 95 height 18
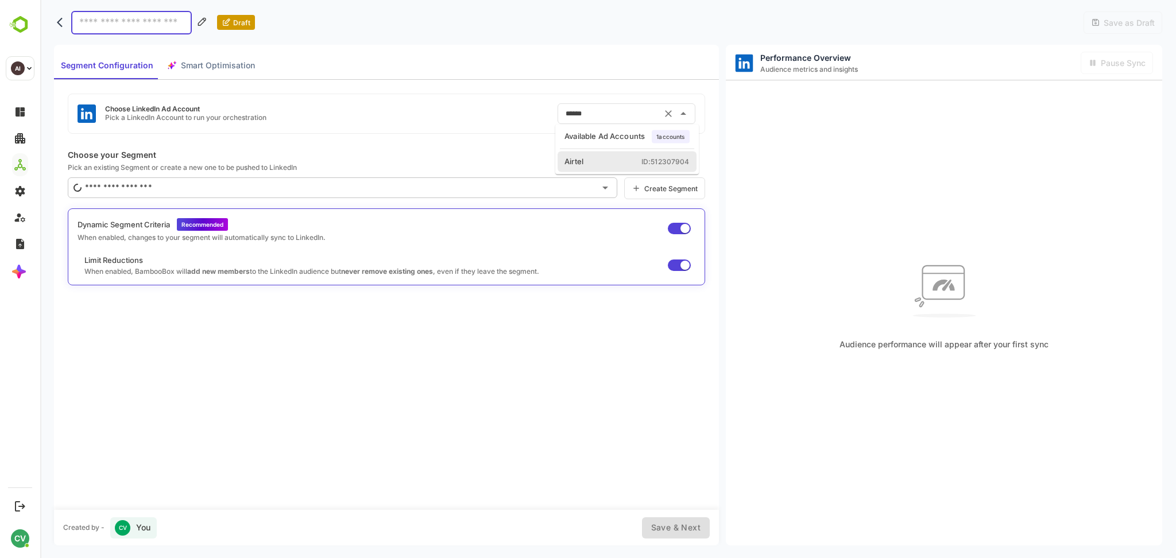
click at [667, 110] on icon "Clear" at bounding box center [668, 113] width 11 height 11
click at [599, 161] on li "Airtel ID: 512307904" at bounding box center [628, 162] width 139 height 21
type input "******"
click at [669, 114] on icon "Clear" at bounding box center [668, 113] width 11 height 11
click at [600, 112] on input "text" at bounding box center [618, 114] width 110 height 18
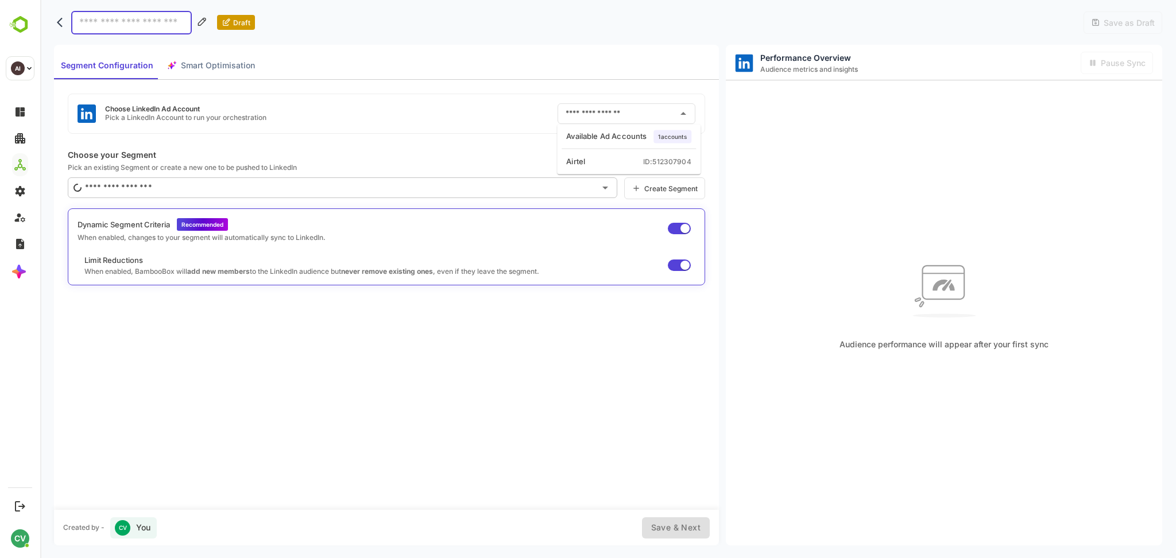
click at [607, 111] on input "text" at bounding box center [618, 114] width 110 height 18
click at [602, 157] on li "Airtel ID: 512307904" at bounding box center [628, 162] width 139 height 21
type input "******"
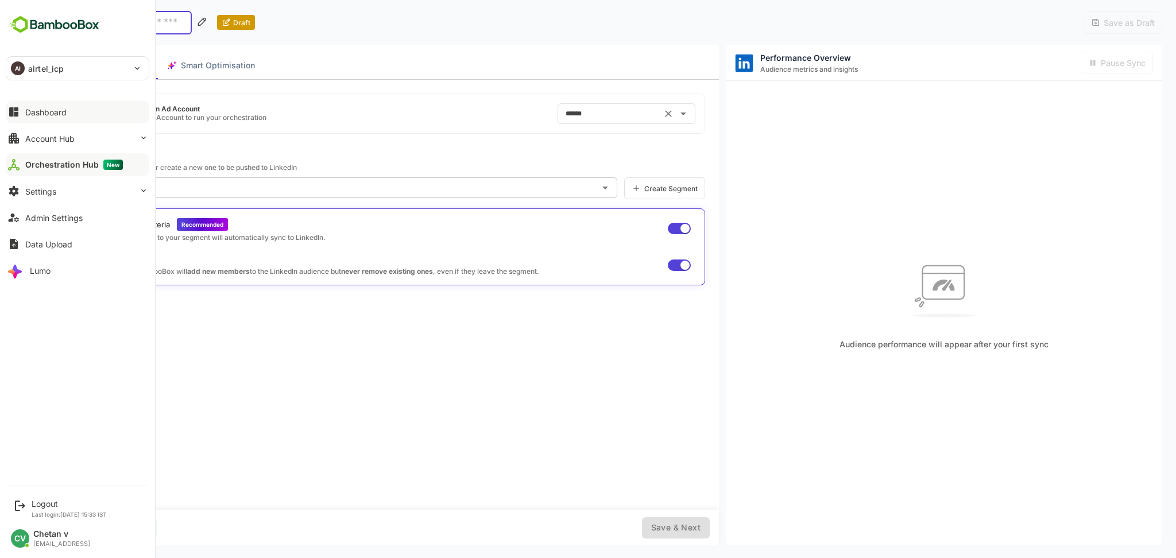
click at [64, 110] on div "Dashboard" at bounding box center [45, 112] width 41 height 10
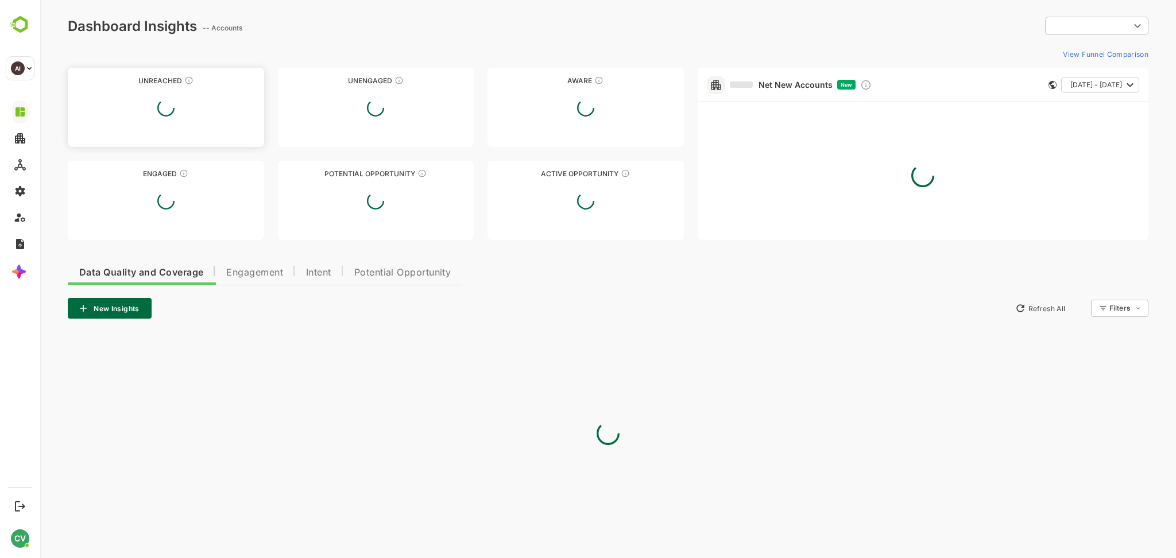
type input "**********"
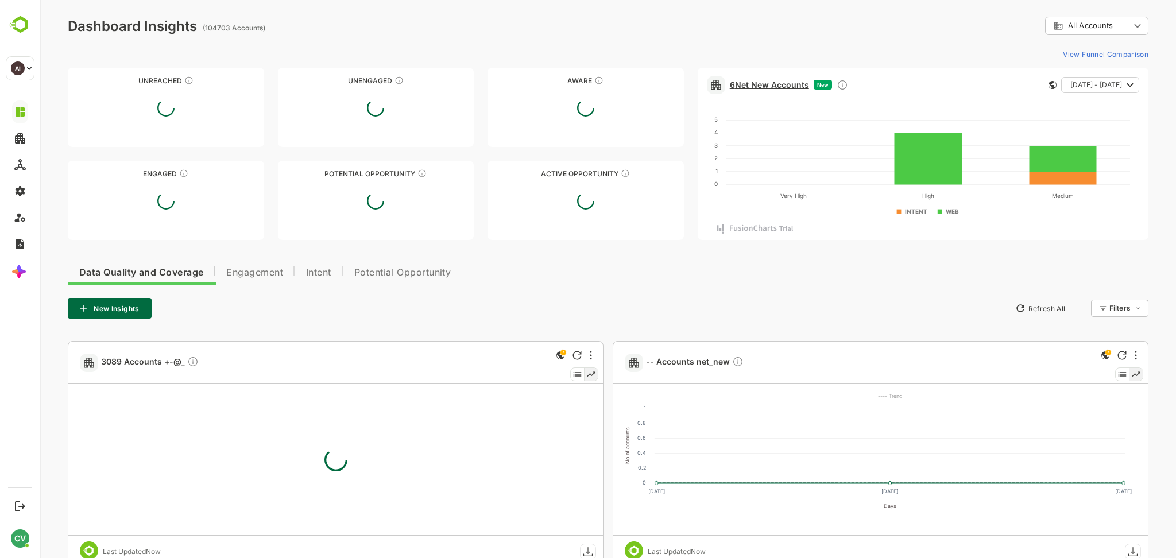
click at [769, 81] on link "6 Net New Accounts" at bounding box center [769, 85] width 79 height 10
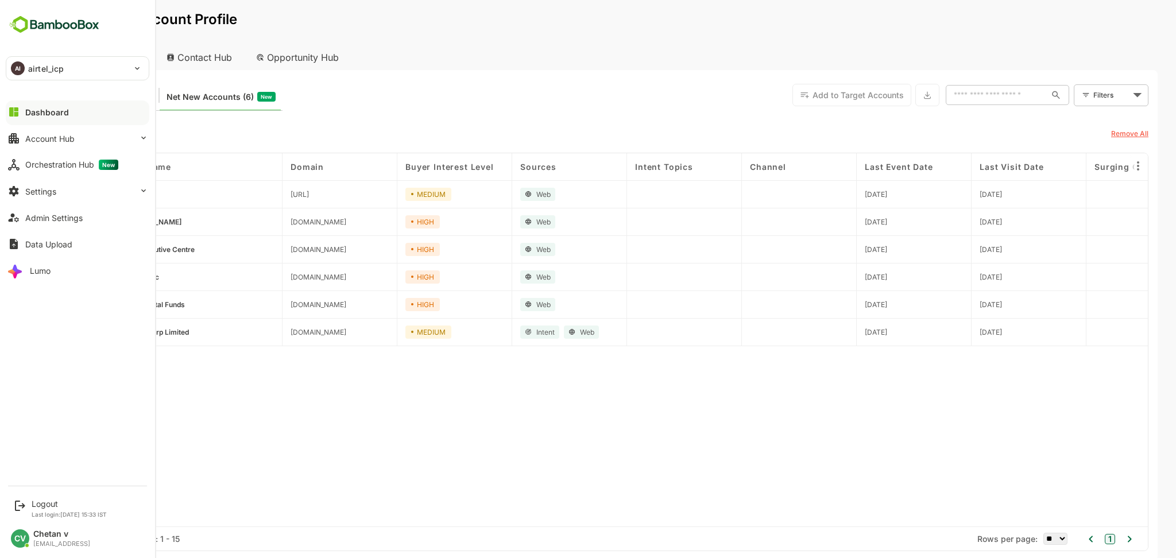
click at [54, 152] on div "Dashboard Account Hub Orchestration Hub New Settings Admin Settings Data Upload…" at bounding box center [77, 191] width 155 height 185
click at [59, 161] on div "Orchestration Hub New" at bounding box center [71, 165] width 93 height 10
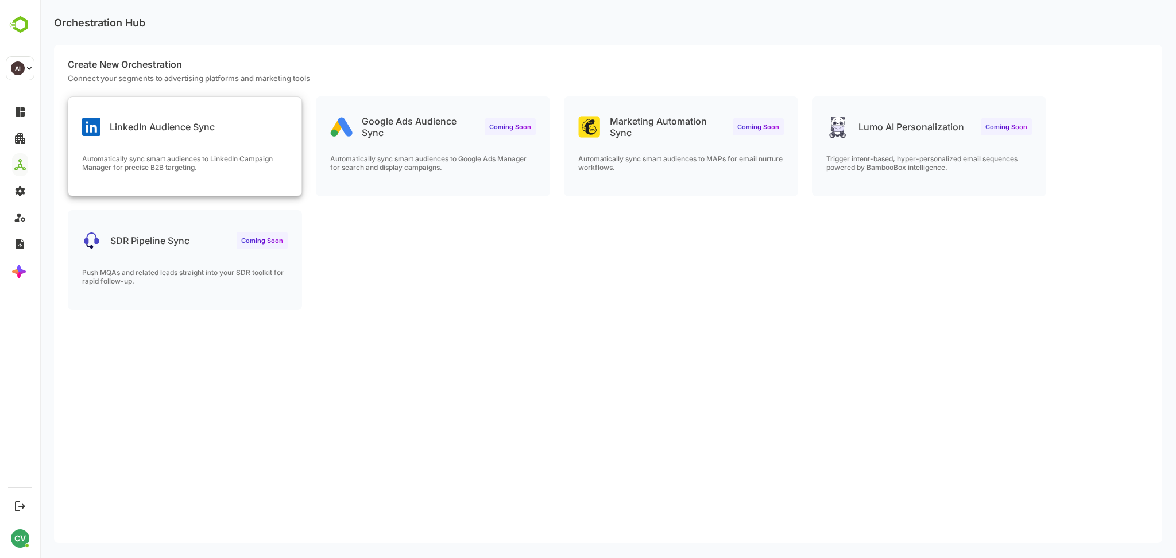
click at [230, 145] on div "LinkedIn Audience Sync Automatically sync smart audiences to LinkedIn Campaign …" at bounding box center [184, 146] width 233 height 99
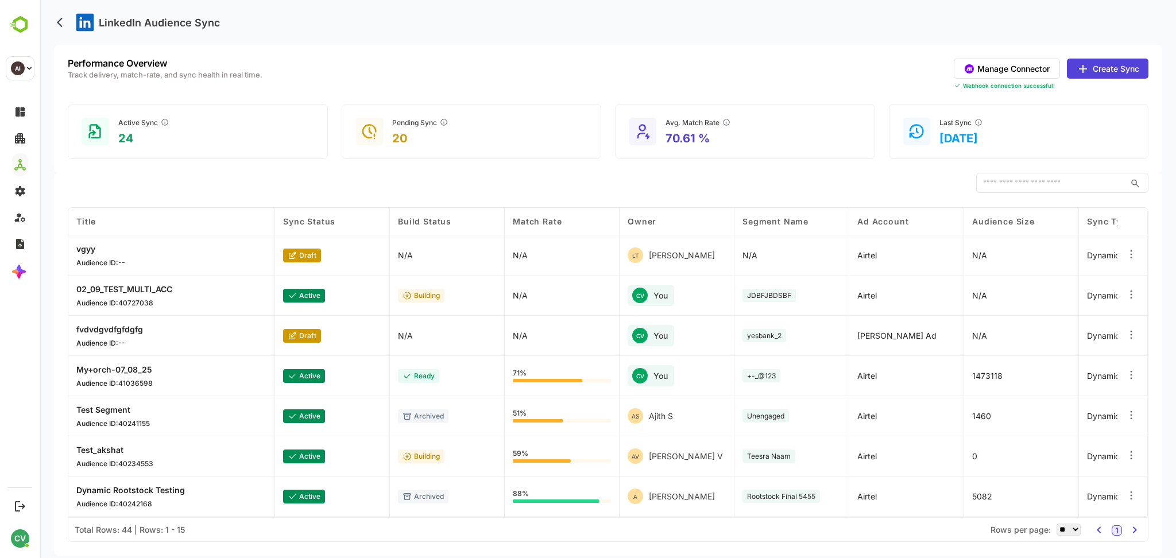
click at [1009, 64] on button "Manage Connector" at bounding box center [1007, 69] width 106 height 20
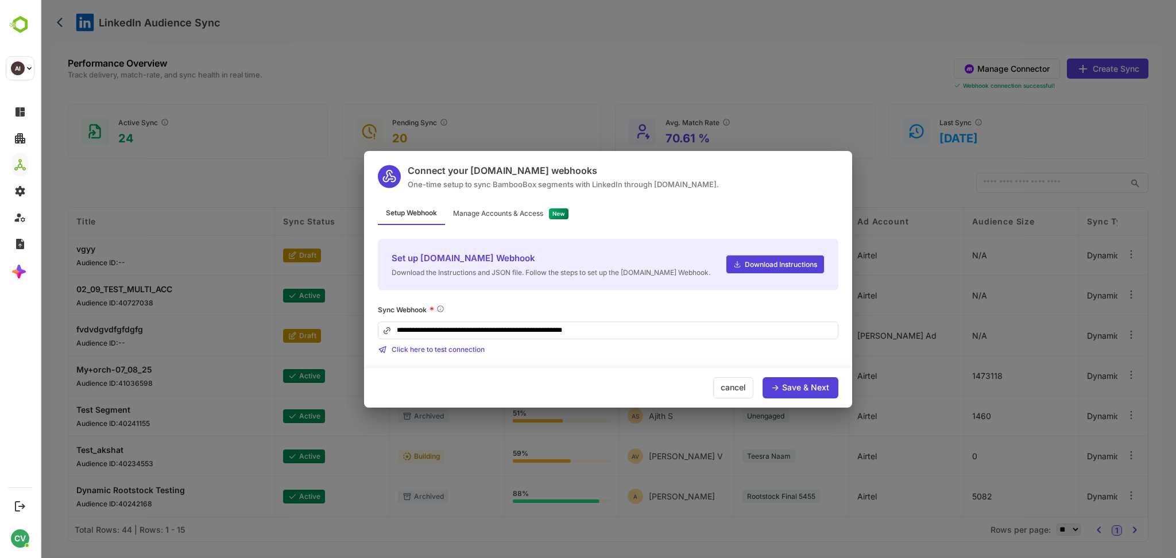
click at [758, 270] on link "Download Instructions" at bounding box center [775, 264] width 99 height 19
click at [712, 63] on div "**********" at bounding box center [608, 279] width 1136 height 558
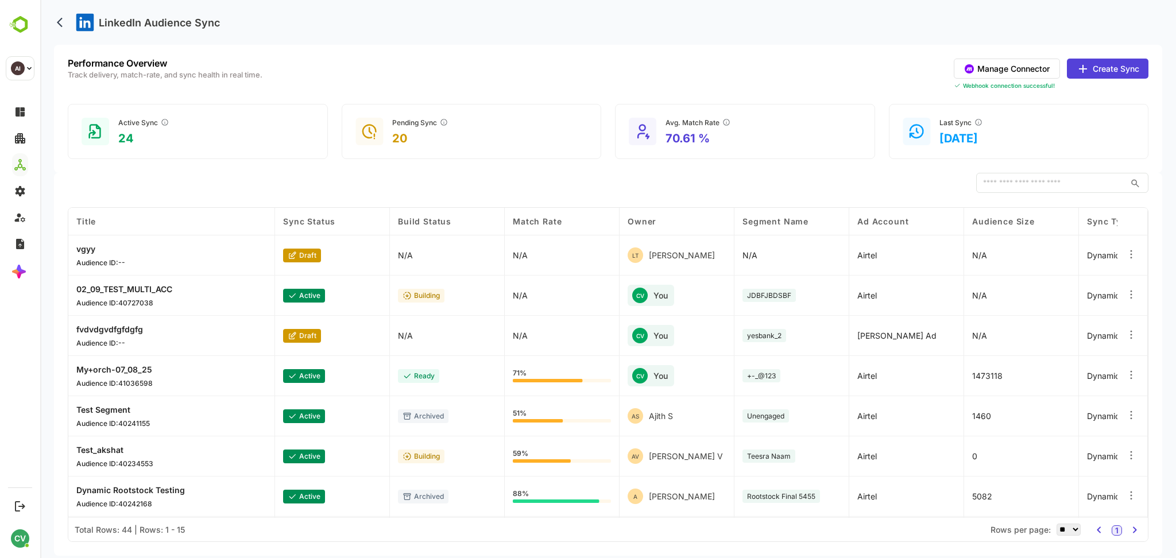
click at [1110, 72] on button "Create Sync" at bounding box center [1108, 69] width 82 height 20
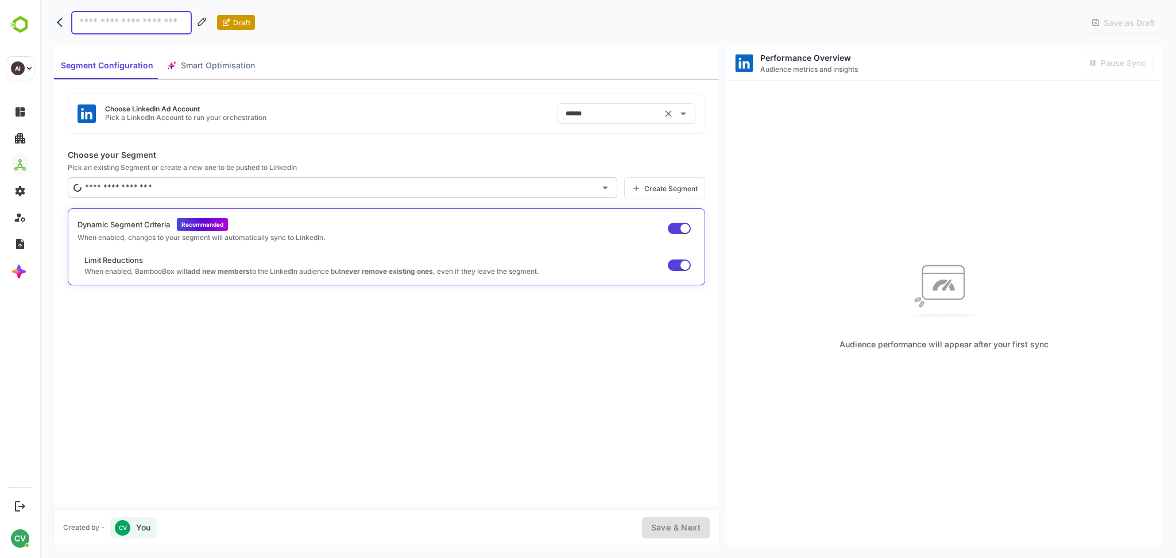
click at [593, 115] on input "******" at bounding box center [610, 114] width 95 height 18
click at [665, 111] on icon "Clear" at bounding box center [668, 113] width 11 height 11
click at [598, 118] on input "text" at bounding box center [618, 114] width 110 height 18
click at [590, 167] on li "Airtel ID: 512307904" at bounding box center [628, 162] width 139 height 21
type input "******"
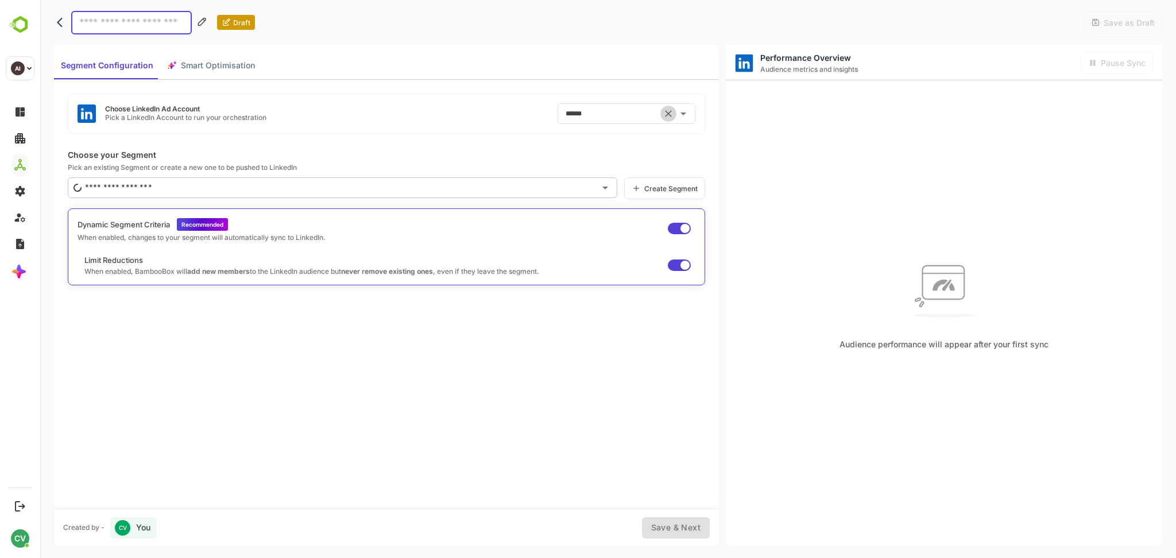
click at [665, 117] on icon "Clear" at bounding box center [668, 113] width 11 height 11
click at [623, 111] on input "text" at bounding box center [618, 114] width 110 height 18
click at [572, 159] on div "Airtel" at bounding box center [575, 161] width 19 height 11
type input "******"
click at [453, 122] on div "Choose LinkedIn Ad Account Pick a LinkedIn Account to run your orchestration **…" at bounding box center [387, 114] width 638 height 40
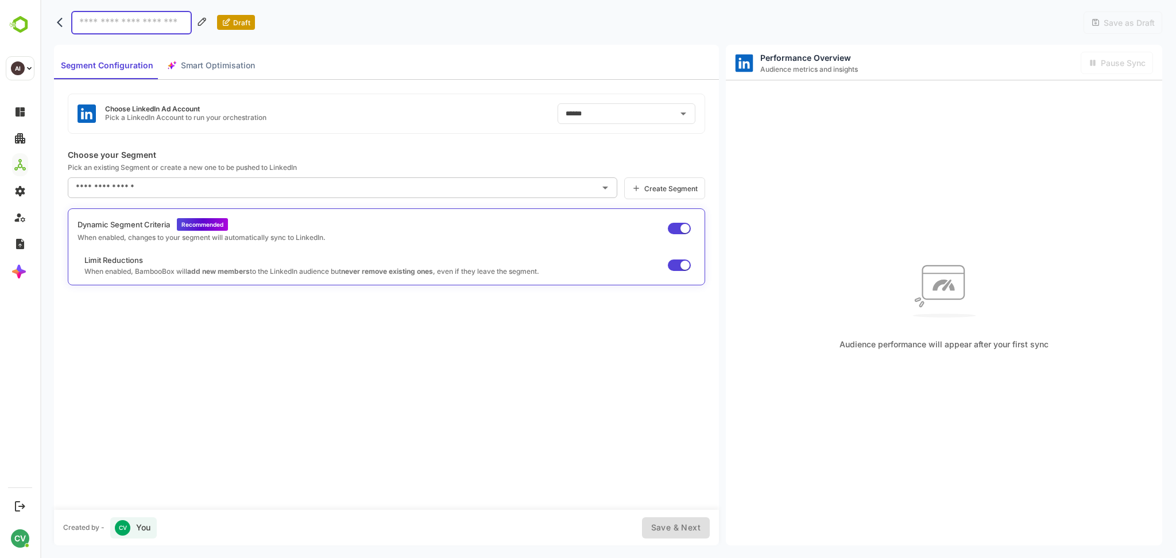
click at [130, 18] on input at bounding box center [131, 23] width 121 height 24
type input "*****"
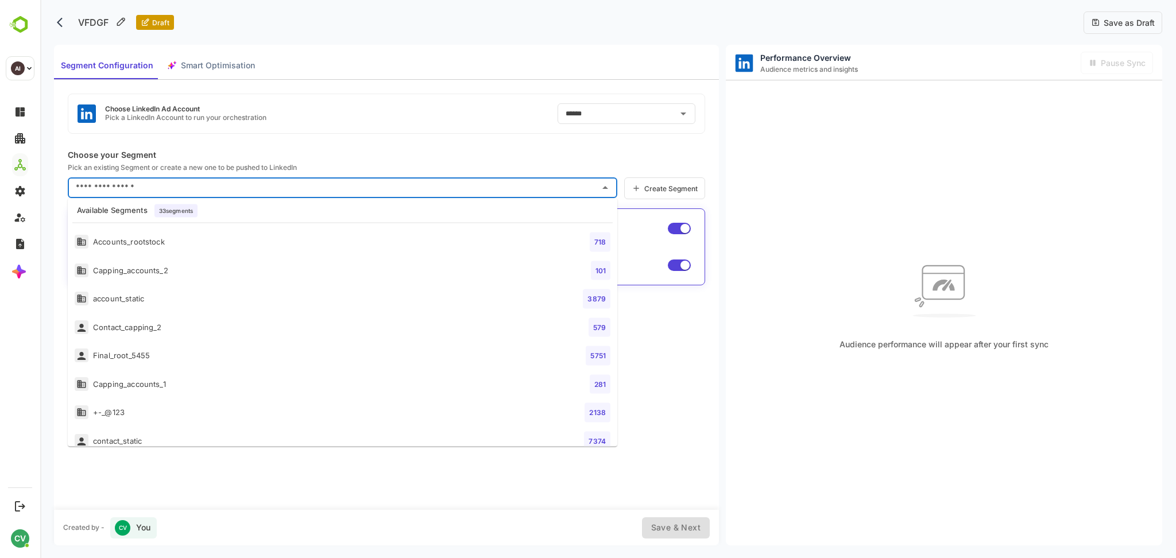
click at [149, 194] on input "text" at bounding box center [334, 188] width 522 height 18
click at [152, 295] on li "account_static 3879" at bounding box center [343, 299] width 550 height 28
type input "**********"
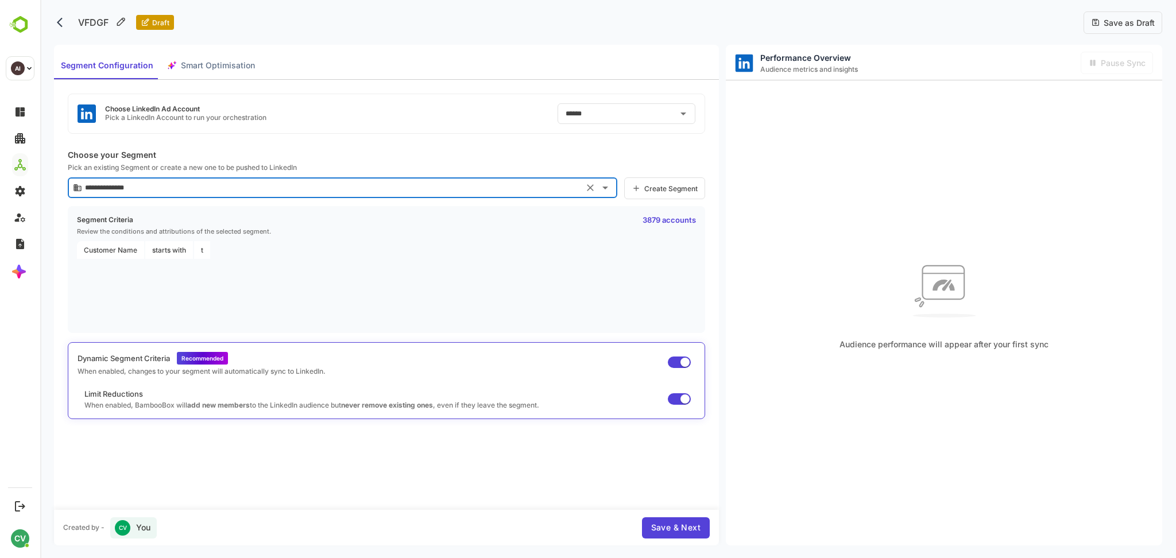
click at [665, 526] on span "Save & Next" at bounding box center [675, 528] width 49 height 14
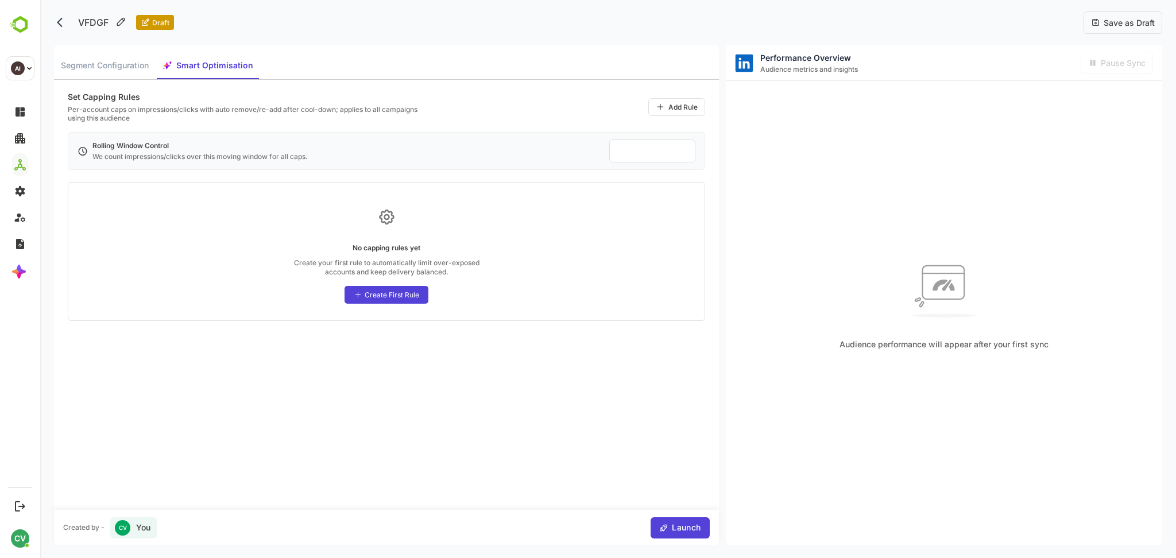
click at [1136, 22] on span "Save as Draft" at bounding box center [1128, 23] width 55 height 10
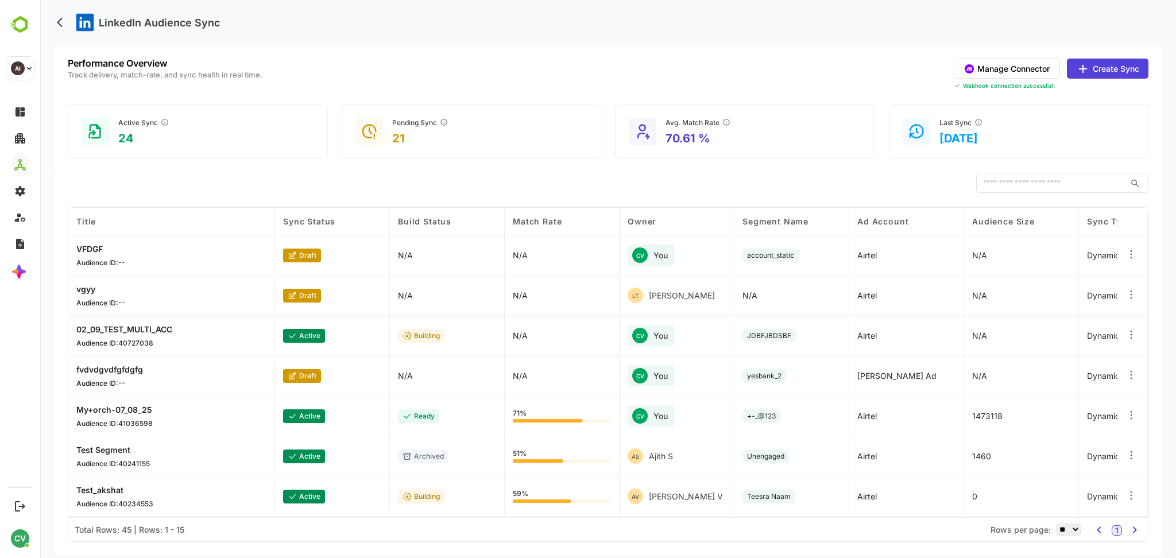
click at [796, 174] on div "​" at bounding box center [608, 183] width 1081 height 21
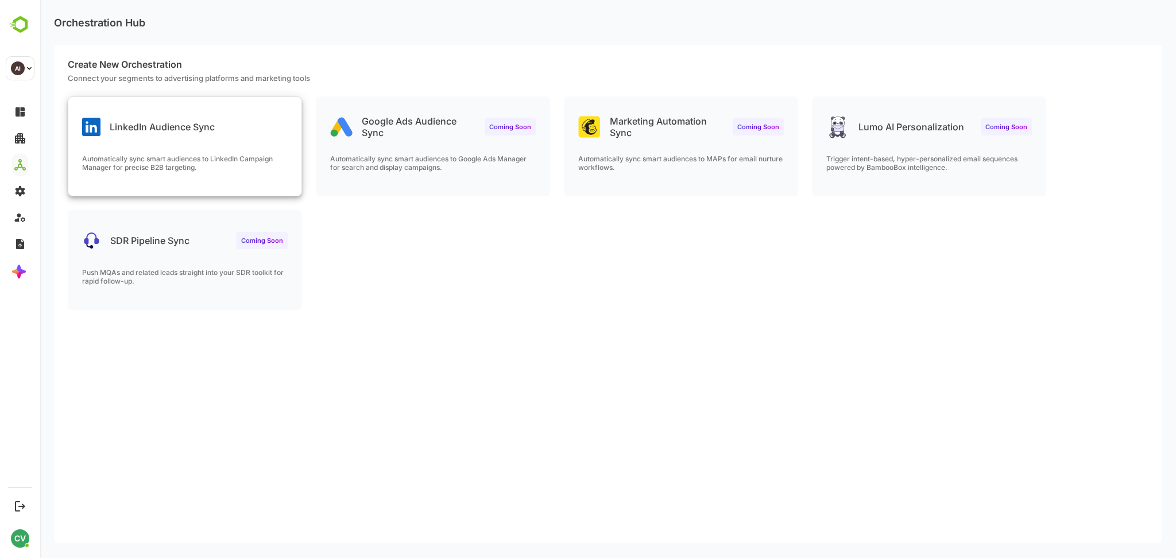
click at [267, 129] on div "LinkedIn Audience Sync" at bounding box center [184, 117] width 233 height 41
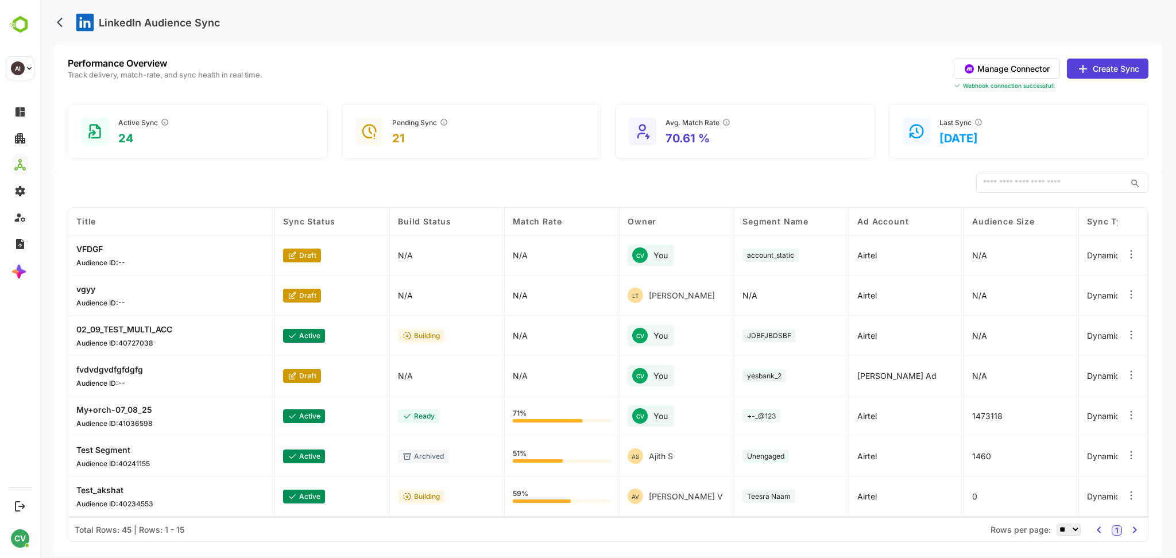
click at [1117, 63] on button "Create Sync" at bounding box center [1108, 69] width 82 height 20
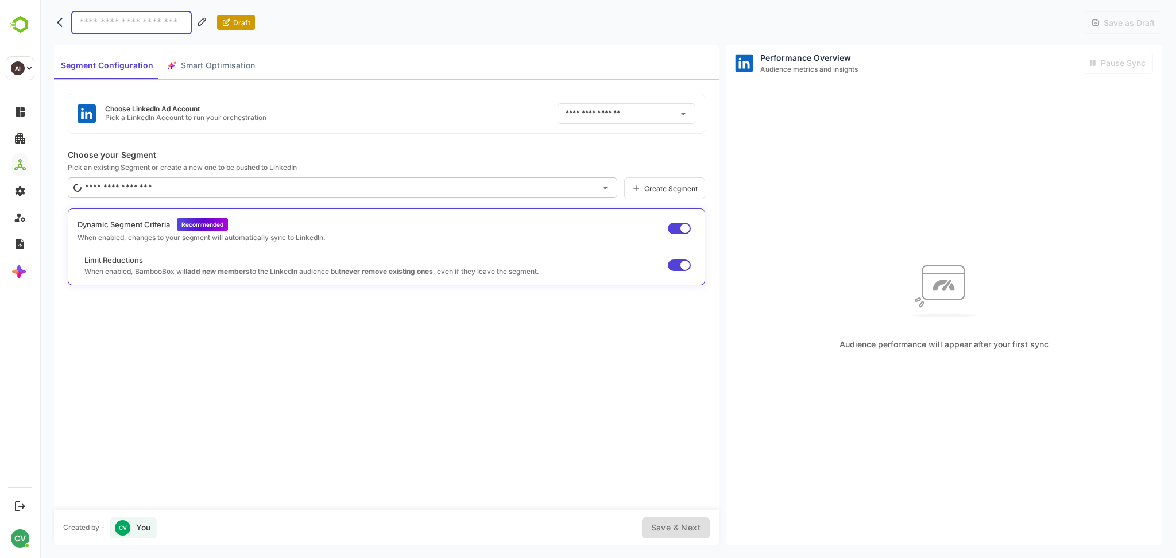
type input "******"
click at [671, 115] on icon "Clear" at bounding box center [668, 113] width 7 height 7
click at [596, 114] on input "text" at bounding box center [618, 114] width 110 height 18
click at [584, 161] on div "Airtel" at bounding box center [575, 161] width 19 height 11
type input "******"
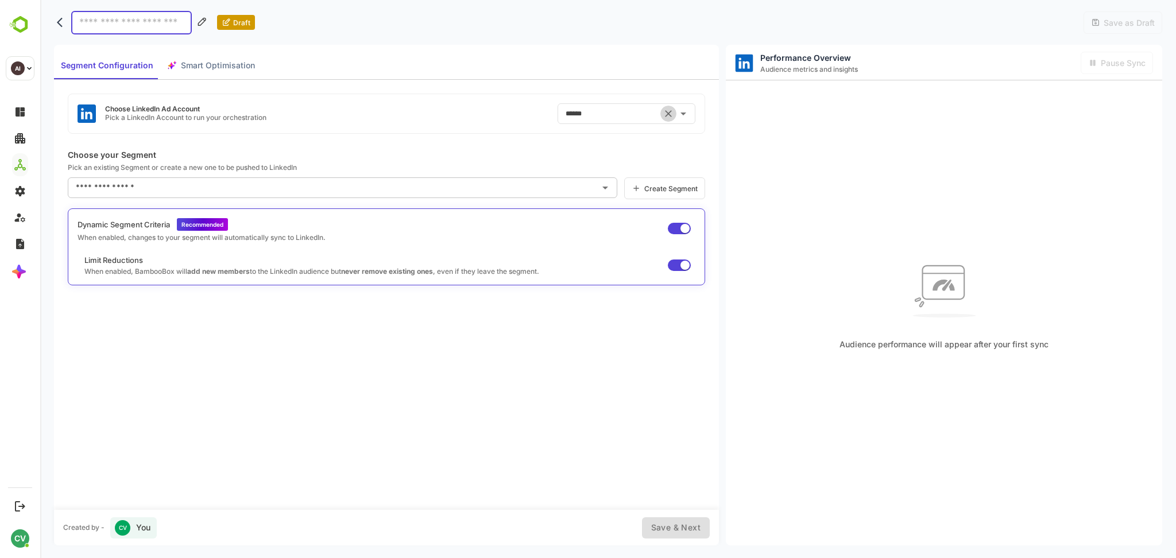
click at [668, 119] on icon "Clear" at bounding box center [668, 113] width 11 height 11
click at [642, 113] on input "text" at bounding box center [618, 114] width 110 height 18
click at [600, 158] on li "Airtel ID: 512307904" at bounding box center [628, 162] width 139 height 21
type input "******"
click at [59, 22] on icon "back" at bounding box center [62, 22] width 11 height 11
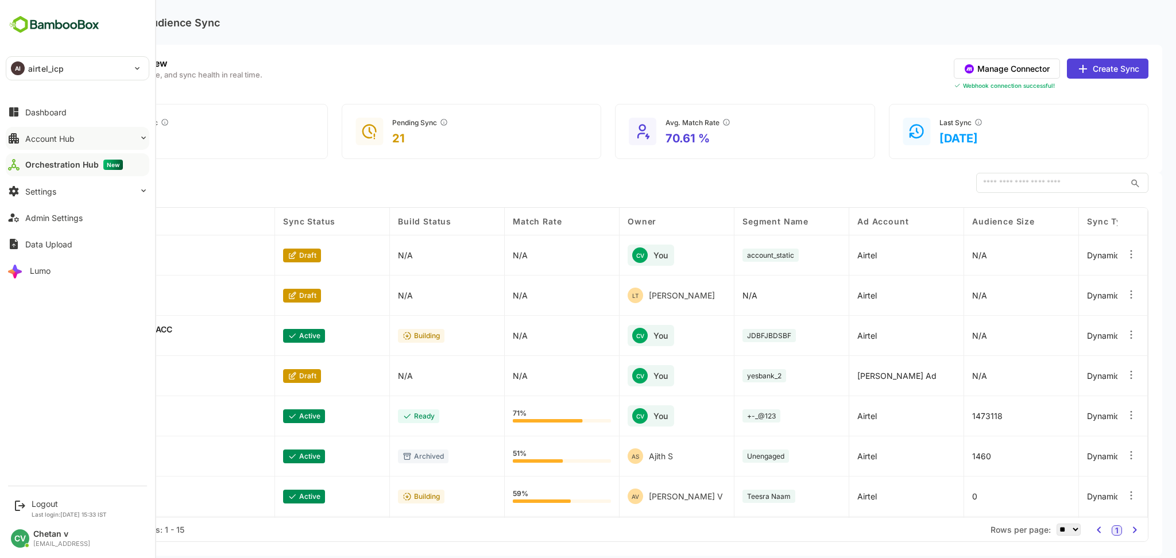
click at [67, 136] on div "Account Hub" at bounding box center [49, 139] width 49 height 10
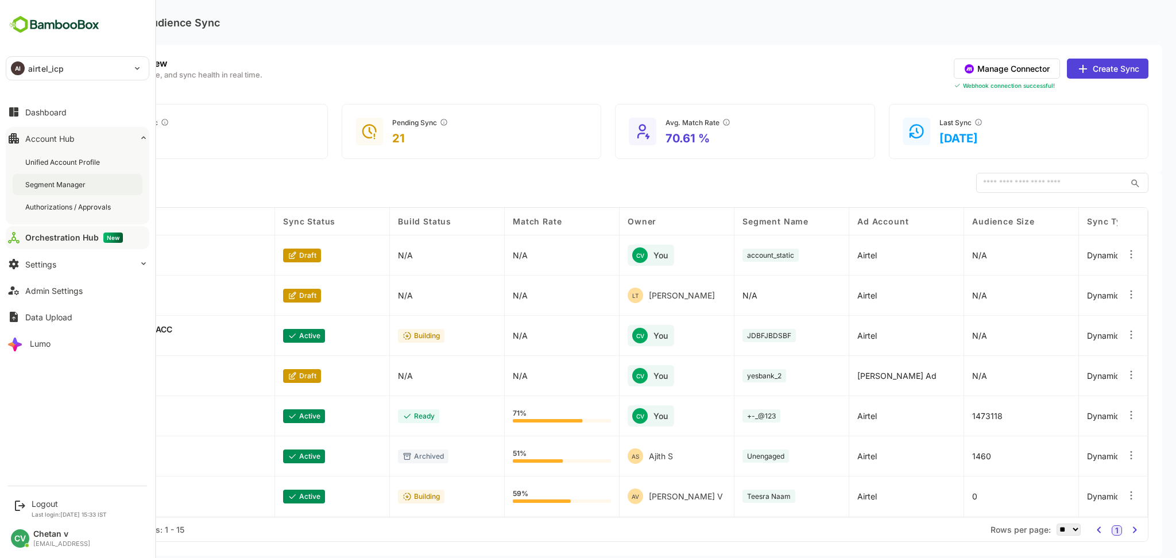
click at [76, 187] on div "Segment Manager" at bounding box center [56, 185] width 63 height 10
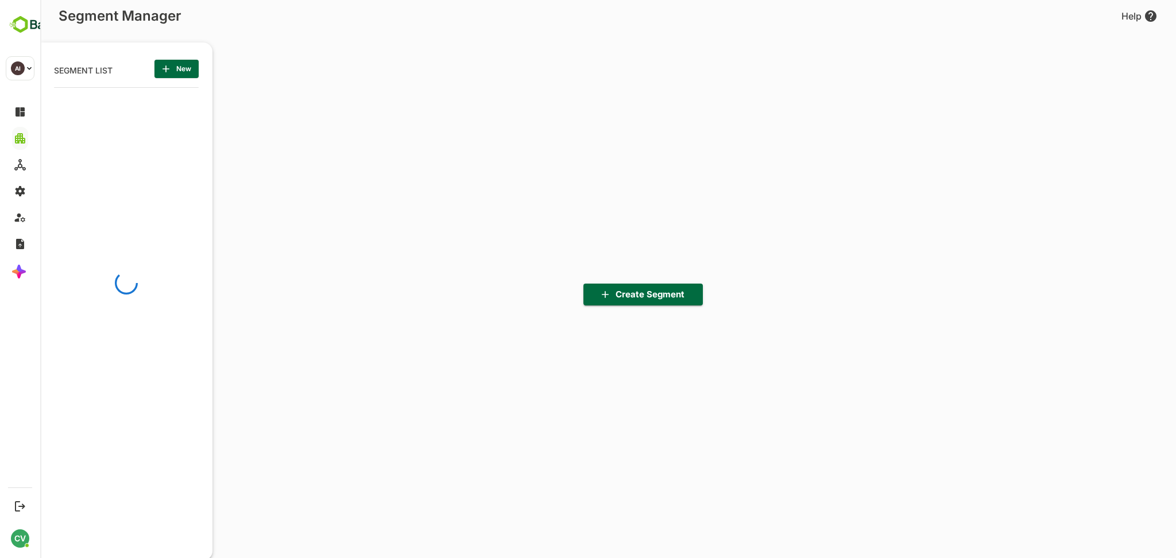
scroll to position [389, 142]
click at [177, 73] on span "New" at bounding box center [177, 68] width 26 height 15
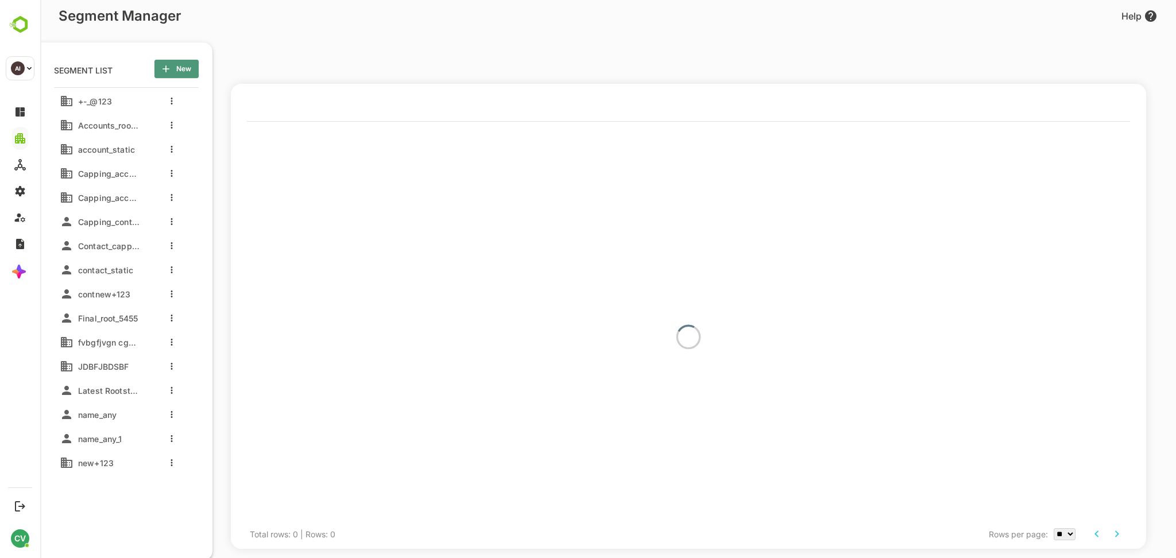
click at [182, 72] on span "New" at bounding box center [177, 68] width 26 height 15
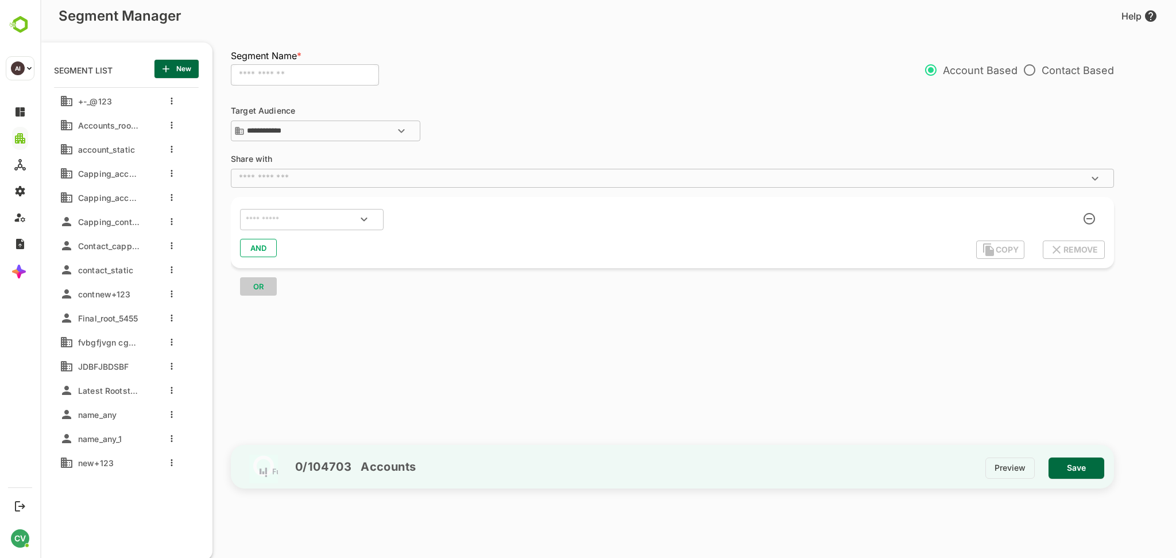
click at [252, 71] on input "text" at bounding box center [305, 75] width 148 height 22
type input "********"
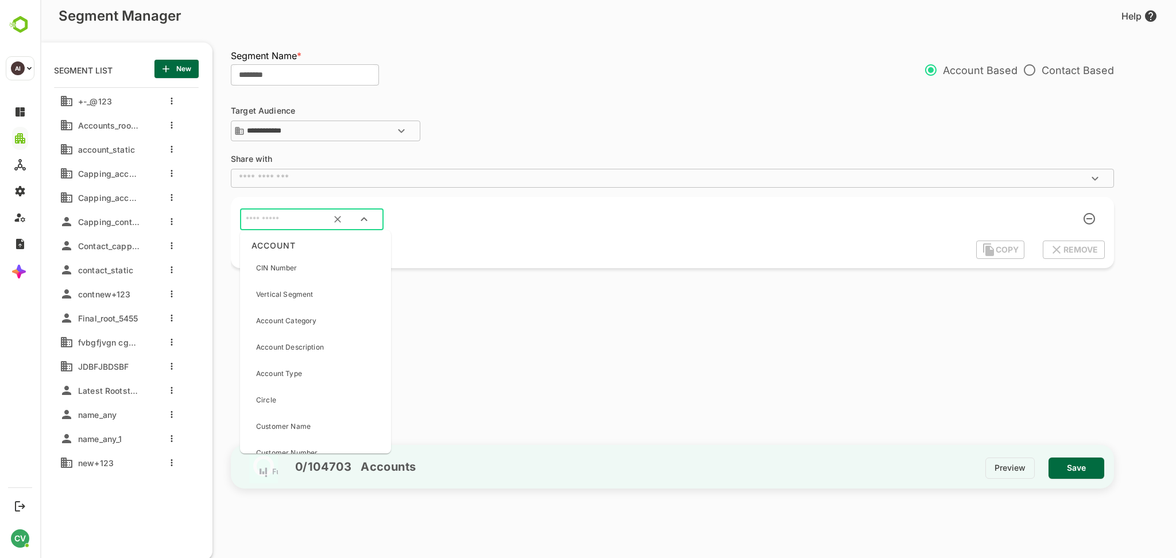
click at [276, 214] on input "text" at bounding box center [298, 220] width 108 height 15
type input "****"
click at [291, 275] on div "Customer Name" at bounding box center [283, 268] width 55 height 24
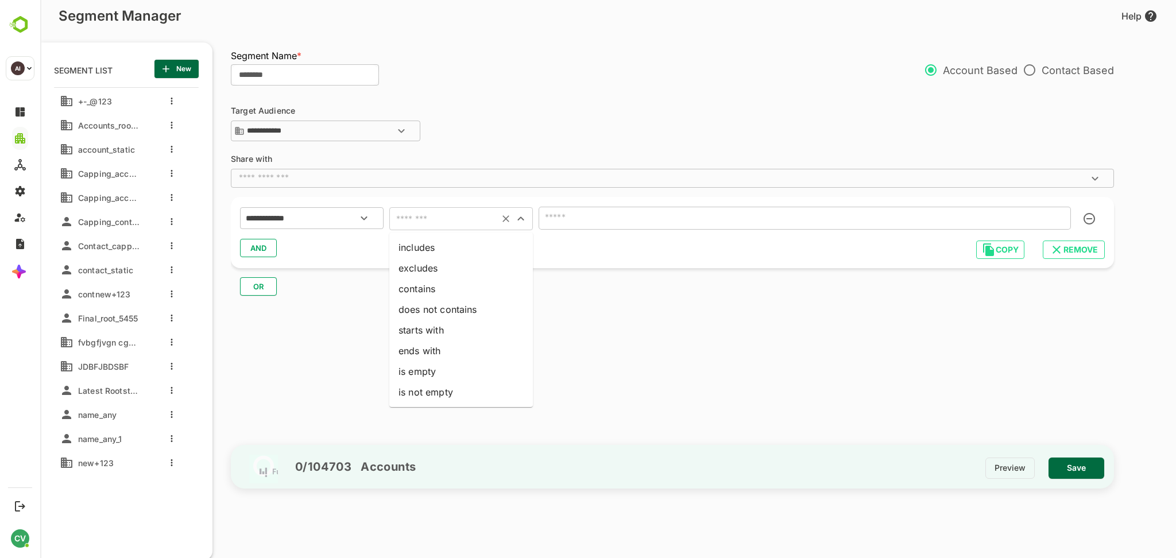
click at [430, 221] on input "text" at bounding box center [444, 219] width 103 height 16
click at [451, 287] on li "contains" at bounding box center [461, 289] width 144 height 21
type input "********"
click at [594, 225] on input "text" at bounding box center [805, 218] width 532 height 23
type input "*"
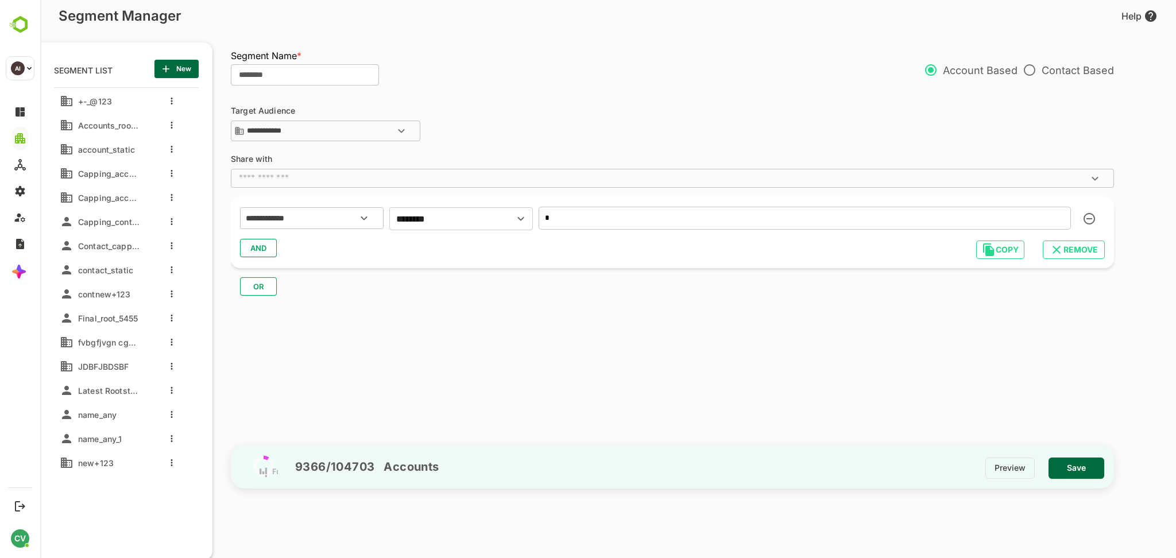
click at [1068, 461] on span "Save" at bounding box center [1076, 468] width 37 height 15
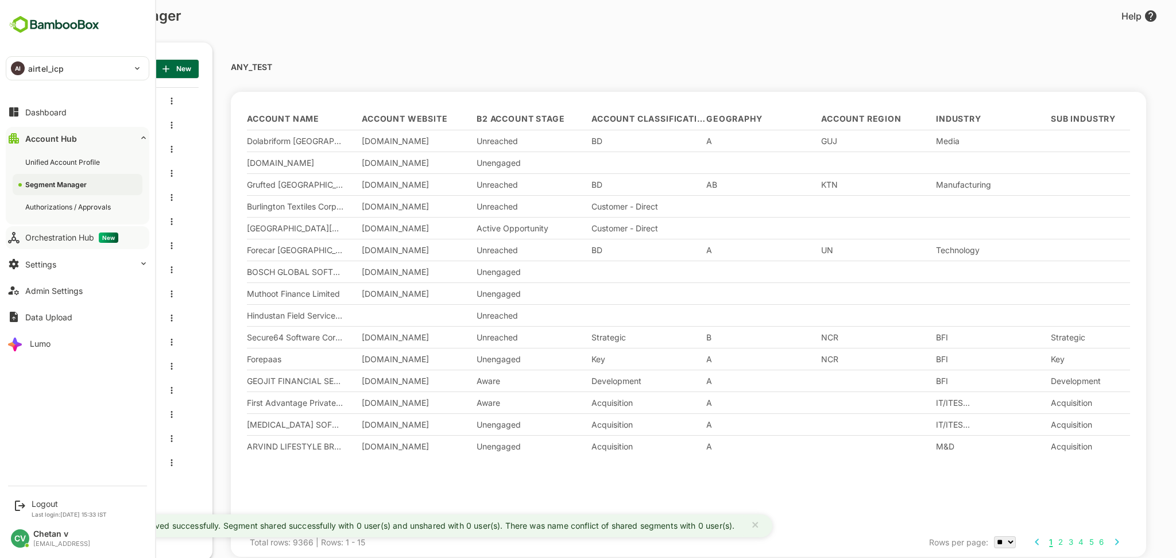
click at [69, 240] on div "Orchestration Hub New" at bounding box center [71, 238] width 93 height 10
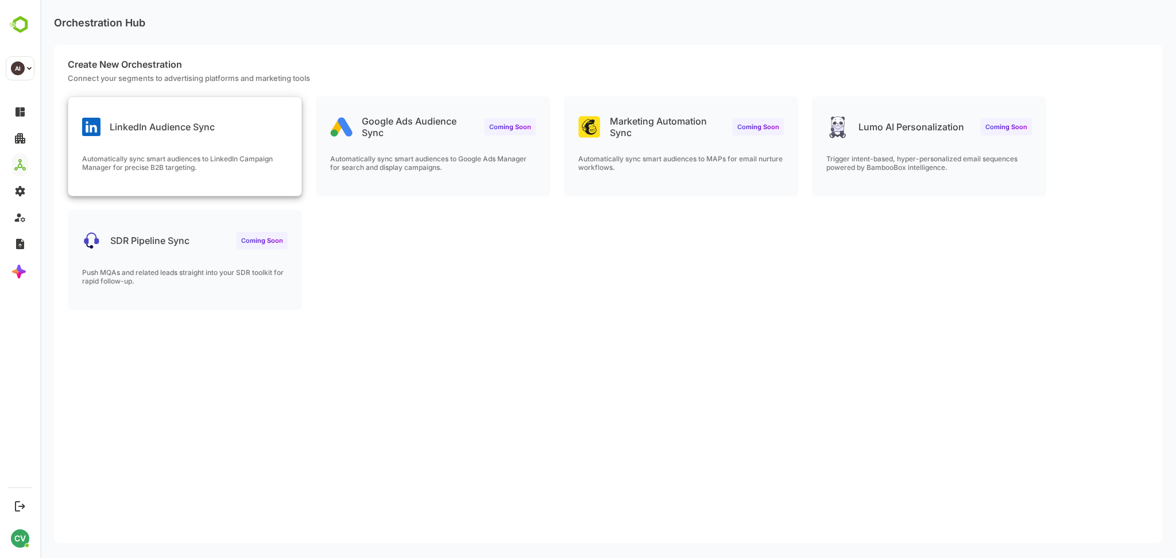
click at [214, 174] on div "Automatically sync smart audiences to LinkedIn Campaign Manager for precise B2B…" at bounding box center [184, 175] width 233 height 41
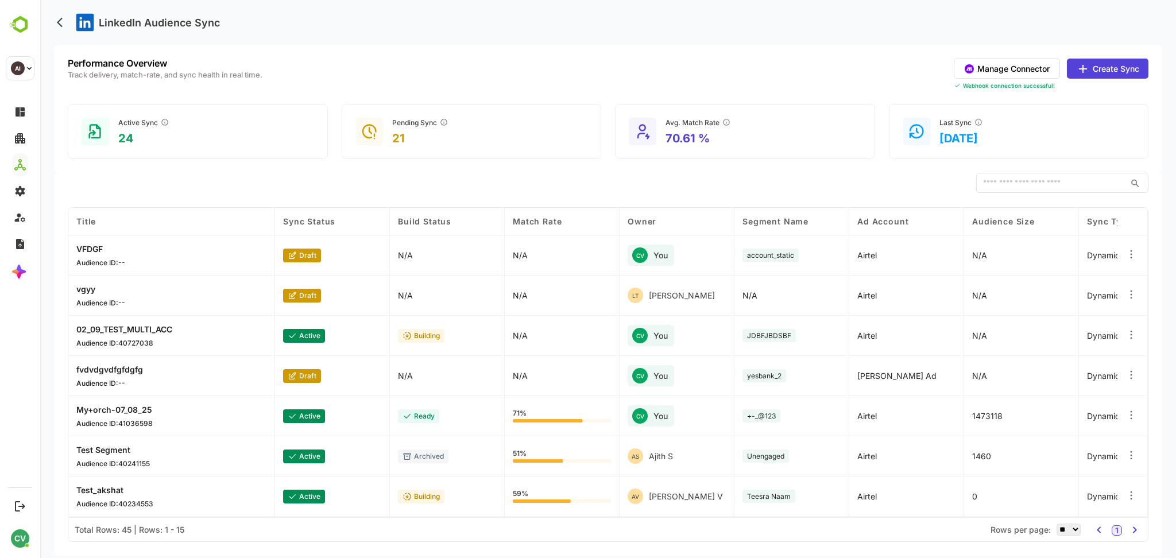
click at [1128, 257] on icon at bounding box center [1131, 254] width 11 height 11
click at [1053, 262] on div "Edit Pause Sync Delete Orchestration" at bounding box center [1061, 279] width 110 height 84
click at [1044, 253] on div "Edit" at bounding box center [1061, 252] width 100 height 20
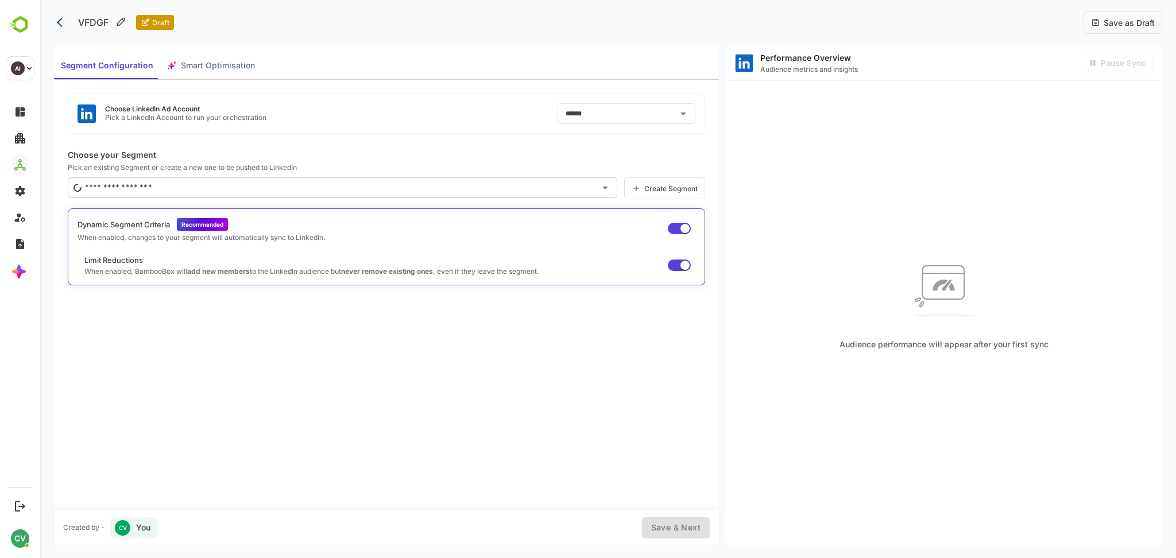
click at [314, 185] on input "text" at bounding box center [338, 188] width 513 height 18
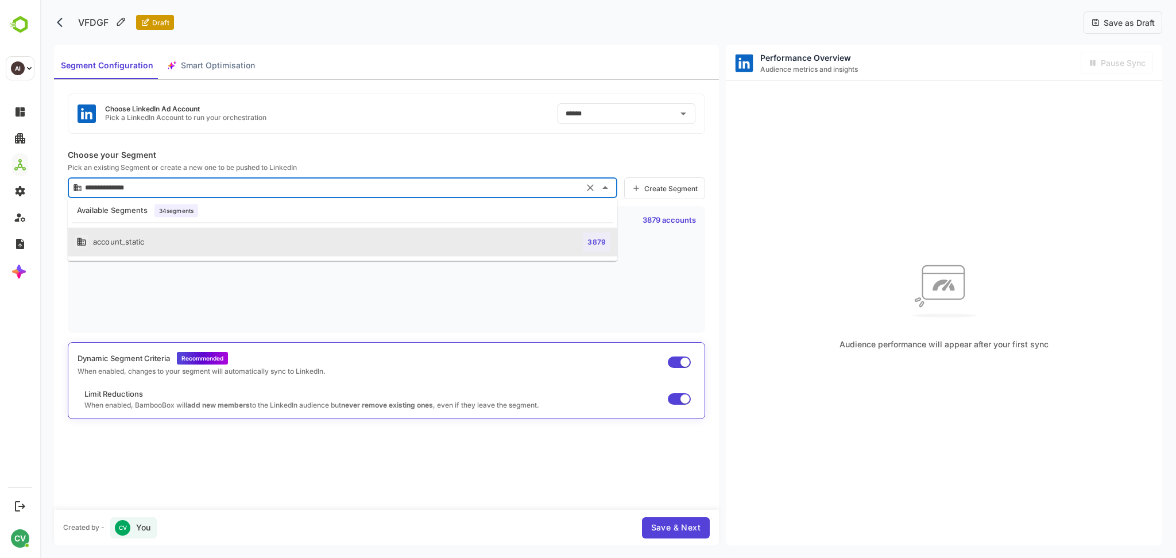
click at [252, 183] on input "**********" at bounding box center [331, 188] width 498 height 18
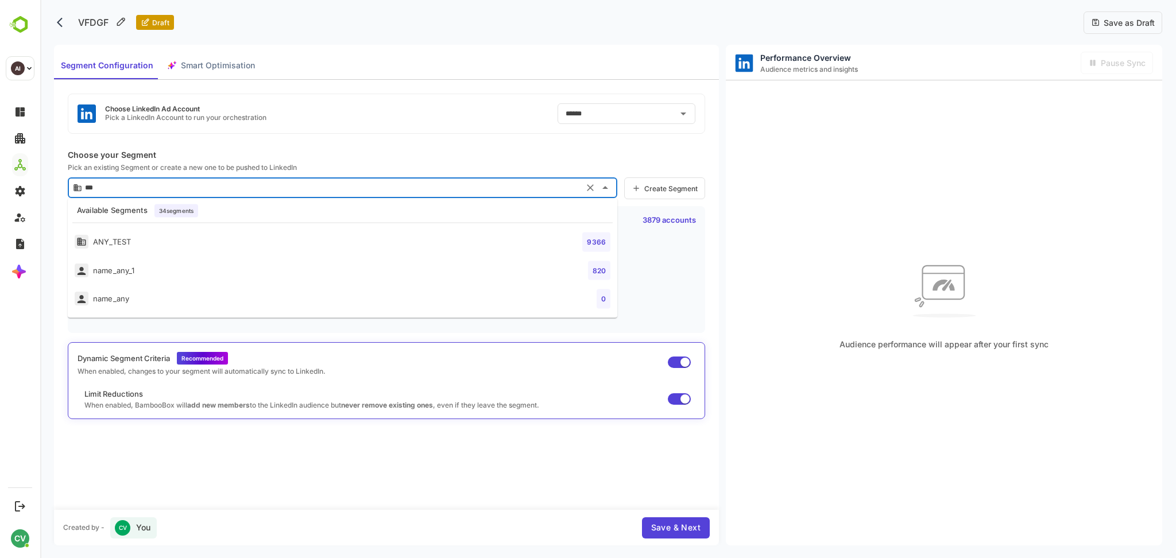
click at [255, 233] on li "ANY_TEST 9366" at bounding box center [343, 242] width 550 height 29
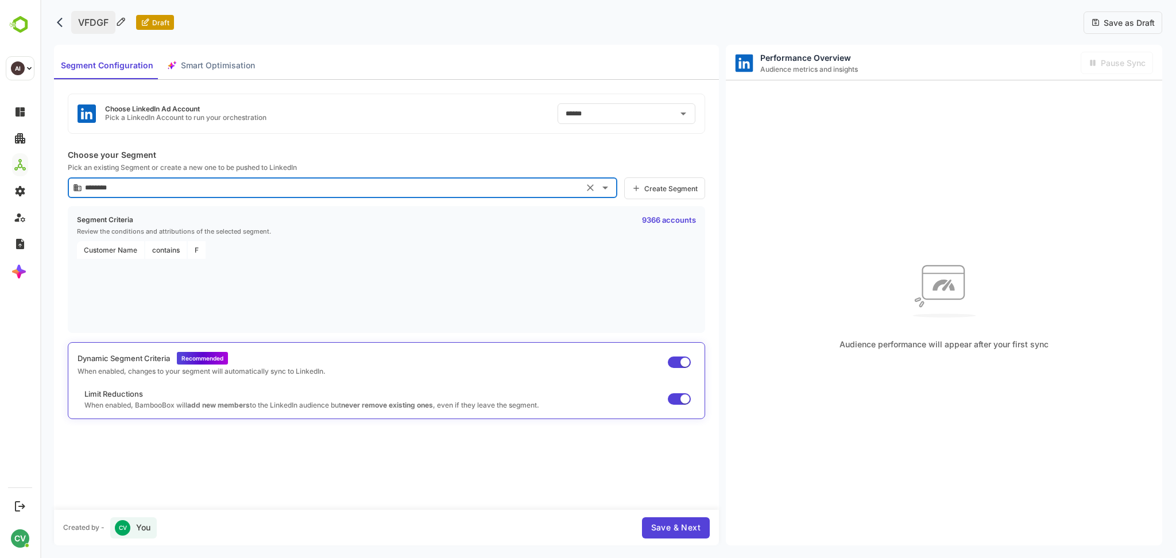
type input "********"
click at [84, 18] on p "VFDGF" at bounding box center [93, 22] width 44 height 23
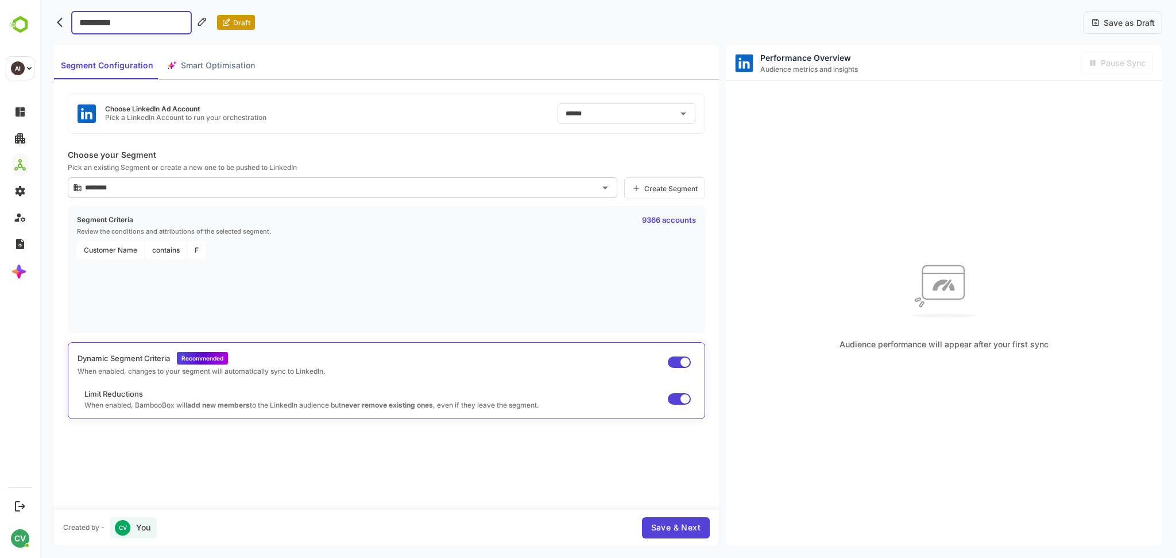
type input "**********"
click at [681, 532] on span "Save & Next" at bounding box center [675, 528] width 49 height 14
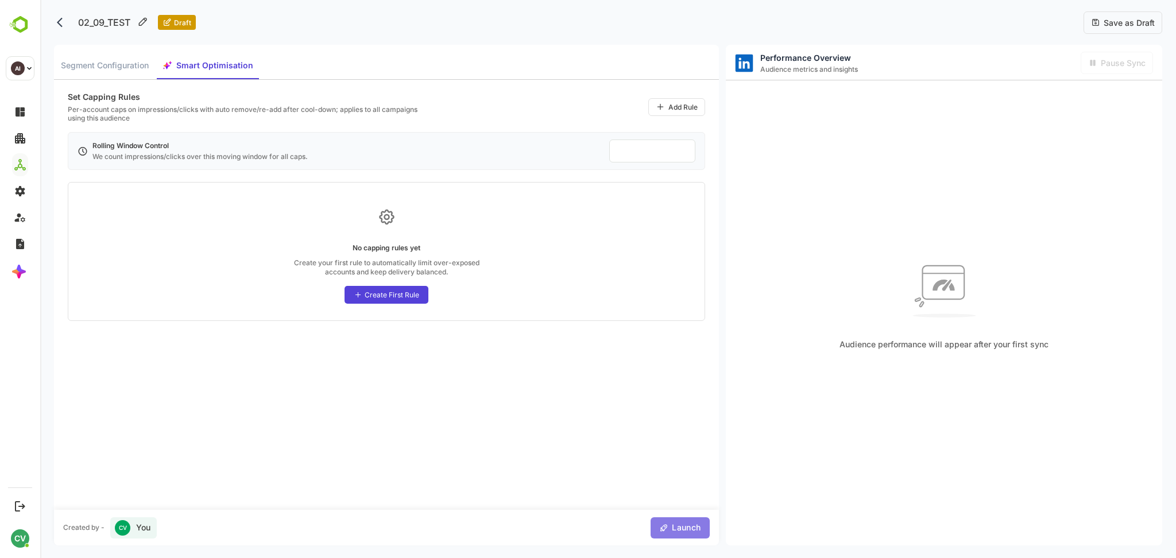
click at [681, 532] on span "Launch" at bounding box center [685, 528] width 32 height 14
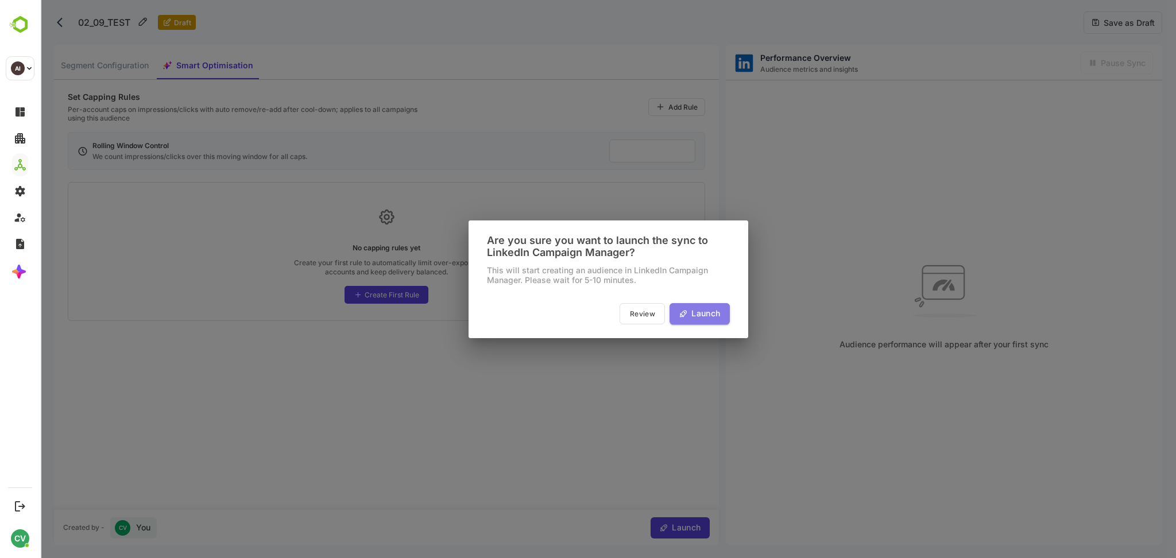
click at [688, 314] on span "Launch" at bounding box center [704, 314] width 32 height 14
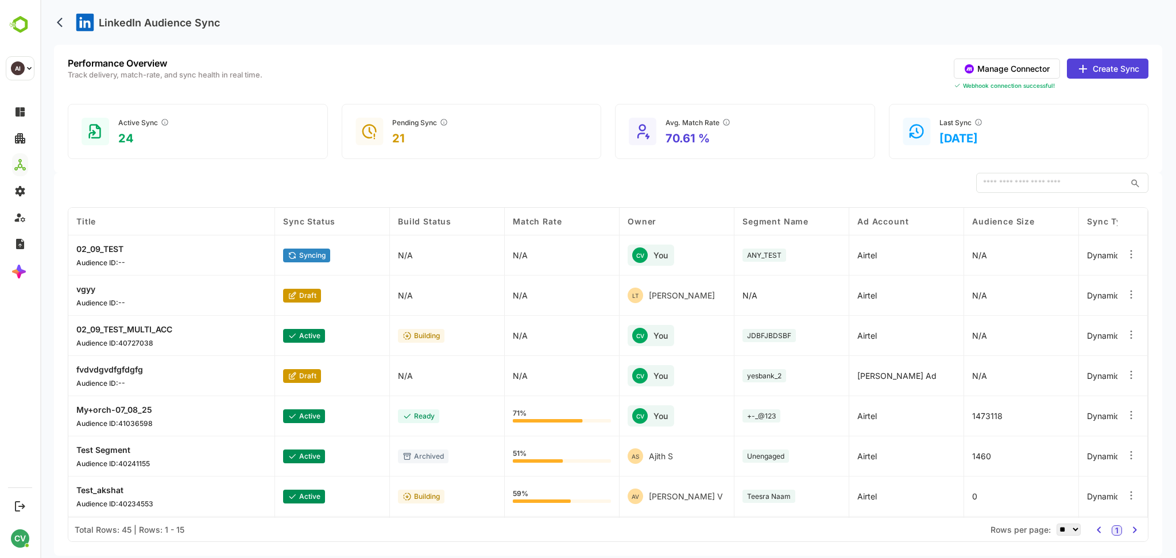
click at [613, 26] on div "LinkedIn Audience Sync" at bounding box center [608, 22] width 1109 height 45
click at [607, 22] on div "LinkedIn Audience Sync" at bounding box center [608, 22] width 1109 height 45
click at [609, 22] on div "LinkedIn Audience Sync" at bounding box center [608, 22] width 1109 height 45
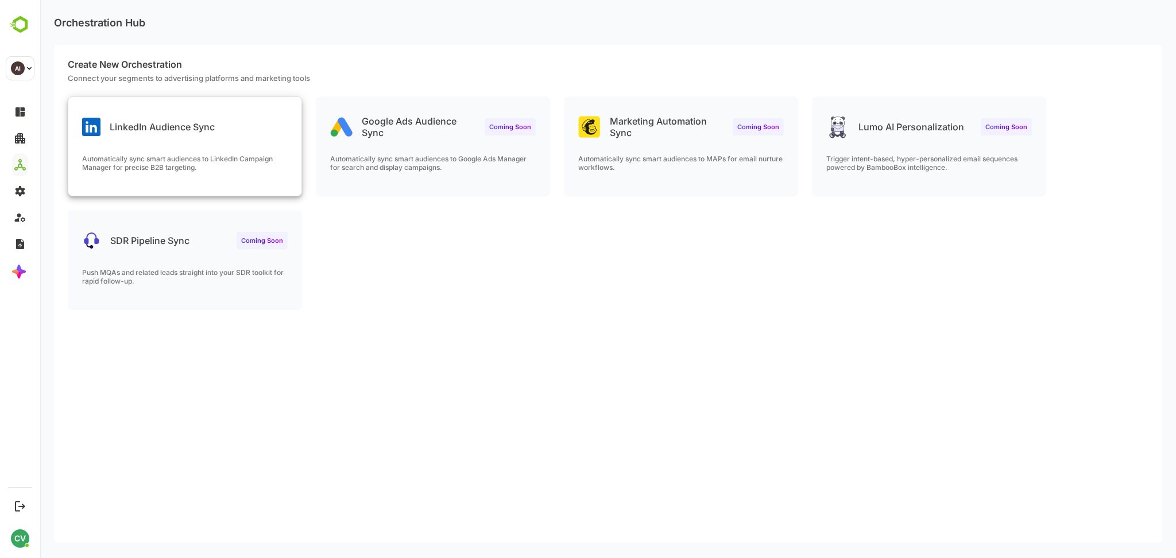
click at [292, 177] on div "Automatically sync smart audiences to LinkedIn Campaign Manager for precise B2B…" at bounding box center [184, 175] width 233 height 41
click at [213, 145] on div "LinkedIn Audience Sync Automatically sync smart audiences to LinkedIn Campaign …" at bounding box center [184, 146] width 233 height 99
click at [227, 123] on div "LinkedIn Audience Sync" at bounding box center [184, 117] width 233 height 41
